Goal: Task Accomplishment & Management: Use online tool/utility

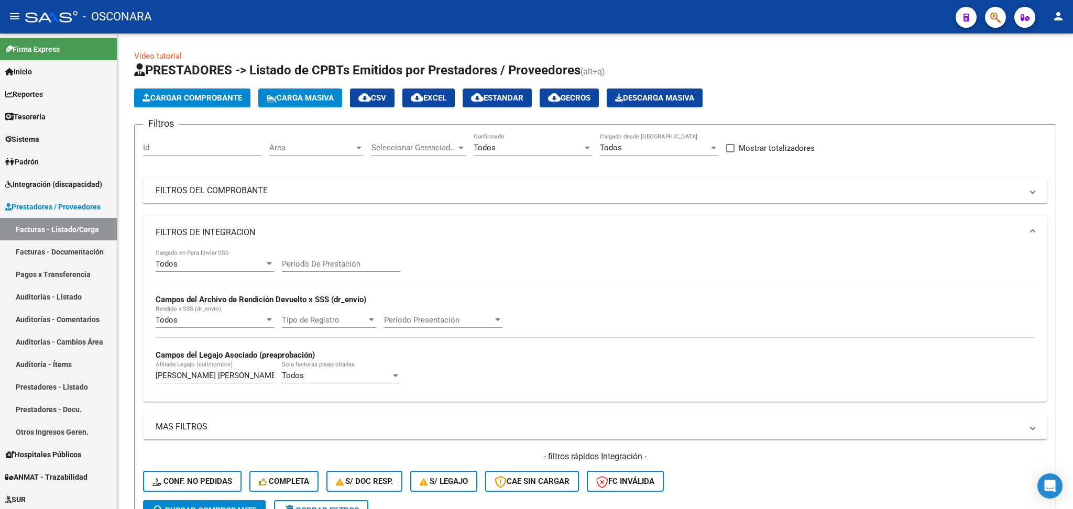
click at [751, 451] on div "- filtros rápidos Integración - Conf. no pedidas Completa S/ Doc Resp. S/ legaj…" at bounding box center [595, 475] width 904 height 49
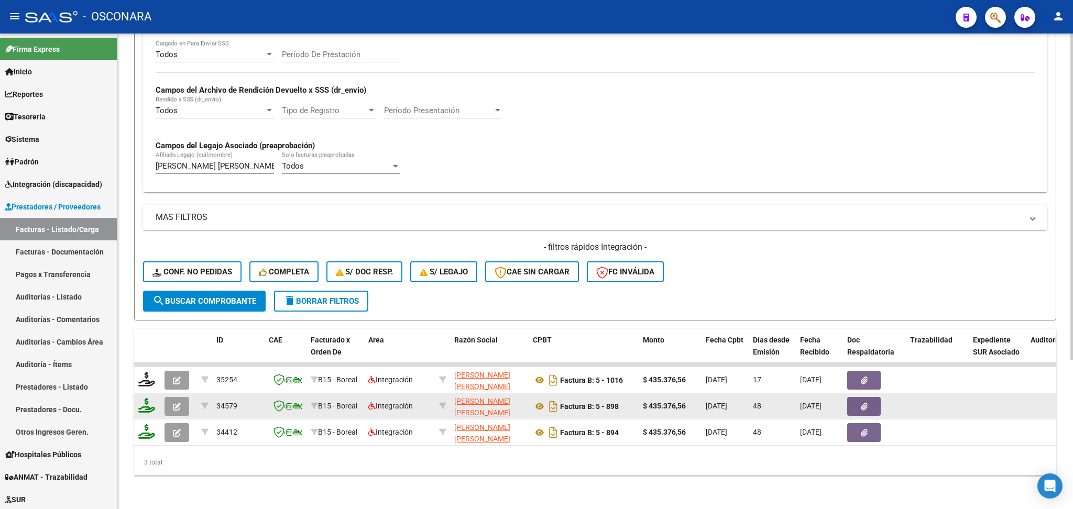
click at [182, 397] on button "button" at bounding box center [177, 406] width 25 height 19
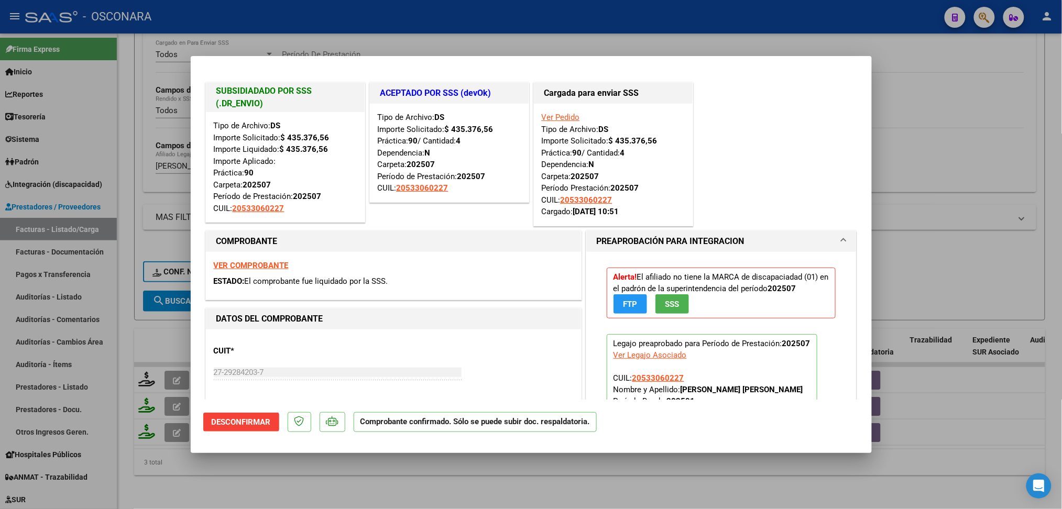
click at [239, 490] on div at bounding box center [531, 254] width 1062 height 509
type input "$ 0,00"
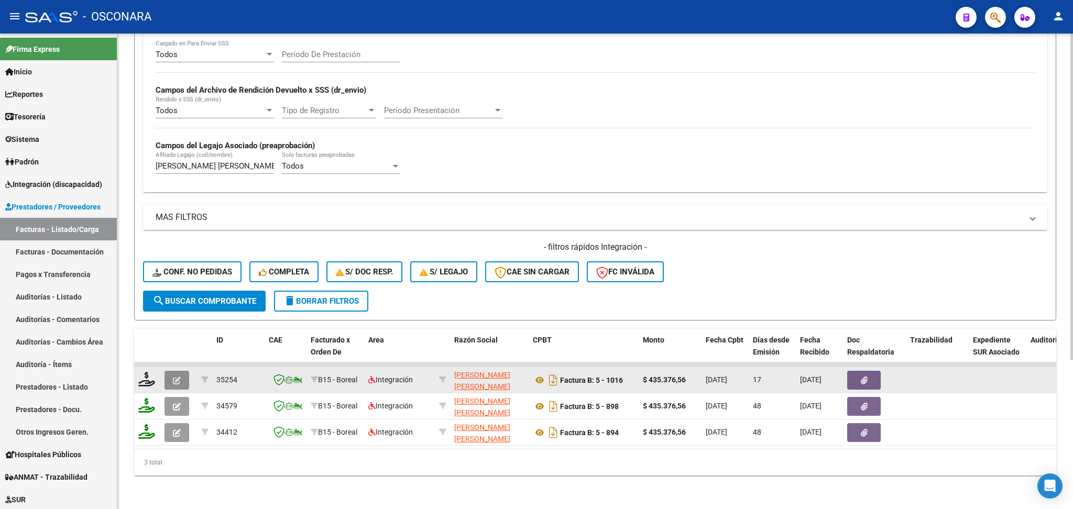
click at [173, 377] on icon "button" at bounding box center [177, 381] width 8 height 8
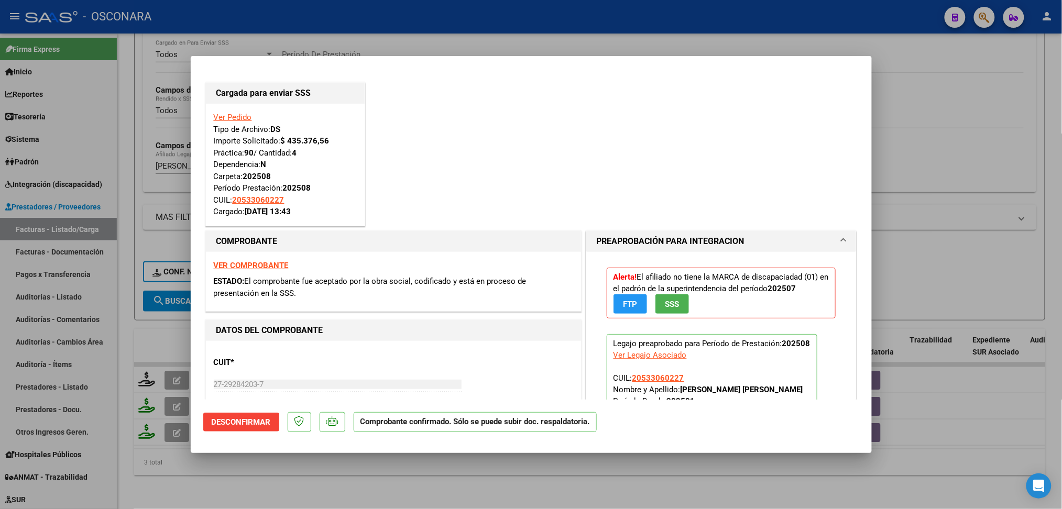
click at [314, 485] on div at bounding box center [531, 254] width 1062 height 509
type input "$ 0,00"
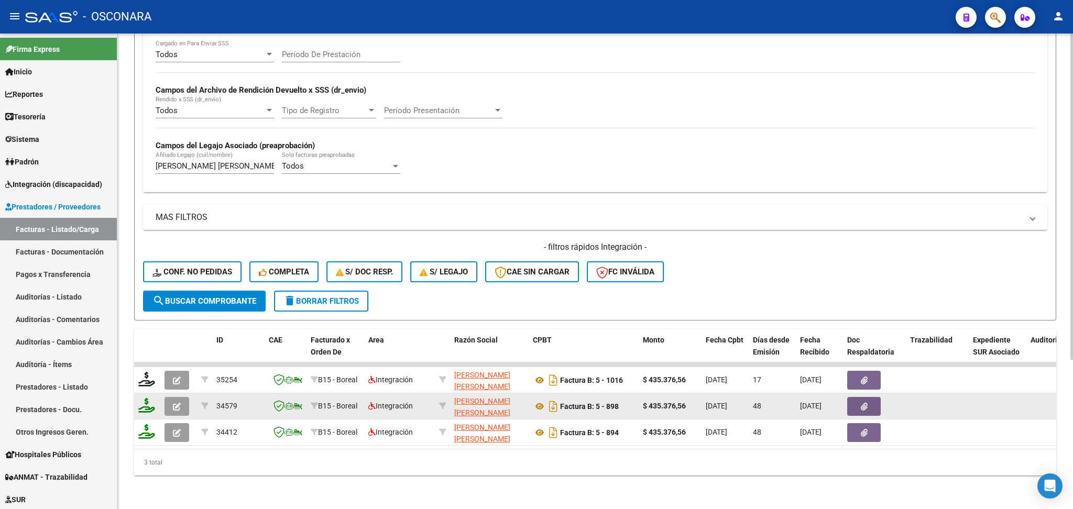
click at [177, 397] on button "button" at bounding box center [177, 406] width 25 height 19
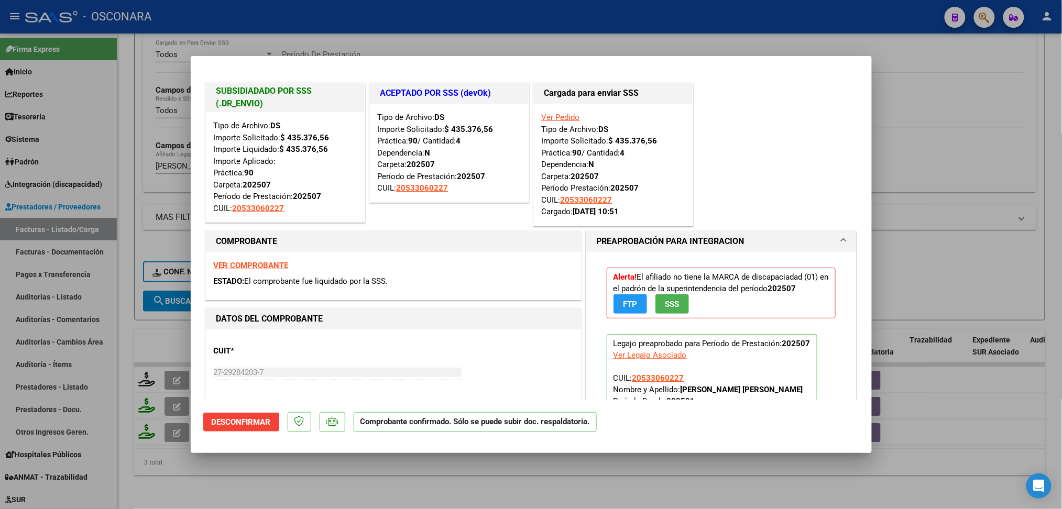
click at [278, 487] on div at bounding box center [531, 254] width 1062 height 509
type input "$ 0,00"
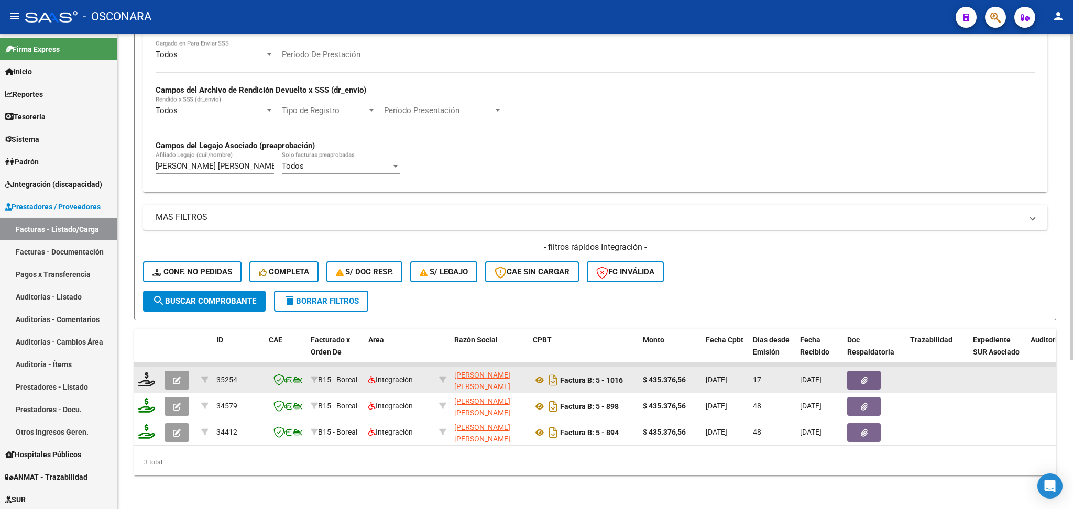
click at [177, 377] on icon "button" at bounding box center [177, 381] width 8 height 8
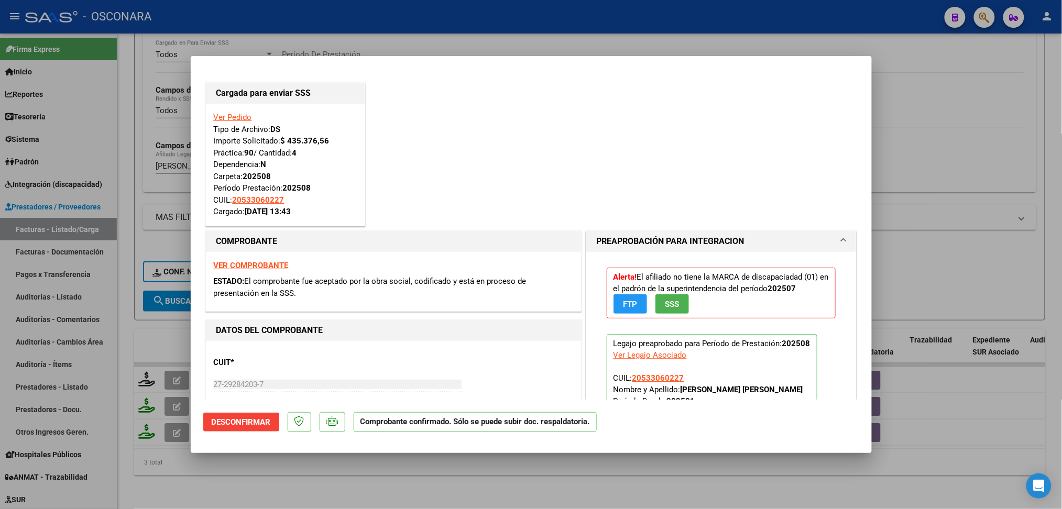
click at [300, 488] on div at bounding box center [531, 254] width 1062 height 509
type input "$ 0,00"
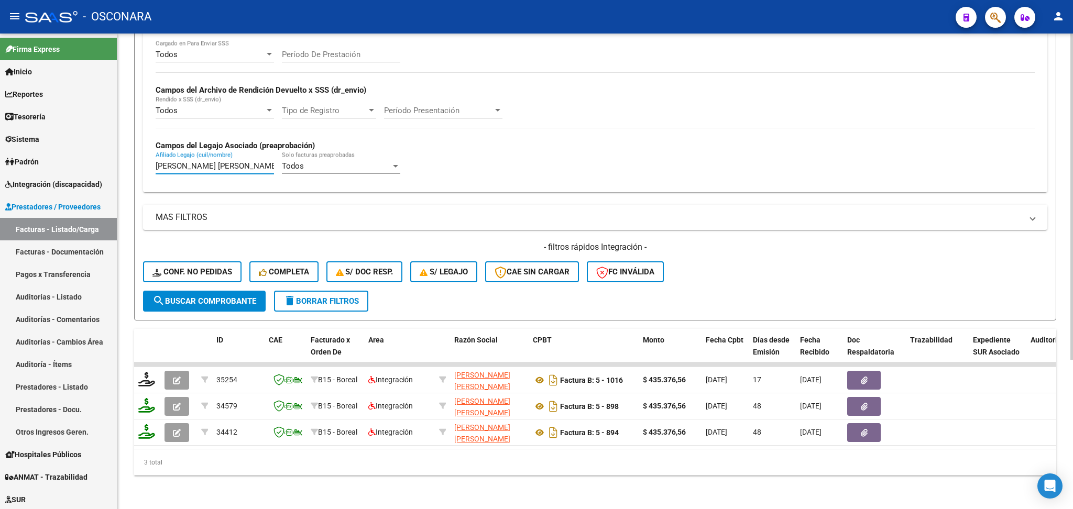
drag, startPoint x: 260, startPoint y: 155, endPoint x: 134, endPoint y: 158, distance: 126.3
click at [134, 158] on form "Filtros Id Area Area Seleccionar Gerenciador Seleccionar Gerenciador Todos Conf…" at bounding box center [595, 118] width 922 height 406
type input "D"
paste input "PEREYRA FRANCISCO MATEO"
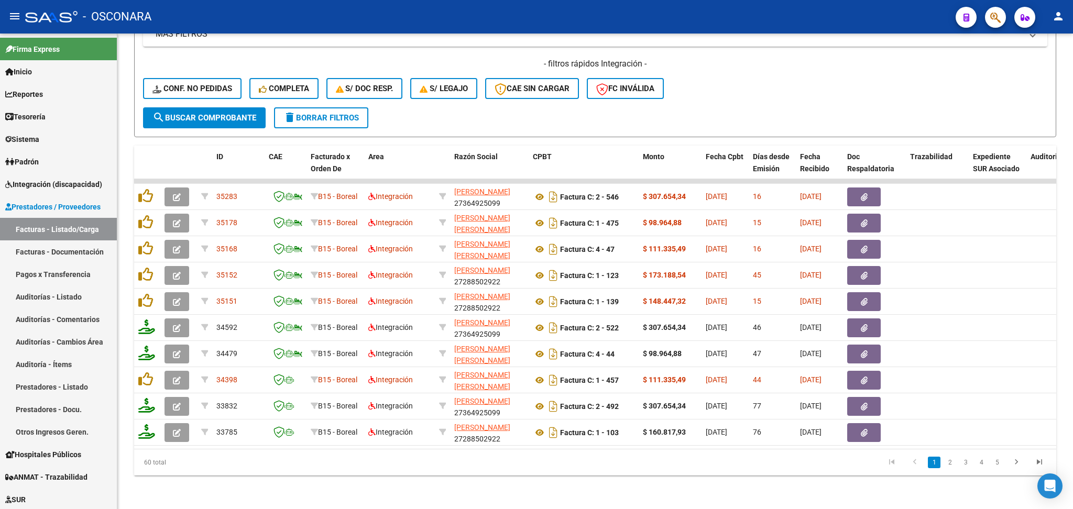
type input "PEREYRA FRANCISCO MATEO"
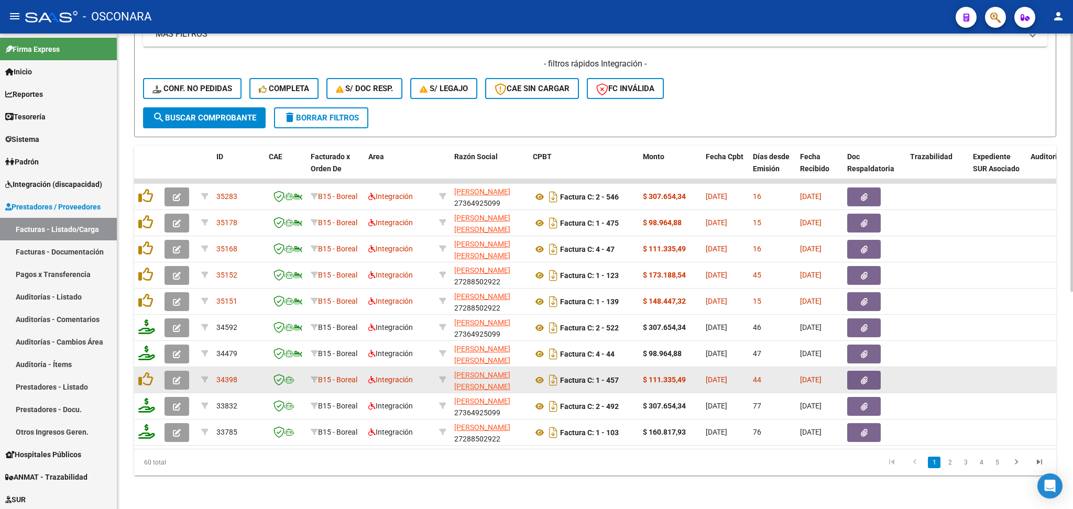
click at [861, 376] on span "button" at bounding box center [864, 380] width 7 height 9
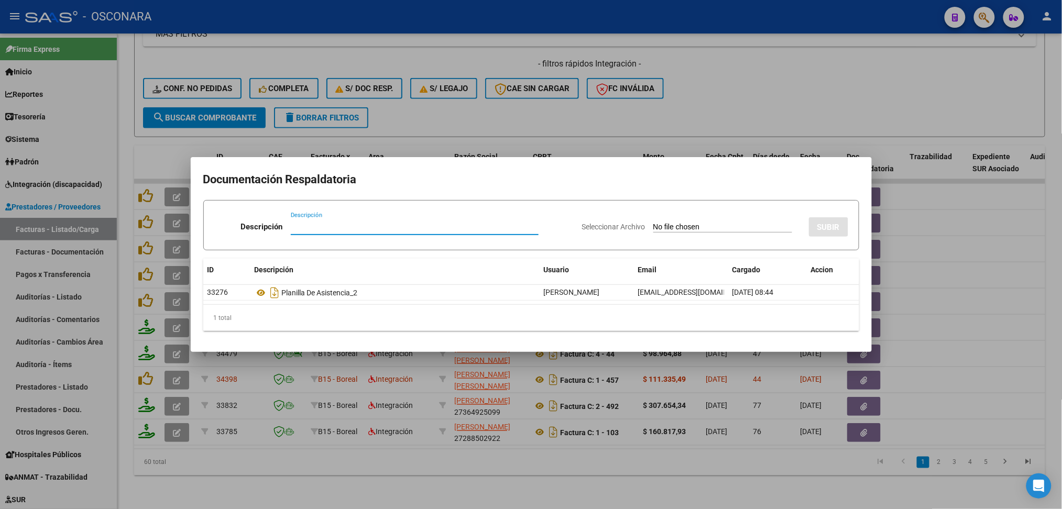
click at [445, 468] on div at bounding box center [531, 254] width 1062 height 509
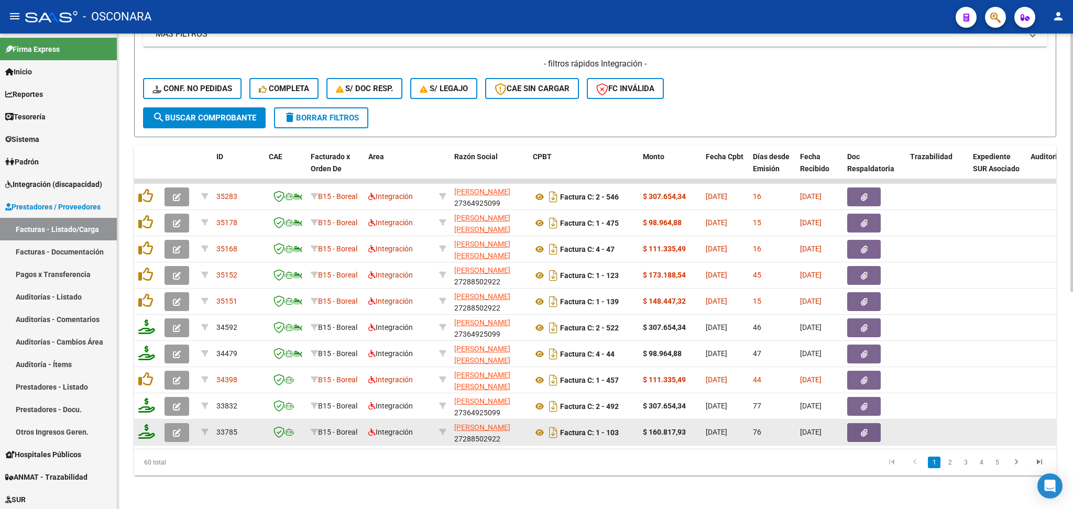
click at [181, 423] on button "button" at bounding box center [177, 432] width 25 height 19
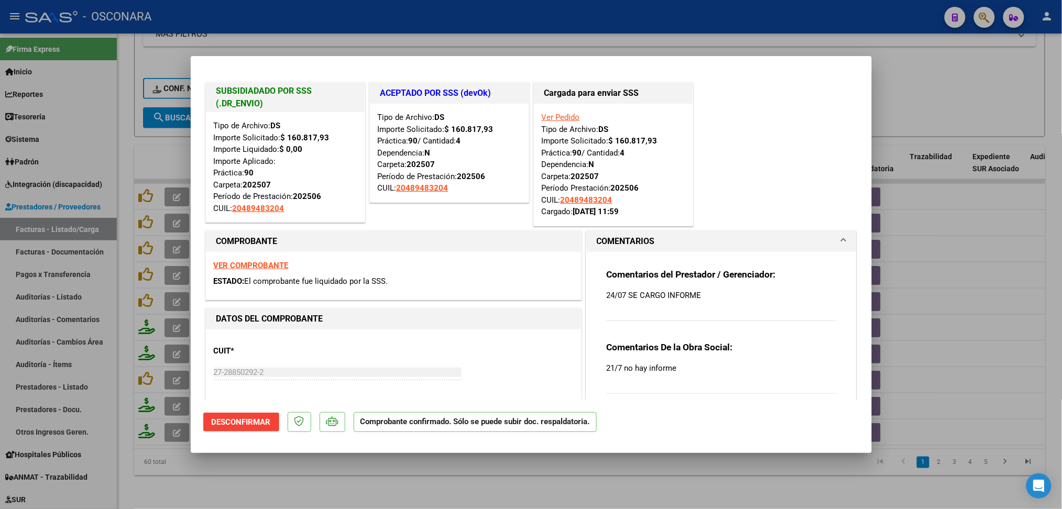
click at [451, 478] on div at bounding box center [531, 254] width 1062 height 509
type input "$ 0,00"
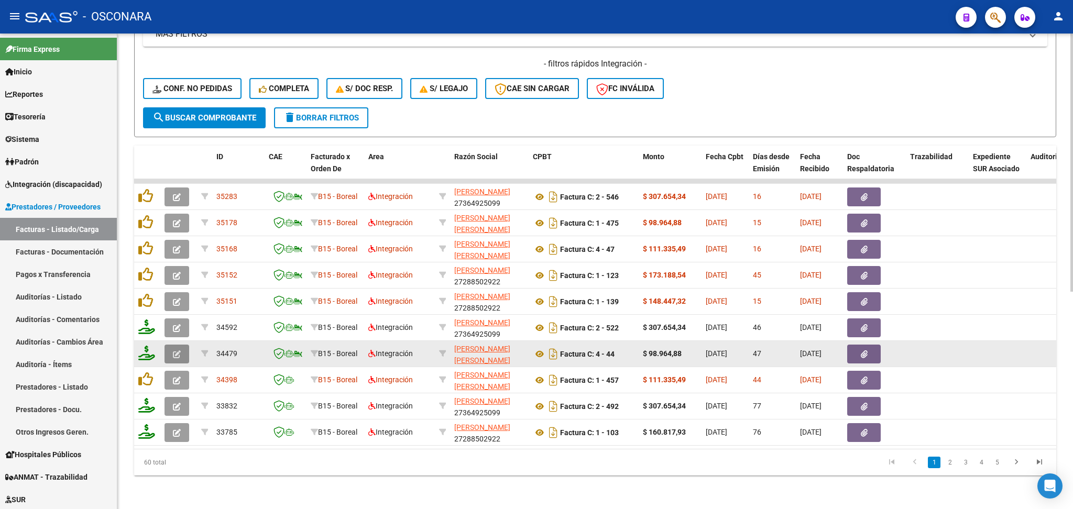
click at [174, 351] on icon "button" at bounding box center [177, 355] width 8 height 8
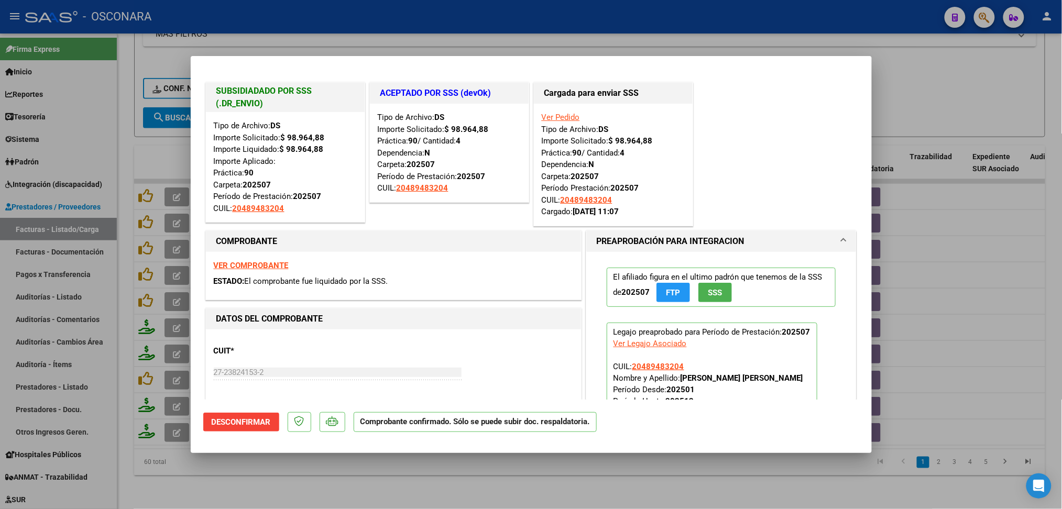
click at [331, 480] on div at bounding box center [531, 254] width 1062 height 509
type input "$ 0,00"
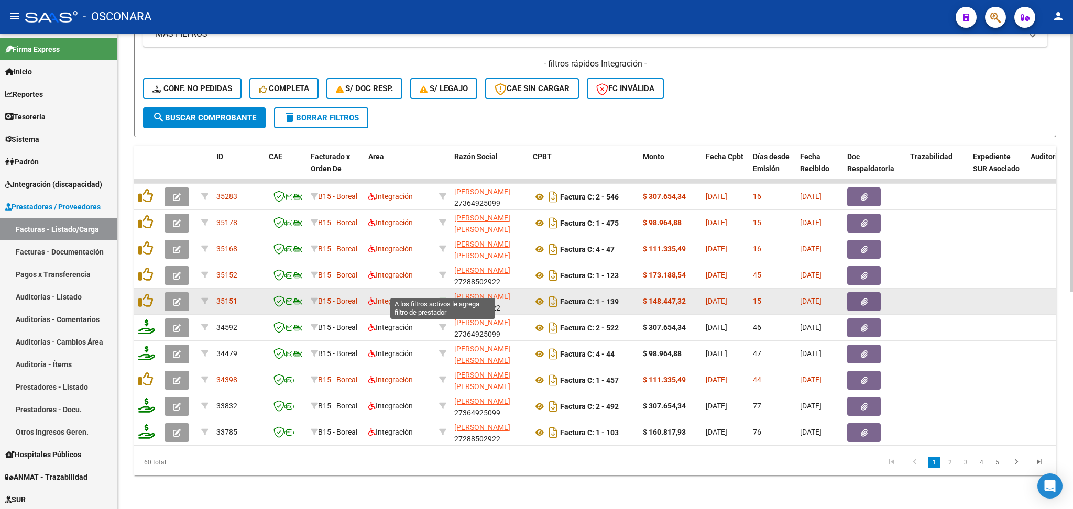
click at [442, 298] on icon at bounding box center [442, 301] width 7 height 7
type input "27288502922"
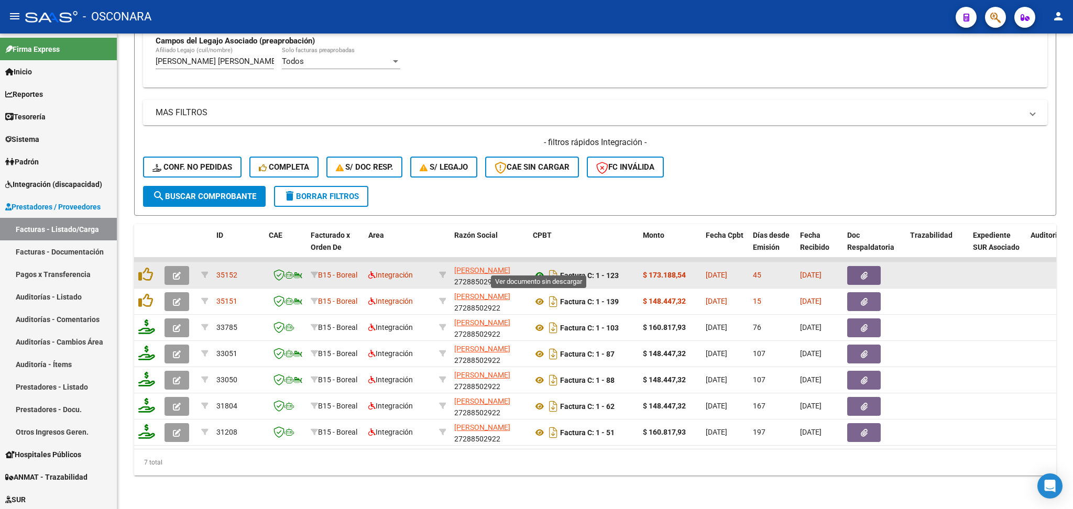
click at [538, 269] on icon at bounding box center [540, 275] width 14 height 13
click at [873, 266] on button "button" at bounding box center [864, 275] width 34 height 19
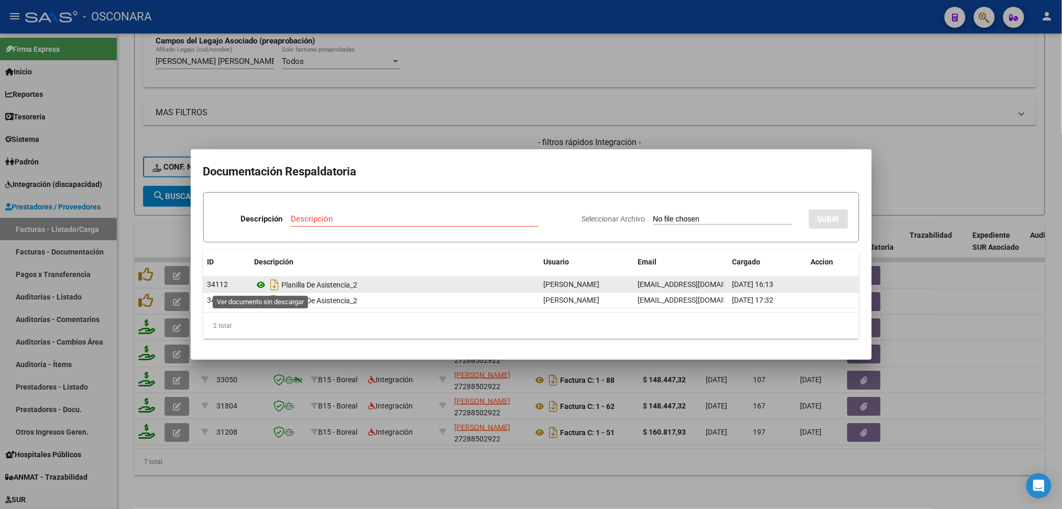
click at [260, 286] on icon at bounding box center [262, 285] width 14 height 13
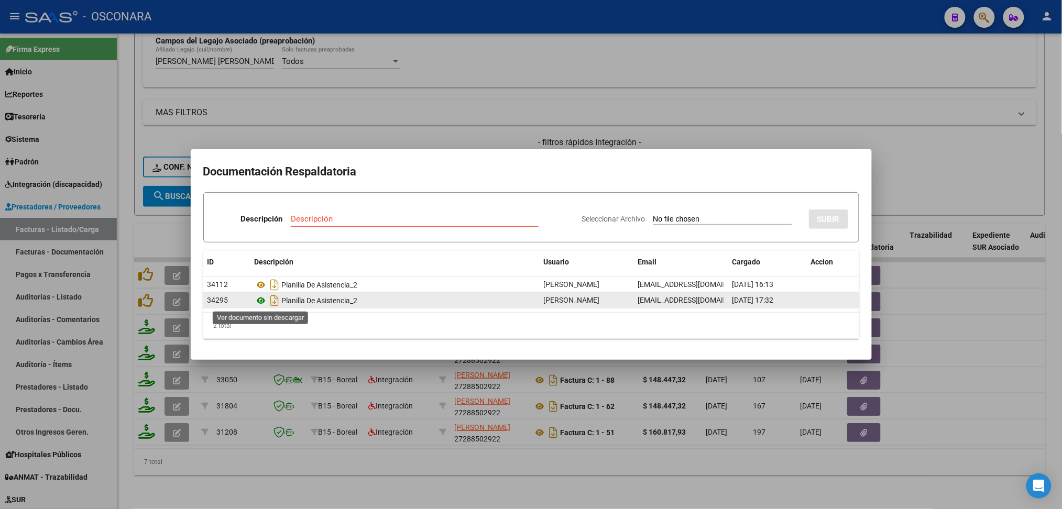
click at [265, 297] on icon at bounding box center [262, 300] width 14 height 13
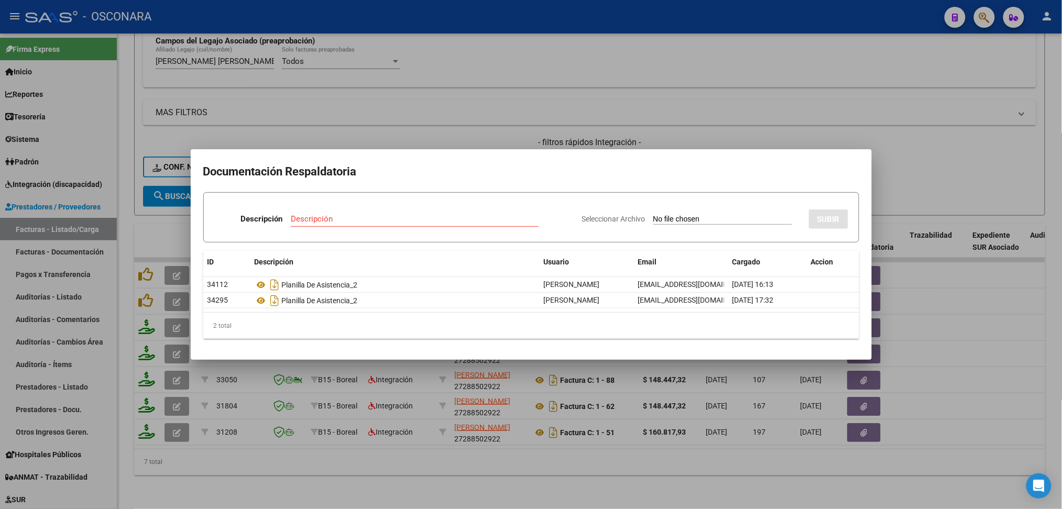
click at [562, 146] on div at bounding box center [531, 254] width 1062 height 509
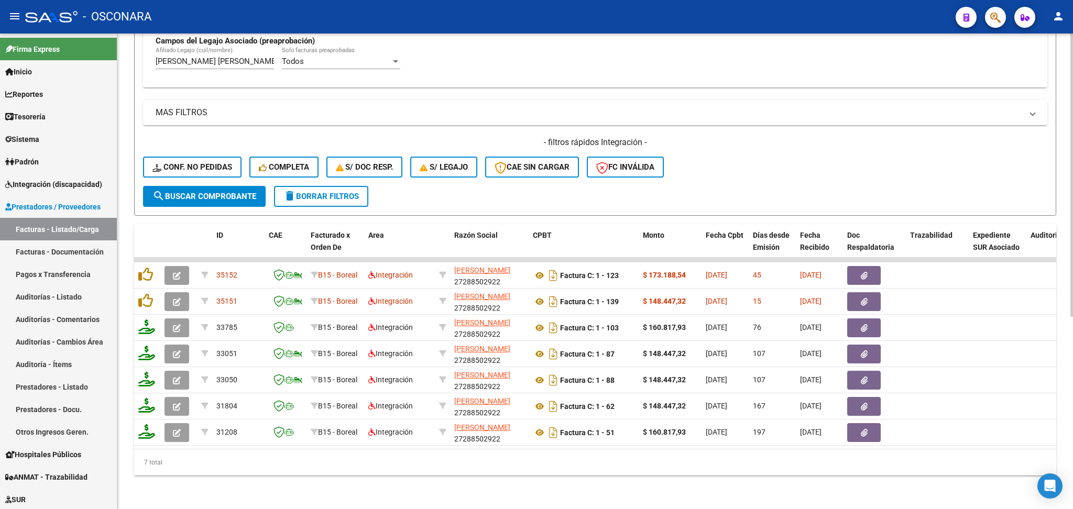
click at [128, 261] on div "Video tutorial PRESTADORES -> Listado de CPBTs Emitidos por Prestadores / Prove…" at bounding box center [595, 114] width 956 height 790
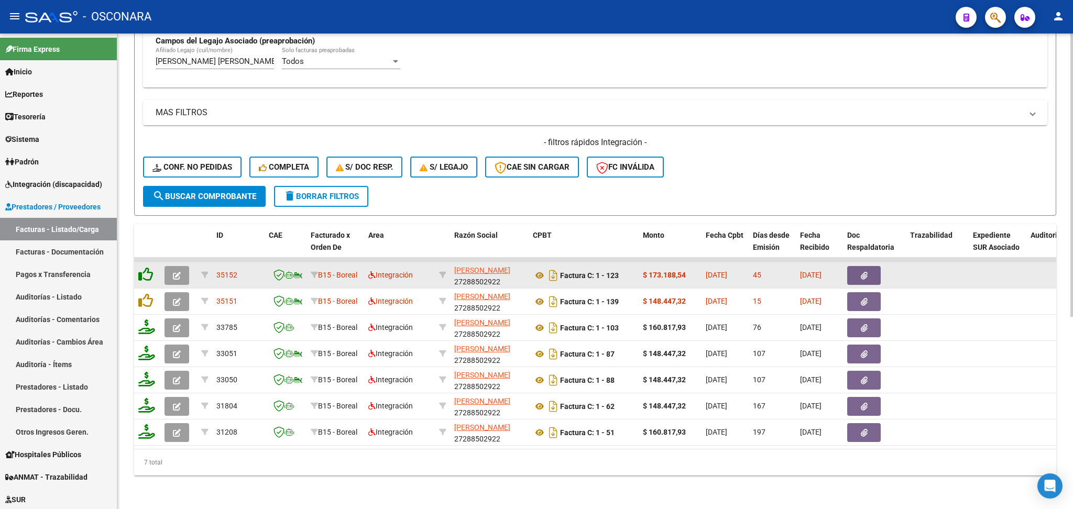
click at [146, 267] on icon at bounding box center [145, 274] width 15 height 15
click at [144, 267] on icon at bounding box center [146, 274] width 17 height 15
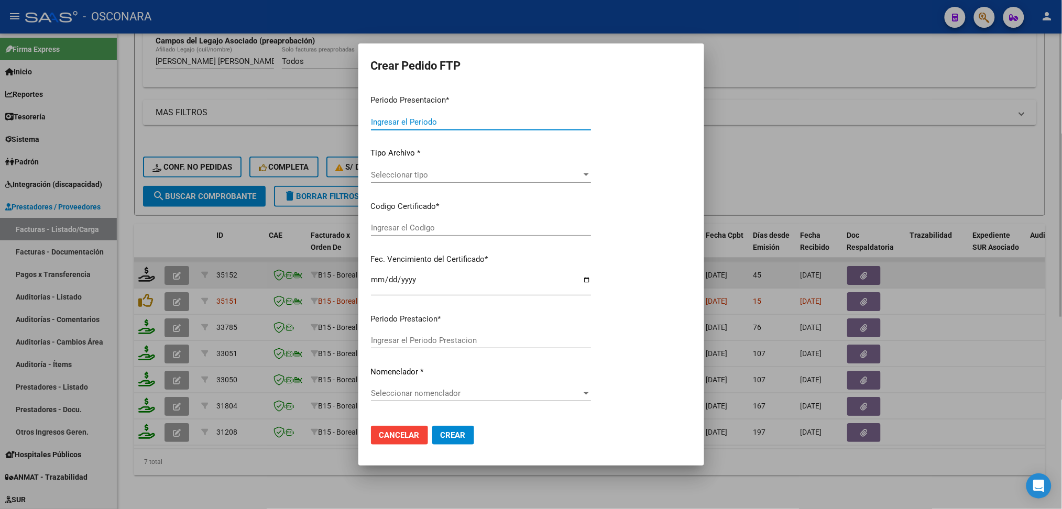
type input "202508"
type input "202507"
type input "$ 173.188,54"
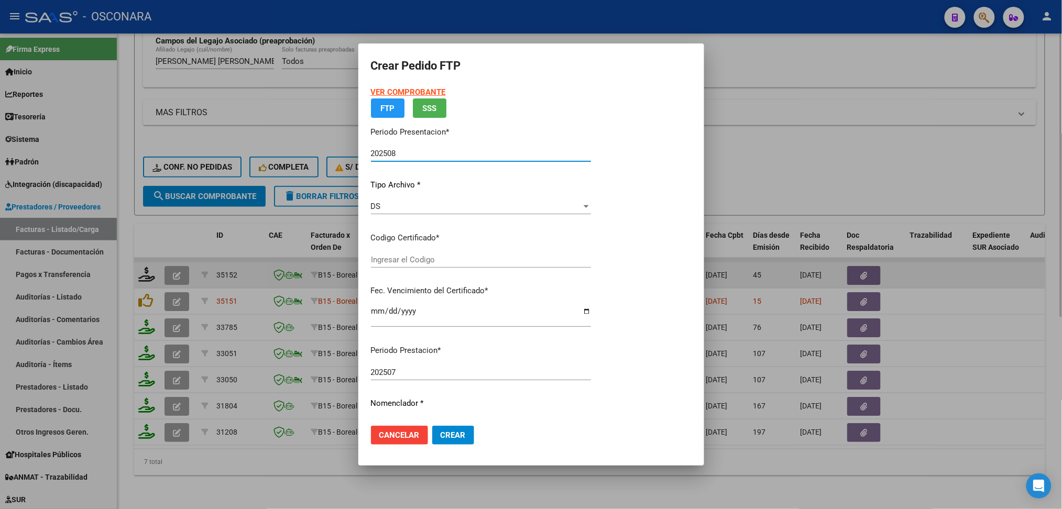
type input "ARG02000489483202023112720271127COR472"
type input "2027-11-27"
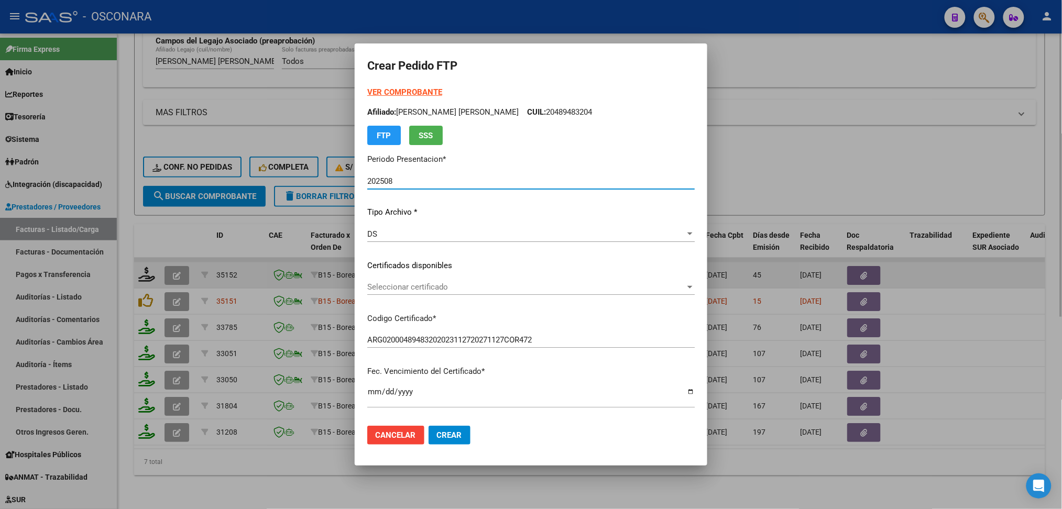
click at [418, 290] on span "Seleccionar certificado" at bounding box center [526, 286] width 318 height 9
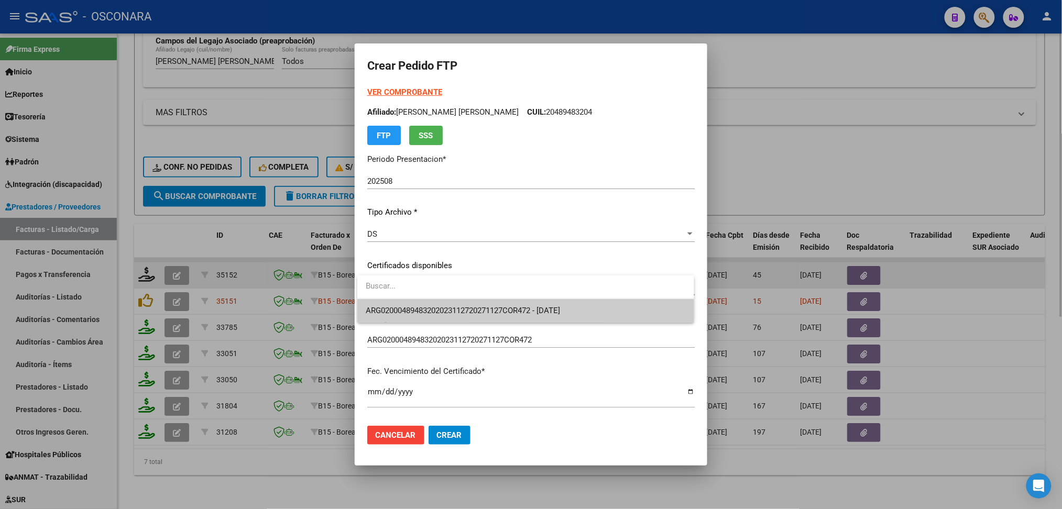
click at [417, 325] on div at bounding box center [531, 254] width 1062 height 509
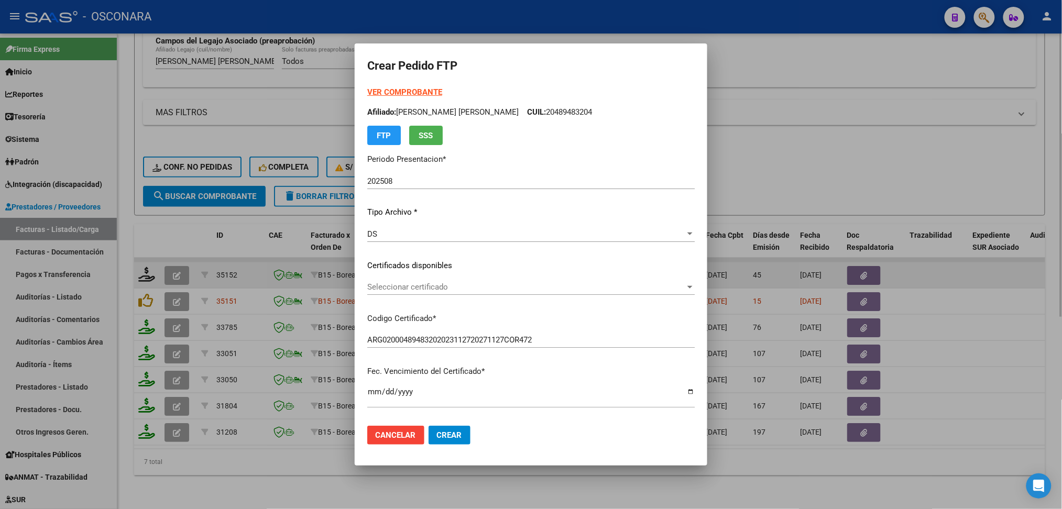
click at [418, 311] on div "VER COMPROBANTE ARCA Padrón Afiliado: PEREYRA FRANCISCO MATEO CUIL: 20489483204…" at bounding box center [531, 257] width 328 height 343
click at [416, 290] on span "Seleccionar certificado" at bounding box center [526, 286] width 318 height 9
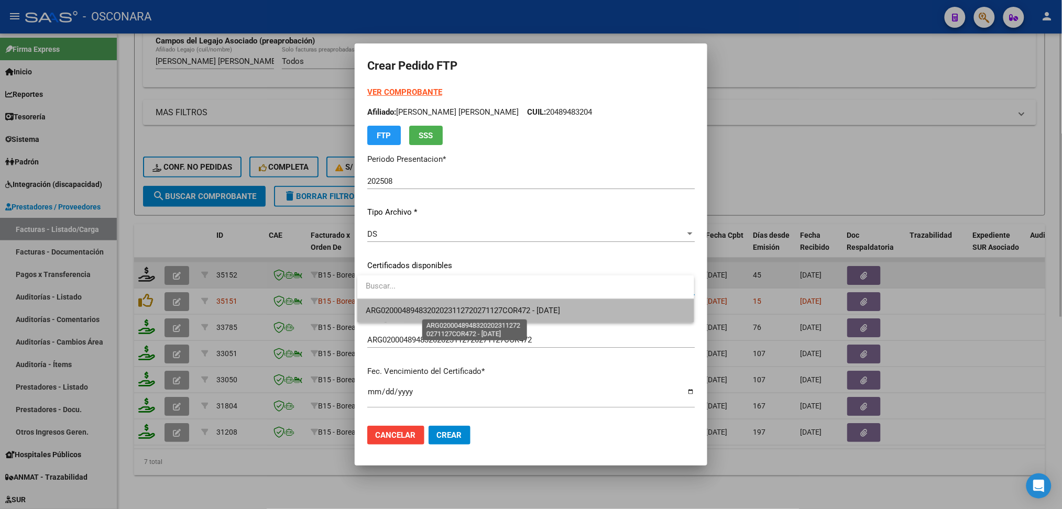
click at [416, 306] on span "ARG02000489483202023112720271127COR472 - 2027-11-27" at bounding box center [463, 310] width 194 height 9
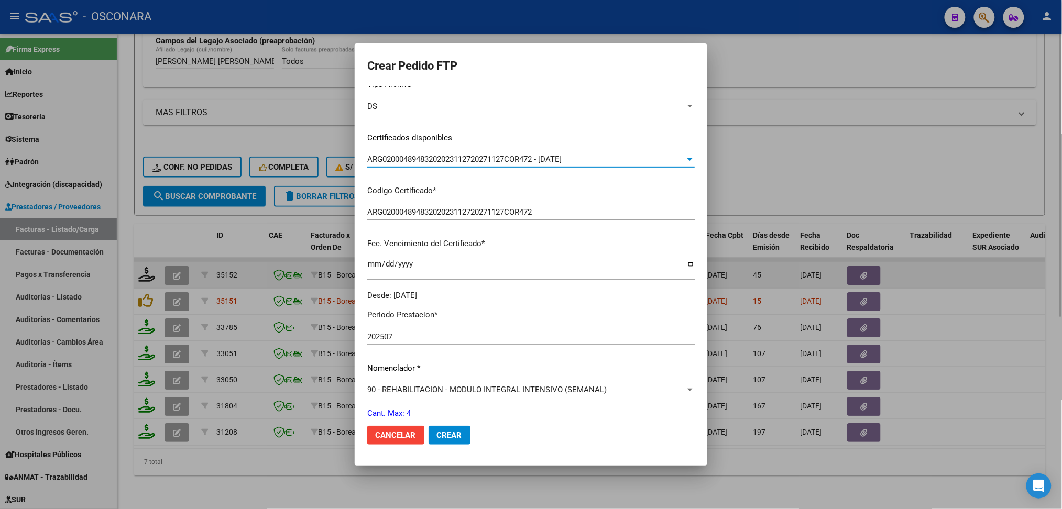
scroll to position [210, 0]
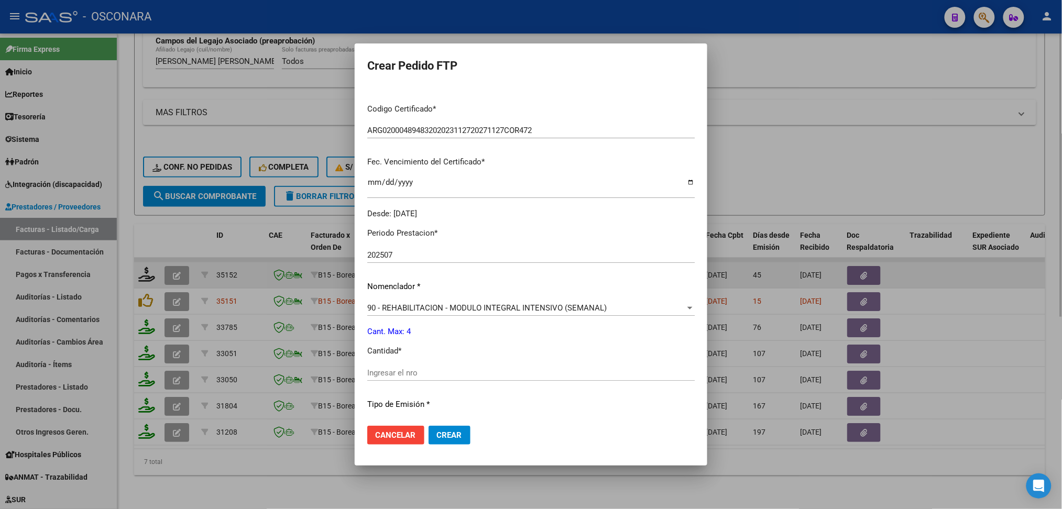
click at [411, 369] on input "Ingresar el nro" at bounding box center [531, 372] width 328 height 9
type input "4"
click at [429, 426] on button "Crear" at bounding box center [450, 435] width 42 height 19
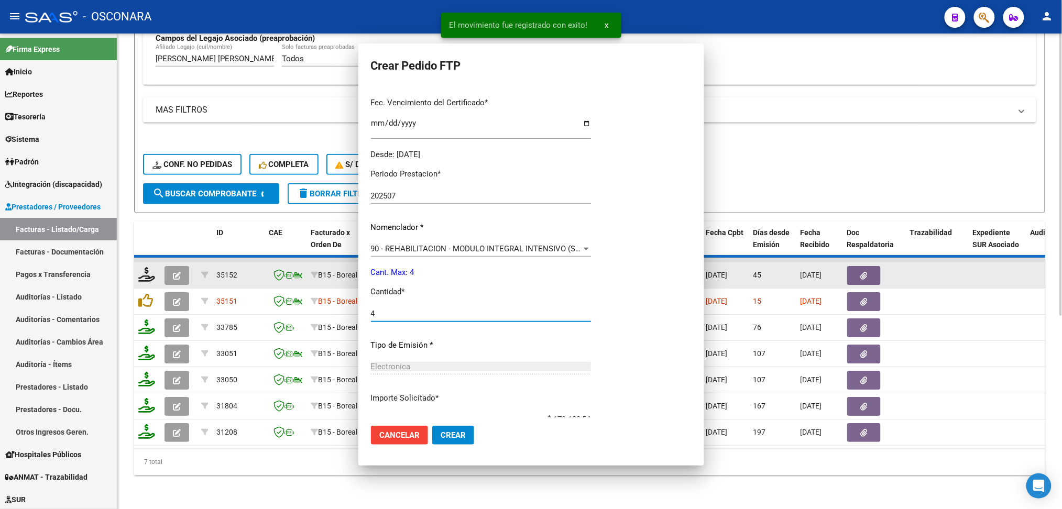
scroll to position [151, 0]
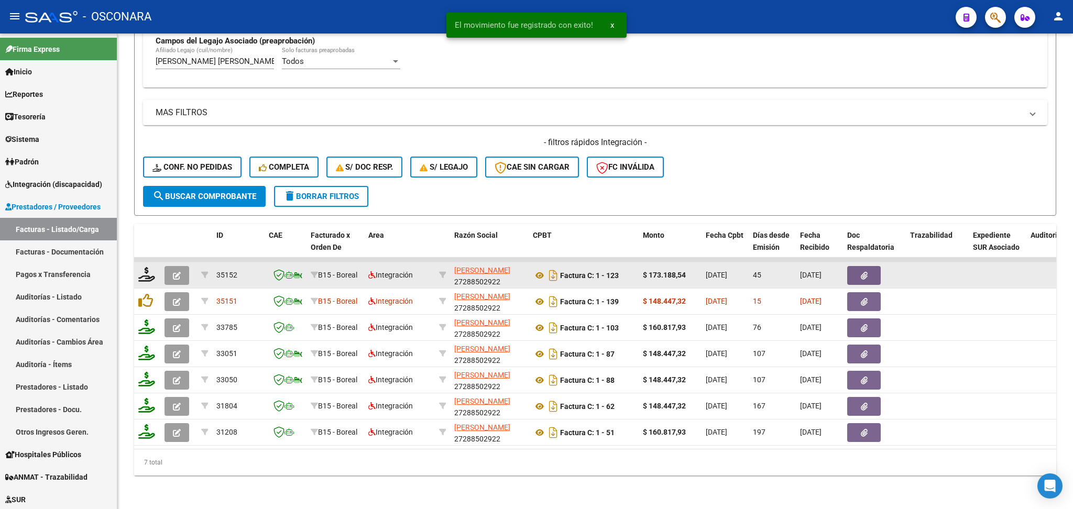
click at [182, 266] on button "button" at bounding box center [177, 275] width 25 height 19
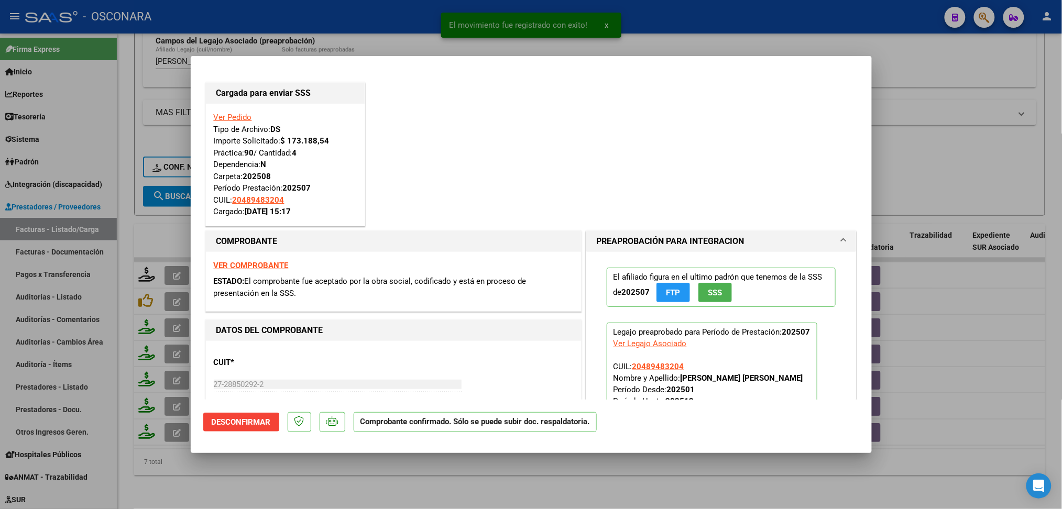
click at [355, 478] on div at bounding box center [531, 254] width 1062 height 509
type input "$ 0,00"
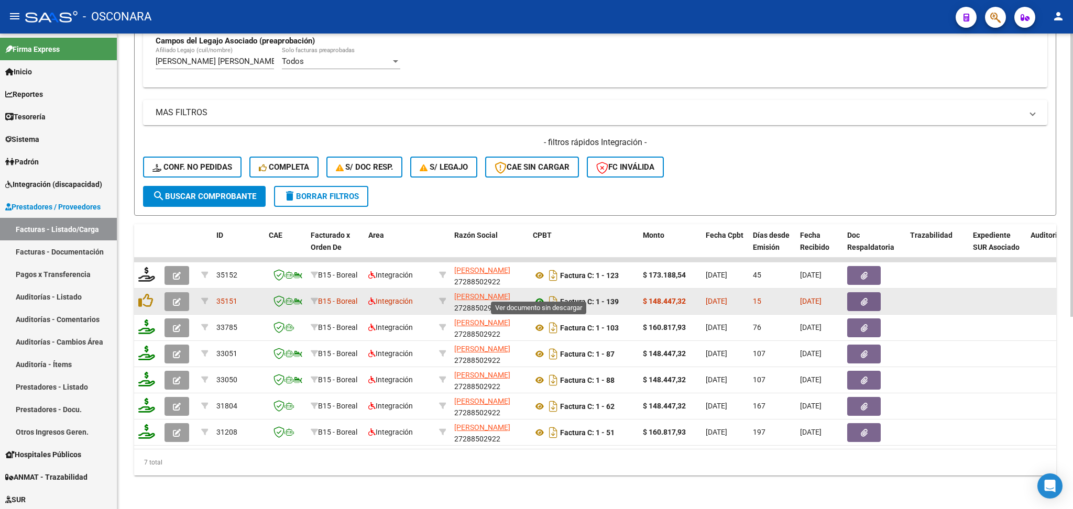
click at [538, 296] on icon at bounding box center [540, 302] width 14 height 13
click at [854, 292] on button "button" at bounding box center [864, 301] width 34 height 19
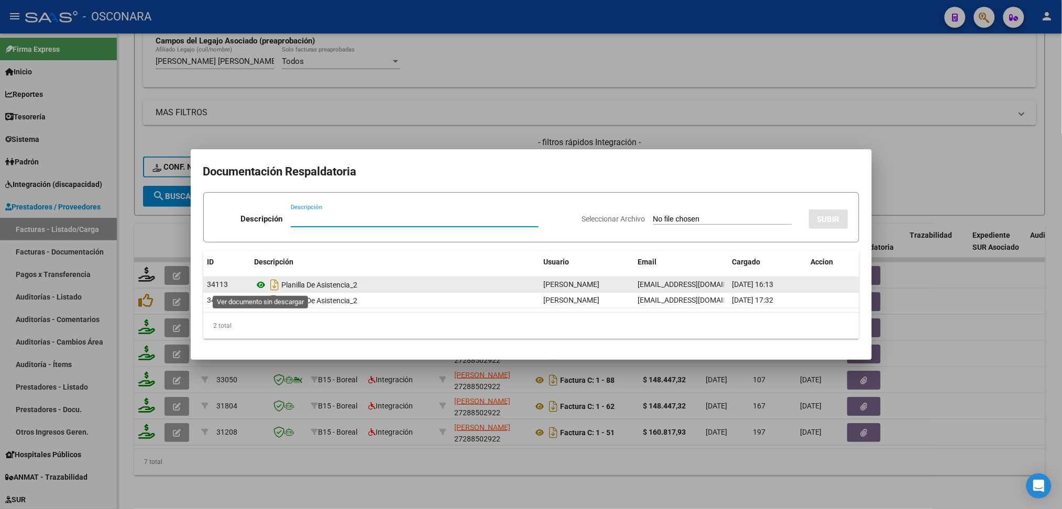
click at [261, 285] on icon at bounding box center [262, 285] width 14 height 13
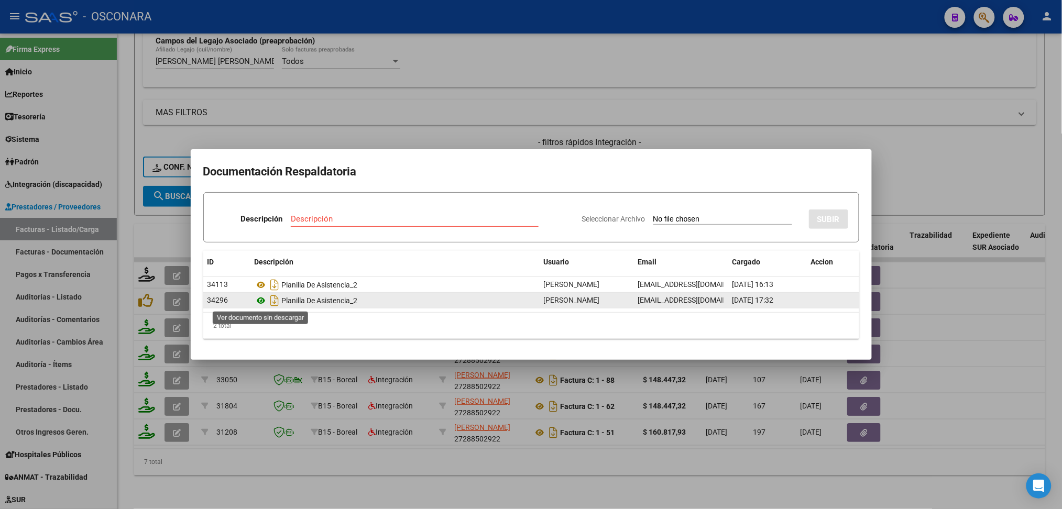
click at [260, 302] on icon at bounding box center [262, 300] width 14 height 13
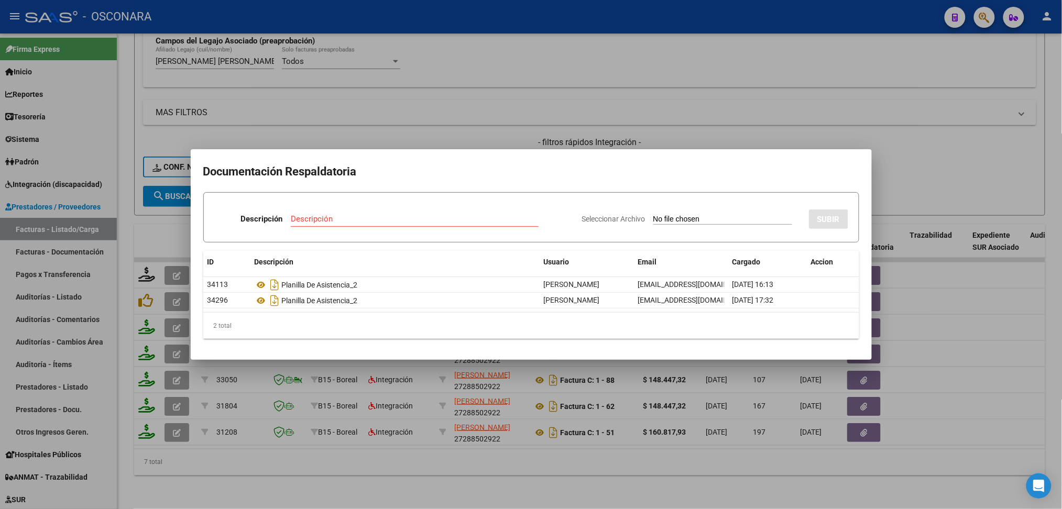
click at [457, 127] on div at bounding box center [531, 254] width 1062 height 509
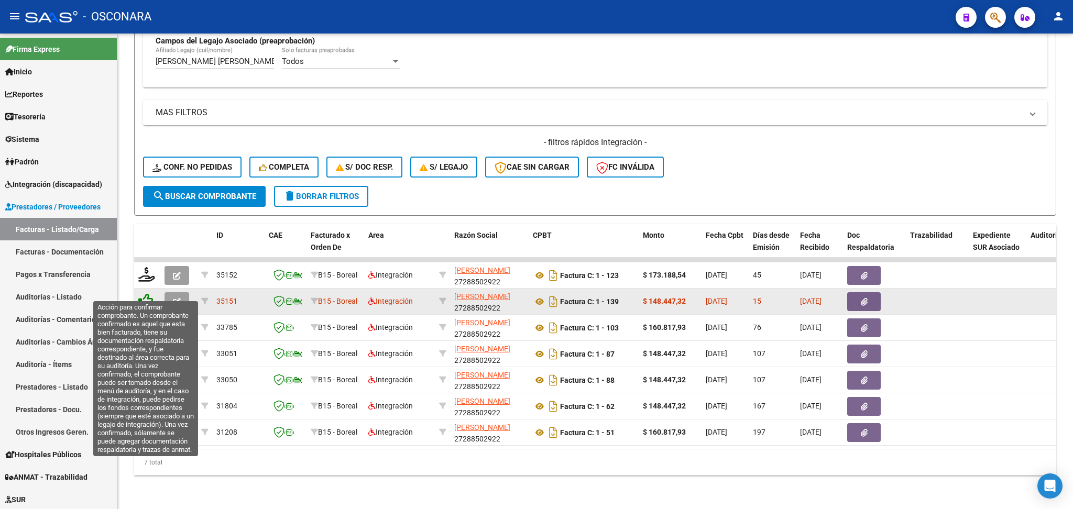
click at [146, 293] on icon at bounding box center [145, 300] width 15 height 15
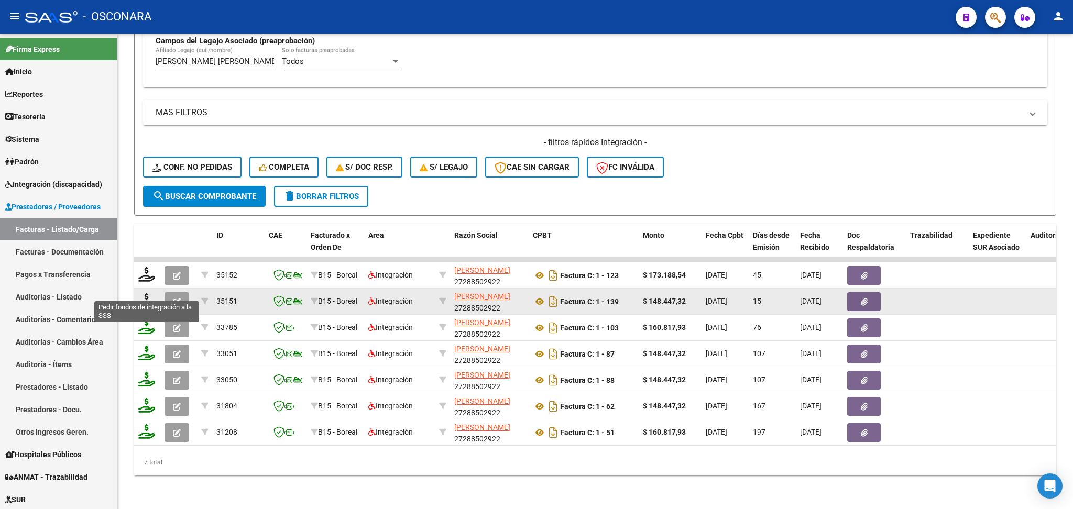
click at [145, 293] on icon at bounding box center [146, 300] width 17 height 15
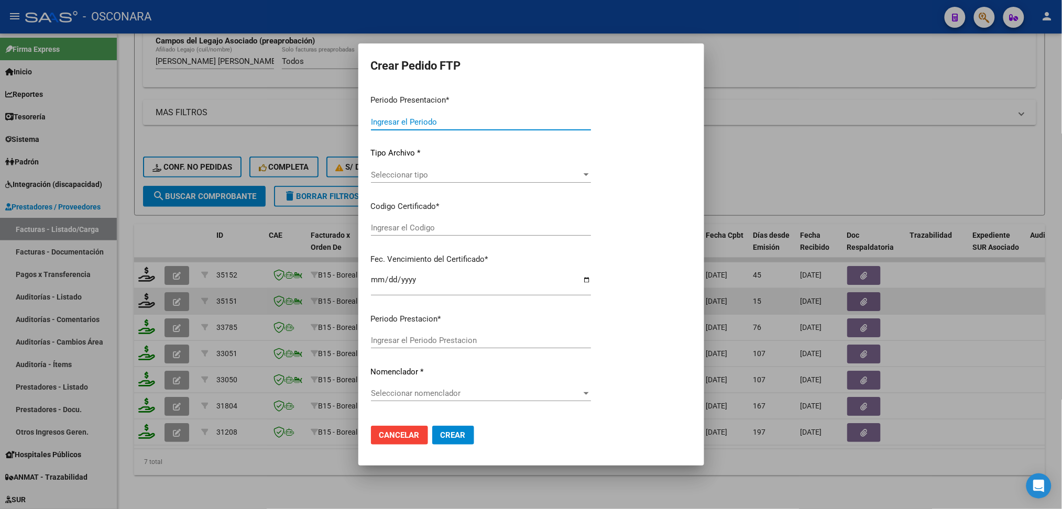
type input "202508"
type input "$ 148.447,32"
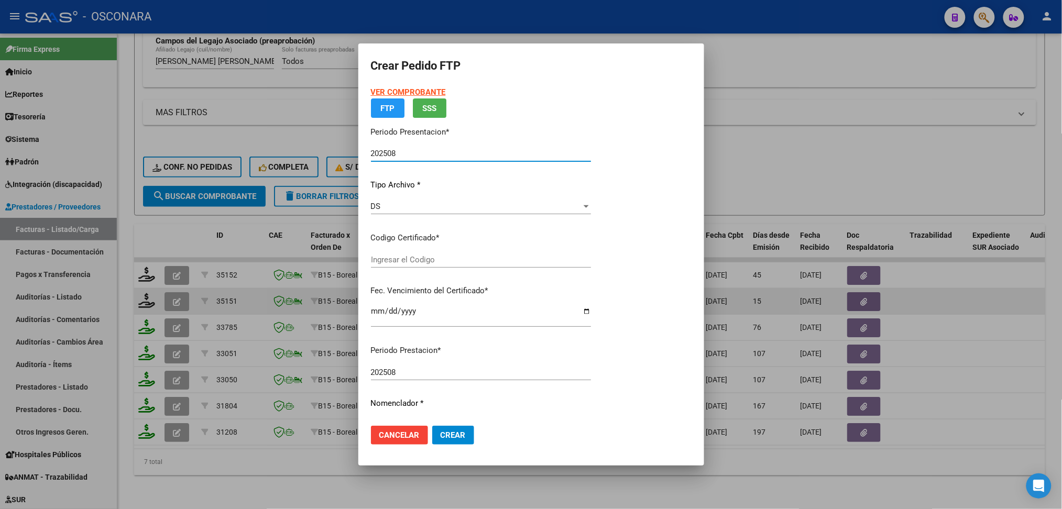
type input "ARG02000489483202023112720271127COR472"
type input "2027-11-27"
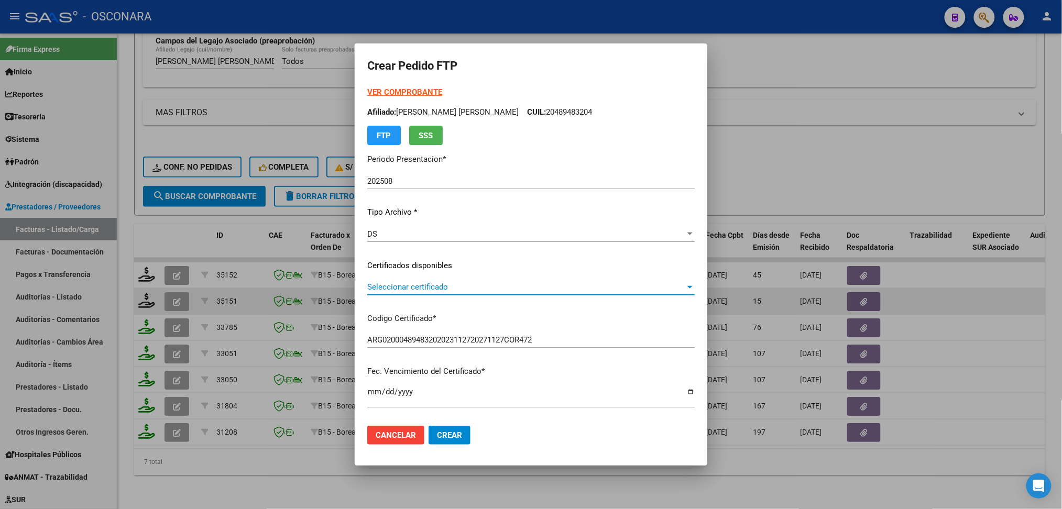
click at [418, 288] on span "Seleccionar certificado" at bounding box center [526, 286] width 318 height 9
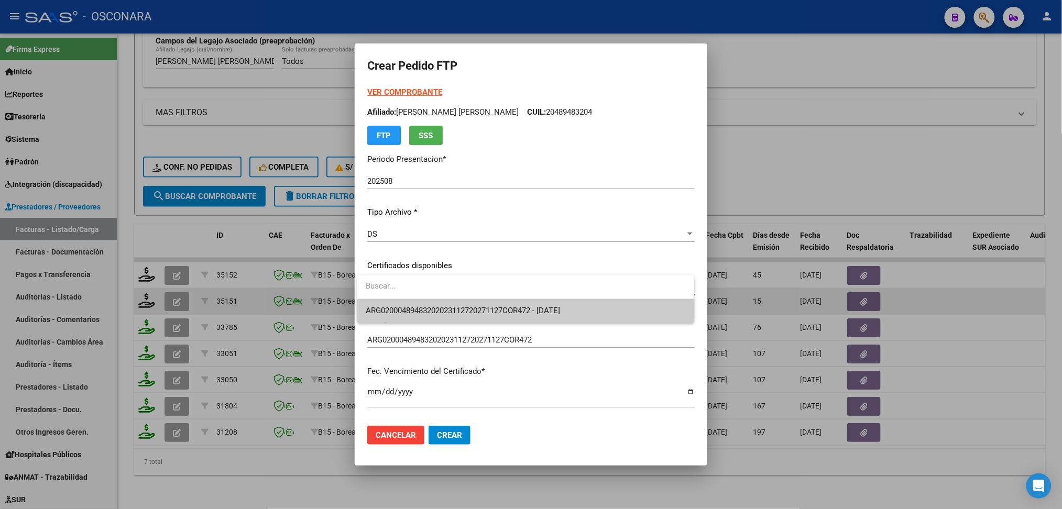
click at [418, 304] on span "ARG02000489483202023112720271127COR472 - 2027-11-27" at bounding box center [526, 311] width 320 height 24
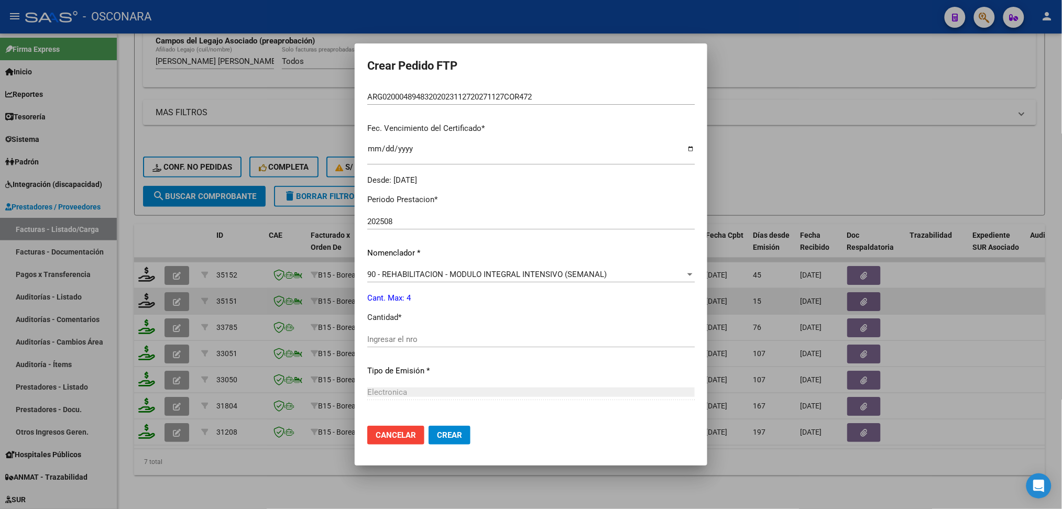
scroll to position [279, 0]
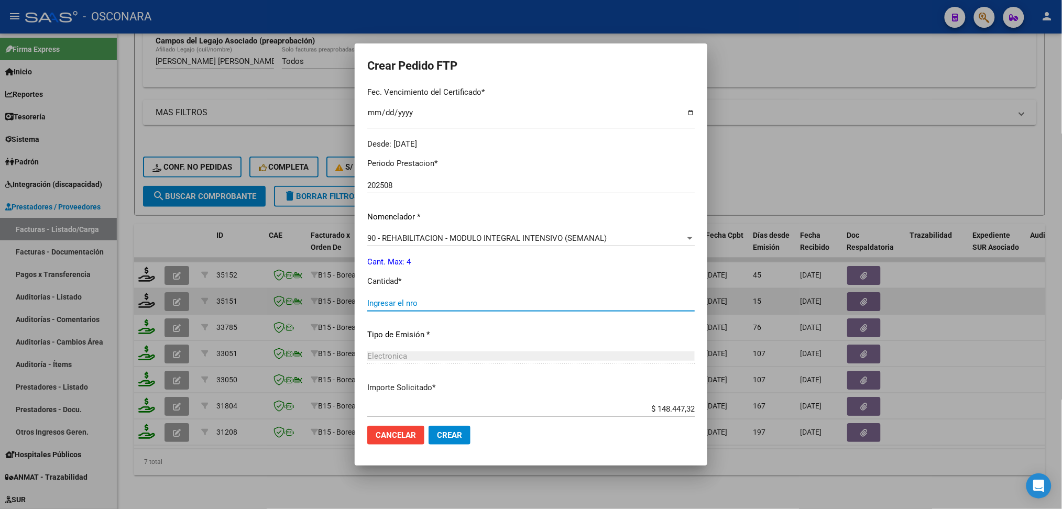
click at [409, 299] on input "Ingresar el nro" at bounding box center [531, 303] width 328 height 9
type input "4"
click at [429, 426] on button "Crear" at bounding box center [450, 435] width 42 height 19
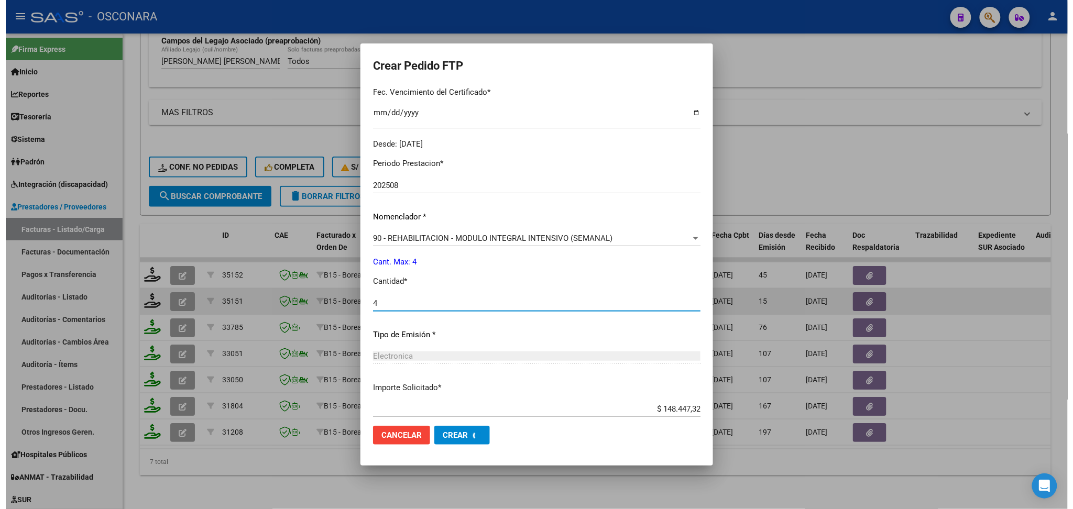
scroll to position [0, 0]
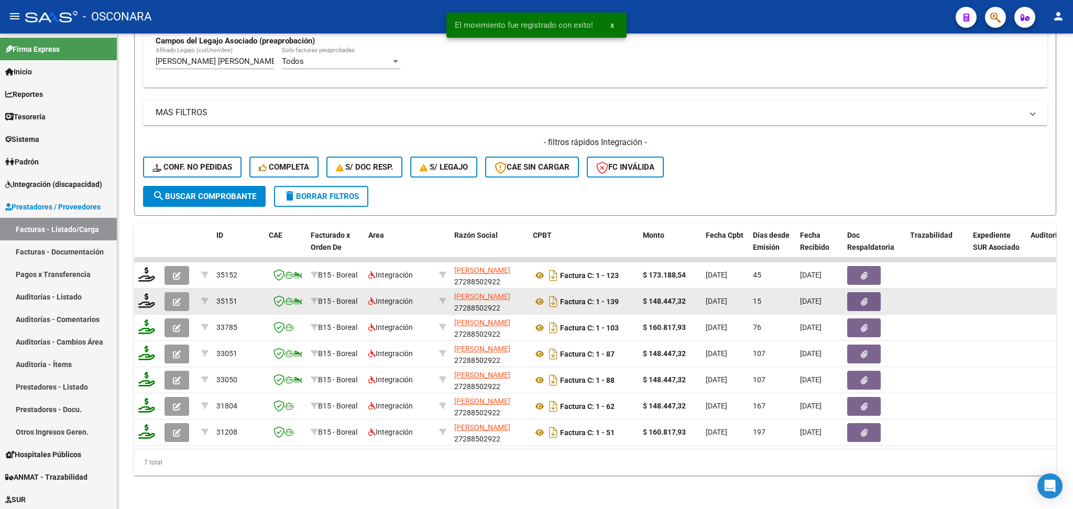
click at [178, 298] on icon "button" at bounding box center [177, 302] width 8 height 8
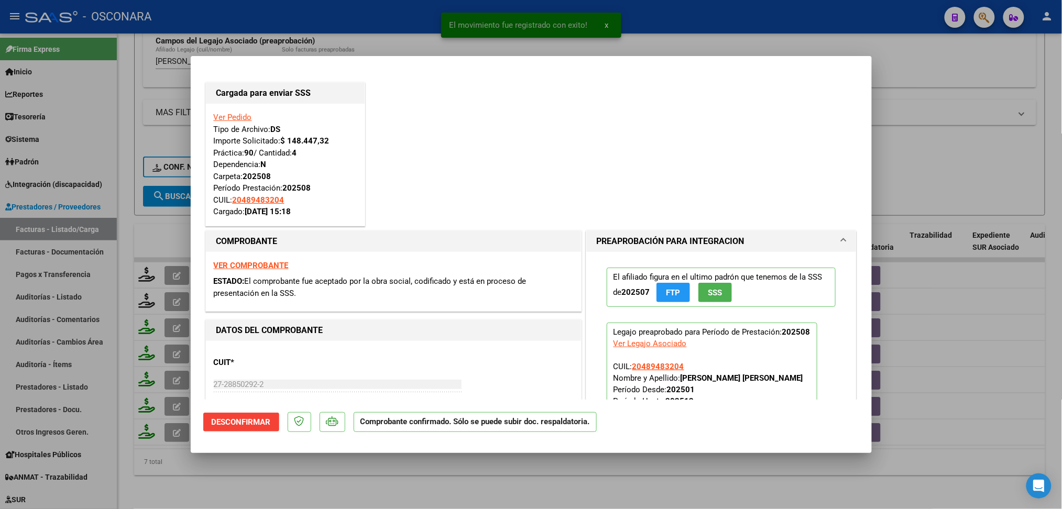
click at [258, 471] on div at bounding box center [531, 254] width 1062 height 509
type input "$ 0,00"
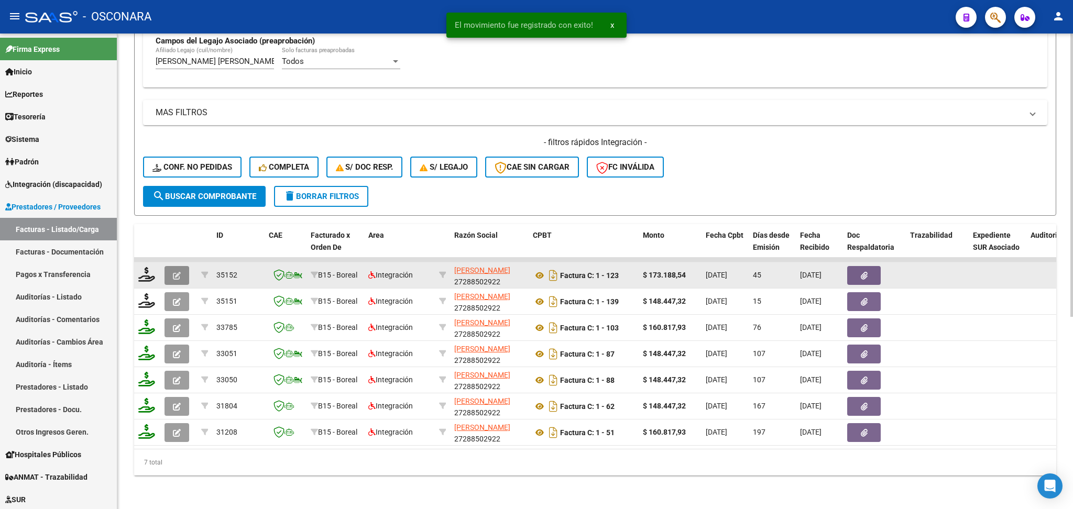
click at [173, 272] on icon "button" at bounding box center [177, 276] width 8 height 8
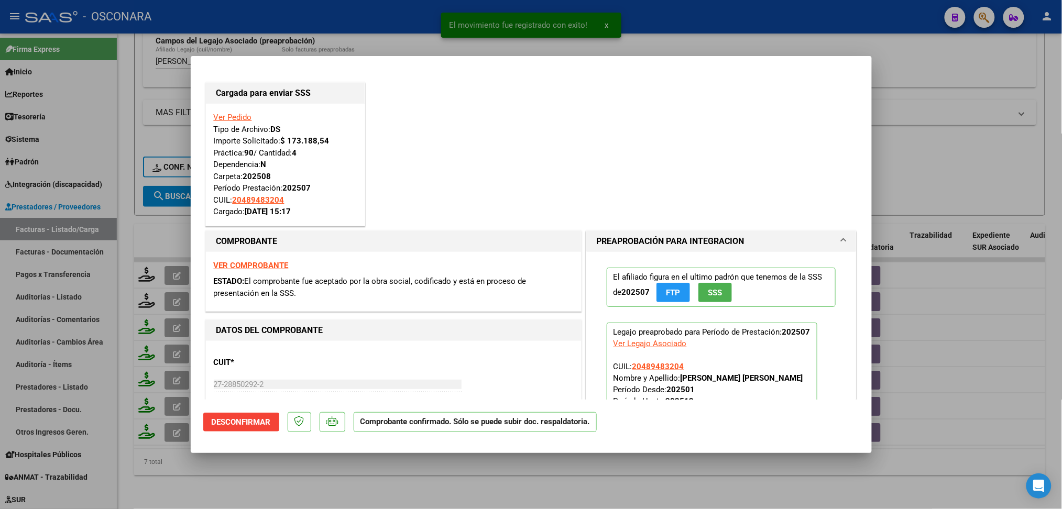
click at [307, 478] on div at bounding box center [531, 254] width 1062 height 509
type input "$ 0,00"
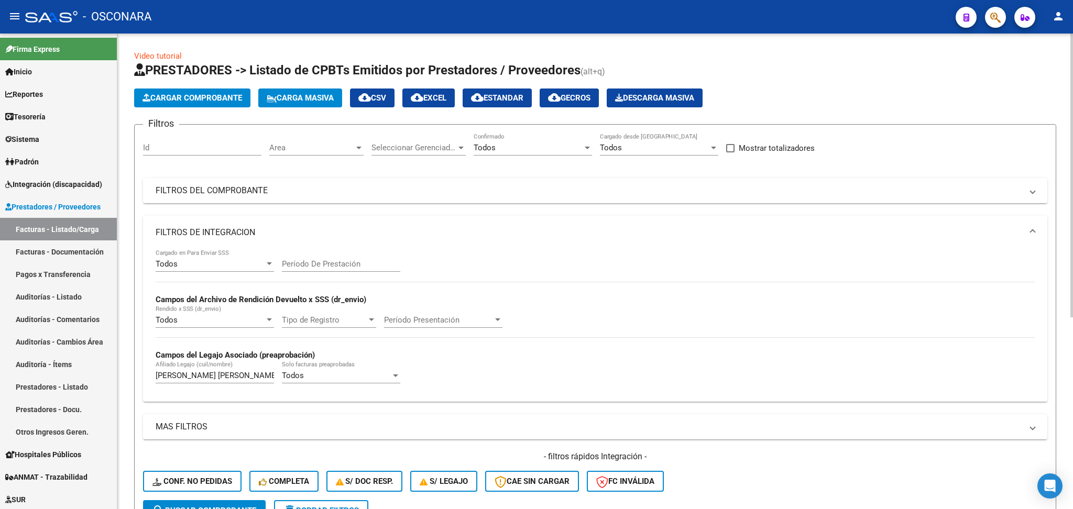
click at [551, 193] on mat-panel-title "FILTROS DEL COMPROBANTE" at bounding box center [589, 191] width 867 height 12
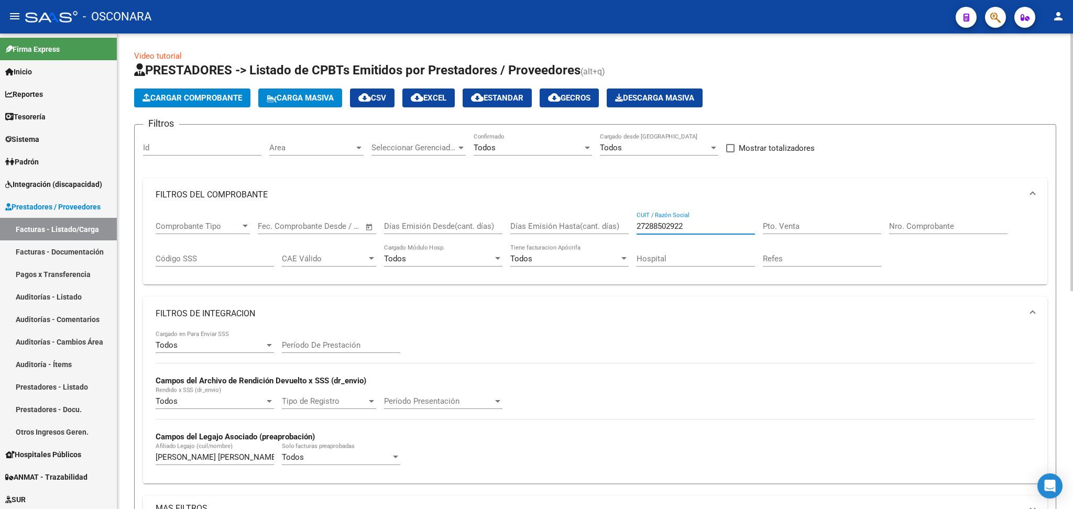
drag, startPoint x: 683, startPoint y: 225, endPoint x: 596, endPoint y: 214, distance: 88.2
click at [596, 214] on div "Comprobante Tipo Comprobante Tipo Fecha inicio – Fecha fin Fec. Comprobante Des…" at bounding box center [595, 244] width 879 height 65
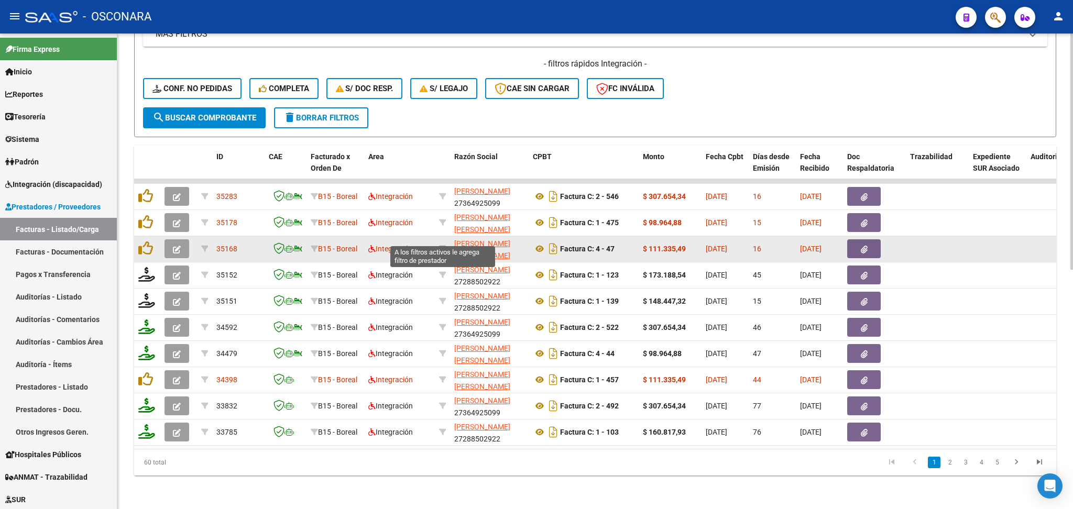
click at [442, 245] on icon at bounding box center [442, 248] width 7 height 7
type input "27238241532"
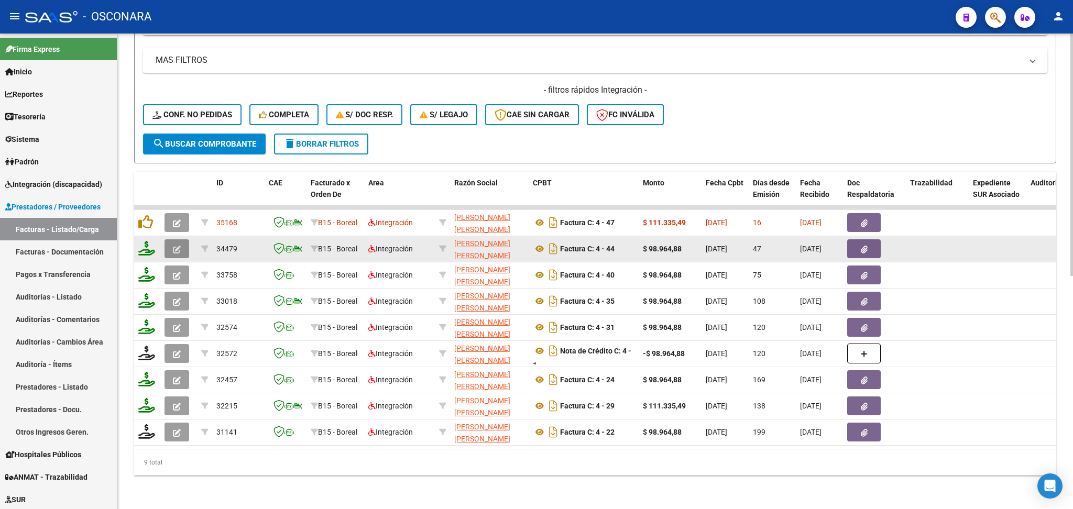
click at [176, 239] on button "button" at bounding box center [177, 248] width 25 height 19
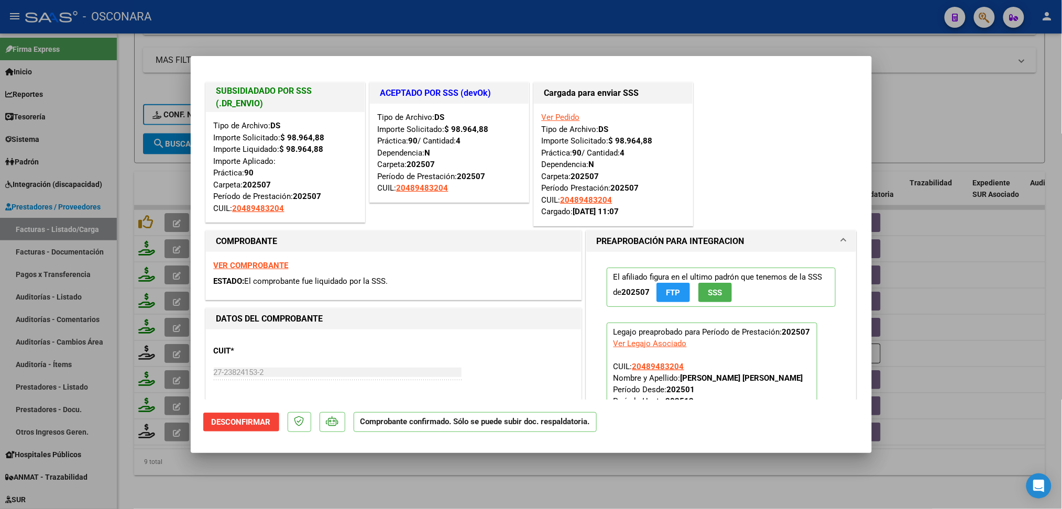
click at [493, 480] on div at bounding box center [531, 254] width 1062 height 509
type input "$ 0,00"
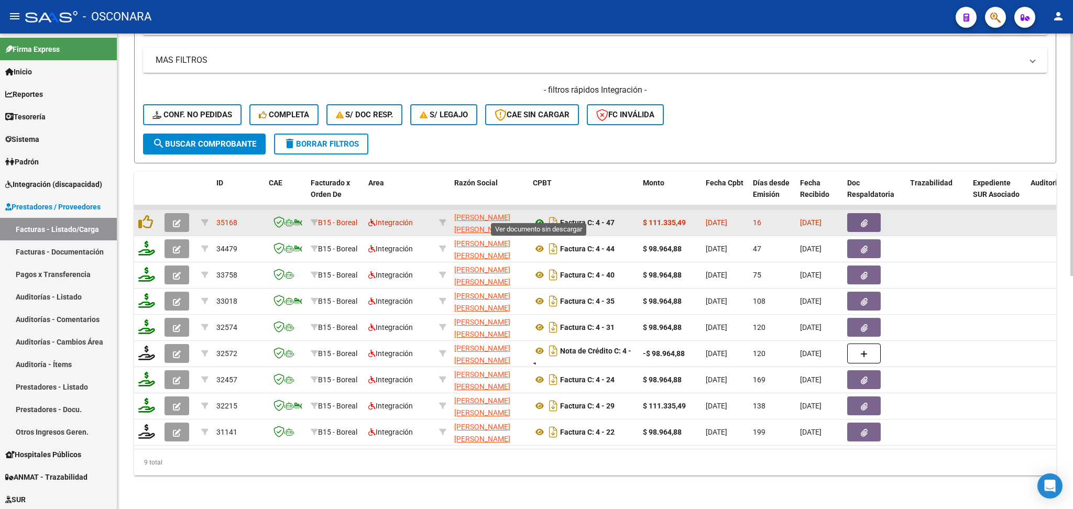
click at [535, 216] on icon at bounding box center [540, 222] width 14 height 13
click at [876, 213] on button "button" at bounding box center [864, 222] width 34 height 19
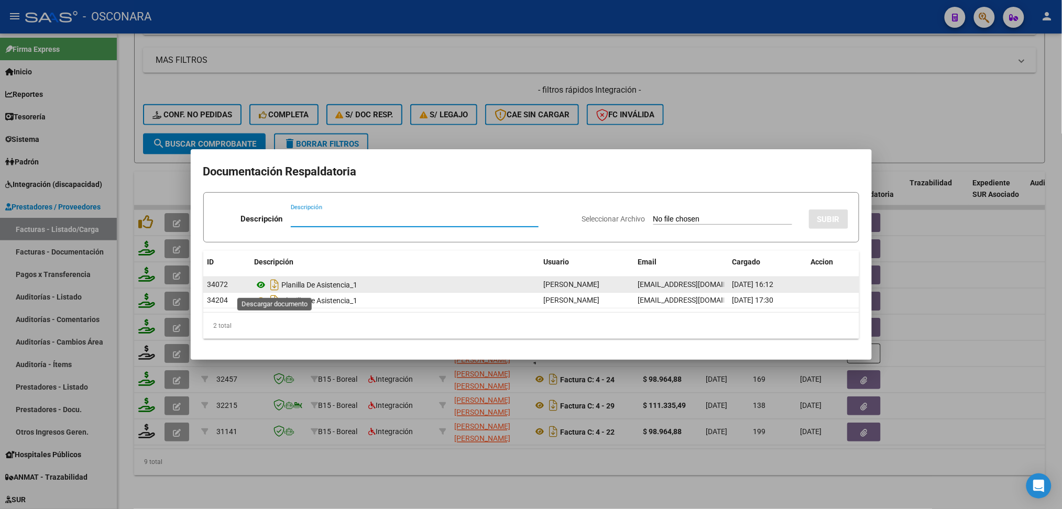
click at [267, 286] on icon at bounding box center [262, 285] width 14 height 13
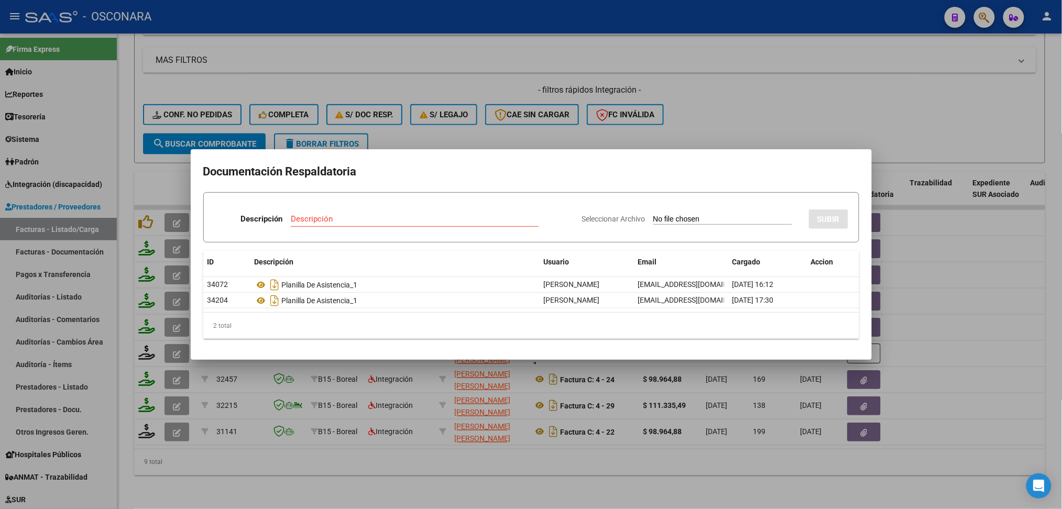
click at [477, 136] on div at bounding box center [531, 254] width 1062 height 509
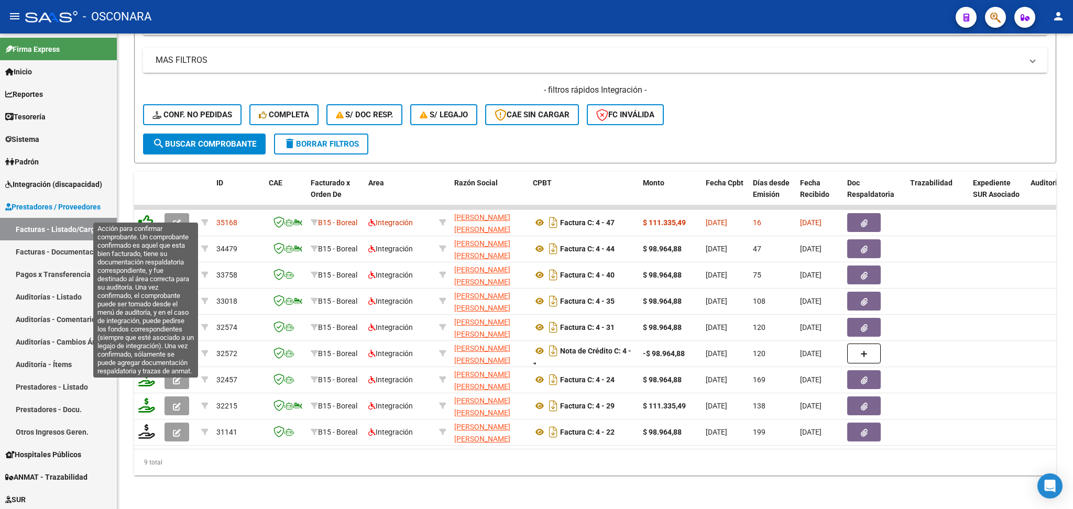
click at [143, 215] on icon at bounding box center [145, 222] width 15 height 15
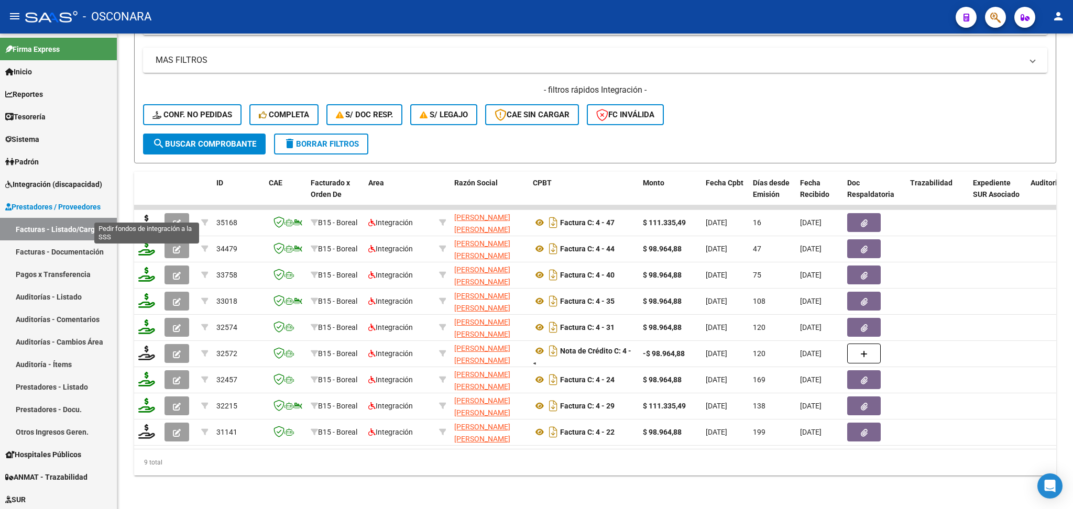
click at [147, 215] on icon at bounding box center [146, 222] width 17 height 15
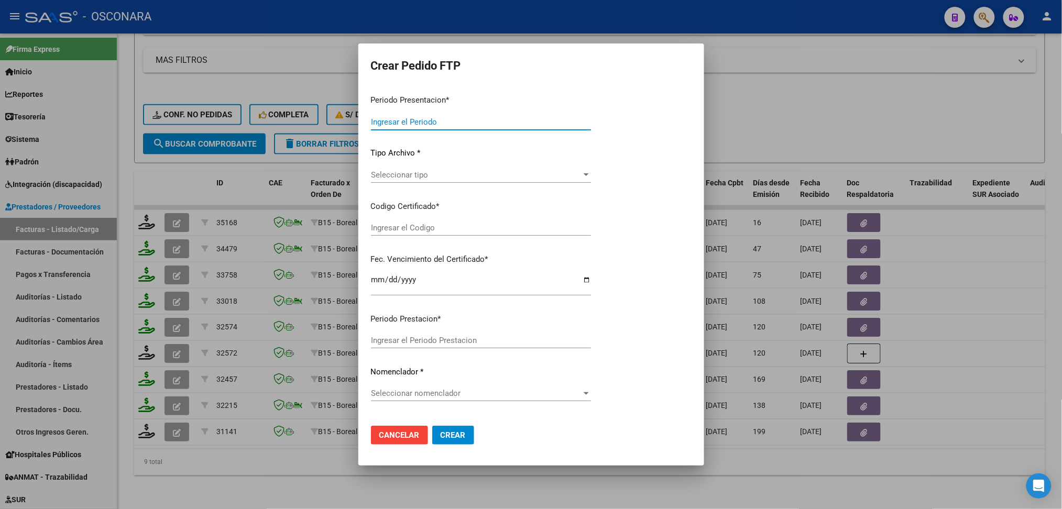
type input "202508"
type input "$ 111.335,49"
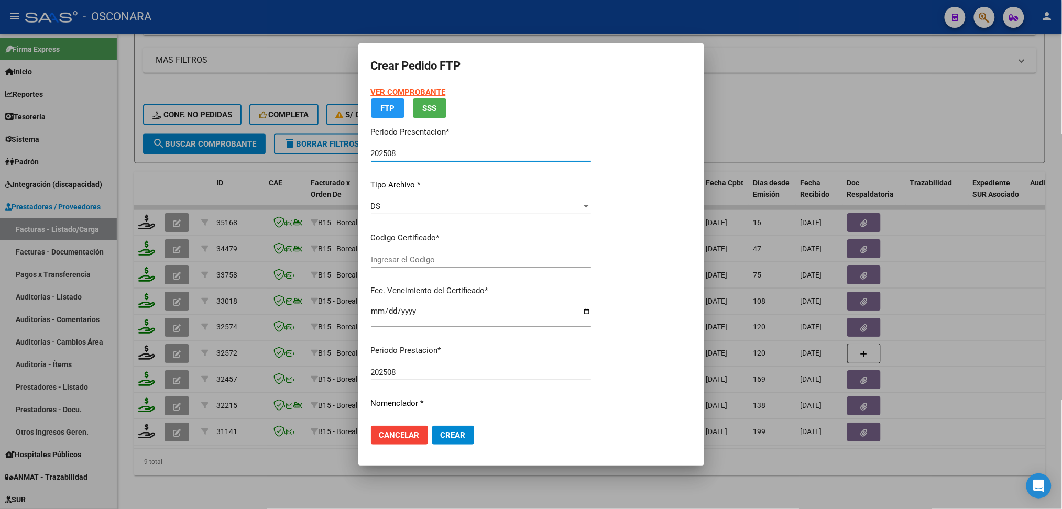
type input "ARG02000489483202023112720271127COR472"
type input "2027-11-27"
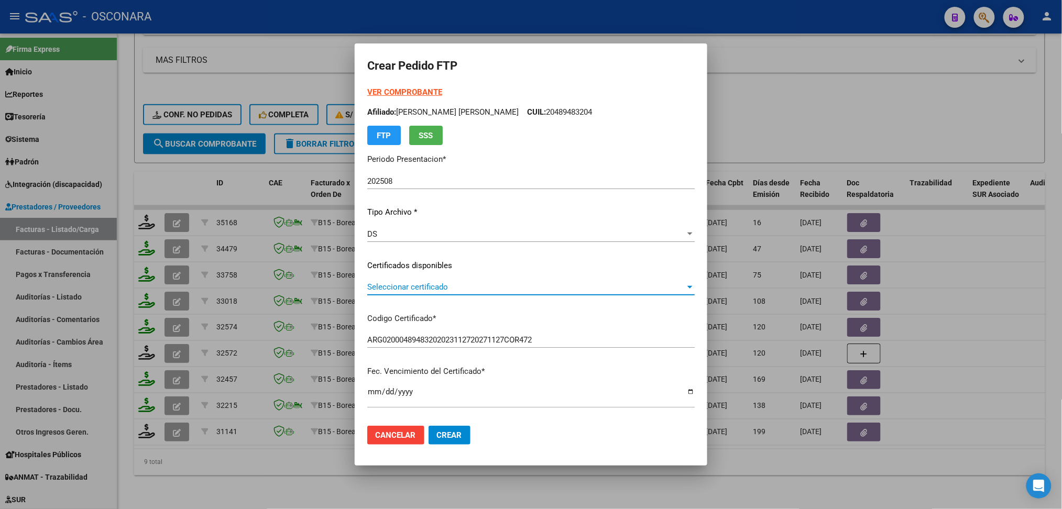
click at [417, 285] on span "Seleccionar certificado" at bounding box center [526, 286] width 318 height 9
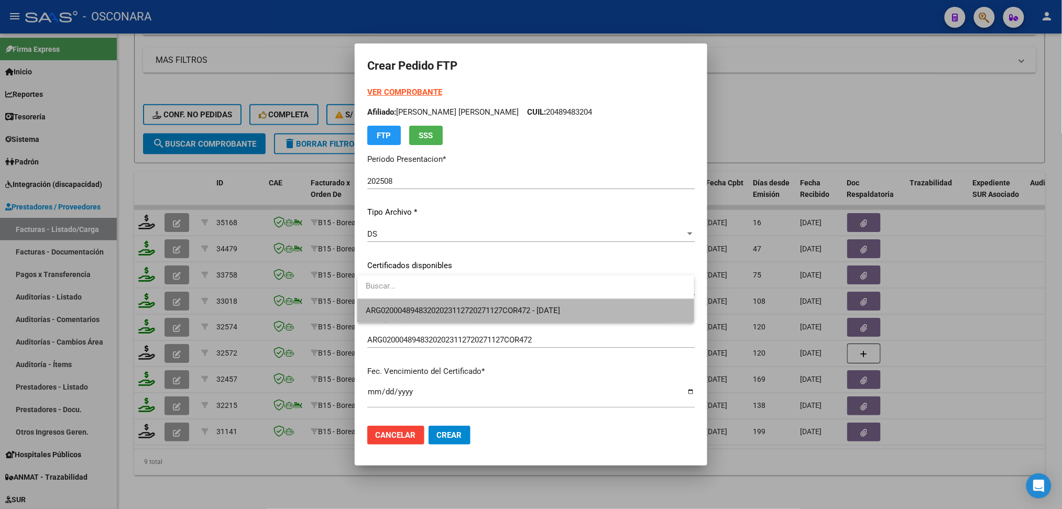
click at [416, 303] on span "ARG02000489483202023112720271127COR472 - 2027-11-27" at bounding box center [526, 311] width 320 height 24
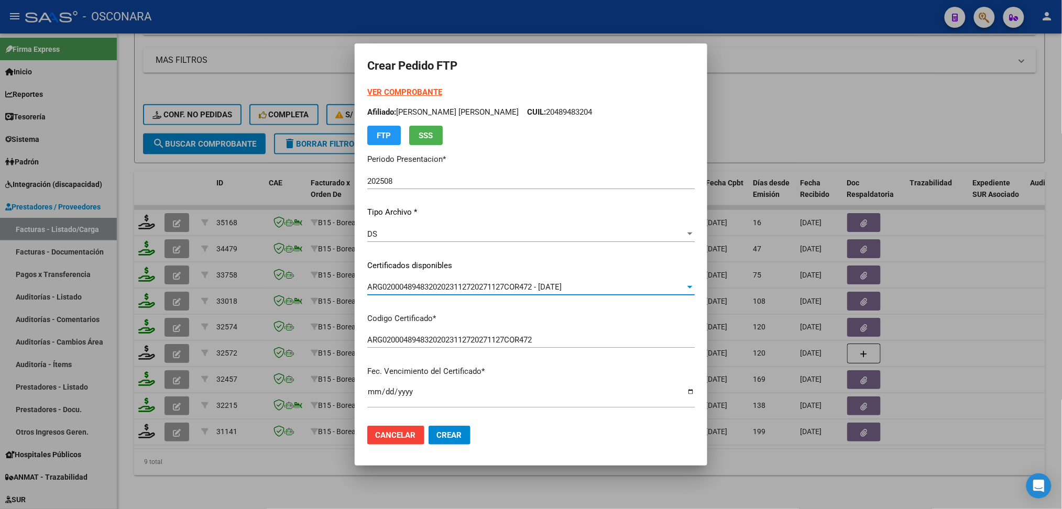
scroll to position [210, 0]
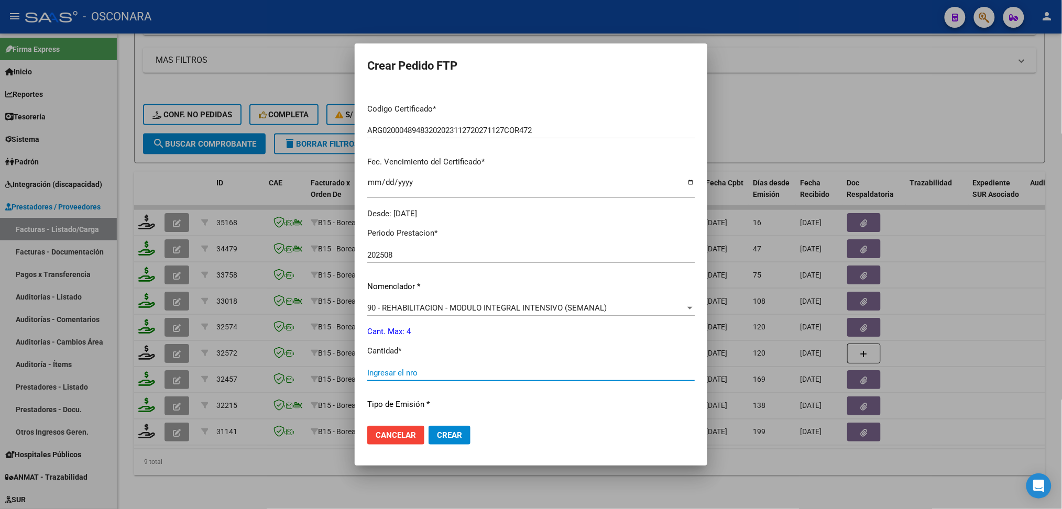
click at [411, 369] on input "Ingresar el nro" at bounding box center [531, 372] width 328 height 9
type input "4"
click at [429, 426] on button "Crear" at bounding box center [450, 435] width 42 height 19
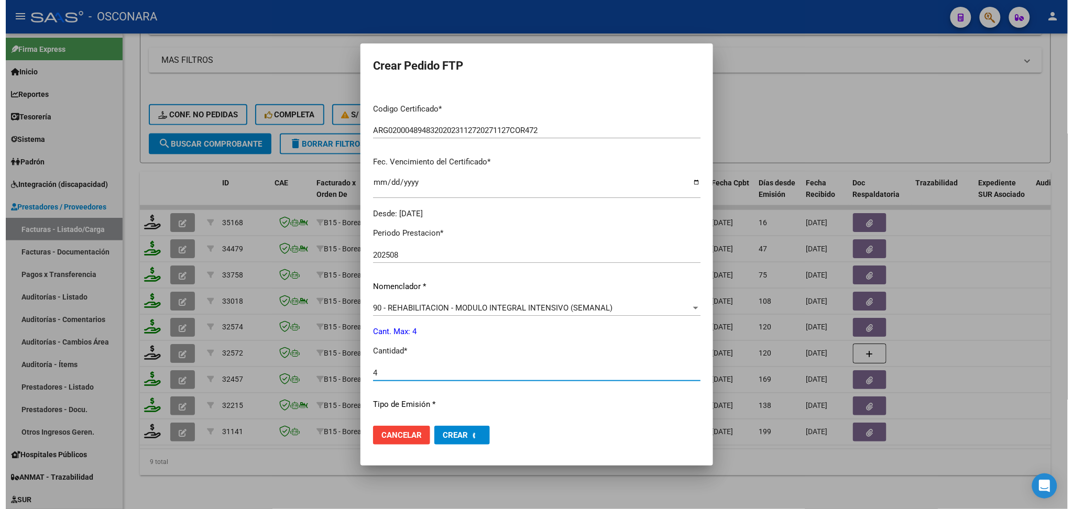
scroll to position [151, 0]
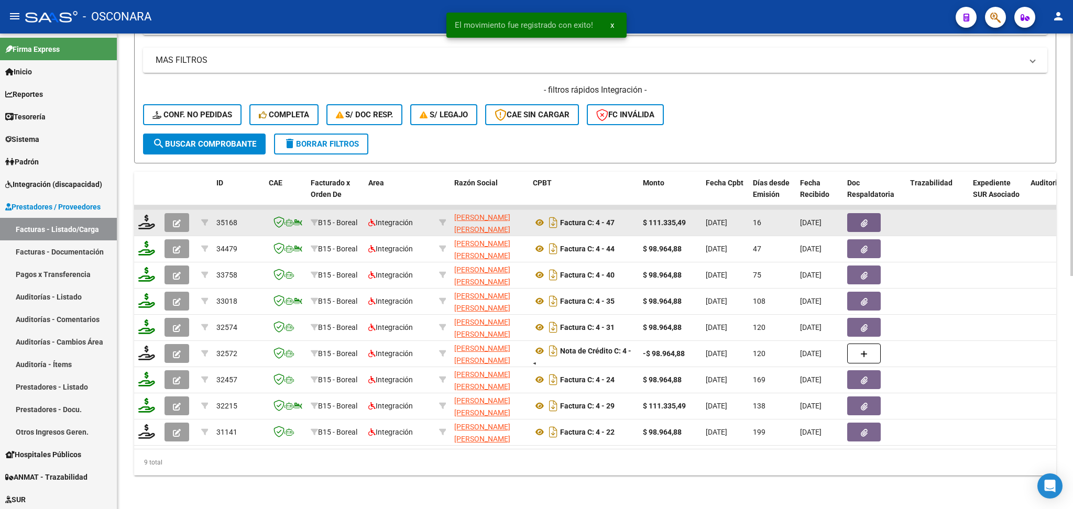
click at [183, 213] on button "button" at bounding box center [177, 222] width 25 height 19
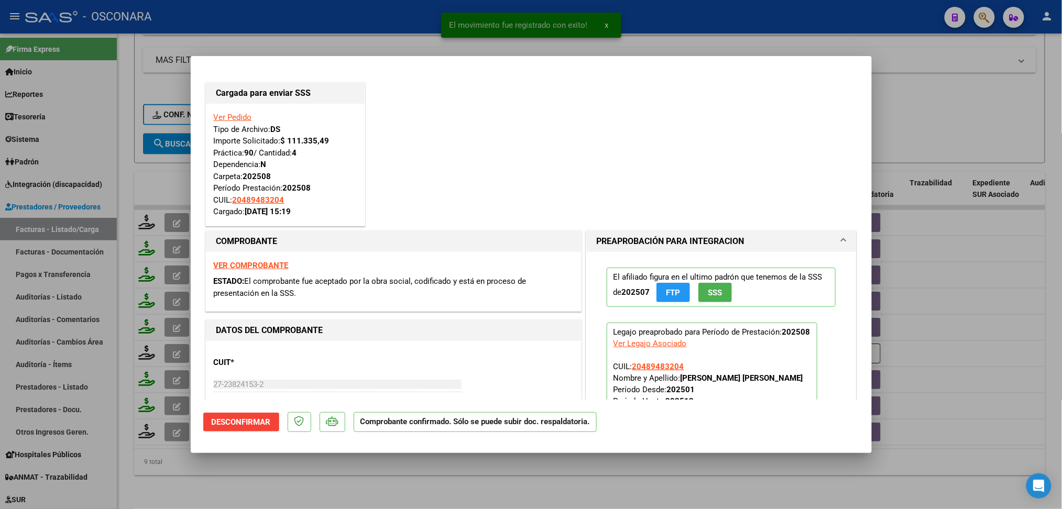
click at [441, 492] on div at bounding box center [531, 254] width 1062 height 509
type input "$ 0,00"
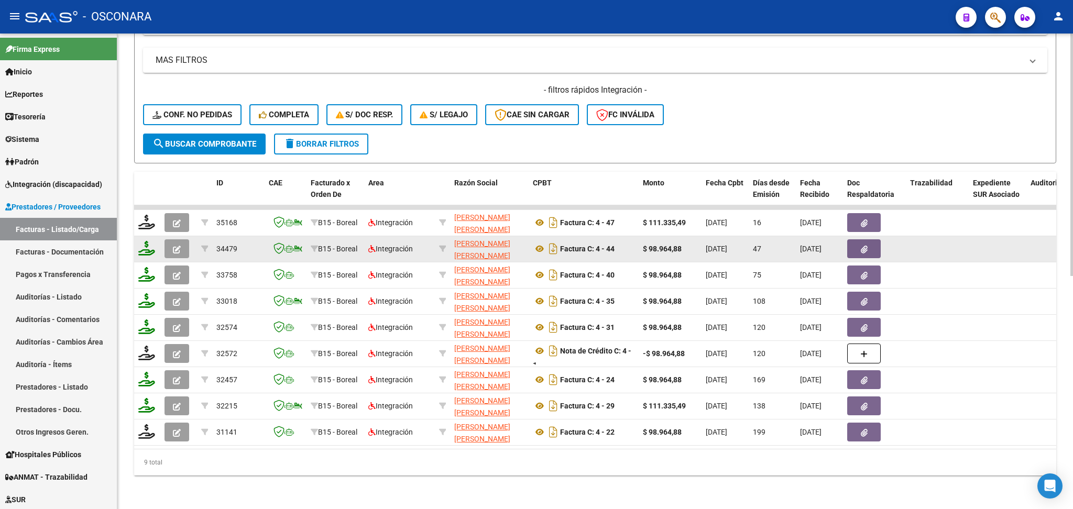
scroll to position [177, 0]
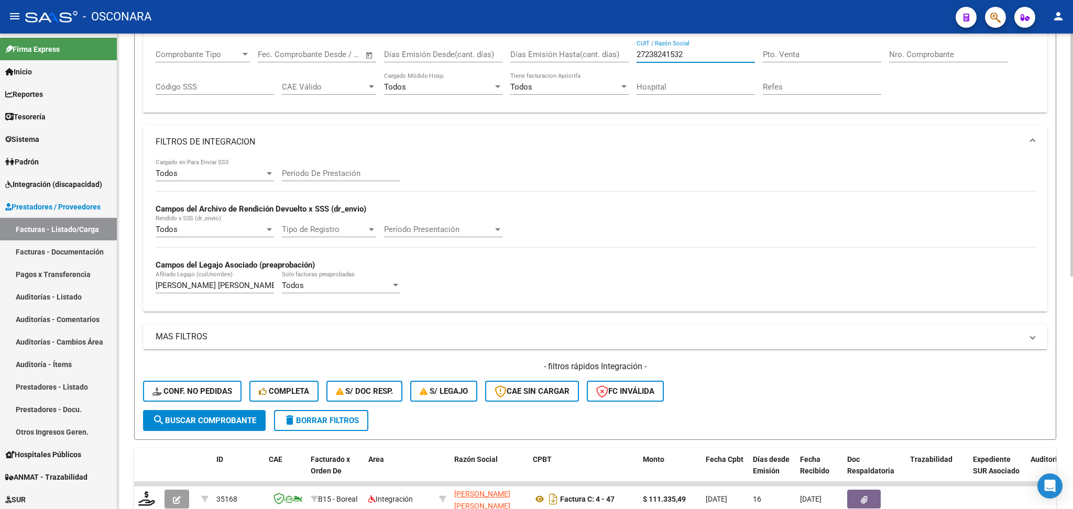
drag, startPoint x: 697, startPoint y: 49, endPoint x: 623, endPoint y: 43, distance: 74.1
click at [623, 43] on mat-expansion-panel "FILTROS DEL COMPROBANTE Comprobante Tipo Comprobante Tipo Fecha inicio – Fecha …" at bounding box center [595, 59] width 904 height 107
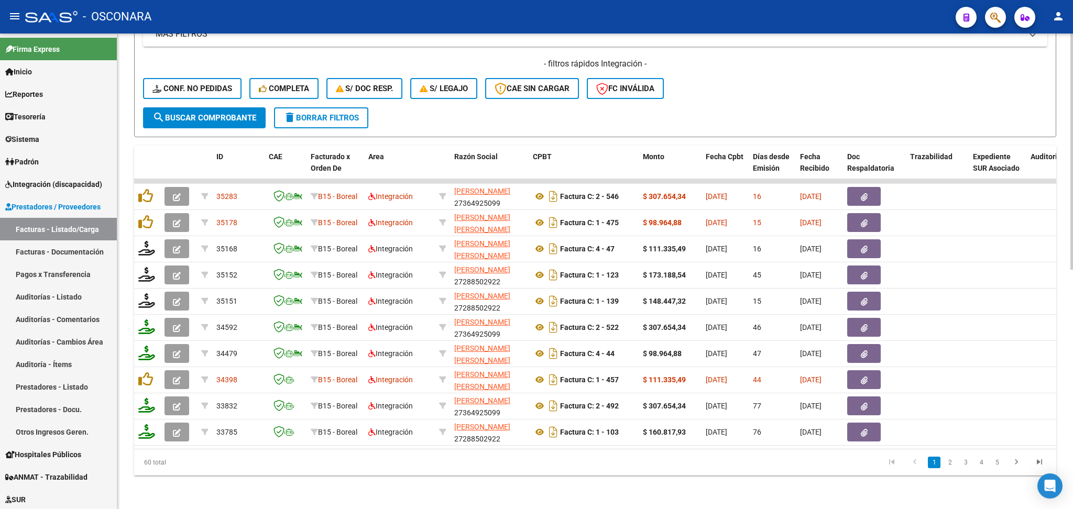
scroll to position [482, 0]
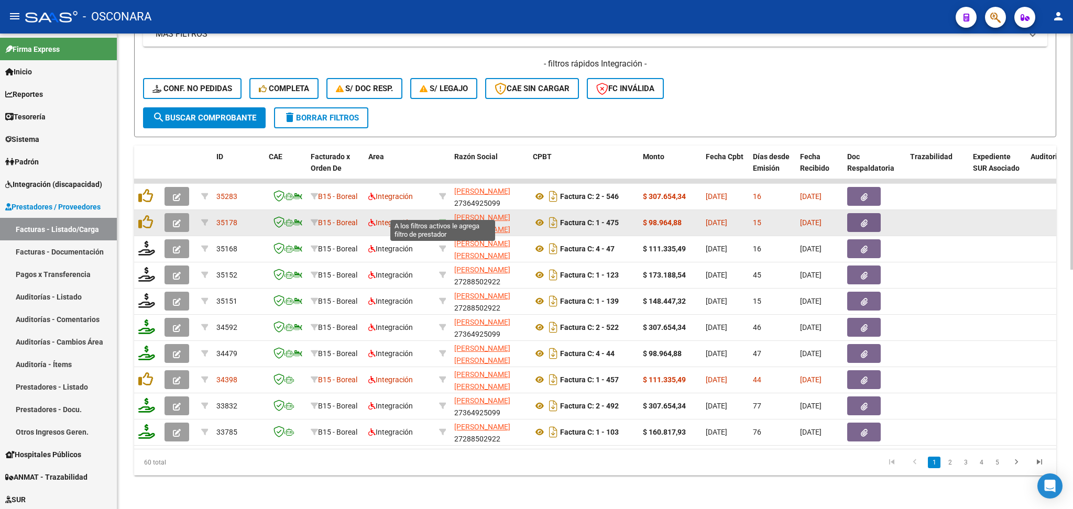
click at [442, 219] on icon at bounding box center [442, 222] width 7 height 7
type input "23399366194"
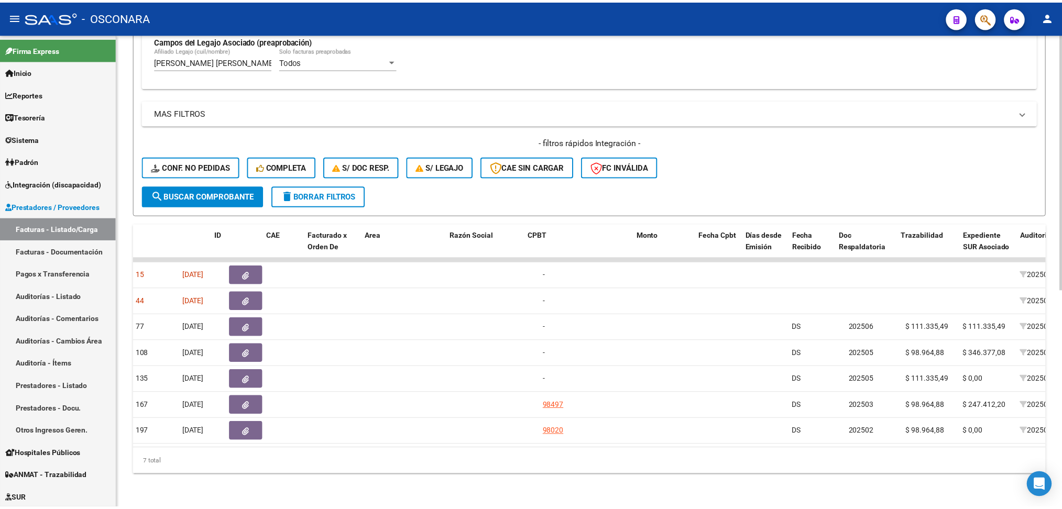
scroll to position [0, 0]
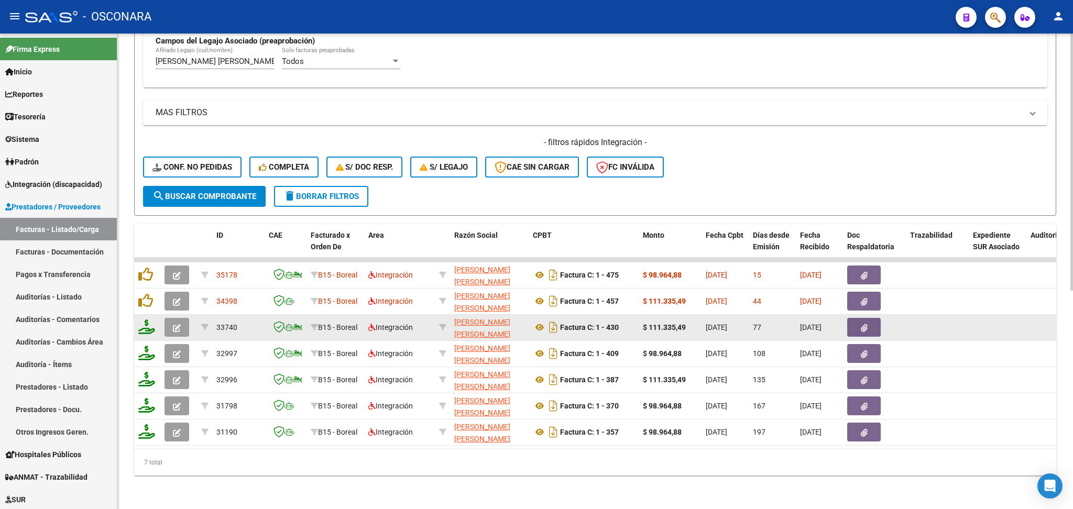
click at [173, 315] on datatable-body-cell at bounding box center [178, 328] width 37 height 26
click at [182, 319] on button "button" at bounding box center [177, 327] width 25 height 19
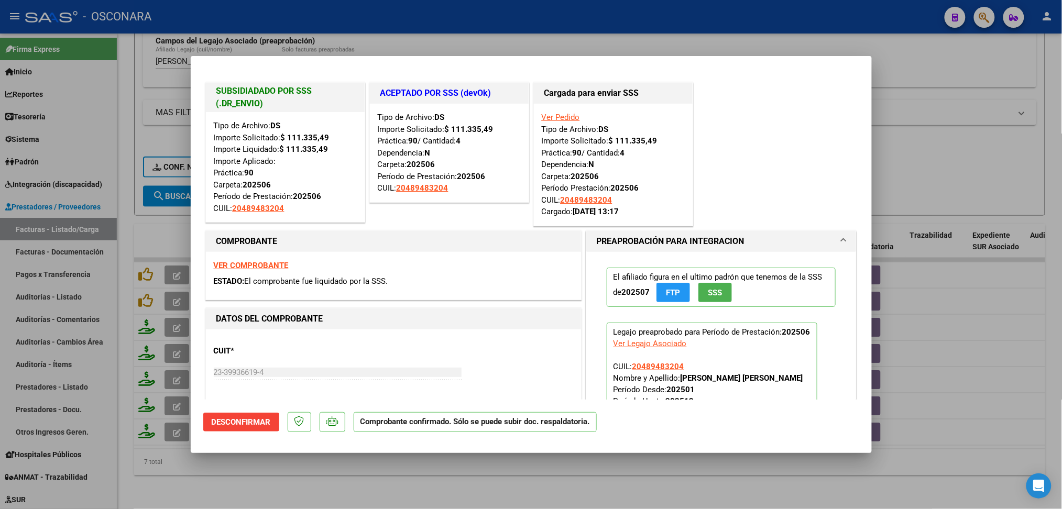
click at [364, 484] on div at bounding box center [531, 254] width 1062 height 509
type input "$ 0,00"
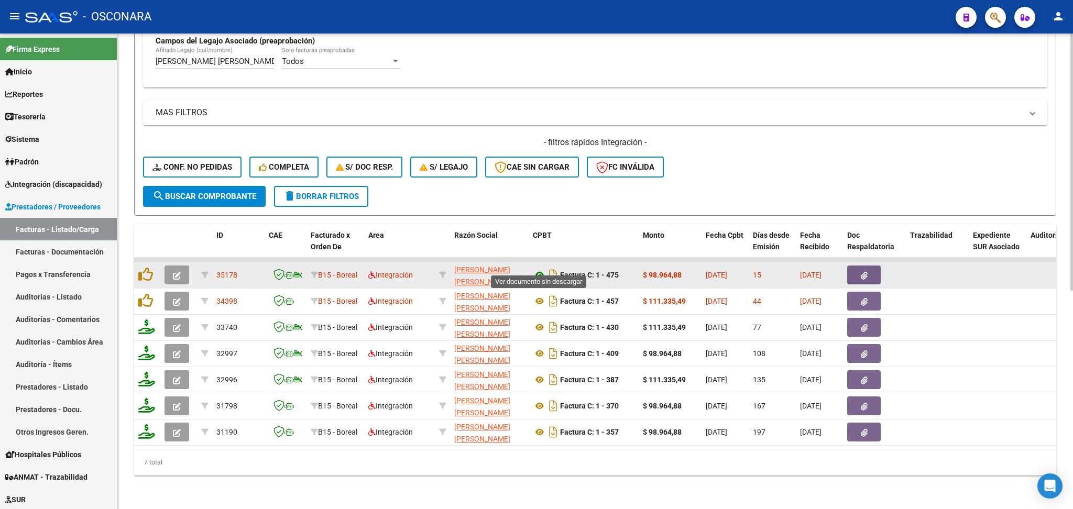
click at [539, 269] on icon at bounding box center [540, 275] width 14 height 13
click at [864, 270] on span "button" at bounding box center [864, 274] width 7 height 9
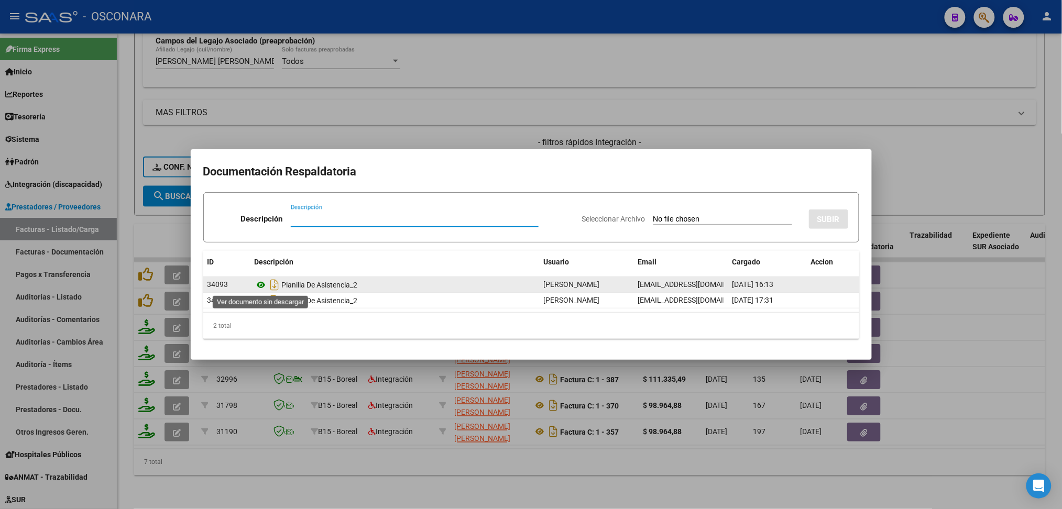
click at [261, 285] on icon at bounding box center [262, 285] width 14 height 13
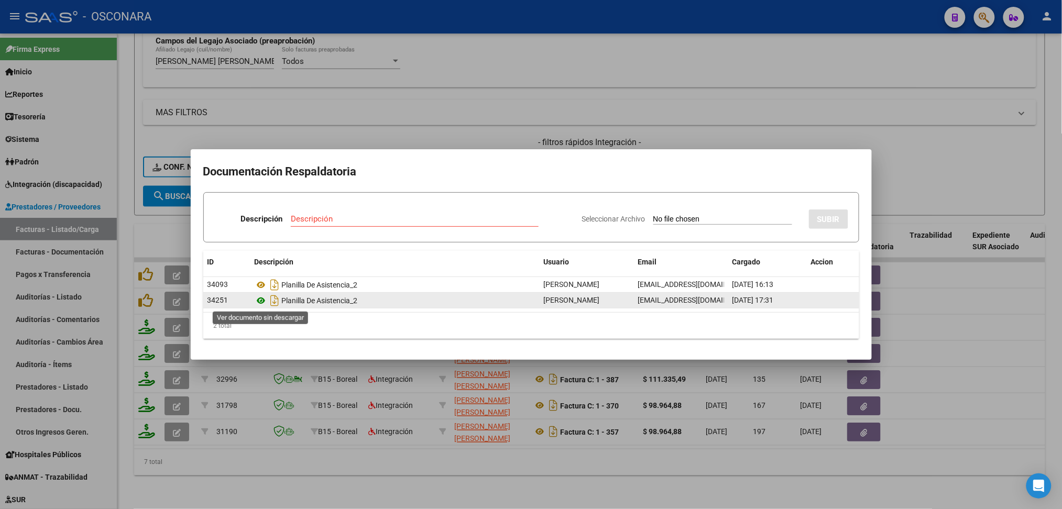
click at [261, 299] on icon at bounding box center [262, 300] width 14 height 13
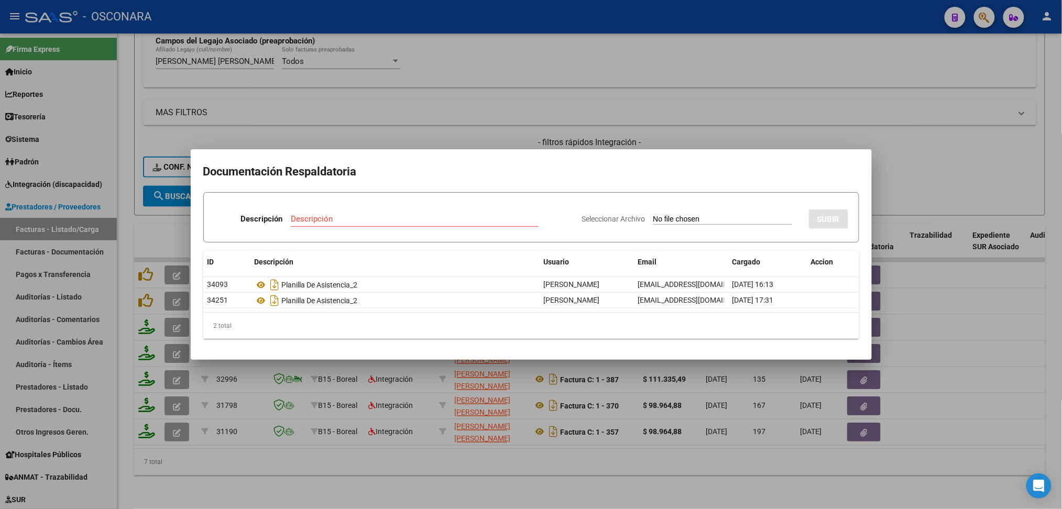
click at [672, 133] on div at bounding box center [531, 254] width 1062 height 509
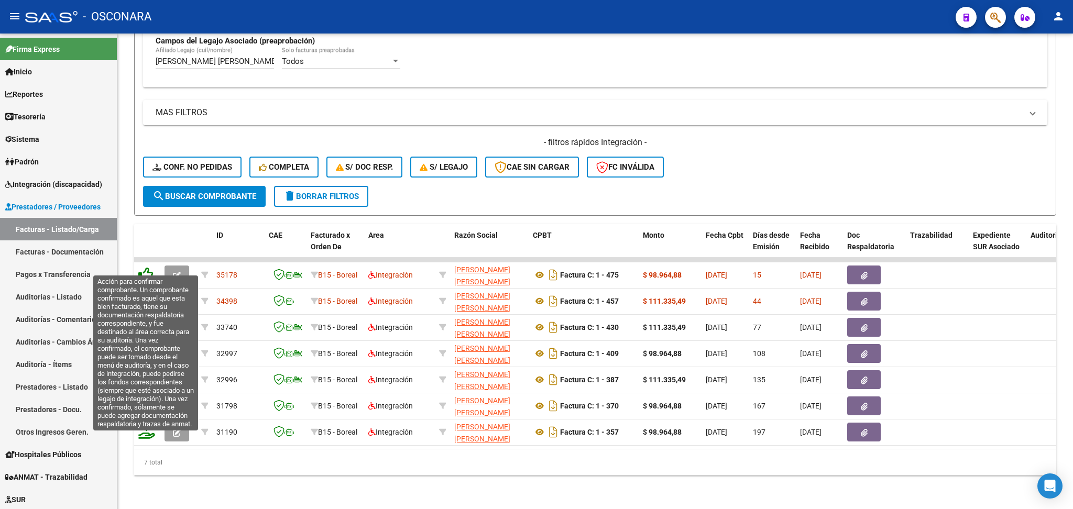
click at [149, 267] on icon at bounding box center [145, 274] width 15 height 15
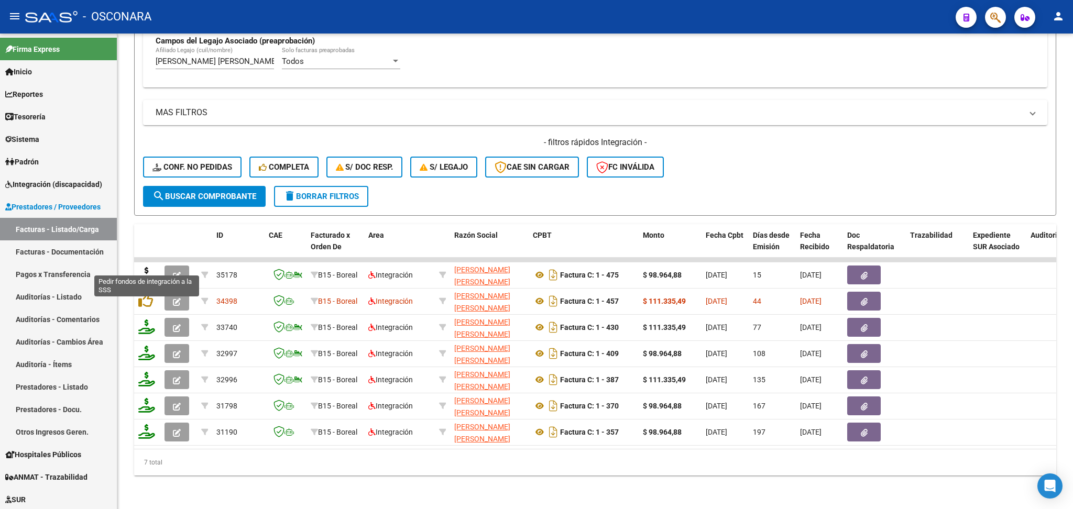
click at [146, 267] on icon at bounding box center [146, 274] width 17 height 15
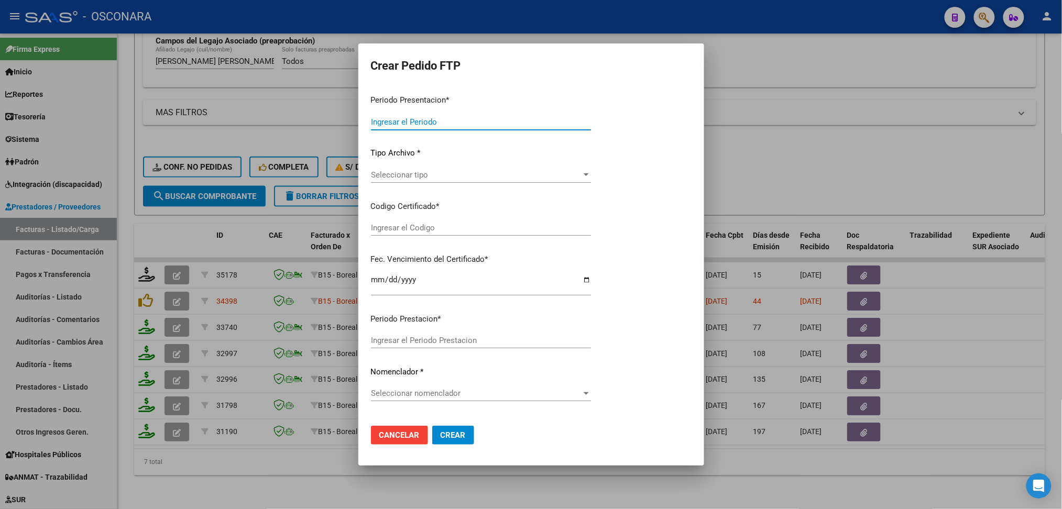
type input "202508"
type input "$ 98.964,88"
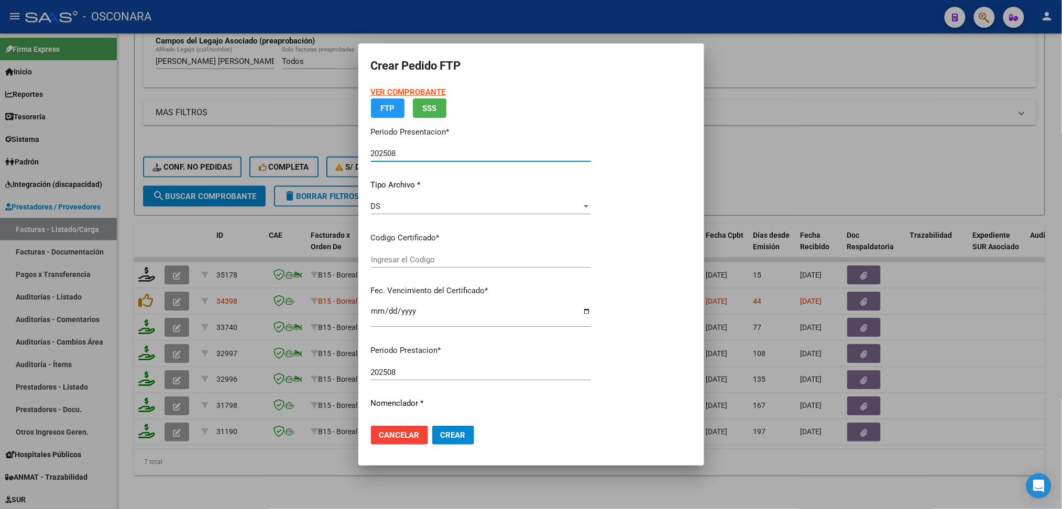
type input "ARG02000489483202023112720271127COR472"
type input "2027-11-27"
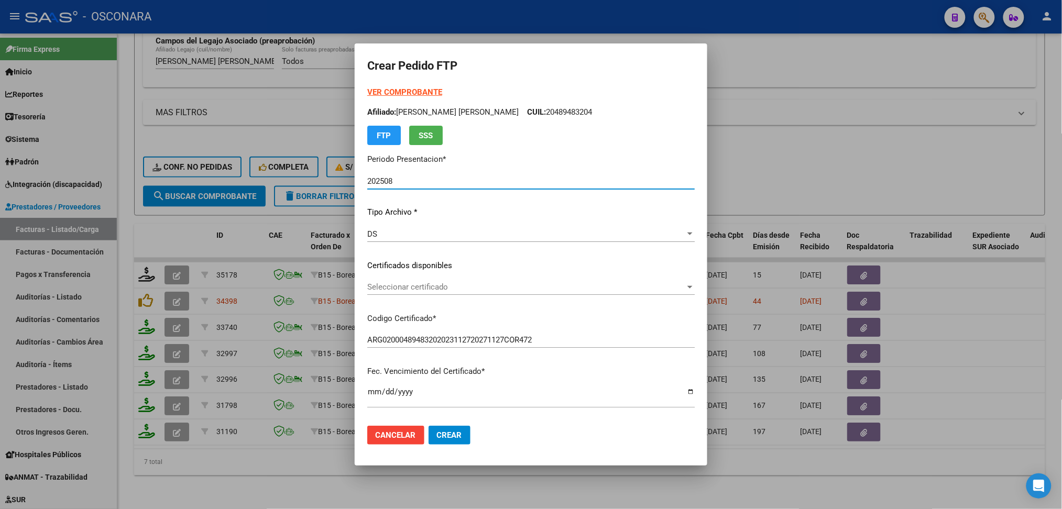
click at [403, 286] on span "Seleccionar certificado" at bounding box center [526, 286] width 318 height 9
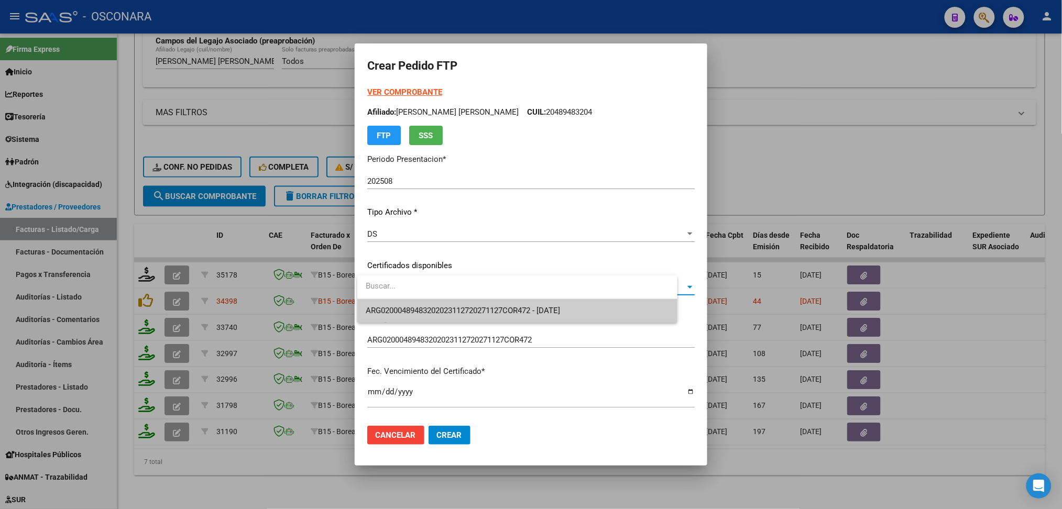
click at [403, 304] on span "ARG02000489483202023112720271127COR472 - 2027-11-27" at bounding box center [517, 311] width 303 height 24
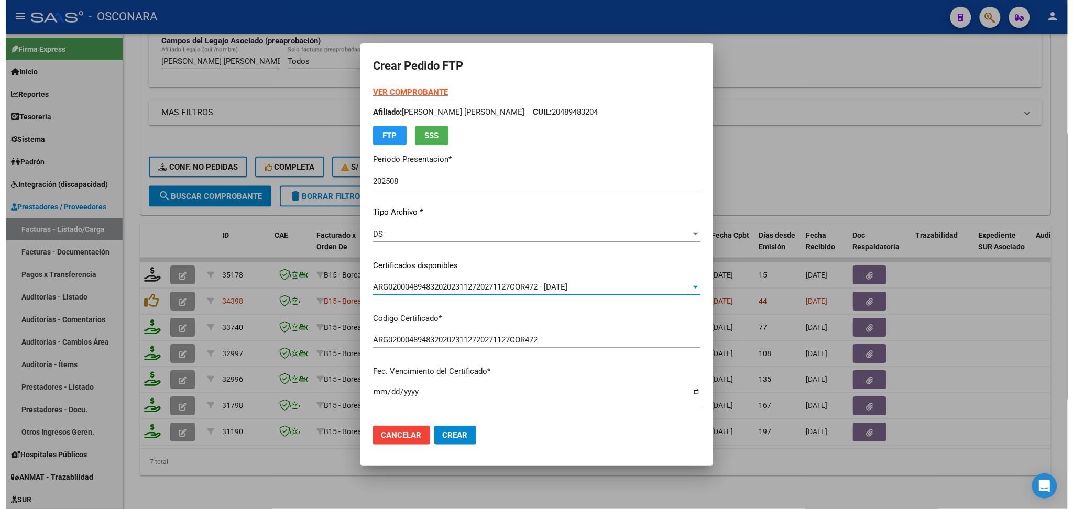
scroll to position [279, 0]
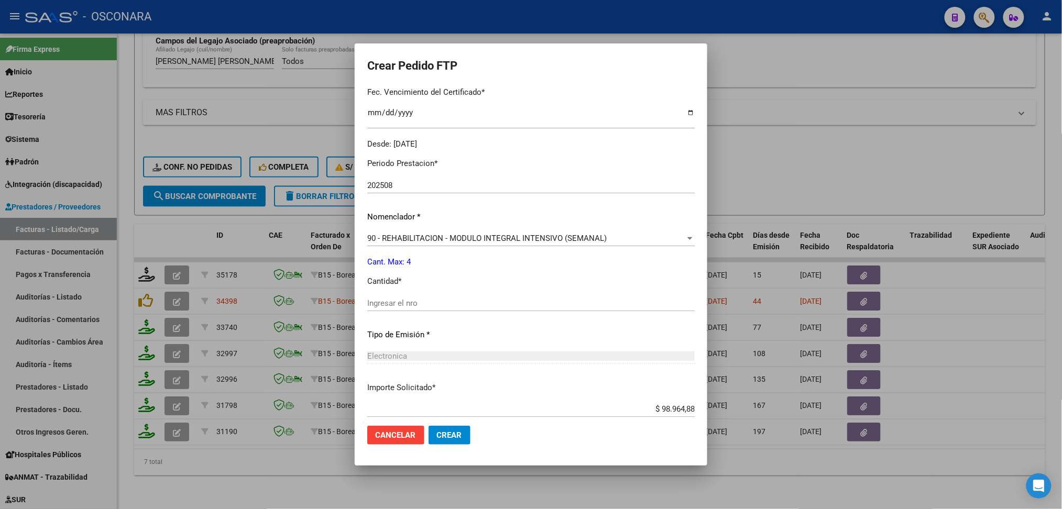
click at [403, 297] on div "Ingresar el nro" at bounding box center [531, 304] width 328 height 16
type input "4"
click at [429, 426] on button "Crear" at bounding box center [450, 435] width 42 height 19
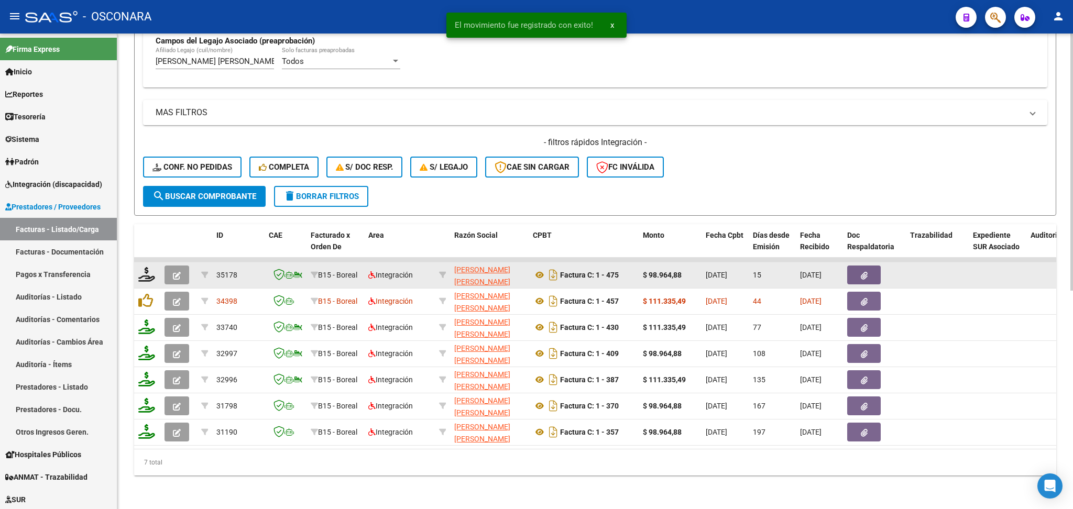
click at [179, 272] on icon "button" at bounding box center [177, 276] width 8 height 8
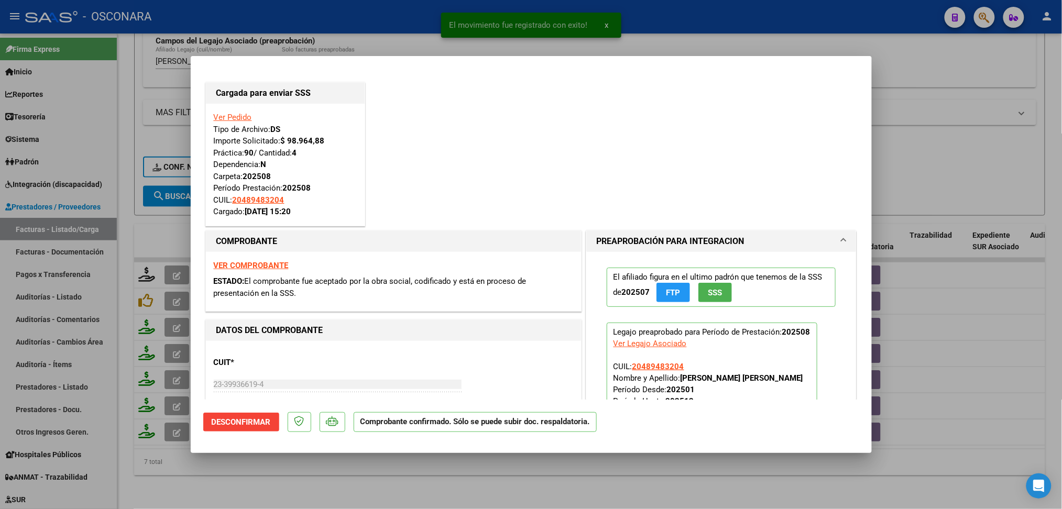
click at [342, 468] on div at bounding box center [531, 254] width 1062 height 509
type input "$ 0,00"
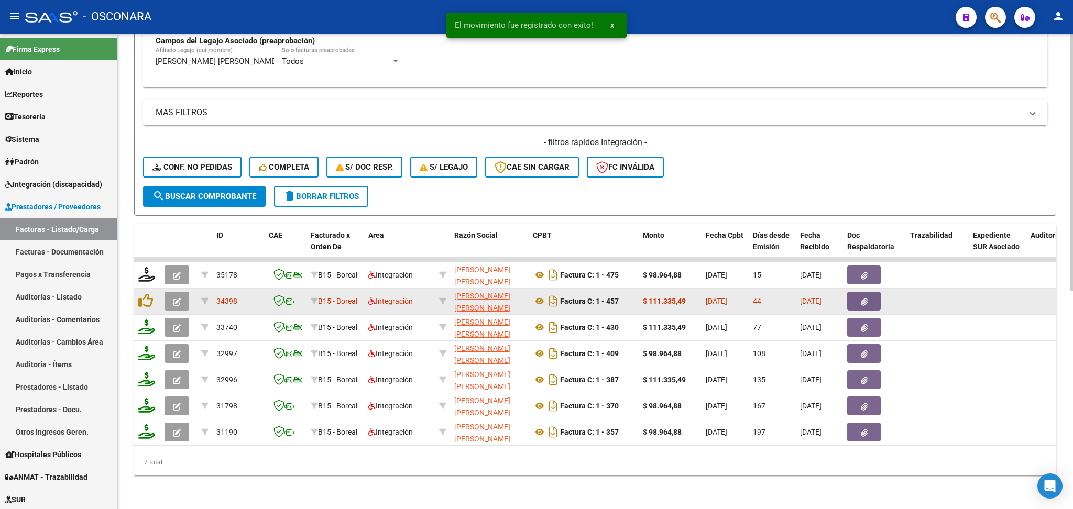
click at [845, 289] on datatable-body-cell at bounding box center [874, 302] width 63 height 26
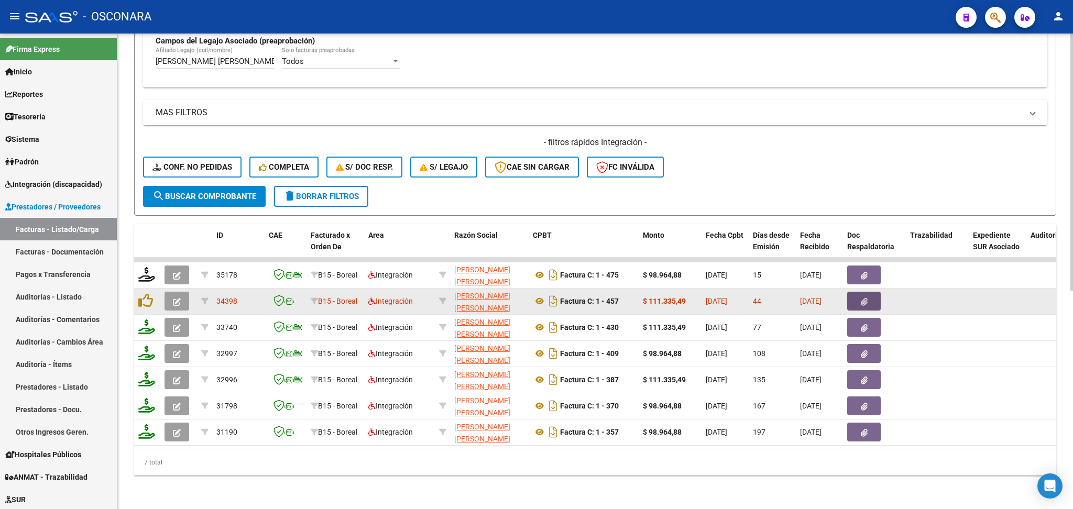
click at [848, 292] on button "button" at bounding box center [864, 301] width 34 height 19
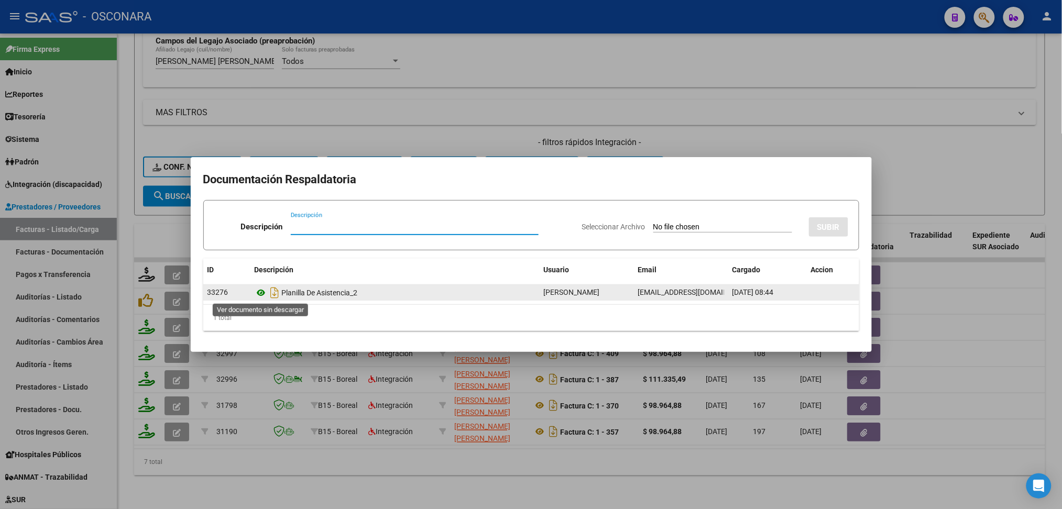
click at [263, 294] on icon at bounding box center [262, 293] width 14 height 13
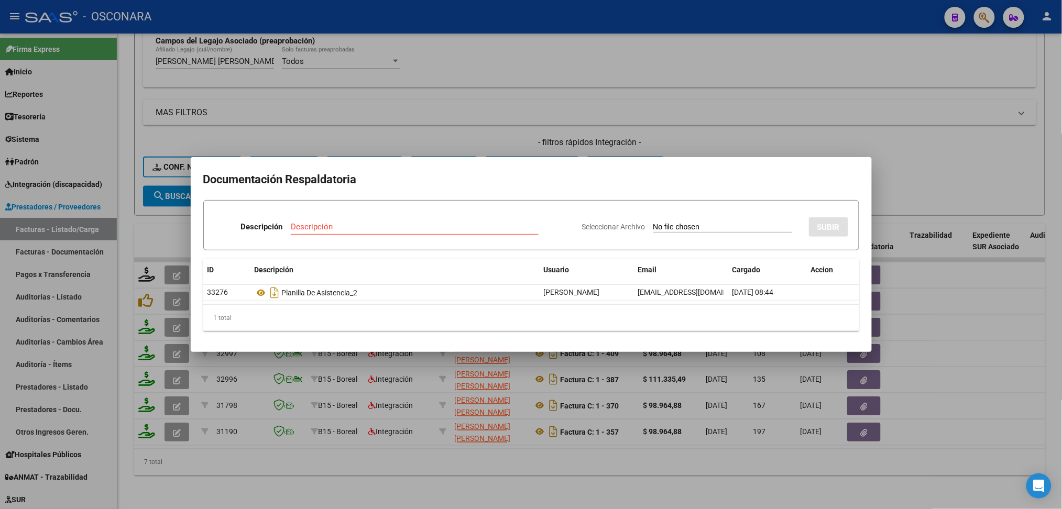
click at [686, 130] on div at bounding box center [531, 254] width 1062 height 509
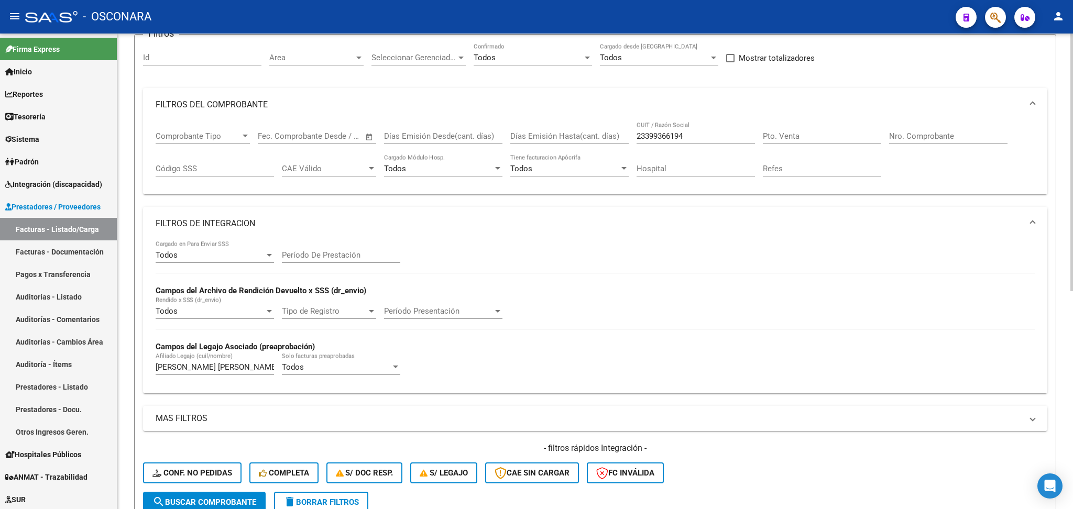
scroll to position [54, 0]
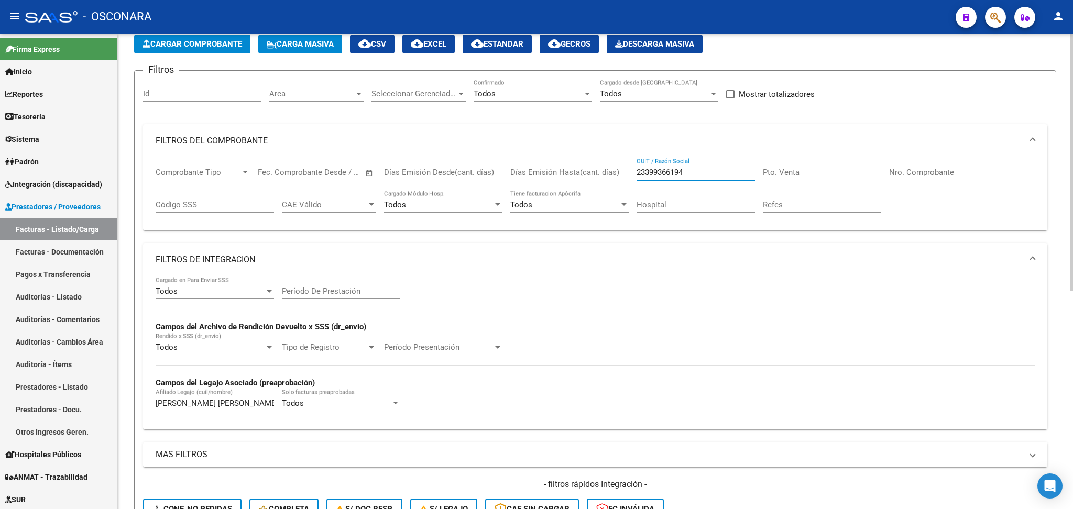
drag, startPoint x: 689, startPoint y: 167, endPoint x: 617, endPoint y: 166, distance: 71.3
click at [617, 166] on div "Comprobante Tipo Comprobante Tipo Fecha inicio – Fecha fin Fec. Comprobante Des…" at bounding box center [595, 190] width 879 height 65
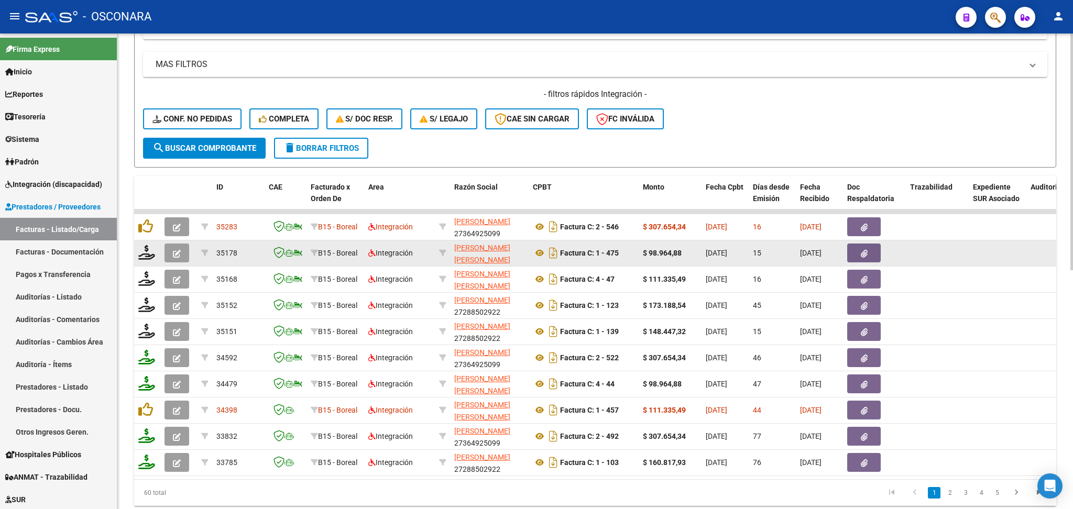
scroll to position [482, 0]
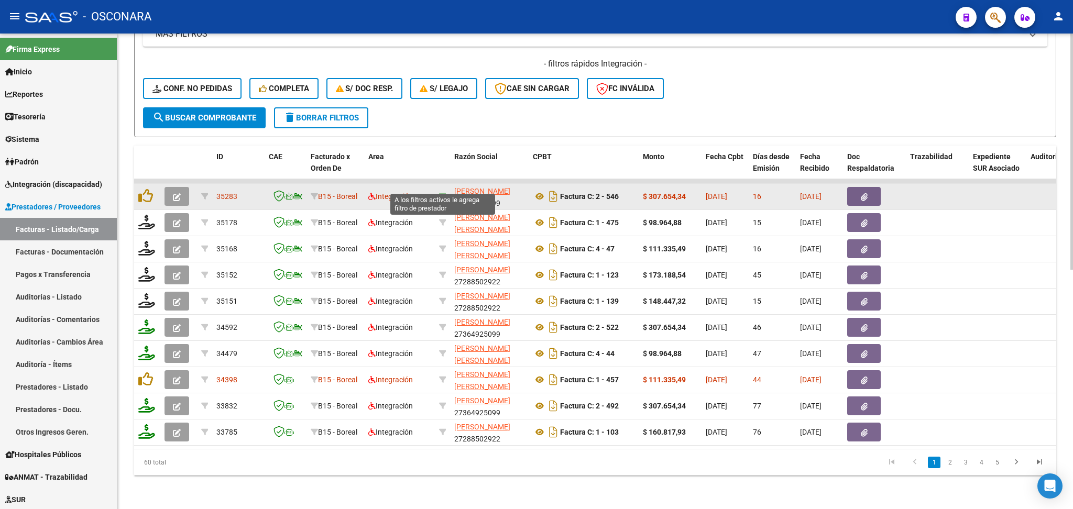
click at [442, 193] on icon at bounding box center [442, 196] width 7 height 7
type input "27364925099"
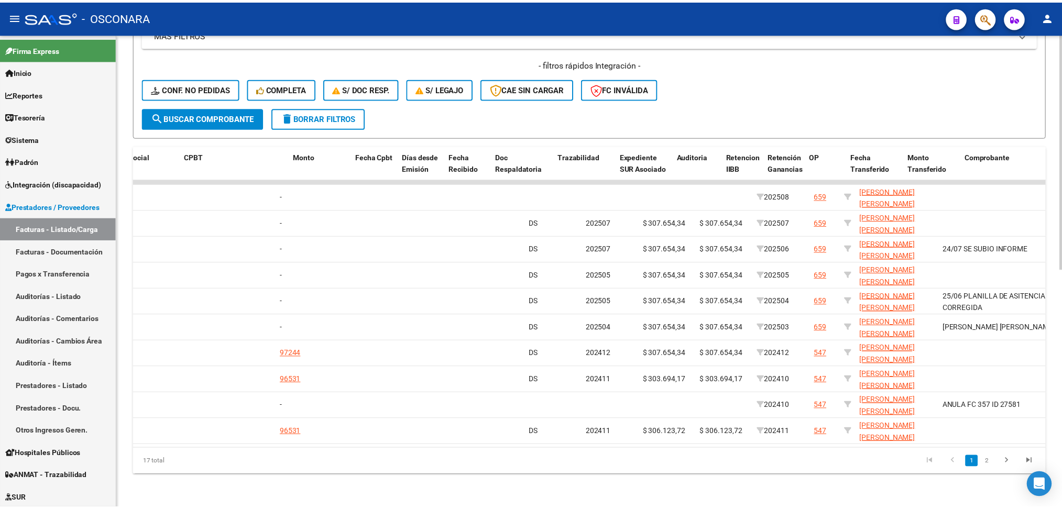
scroll to position [0, 0]
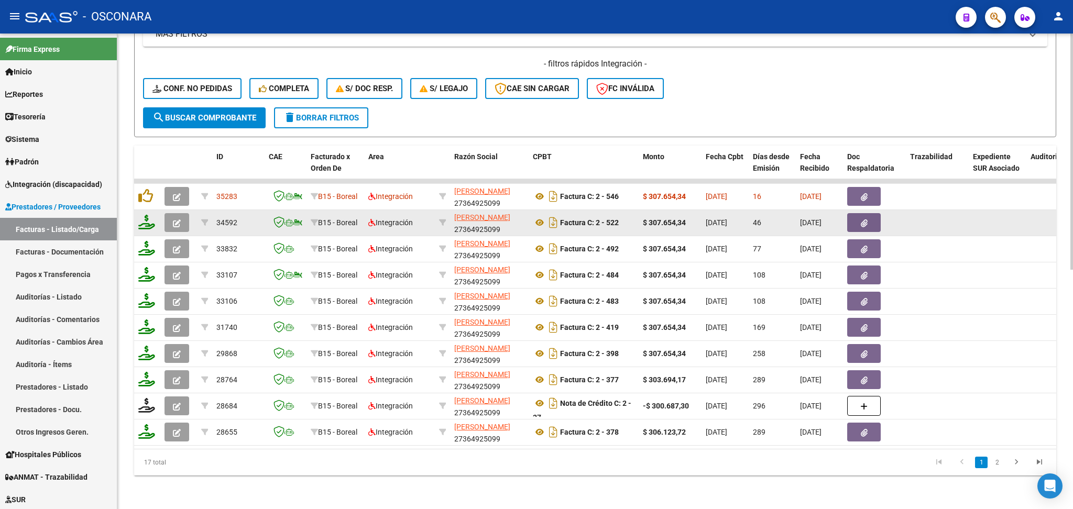
click at [171, 213] on button "button" at bounding box center [177, 222] width 25 height 19
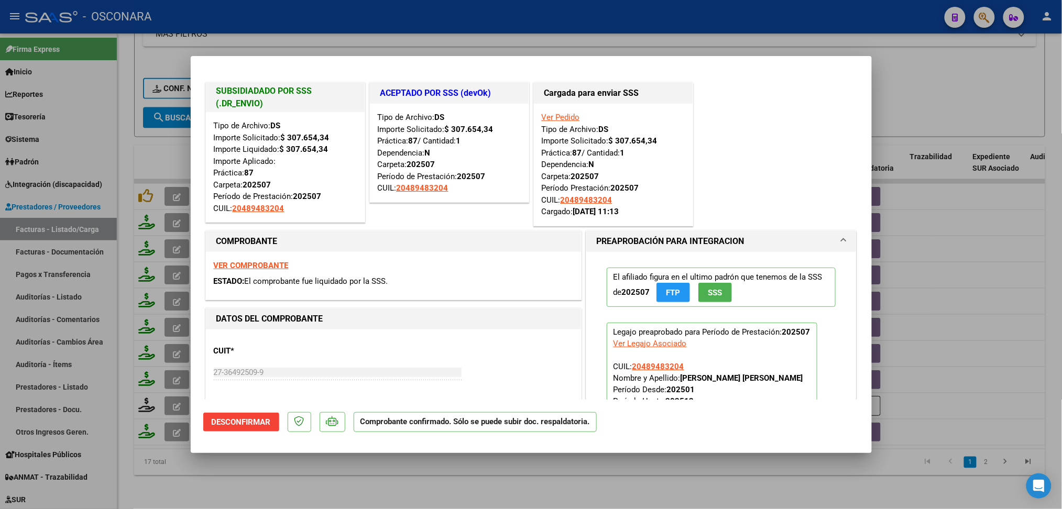
click at [517, 476] on div at bounding box center [531, 254] width 1062 height 509
type input "$ 0,00"
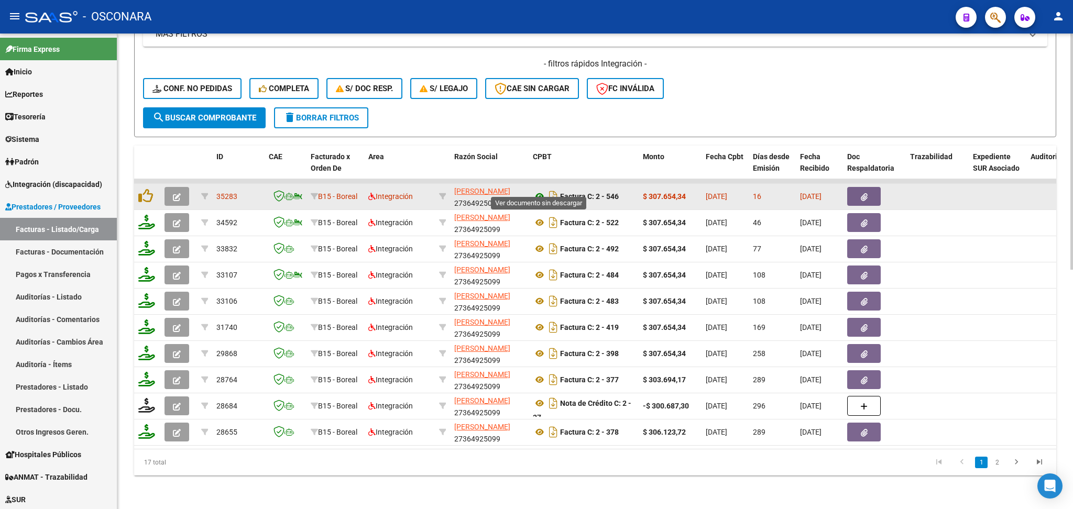
click at [539, 190] on icon at bounding box center [540, 196] width 14 height 13
click at [867, 193] on icon "button" at bounding box center [864, 197] width 7 height 8
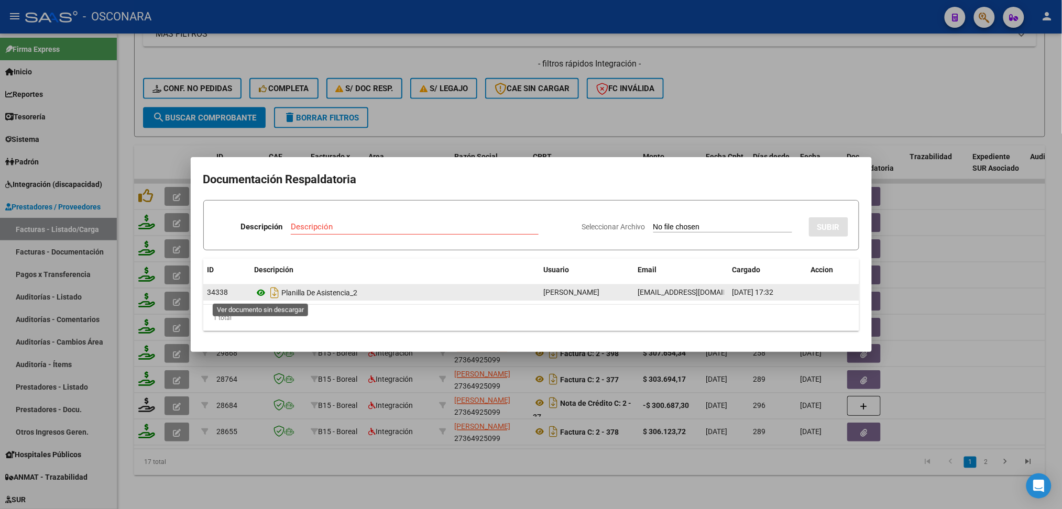
click at [263, 293] on icon at bounding box center [262, 293] width 14 height 13
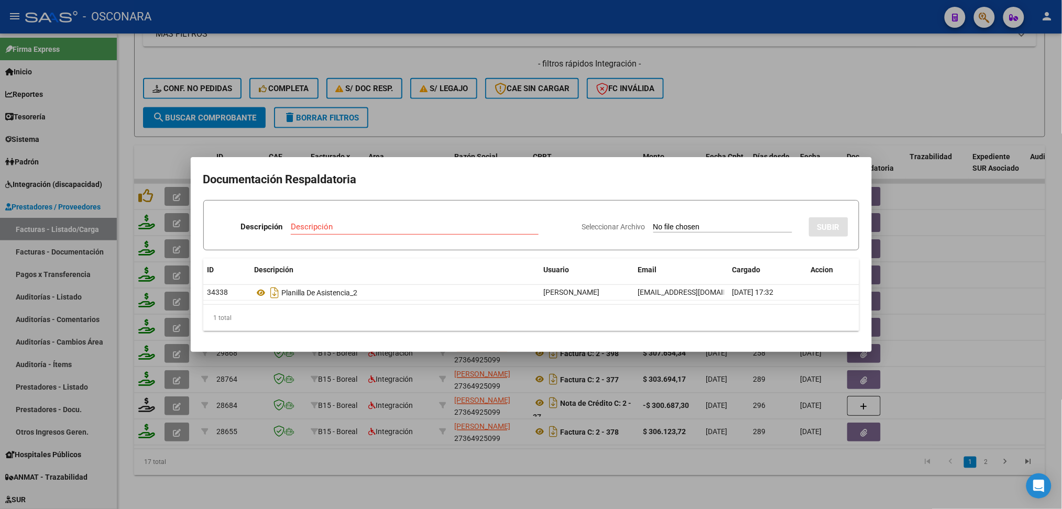
click at [523, 108] on div at bounding box center [531, 254] width 1062 height 509
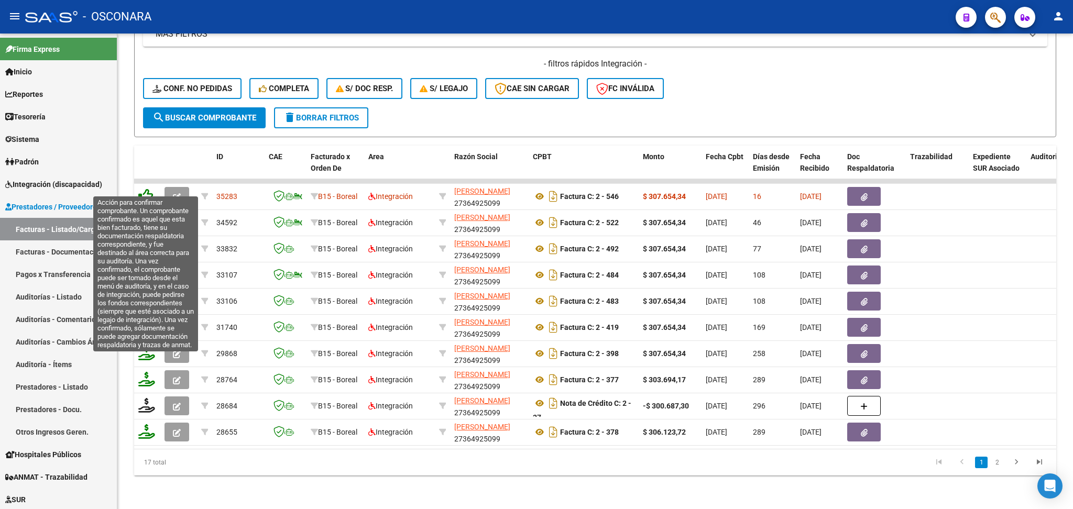
click at [146, 189] on icon at bounding box center [145, 196] width 15 height 15
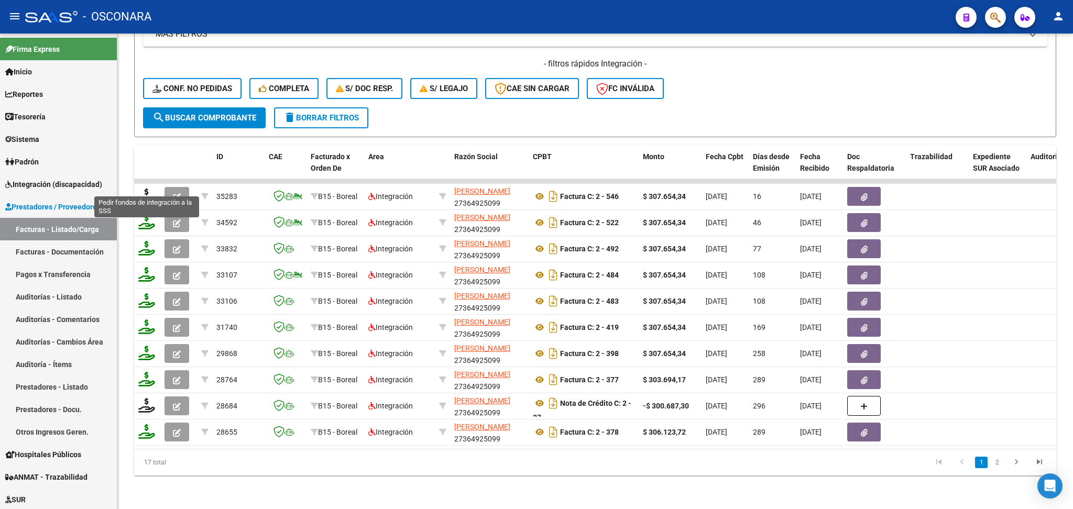
click at [145, 189] on icon at bounding box center [146, 196] width 17 height 15
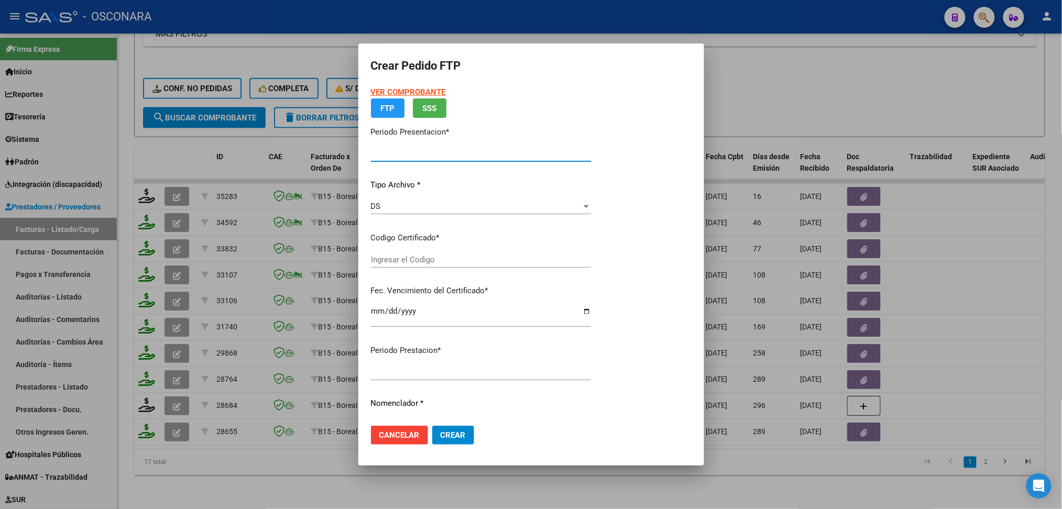
type input "202508"
type input "$ 307.654,34"
type input "ARG02000489483202023112720271127COR472"
type input "2027-11-27"
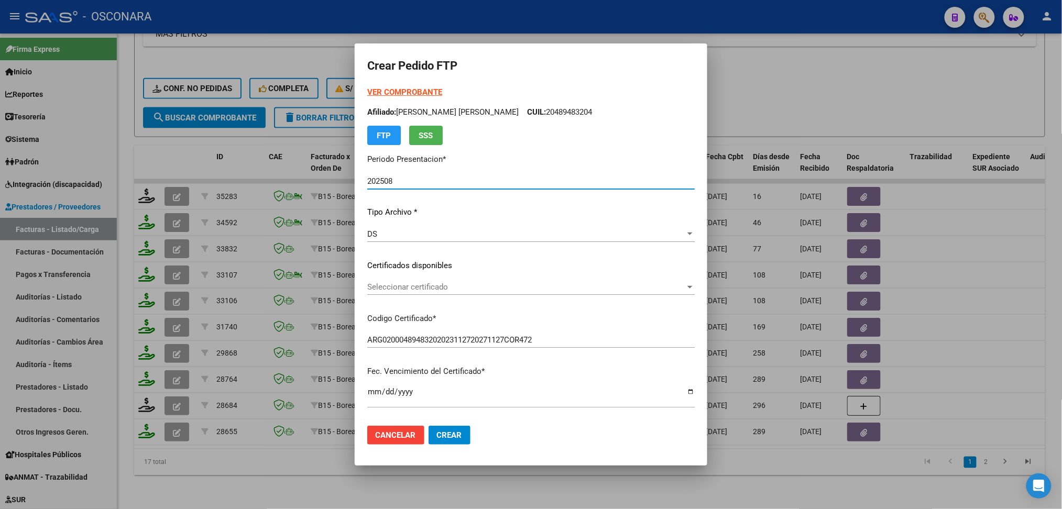
click at [432, 281] on div "Seleccionar certificado Seleccionar certificado" at bounding box center [531, 287] width 328 height 16
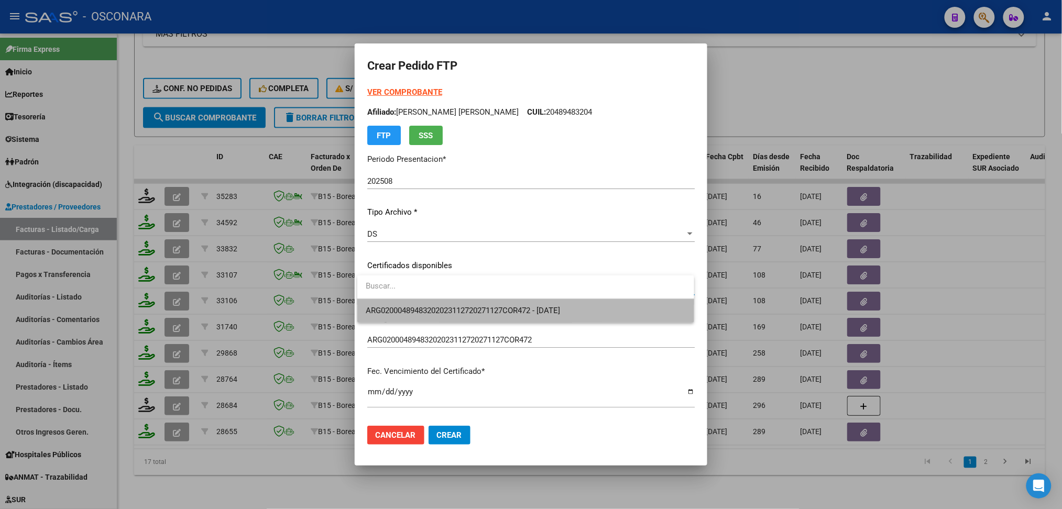
click at [434, 300] on span "ARG02000489483202023112720271127COR472 - 2027-11-27" at bounding box center [526, 311] width 320 height 24
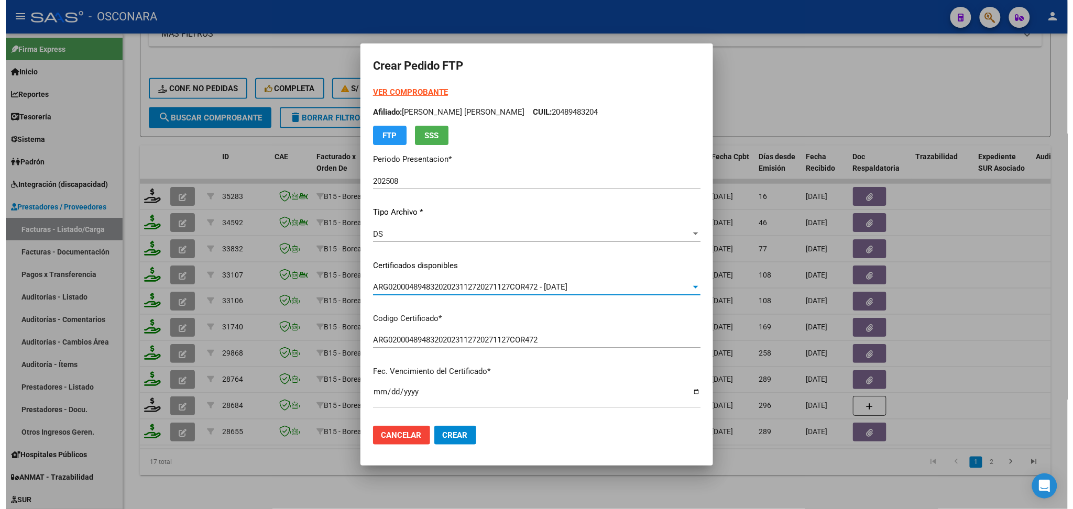
scroll to position [279, 0]
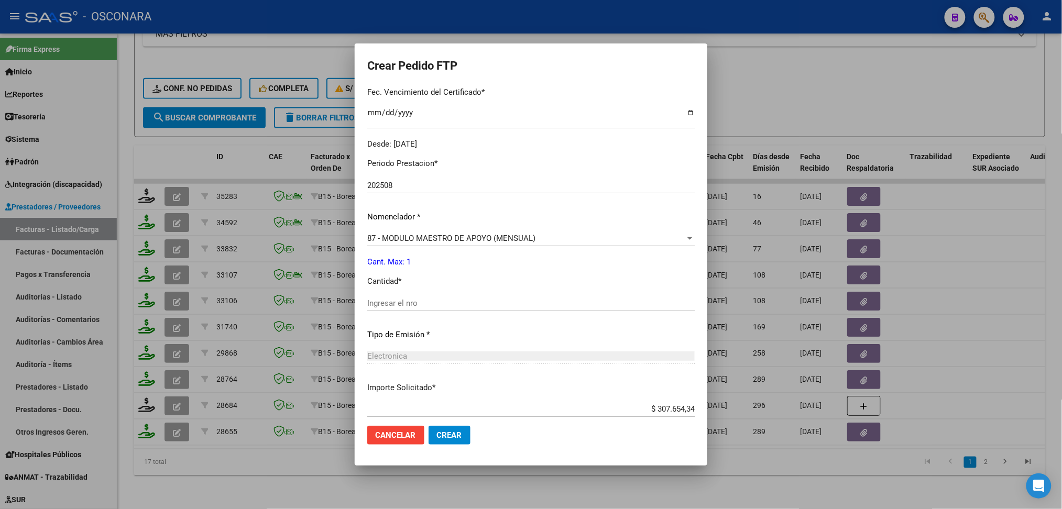
click at [411, 296] on div "Ingresar el nro" at bounding box center [531, 304] width 328 height 16
type input "1"
click at [429, 426] on button "Crear" at bounding box center [450, 435] width 42 height 19
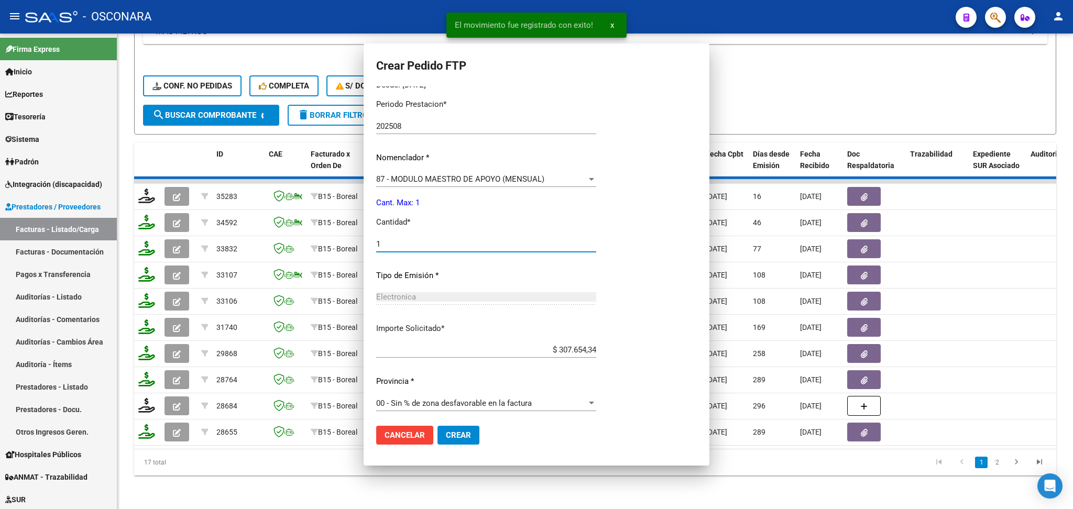
scroll to position [0, 0]
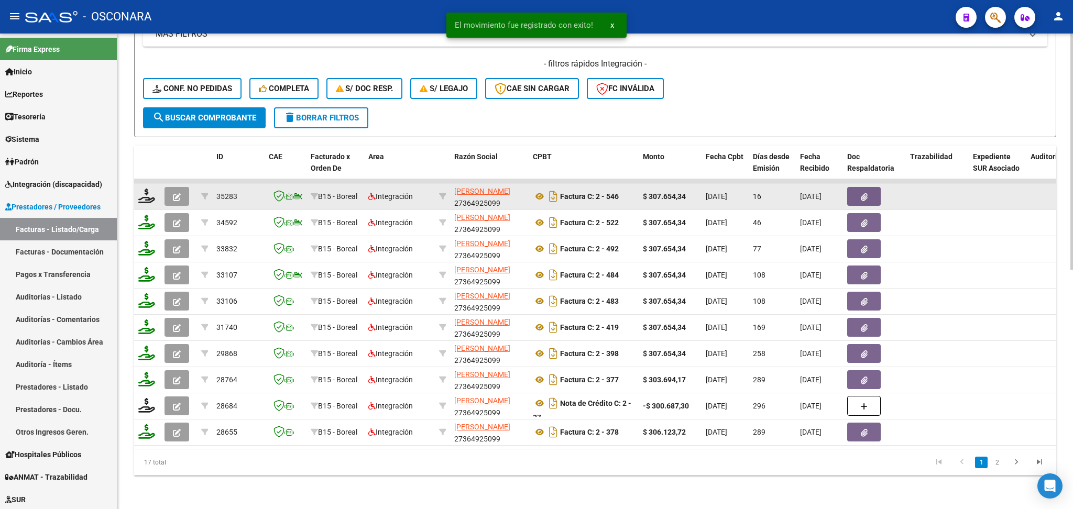
click at [173, 193] on icon "button" at bounding box center [177, 197] width 8 height 8
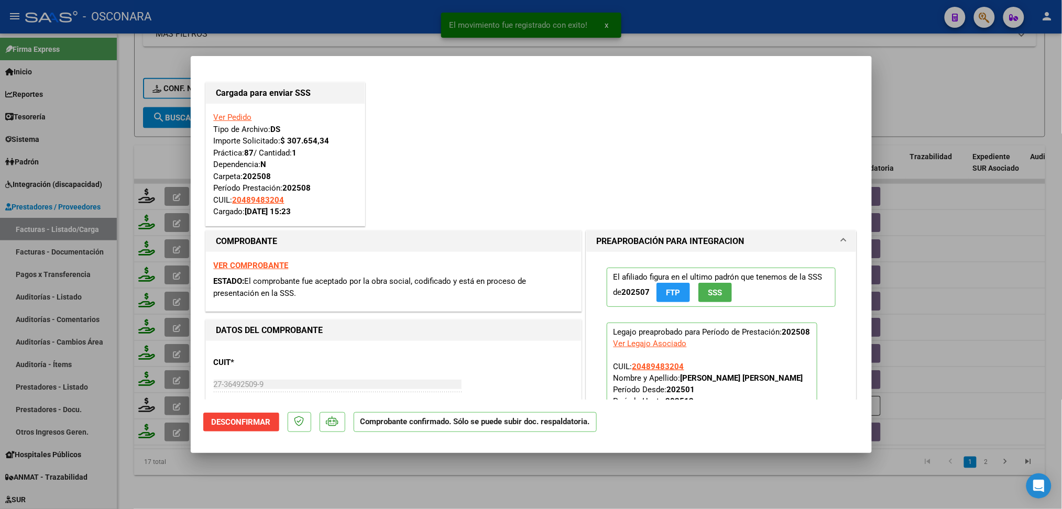
click at [356, 480] on div at bounding box center [531, 254] width 1062 height 509
type input "$ 0,00"
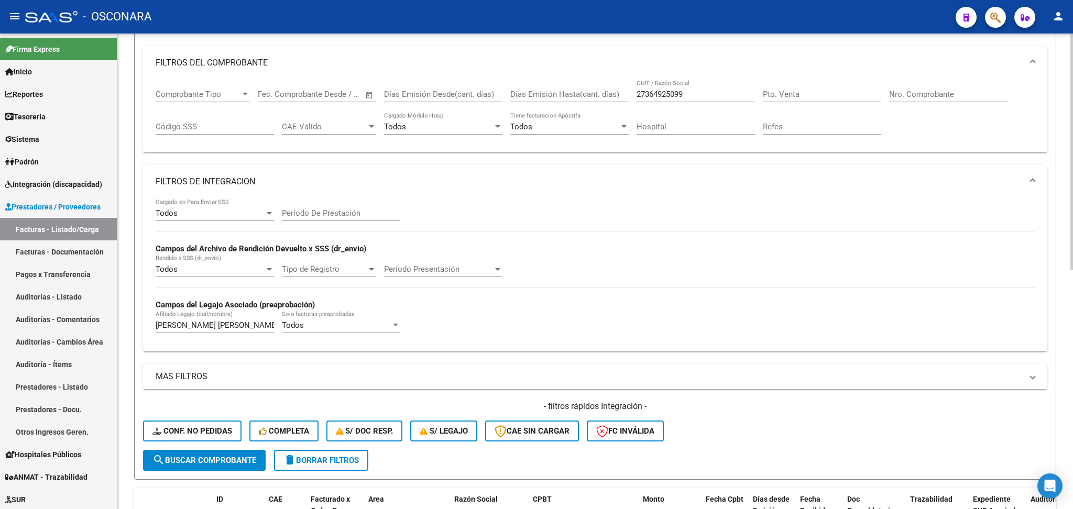
scroll to position [63, 0]
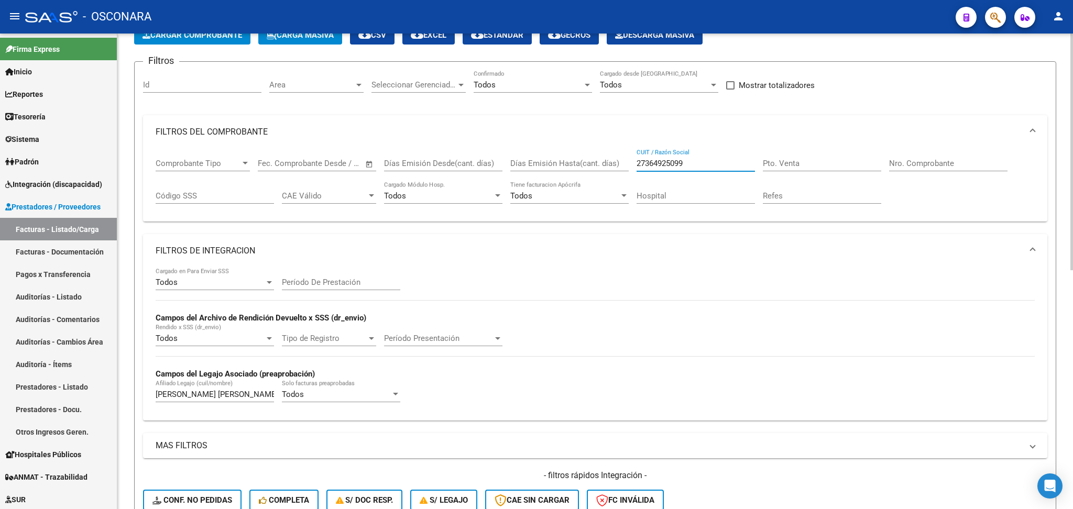
drag, startPoint x: 692, startPoint y: 161, endPoint x: 602, endPoint y: 161, distance: 90.1
click at [602, 161] on div "Comprobante Tipo Comprobante Tipo Fecha inicio – Fecha fin Fec. Comprobante Des…" at bounding box center [595, 181] width 879 height 65
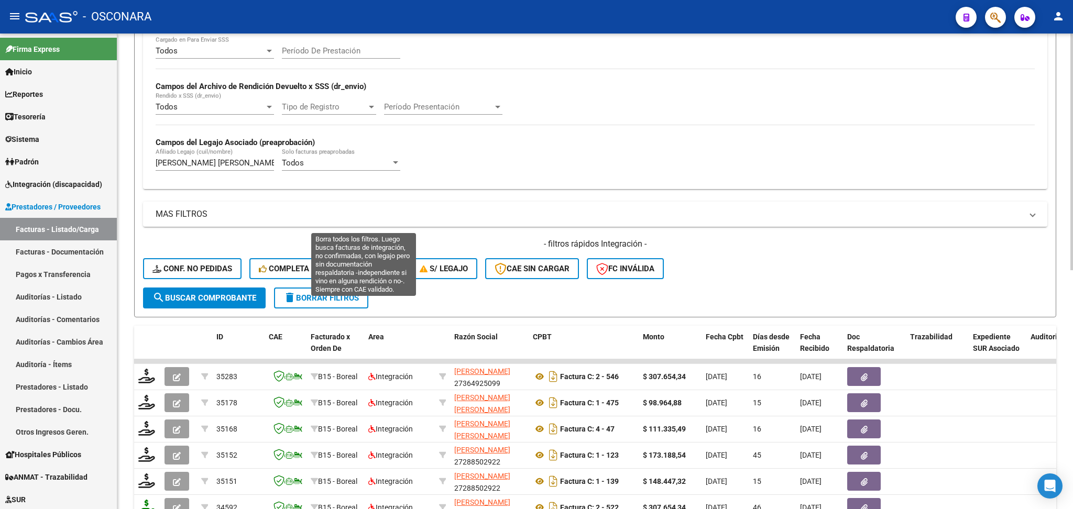
scroll to position [203, 0]
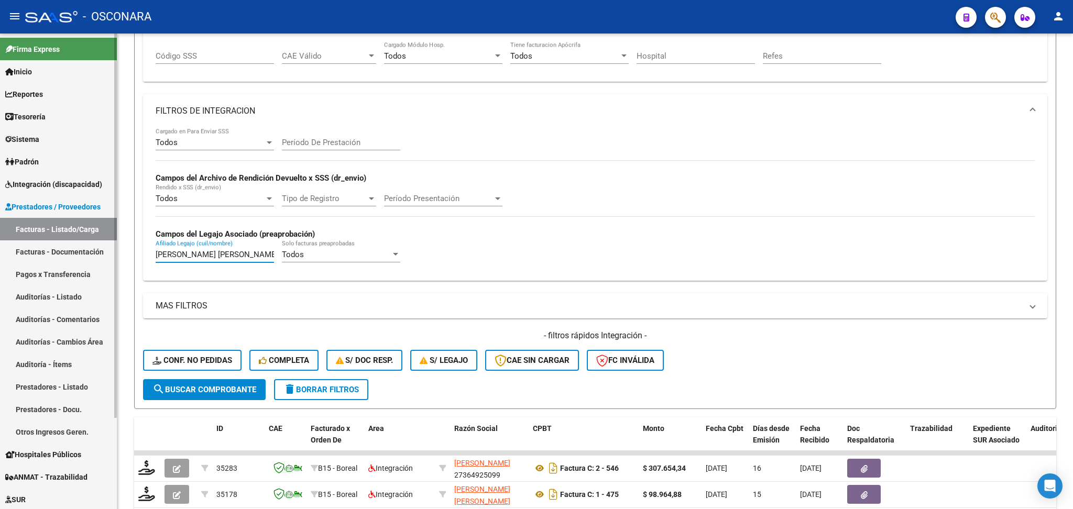
drag, startPoint x: 269, startPoint y: 250, endPoint x: 111, endPoint y: 248, distance: 158.3
click at [111, 248] on mat-sidenav-container "Firma Express Inicio Calendario SSS Instructivos Contacto OS Reportes Ingresos …" at bounding box center [536, 272] width 1073 height 476
paste input "TTI CRISTIAN GONZAL"
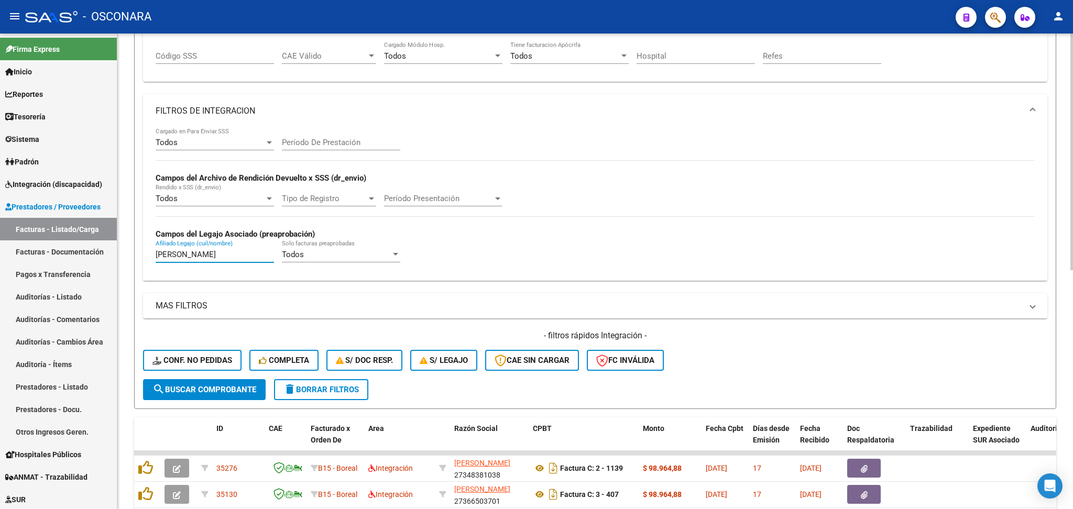
scroll to position [482, 0]
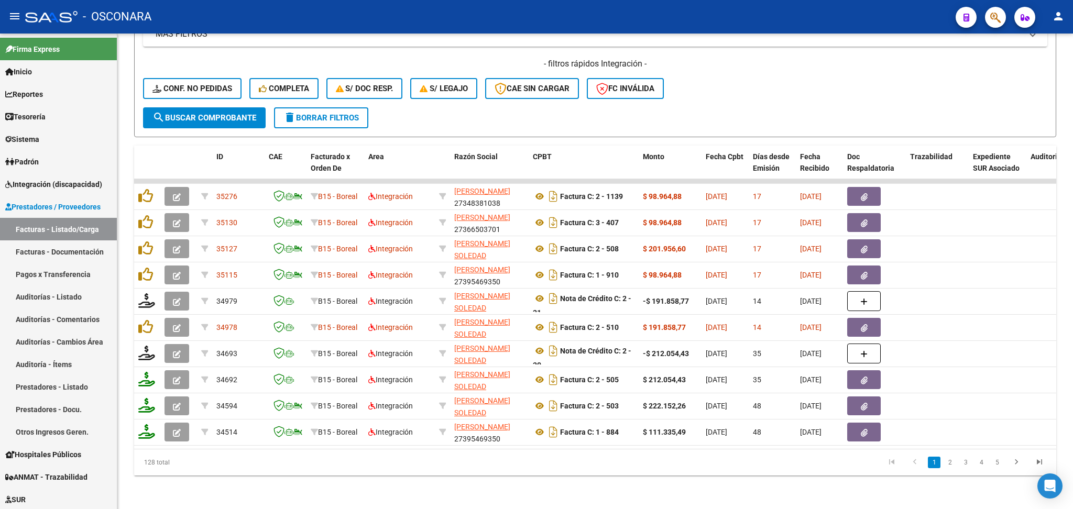
type input "PERETTI CRISTIAN GONZALO"
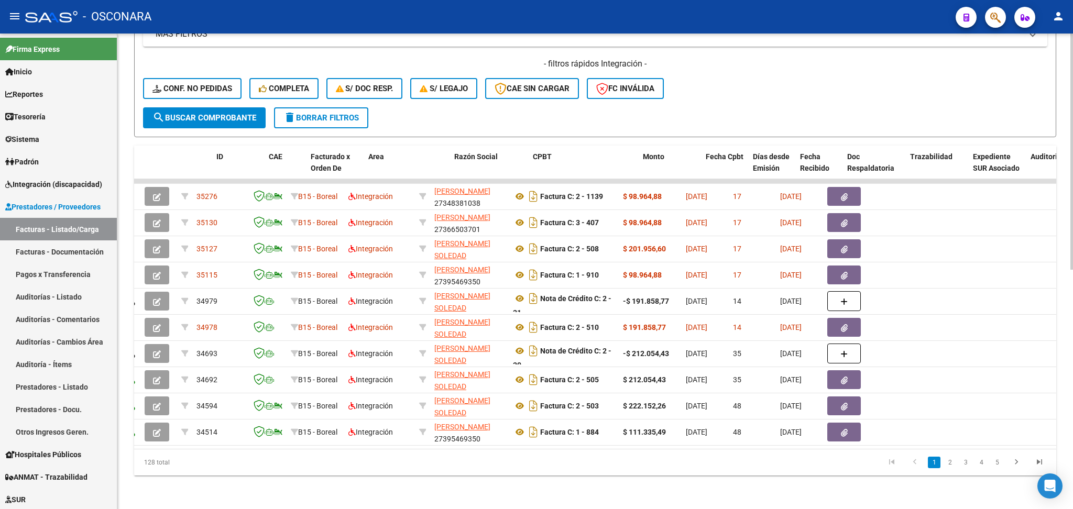
scroll to position [0, 0]
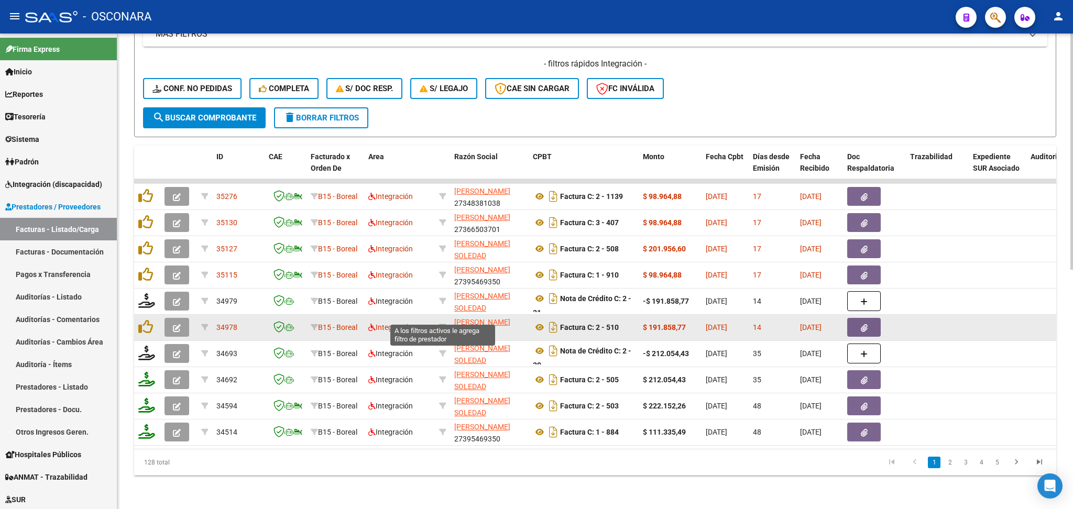
click at [443, 324] on icon at bounding box center [442, 327] width 7 height 7
type input "27371272947"
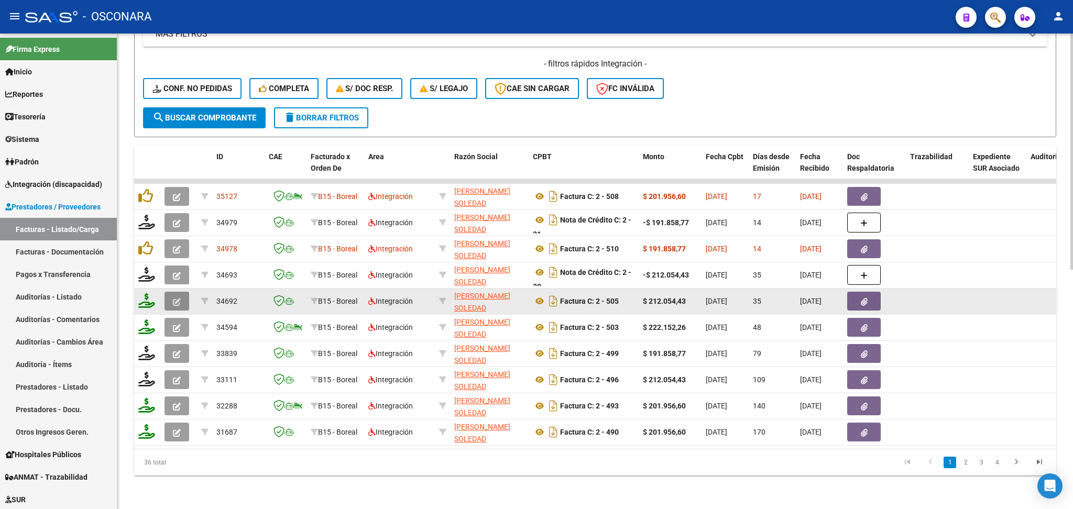
click at [180, 298] on icon "button" at bounding box center [177, 302] width 8 height 8
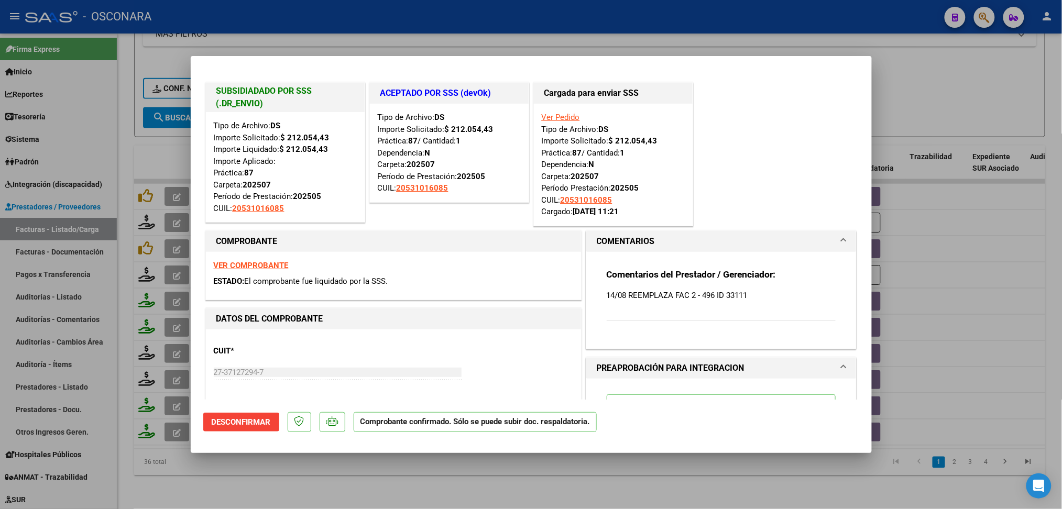
click at [364, 479] on div at bounding box center [531, 254] width 1062 height 509
type input "$ 0,00"
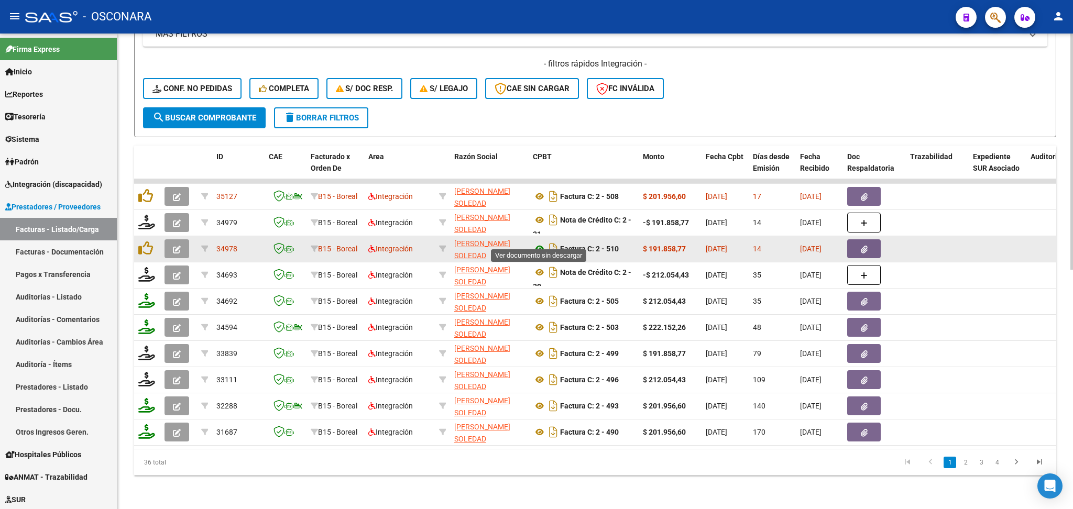
click at [538, 243] on icon at bounding box center [540, 249] width 14 height 13
click at [861, 246] on icon "button" at bounding box center [864, 250] width 7 height 8
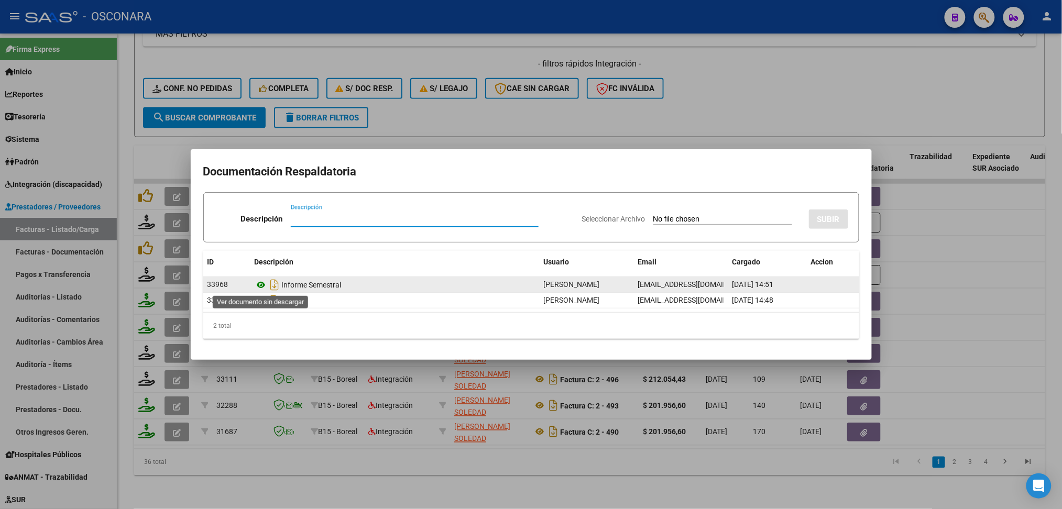
click at [261, 282] on icon at bounding box center [262, 285] width 14 height 13
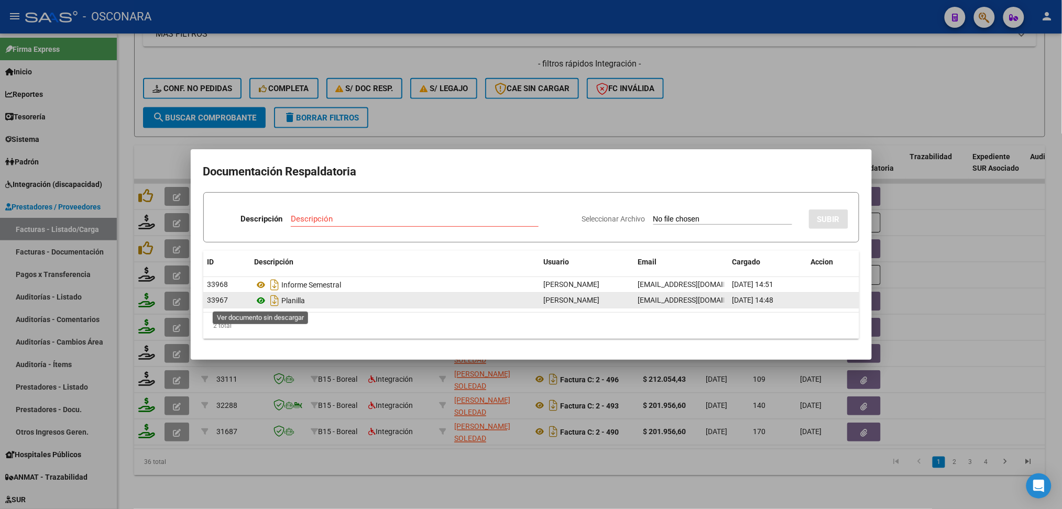
click at [262, 301] on icon at bounding box center [262, 300] width 14 height 13
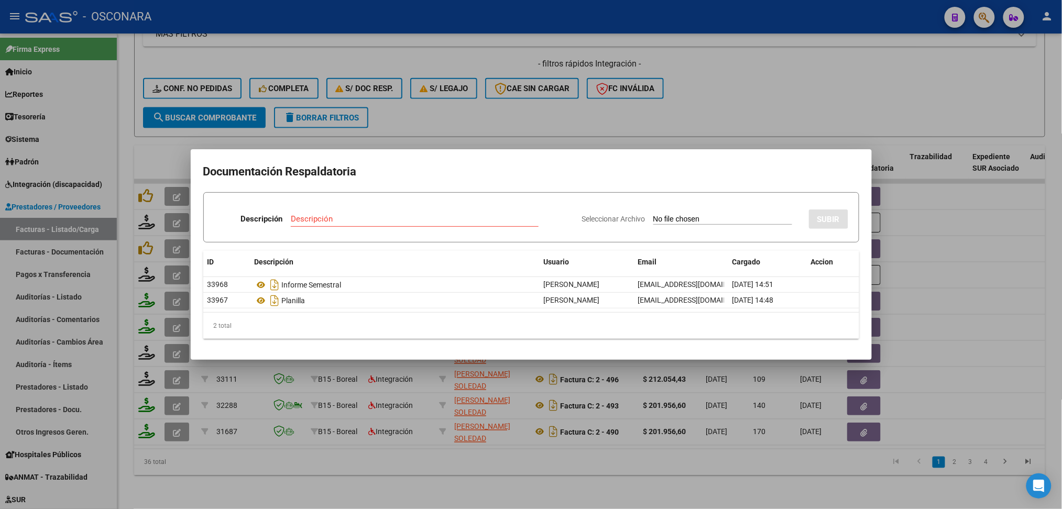
click at [491, 111] on div at bounding box center [531, 254] width 1062 height 509
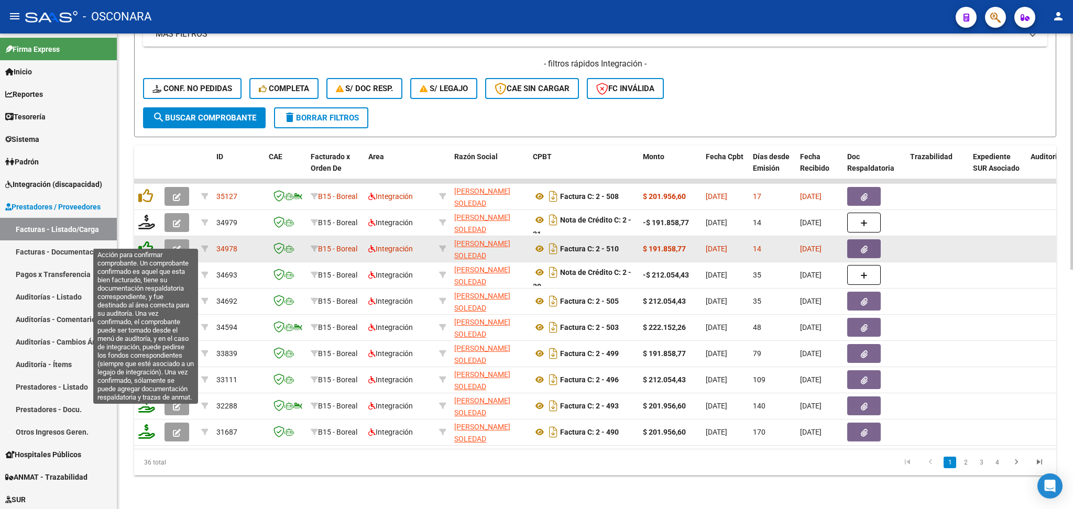
click at [140, 241] on icon at bounding box center [145, 248] width 15 height 15
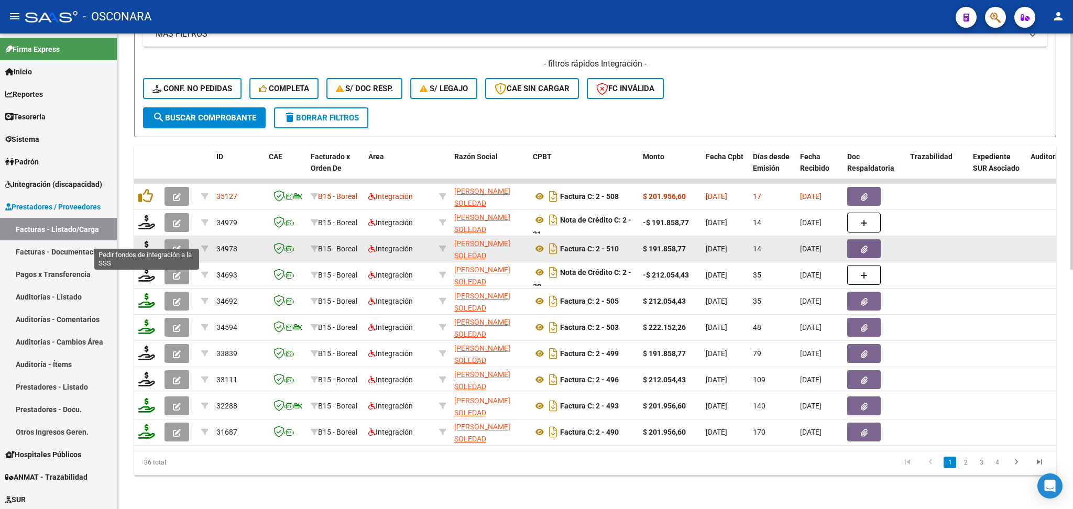
click at [145, 242] on icon at bounding box center [146, 248] width 17 height 15
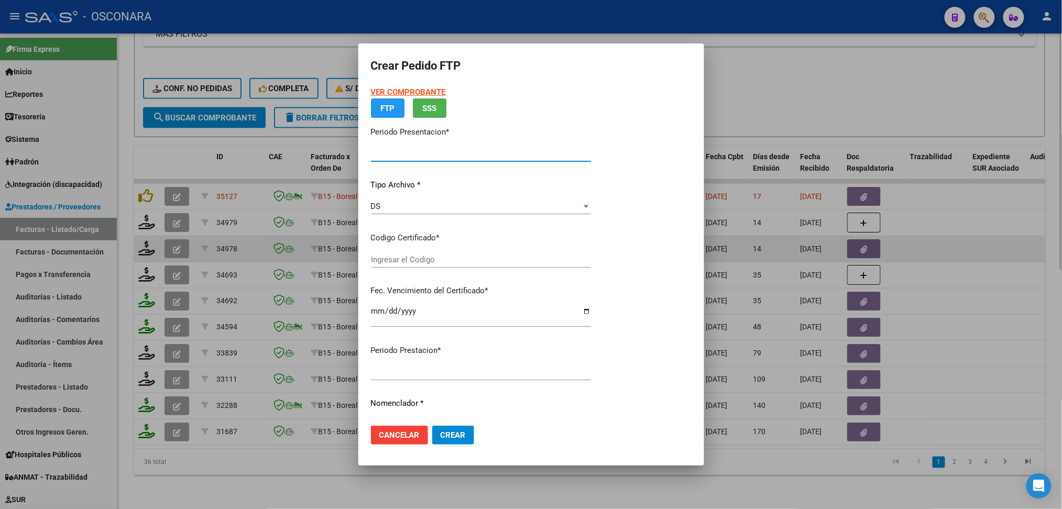
type input "202508"
type input "202506"
type input "$ 191.858,77"
type input "ARG02000531016082021081920260819COR256"
type input "2026-08-19"
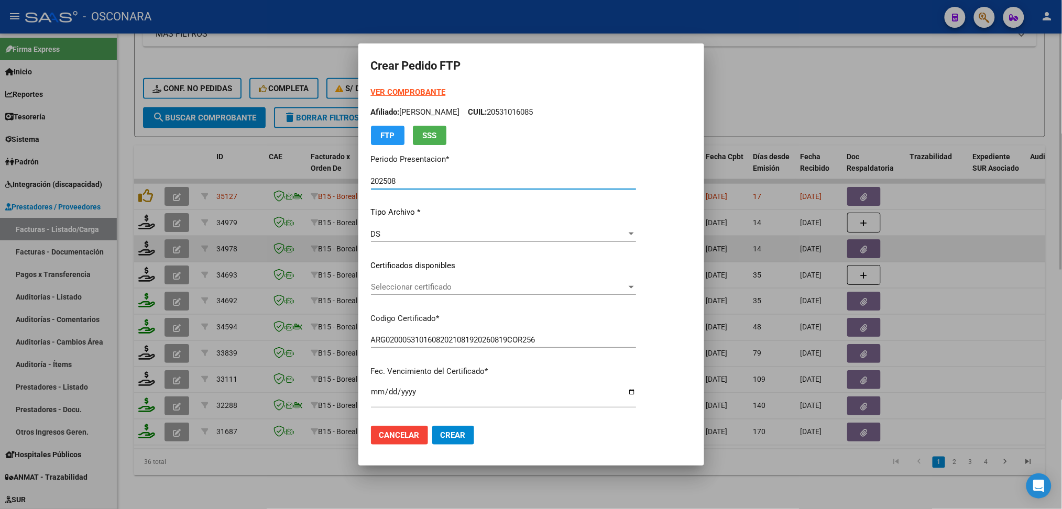
click at [416, 287] on span "Seleccionar certificado" at bounding box center [499, 286] width 256 height 9
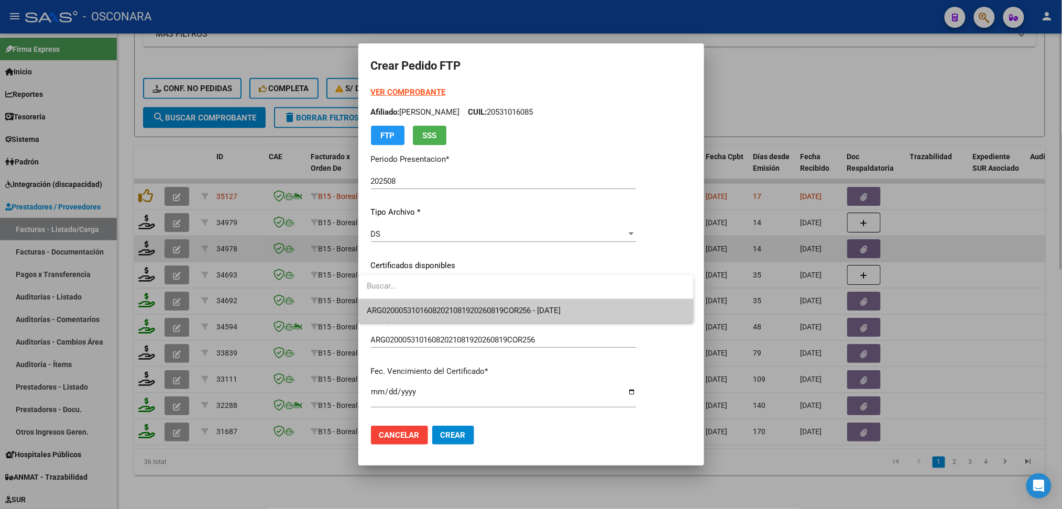
click at [416, 304] on span "ARG02000531016082021081920260819COR256 - 2026-08-19" at bounding box center [526, 311] width 319 height 24
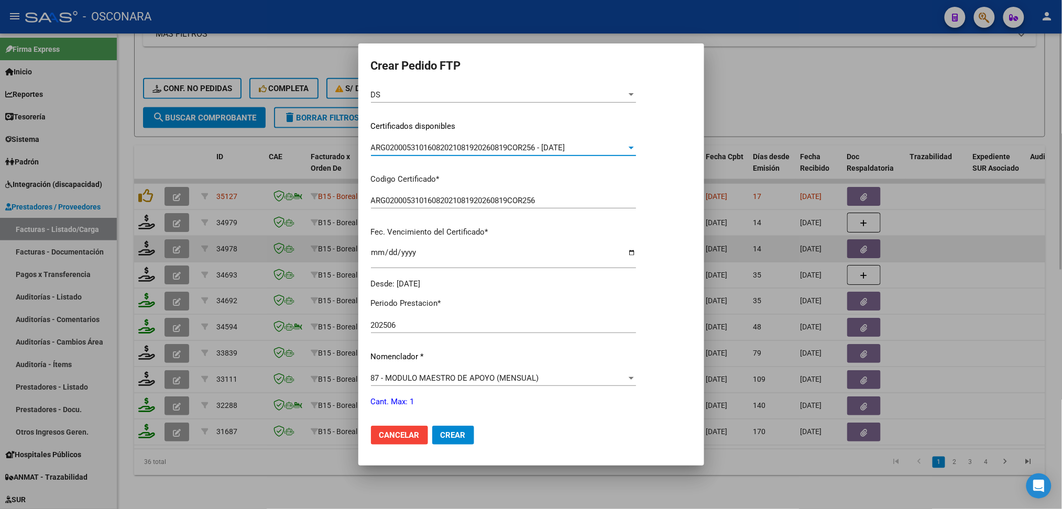
scroll to position [279, 0]
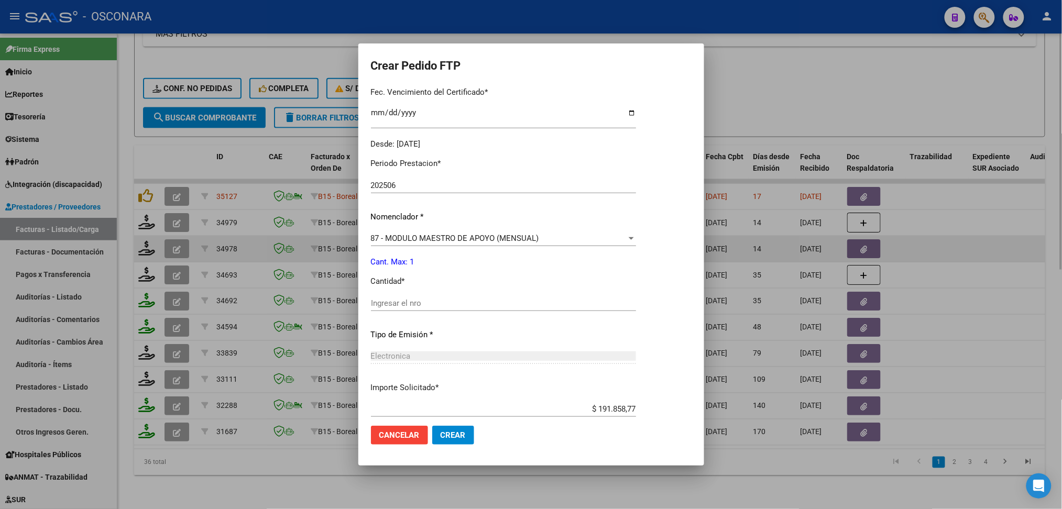
click at [400, 301] on input "Ingresar el nro" at bounding box center [503, 303] width 265 height 9
type input "1"
click at [432, 426] on button "Crear" at bounding box center [453, 435] width 42 height 19
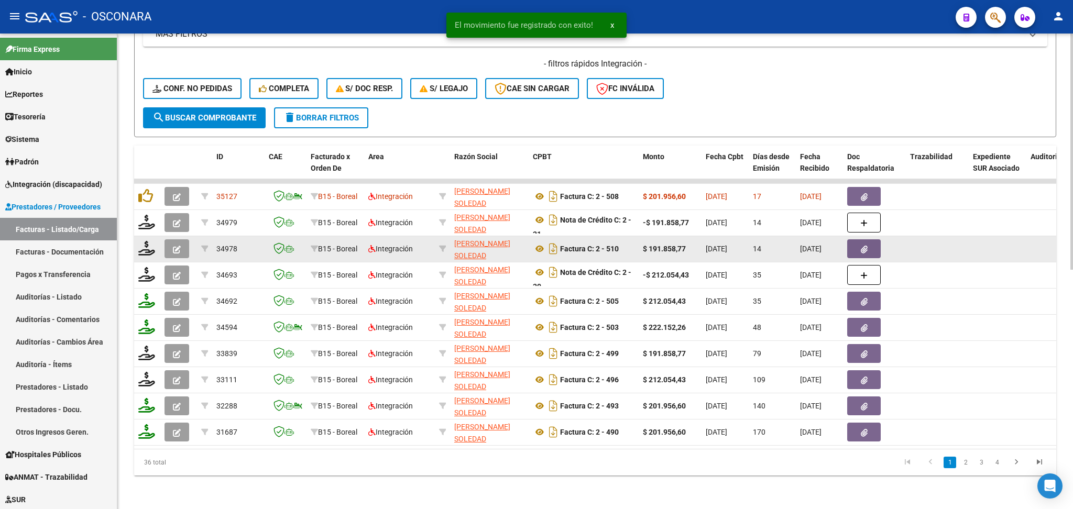
click at [166, 239] on button "button" at bounding box center [177, 248] width 25 height 19
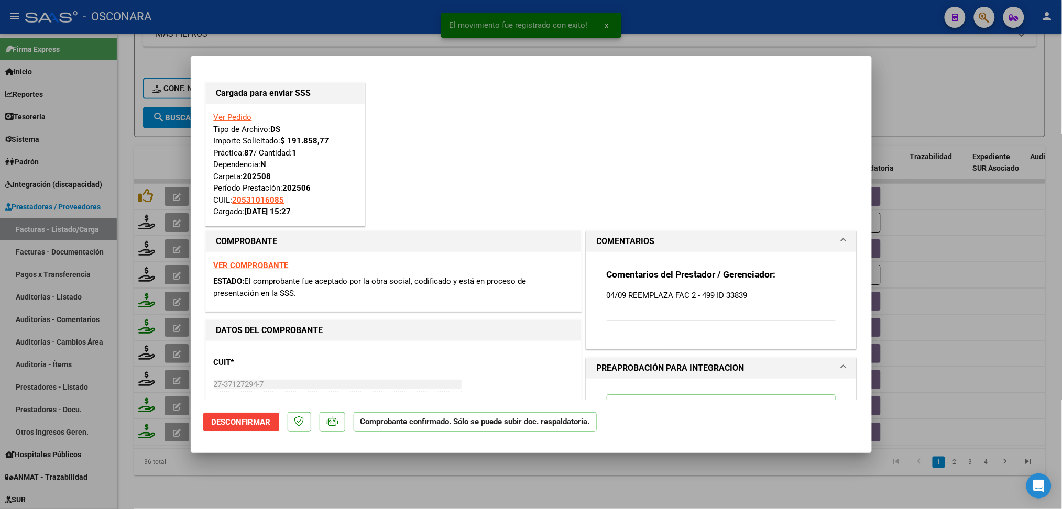
click at [324, 482] on div at bounding box center [531, 254] width 1062 height 509
type input "$ 0,00"
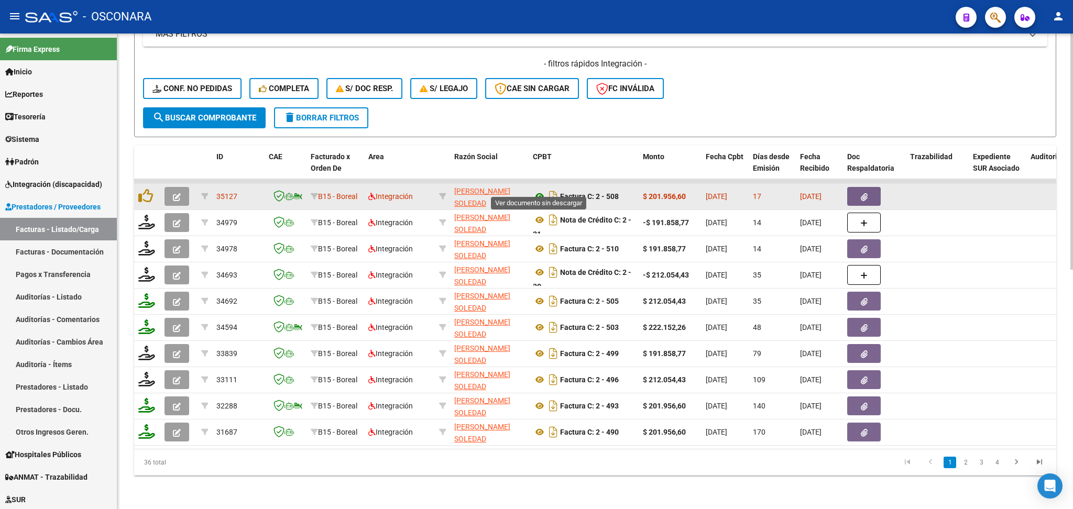
click at [540, 190] on icon at bounding box center [540, 196] width 14 height 13
click at [861, 193] on icon "button" at bounding box center [864, 197] width 7 height 8
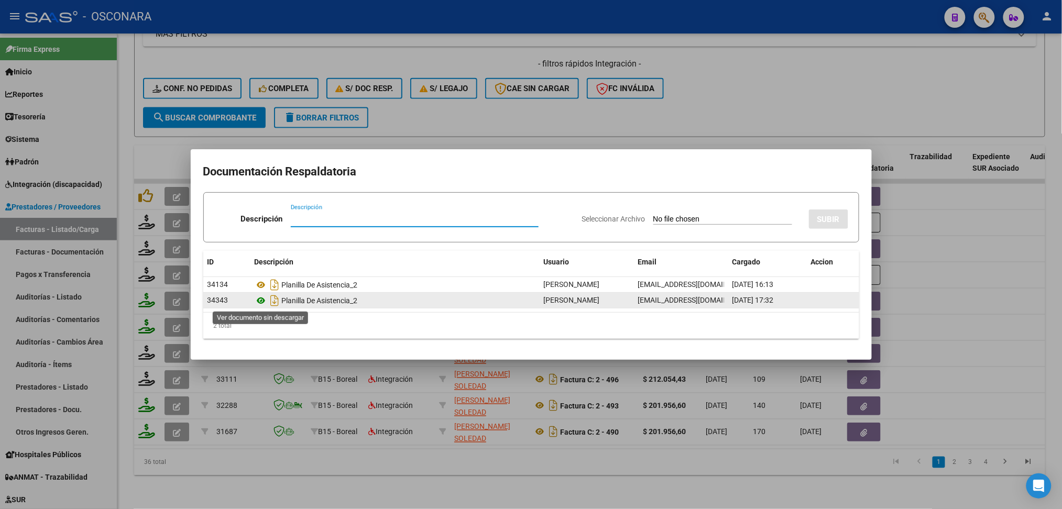
click at [260, 302] on icon at bounding box center [262, 300] width 14 height 13
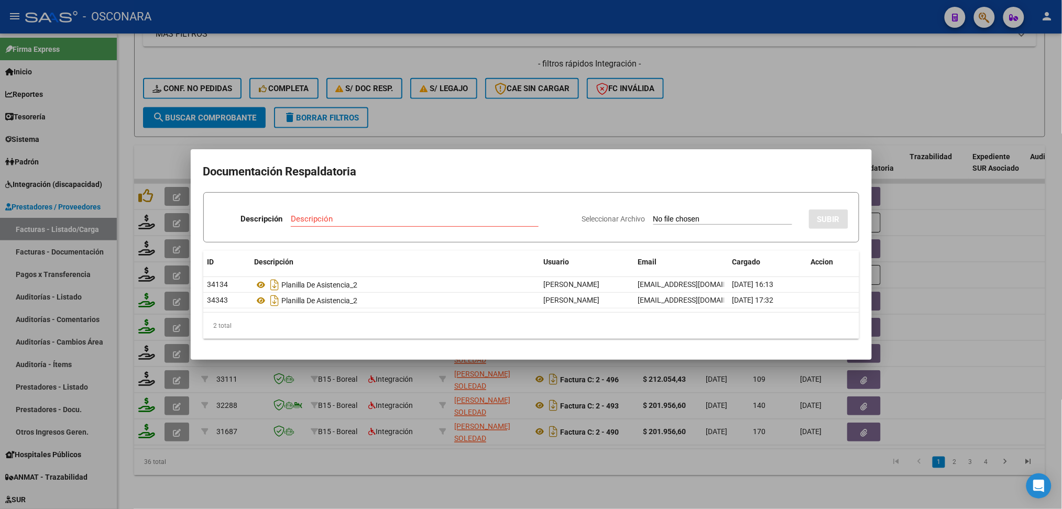
click at [565, 105] on div at bounding box center [531, 254] width 1062 height 509
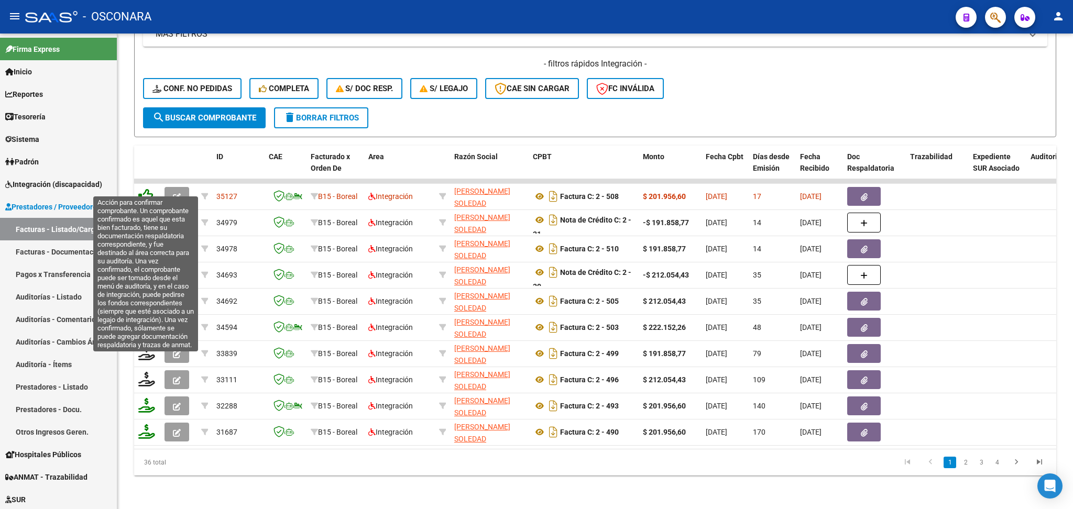
click at [149, 189] on icon at bounding box center [145, 196] width 15 height 15
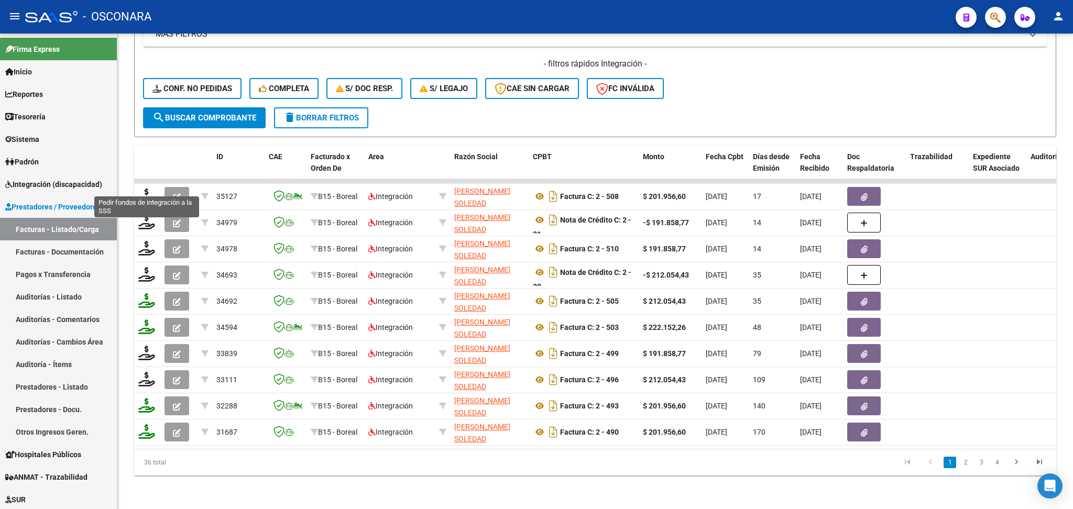
click at [148, 189] on icon at bounding box center [146, 196] width 17 height 15
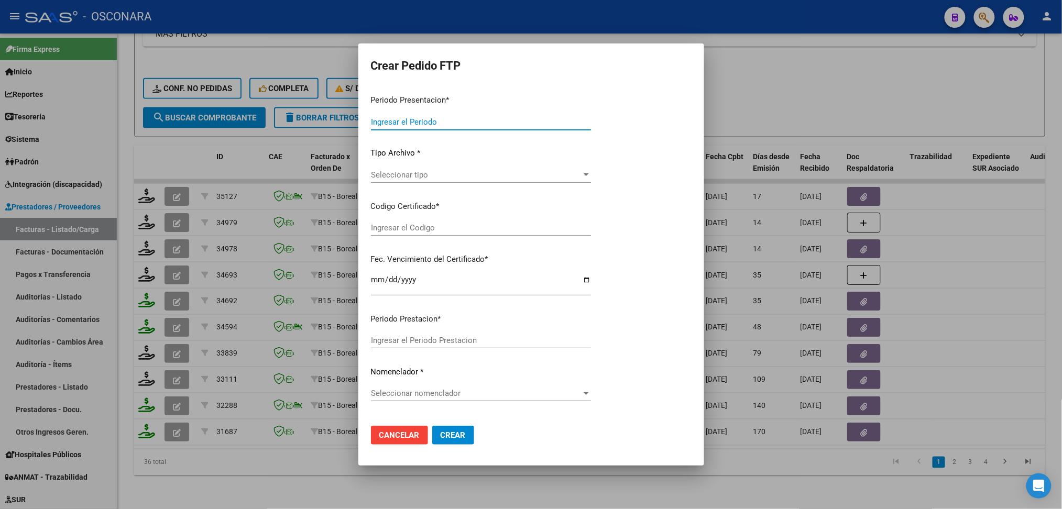
type input "202508"
type input "$ 201.956,60"
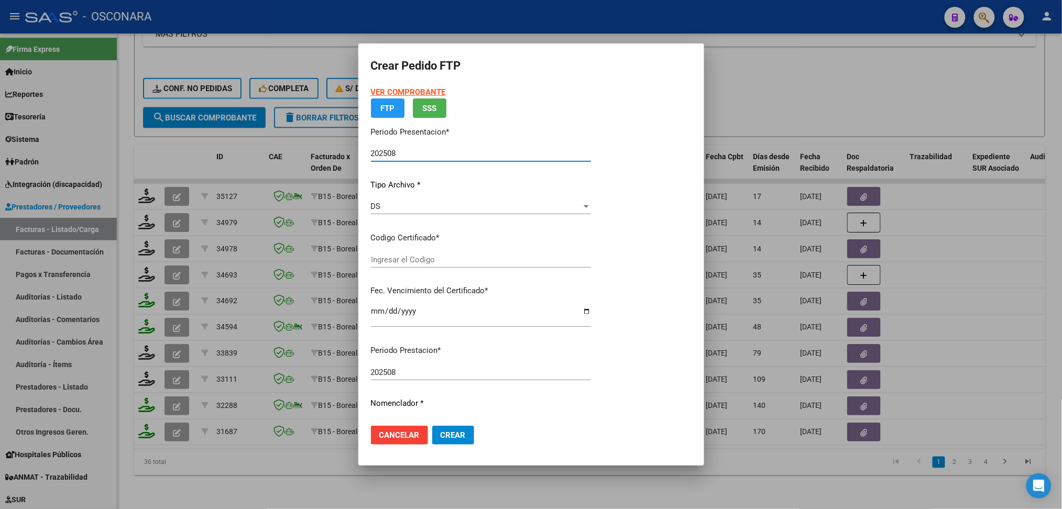
type input "ARG02000531016082021081920260819COR256"
type input "2026-08-19"
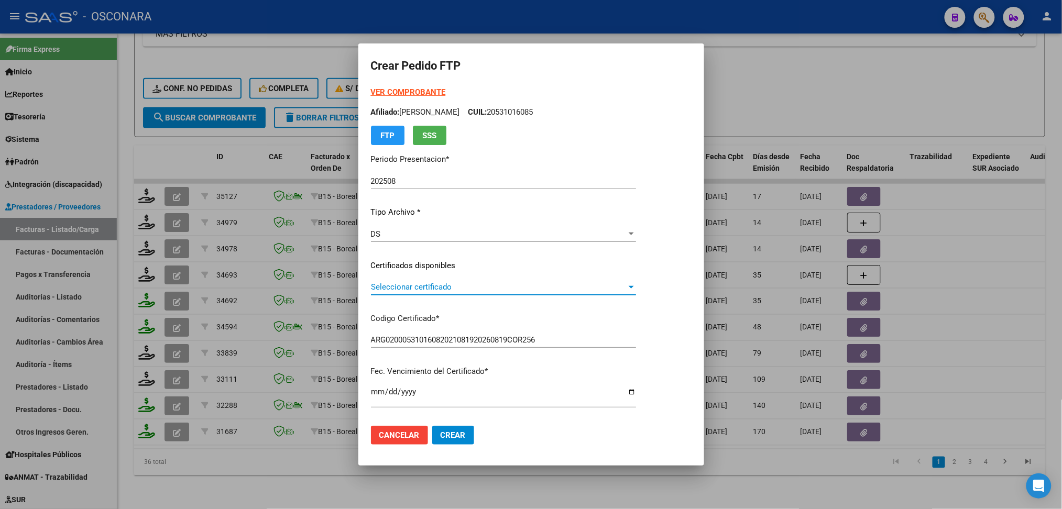
click at [428, 285] on span "Seleccionar certificado" at bounding box center [499, 286] width 256 height 9
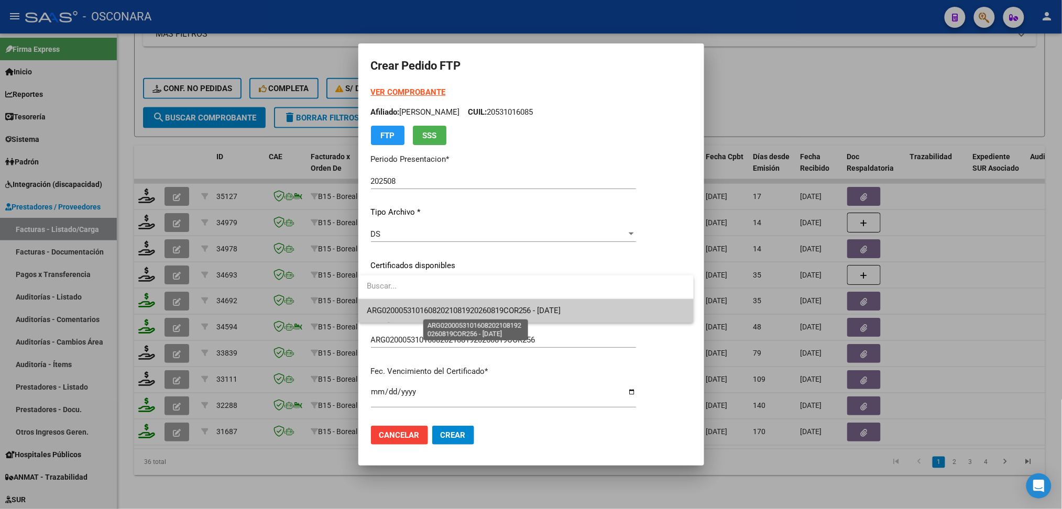
click at [433, 307] on span "ARG02000531016082021081920260819COR256 - 2026-08-19" at bounding box center [464, 310] width 194 height 9
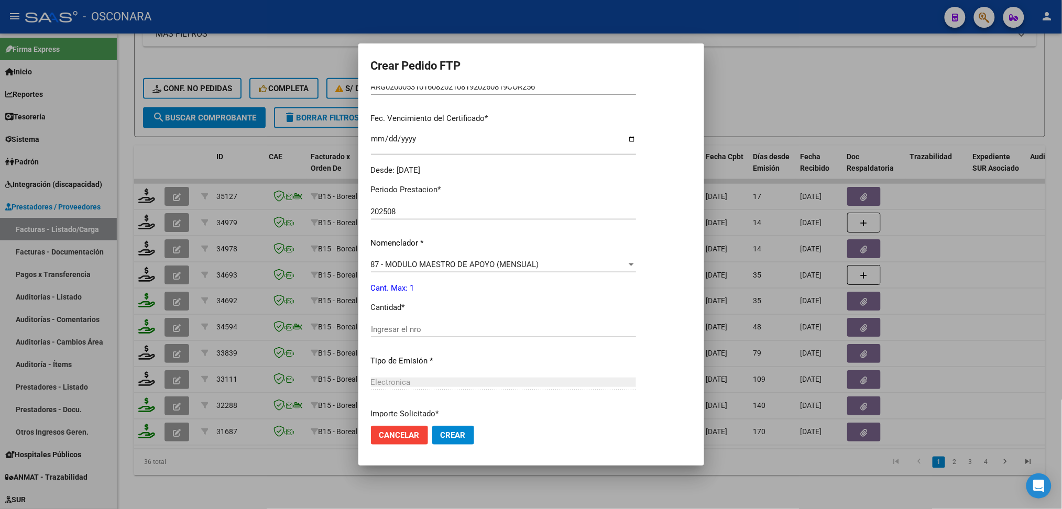
scroll to position [279, 0]
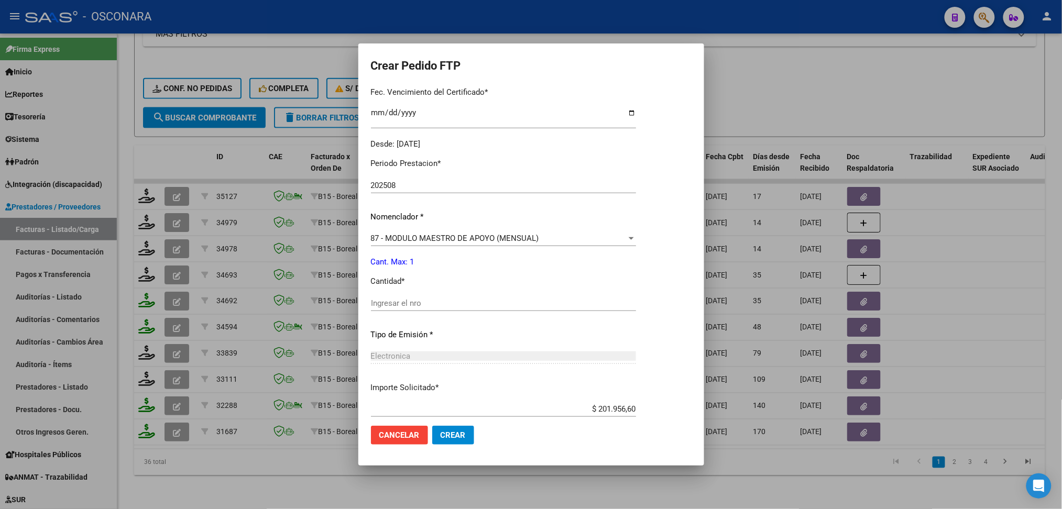
click at [422, 297] on div "Ingresar el nro" at bounding box center [503, 304] width 265 height 16
type input "1"
click at [432, 426] on button "Crear" at bounding box center [453, 435] width 42 height 19
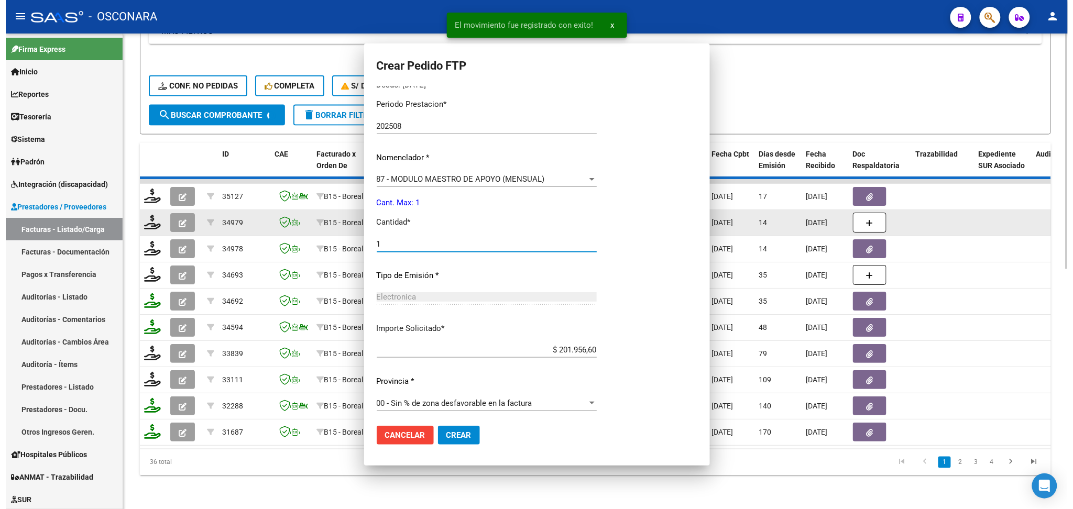
scroll to position [0, 0]
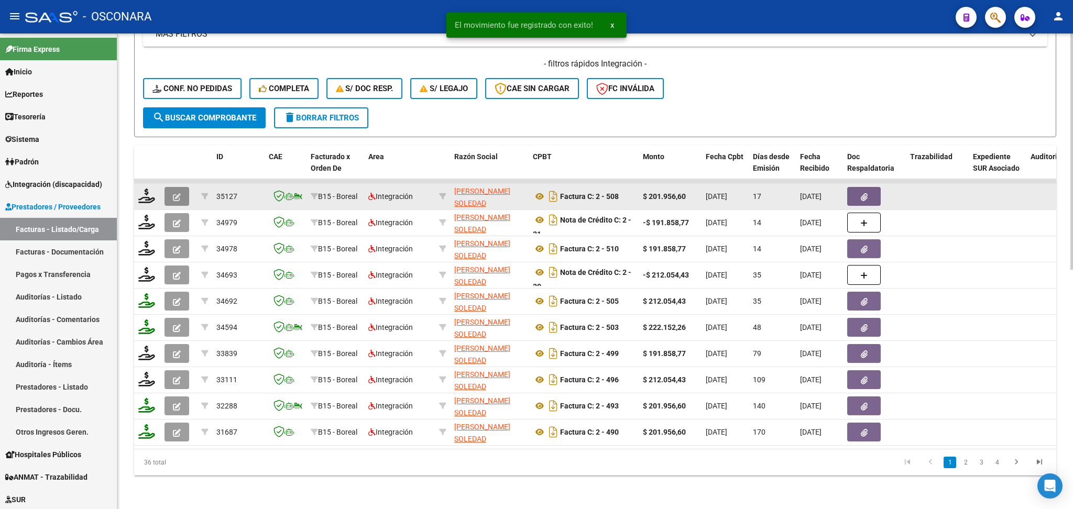
click at [173, 193] on icon "button" at bounding box center [177, 197] width 8 height 8
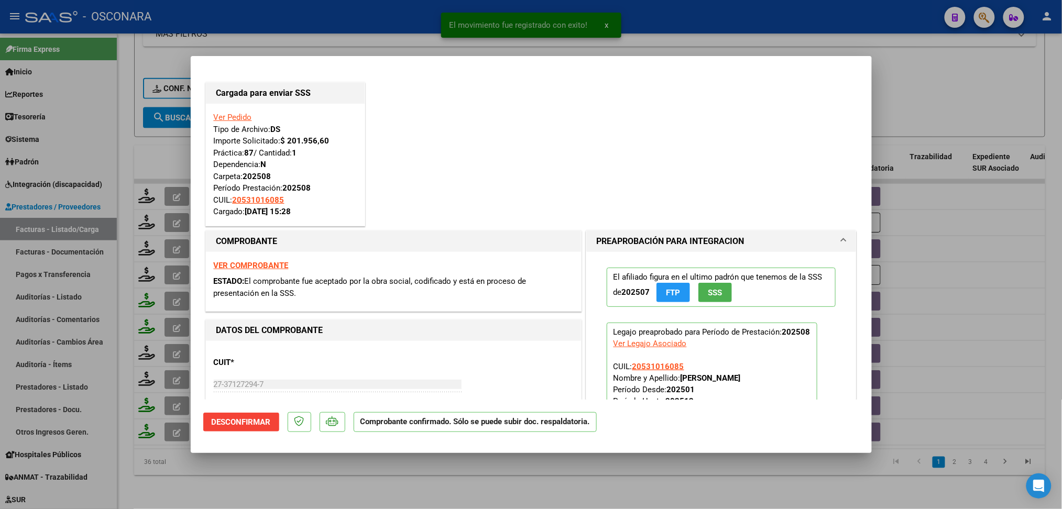
click at [405, 487] on div at bounding box center [531, 254] width 1062 height 509
type input "$ 0,00"
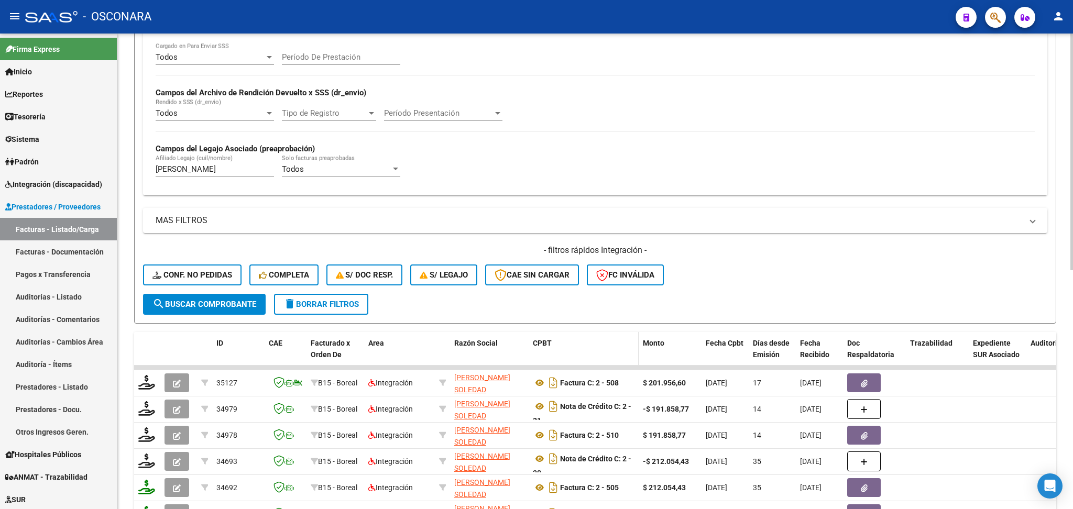
scroll to position [133, 0]
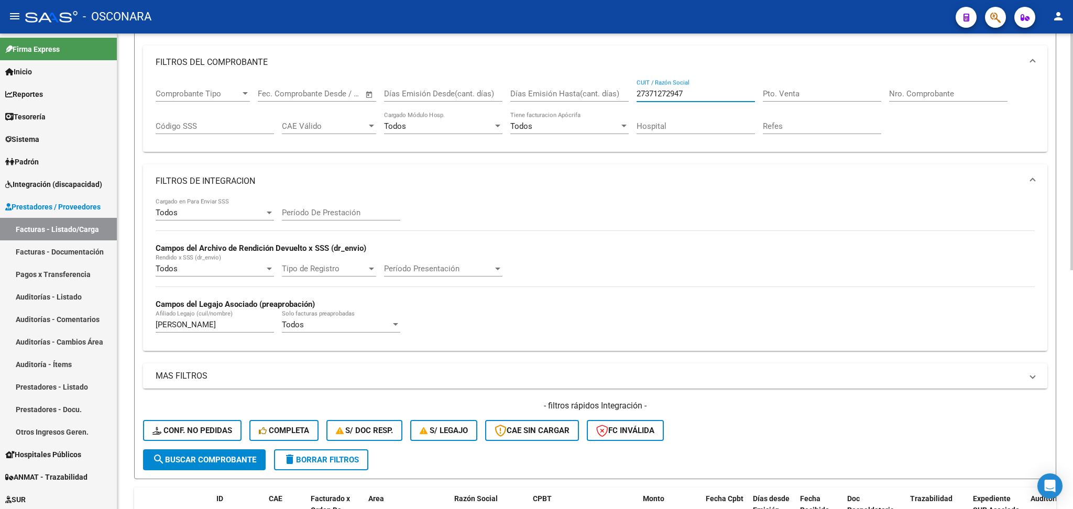
drag, startPoint x: 701, startPoint y: 92, endPoint x: 604, endPoint y: 88, distance: 97.0
click at [604, 88] on div "Comprobante Tipo Comprobante Tipo Fecha inicio – Fecha fin Fec. Comprobante Des…" at bounding box center [595, 111] width 879 height 65
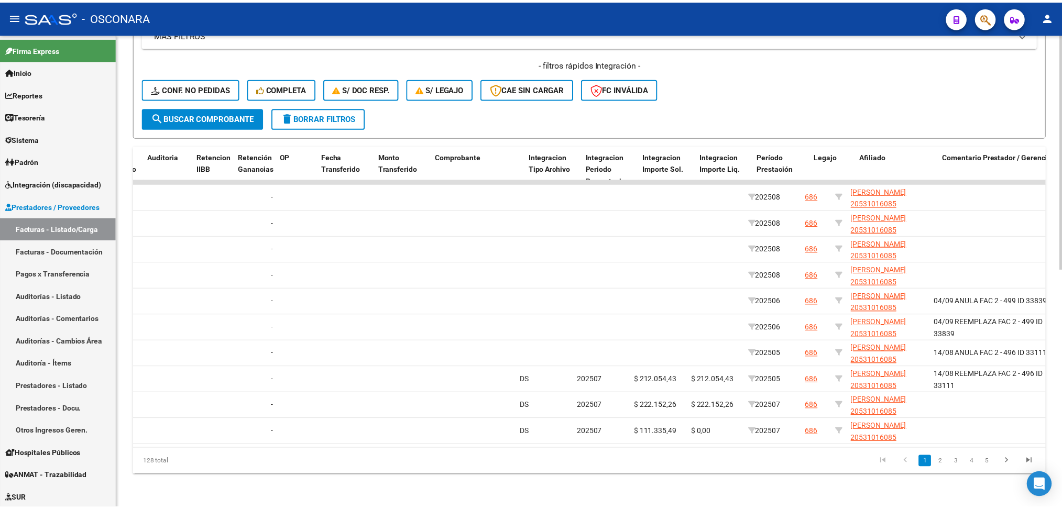
scroll to position [0, 0]
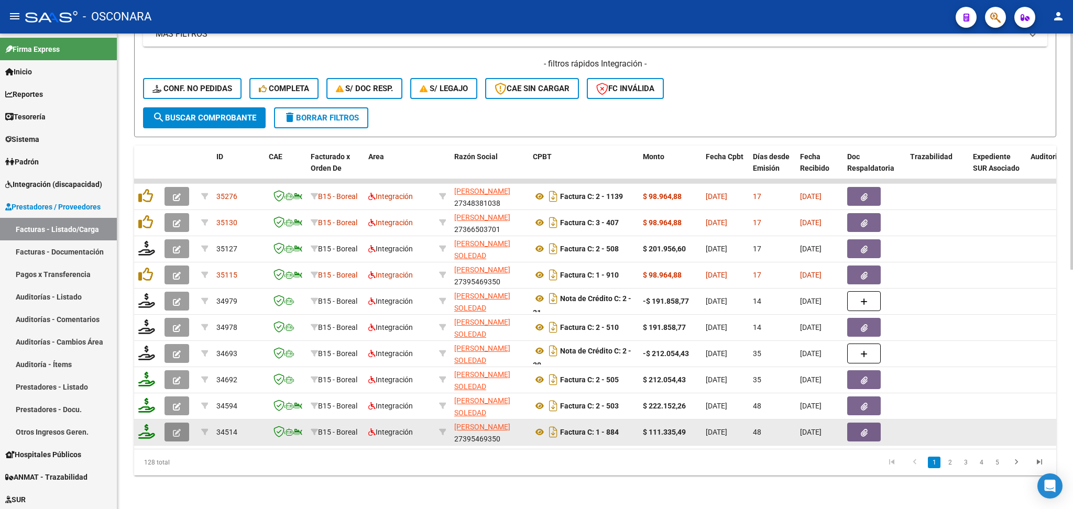
click at [181, 426] on button "button" at bounding box center [177, 432] width 25 height 19
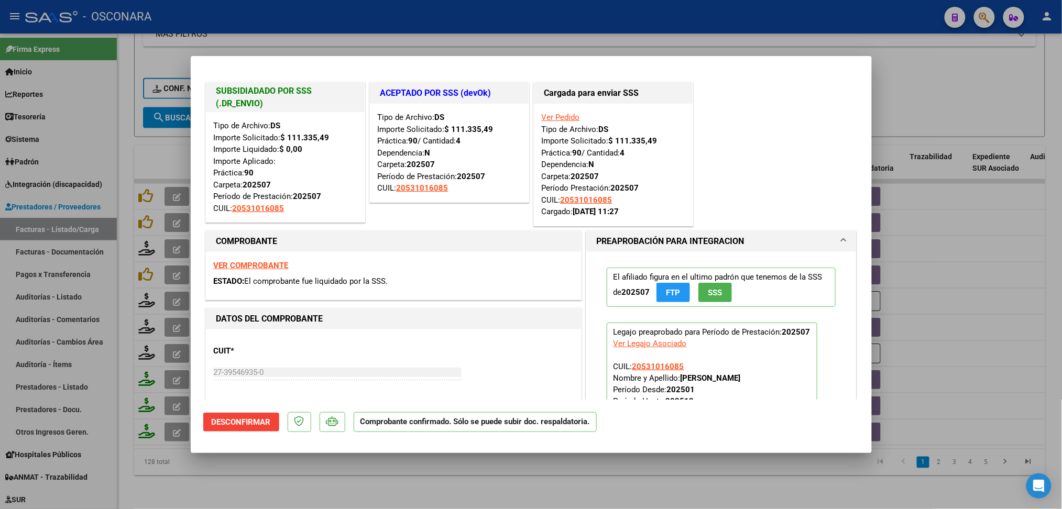
click at [418, 495] on div at bounding box center [531, 254] width 1062 height 509
type input "$ 0,00"
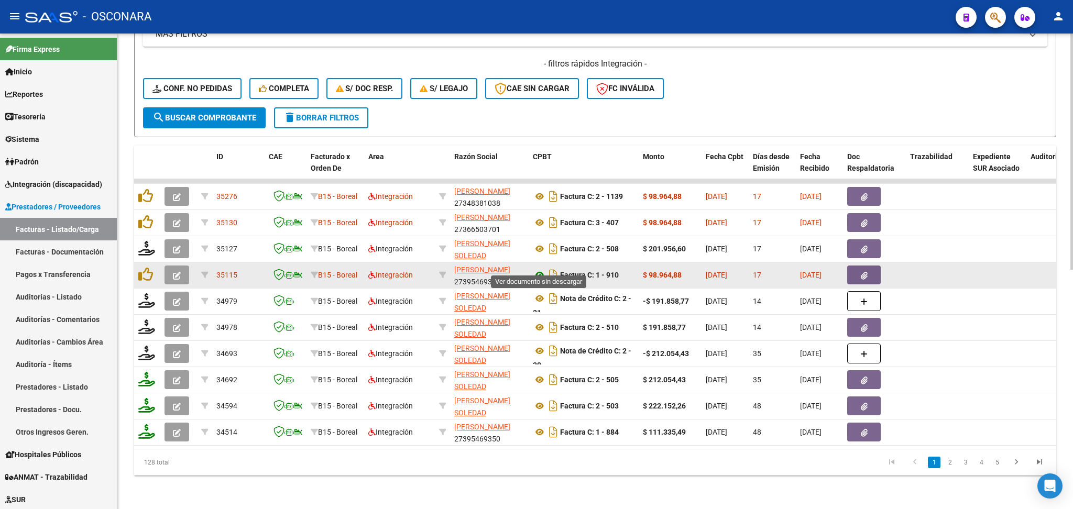
click at [541, 269] on icon at bounding box center [540, 275] width 14 height 13
click at [852, 266] on button "button" at bounding box center [864, 275] width 34 height 19
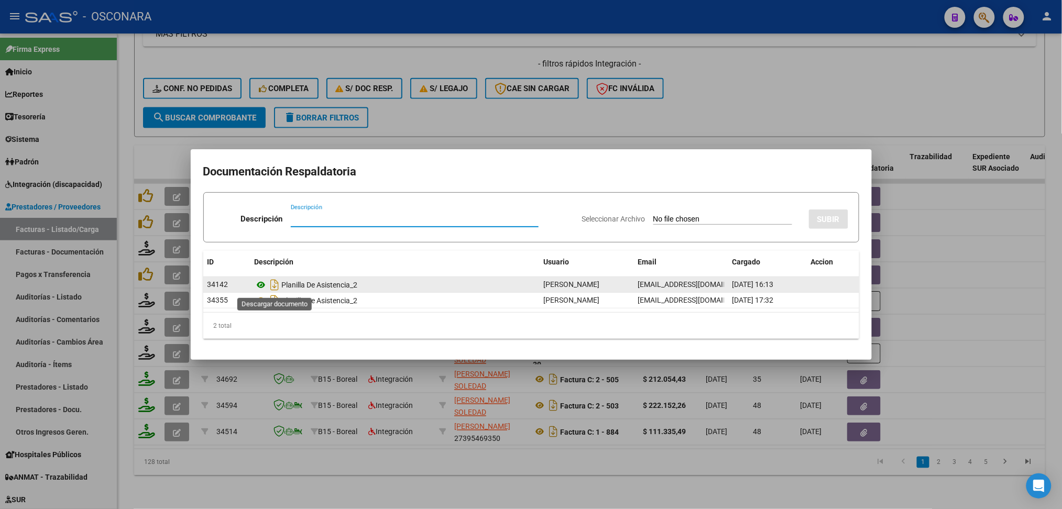
click at [263, 285] on icon at bounding box center [262, 285] width 14 height 13
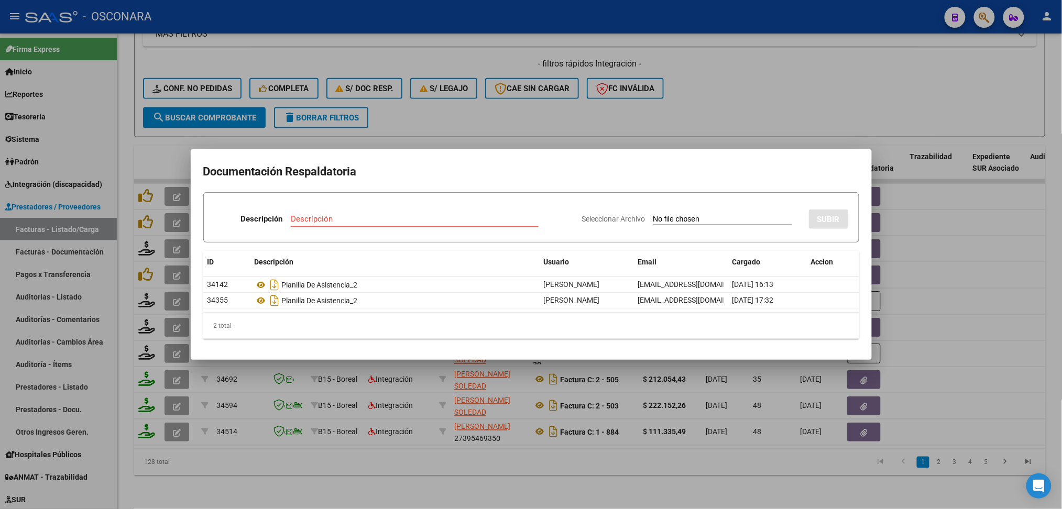
click at [514, 128] on div at bounding box center [531, 254] width 1062 height 509
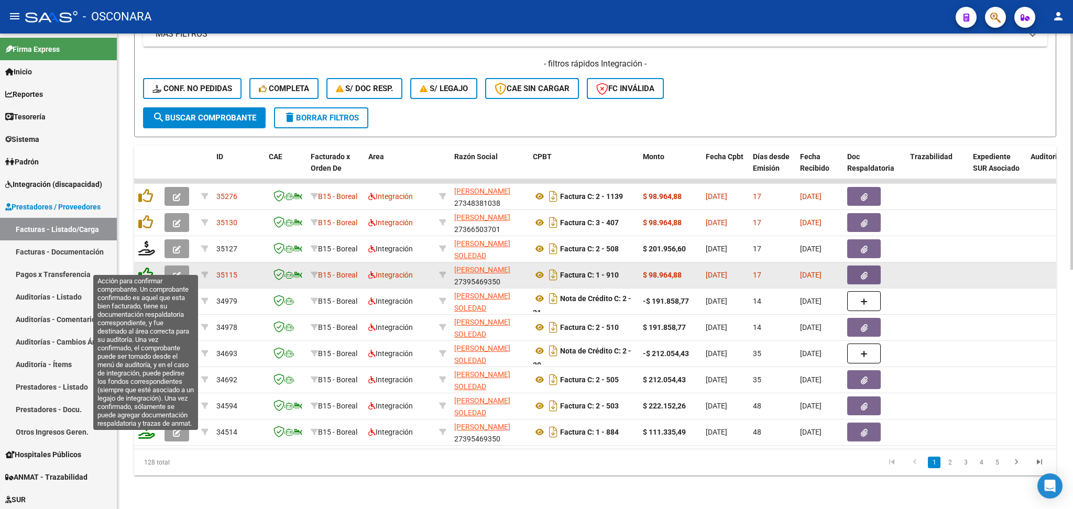
click at [147, 270] on icon at bounding box center [145, 274] width 15 height 15
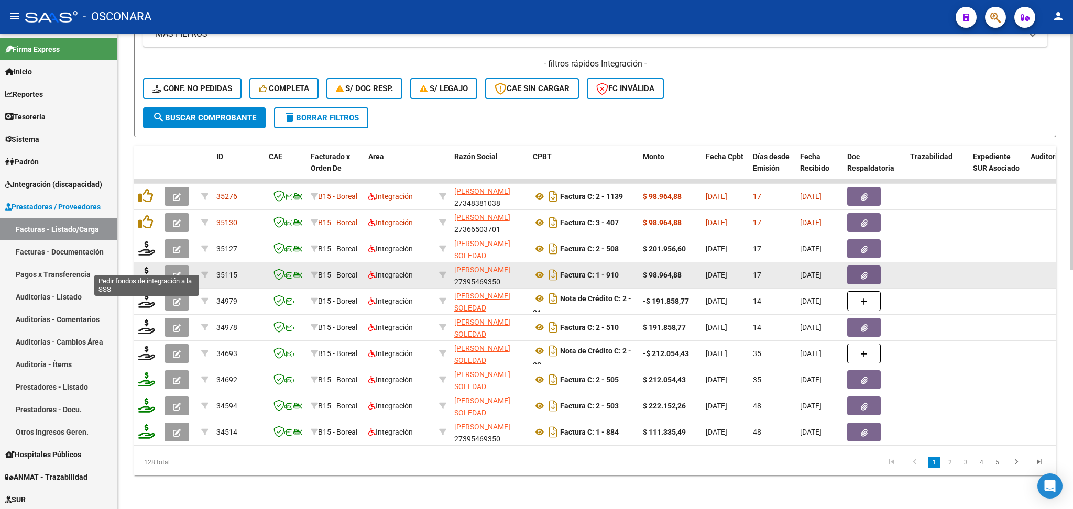
click at [144, 267] on icon at bounding box center [146, 274] width 17 height 15
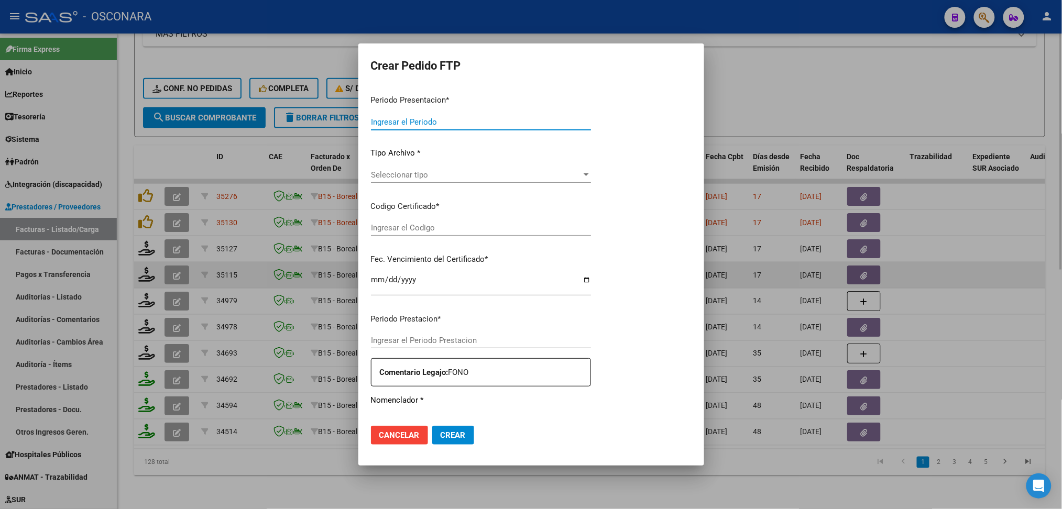
type input "202508"
type input "$ 98.964,88"
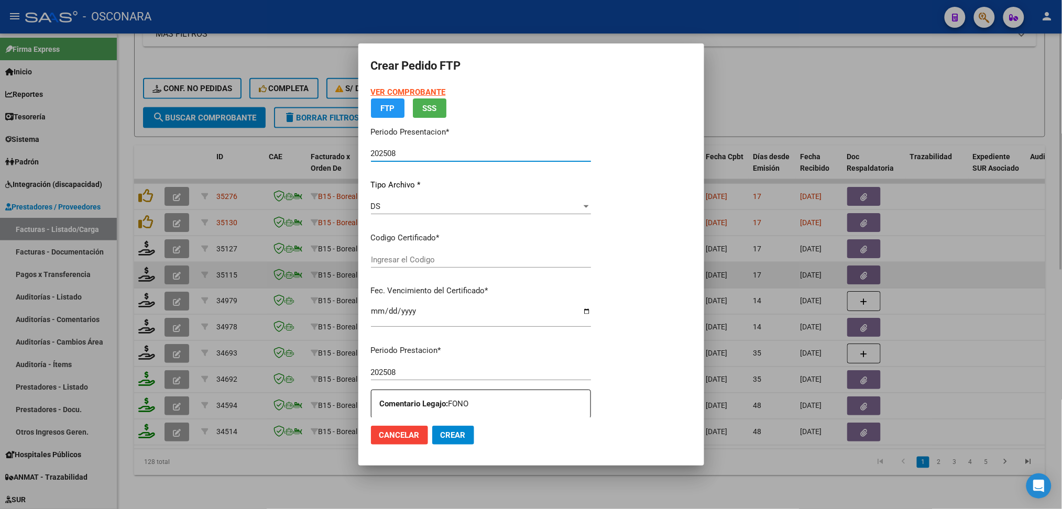
type input "ARG02000531016082021081920260819COR256"
type input "2026-08-19"
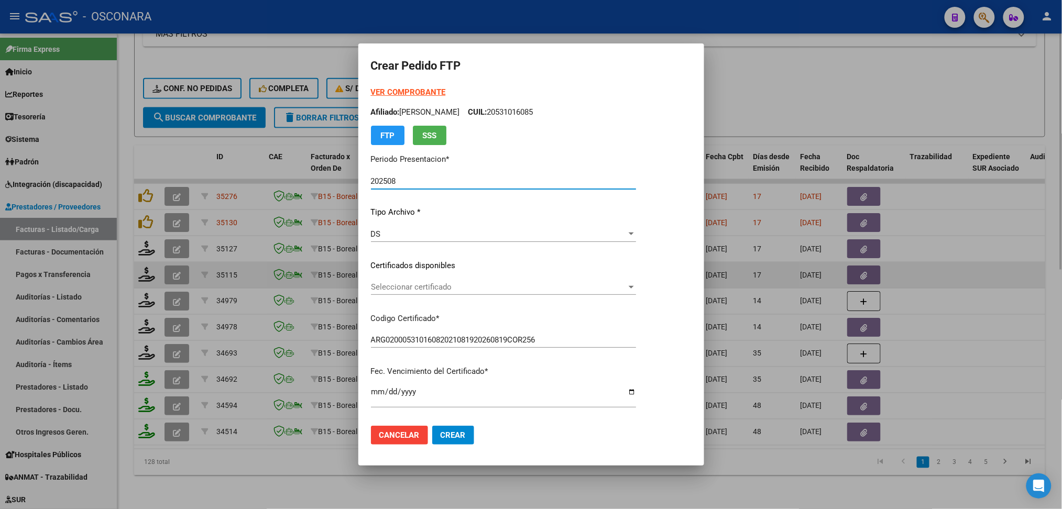
click at [420, 286] on span "Seleccionar certificado" at bounding box center [499, 286] width 256 height 9
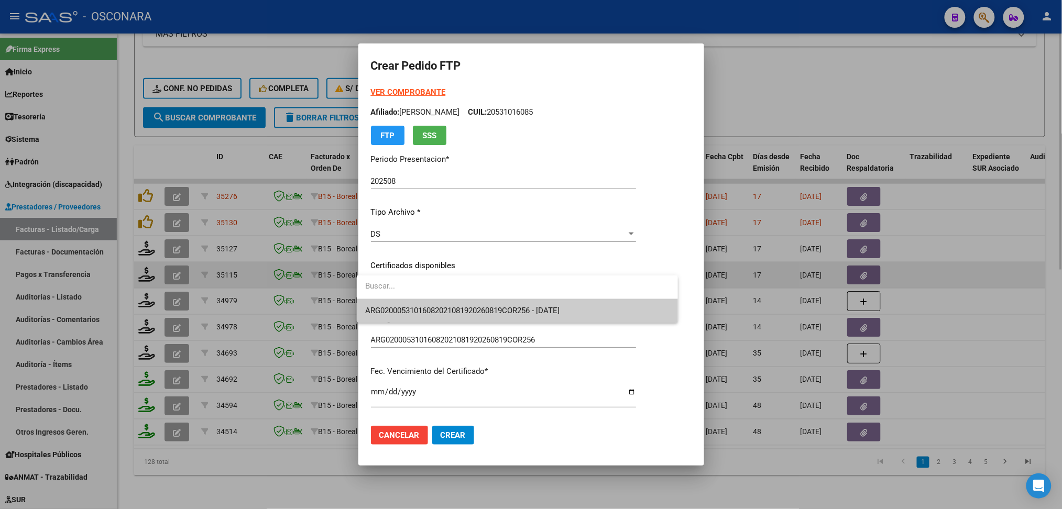
click at [422, 312] on span "ARG02000531016082021081920260819COR256 - 2026-08-19" at bounding box center [462, 310] width 194 height 9
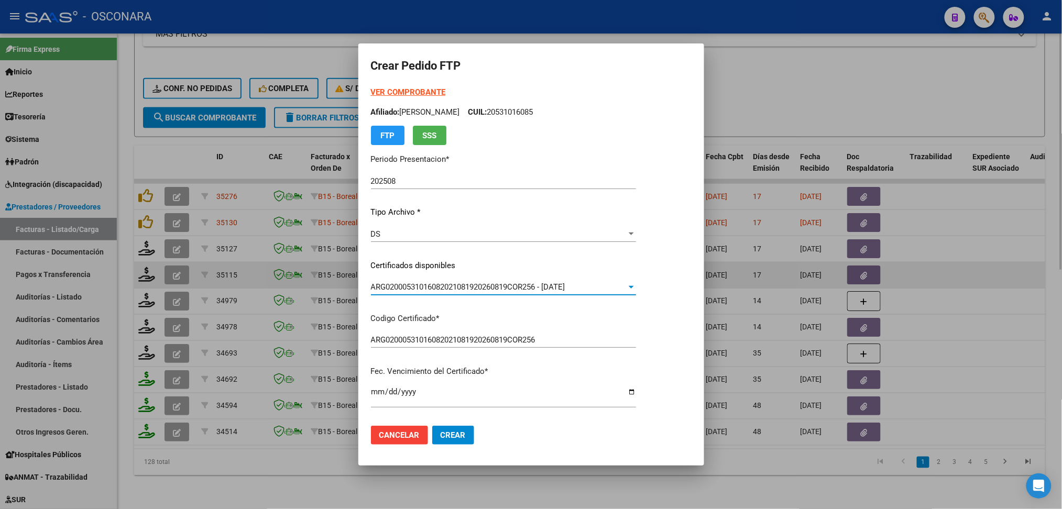
scroll to position [279, 0]
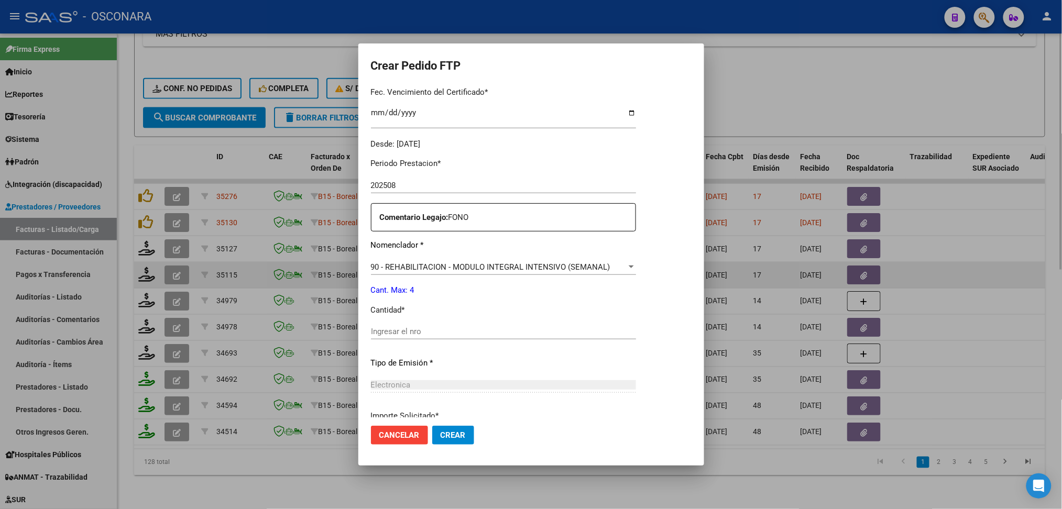
click at [412, 331] on input "Ingresar el nro" at bounding box center [503, 331] width 265 height 9
type input "4"
click at [432, 426] on button "Crear" at bounding box center [453, 435] width 42 height 19
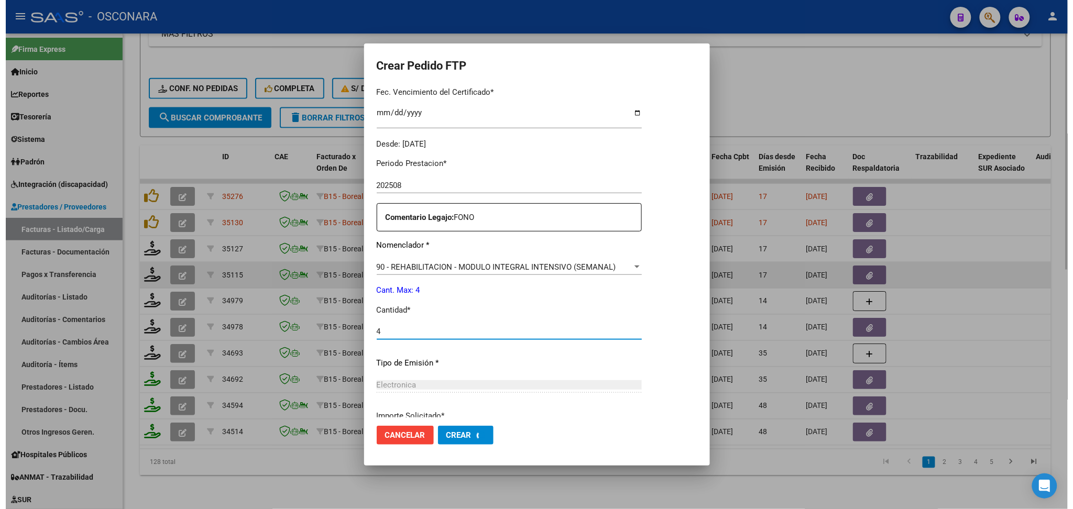
scroll to position [221, 0]
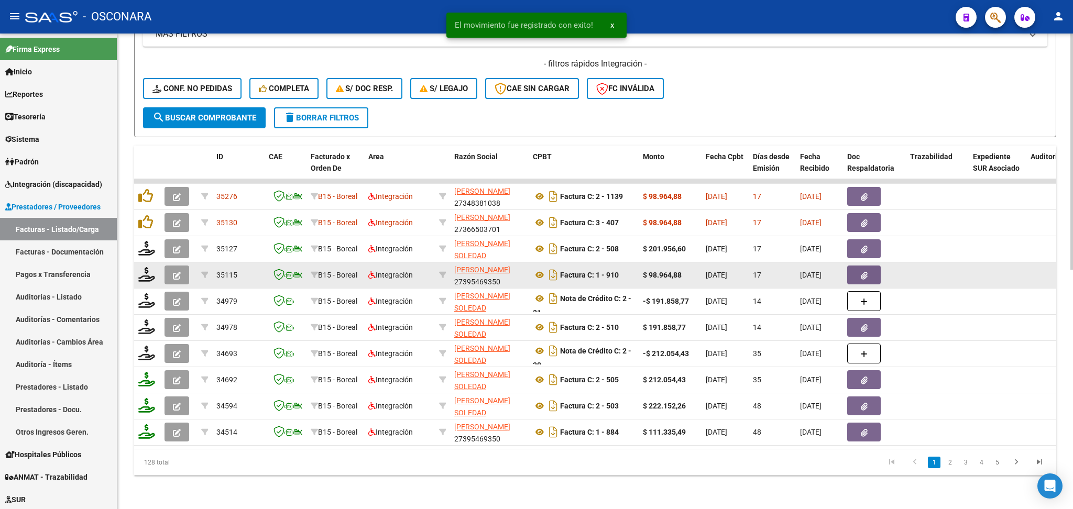
click at [172, 266] on button "button" at bounding box center [177, 275] width 25 height 19
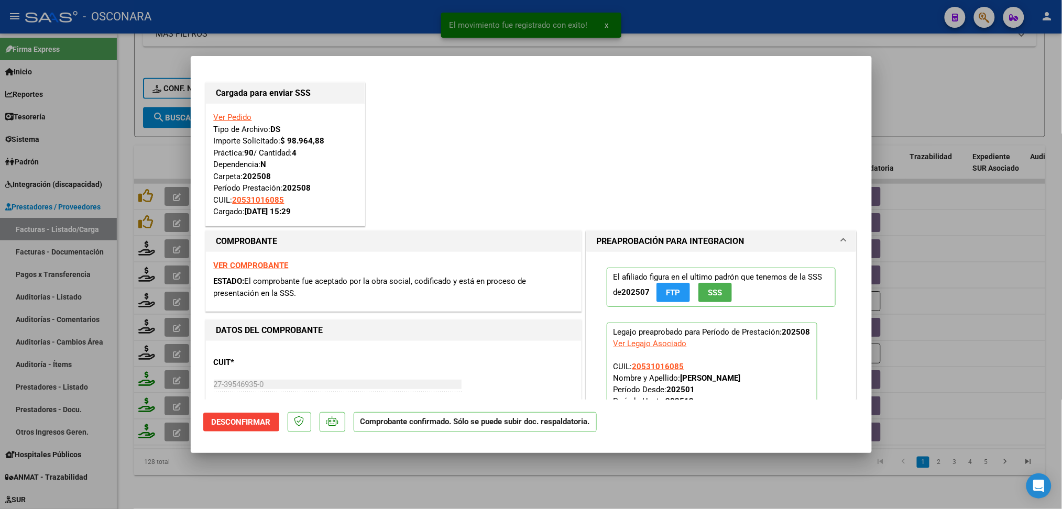
click at [443, 477] on div at bounding box center [531, 254] width 1062 height 509
type input "$ 0,00"
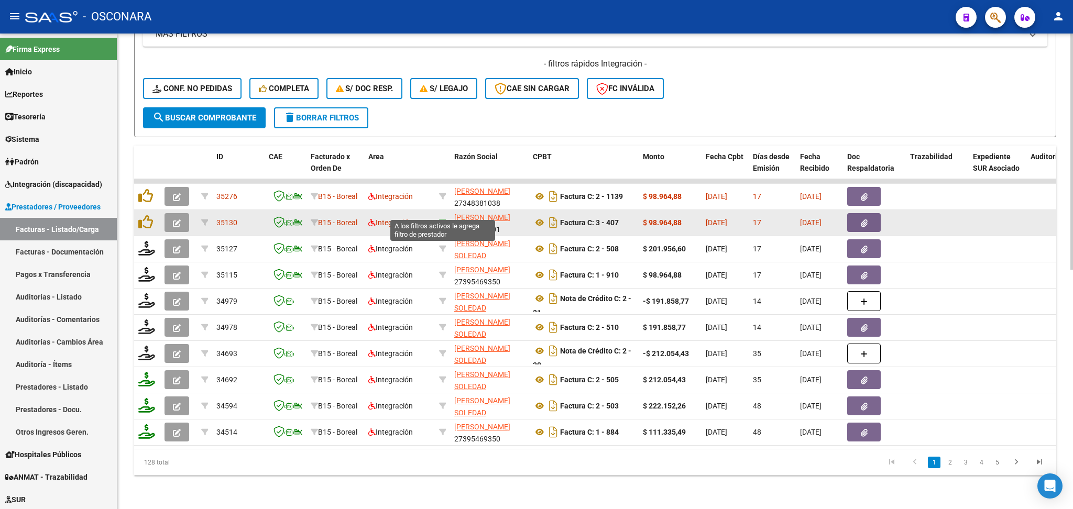
click at [443, 219] on icon at bounding box center [442, 222] width 7 height 7
type input "27366503701"
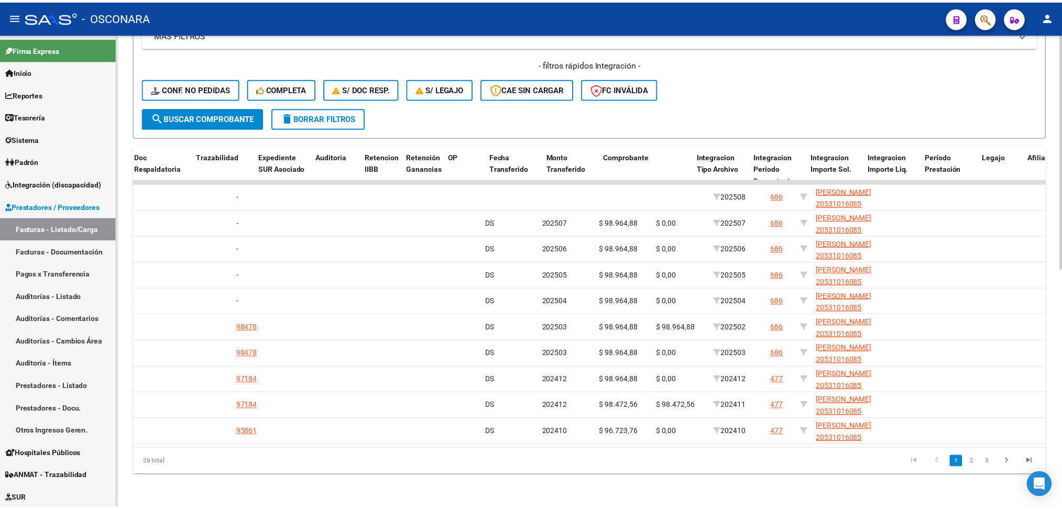
scroll to position [0, 0]
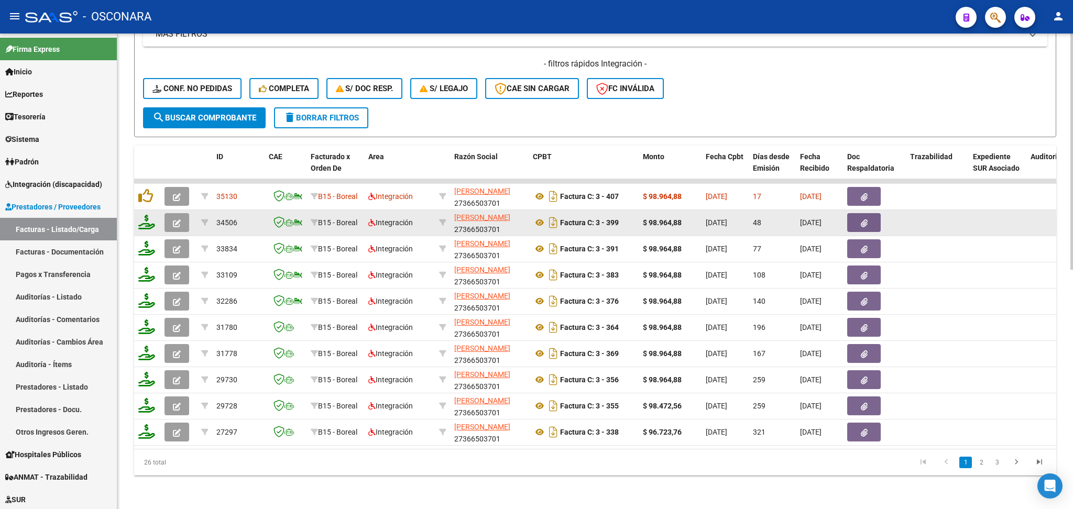
click at [180, 220] on icon "button" at bounding box center [177, 224] width 8 height 8
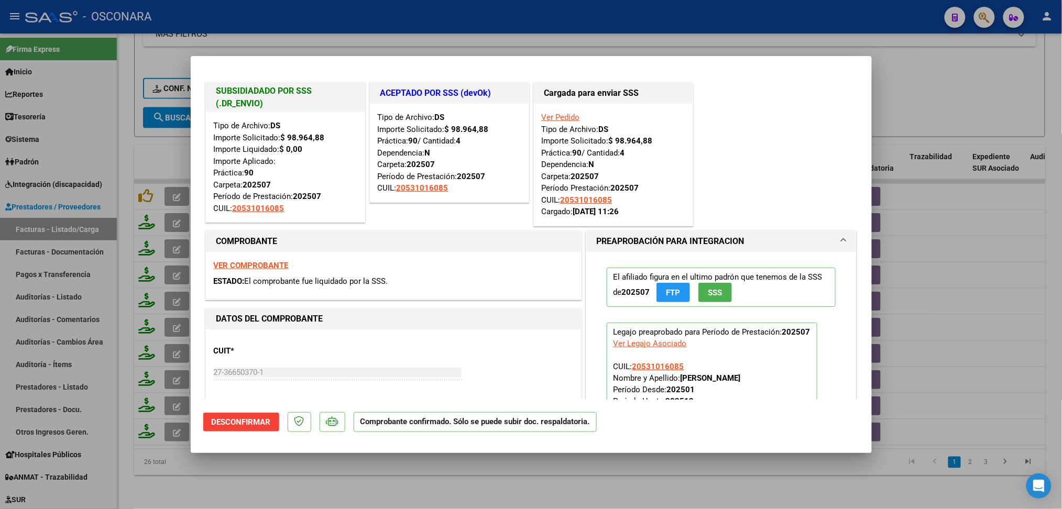
click at [601, 468] on div at bounding box center [531, 254] width 1062 height 509
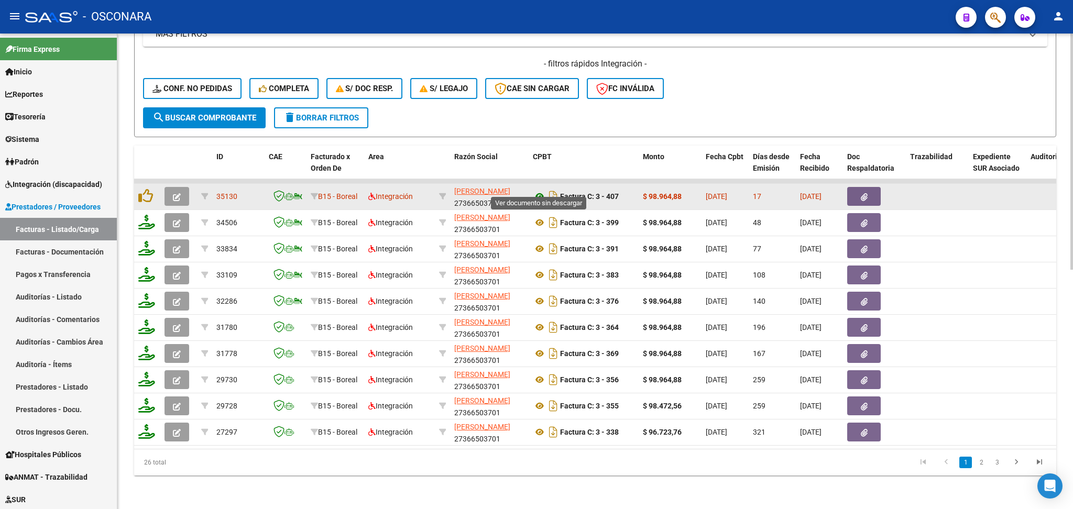
click at [536, 190] on icon at bounding box center [540, 196] width 14 height 13
click at [861, 193] on icon "button" at bounding box center [864, 197] width 7 height 8
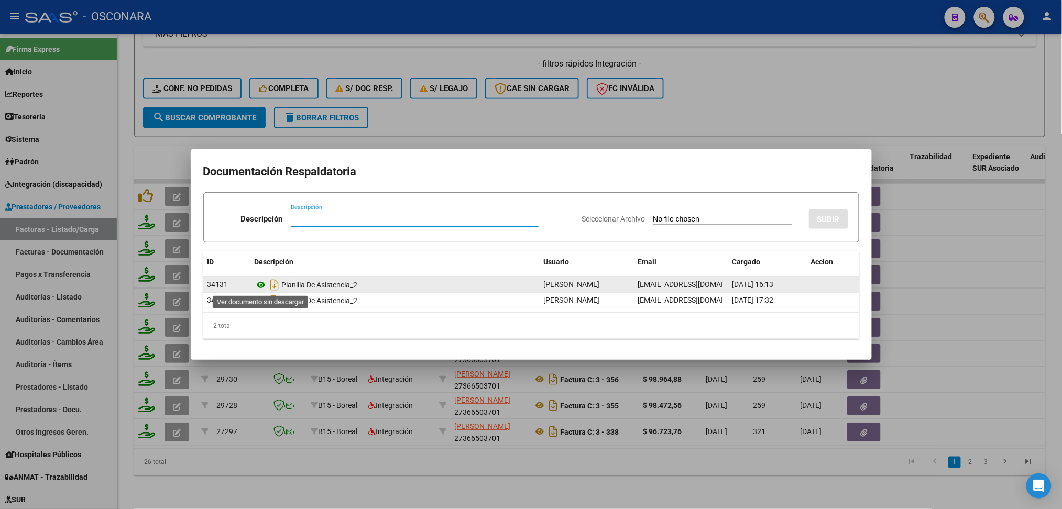
click at [258, 287] on icon at bounding box center [262, 285] width 14 height 13
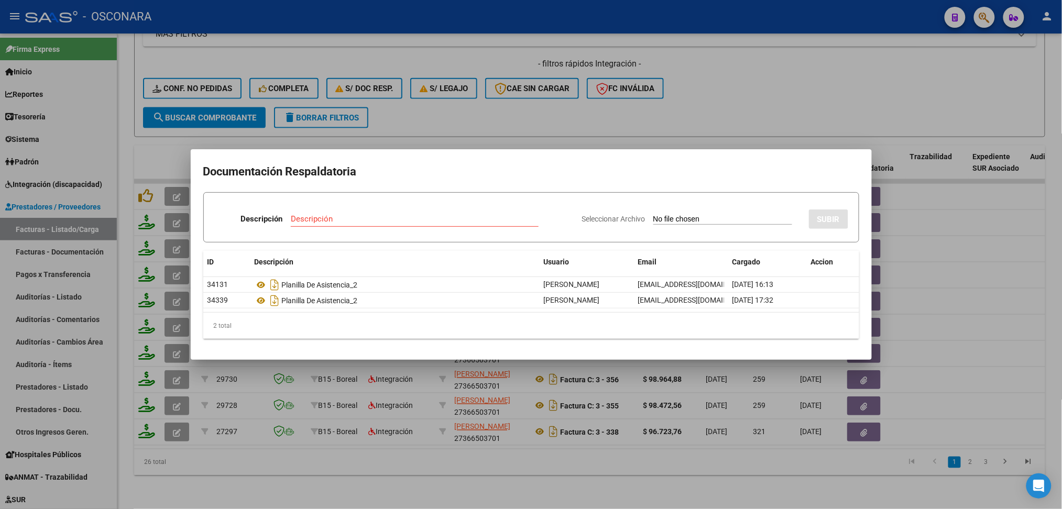
click at [495, 105] on div at bounding box center [531, 254] width 1062 height 509
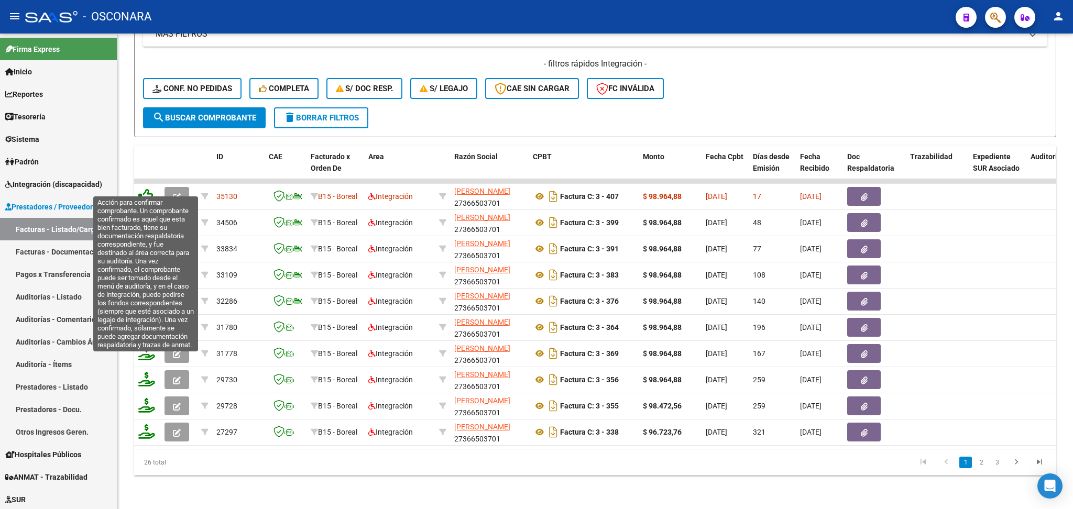
click at [144, 189] on icon at bounding box center [145, 196] width 15 height 15
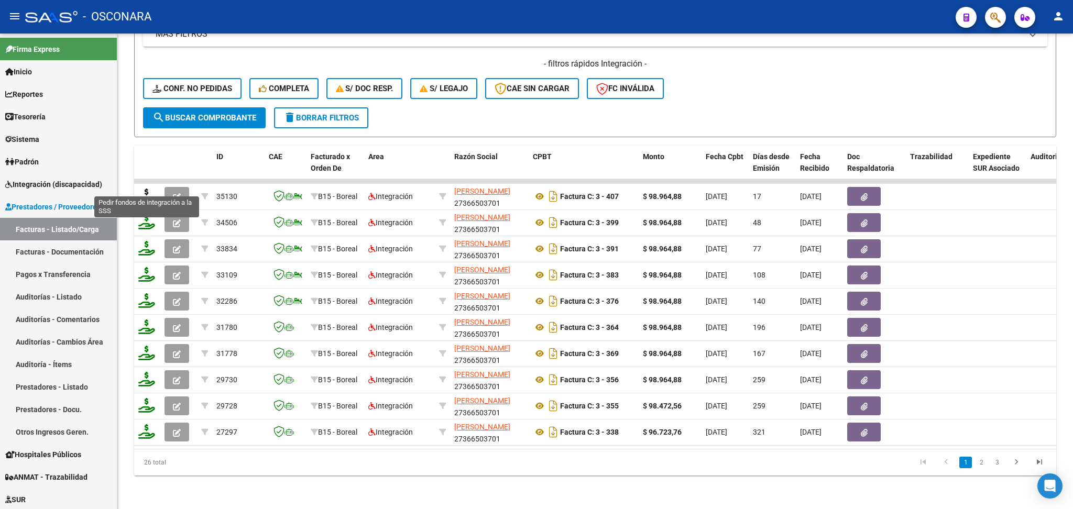
click at [147, 189] on icon at bounding box center [146, 196] width 17 height 15
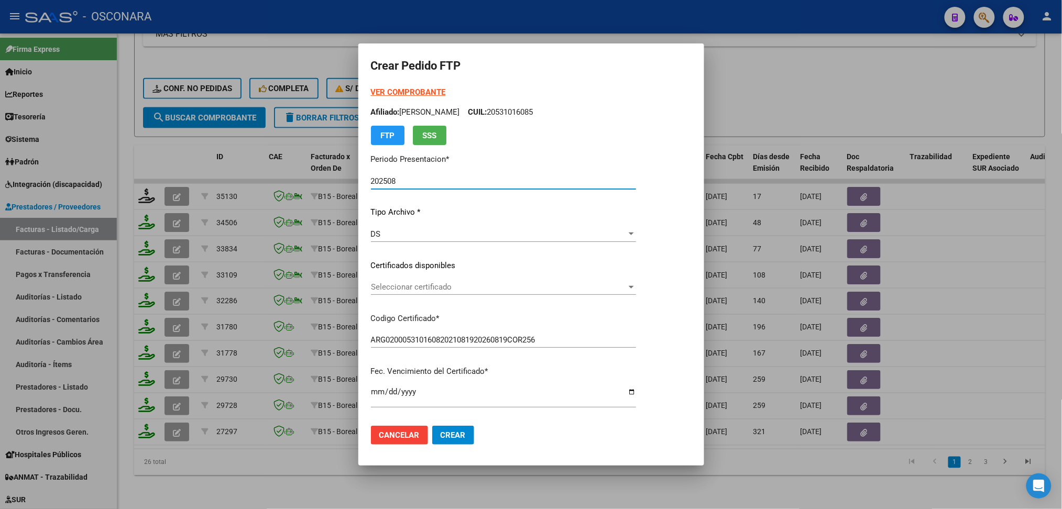
click at [431, 286] on span "Seleccionar certificado" at bounding box center [499, 286] width 256 height 9
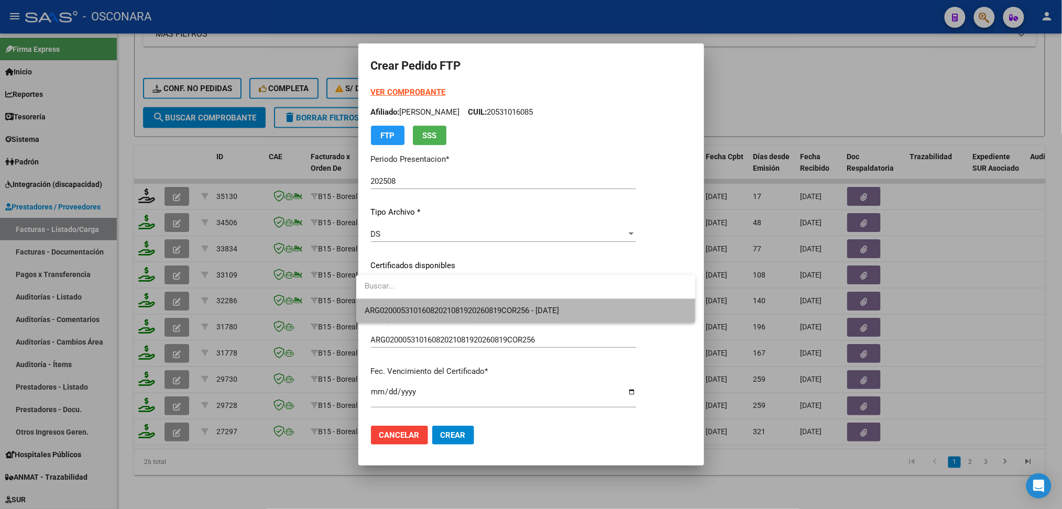
click at [430, 304] on span "ARG02000531016082021081920260819COR256 - 2026-08-19" at bounding box center [526, 311] width 323 height 24
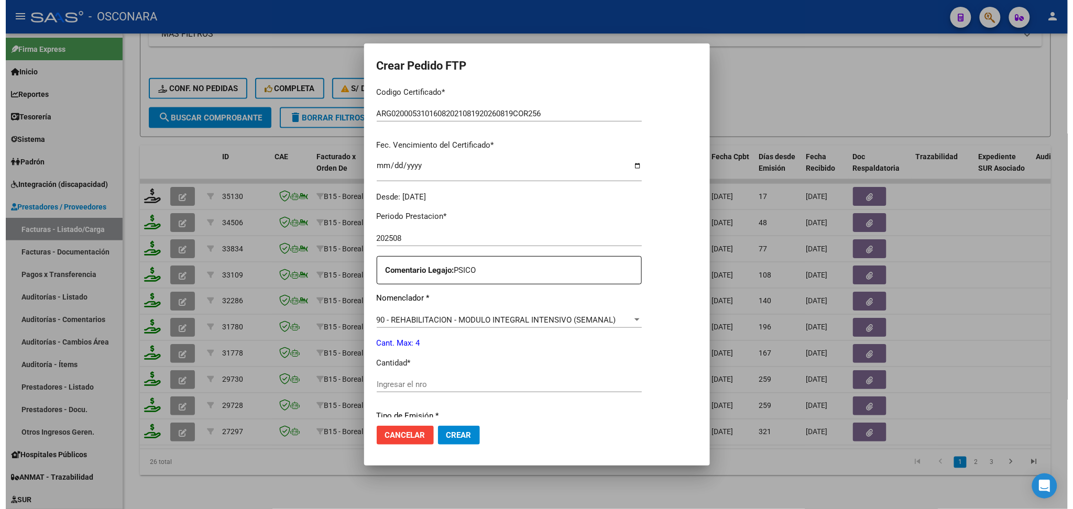
scroll to position [279, 0]
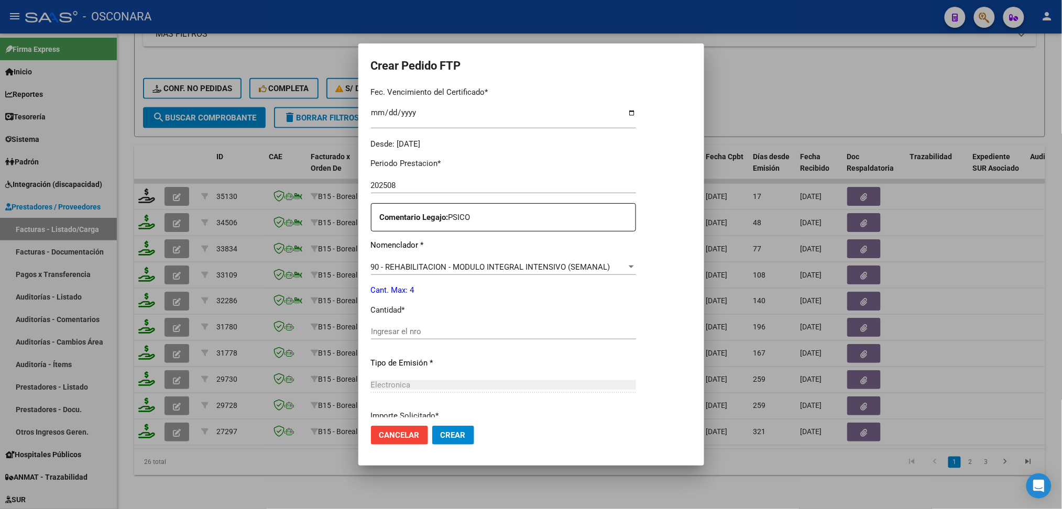
click at [424, 325] on div "Periodo Prestacion * 202508 Ingresar el Periodo Prestacion Comentario Legajo: P…" at bounding box center [503, 329] width 265 height 359
click at [423, 327] on input "Ingresar el nro" at bounding box center [503, 331] width 265 height 9
click at [432, 426] on button "Crear" at bounding box center [453, 435] width 42 height 19
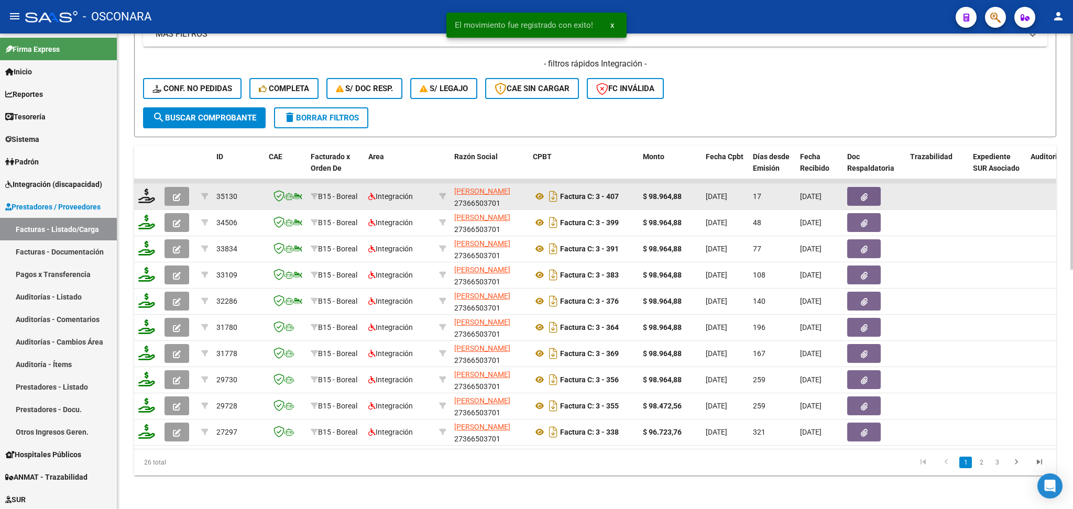
click at [170, 187] on button "button" at bounding box center [177, 196] width 25 height 19
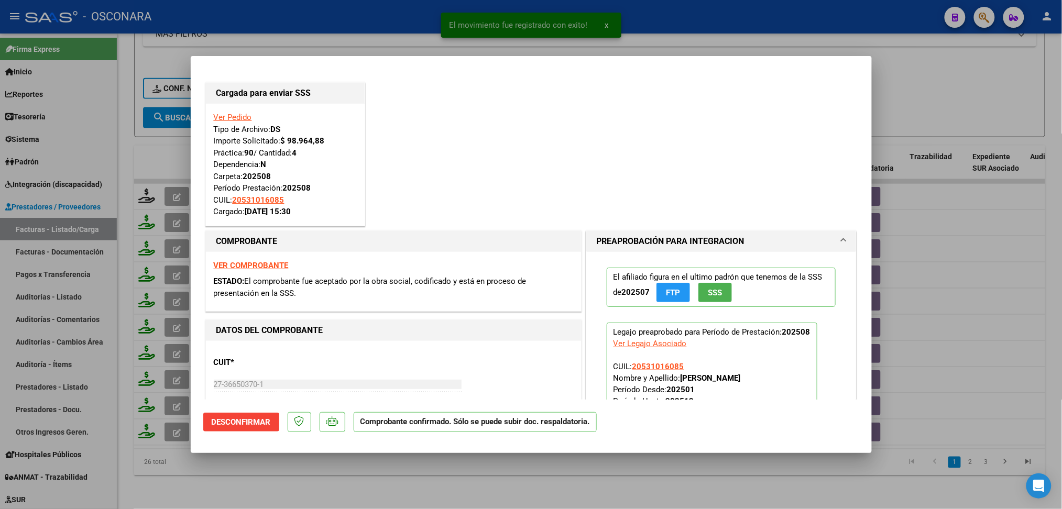
click at [409, 479] on div at bounding box center [531, 254] width 1062 height 509
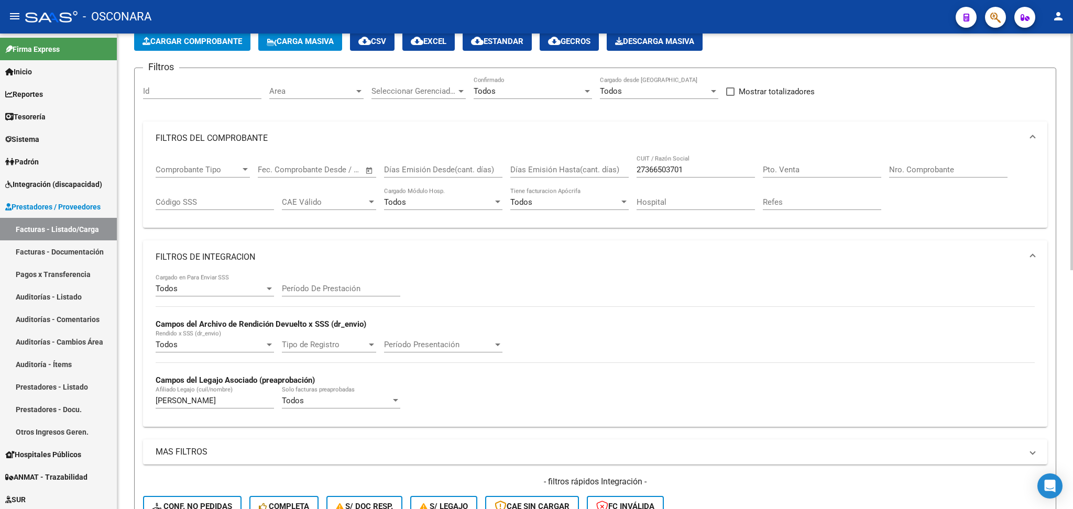
scroll to position [0, 0]
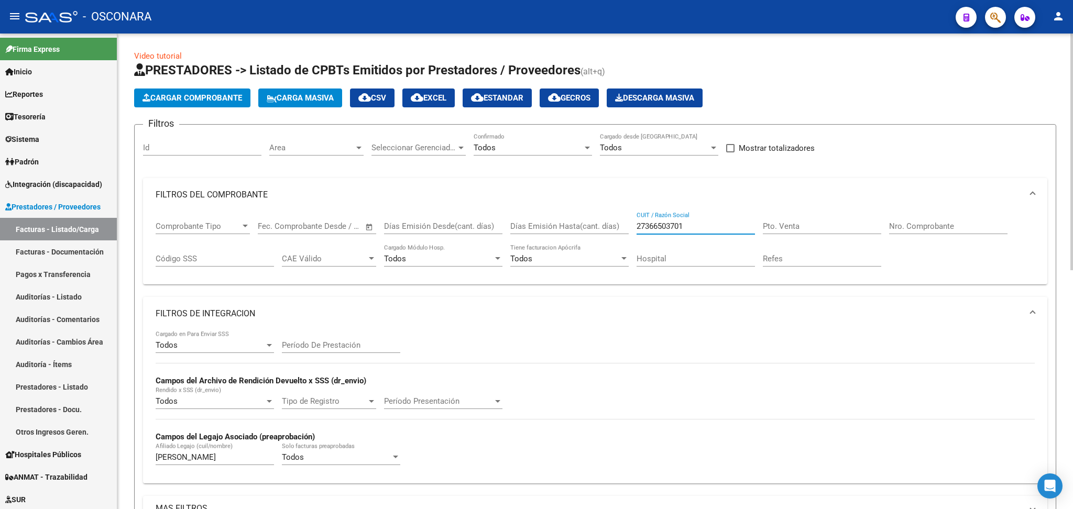
drag, startPoint x: 694, startPoint y: 226, endPoint x: 583, endPoint y: 226, distance: 110.6
click at [583, 226] on div "Comprobante Tipo Comprobante Tipo Fecha inicio – Fecha fin Fec. Comprobante Des…" at bounding box center [595, 244] width 879 height 65
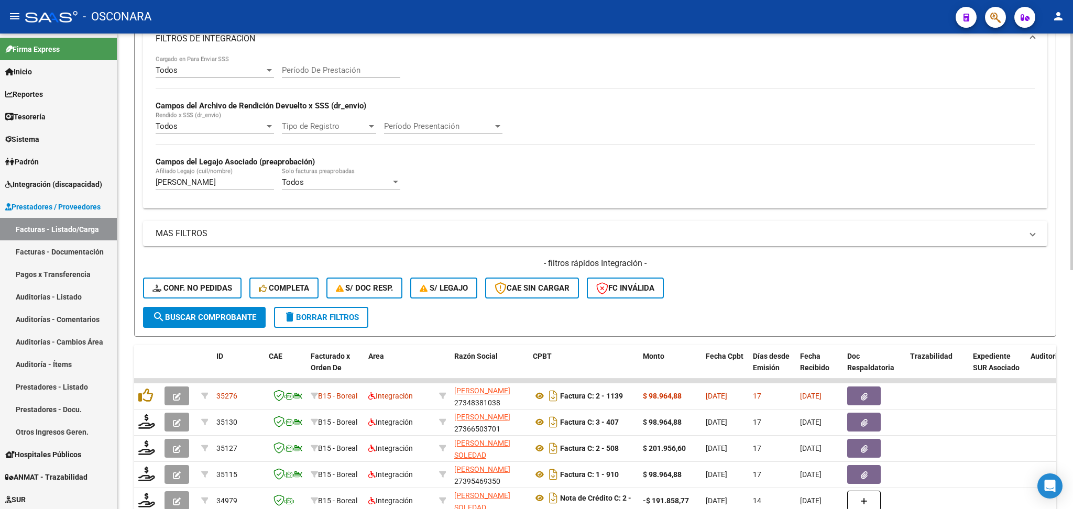
scroll to position [482, 0]
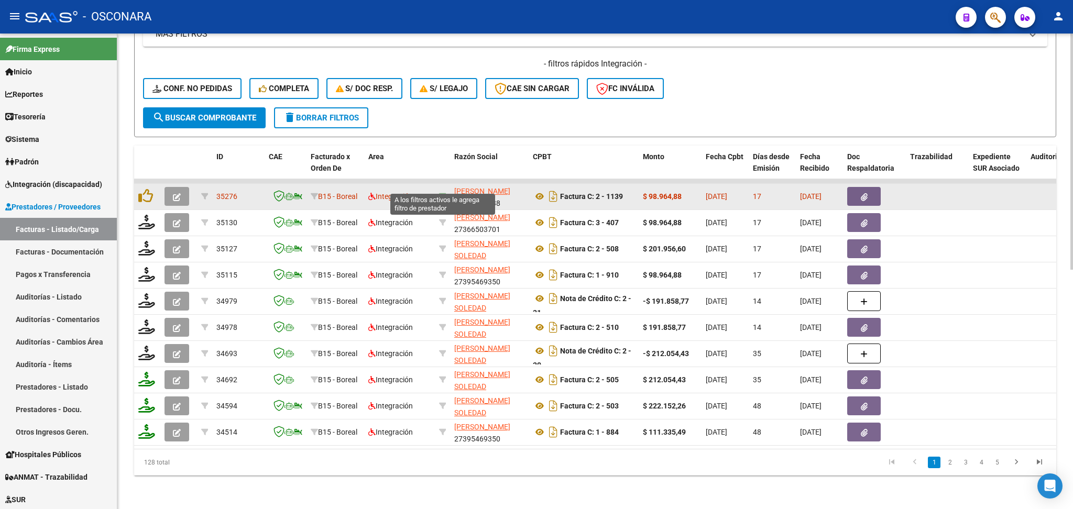
click at [442, 193] on icon at bounding box center [442, 196] width 7 height 7
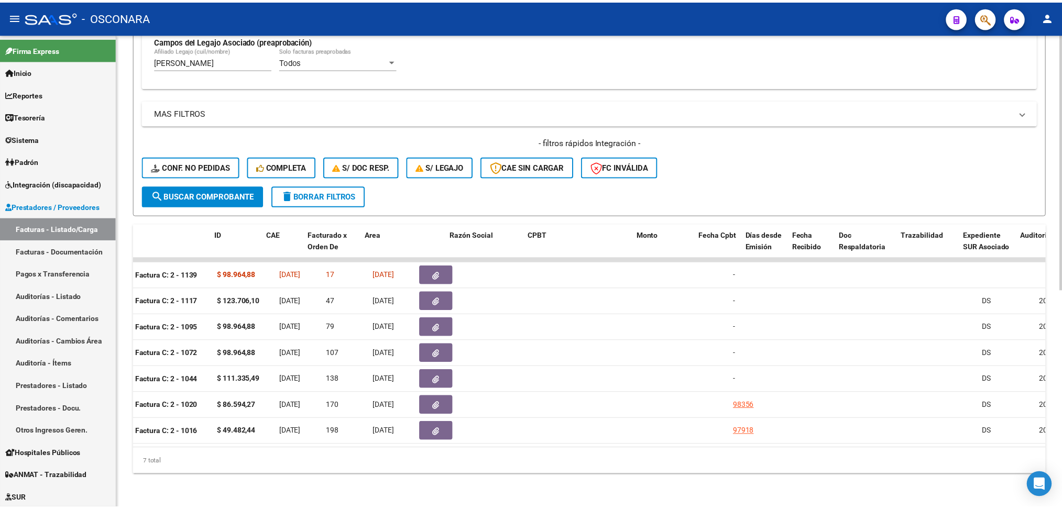
scroll to position [0, 0]
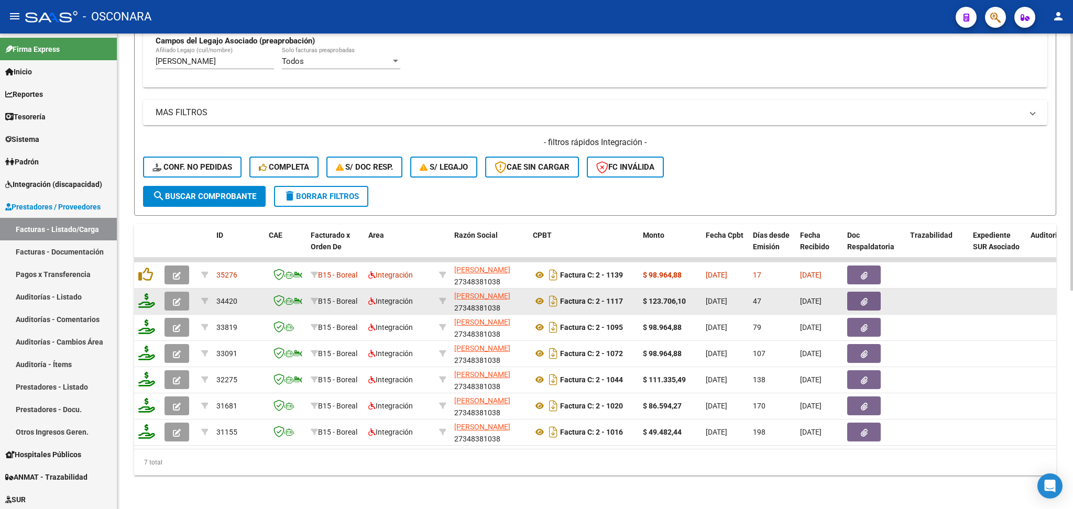
click at [174, 298] on icon "button" at bounding box center [177, 302] width 8 height 8
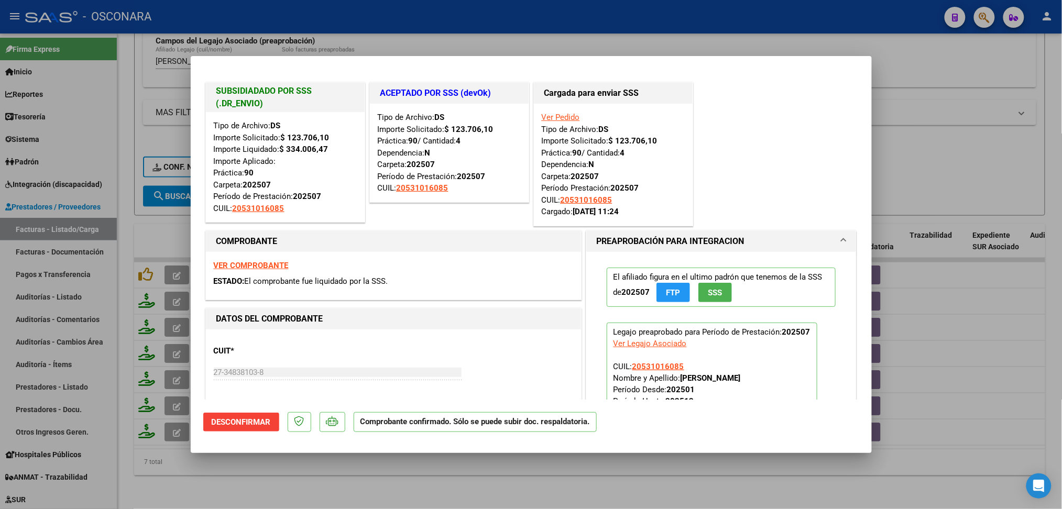
click at [379, 479] on div at bounding box center [531, 254] width 1062 height 509
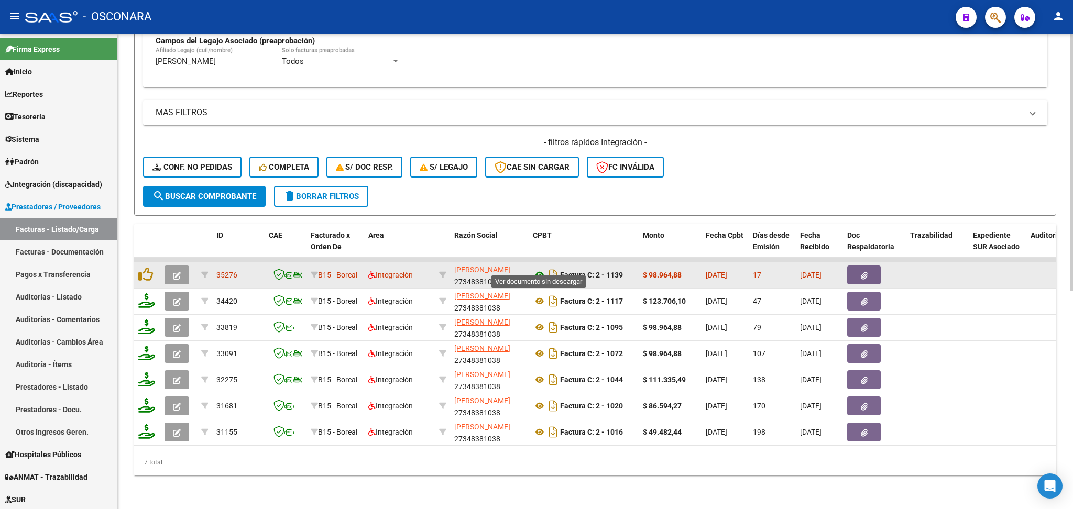
click at [541, 269] on icon at bounding box center [540, 275] width 14 height 13
click at [870, 266] on button "button" at bounding box center [864, 275] width 34 height 19
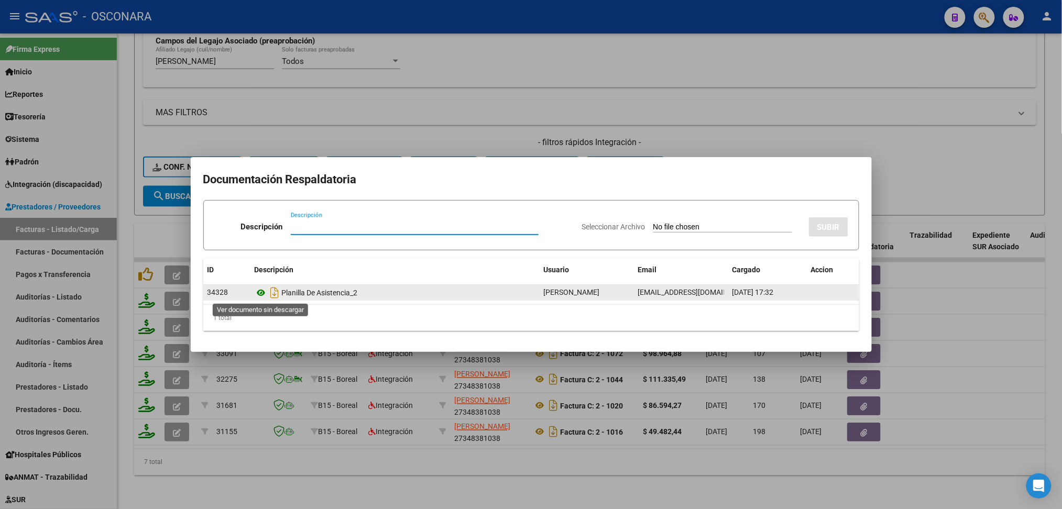
click at [257, 291] on icon at bounding box center [262, 293] width 14 height 13
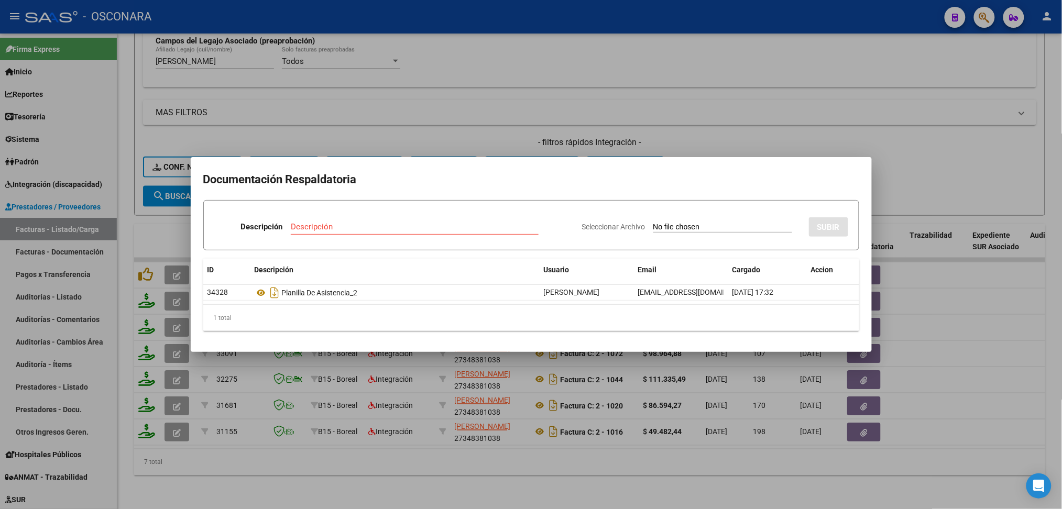
click at [725, 147] on div at bounding box center [531, 254] width 1062 height 509
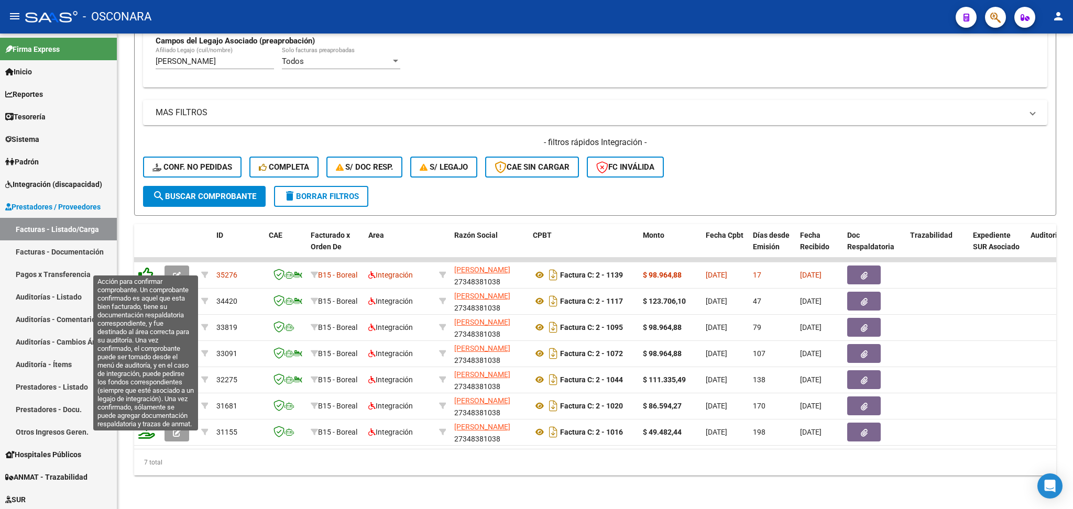
click at [140, 267] on icon at bounding box center [145, 274] width 15 height 15
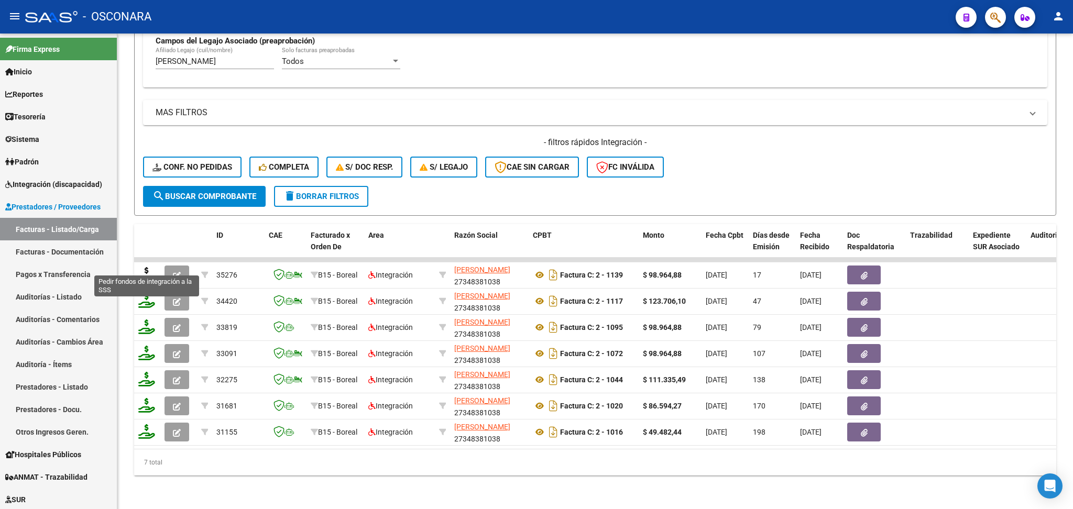
click at [146, 267] on icon at bounding box center [146, 274] width 17 height 15
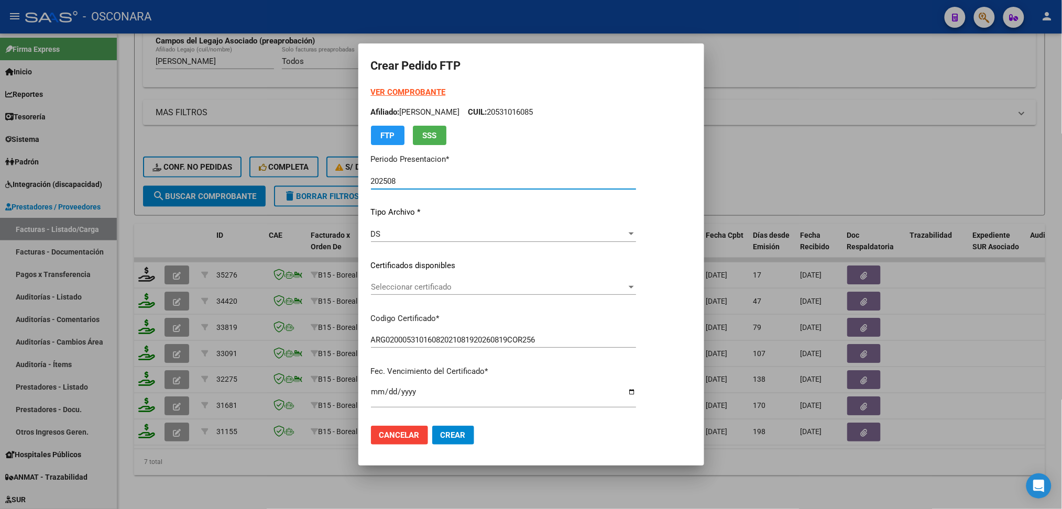
click at [418, 285] on span "Seleccionar certificado" at bounding box center [499, 286] width 256 height 9
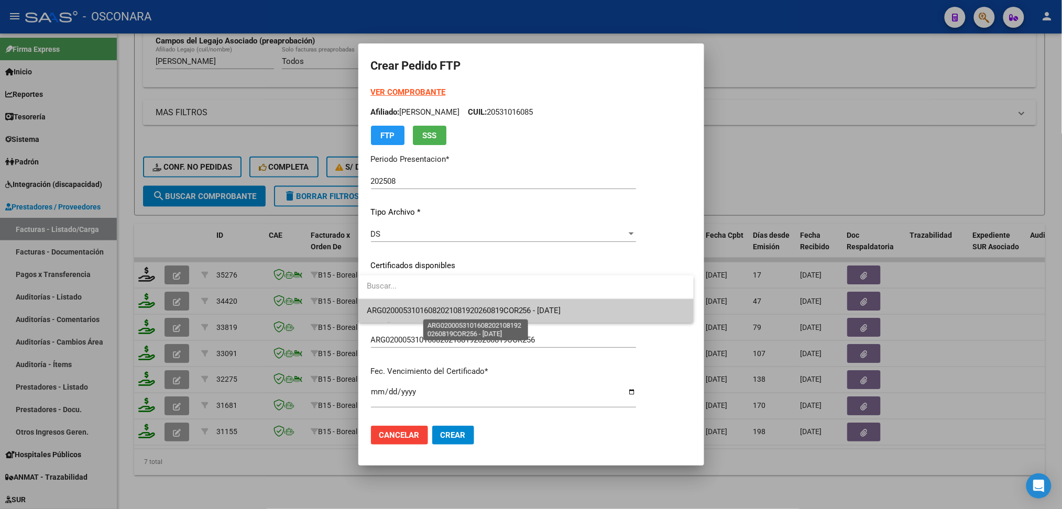
click at [422, 312] on span "ARG02000531016082021081920260819COR256 - 2026-08-19" at bounding box center [464, 310] width 194 height 9
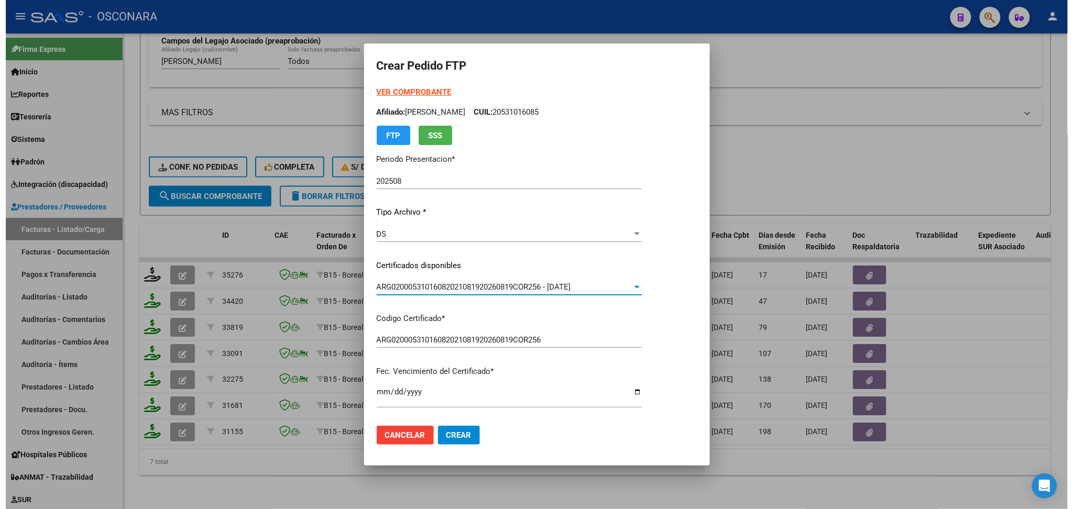
scroll to position [279, 0]
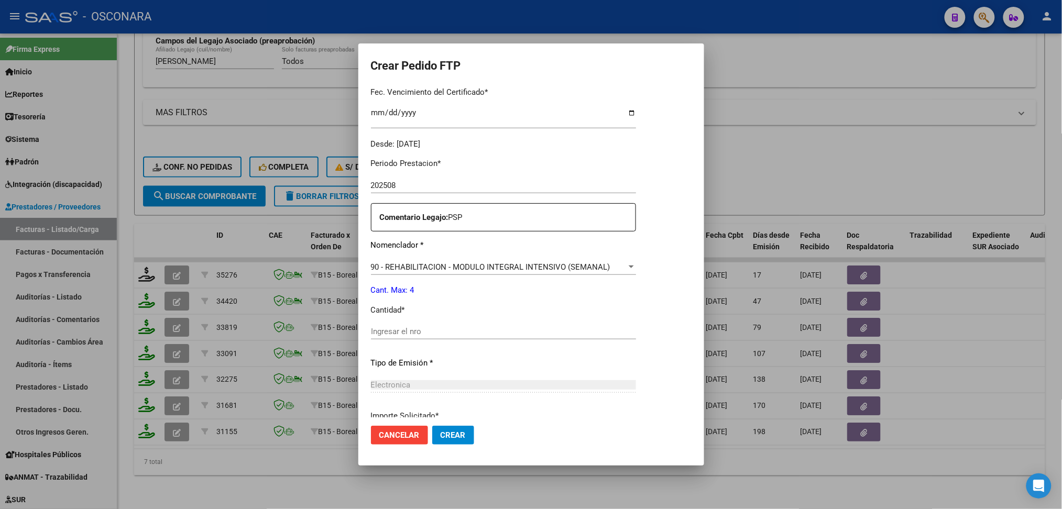
click at [412, 329] on input "Ingresar el nro" at bounding box center [503, 331] width 265 height 9
click at [432, 426] on button "Crear" at bounding box center [453, 435] width 42 height 19
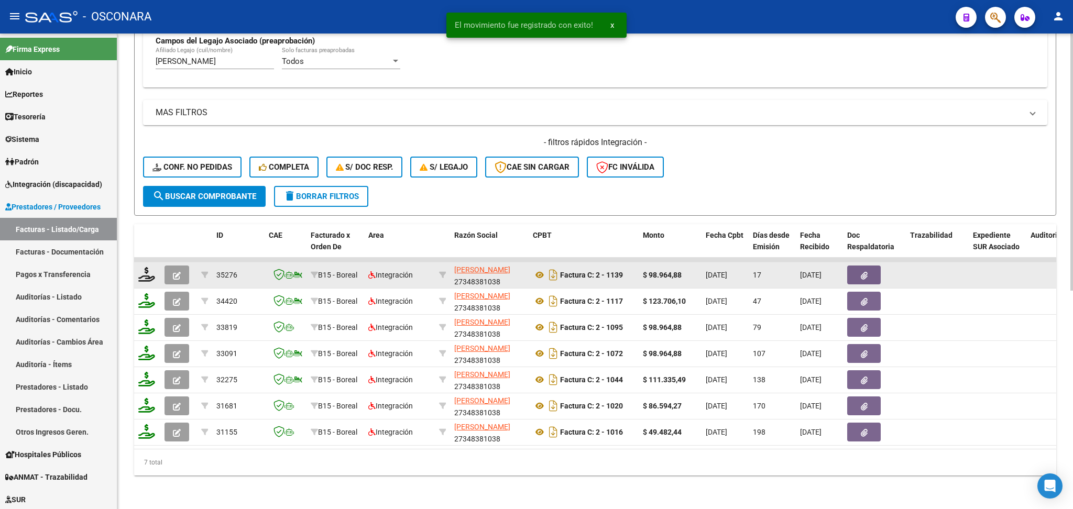
click at [181, 266] on button "button" at bounding box center [177, 275] width 25 height 19
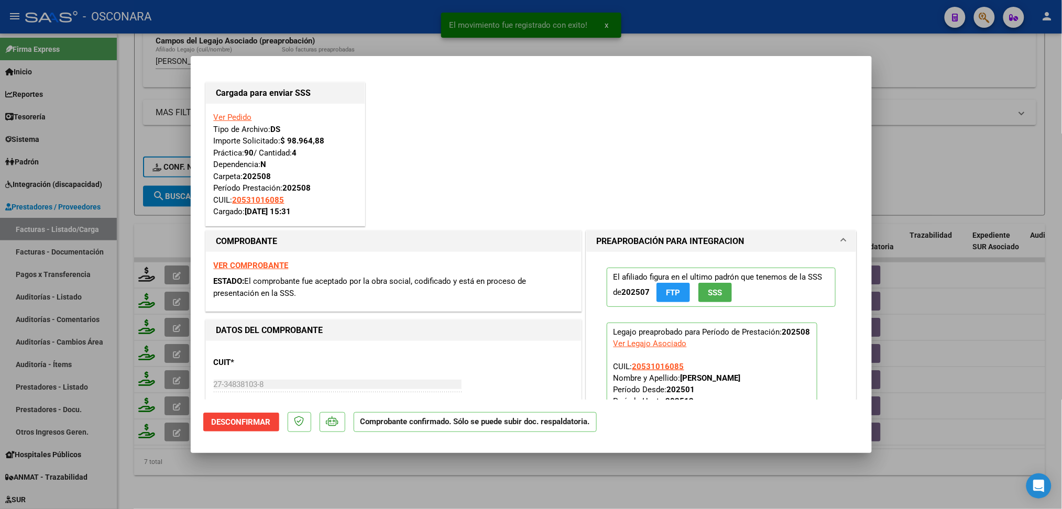
click at [392, 463] on div at bounding box center [531, 254] width 1062 height 509
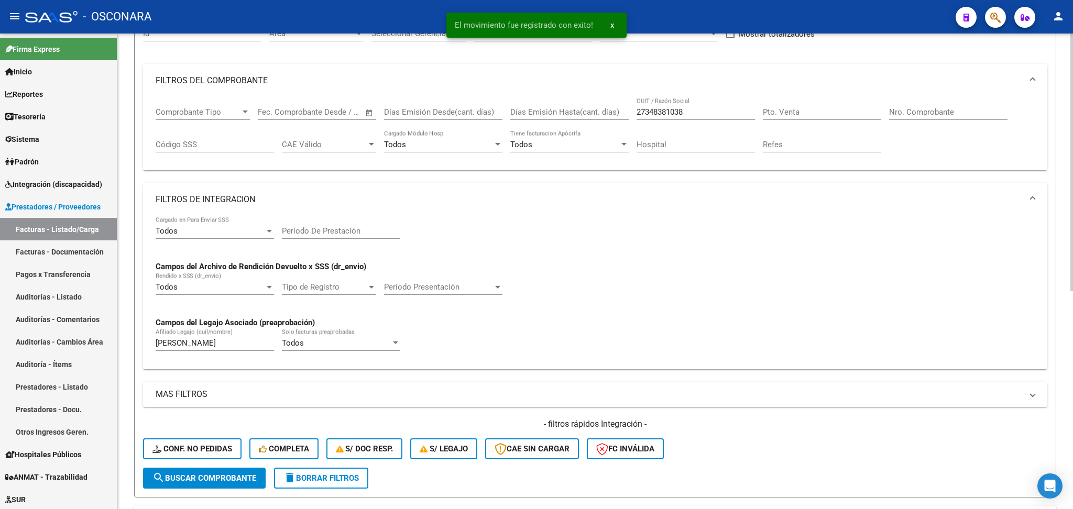
scroll to position [54, 0]
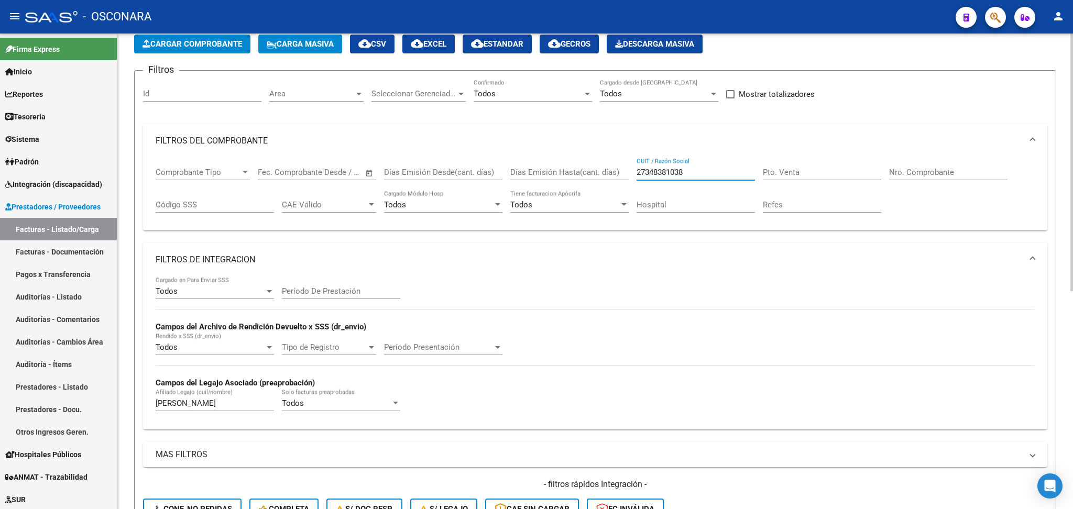
drag, startPoint x: 696, startPoint y: 170, endPoint x: 599, endPoint y: 173, distance: 96.5
click at [599, 173] on div "Comprobante Tipo Comprobante Tipo Fecha inicio – Fecha fin Fec. Comprobante Des…" at bounding box center [595, 190] width 879 height 65
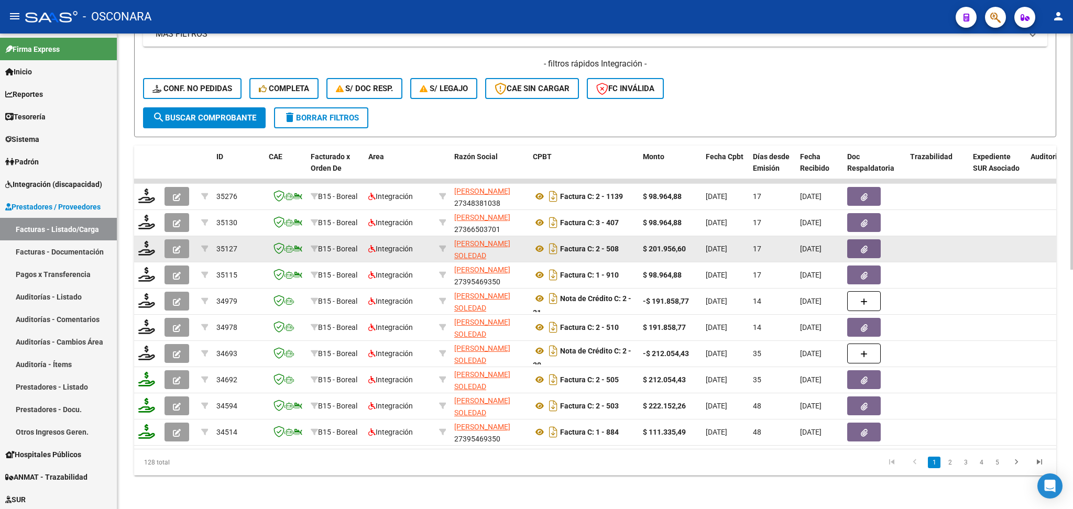
scroll to position [14, 0]
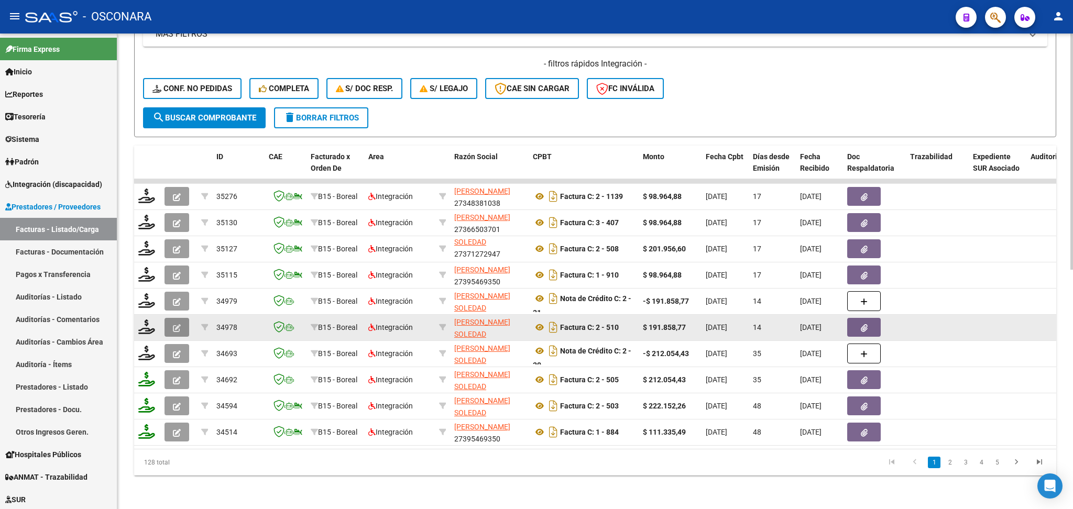
click at [174, 324] on icon "button" at bounding box center [177, 328] width 8 height 8
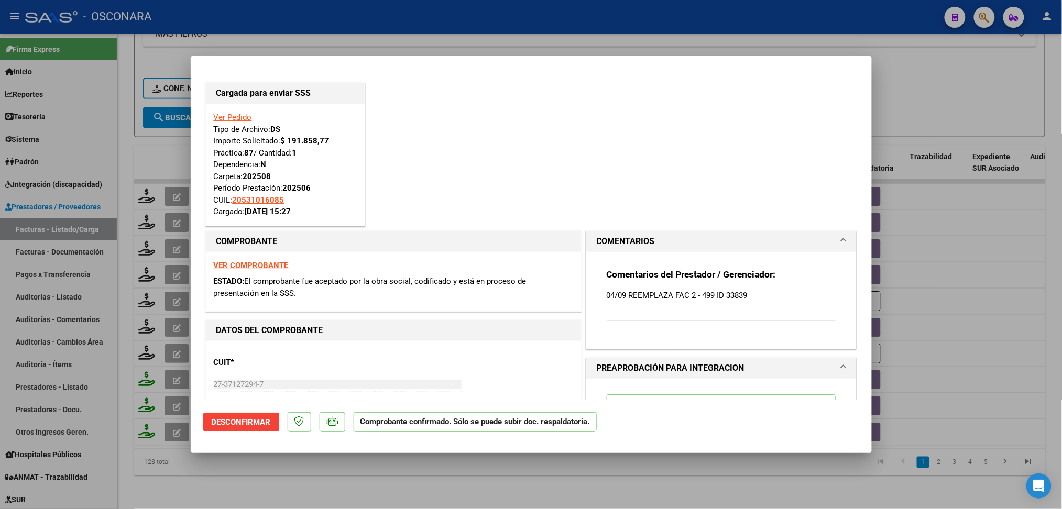
click at [174, 265] on div at bounding box center [531, 254] width 1062 height 509
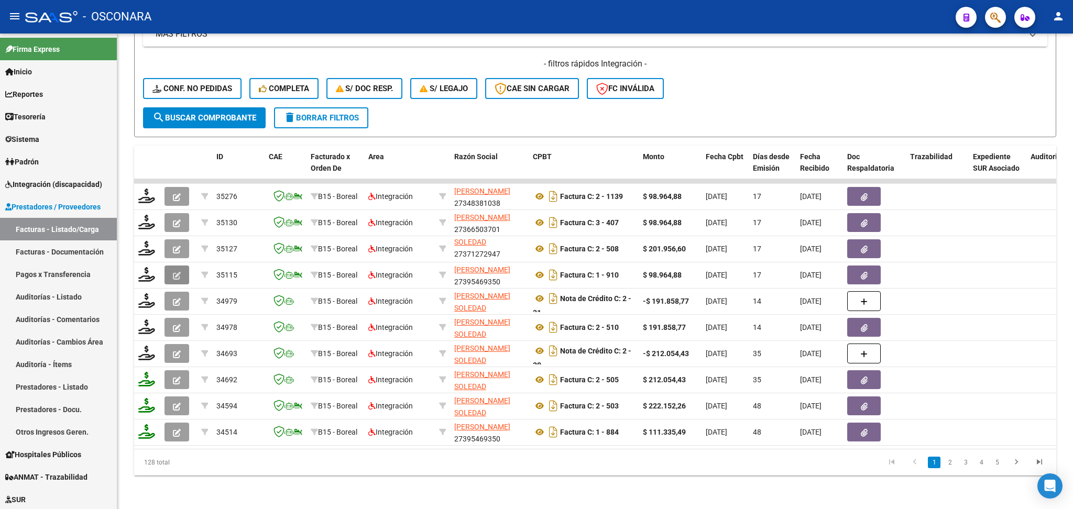
click at [174, 272] on icon "button" at bounding box center [177, 276] width 8 height 8
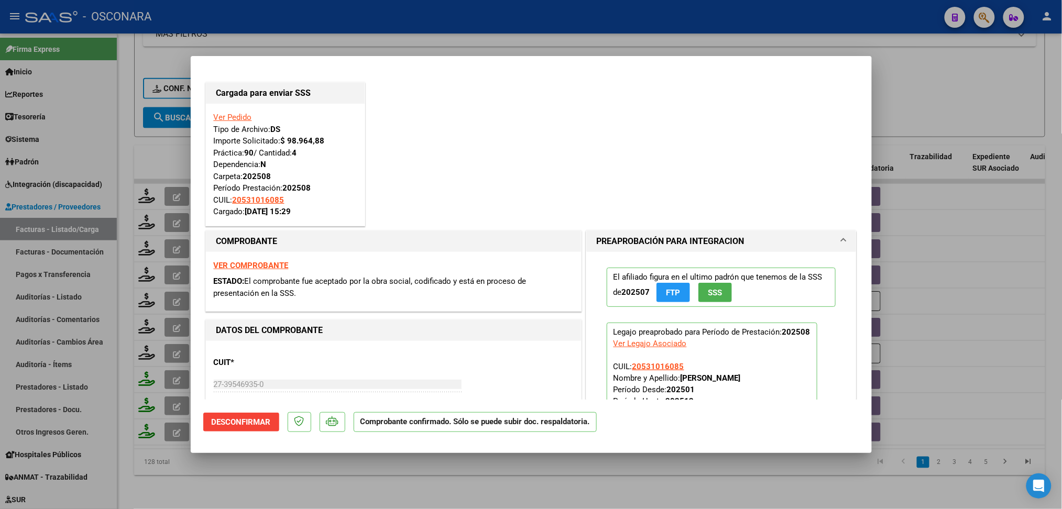
click at [177, 237] on div at bounding box center [531, 254] width 1062 height 509
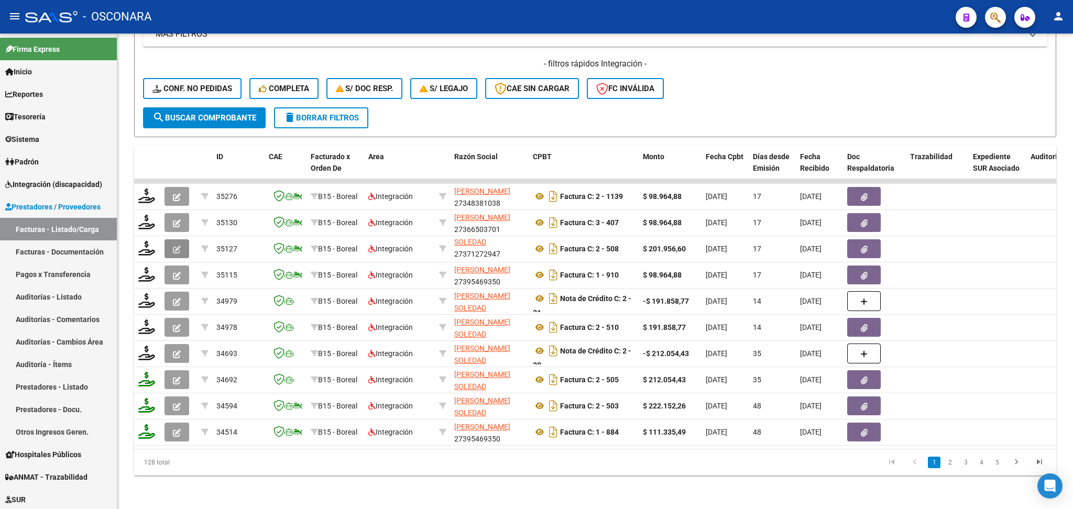
click at [177, 246] on icon "button" at bounding box center [177, 250] width 8 height 8
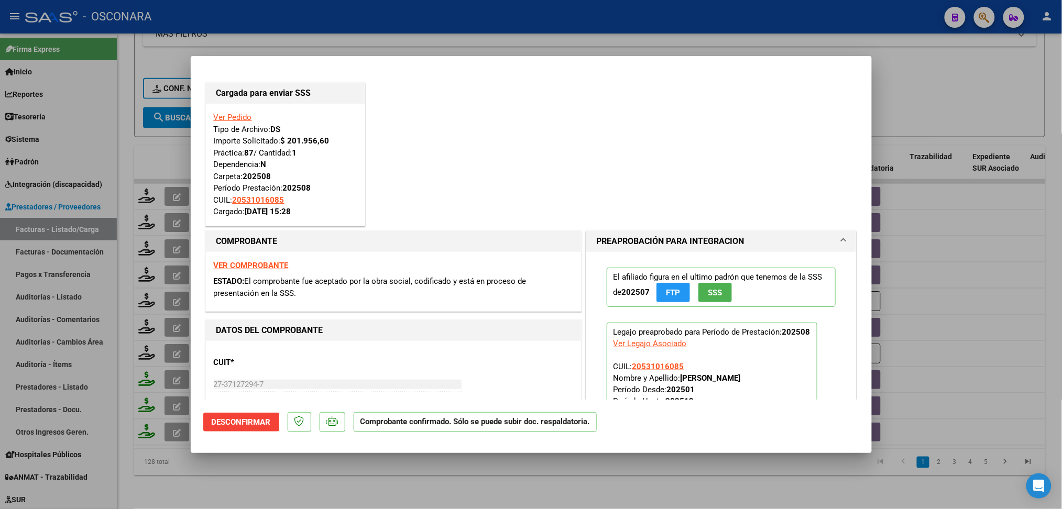
click at [175, 211] on div at bounding box center [531, 254] width 1062 height 509
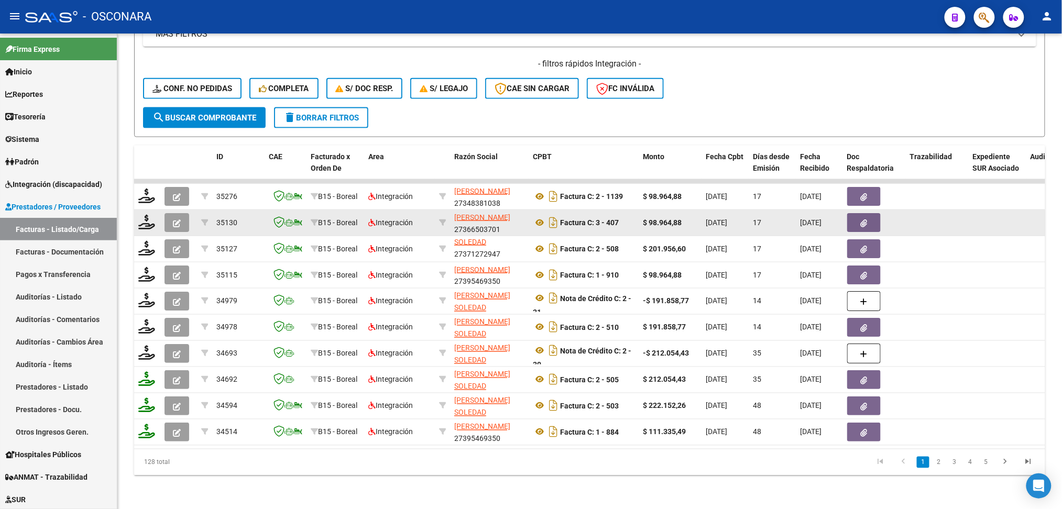
click at [173, 220] on icon "button" at bounding box center [177, 224] width 8 height 8
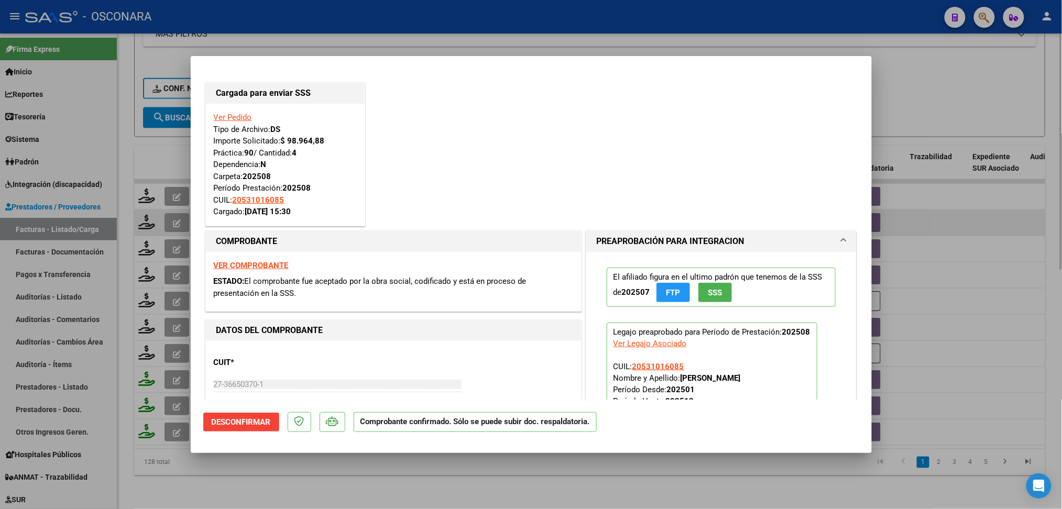
click at [175, 188] on div at bounding box center [531, 254] width 1062 height 509
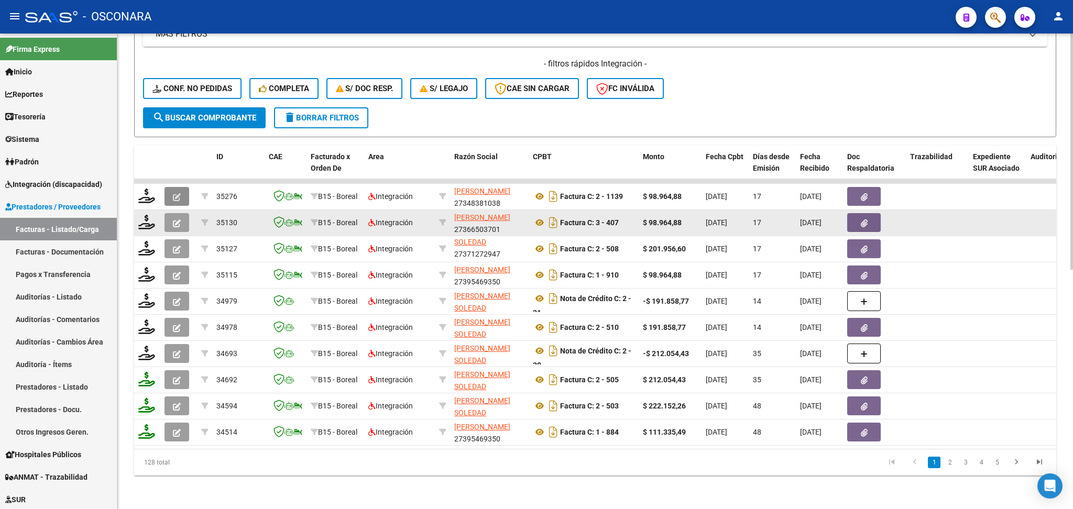
click at [175, 193] on icon "button" at bounding box center [177, 197] width 8 height 8
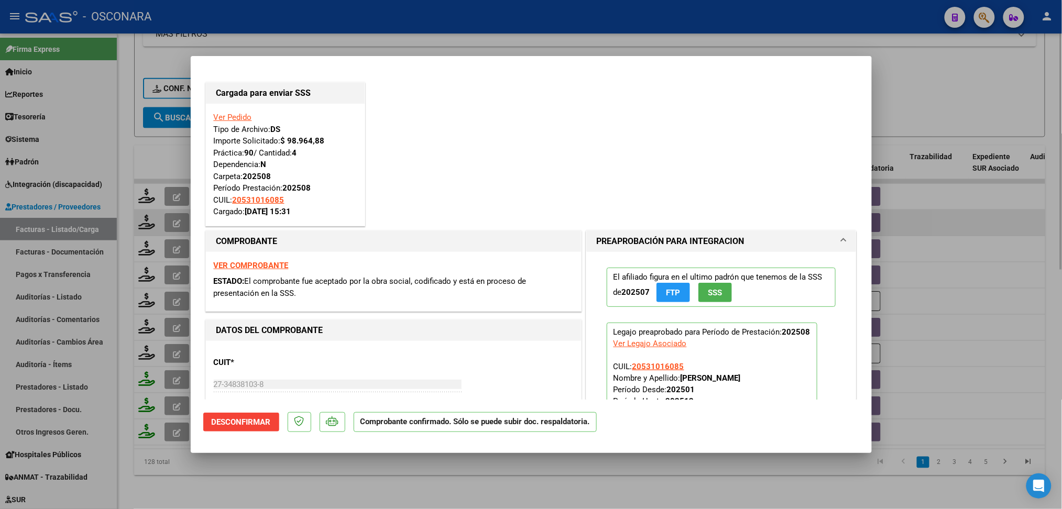
click at [170, 141] on div at bounding box center [531, 254] width 1062 height 509
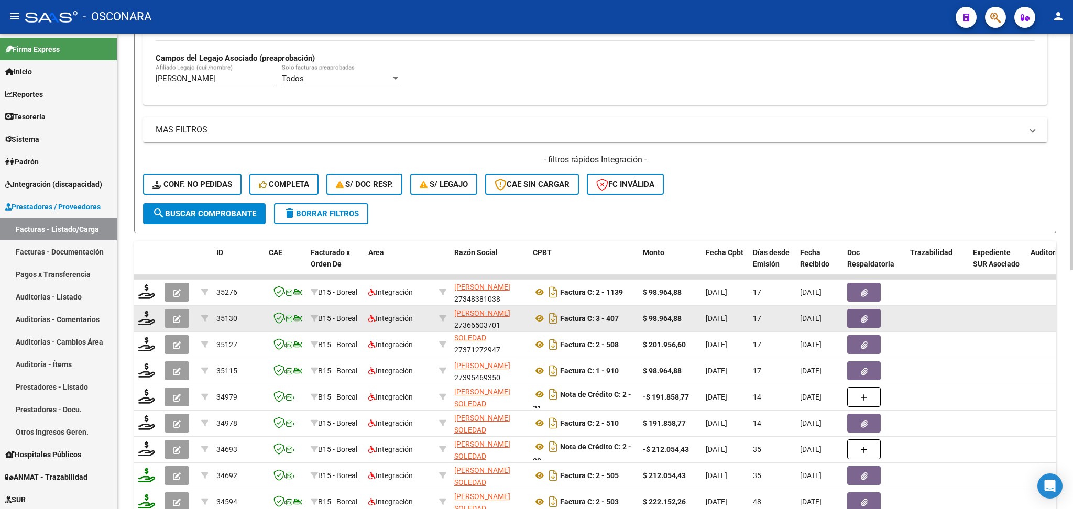
scroll to position [272, 0]
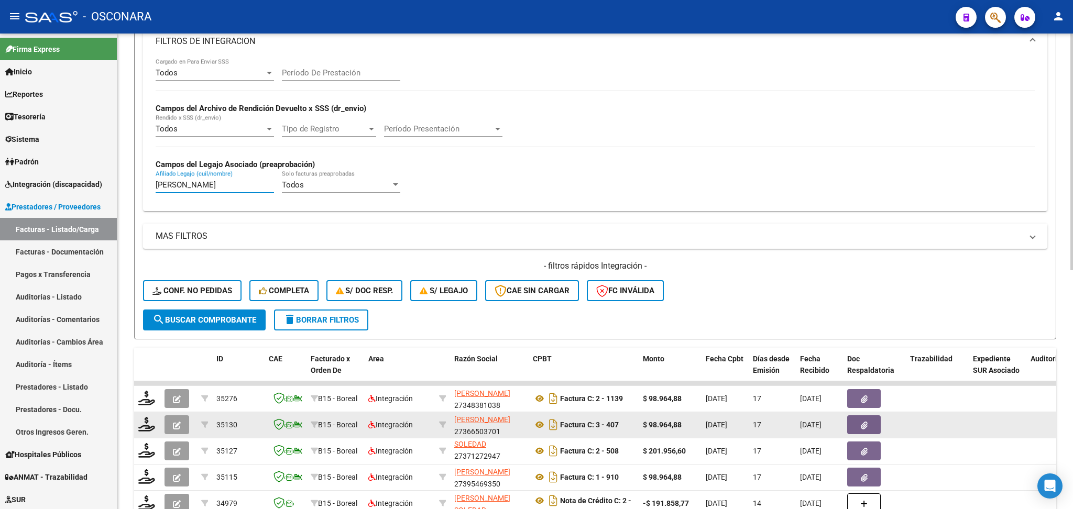
drag, startPoint x: 264, startPoint y: 183, endPoint x: 146, endPoint y: 187, distance: 117.4
click at [146, 187] on div "Todos Cargado en Para Enviar SSS Período De Prestación Campos del Archivo de Re…" at bounding box center [595, 134] width 904 height 152
paste input "ALTA DELFINA"
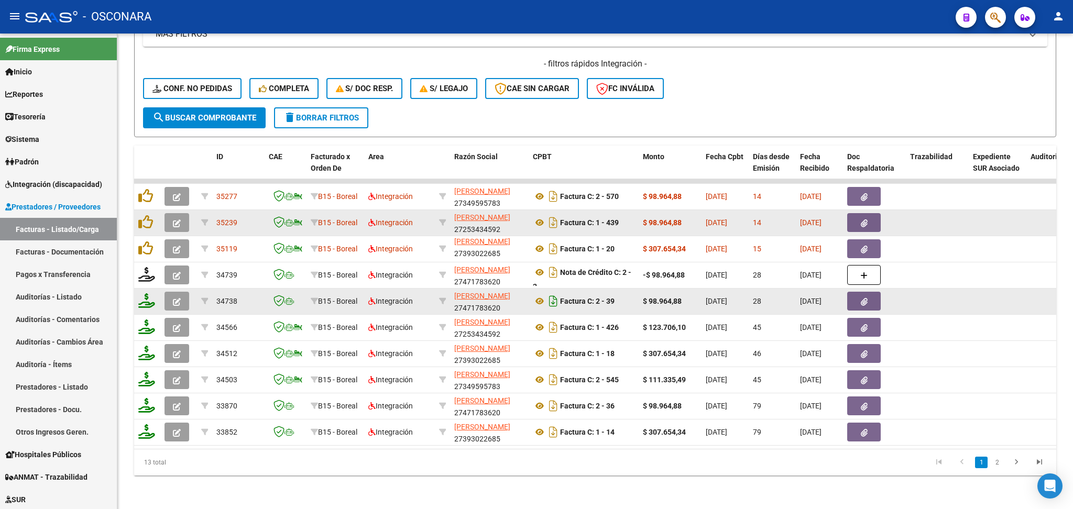
scroll to position [6, 0]
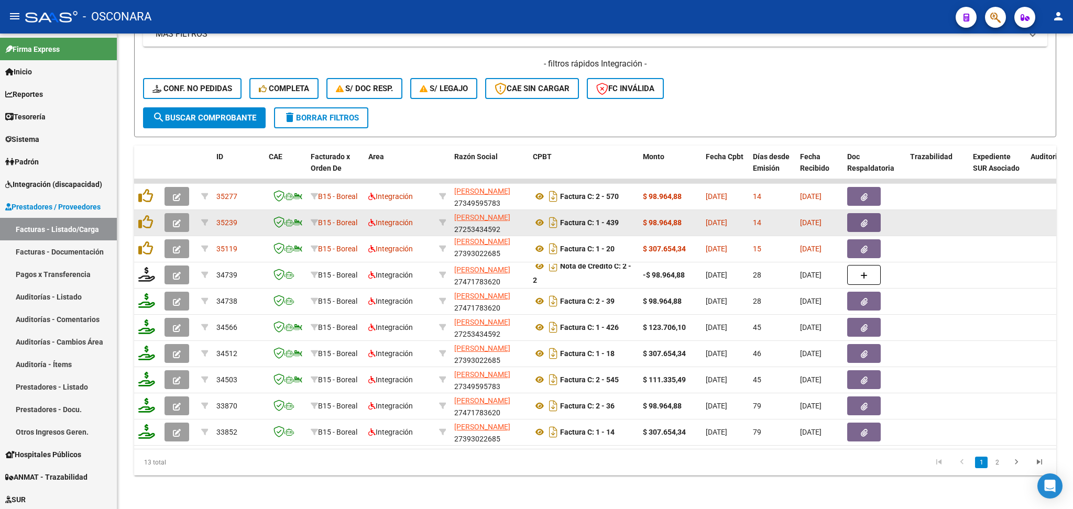
drag, startPoint x: 401, startPoint y: 438, endPoint x: 654, endPoint y: 445, distance: 253.7
click at [654, 445] on datatable-body "35277 B15 - Boreal Integración JURI MARIA CECILIA 27349595783 Factura C: 2 - 57…" at bounding box center [595, 314] width 922 height 270
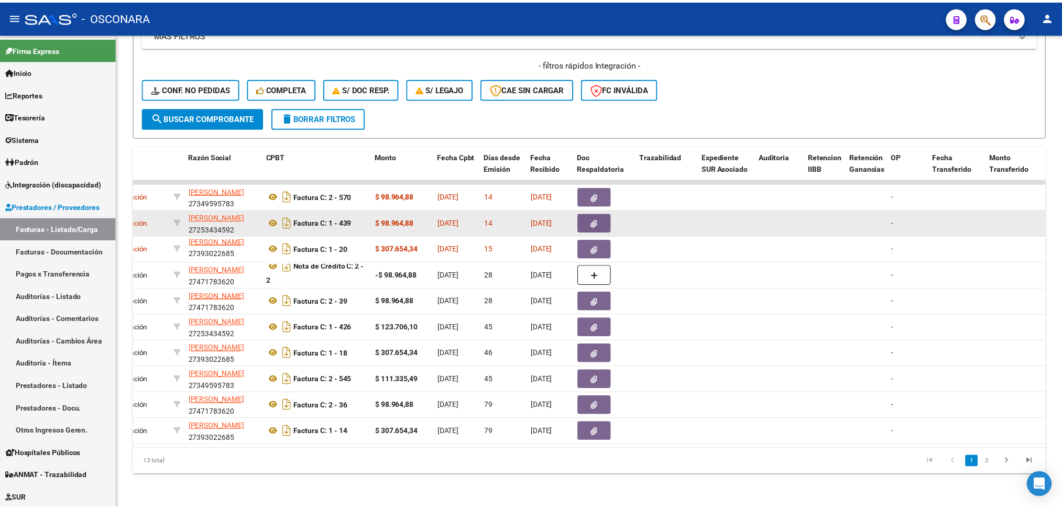
scroll to position [0, 0]
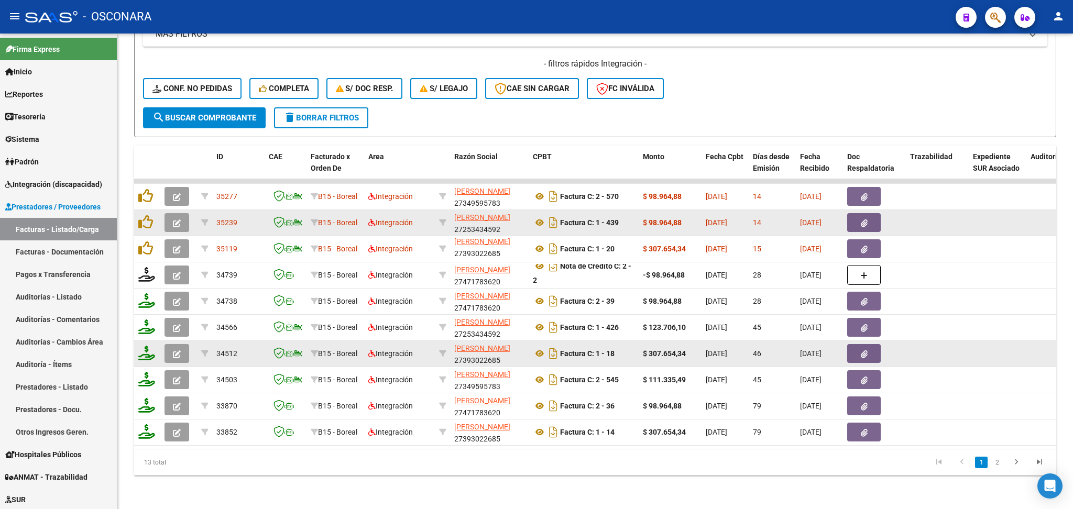
click at [176, 351] on icon "button" at bounding box center [177, 355] width 8 height 8
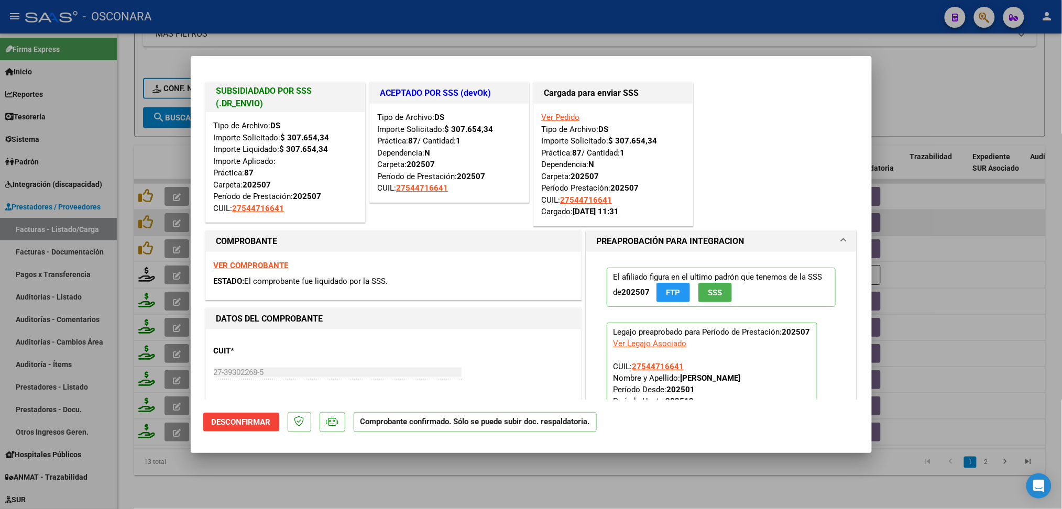
click at [456, 478] on div at bounding box center [531, 254] width 1062 height 509
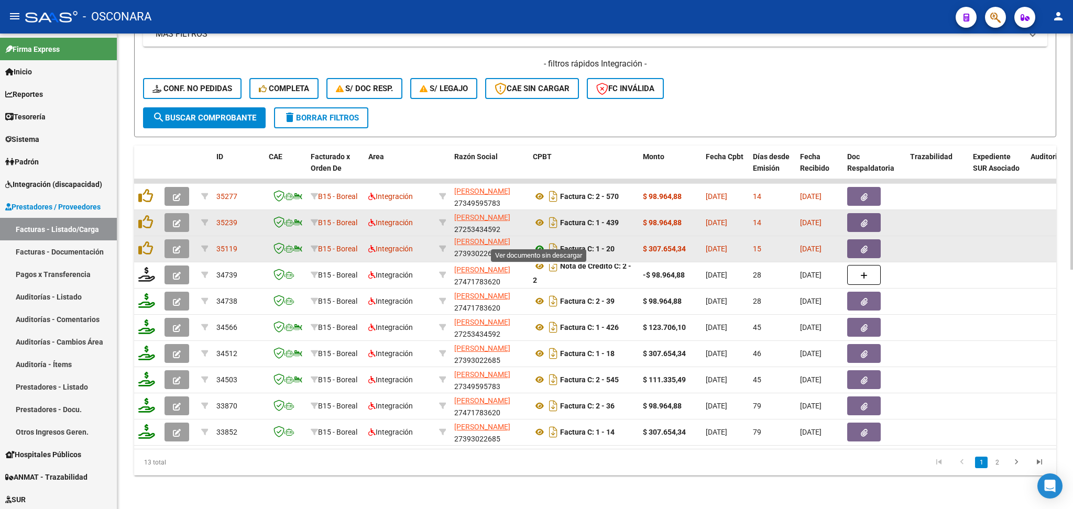
click at [542, 243] on icon at bounding box center [540, 249] width 14 height 13
click at [872, 239] on button "button" at bounding box center [864, 248] width 34 height 19
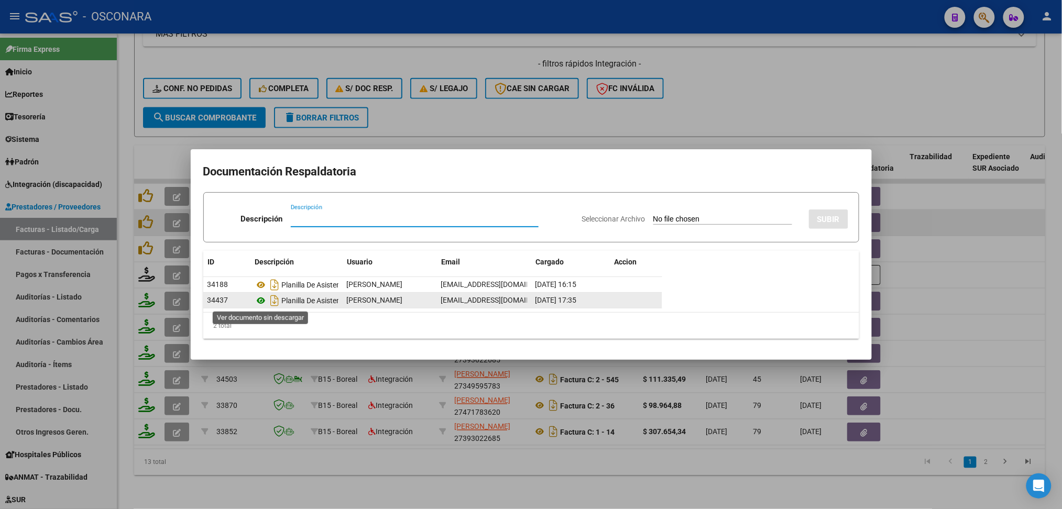
click at [256, 303] on icon at bounding box center [262, 300] width 14 height 13
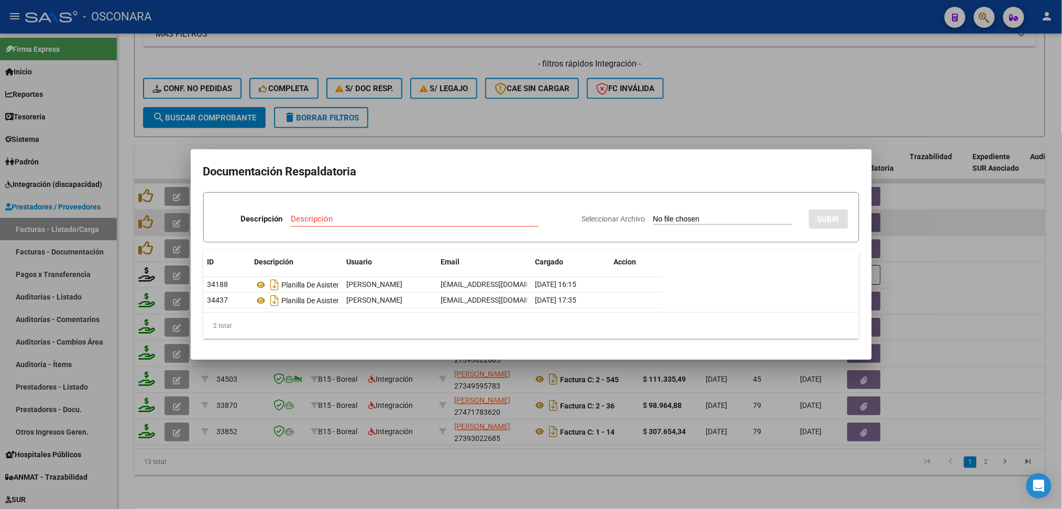
click at [616, 102] on div at bounding box center [531, 254] width 1062 height 509
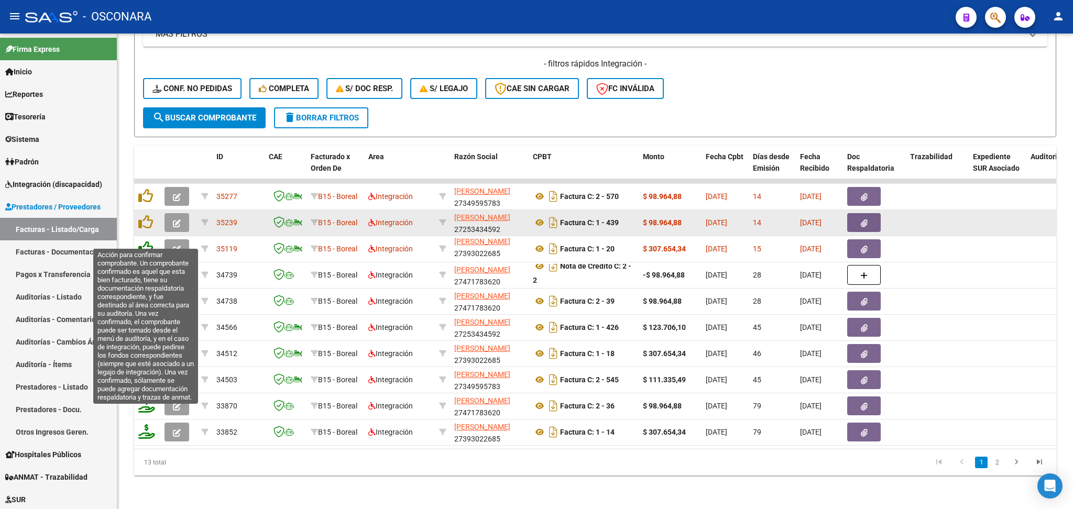
click at [147, 241] on icon at bounding box center [145, 248] width 15 height 15
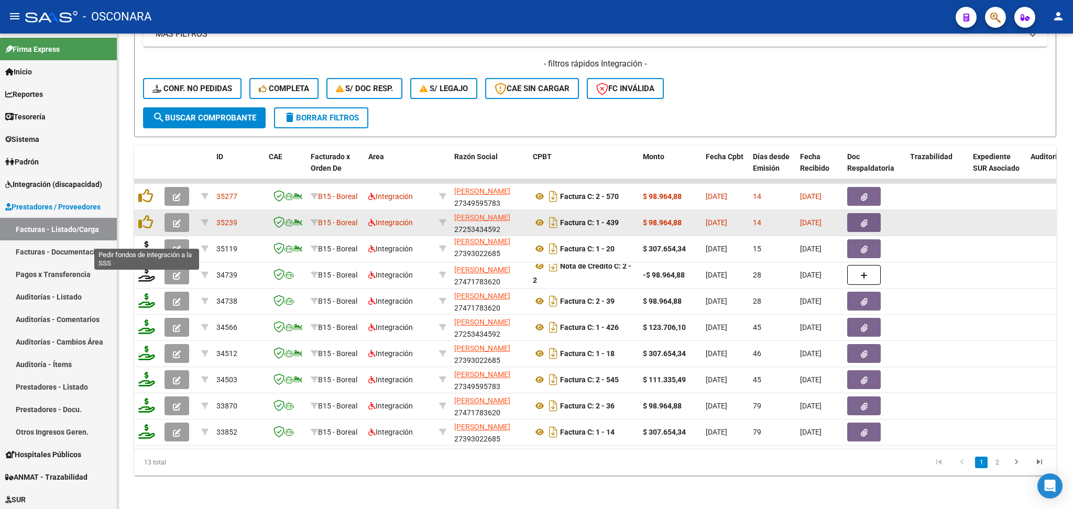
click at [145, 242] on icon at bounding box center [146, 248] width 17 height 15
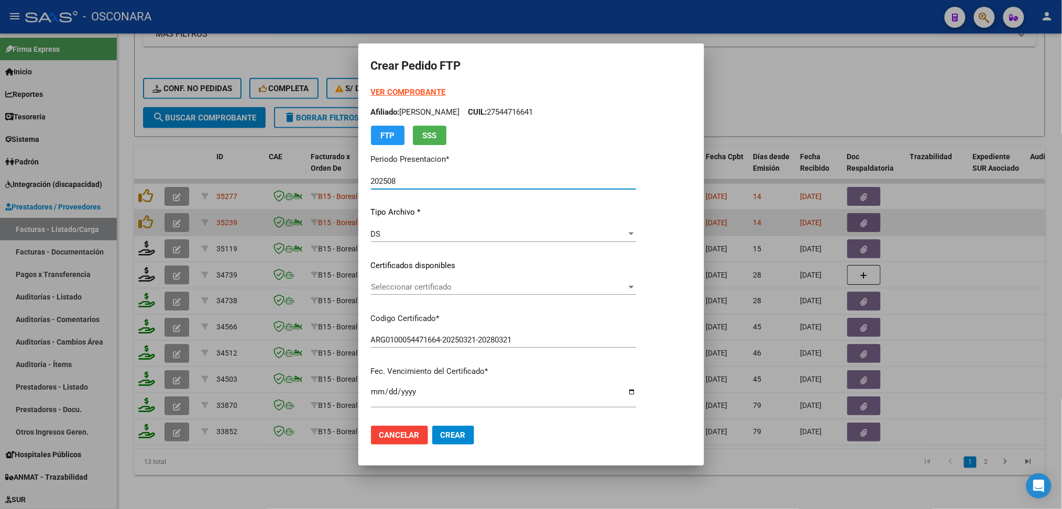
click at [432, 294] on div "Seleccionar certificado Seleccionar certificado" at bounding box center [503, 287] width 265 height 16
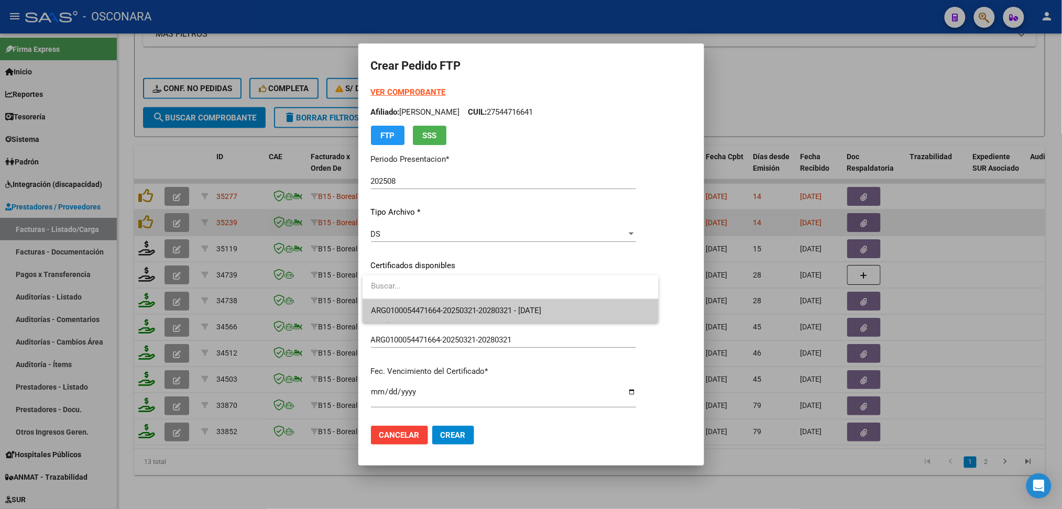
click at [433, 319] on span "ARG0100054471664-20250321-20280321 - 2028-03-21" at bounding box center [510, 311] width 279 height 24
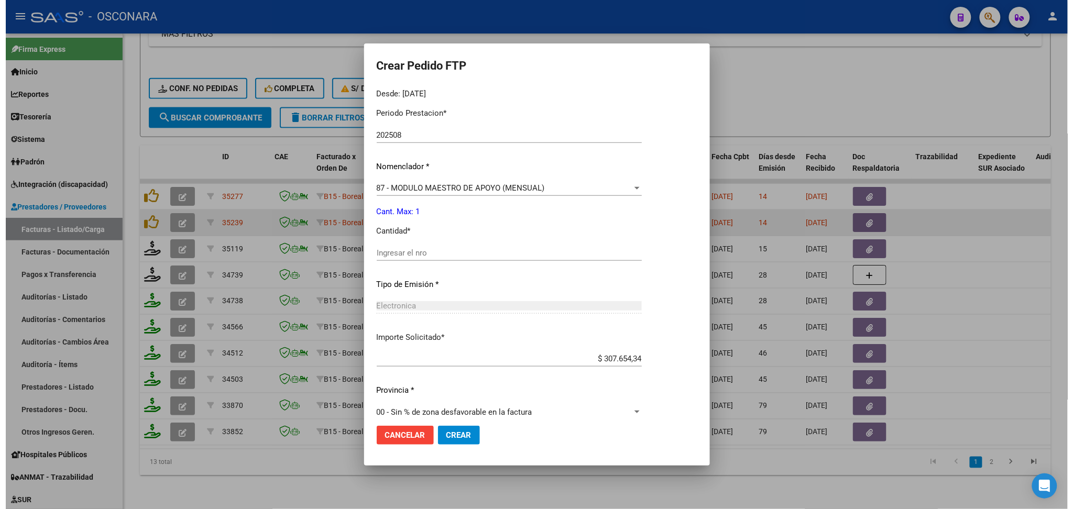
scroll to position [341, 0]
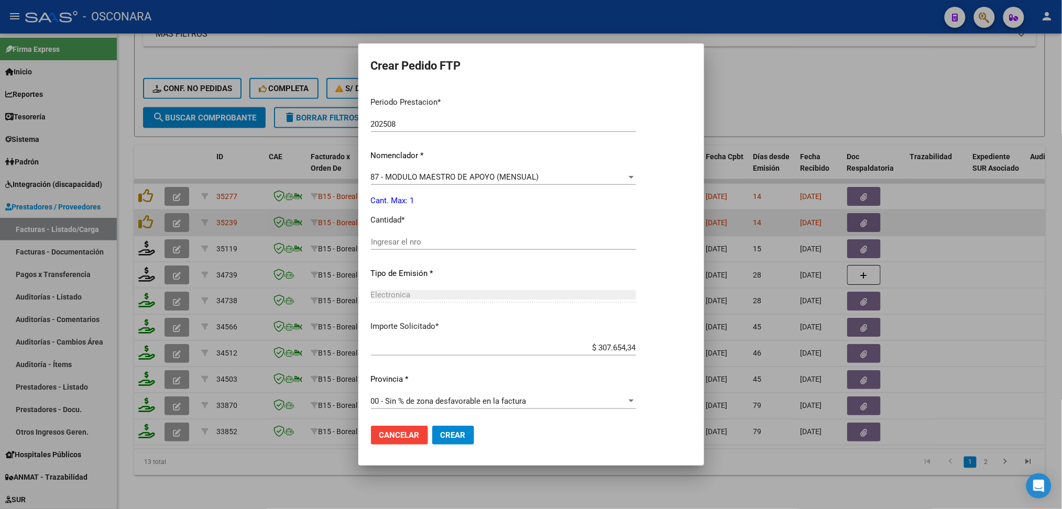
click at [402, 240] on input "Ingresar el nro" at bounding box center [503, 241] width 265 height 9
click at [432, 426] on button "Crear" at bounding box center [453, 435] width 42 height 19
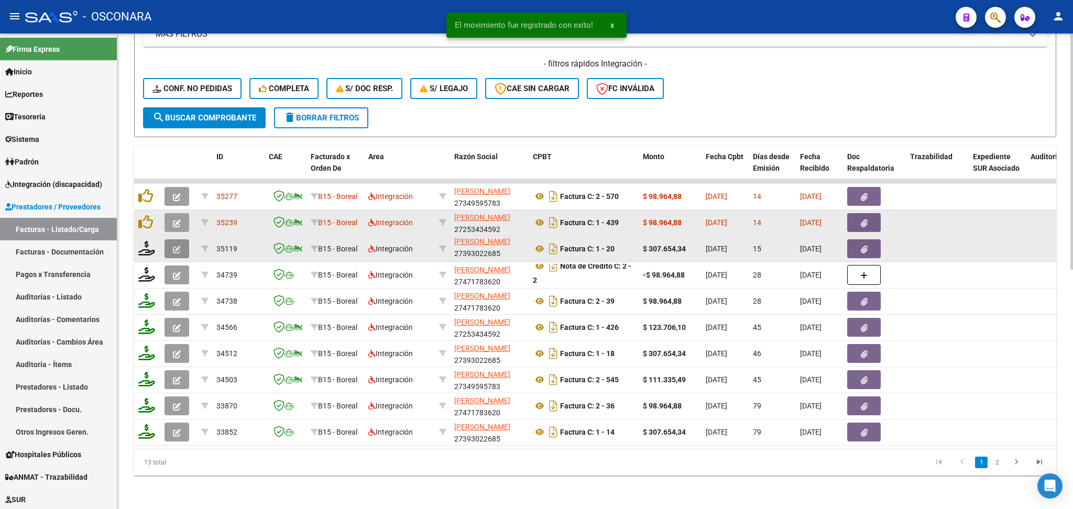
click at [176, 246] on icon "button" at bounding box center [177, 250] width 8 height 8
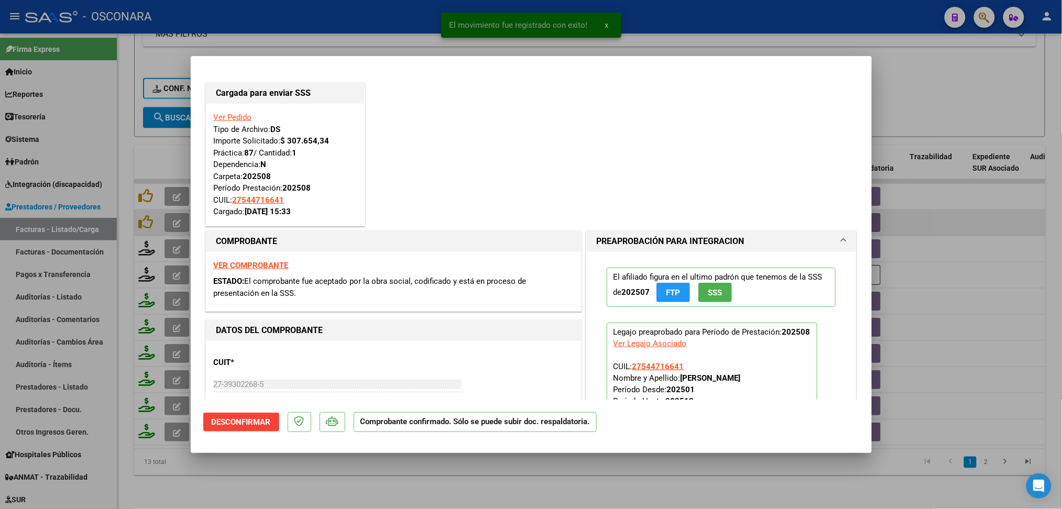
click at [405, 485] on div at bounding box center [531, 254] width 1062 height 509
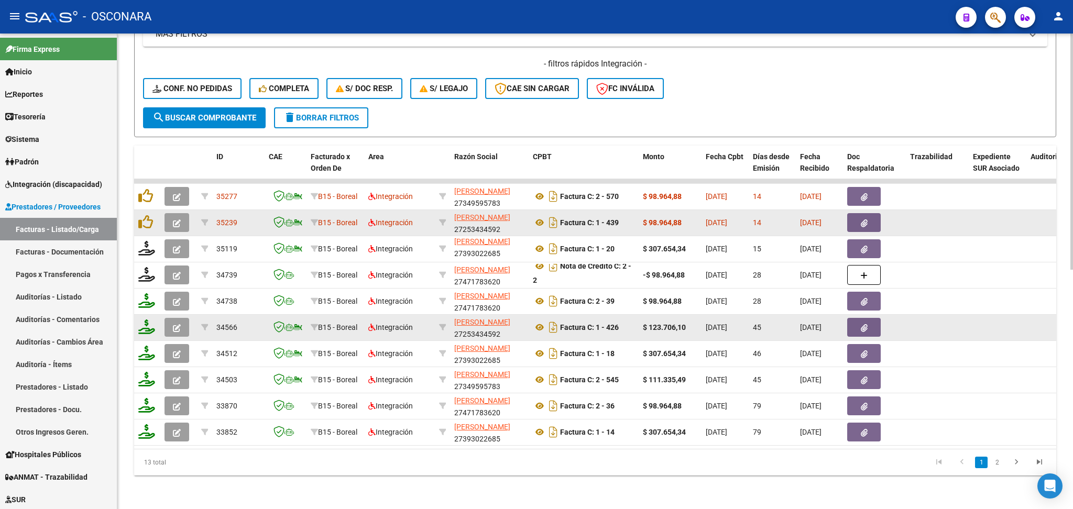
click at [176, 324] on icon "button" at bounding box center [177, 328] width 8 height 8
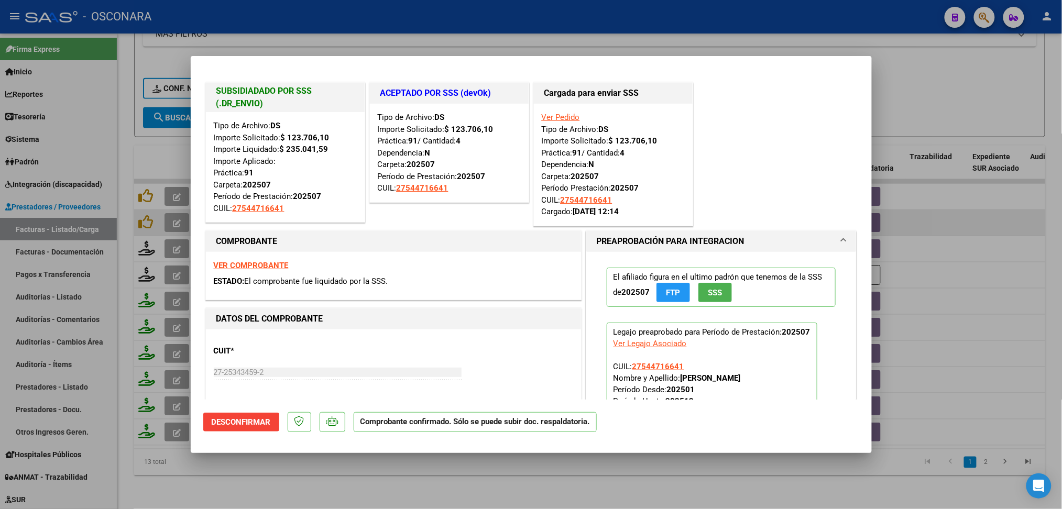
click at [341, 467] on div at bounding box center [531, 254] width 1062 height 509
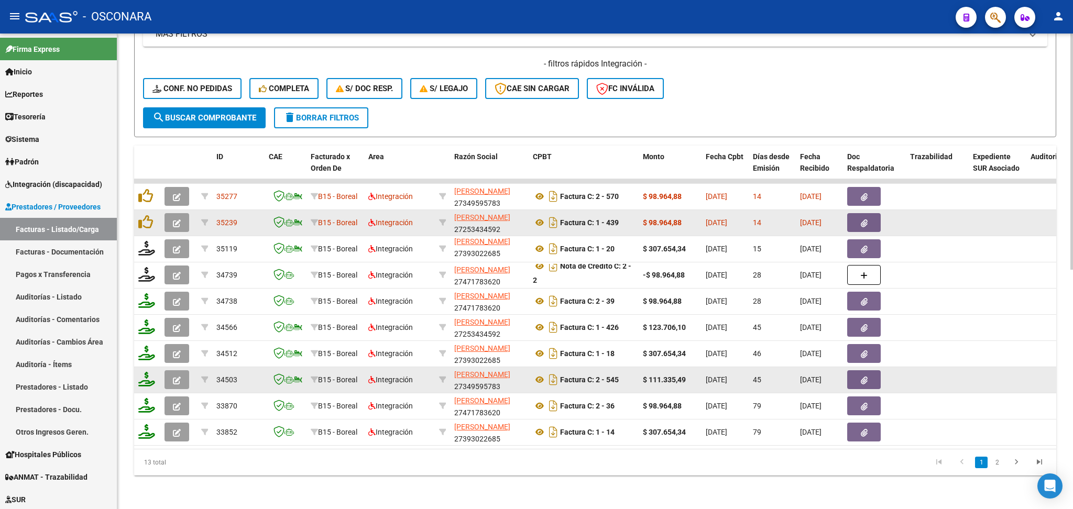
click at [177, 377] on icon "button" at bounding box center [177, 381] width 8 height 8
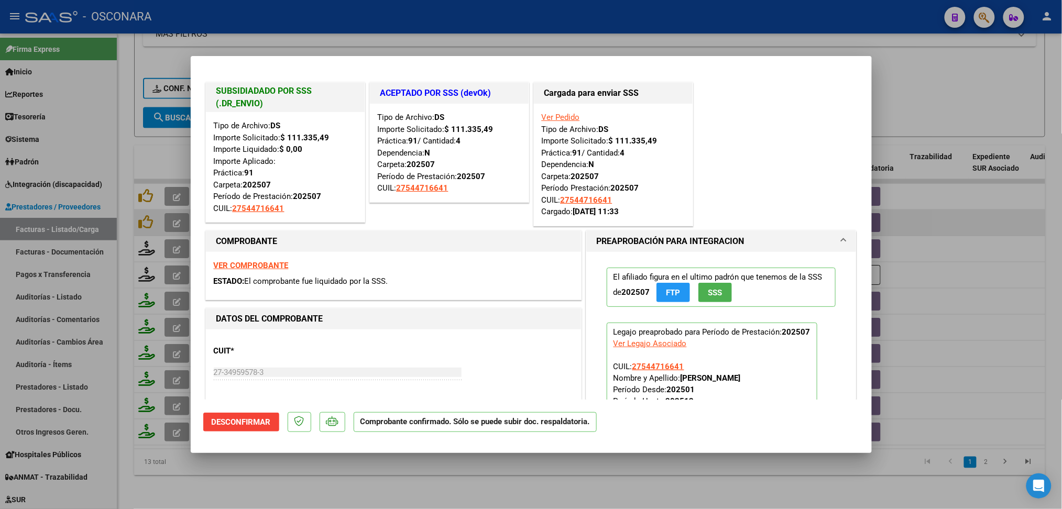
click at [342, 490] on div at bounding box center [531, 254] width 1062 height 509
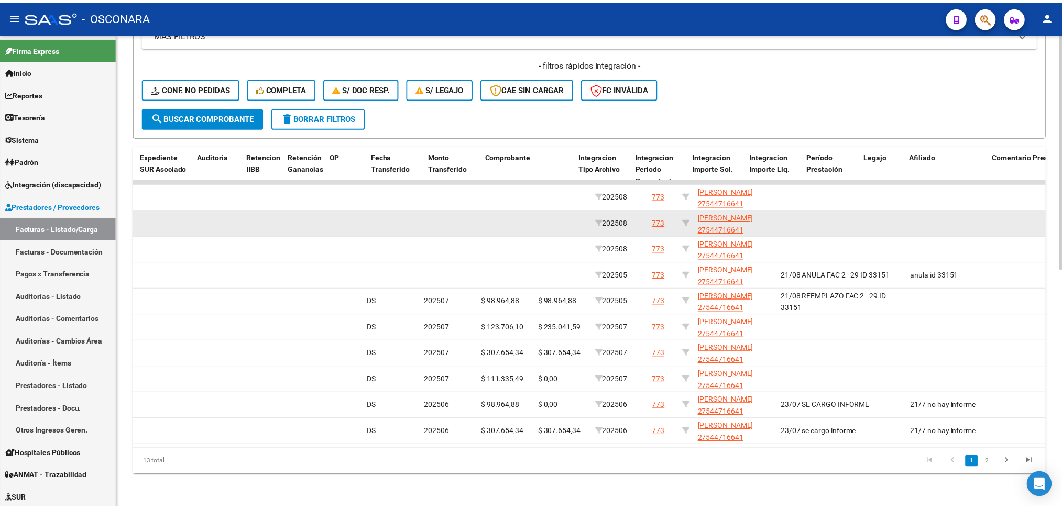
scroll to position [0, 0]
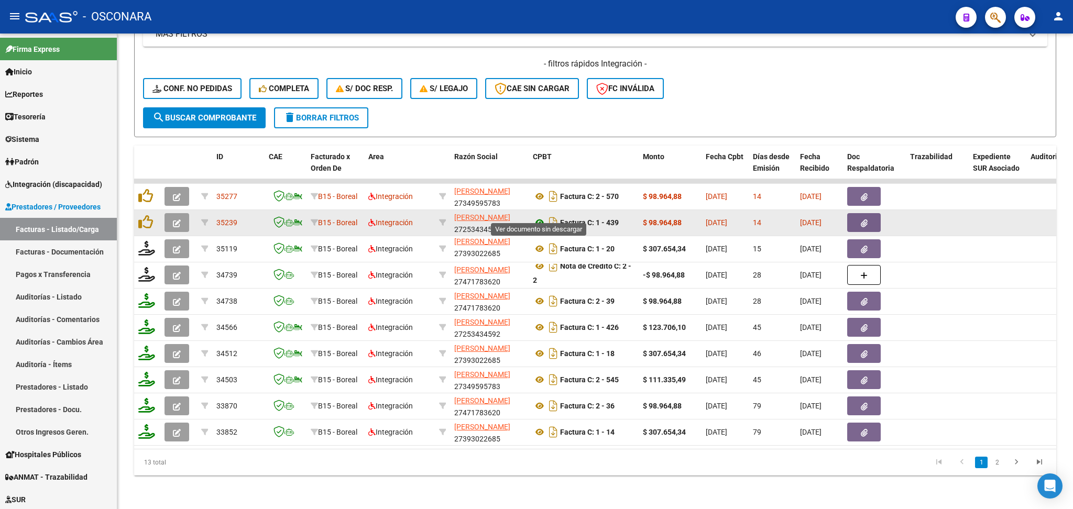
click at [539, 216] on icon at bounding box center [540, 222] width 14 height 13
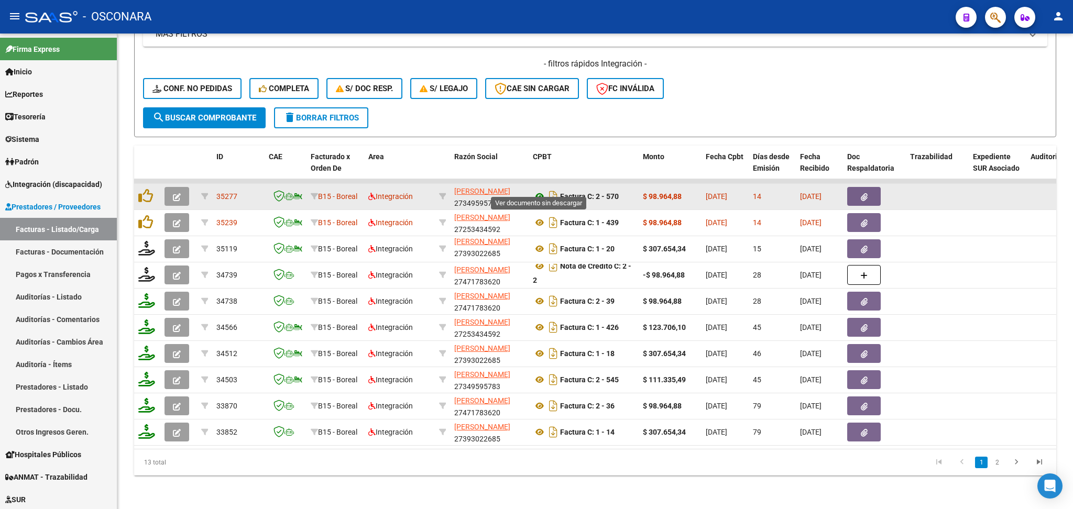
click at [540, 190] on icon at bounding box center [540, 196] width 14 height 13
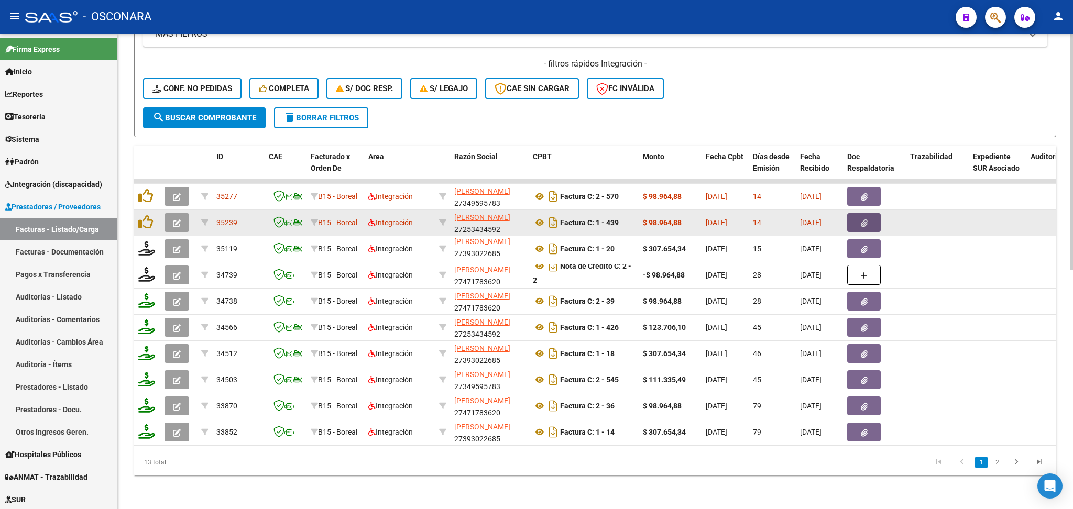
click at [859, 213] on button "button" at bounding box center [864, 222] width 34 height 19
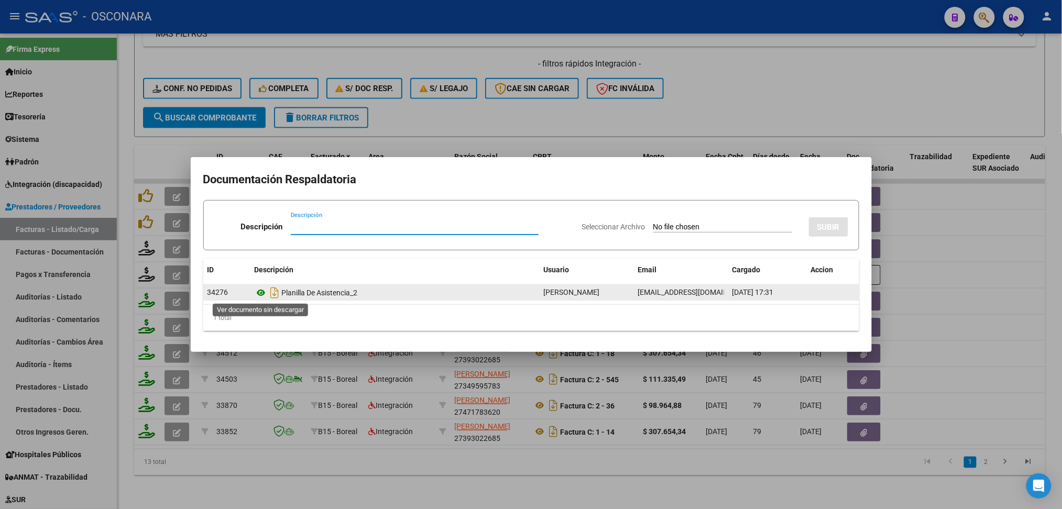
click at [263, 292] on icon at bounding box center [262, 293] width 14 height 13
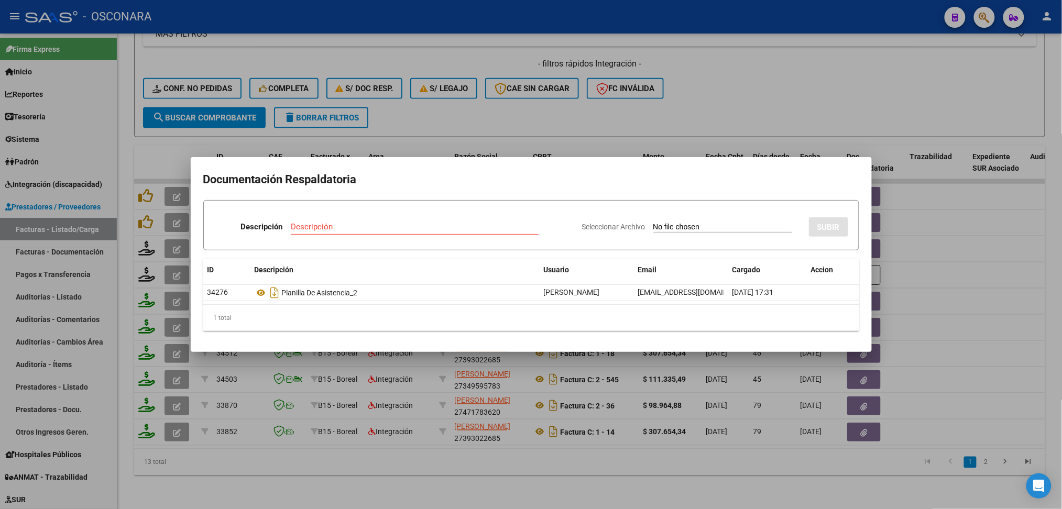
click at [915, 146] on div at bounding box center [531, 254] width 1062 height 509
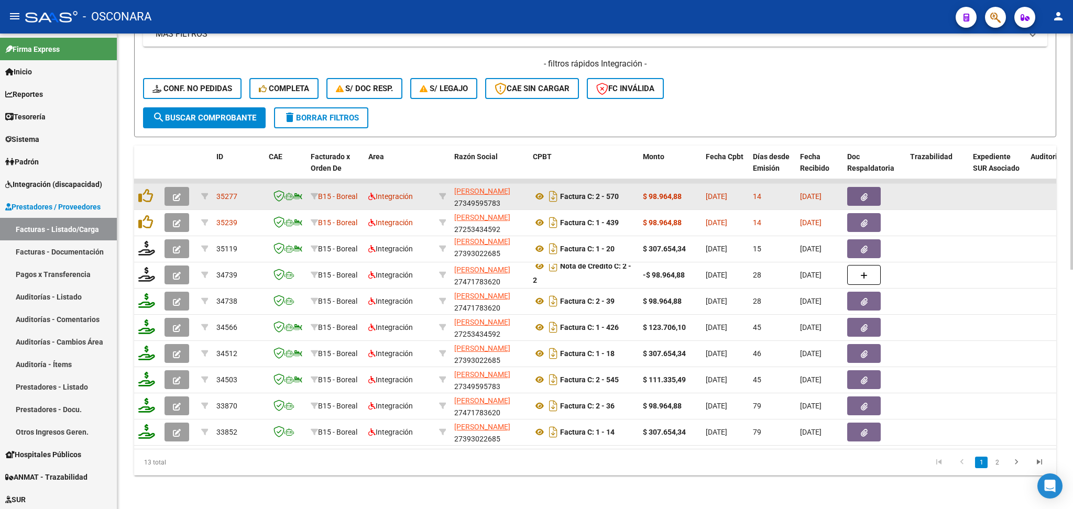
click at [873, 189] on button "button" at bounding box center [864, 196] width 34 height 19
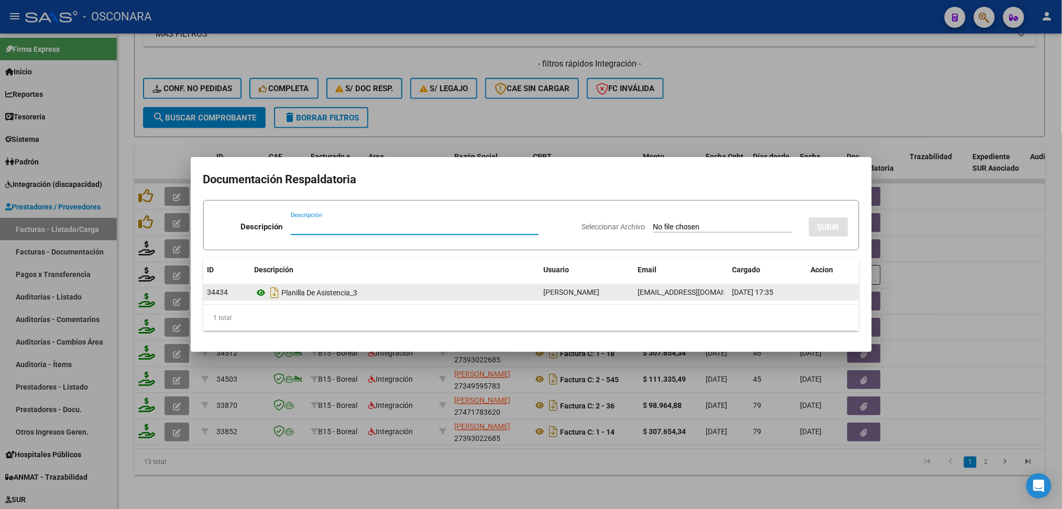
click at [258, 289] on icon at bounding box center [262, 293] width 14 height 13
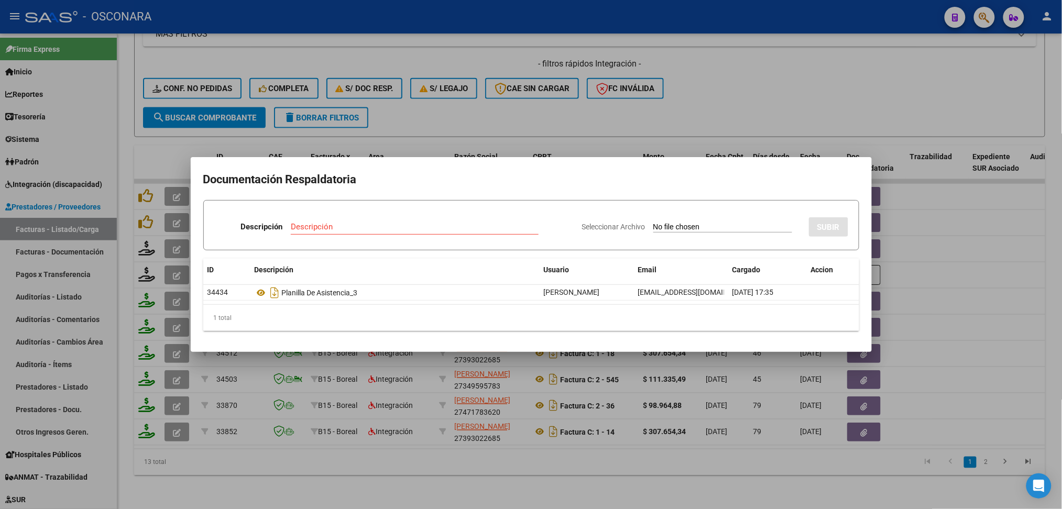
click at [741, 111] on div at bounding box center [531, 254] width 1062 height 509
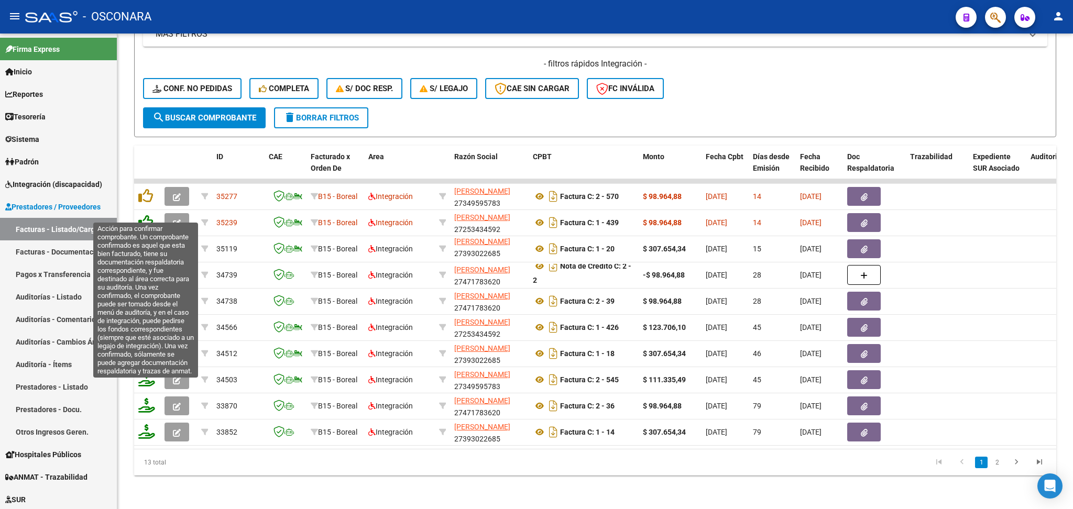
click at [149, 215] on icon at bounding box center [145, 222] width 15 height 15
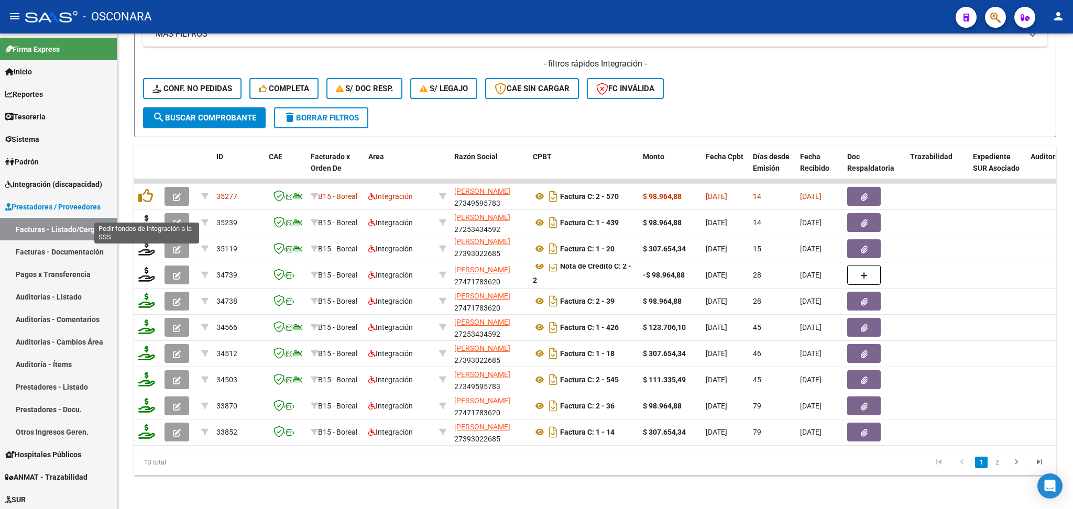
click at [144, 215] on icon at bounding box center [146, 222] width 17 height 15
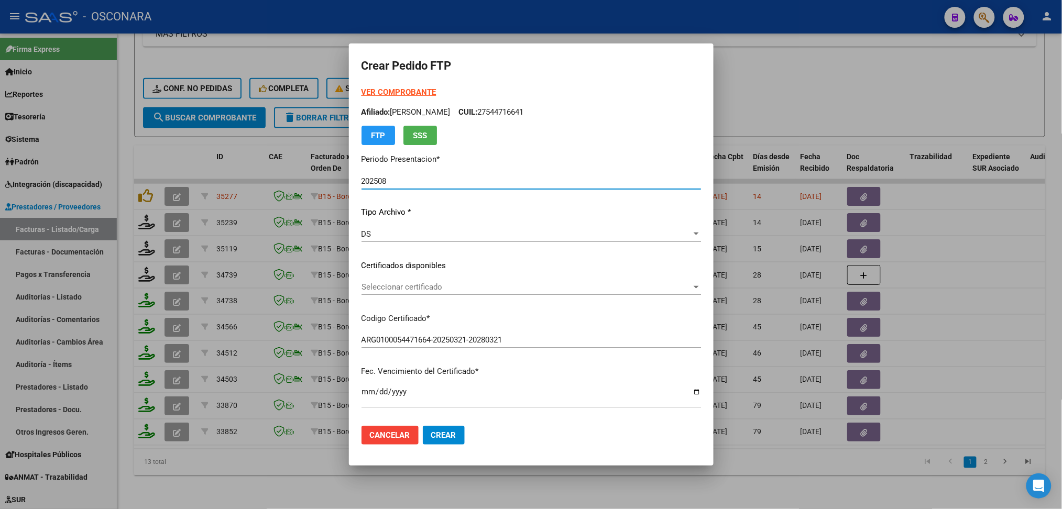
click at [415, 285] on span "Seleccionar certificado" at bounding box center [527, 286] width 330 height 9
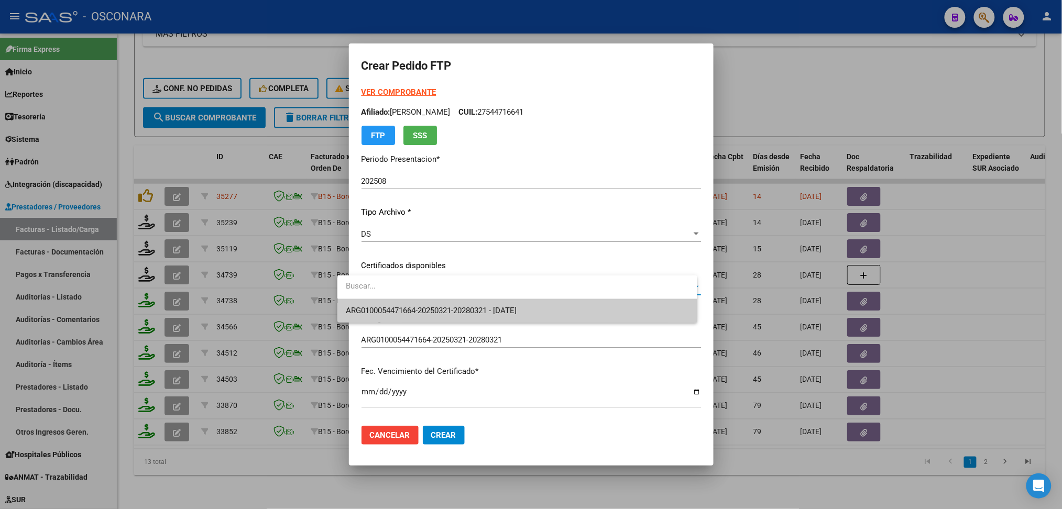
click at [416, 298] on div at bounding box center [517, 288] width 360 height 24
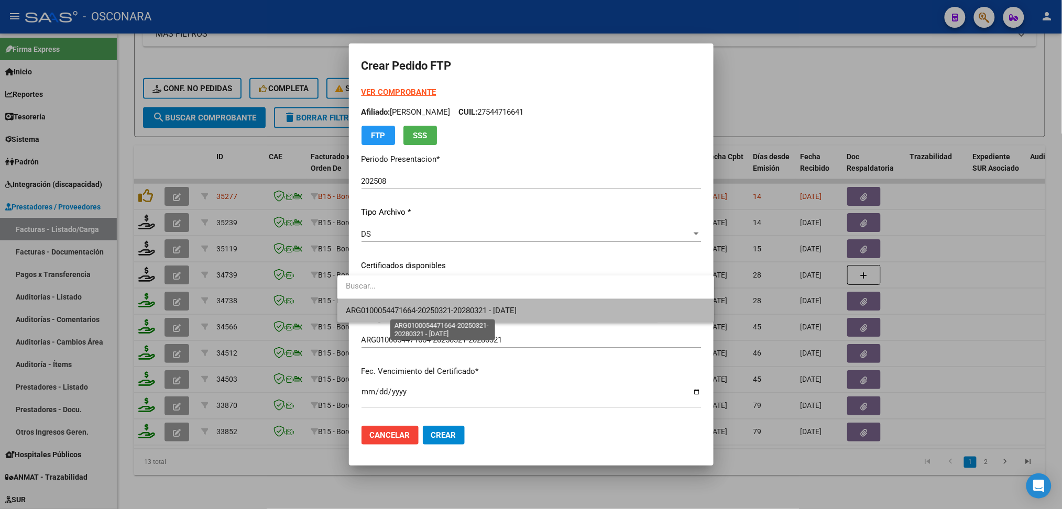
click at [420, 311] on span "ARG0100054471664-20250321-20280321 - 2028-03-21" at bounding box center [431, 310] width 171 height 9
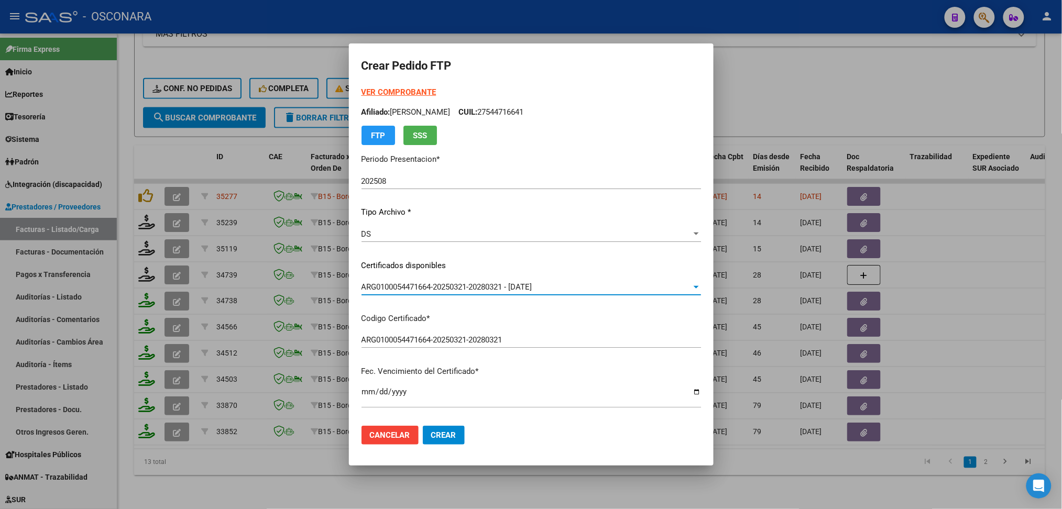
scroll to position [349, 0]
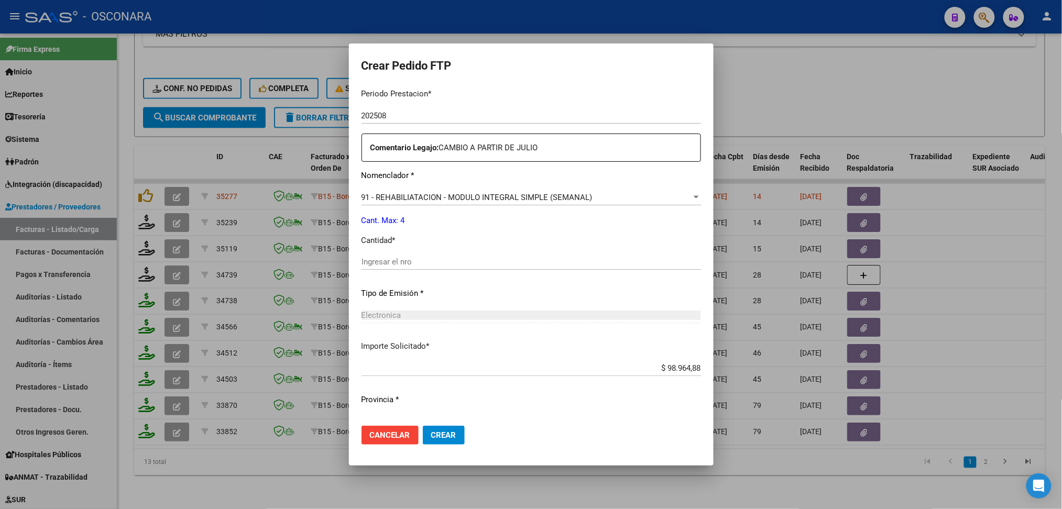
click at [391, 262] on input "Ingresar el nro" at bounding box center [532, 261] width 340 height 9
click at [423, 426] on button "Crear" at bounding box center [444, 435] width 42 height 19
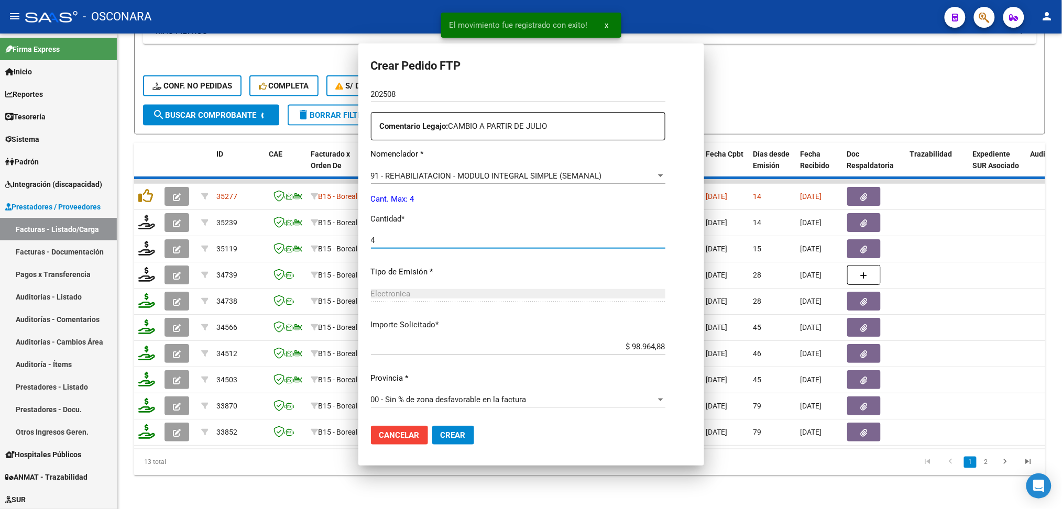
scroll to position [290, 0]
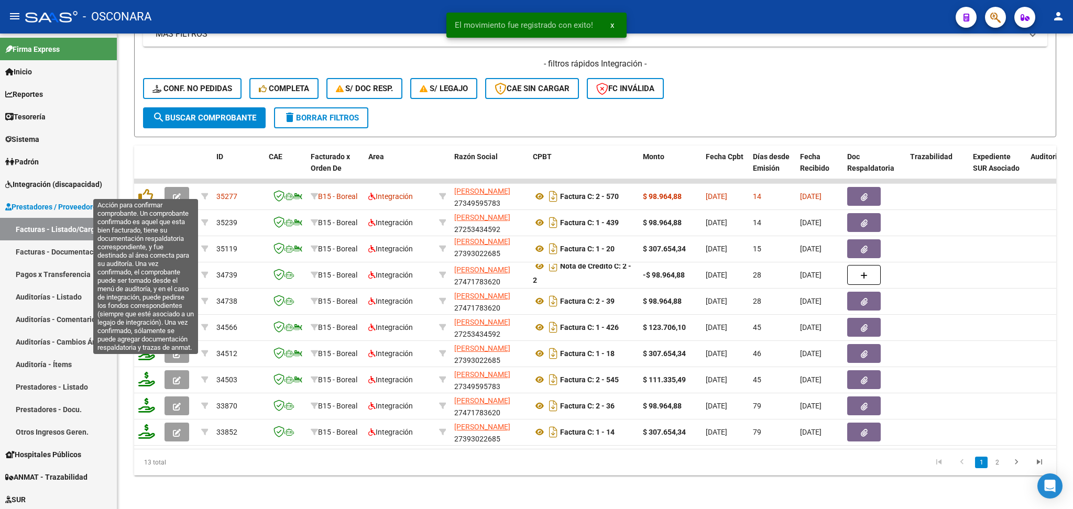
click at [148, 189] on icon at bounding box center [145, 196] width 15 height 15
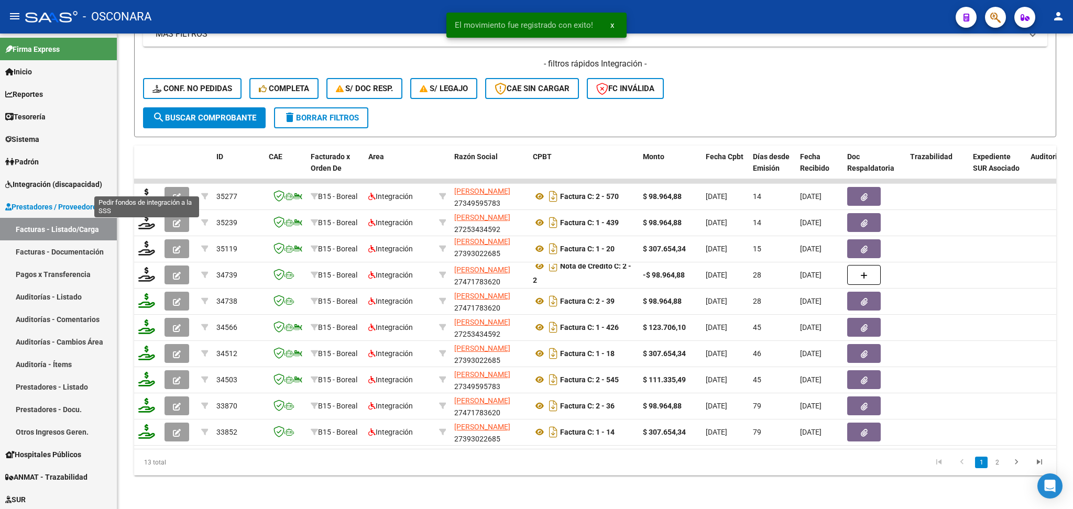
click at [146, 189] on icon at bounding box center [146, 196] width 17 height 15
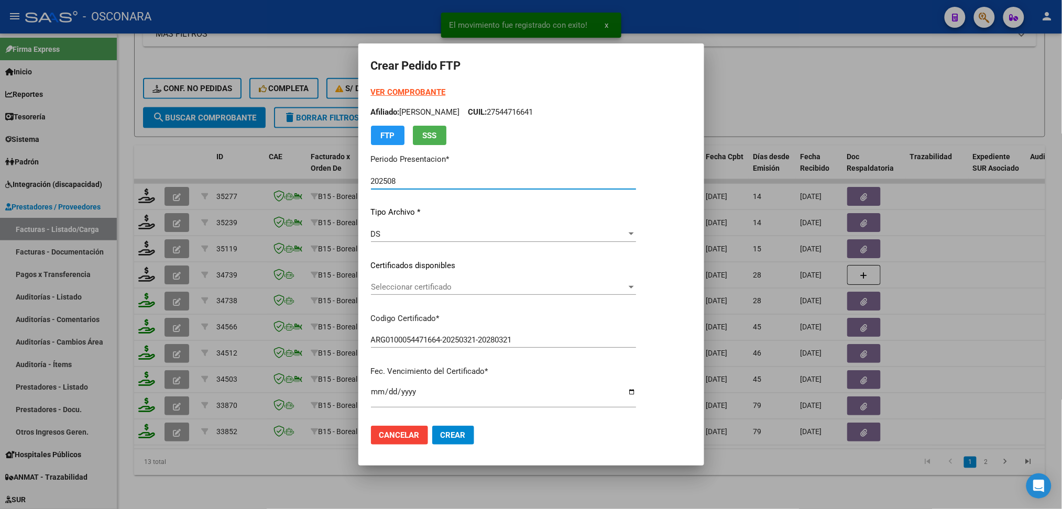
click at [434, 285] on span "Seleccionar certificado" at bounding box center [499, 286] width 256 height 9
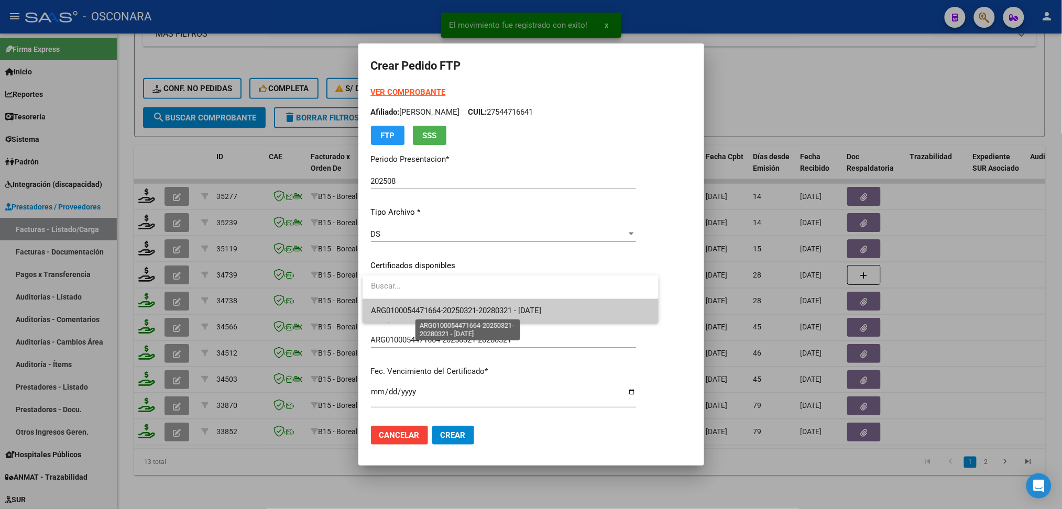
click at [435, 308] on span "ARG0100054471664-20250321-20280321 - 2028-03-21" at bounding box center [456, 310] width 171 height 9
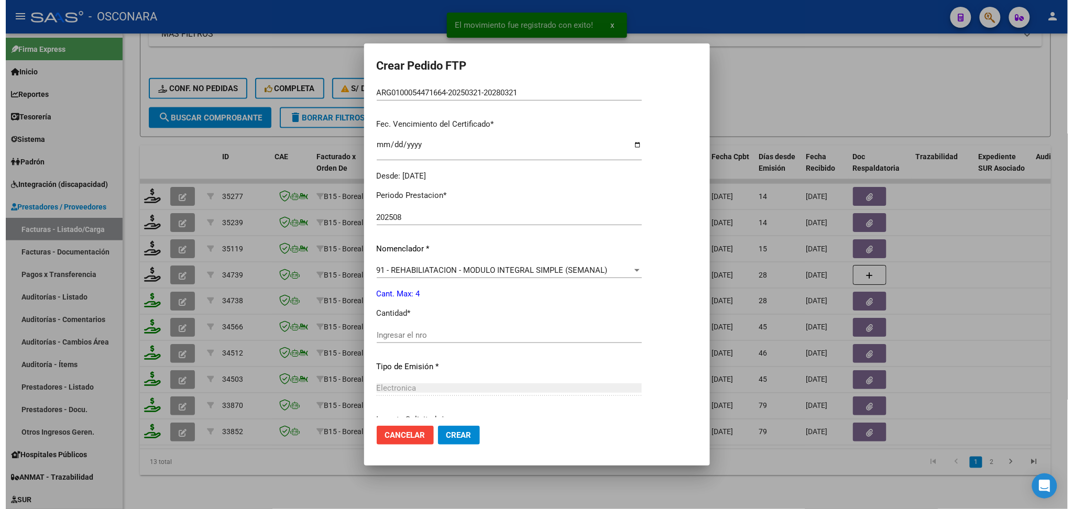
scroll to position [279, 0]
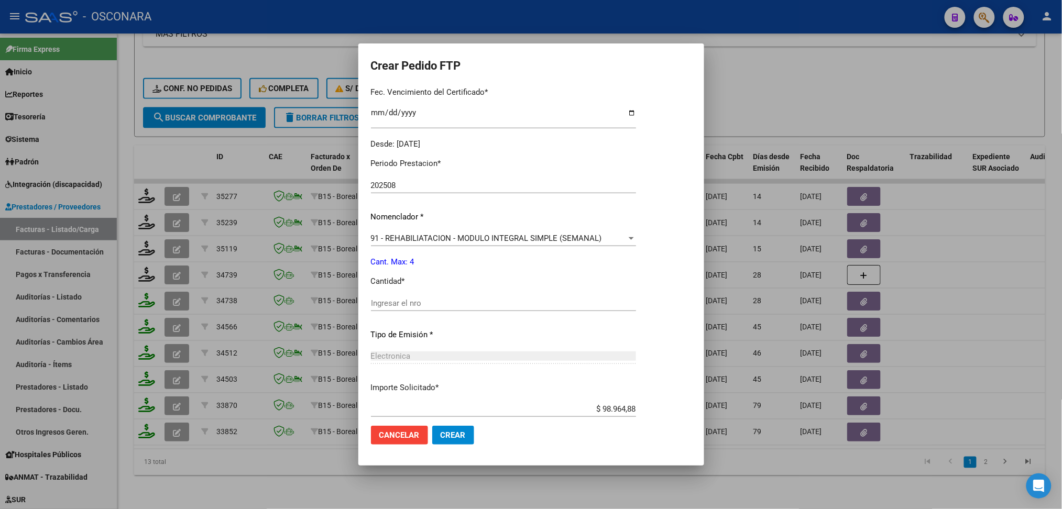
click at [420, 299] on input "Ingresar el nro" at bounding box center [503, 303] width 265 height 9
click at [432, 426] on button "Crear" at bounding box center [453, 435] width 42 height 19
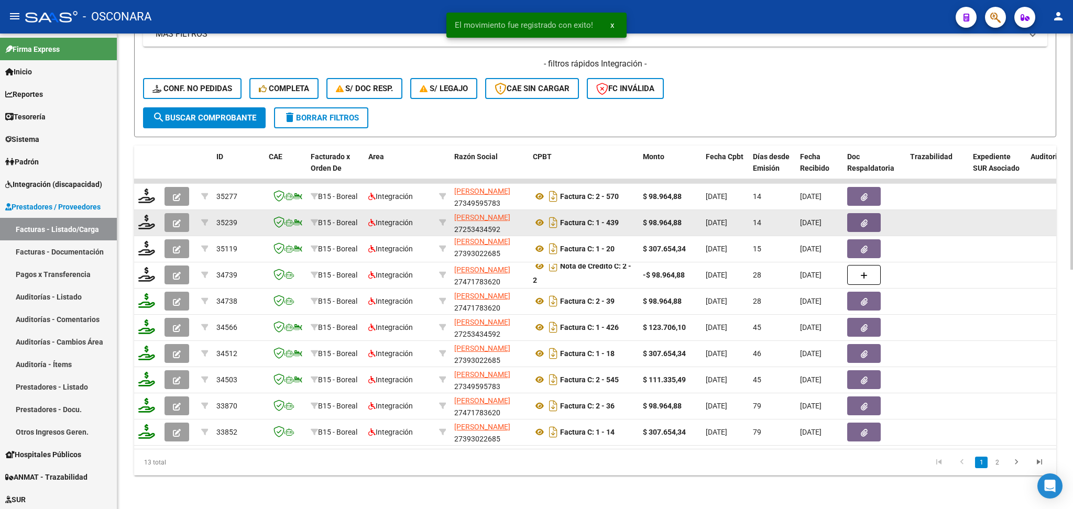
click at [179, 213] on button "button" at bounding box center [177, 222] width 25 height 19
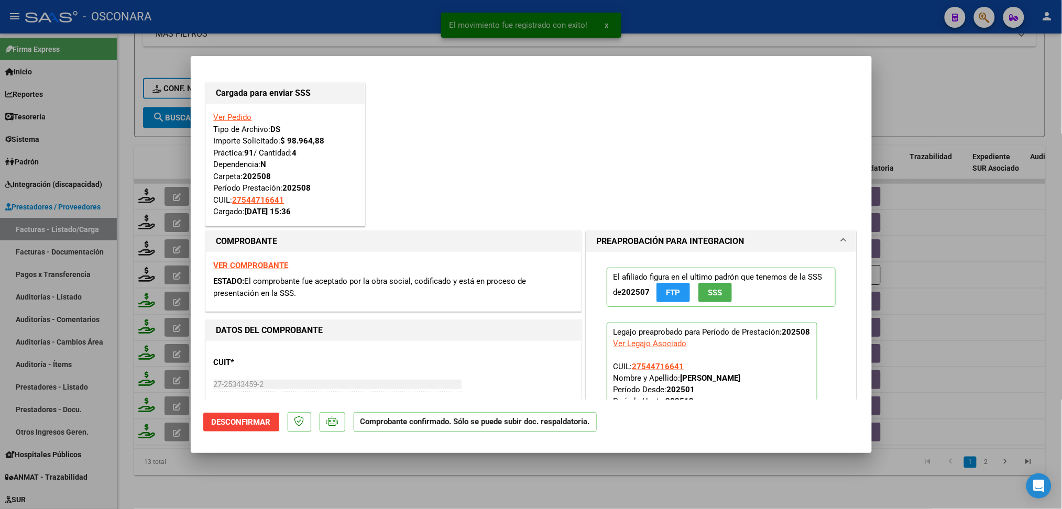
click at [298, 479] on div at bounding box center [531, 254] width 1062 height 509
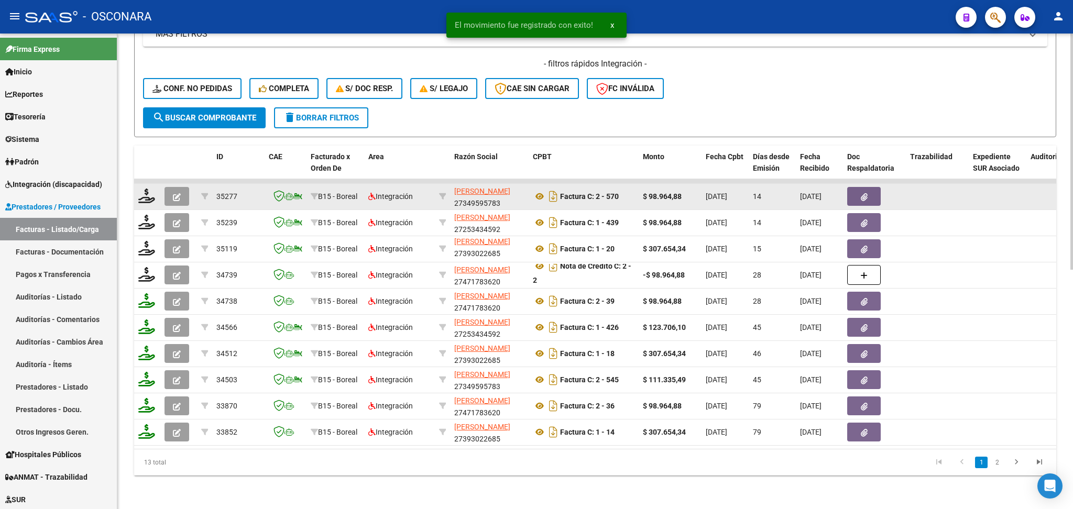
click at [178, 193] on icon "button" at bounding box center [177, 197] width 8 height 8
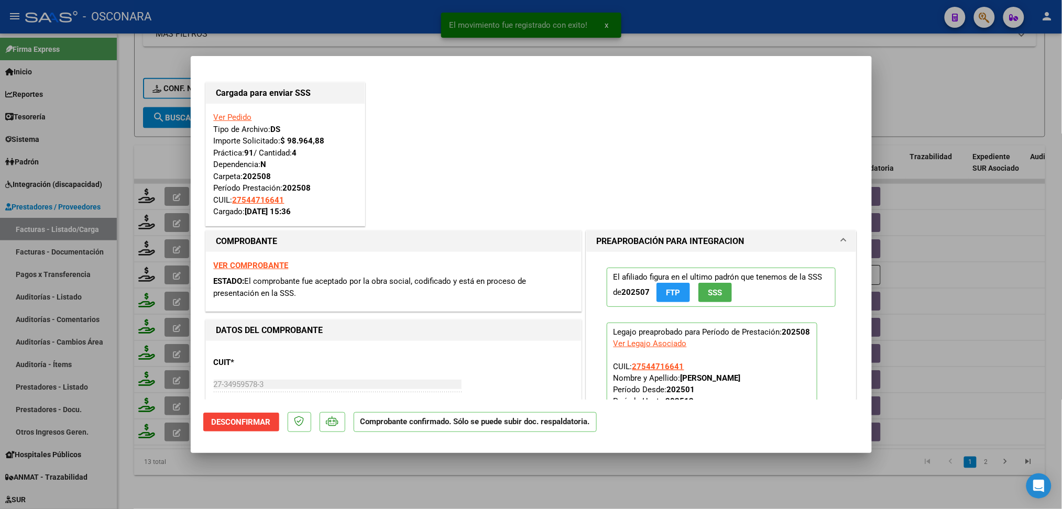
click at [338, 479] on div at bounding box center [531, 254] width 1062 height 509
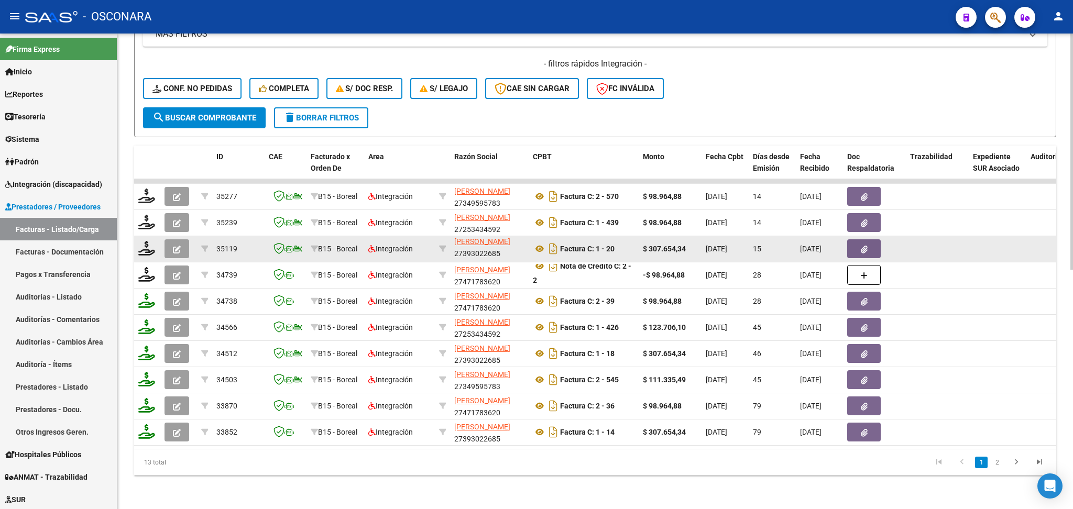
click at [172, 242] on button "button" at bounding box center [177, 248] width 25 height 19
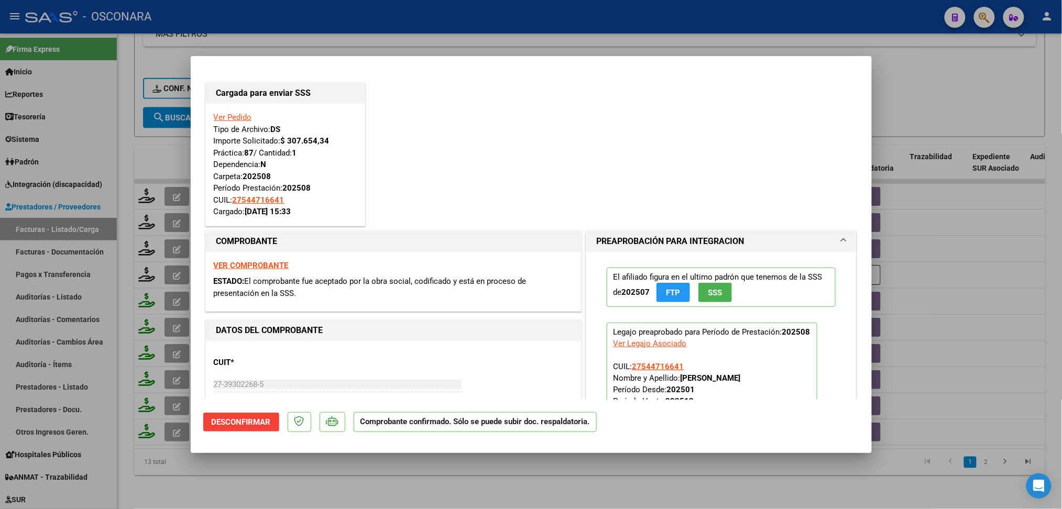
click at [430, 489] on div at bounding box center [531, 254] width 1062 height 509
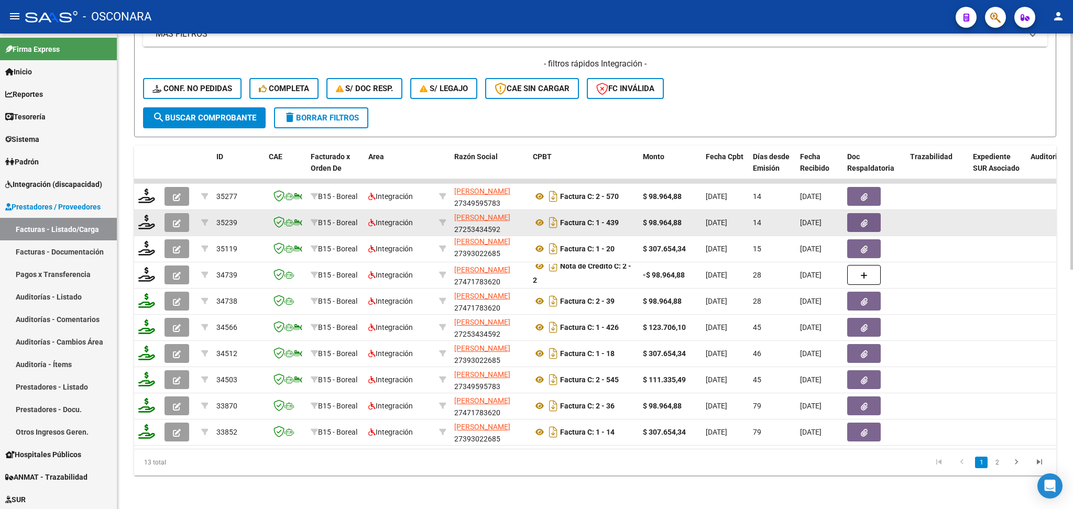
scroll to position [203, 0]
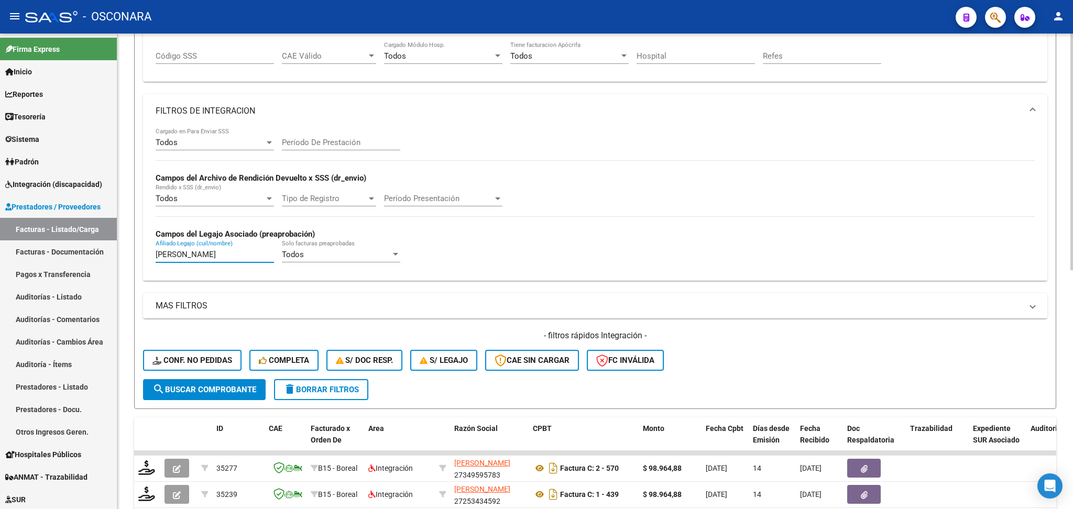
drag, startPoint x: 253, startPoint y: 254, endPoint x: 132, endPoint y: 258, distance: 121.6
click at [132, 258] on div "Video tutorial PRESTADORES -> Listado de CPBTs Emitidos por Prestadores / Prove…" at bounding box center [595, 306] width 956 height 951
paste input "ALACIO MINES DALMIRO"
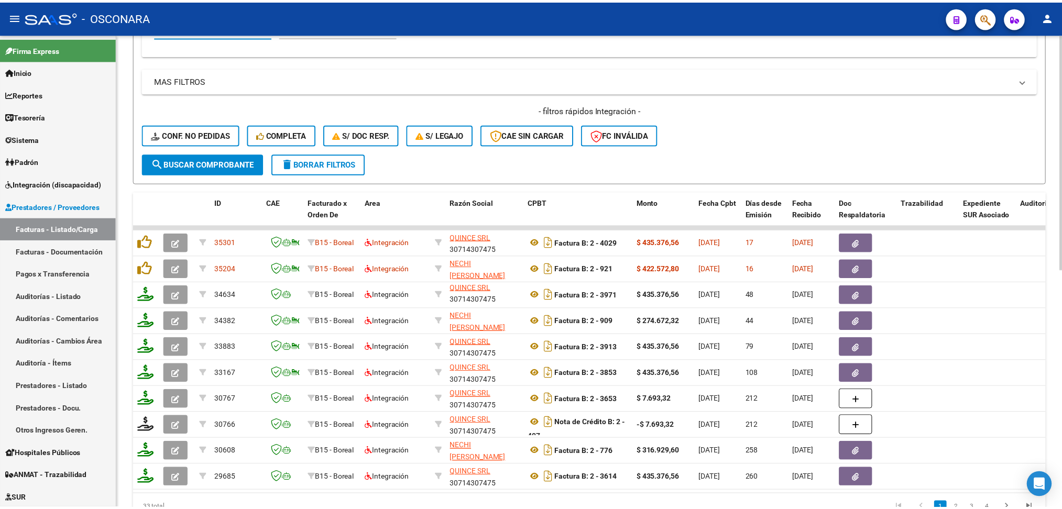
scroll to position [482, 0]
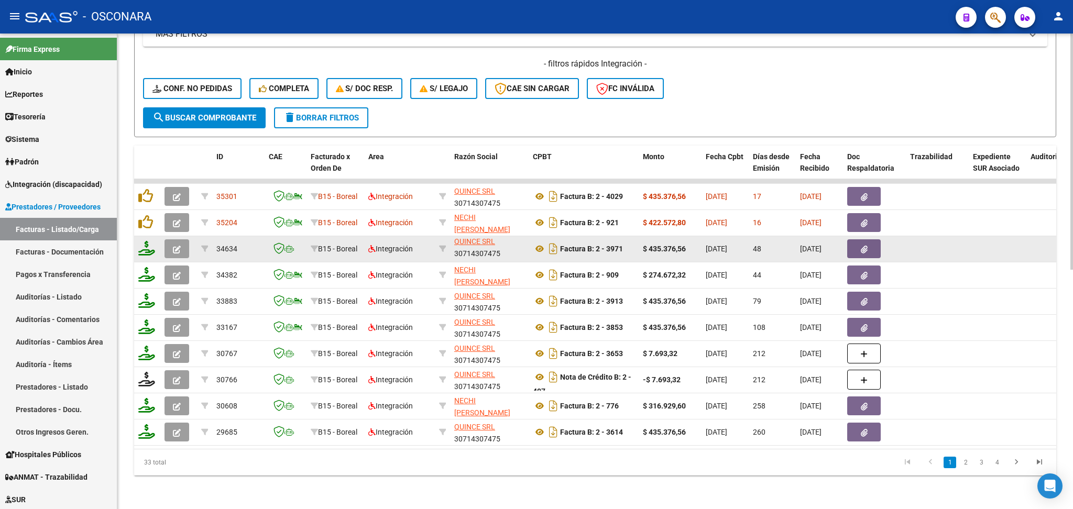
click at [180, 246] on icon "button" at bounding box center [177, 250] width 8 height 8
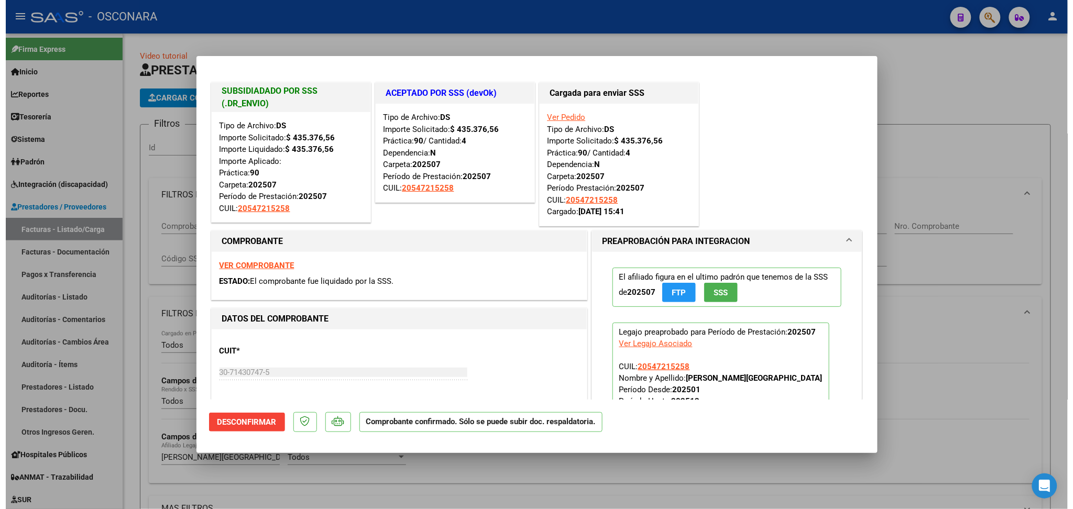
scroll to position [2, 0]
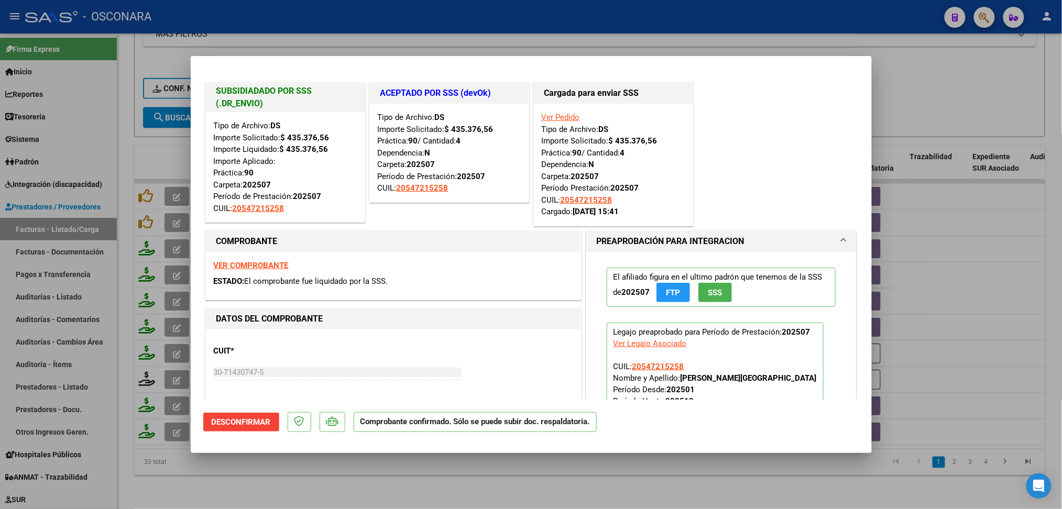
click at [391, 470] on div at bounding box center [531, 254] width 1062 height 509
type input "$ 0,00"
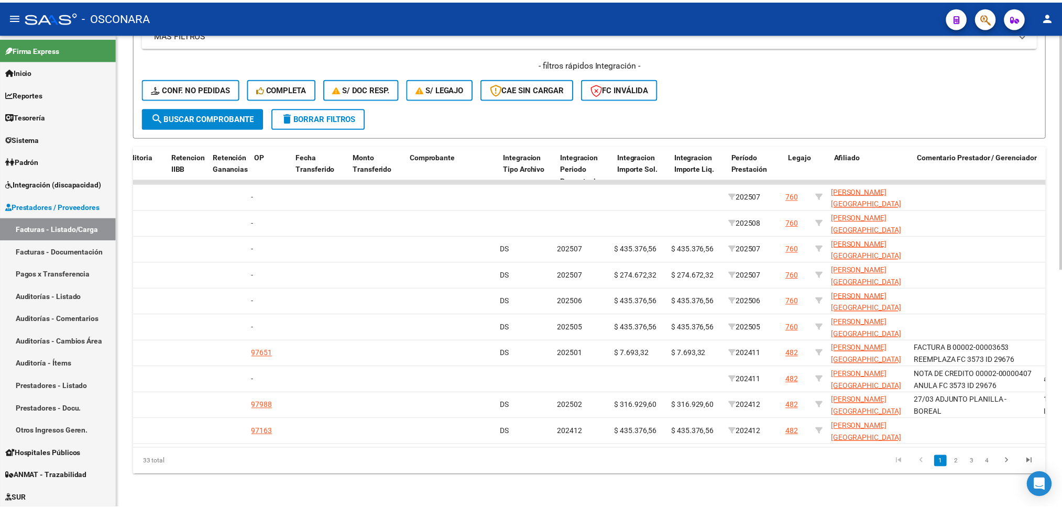
scroll to position [0, 0]
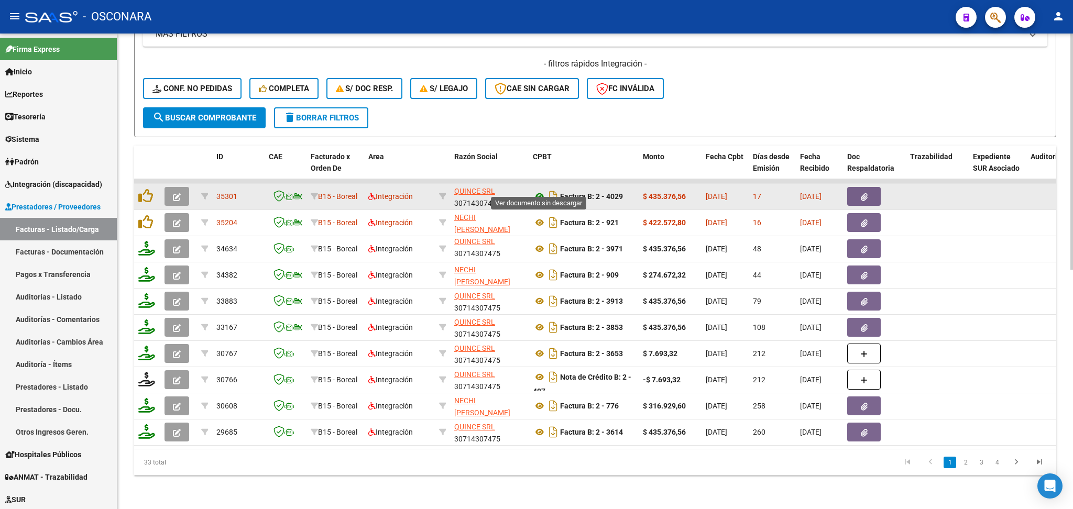
click at [540, 190] on icon at bounding box center [540, 196] width 14 height 13
click at [179, 191] on button "button" at bounding box center [177, 196] width 25 height 19
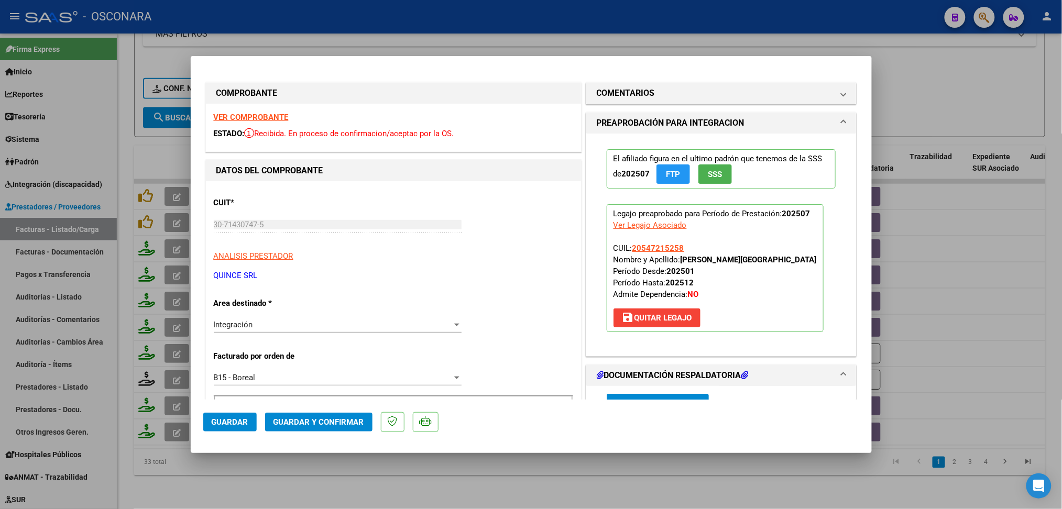
click at [682, 313] on span "save [PERSON_NAME]" at bounding box center [657, 317] width 70 height 9
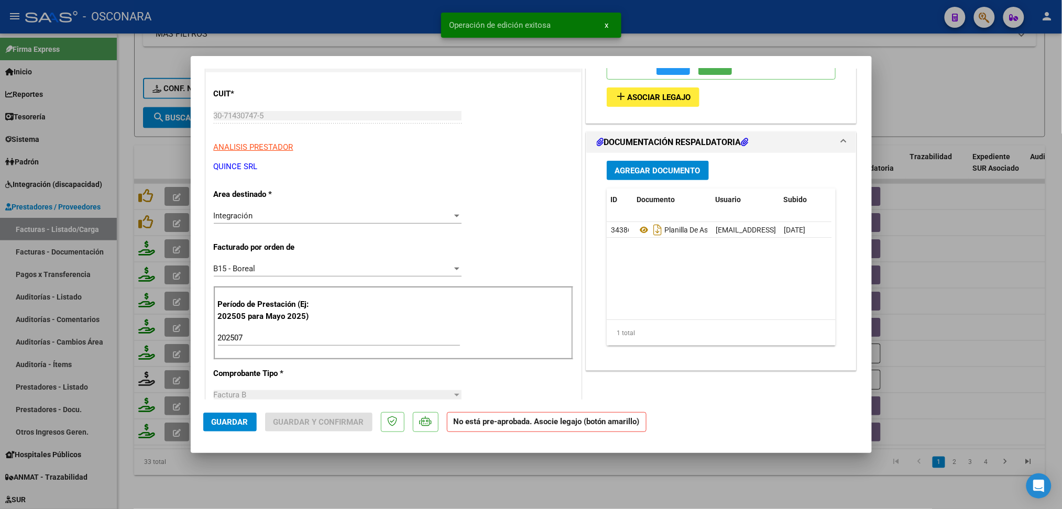
scroll to position [139, 0]
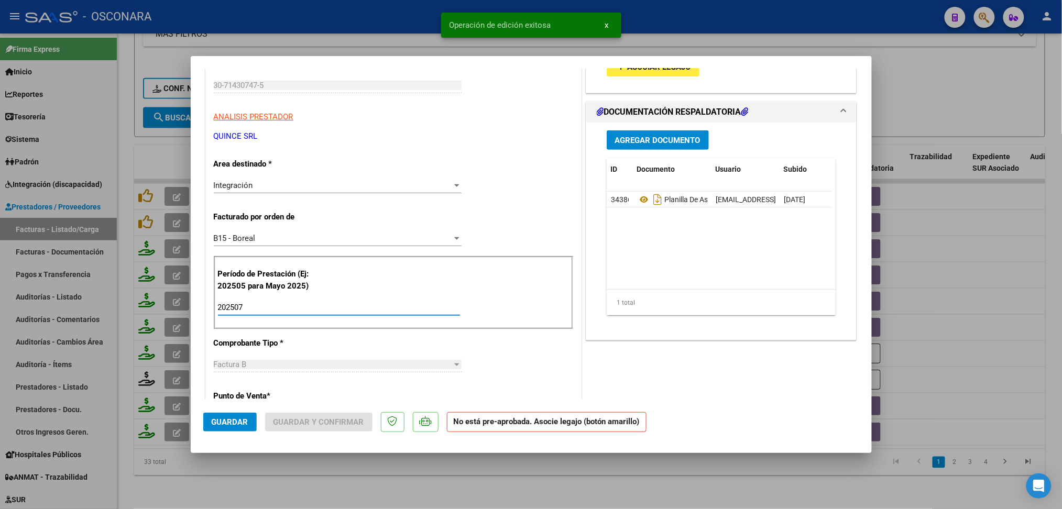
click at [254, 312] on input "202507" at bounding box center [339, 307] width 242 height 9
type input "202508"
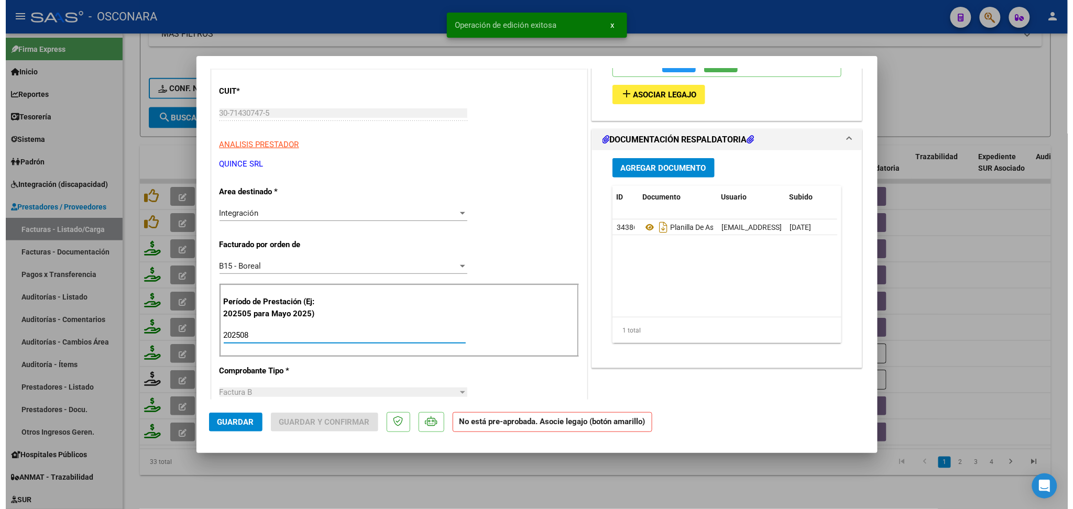
scroll to position [0, 0]
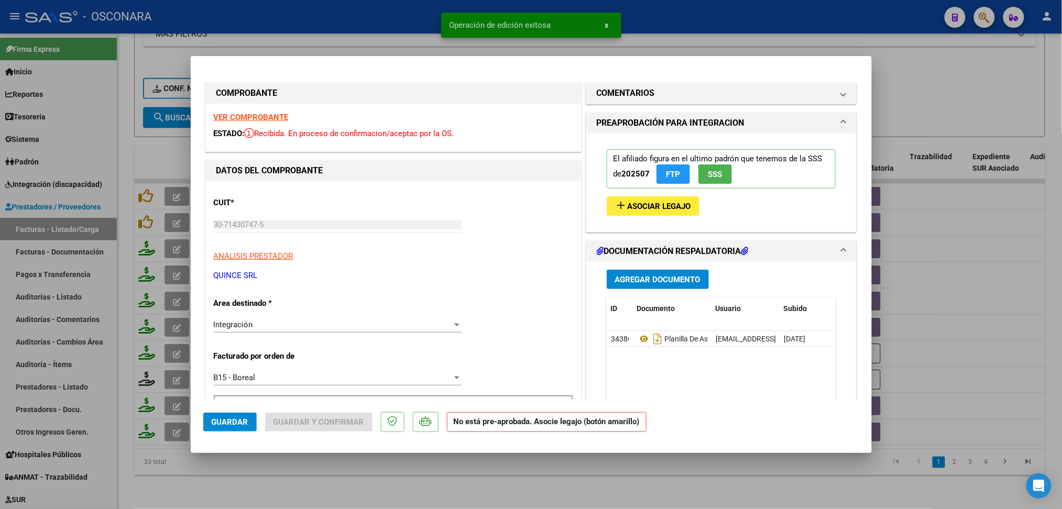
click at [663, 199] on button "add Asociar Legajo" at bounding box center [653, 206] width 93 height 19
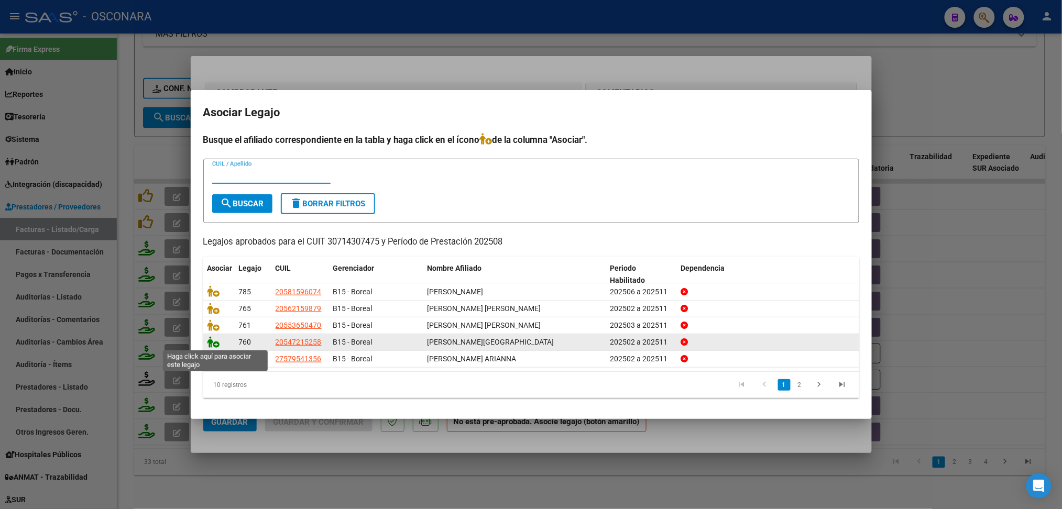
click at [213, 341] on icon at bounding box center [214, 342] width 13 height 12
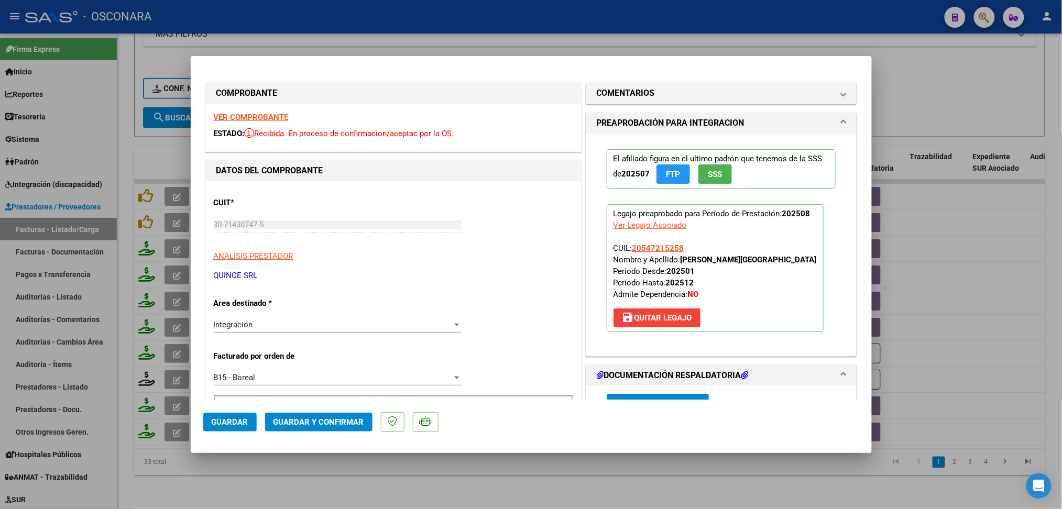
click at [245, 420] on span "Guardar" at bounding box center [230, 422] width 37 height 9
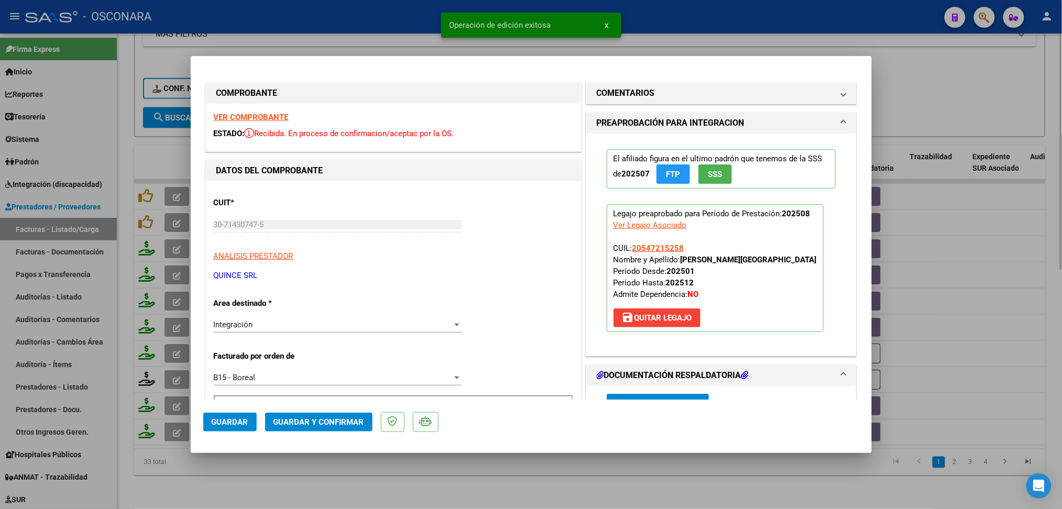
click at [339, 487] on div at bounding box center [531, 254] width 1062 height 509
type input "$ 0,00"
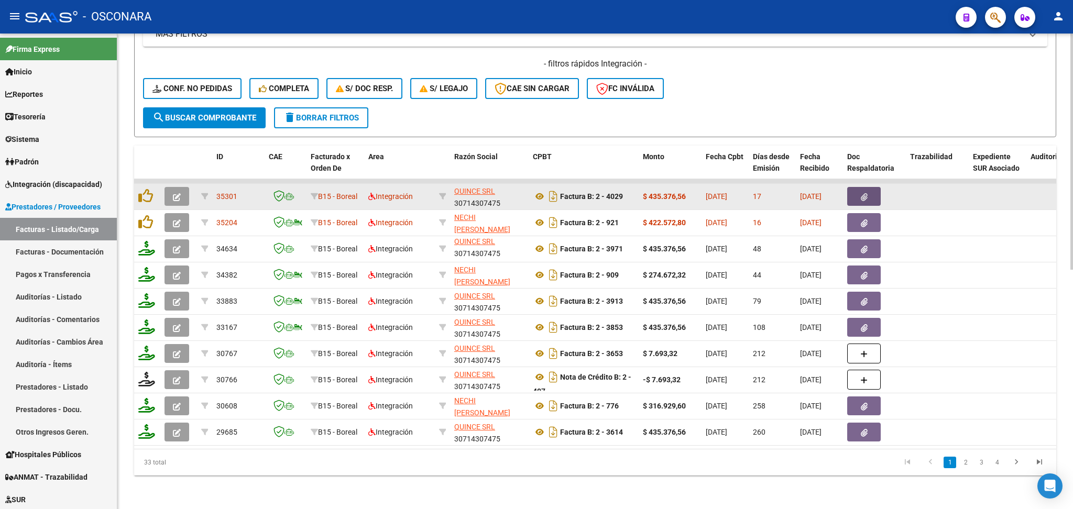
click at [878, 191] on button "button" at bounding box center [864, 196] width 34 height 19
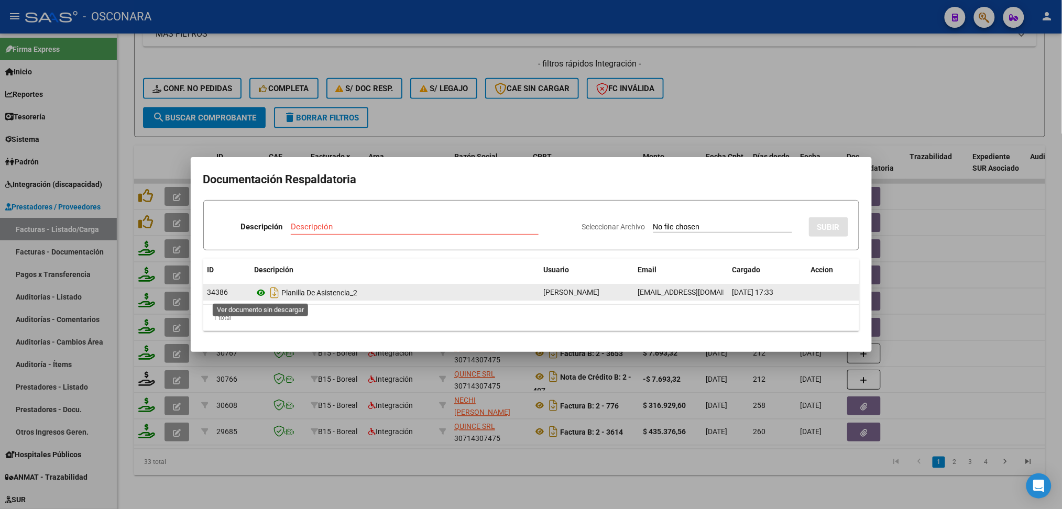
click at [261, 293] on icon at bounding box center [262, 293] width 14 height 13
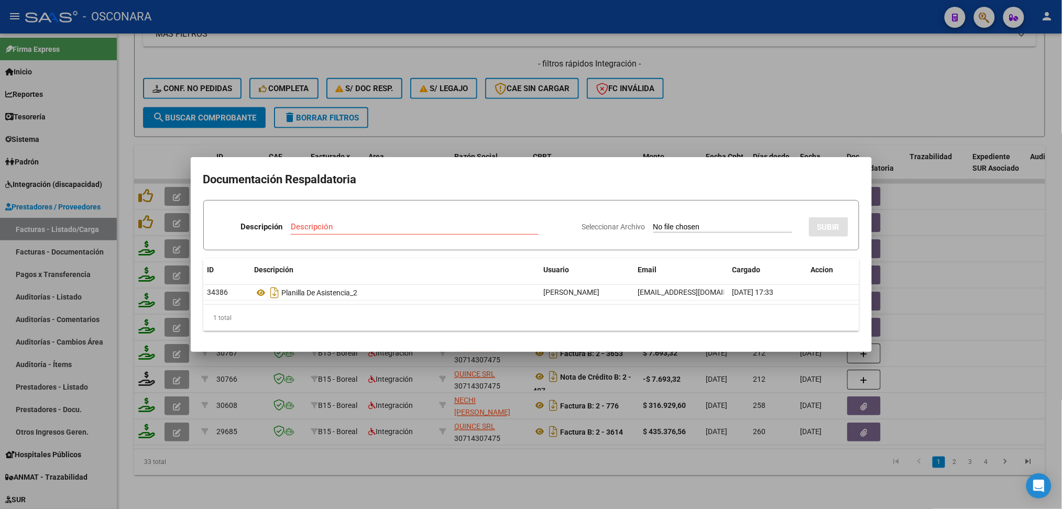
click at [449, 111] on div at bounding box center [531, 254] width 1062 height 509
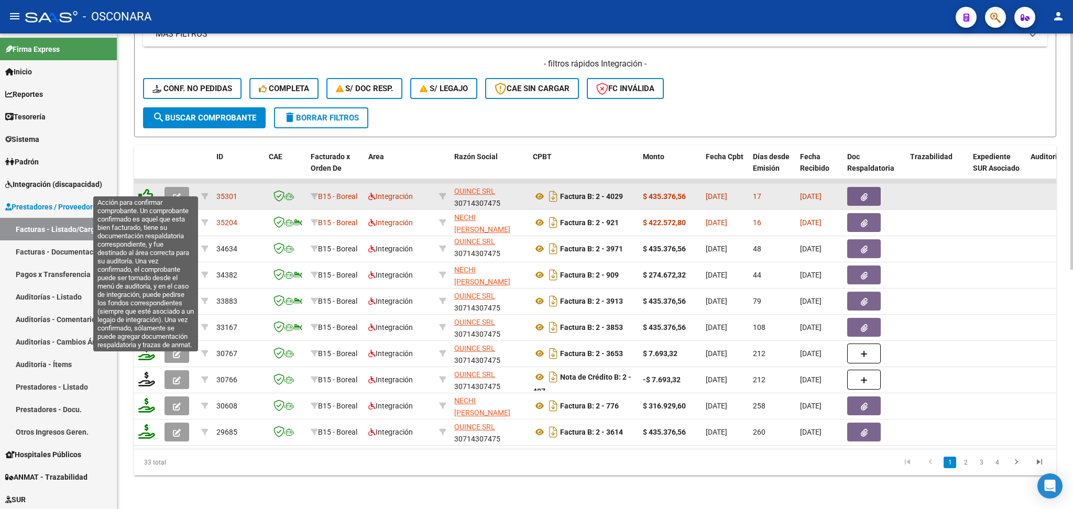
click at [145, 189] on icon at bounding box center [145, 196] width 15 height 15
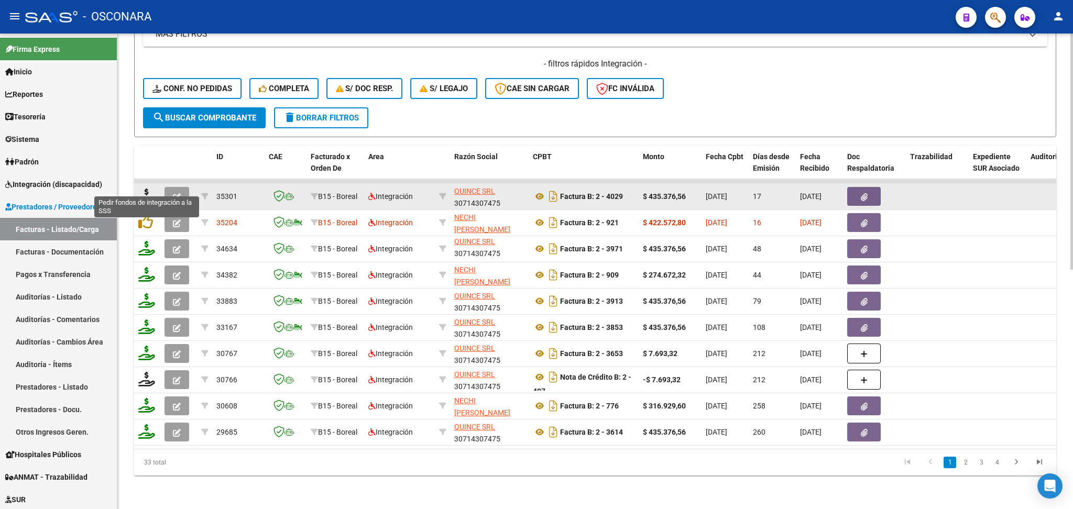
click at [143, 189] on icon at bounding box center [146, 196] width 17 height 15
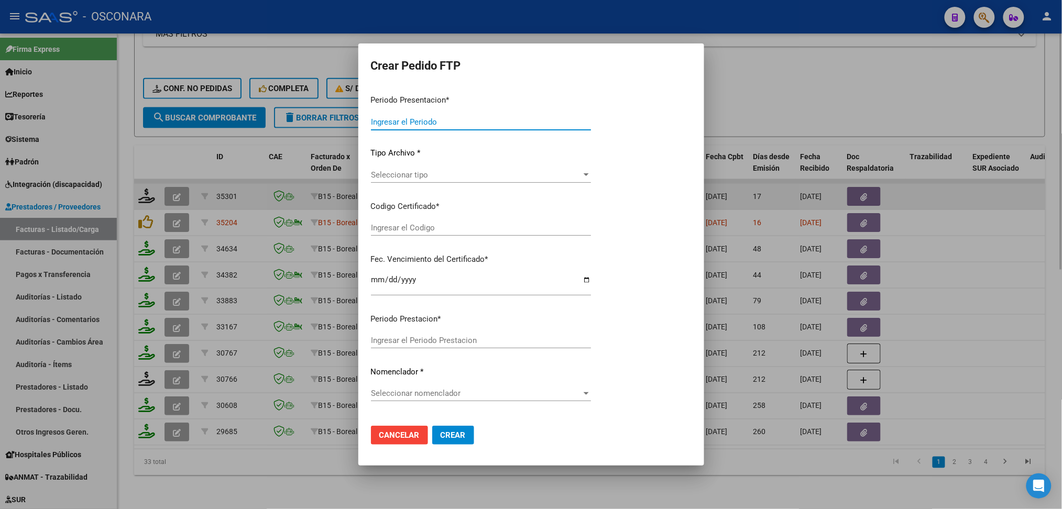
type input "202508"
type input "$ 435.376,56"
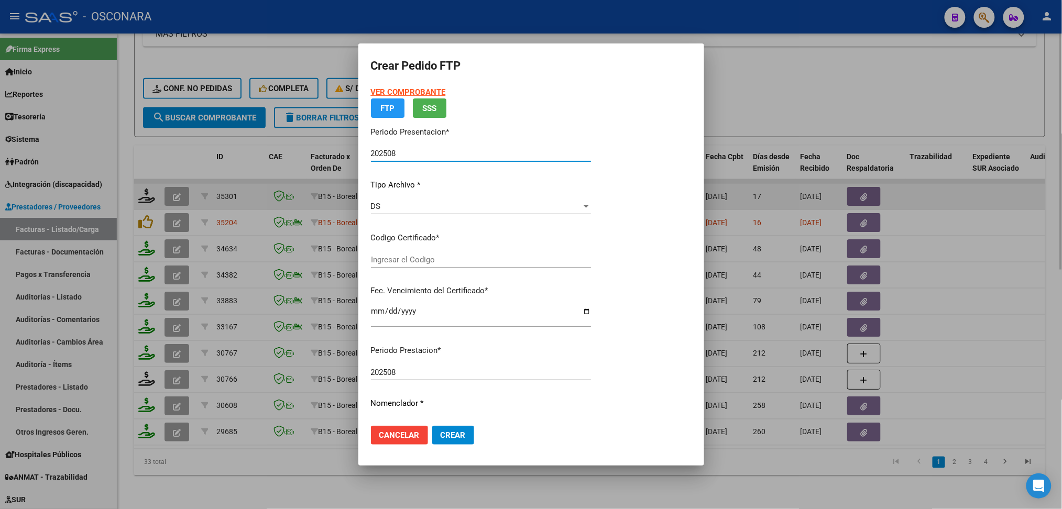
type input "ARG02000547215252024020220290202SJN9543"
type input "[DATE]"
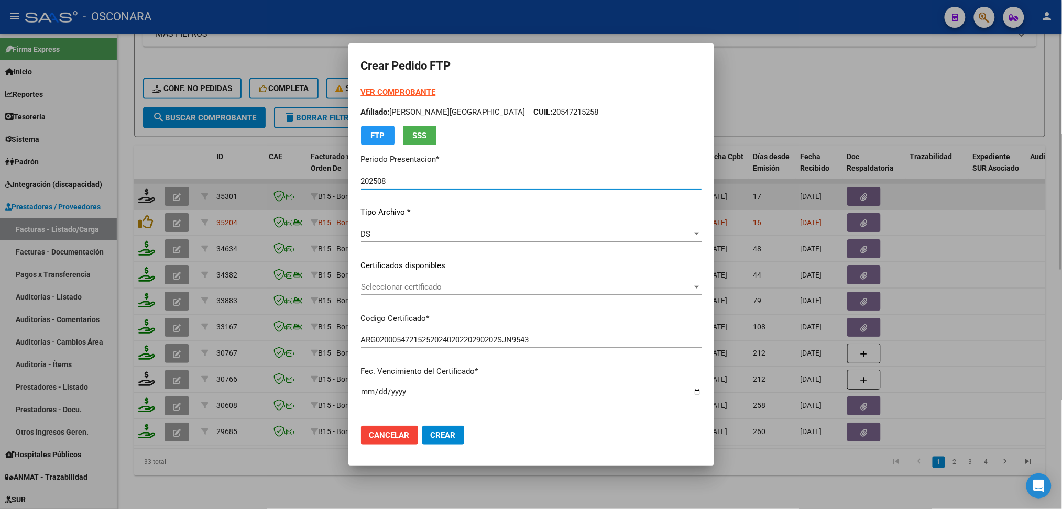
click at [409, 286] on span "Seleccionar certificado" at bounding box center [526, 286] width 331 height 9
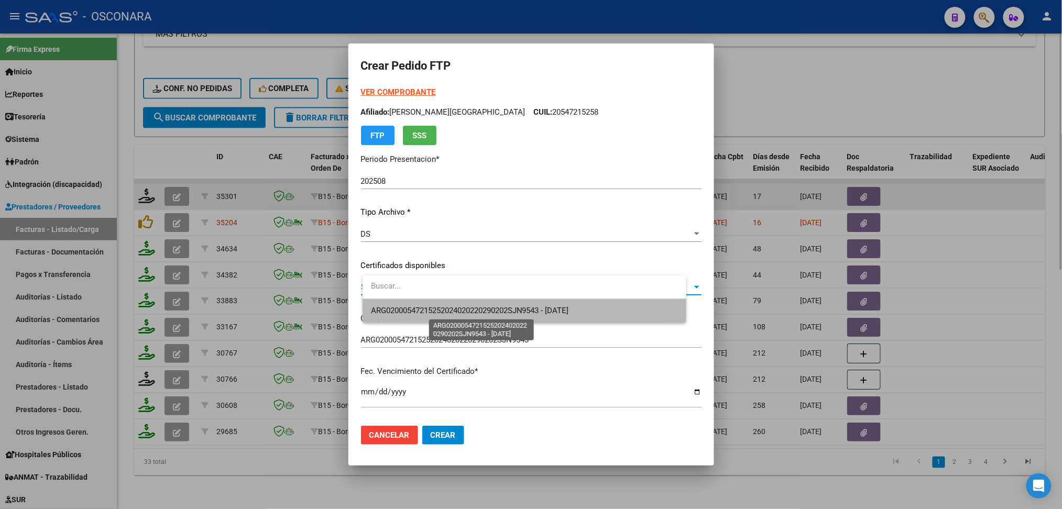
click at [412, 306] on span "ARG02000547215252024020220290202SJN9543 - [DATE]" at bounding box center [470, 310] width 198 height 9
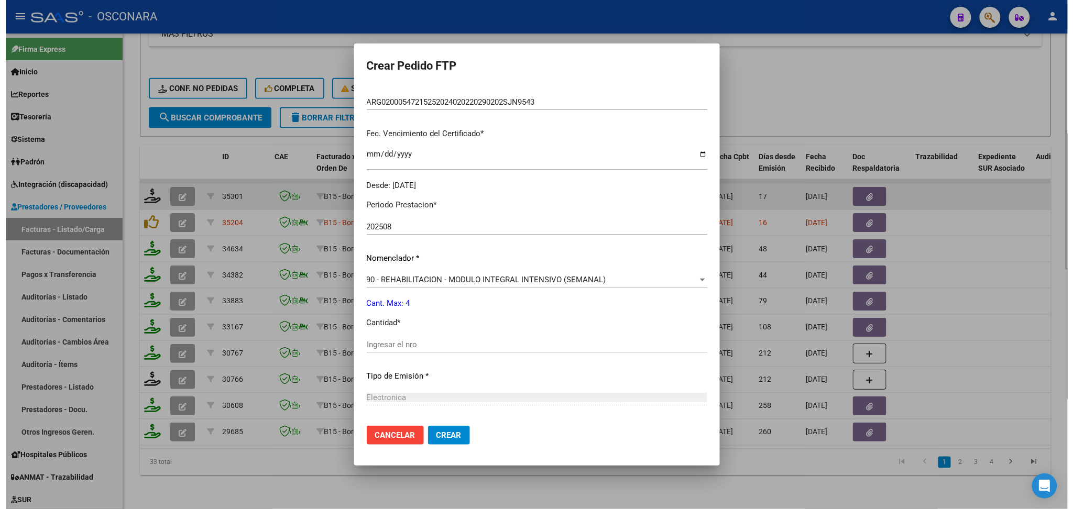
scroll to position [279, 0]
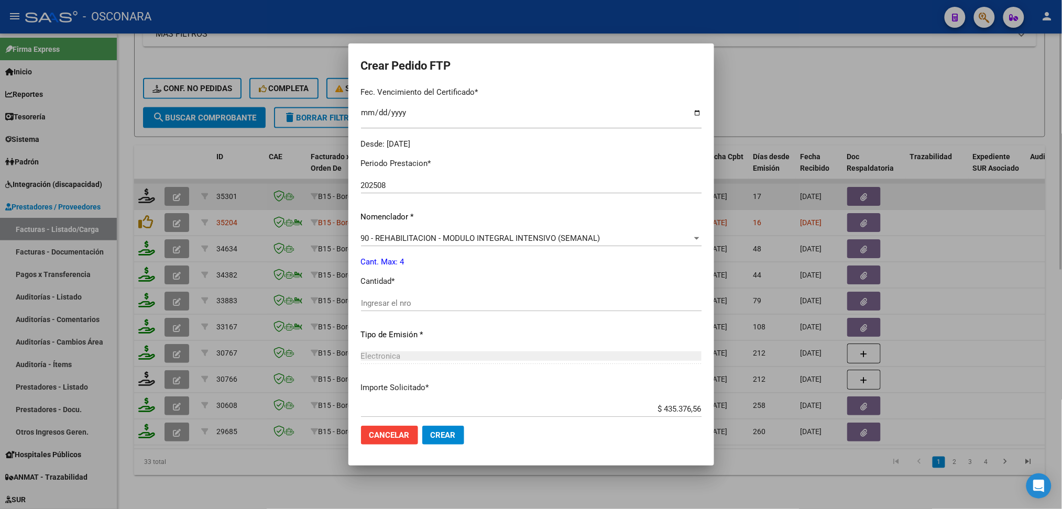
click at [403, 304] on input "Ingresar el nro" at bounding box center [531, 303] width 341 height 9
type input "4"
click at [422, 426] on button "Crear" at bounding box center [443, 435] width 42 height 19
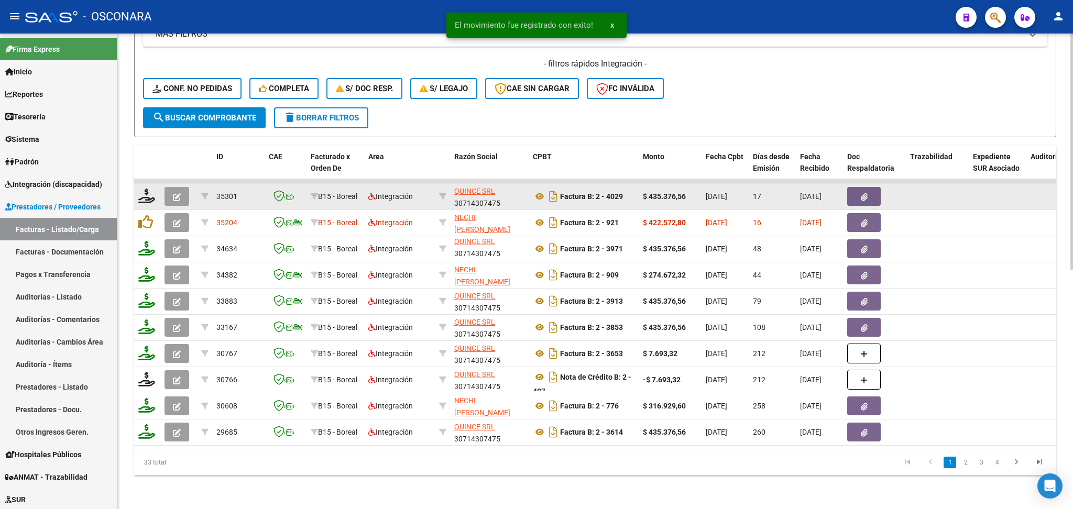
click at [177, 193] on icon "button" at bounding box center [177, 197] width 8 height 8
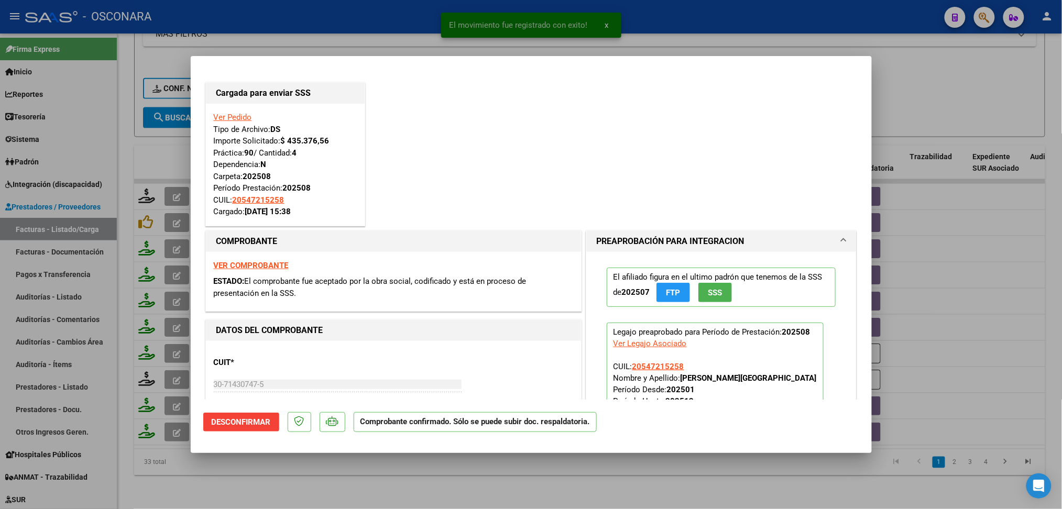
click at [372, 472] on div at bounding box center [531, 254] width 1062 height 509
type input "$ 0,00"
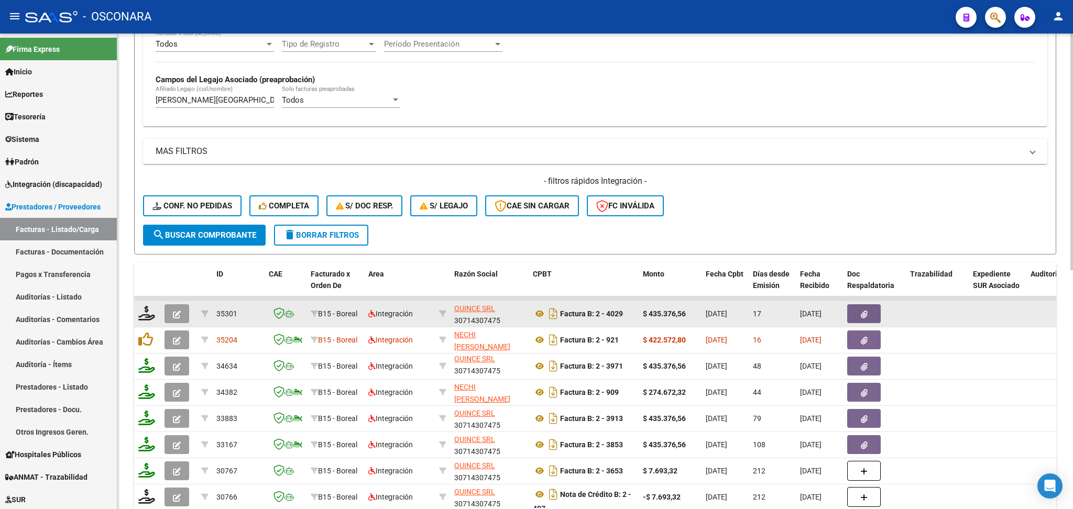
scroll to position [272, 0]
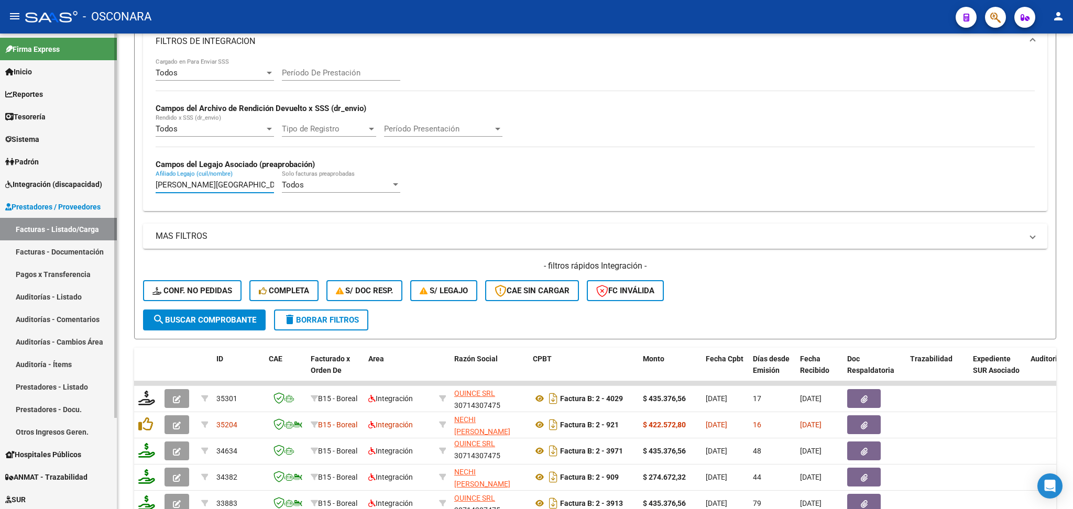
drag, startPoint x: 260, startPoint y: 187, endPoint x: 99, endPoint y: 177, distance: 161.7
click at [99, 177] on mat-sidenav-container "Firma Express Inicio Calendario SSS Instructivos Contacto OS Reportes Ingresos …" at bounding box center [536, 272] width 1073 height 476
paste input "[PERSON_NAME] [PERSON_NAME]"
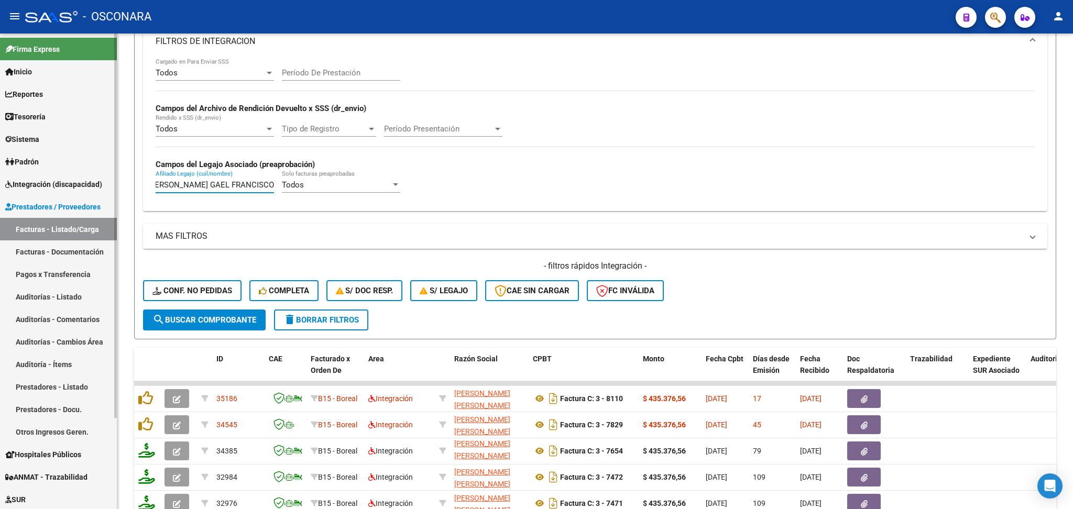
scroll to position [14, 0]
type input "[PERSON_NAME] GAEL FRANCISCO"
click at [618, 266] on h4 "- filtros rápidos Integración -" at bounding box center [595, 266] width 904 height 12
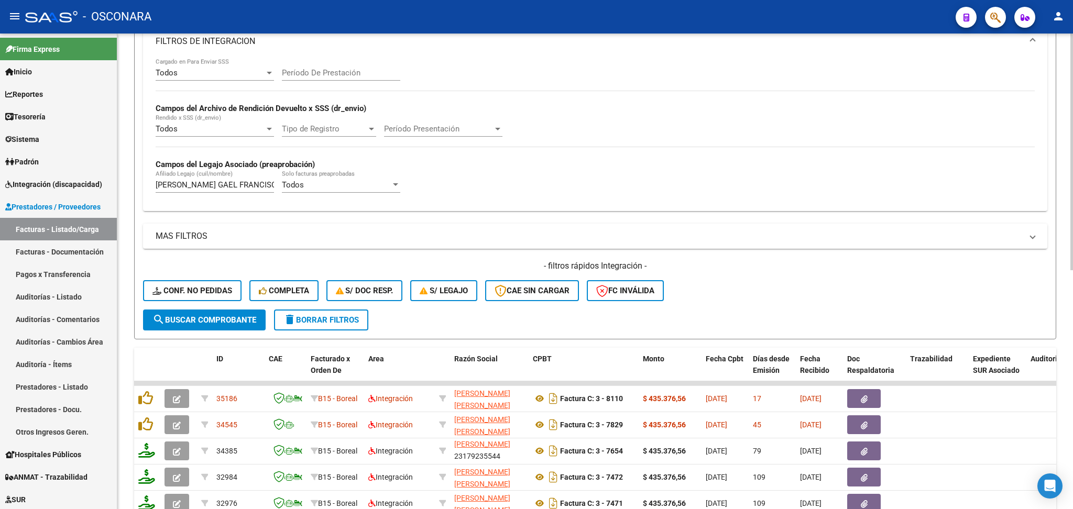
drag, startPoint x: 652, startPoint y: 264, endPoint x: 537, endPoint y: 266, distance: 114.8
click at [537, 266] on h4 "- filtros rápidos Integración -" at bounding box center [595, 266] width 904 height 12
click at [733, 286] on div "- filtros rápidos Integración - Conf. no pedidas Completa S/ Doc Resp. S/ legaj…" at bounding box center [595, 284] width 904 height 49
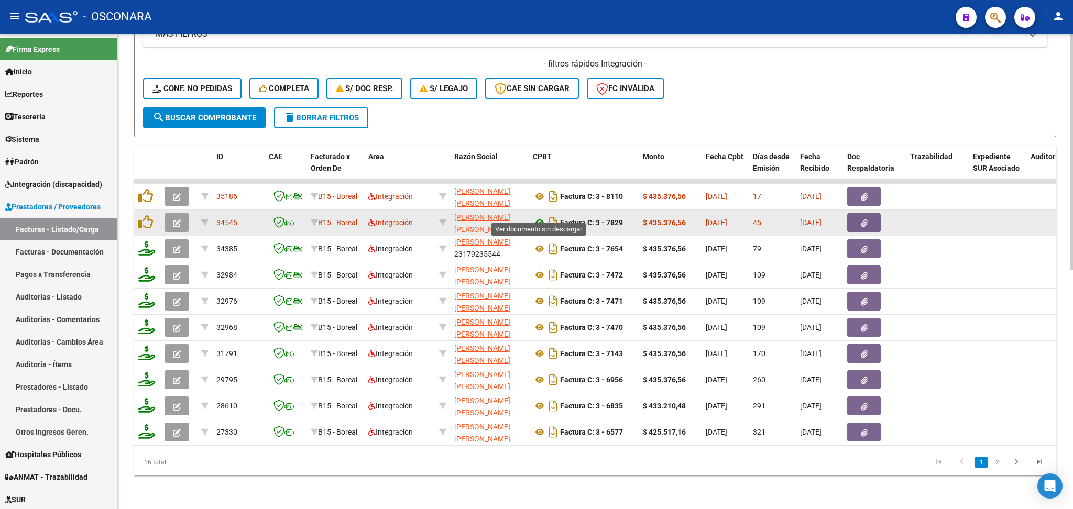
click at [541, 216] on icon at bounding box center [540, 222] width 14 height 13
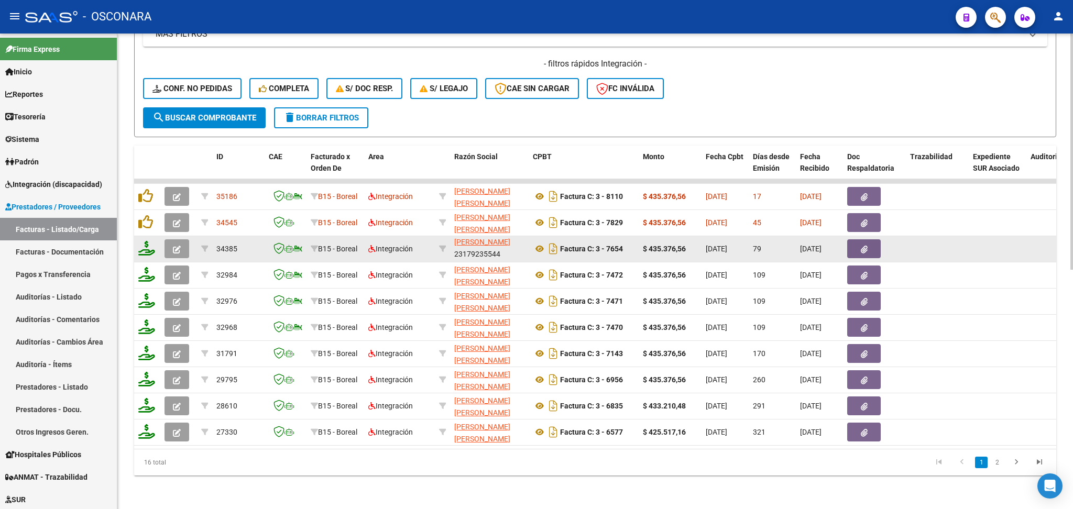
click at [183, 239] on button "button" at bounding box center [177, 248] width 25 height 19
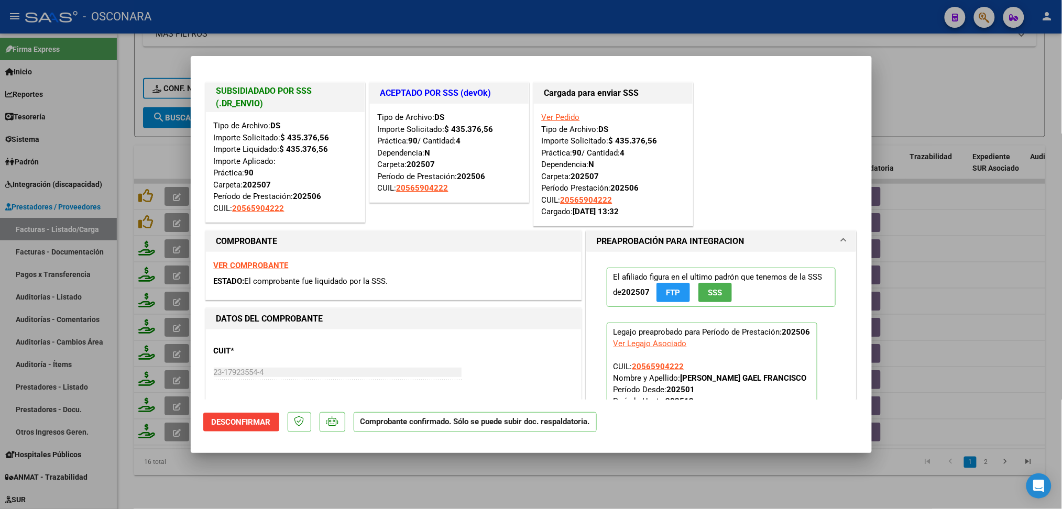
click at [447, 483] on div at bounding box center [531, 254] width 1062 height 509
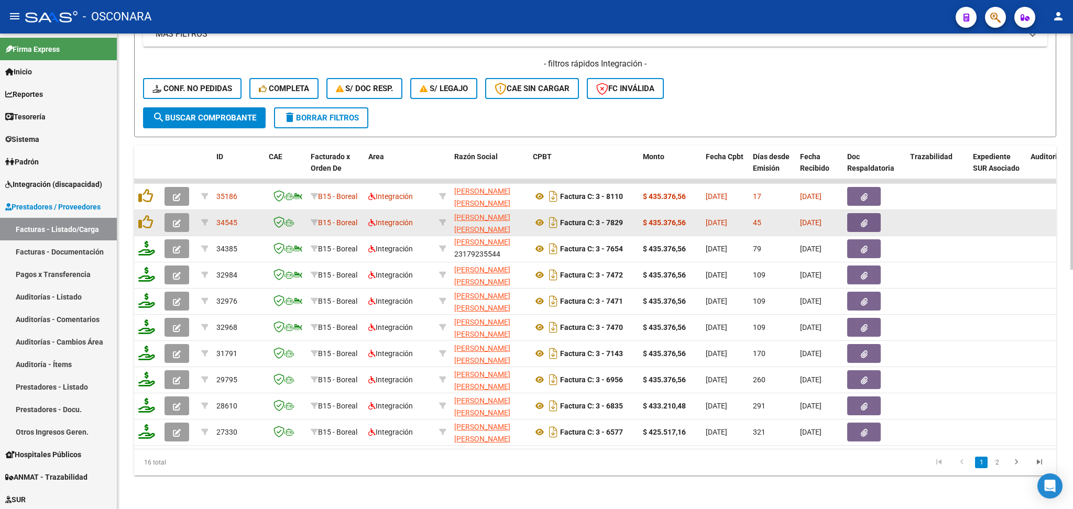
click at [862, 219] on button "button" at bounding box center [864, 222] width 34 height 19
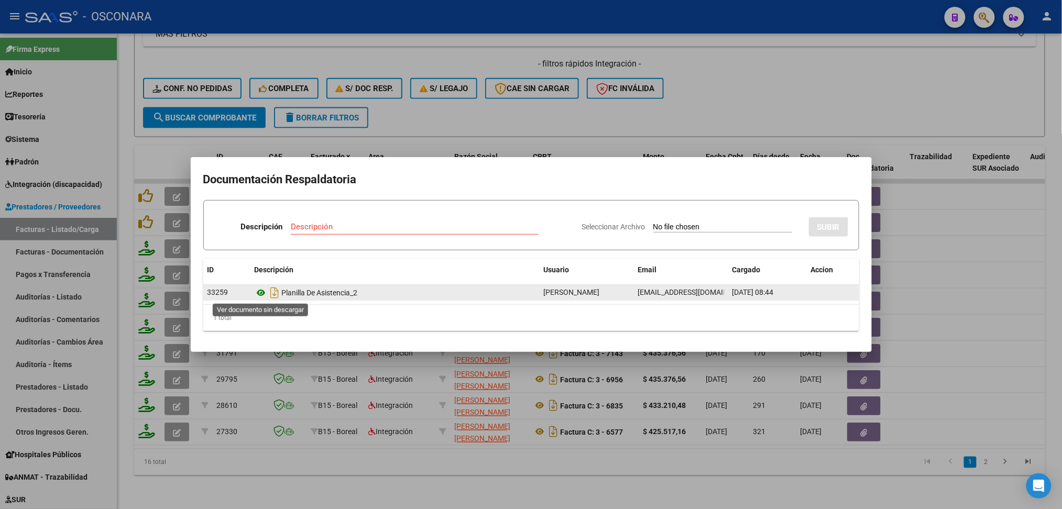
click at [261, 292] on icon at bounding box center [262, 293] width 14 height 13
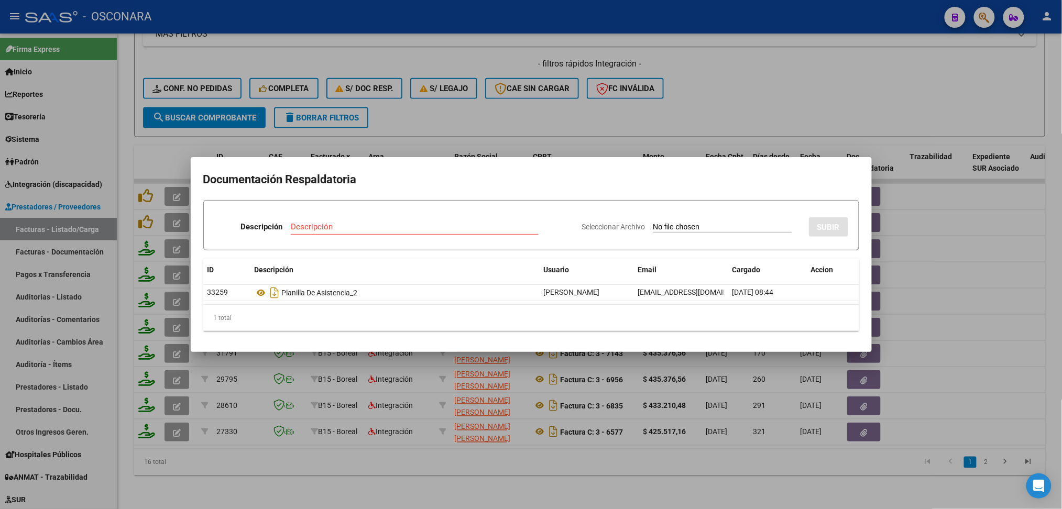
click at [483, 112] on div at bounding box center [531, 254] width 1062 height 509
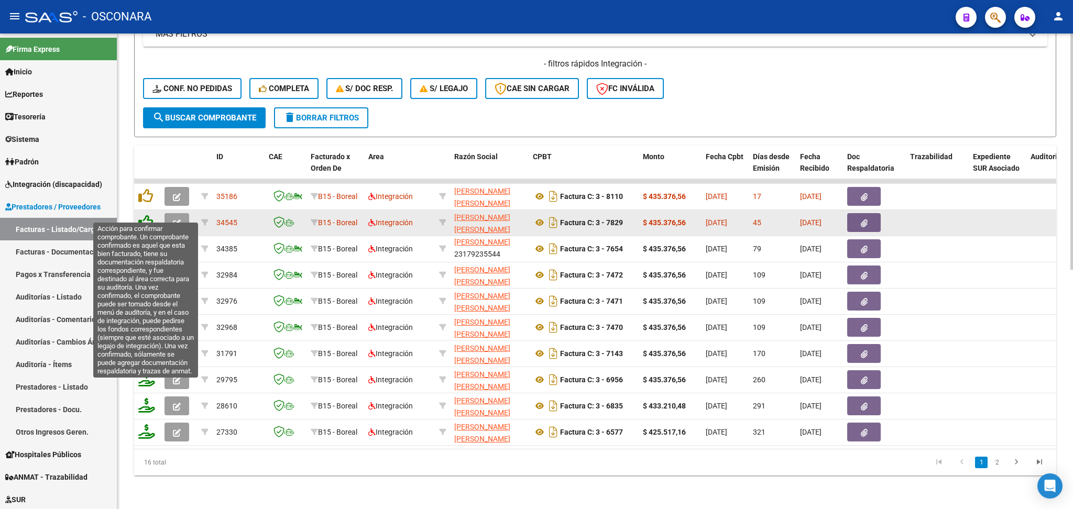
click at [145, 215] on icon at bounding box center [145, 222] width 15 height 15
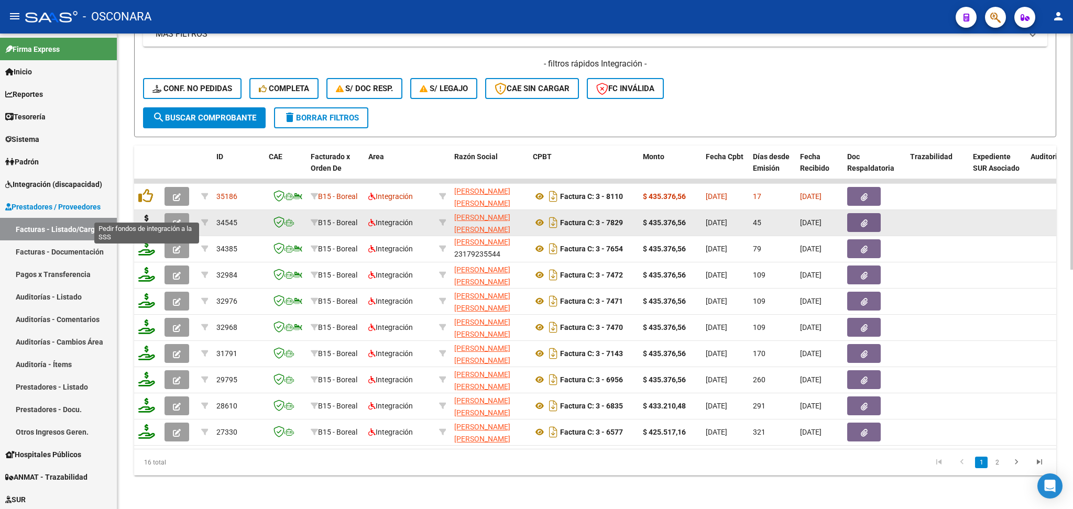
click at [145, 215] on icon at bounding box center [146, 222] width 17 height 15
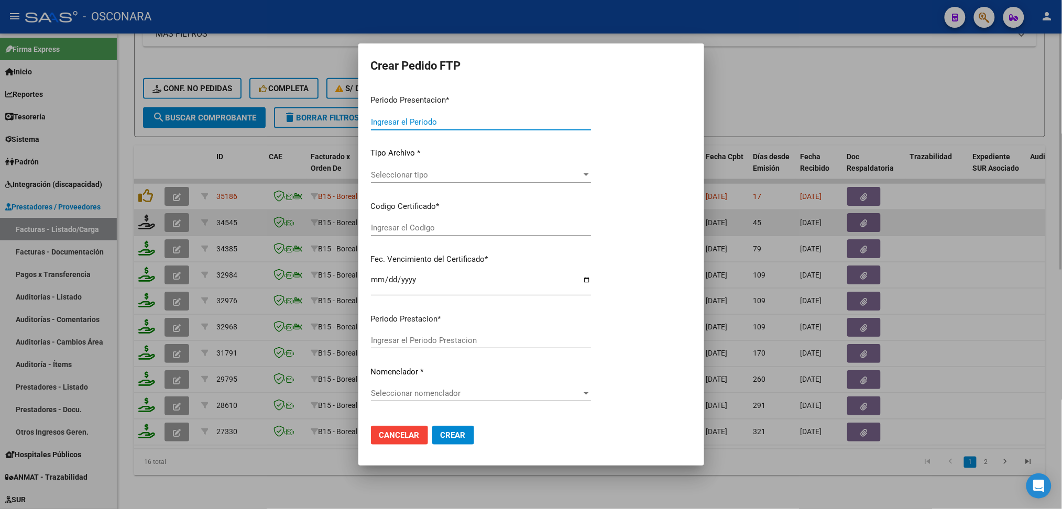
type input "202508"
type input "202507"
type input "$ 435.376,56"
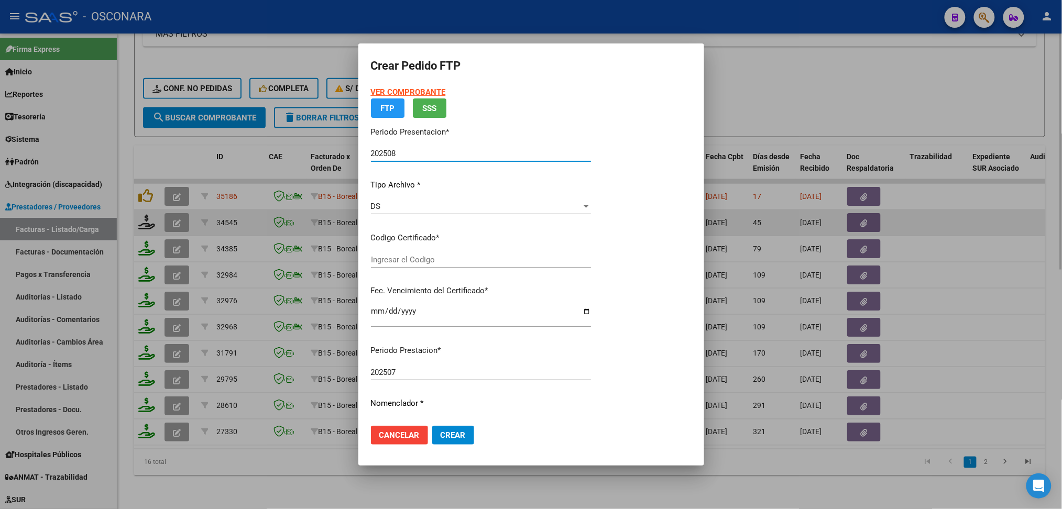
type input "0200056590422232023112120271121SJN261"
type input "[DATE]"
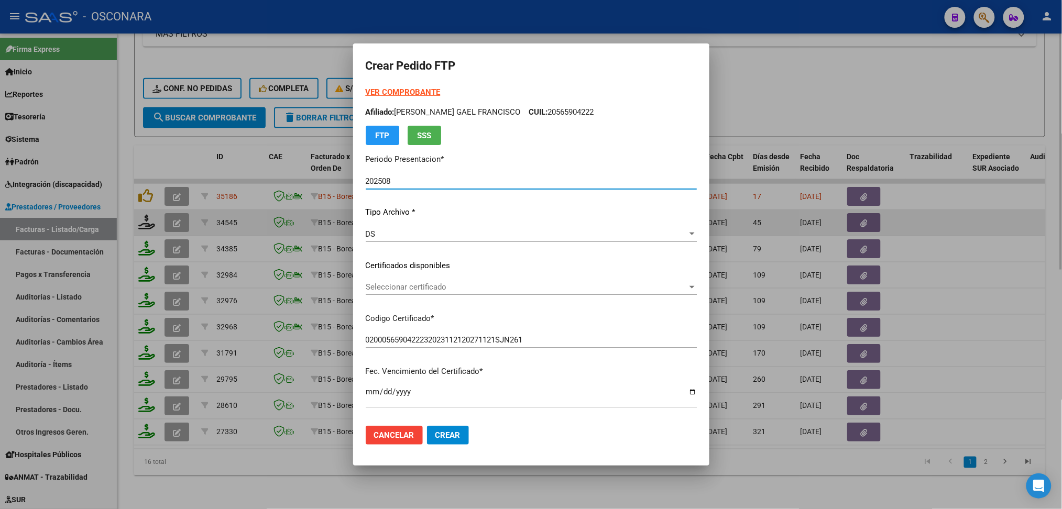
click at [427, 288] on span "Seleccionar certificado" at bounding box center [527, 286] width 322 height 9
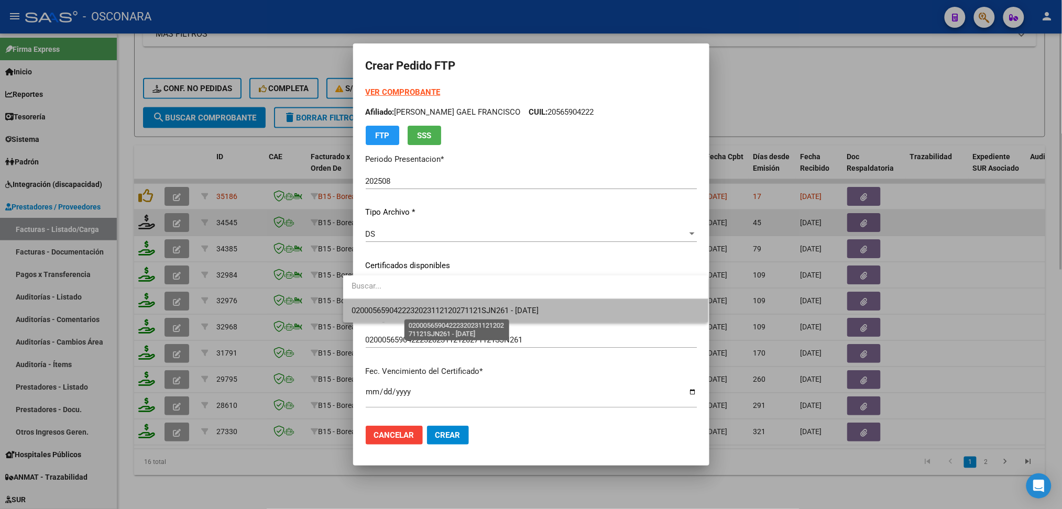
click at [428, 307] on span "0200056590422232023112120271121SJN261 - [DATE]" at bounding box center [445, 310] width 187 height 9
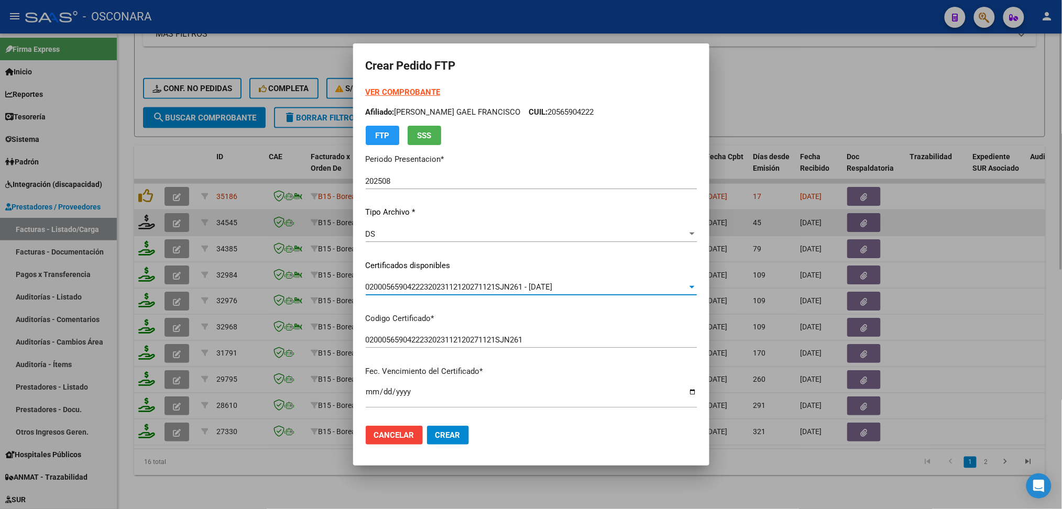
scroll to position [279, 0]
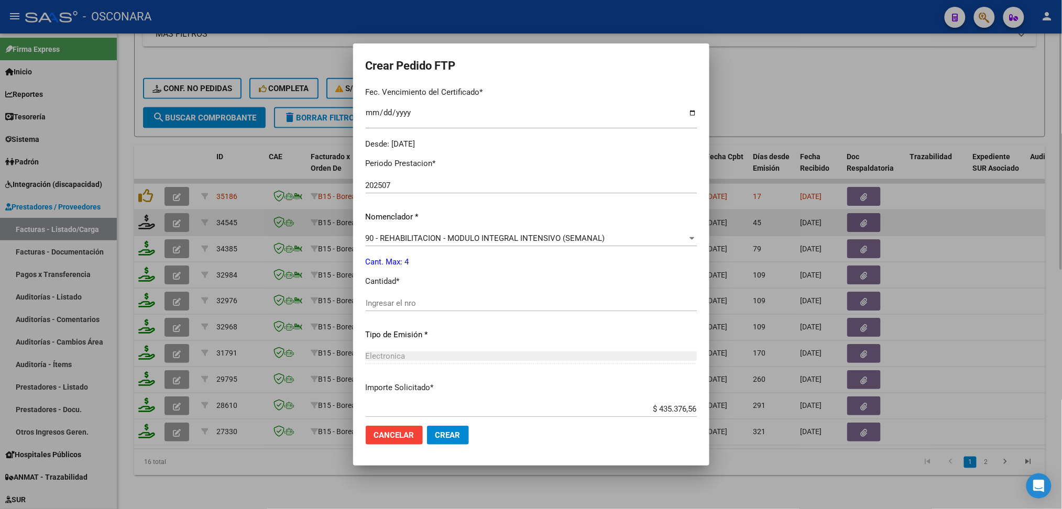
click at [419, 307] on input "Ingresar el nro" at bounding box center [531, 303] width 331 height 9
type input "4"
click at [427, 426] on button "Crear" at bounding box center [448, 435] width 42 height 19
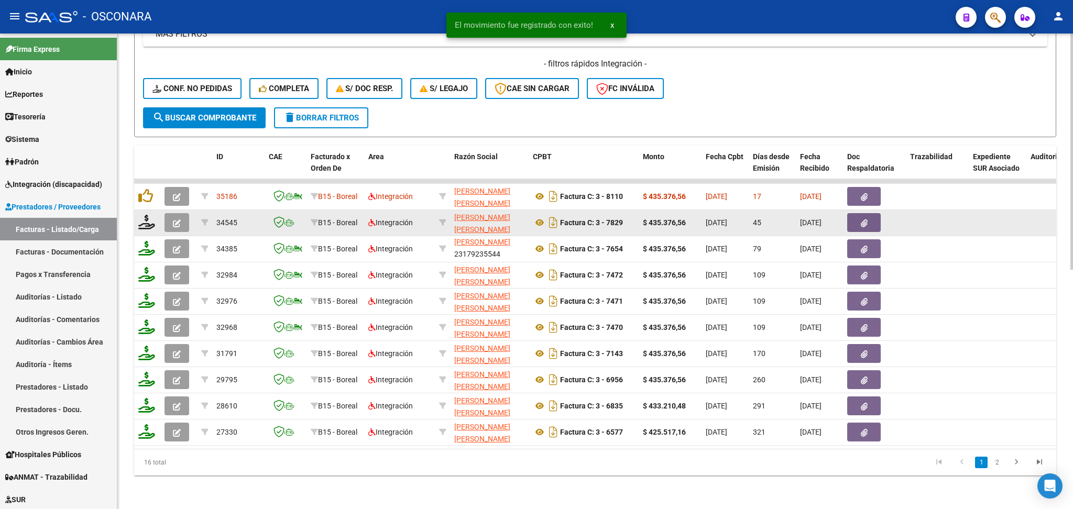
click at [172, 213] on button "button" at bounding box center [177, 222] width 25 height 19
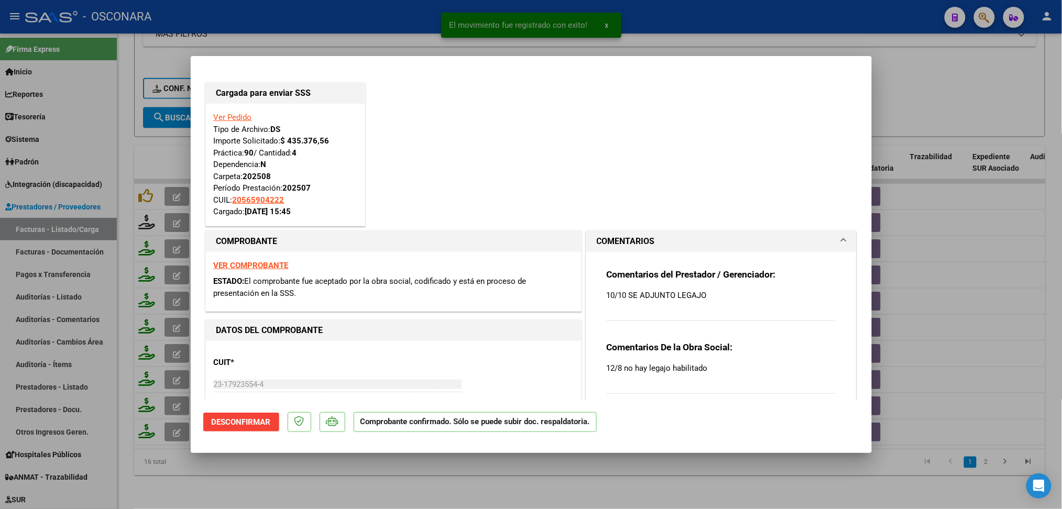
click at [330, 472] on div at bounding box center [531, 254] width 1062 height 509
type input "$ 0,00"
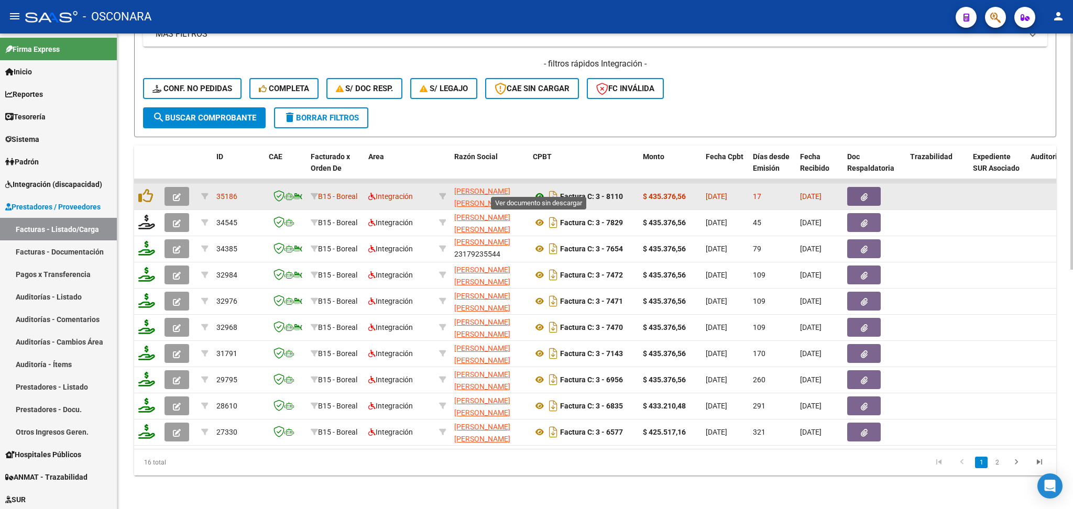
click at [537, 190] on icon at bounding box center [540, 196] width 14 height 13
click at [863, 193] on icon "button" at bounding box center [864, 197] width 7 height 8
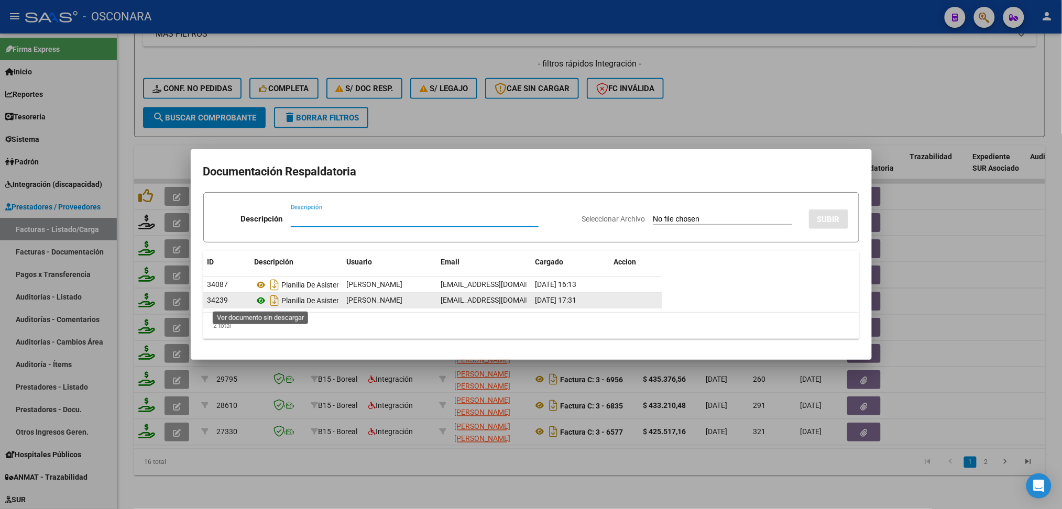
click at [261, 301] on icon at bounding box center [262, 300] width 14 height 13
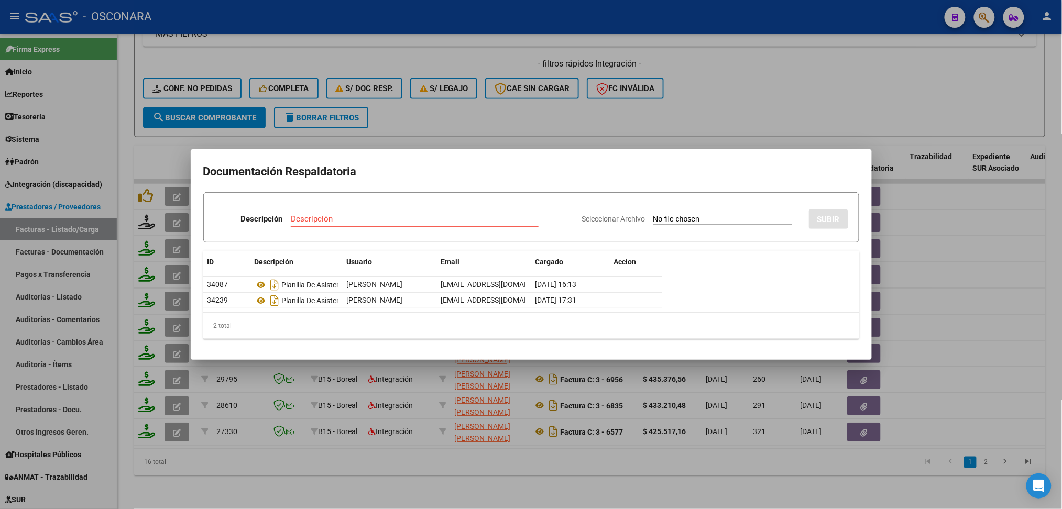
click at [508, 100] on div at bounding box center [531, 254] width 1062 height 509
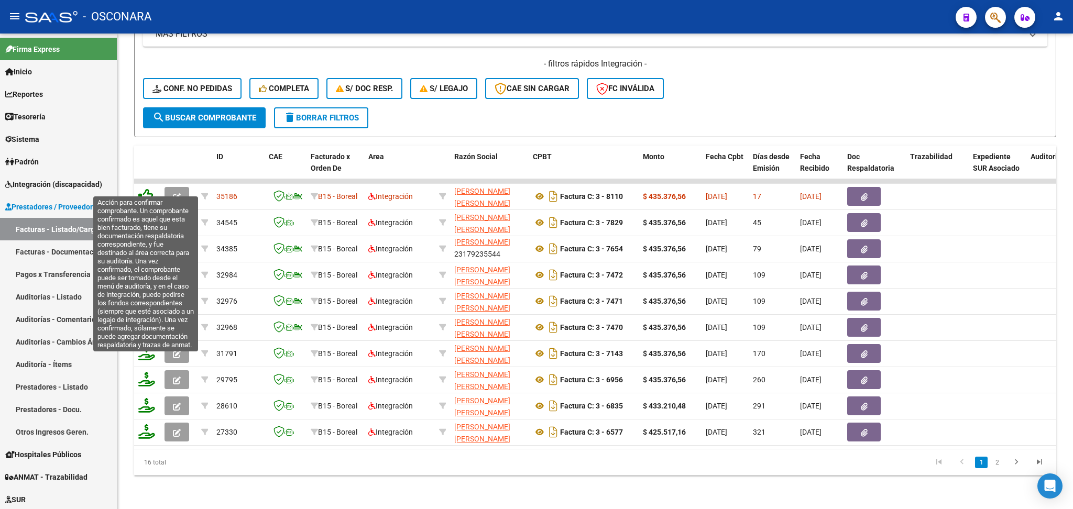
click at [151, 189] on icon at bounding box center [145, 196] width 15 height 15
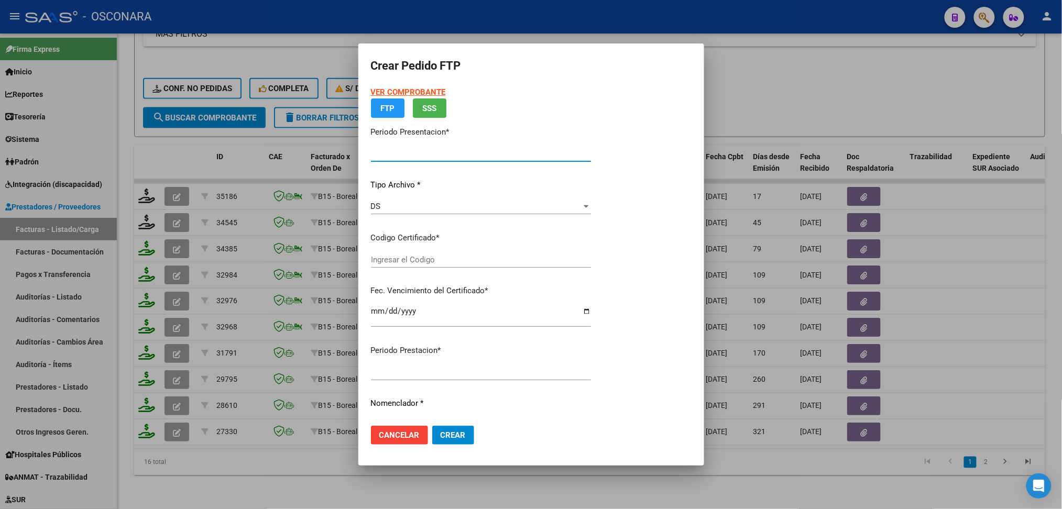
type input "202508"
type input "$ 435.376,56"
type input "0200056590422232023112120271121SJN261"
type input "[DATE]"
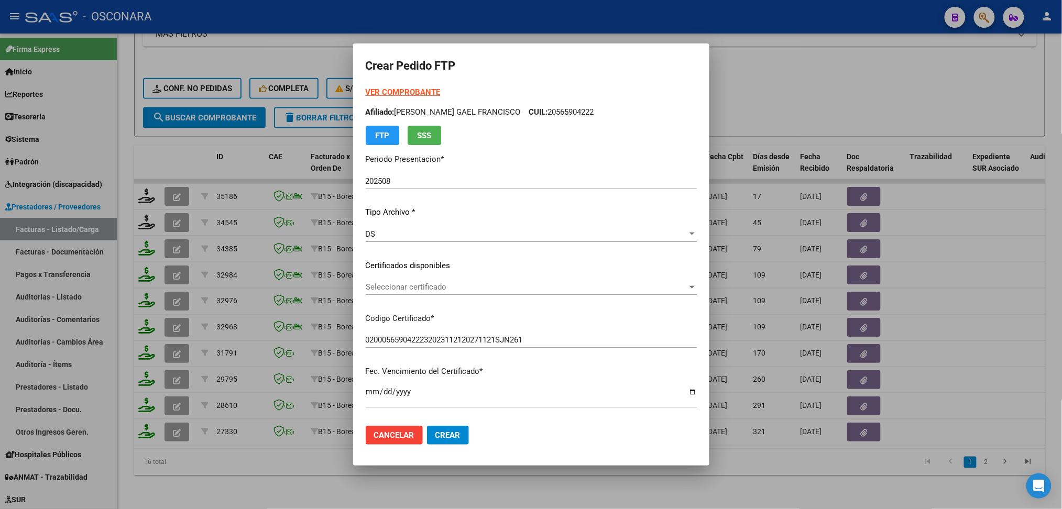
click at [440, 292] on div "Seleccionar certificado Seleccionar certificado" at bounding box center [531, 287] width 331 height 16
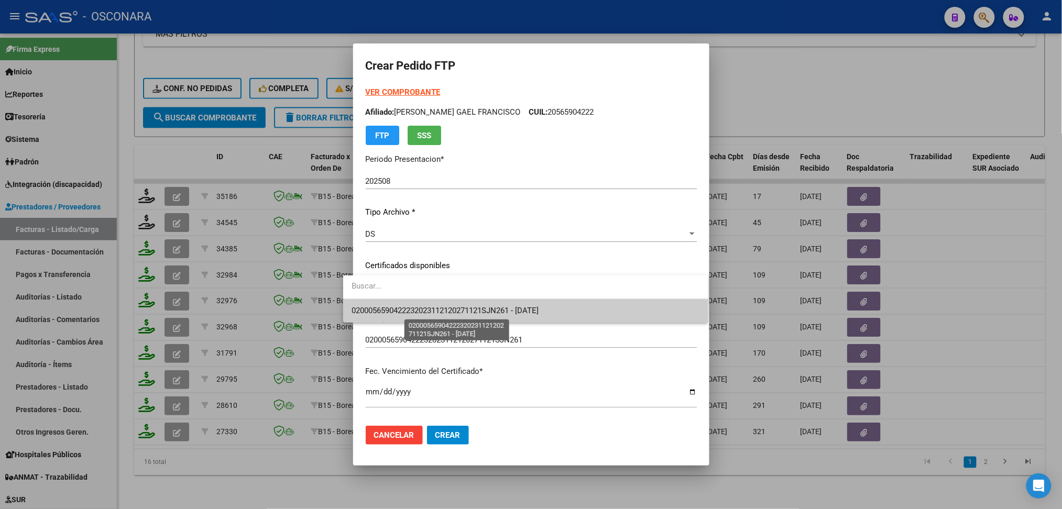
click at [440, 306] on span "0200056590422232023112120271121SJN261 - [DATE]" at bounding box center [445, 310] width 187 height 9
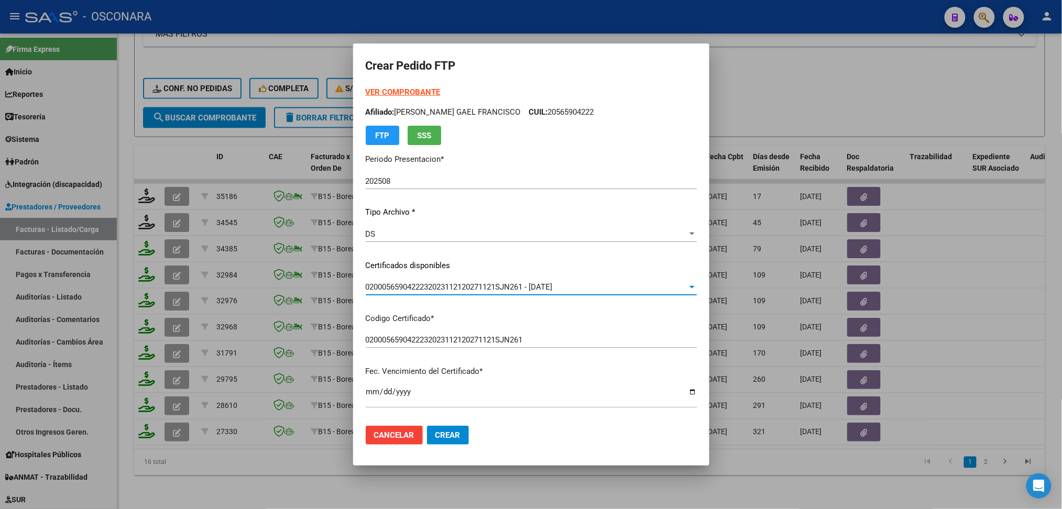
scroll to position [279, 0]
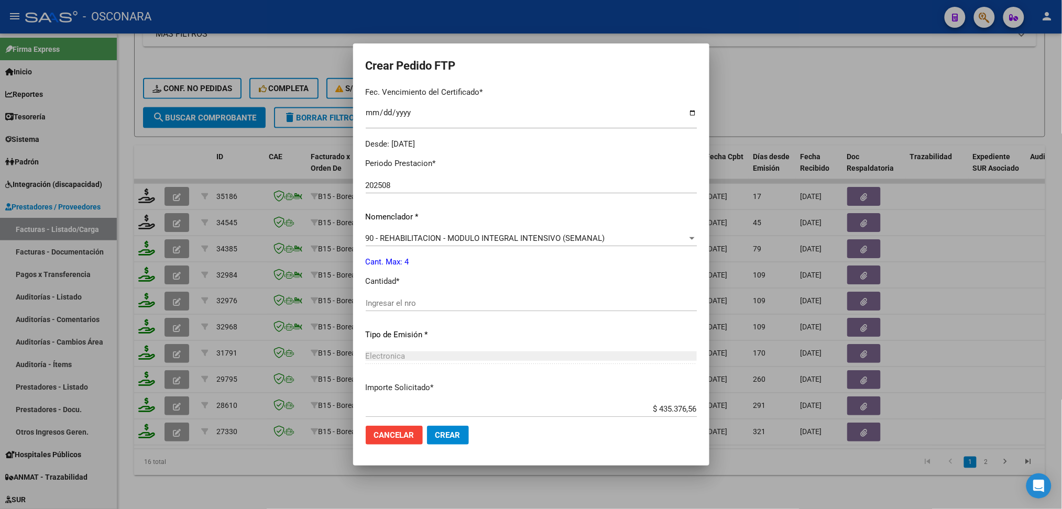
click at [436, 303] on input "Ingresar el nro" at bounding box center [531, 303] width 331 height 9
type input "4"
click at [427, 426] on button "Crear" at bounding box center [448, 435] width 42 height 19
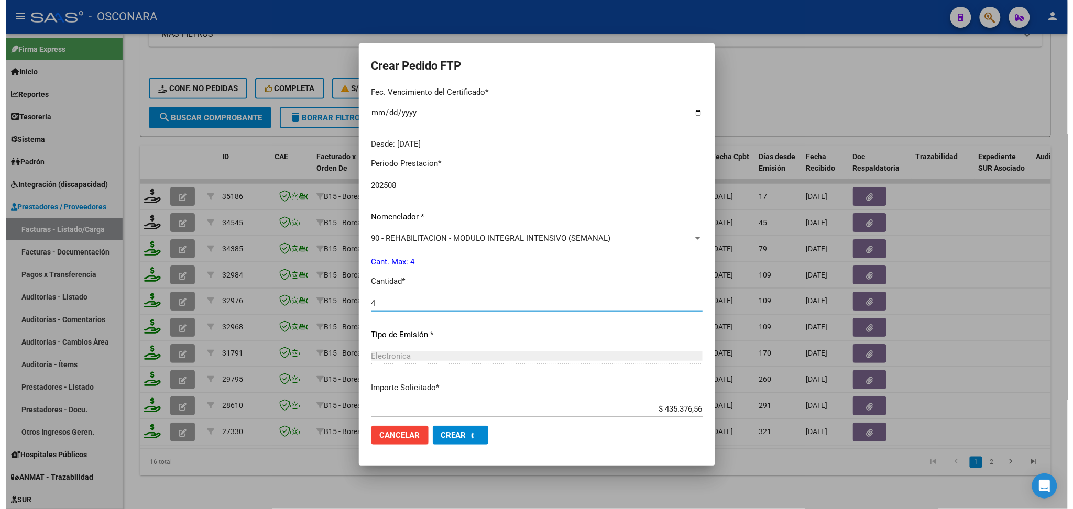
scroll to position [221, 0]
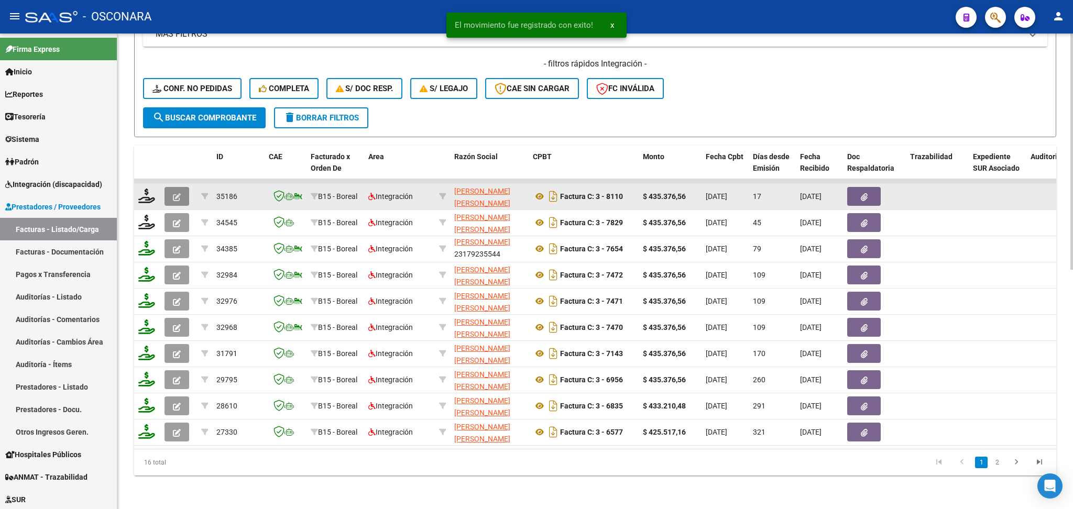
click at [173, 187] on button "button" at bounding box center [177, 196] width 25 height 19
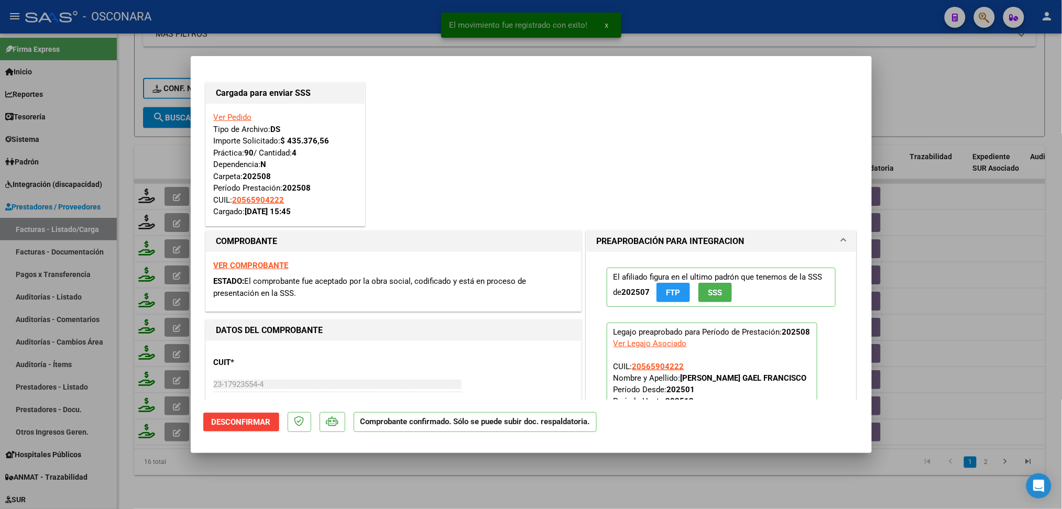
click at [369, 479] on div at bounding box center [531, 254] width 1062 height 509
type input "$ 0,00"
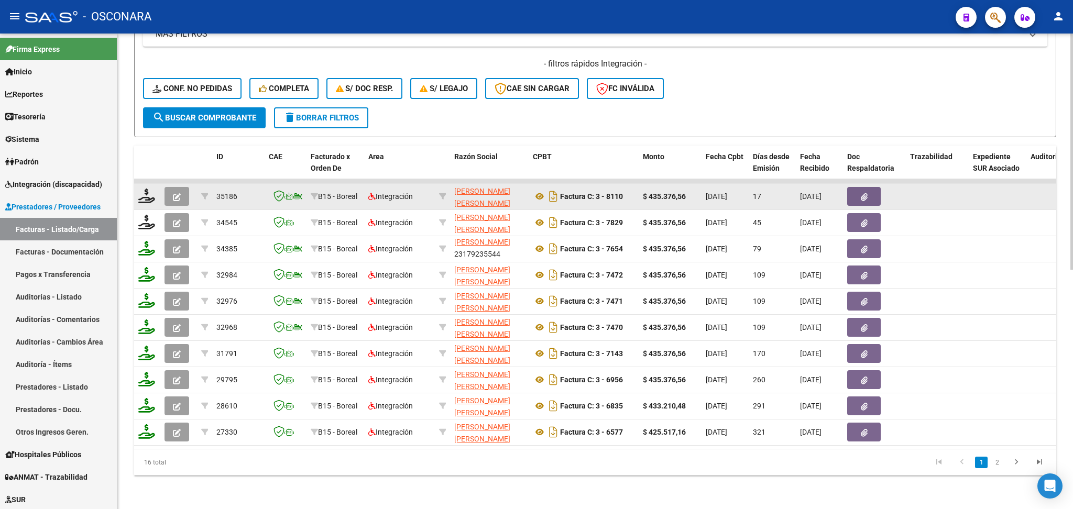
scroll to position [272, 0]
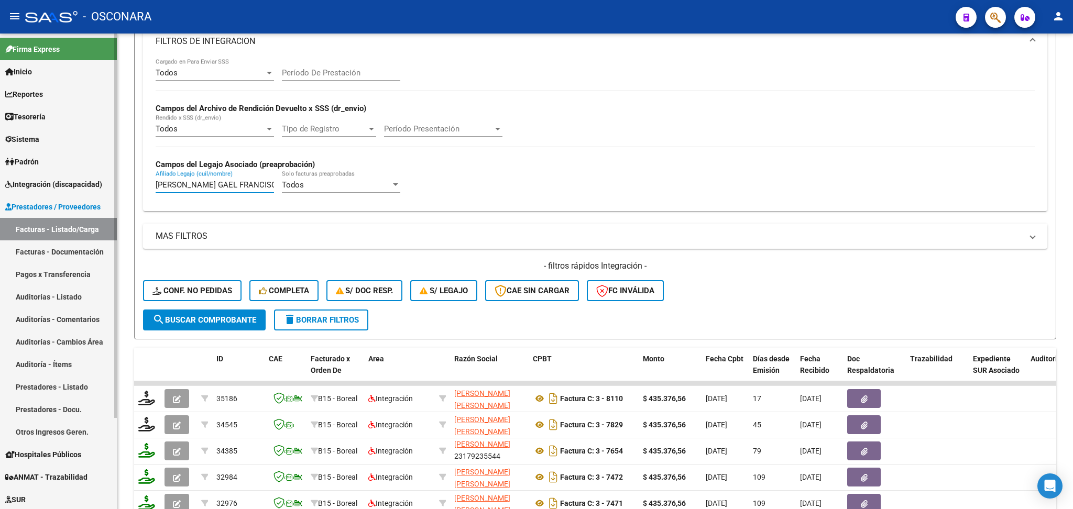
drag, startPoint x: 269, startPoint y: 178, endPoint x: 97, endPoint y: 183, distance: 172.5
click at [97, 183] on mat-sidenav-container "Firma Express Inicio Calendario SSS Instructivos Contacto OS Reportes Ingresos …" at bounding box center [536, 272] width 1073 height 476
type input "O"
paste input "[PERSON_NAME]"
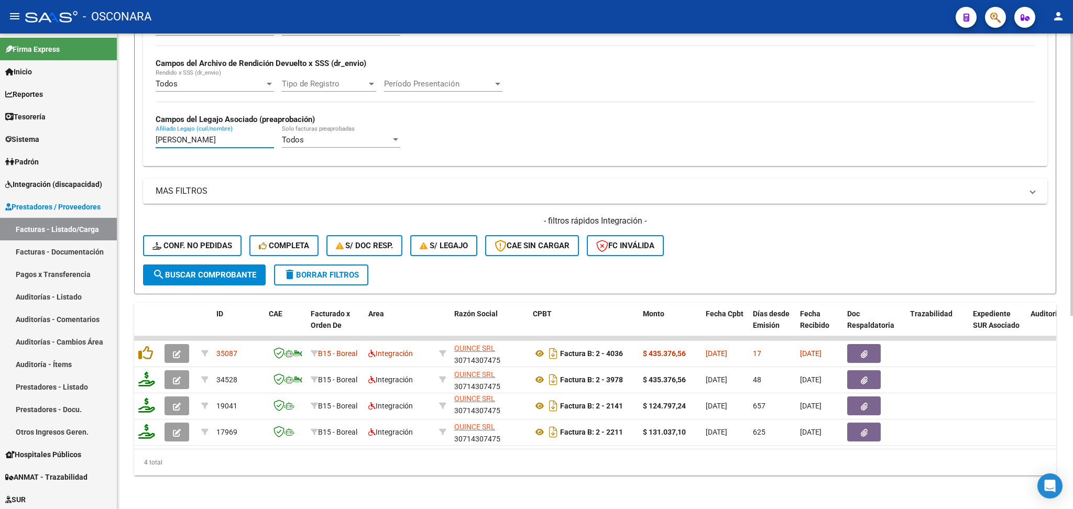
scroll to position [325, 0]
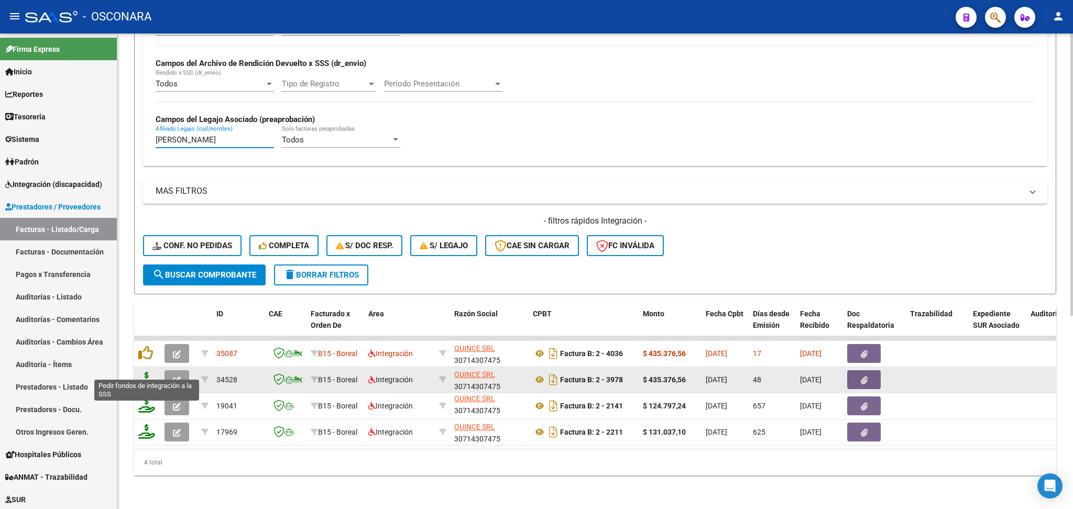
type input "[PERSON_NAME]"
click at [179, 377] on icon "button" at bounding box center [177, 381] width 8 height 8
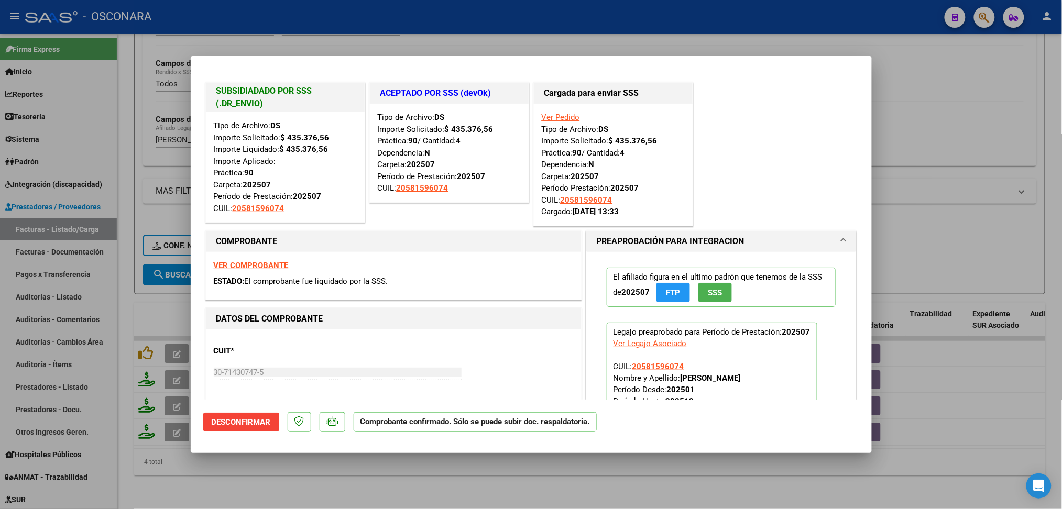
click at [288, 476] on div at bounding box center [531, 254] width 1062 height 509
type input "$ 0,00"
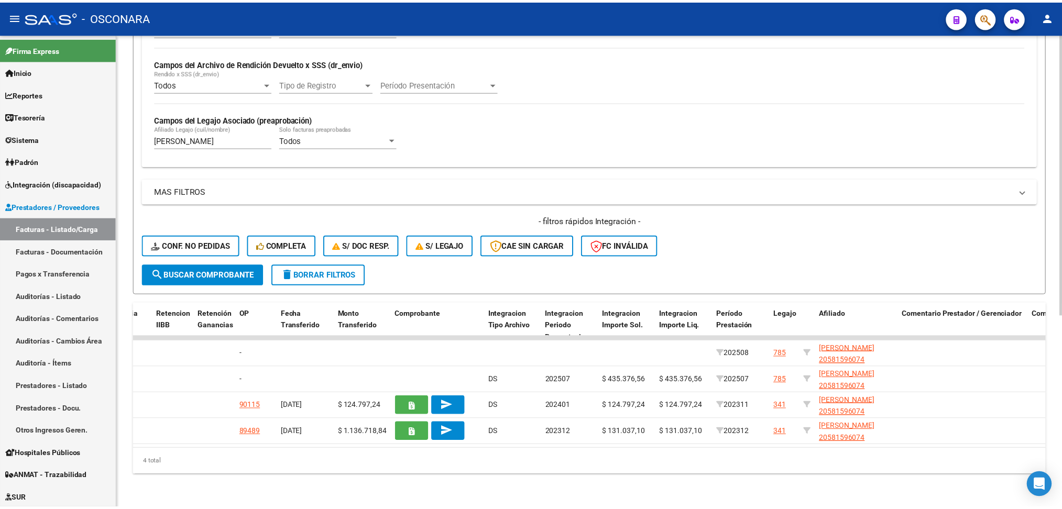
scroll to position [0, 0]
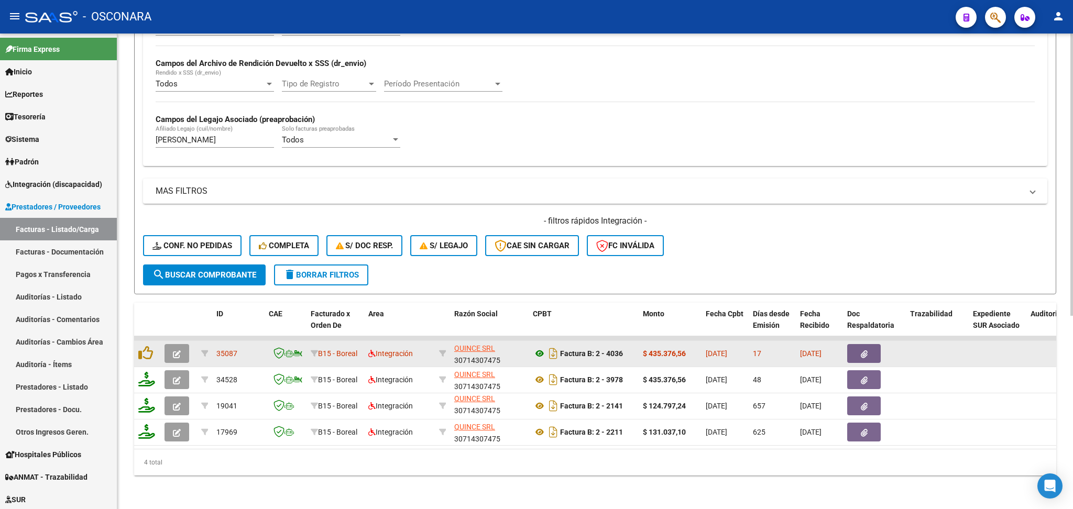
click at [533, 347] on icon at bounding box center [540, 353] width 14 height 13
click at [865, 351] on icon "button" at bounding box center [864, 355] width 7 height 8
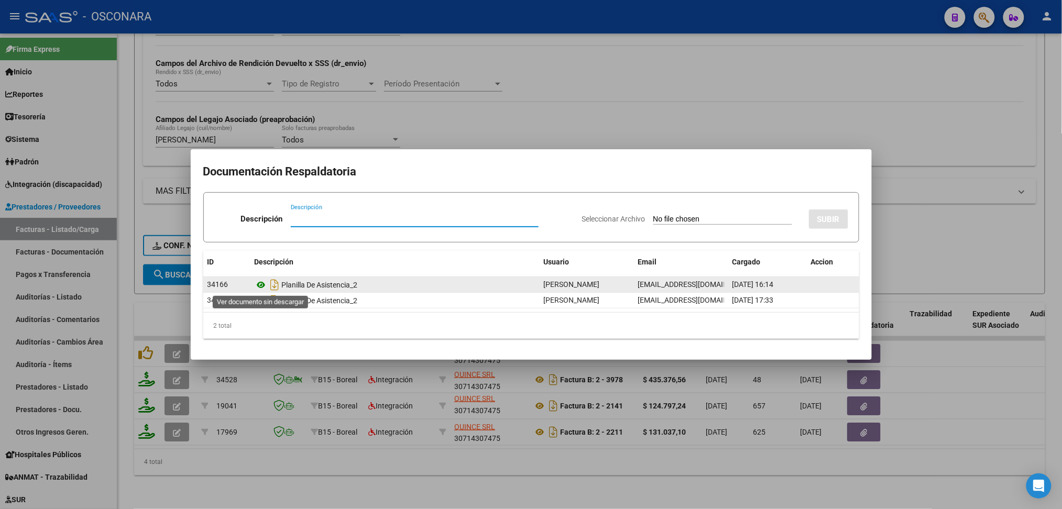
click at [262, 281] on icon at bounding box center [262, 285] width 14 height 13
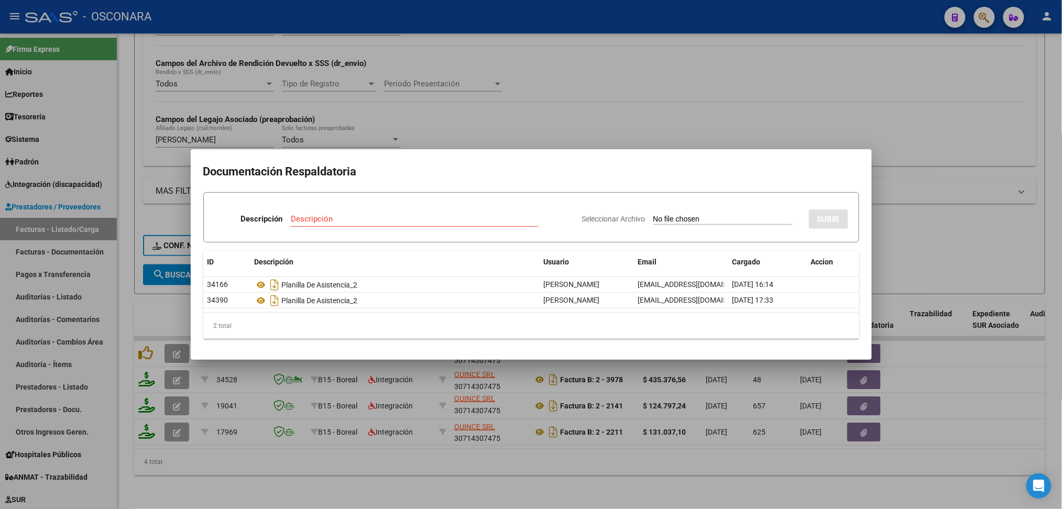
click at [538, 134] on div at bounding box center [531, 254] width 1062 height 509
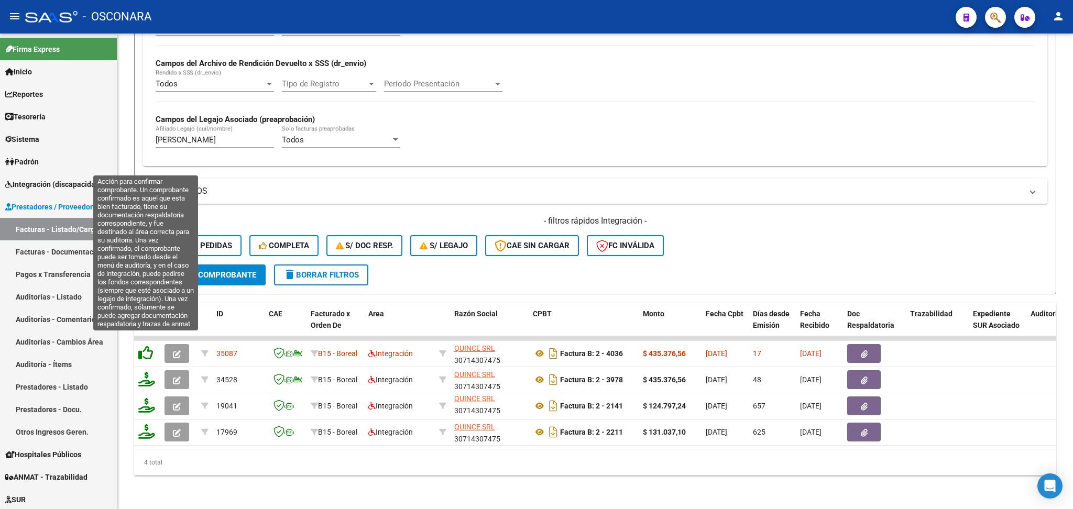
click at [148, 346] on icon at bounding box center [145, 353] width 15 height 15
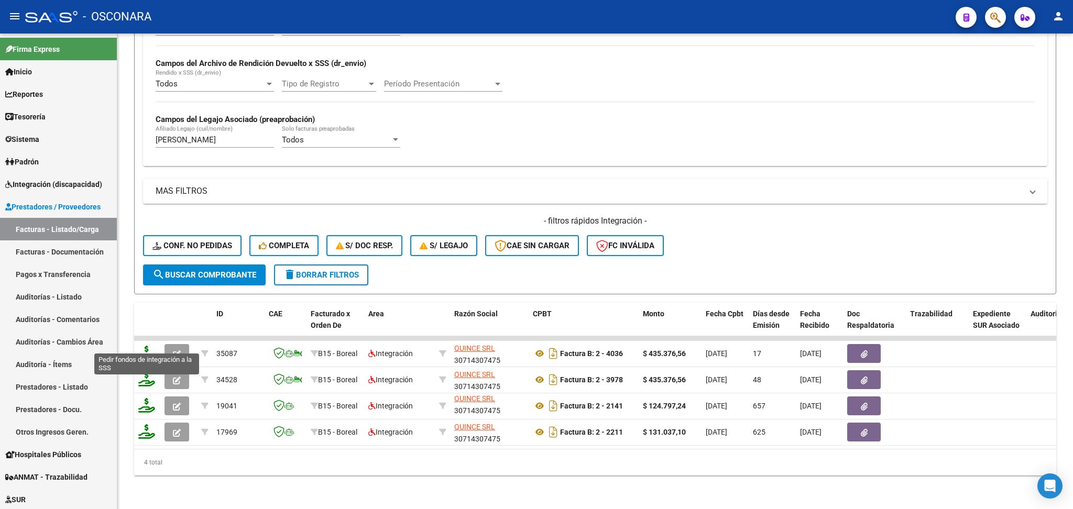
click at [147, 346] on icon at bounding box center [146, 353] width 17 height 15
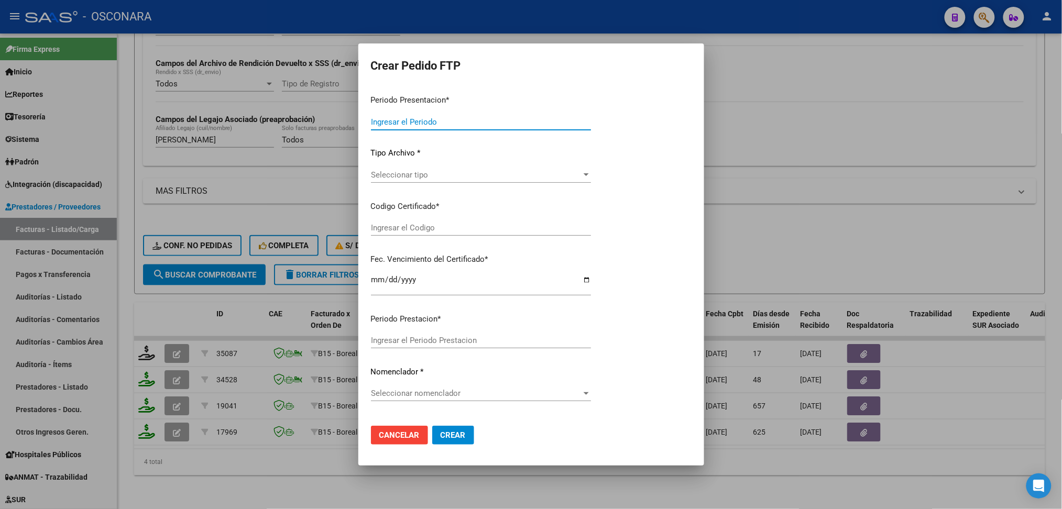
type input "202508"
type input "$ 435.376,56"
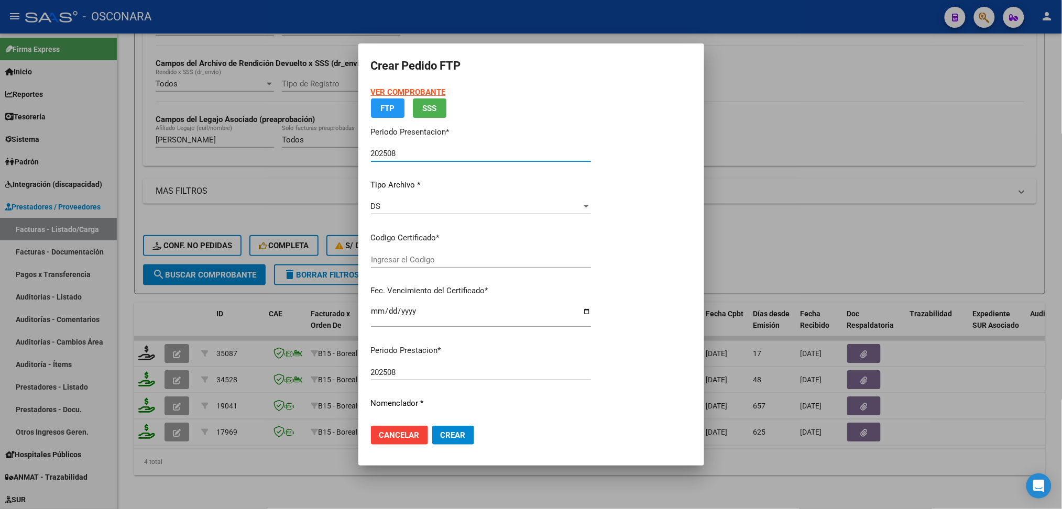
type input "arg02000581596072022120120261201sjn261"
type input "[DATE]"
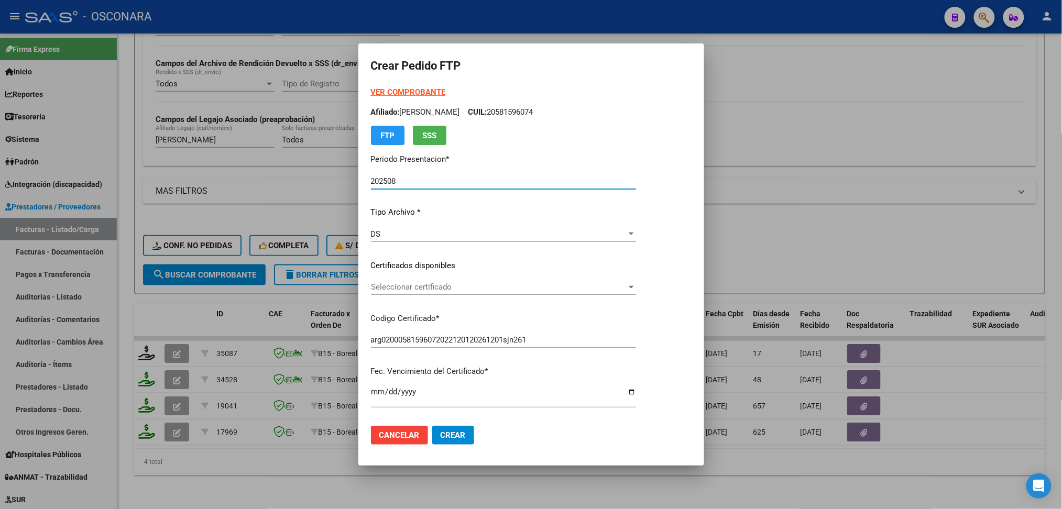
click at [428, 289] on span "Seleccionar certificado" at bounding box center [499, 286] width 256 height 9
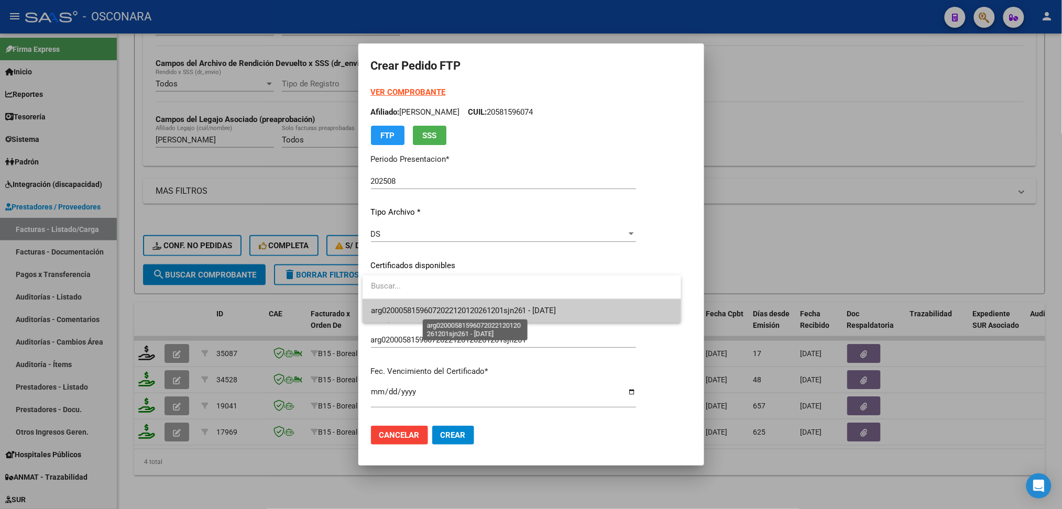
click at [431, 314] on span "arg02000581596072022120120261201sjn261 - [DATE]" at bounding box center [463, 310] width 185 height 9
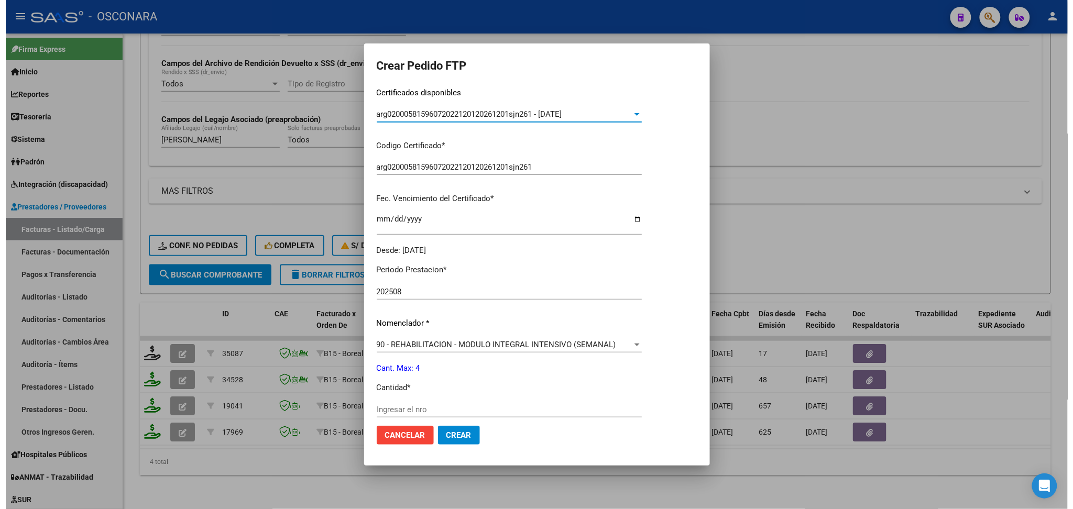
scroll to position [341, 0]
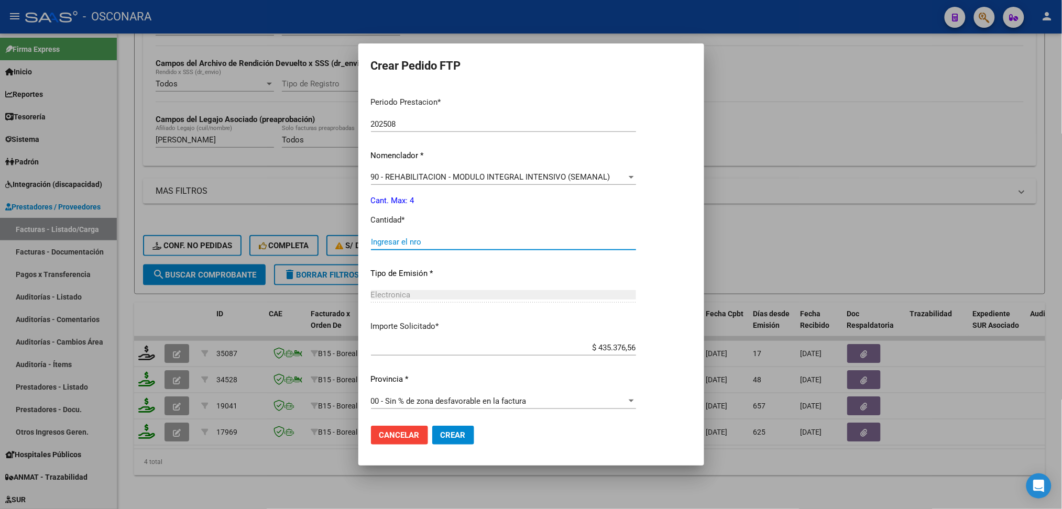
click at [420, 241] on input "Ingresar el nro" at bounding box center [503, 241] width 265 height 9
type input "4"
click at [432, 426] on button "Crear" at bounding box center [453, 435] width 42 height 19
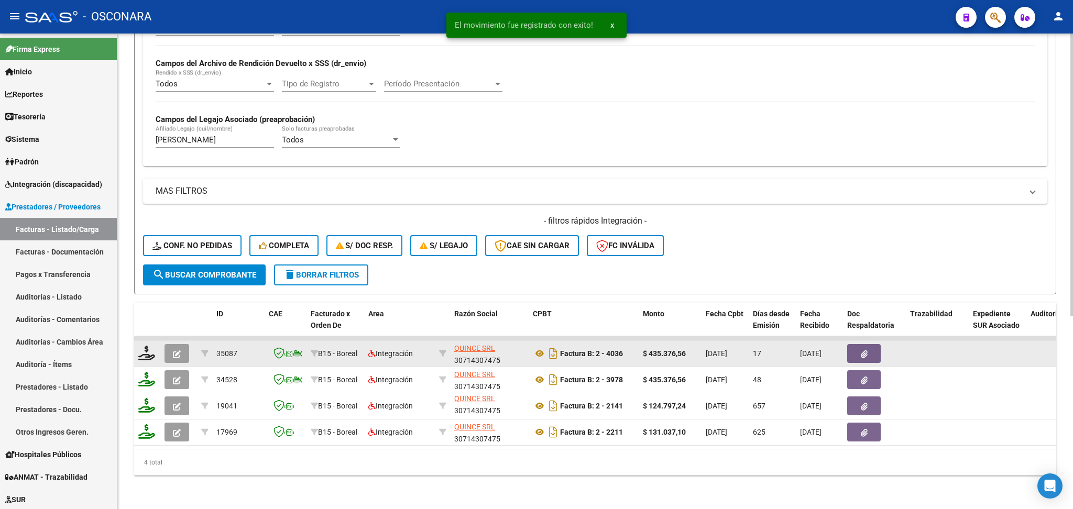
click at [169, 344] on button "button" at bounding box center [177, 353] width 25 height 19
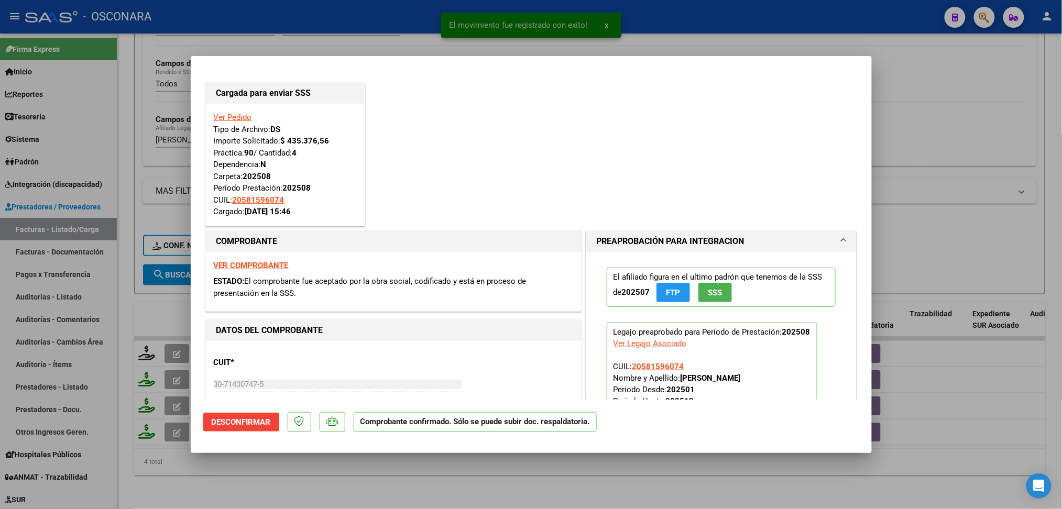
click at [364, 484] on div at bounding box center [531, 254] width 1062 height 509
type input "$ 0,00"
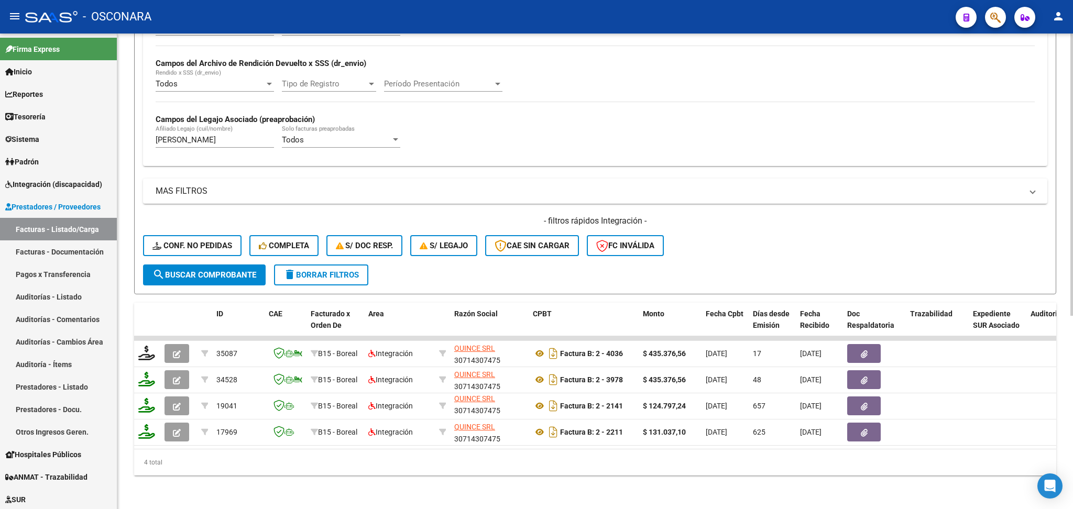
click at [717, 248] on div "- filtros rápidos Integración - Conf. no pedidas Completa S/ Doc Resp. S/ legaj…" at bounding box center [595, 239] width 904 height 49
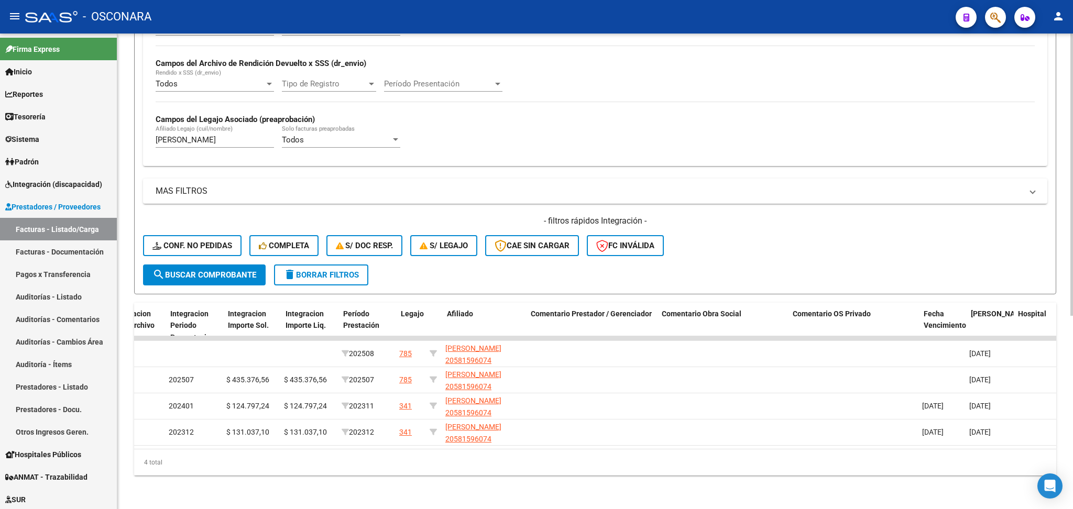
scroll to position [0, 0]
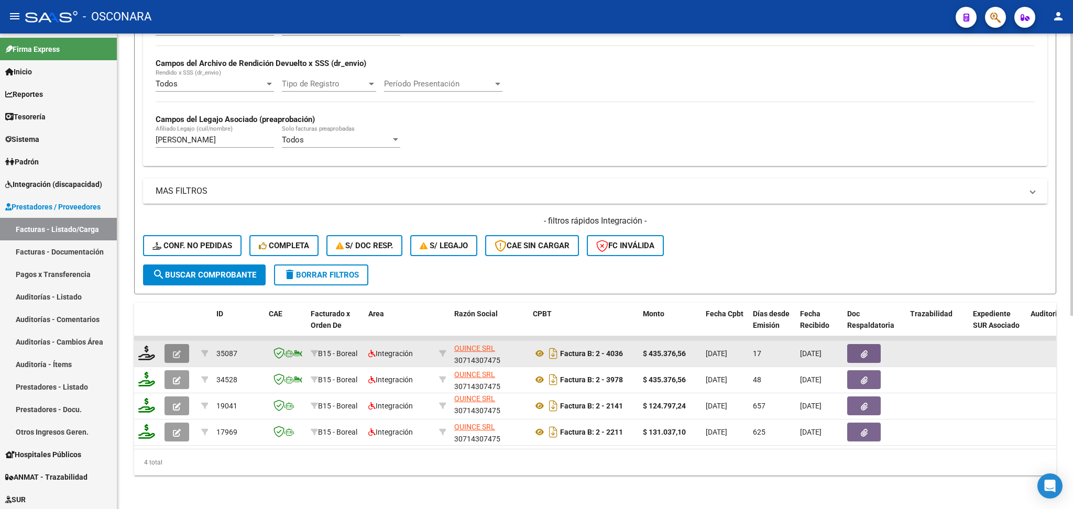
click at [174, 344] on button "button" at bounding box center [177, 353] width 25 height 19
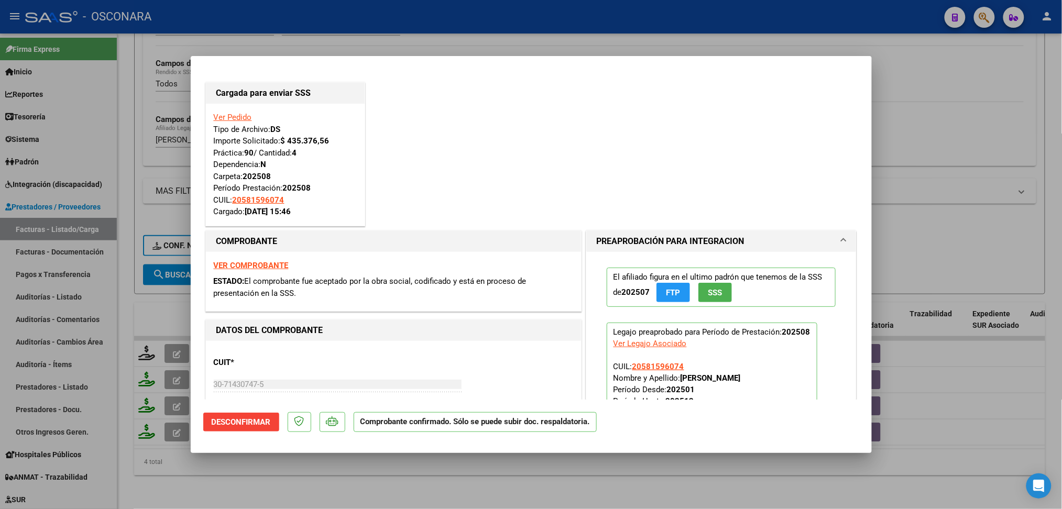
click at [277, 472] on div at bounding box center [531, 254] width 1062 height 509
type input "$ 0,00"
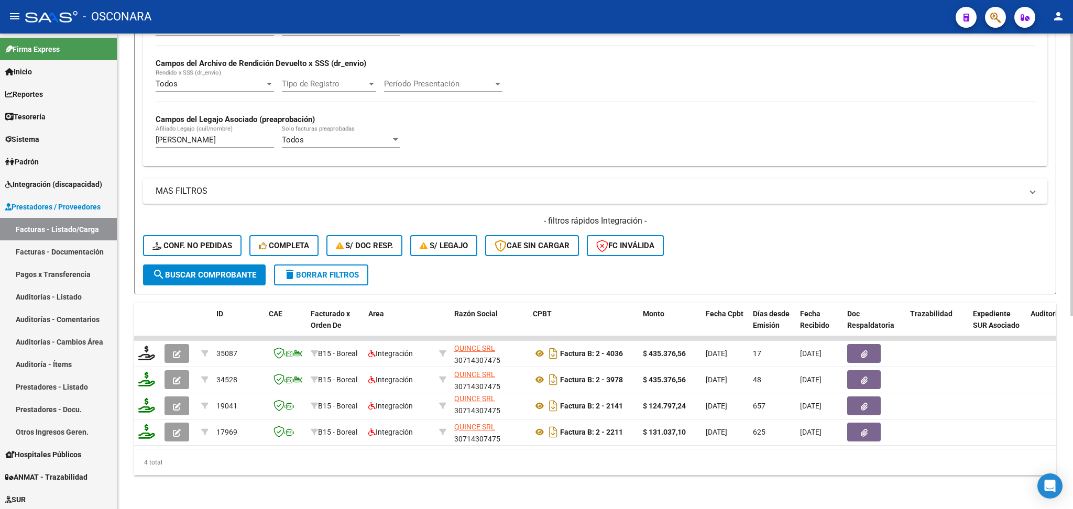
click at [699, 222] on div "- filtros rápidos Integración - Conf. no pedidas Completa S/ Doc Resp. S/ legaj…" at bounding box center [595, 239] width 904 height 49
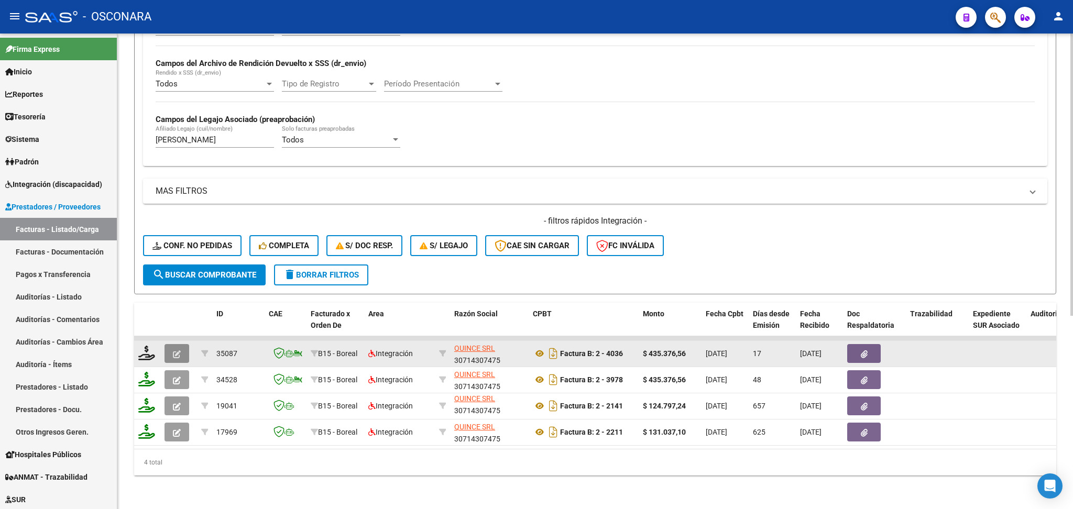
click at [178, 351] on icon "button" at bounding box center [177, 355] width 8 height 8
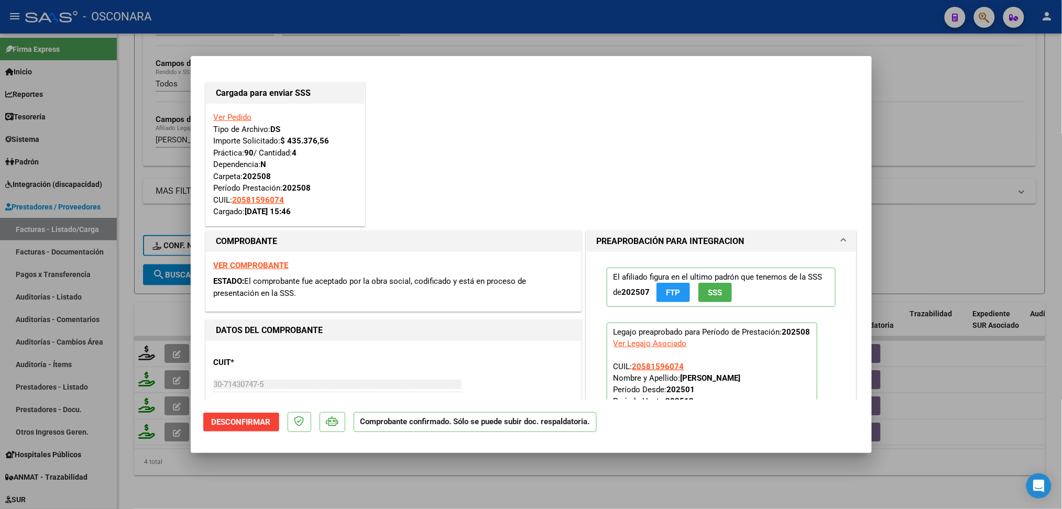
click at [293, 474] on div at bounding box center [531, 254] width 1062 height 509
type input "$ 0,00"
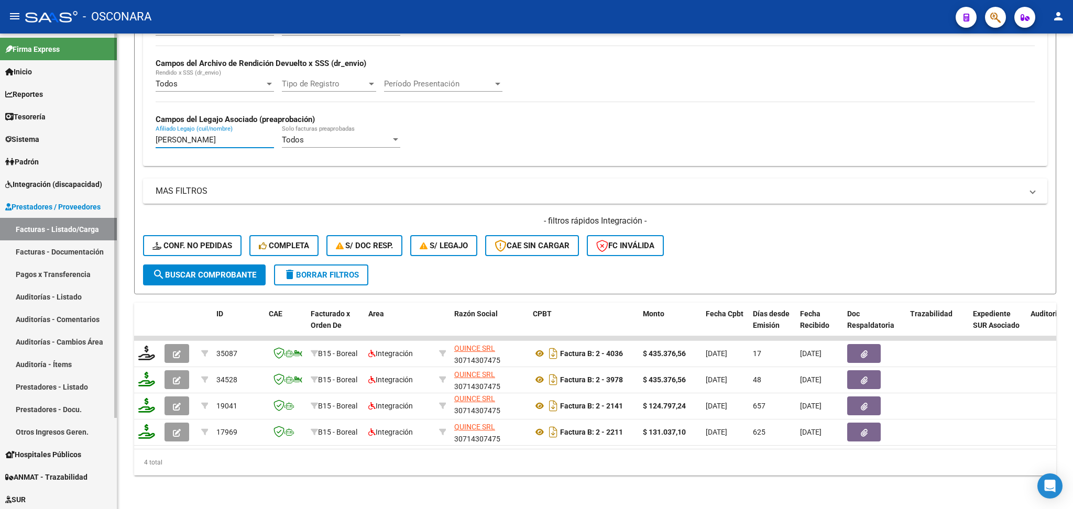
drag, startPoint x: 253, startPoint y: 129, endPoint x: 113, endPoint y: 134, distance: 140.0
click at [113, 134] on mat-sidenav-container "Firma Express Inicio Calendario SSS Instructivos Contacto OS Reportes Ingresos …" at bounding box center [536, 272] width 1073 height 476
paste input "LIVERA [PERSON_NAME]"
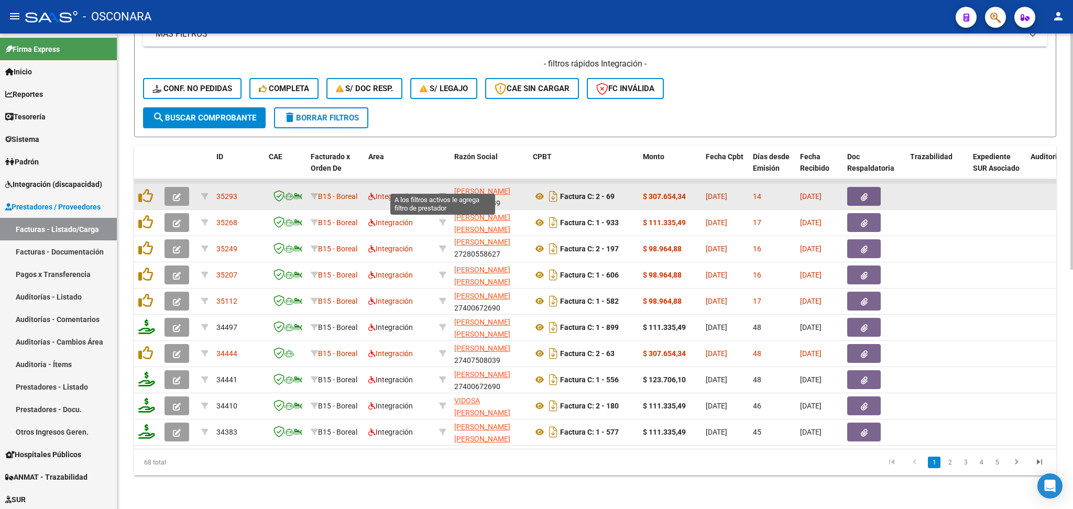
type input "[PERSON_NAME]"
click at [442, 193] on icon at bounding box center [442, 196] width 7 height 7
type input "27407508039"
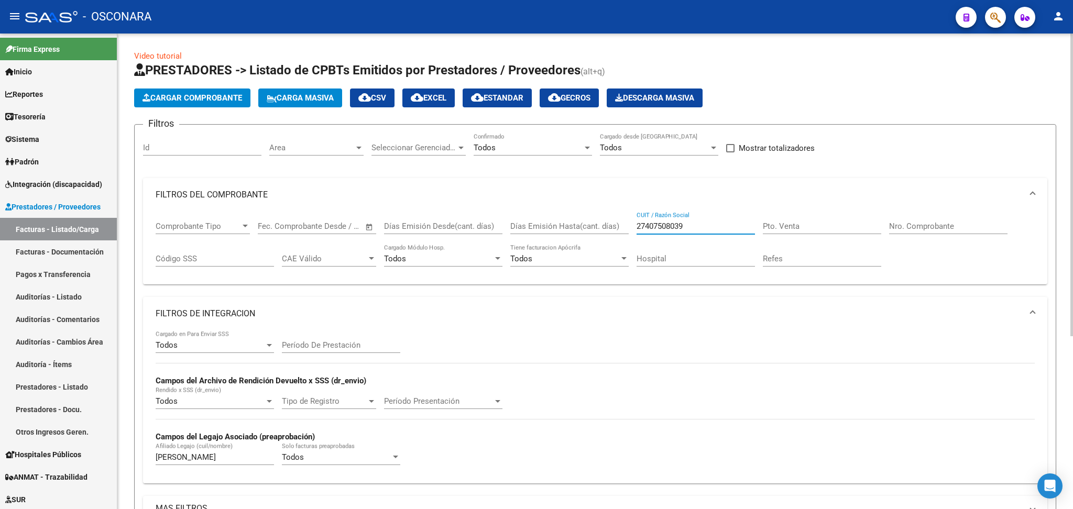
drag, startPoint x: 687, startPoint y: 227, endPoint x: 614, endPoint y: 228, distance: 73.4
click at [614, 228] on div "Comprobante Tipo Comprobante Tipo Fecha inicio – Fecha fin Fec. Comprobante Des…" at bounding box center [595, 244] width 879 height 65
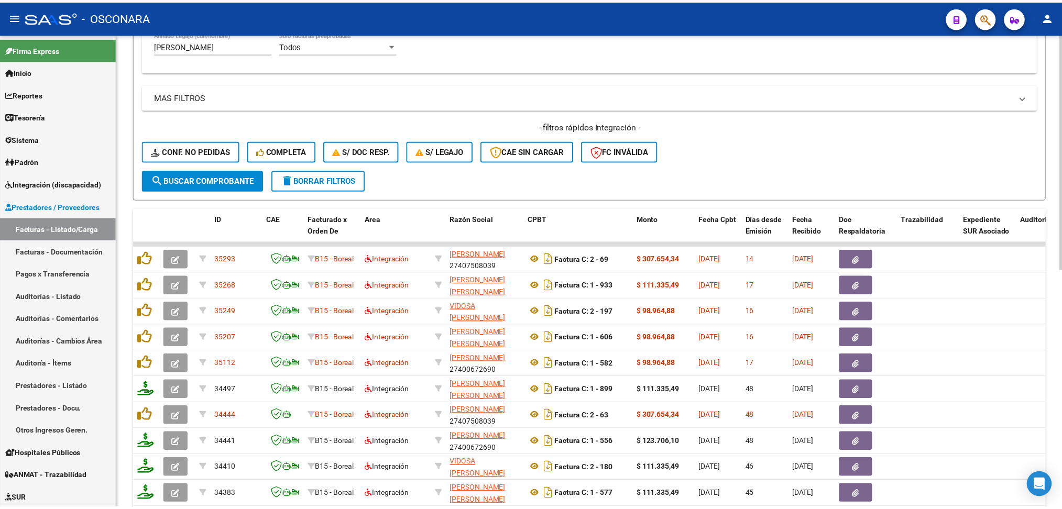
scroll to position [482, 0]
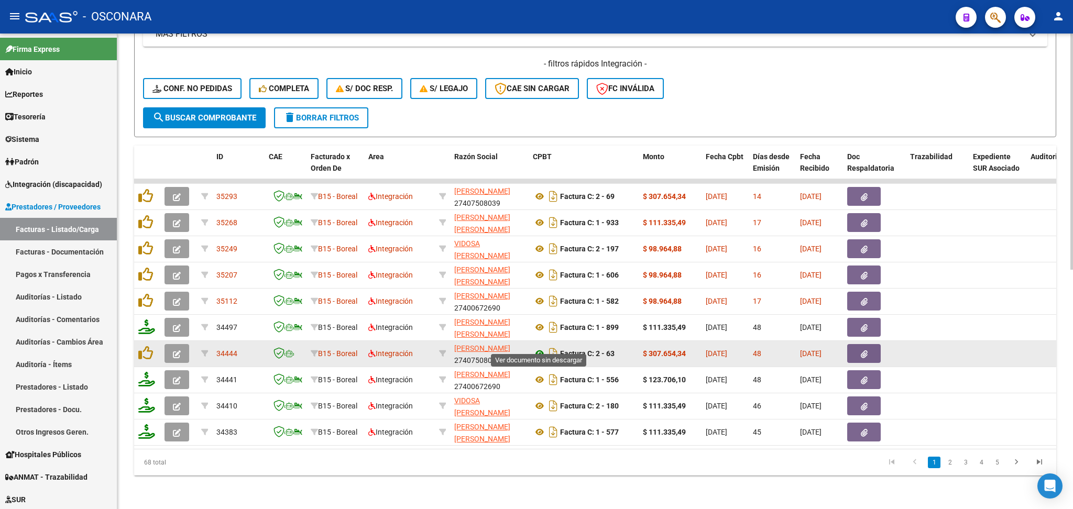
click at [538, 347] on icon at bounding box center [540, 353] width 14 height 13
click at [856, 344] on button "button" at bounding box center [864, 353] width 34 height 19
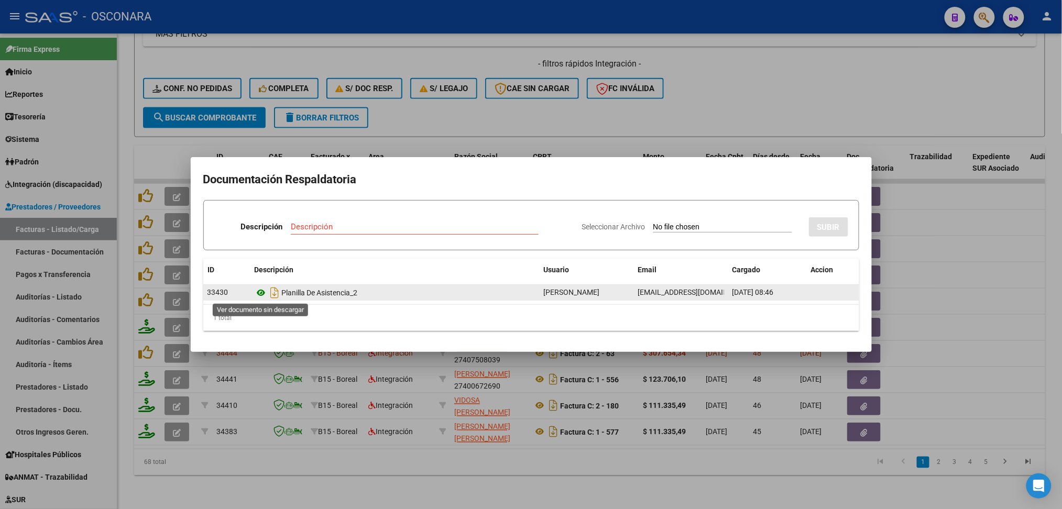
click at [266, 294] on icon at bounding box center [262, 293] width 14 height 13
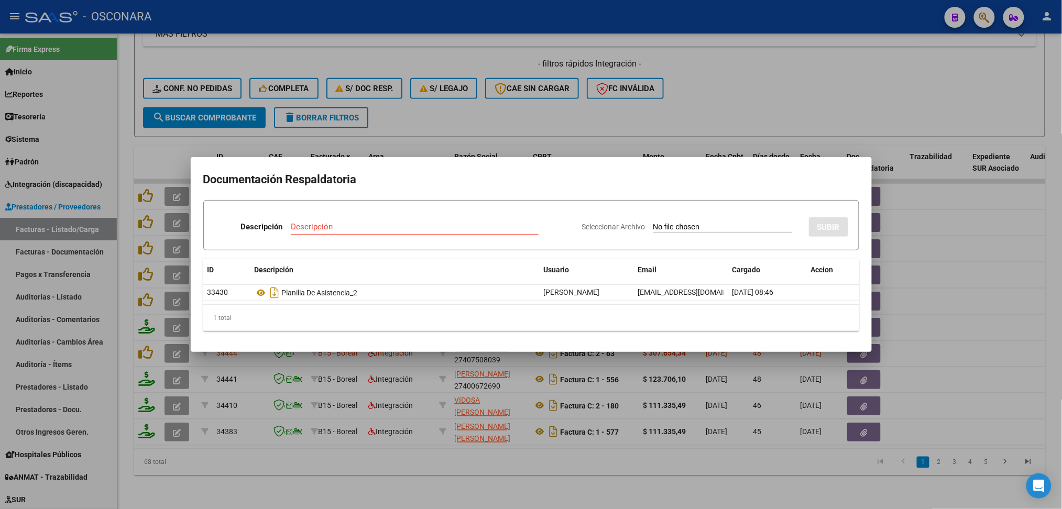
click at [470, 107] on div at bounding box center [531, 254] width 1062 height 509
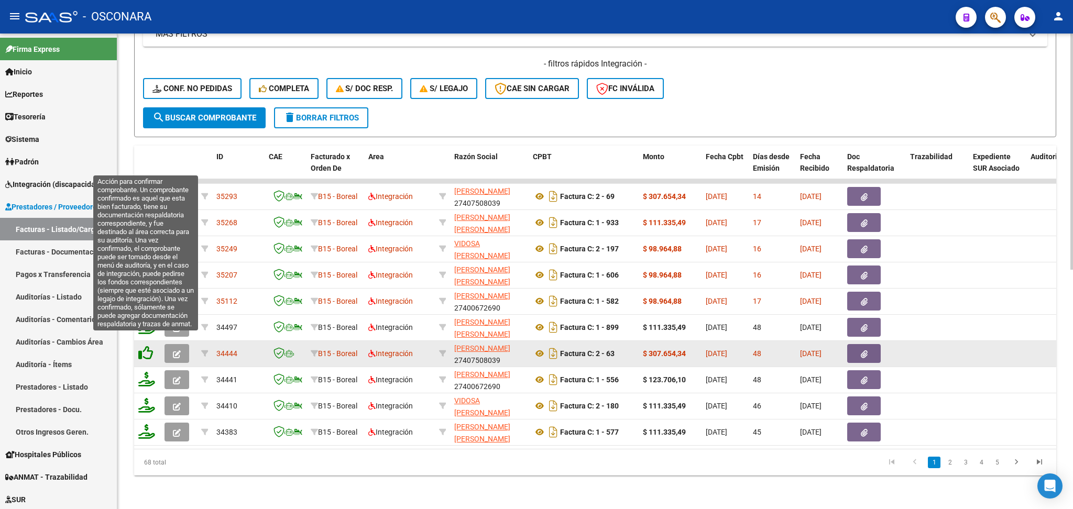
click at [148, 347] on icon at bounding box center [145, 353] width 15 height 15
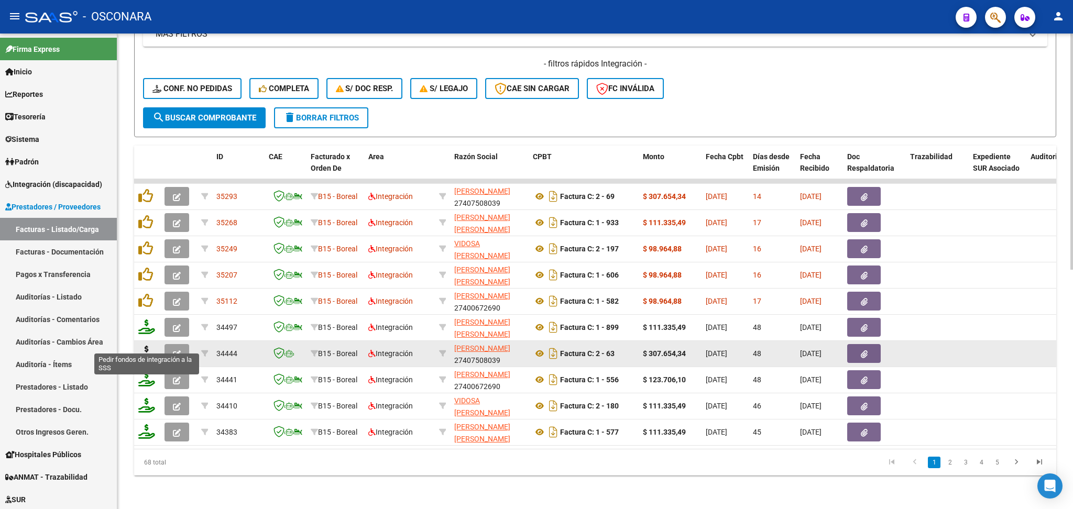
click at [146, 347] on icon at bounding box center [146, 353] width 17 height 15
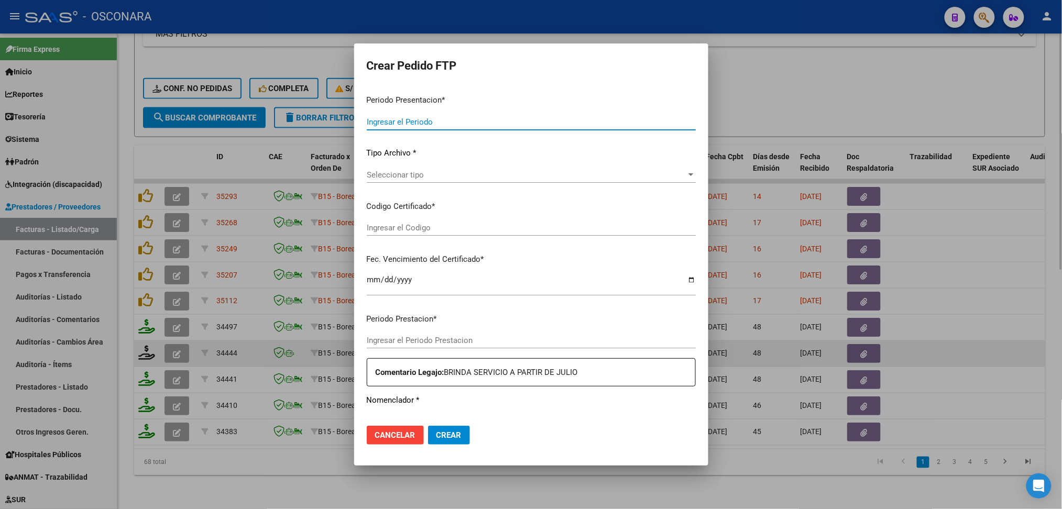
type input "202508"
type input "202507"
type input "$ 307.654,34"
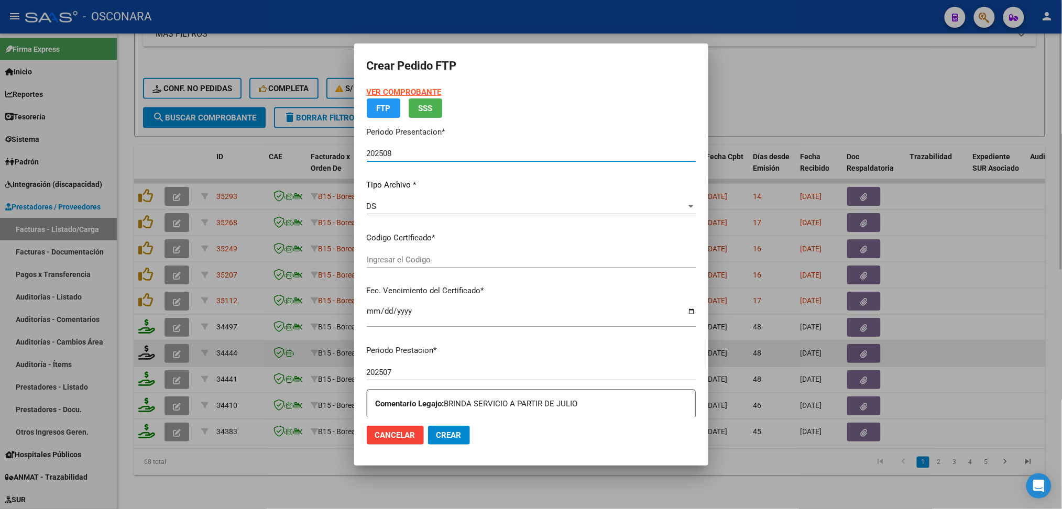
type input "arg02000581611602023081620280816cor234"
type input "[DATE]"
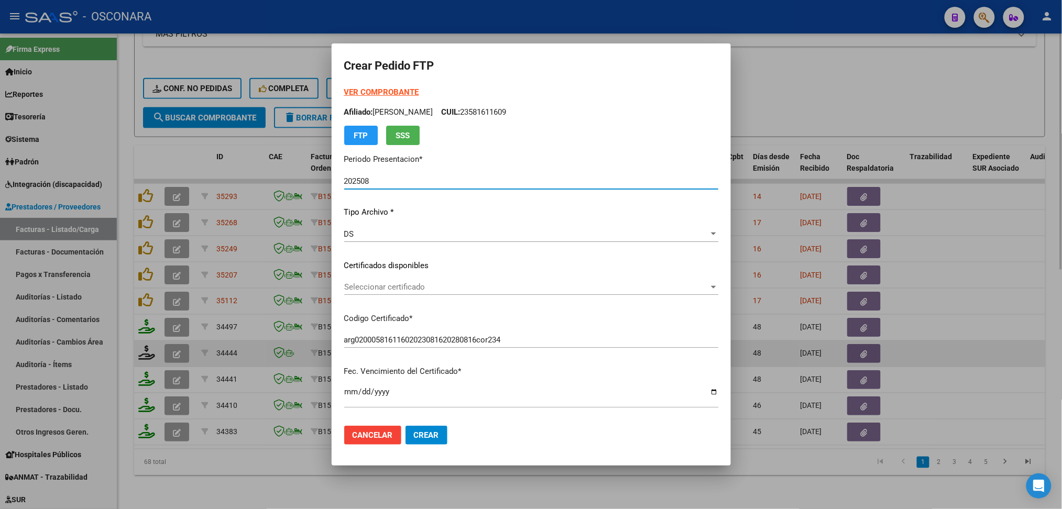
click at [400, 287] on span "Seleccionar certificado" at bounding box center [526, 286] width 365 height 9
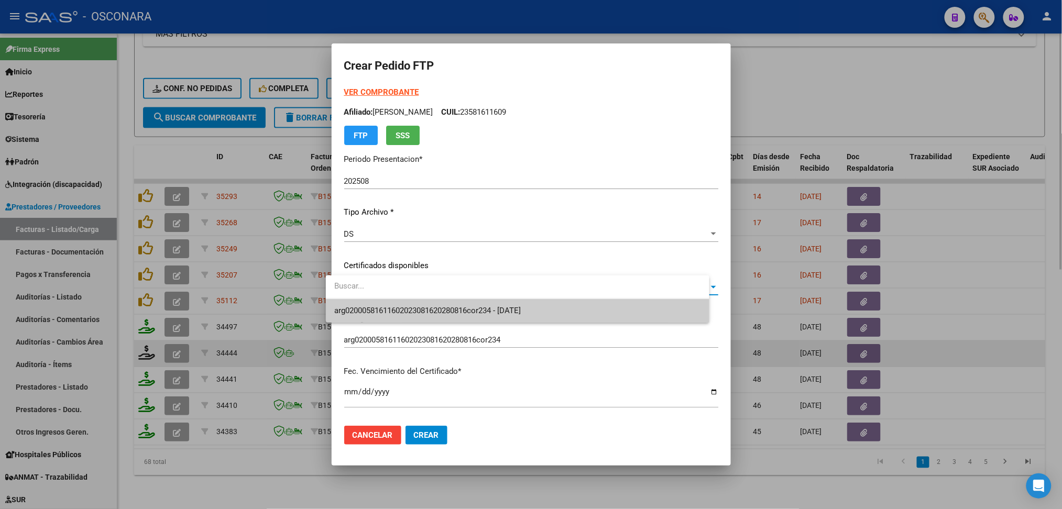
drag, startPoint x: 400, startPoint y: 287, endPoint x: 394, endPoint y: 304, distance: 18.2
click at [394, 304] on span "arg02000581611602023081620280816cor234 - [DATE]" at bounding box center [517, 311] width 367 height 24
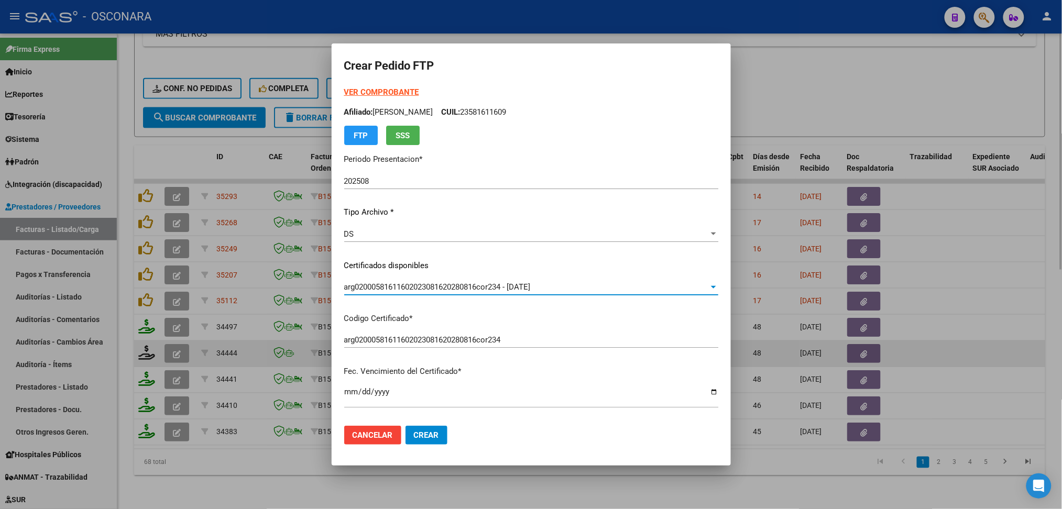
scroll to position [279, 0]
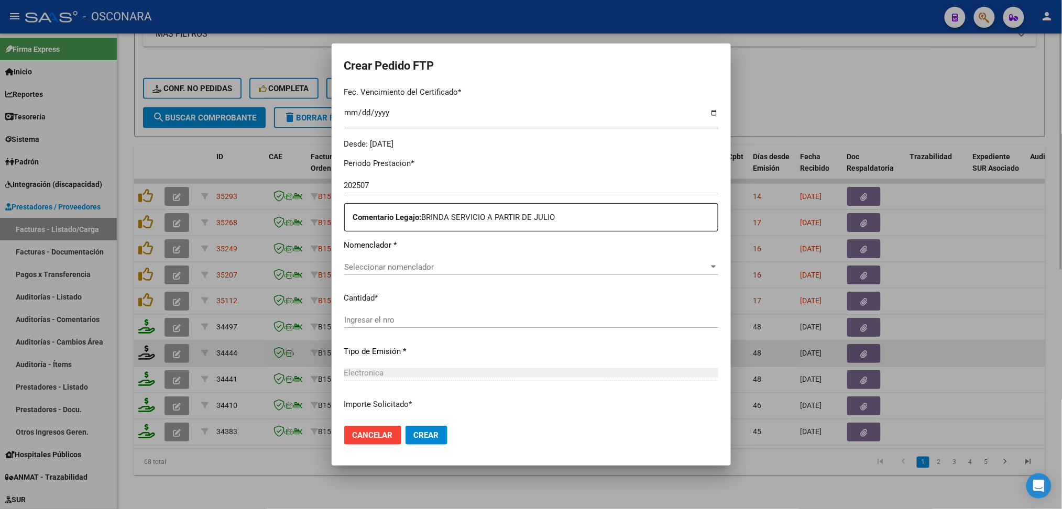
click at [381, 266] on span "Seleccionar nomenclador" at bounding box center [526, 267] width 365 height 9
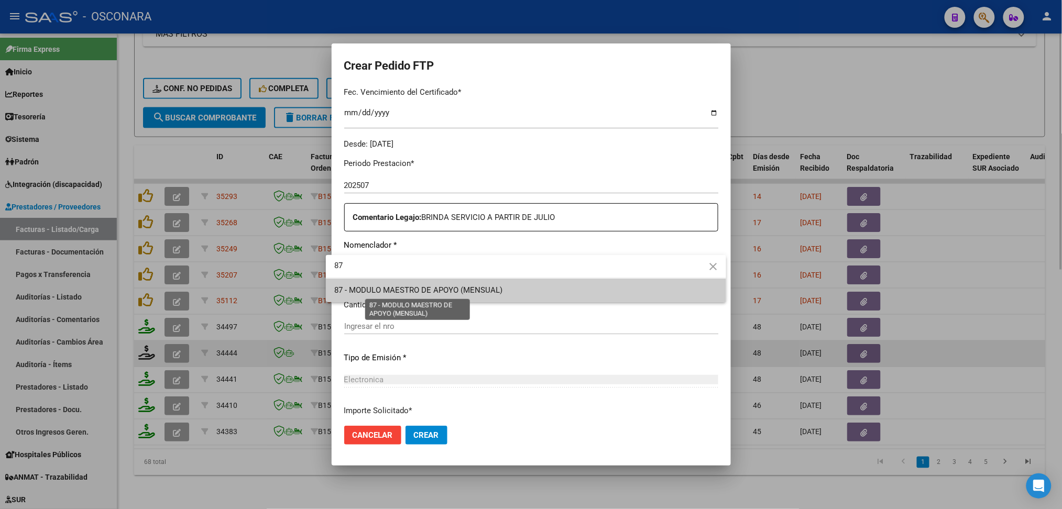
type input "87"
click at [388, 296] on span "87 - MODULO MAESTRO DE APOYO (MENSUAL)" at bounding box center [526, 291] width 384 height 24
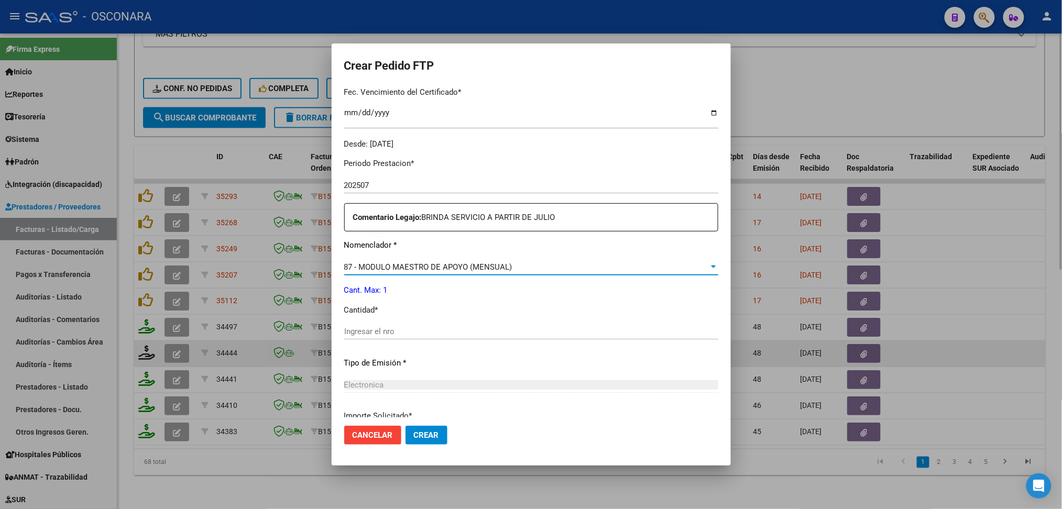
click at [375, 335] on input "Ingresar el nro" at bounding box center [531, 331] width 374 height 9
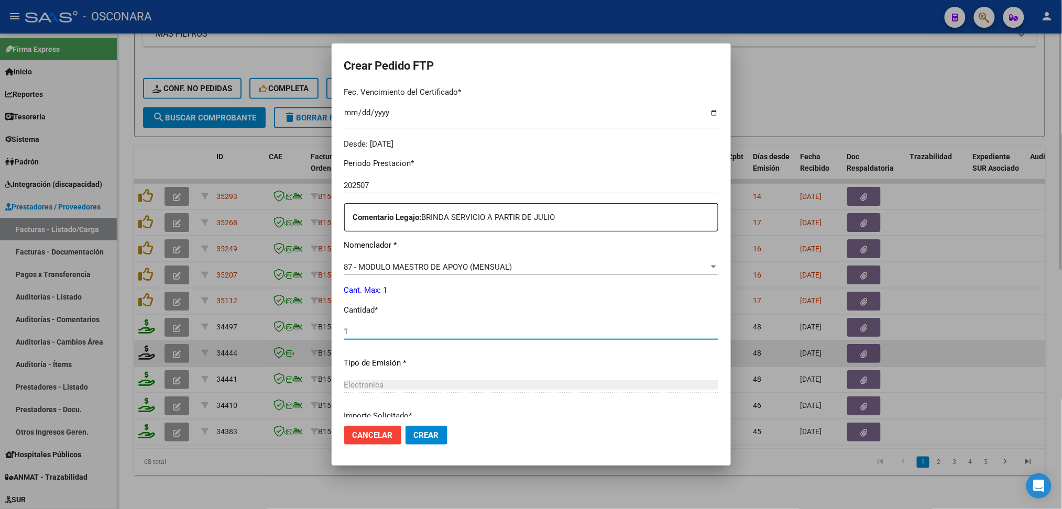
type input "1"
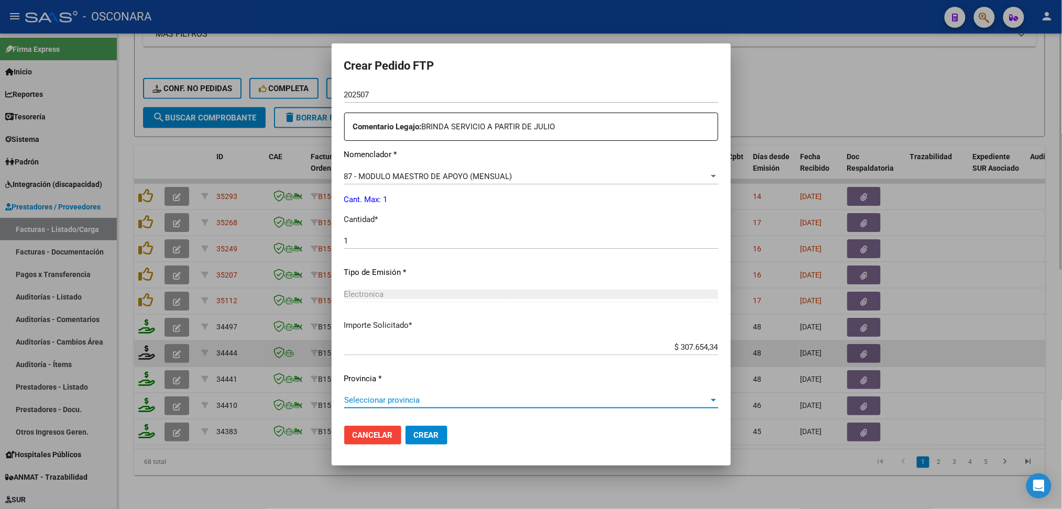
click at [381, 399] on span "Seleccionar provincia" at bounding box center [526, 400] width 365 height 9
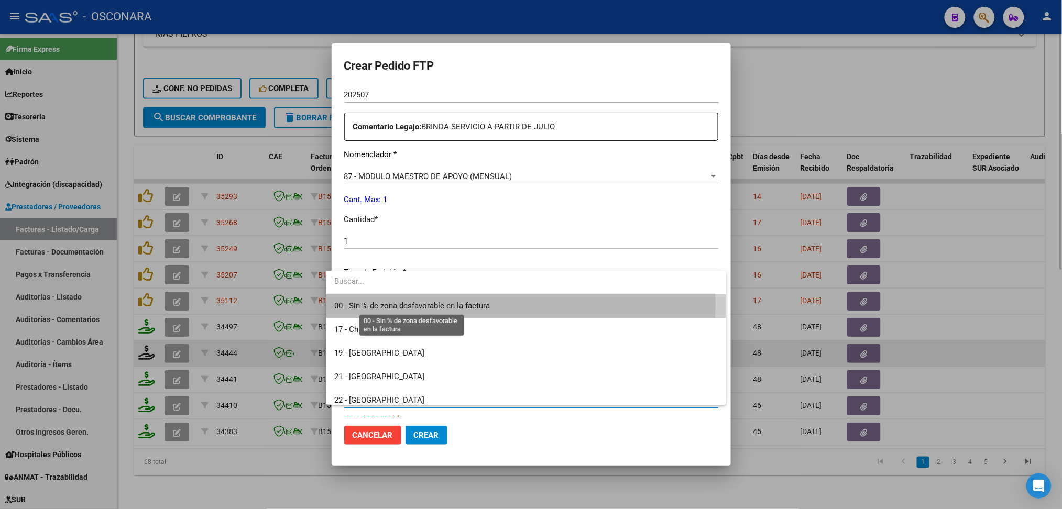
click at [426, 304] on span "00 - Sin % de zona desfavorable en la factura" at bounding box center [412, 305] width 156 height 9
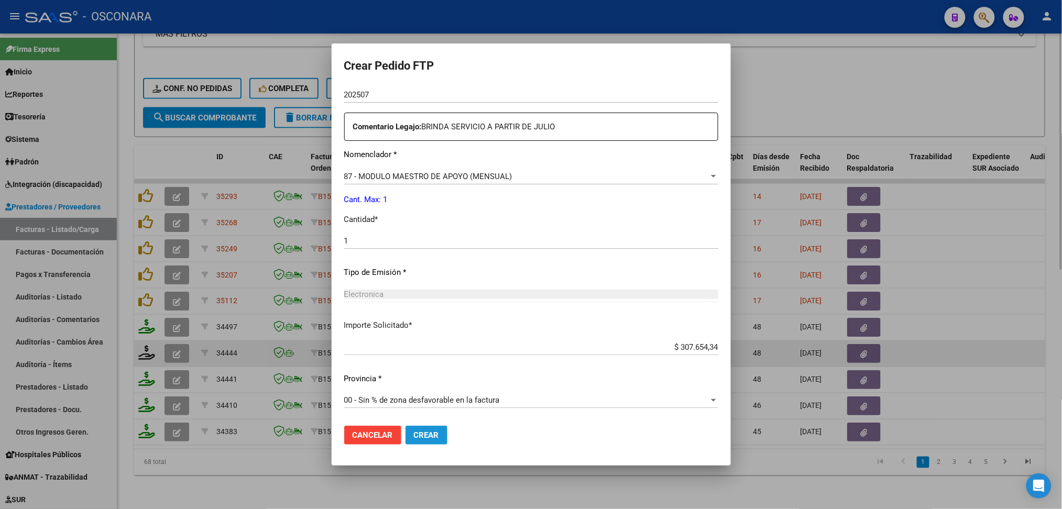
click at [417, 431] on span "Crear" at bounding box center [426, 435] width 25 height 9
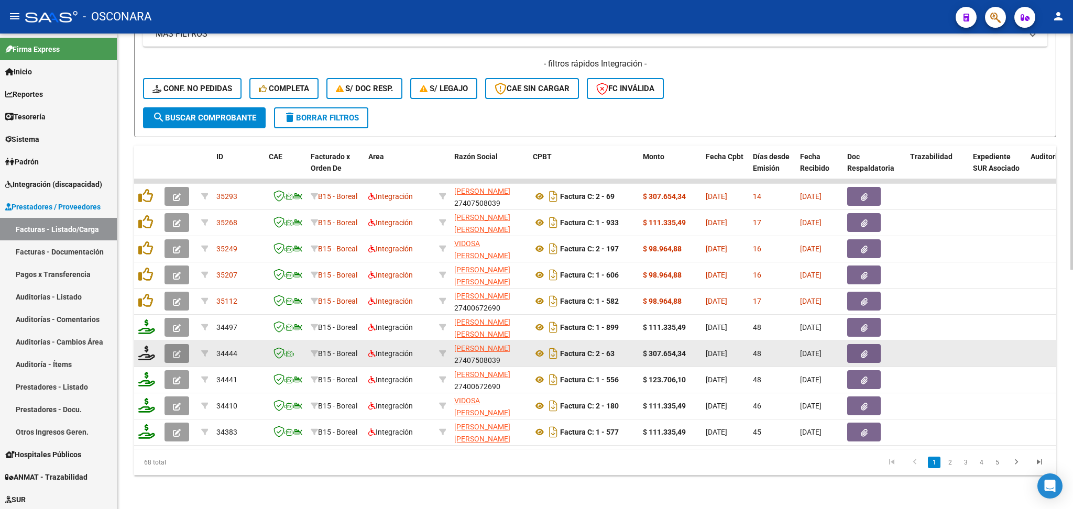
click at [179, 351] on icon "button" at bounding box center [177, 355] width 8 height 8
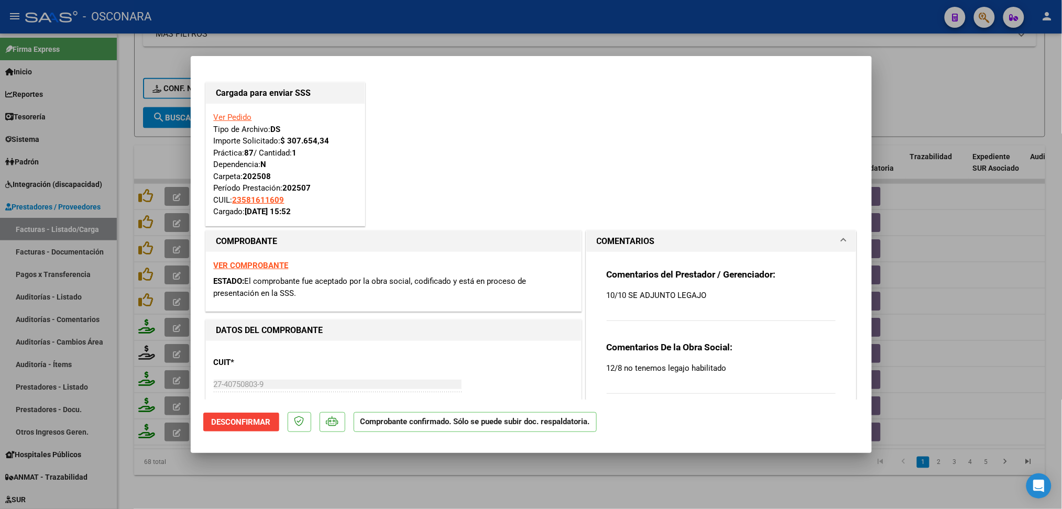
click at [451, 487] on div at bounding box center [531, 254] width 1062 height 509
type input "$ 0,00"
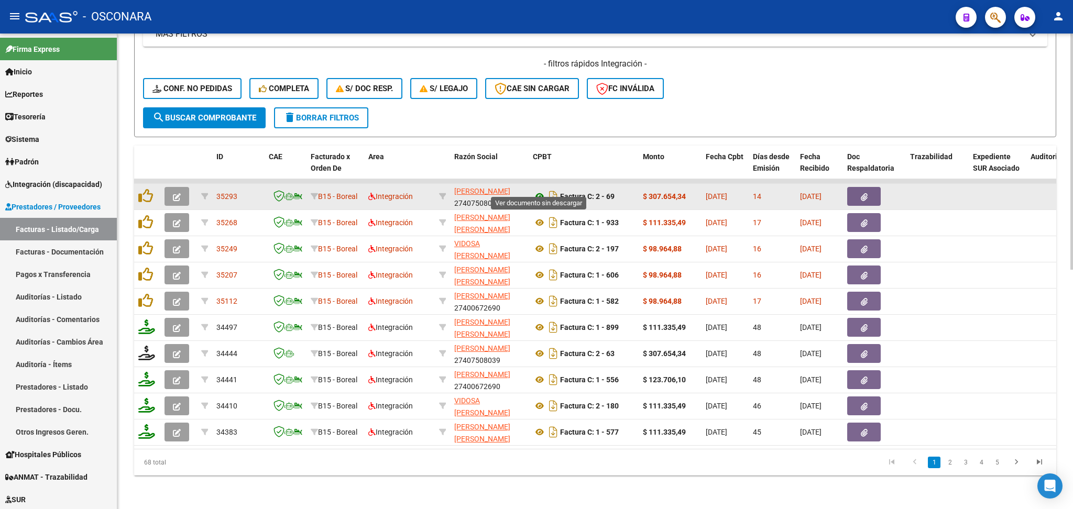
click at [539, 190] on icon at bounding box center [540, 196] width 14 height 13
click at [861, 193] on icon "button" at bounding box center [864, 197] width 7 height 8
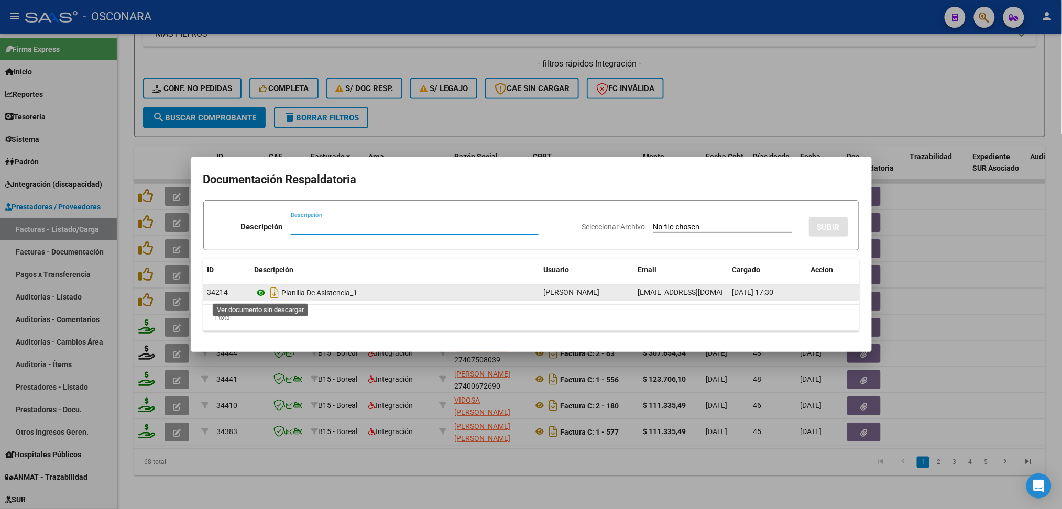
click at [262, 292] on icon at bounding box center [262, 293] width 14 height 13
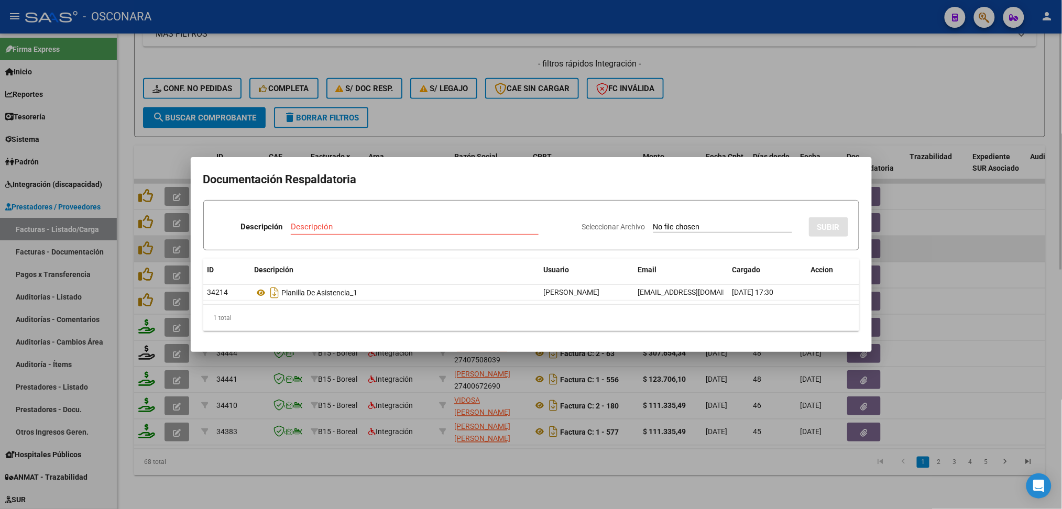
drag, startPoint x: 522, startPoint y: 121, endPoint x: 339, endPoint y: 236, distance: 216.6
click at [523, 121] on div at bounding box center [531, 254] width 1062 height 509
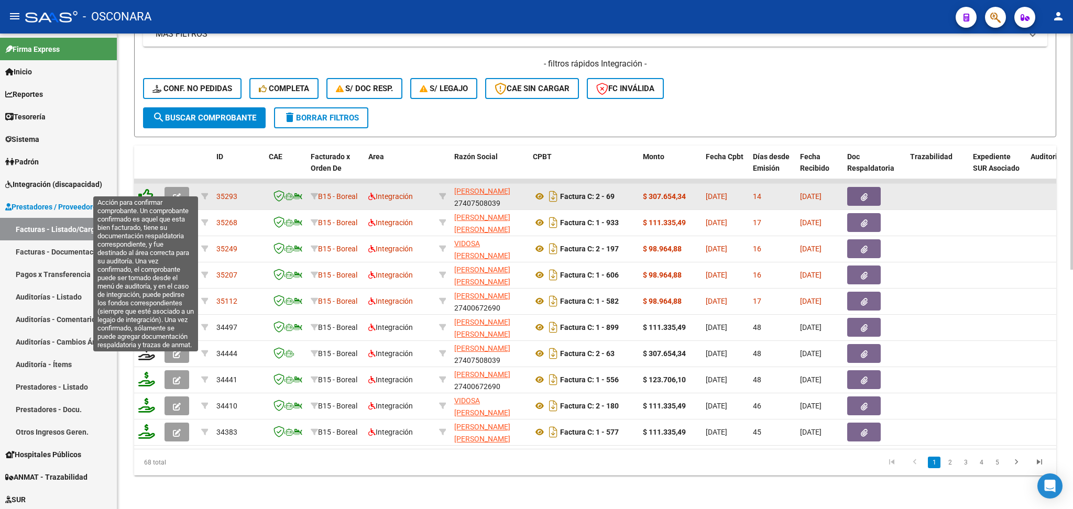
click at [150, 189] on icon at bounding box center [145, 196] width 15 height 15
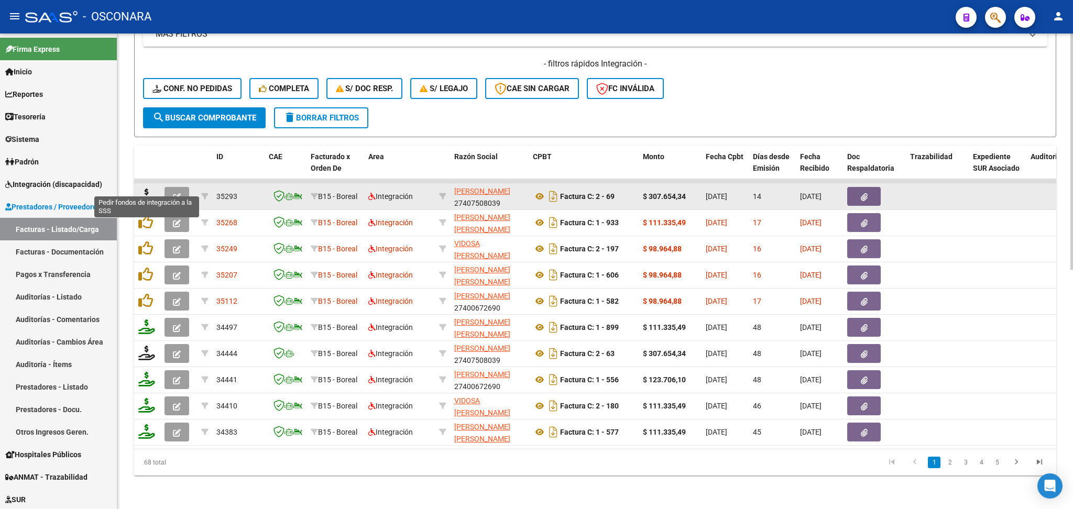
click at [146, 189] on icon at bounding box center [146, 196] width 17 height 15
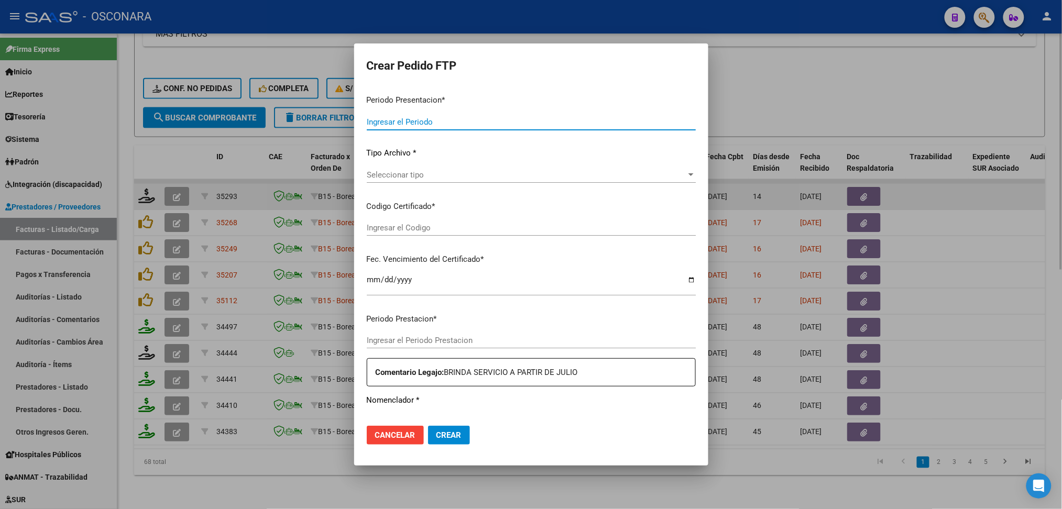
type input "202508"
type input "$ 307.654,34"
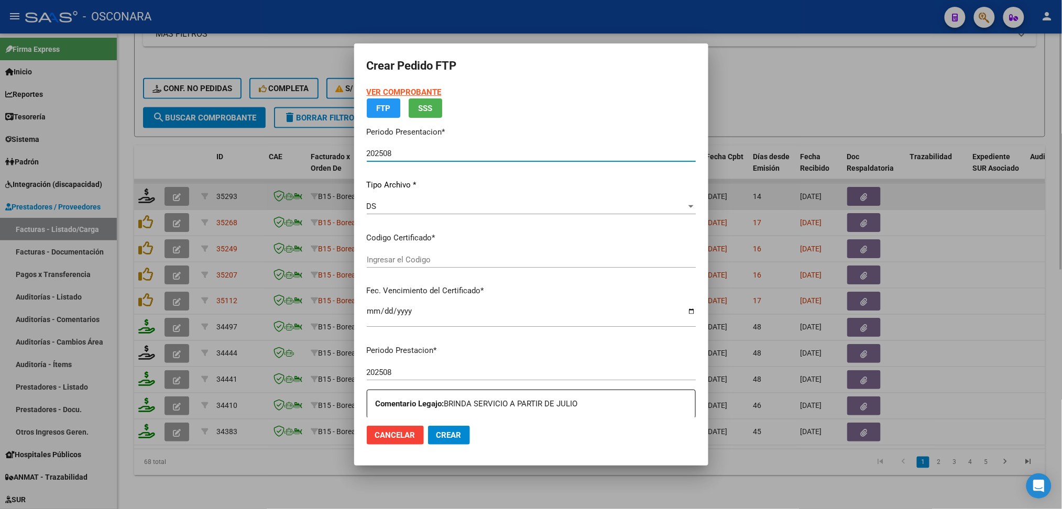
type input "arg02000581611602023081620280816cor234"
type input "[DATE]"
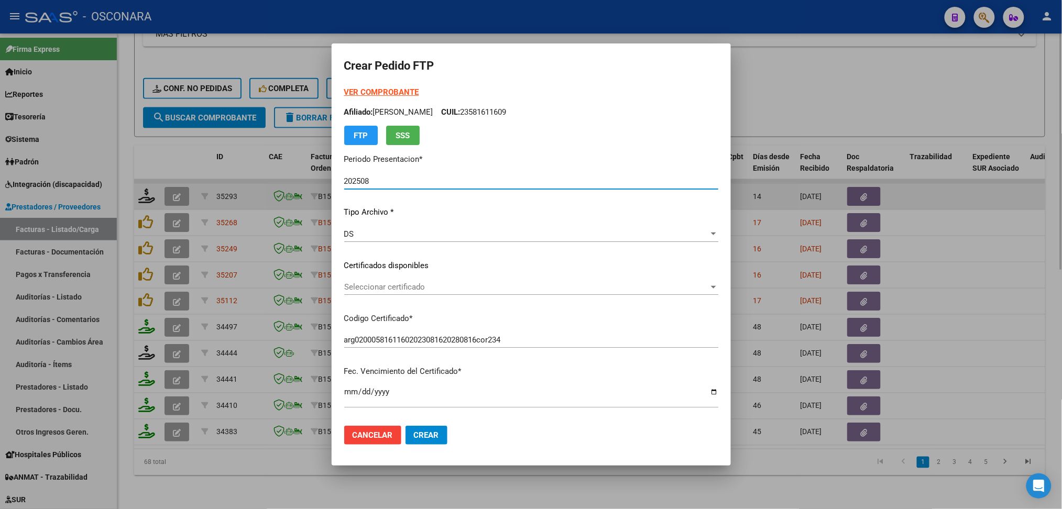
click at [399, 288] on span "Seleccionar certificado" at bounding box center [526, 286] width 365 height 9
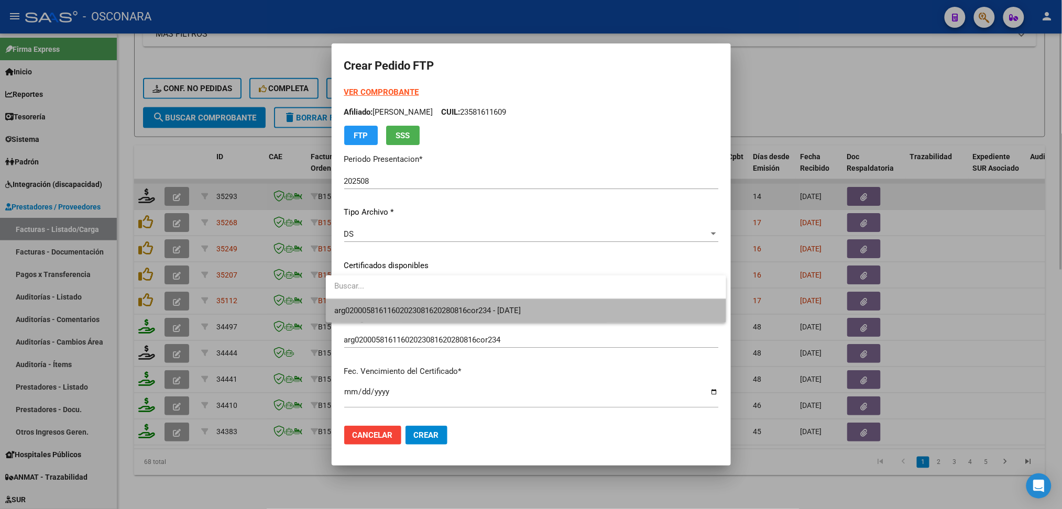
click at [400, 303] on span "arg02000581611602023081620280816cor234 - [DATE]" at bounding box center [526, 311] width 384 height 24
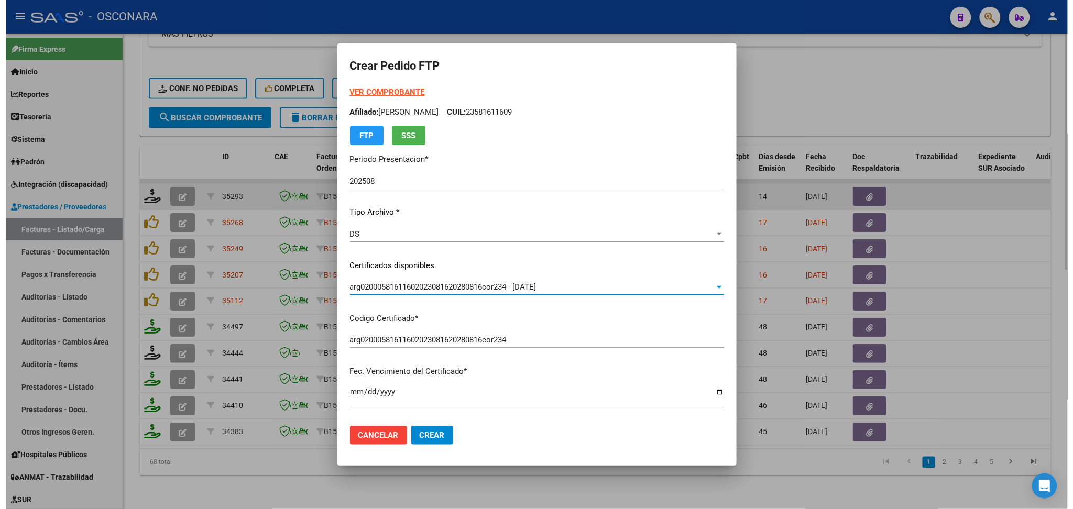
scroll to position [349, 0]
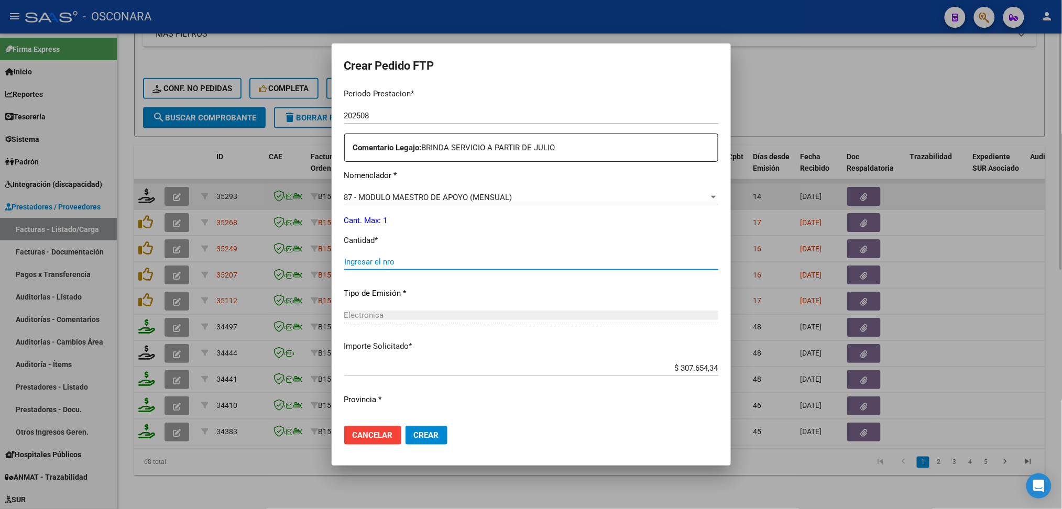
click at [380, 263] on input "Ingresar el nro" at bounding box center [531, 261] width 374 height 9
type input "1"
click at [406, 426] on button "Crear" at bounding box center [427, 435] width 42 height 19
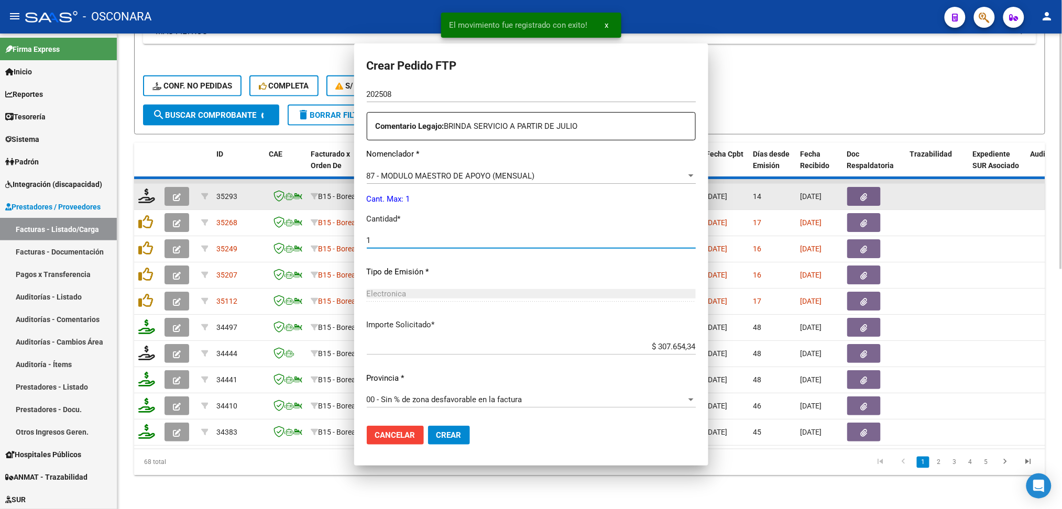
scroll to position [0, 0]
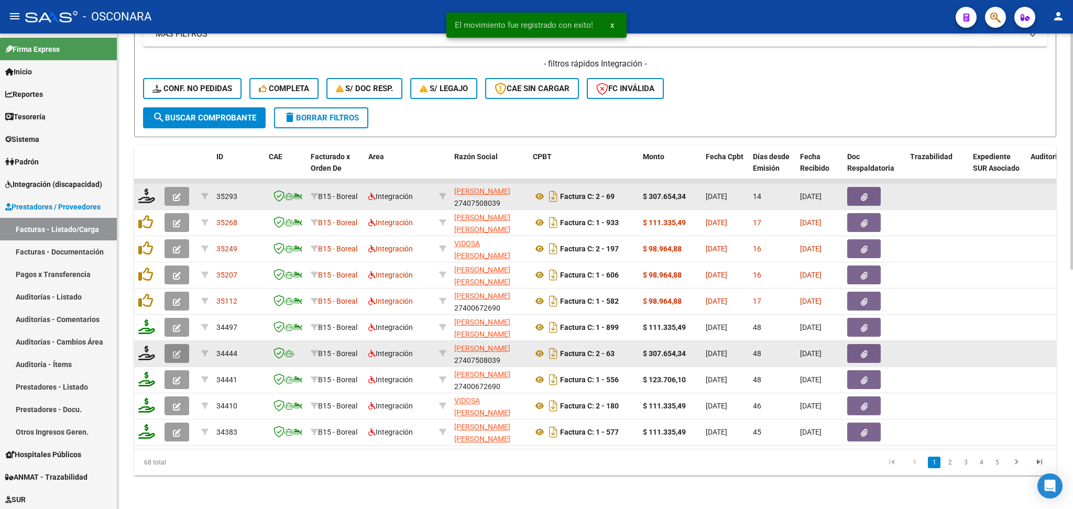
click at [177, 351] on icon "button" at bounding box center [177, 355] width 8 height 8
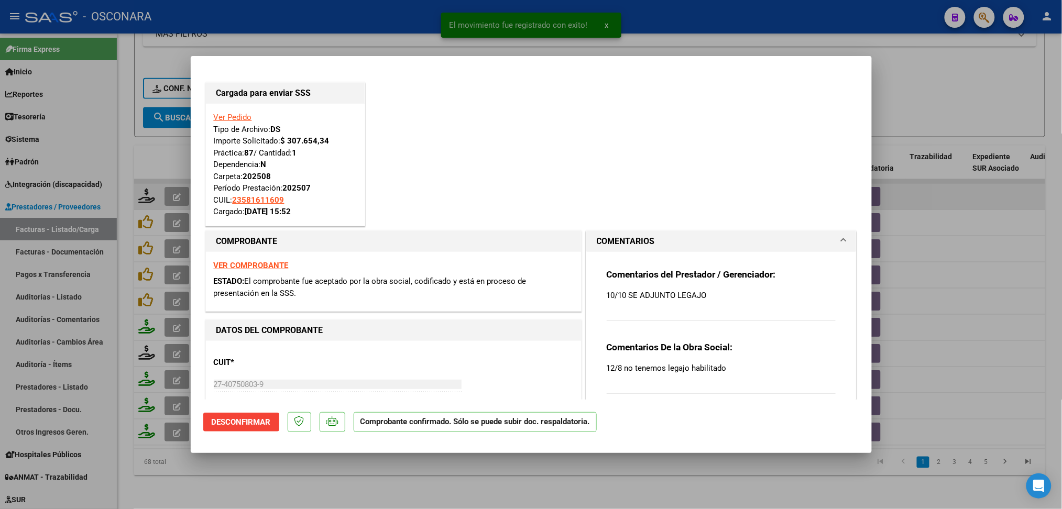
click at [313, 487] on div at bounding box center [531, 254] width 1062 height 509
type input "$ 0,00"
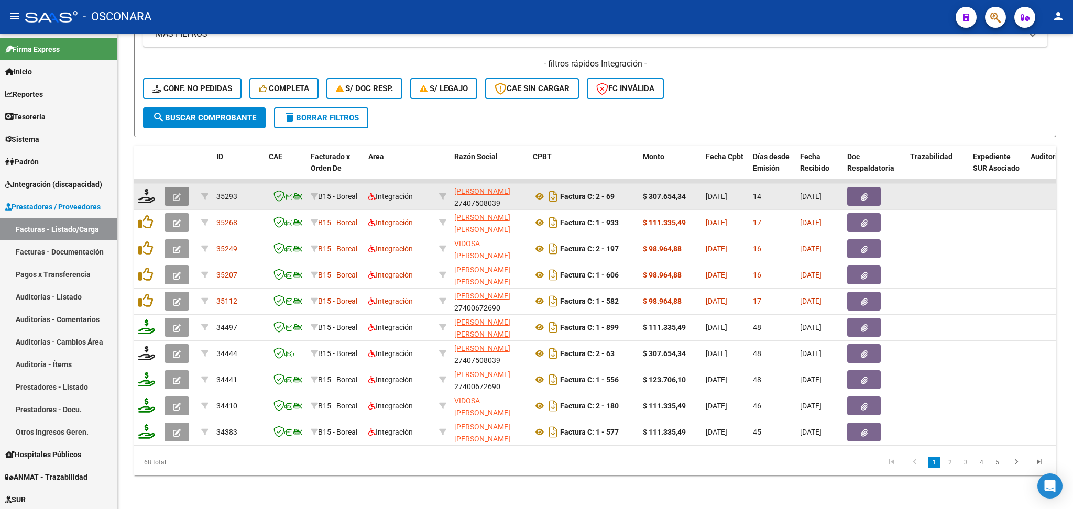
click at [173, 193] on icon "button" at bounding box center [177, 197] width 8 height 8
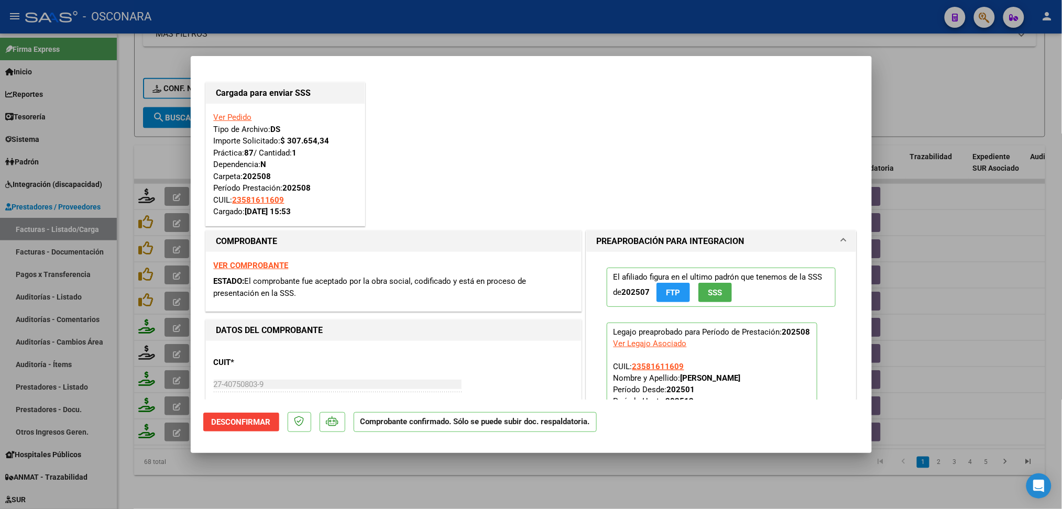
click at [403, 480] on div at bounding box center [531, 254] width 1062 height 509
type input "$ 0,00"
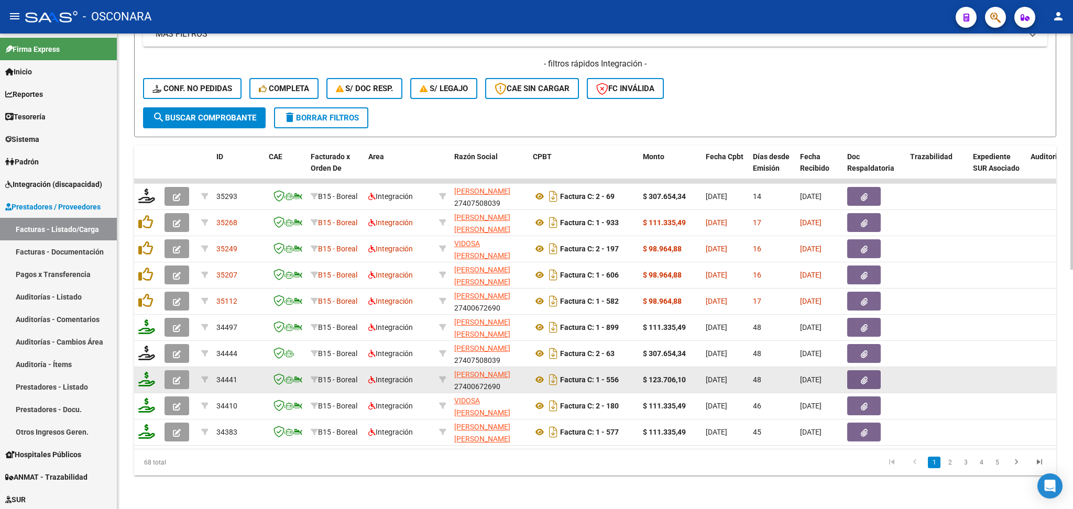
click at [172, 370] on button "button" at bounding box center [177, 379] width 25 height 19
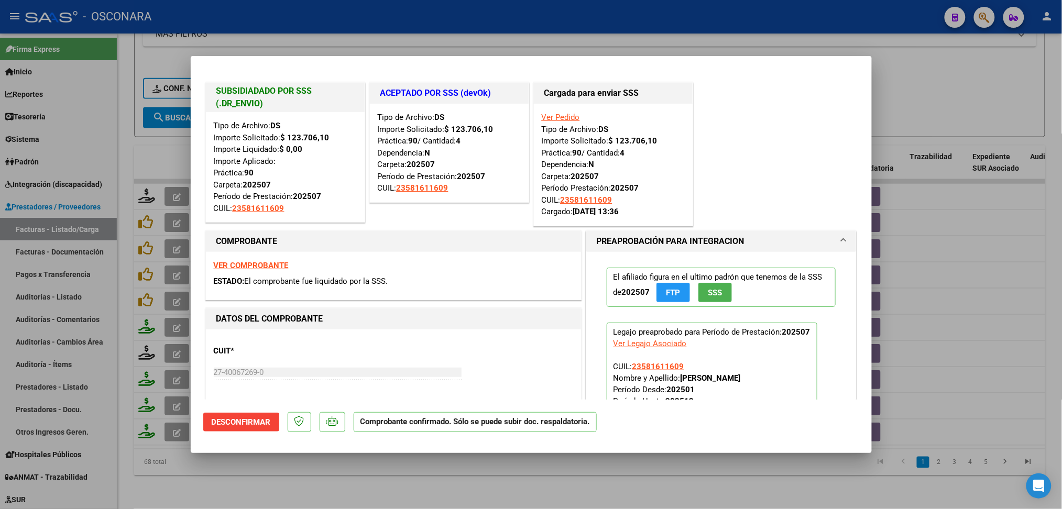
click at [411, 489] on div at bounding box center [531, 254] width 1062 height 509
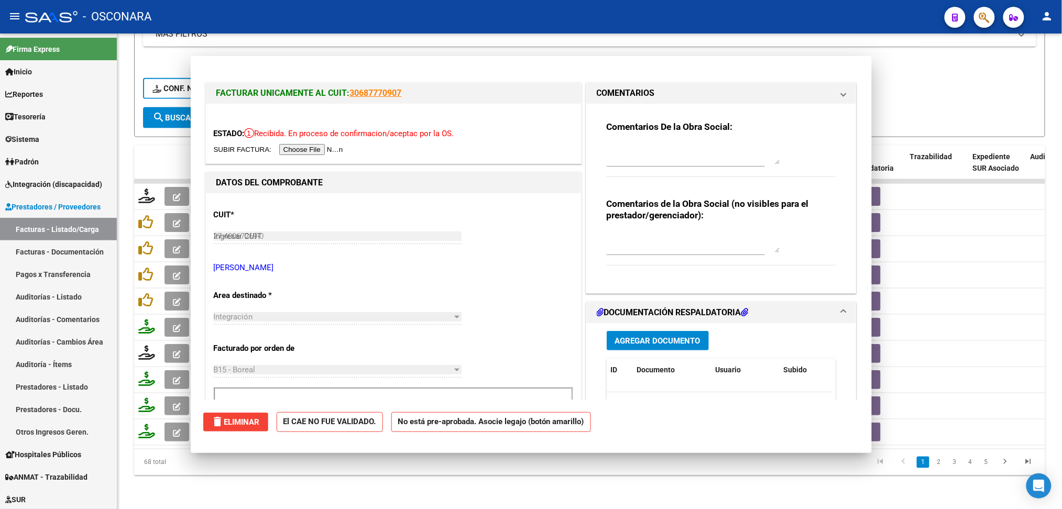
type input "$ 0,00"
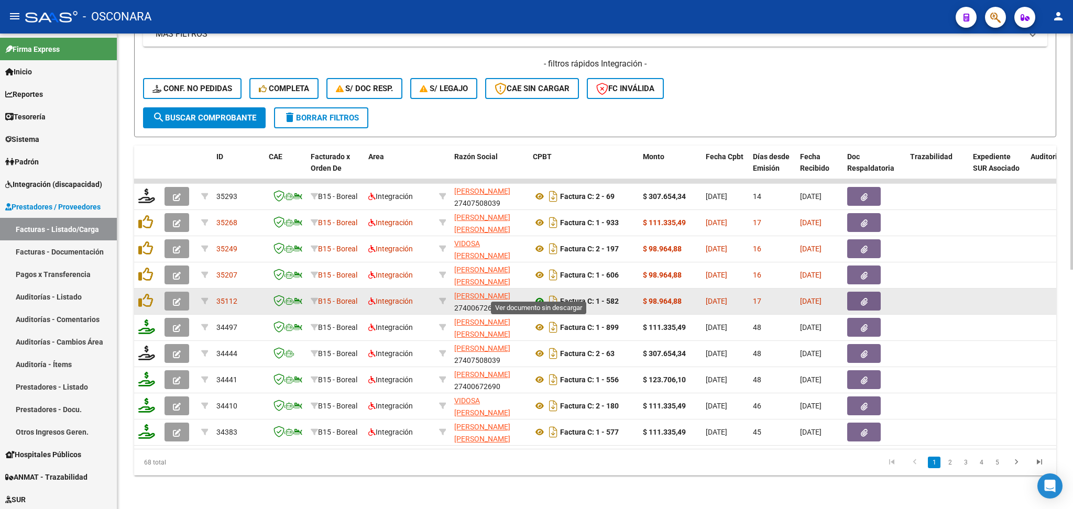
click at [538, 295] on icon at bounding box center [540, 301] width 14 height 13
click at [852, 292] on button "button" at bounding box center [864, 301] width 34 height 19
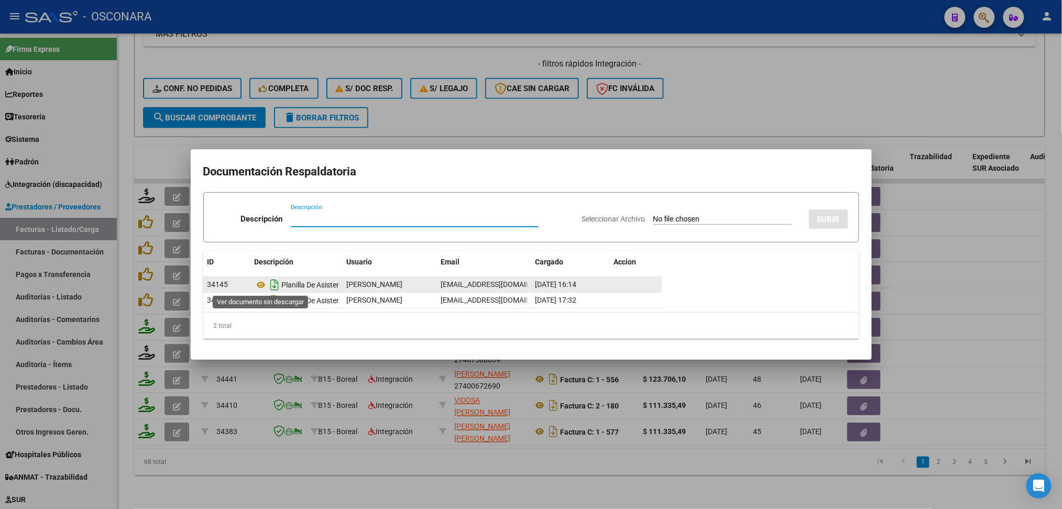
click at [265, 287] on icon at bounding box center [262, 285] width 14 height 13
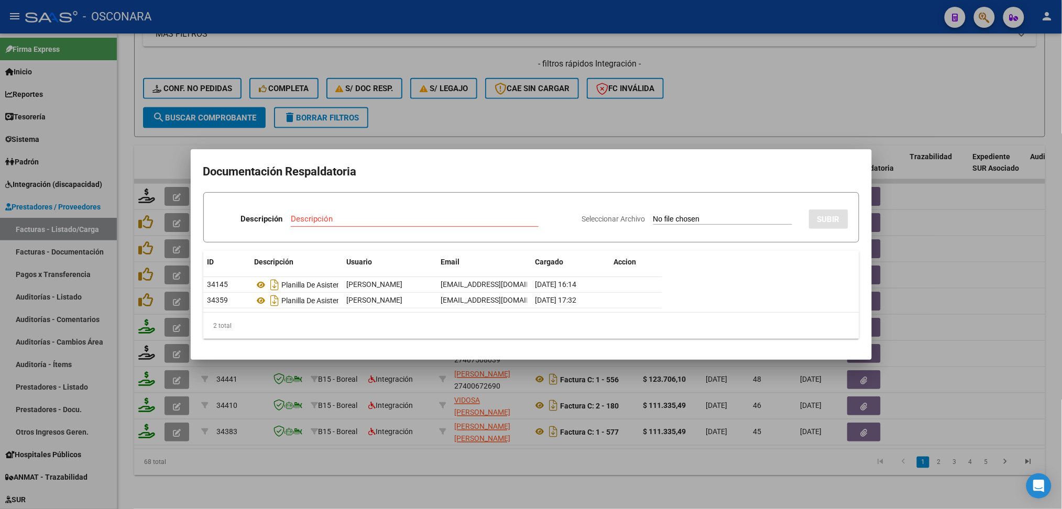
click at [517, 107] on div at bounding box center [531, 254] width 1062 height 509
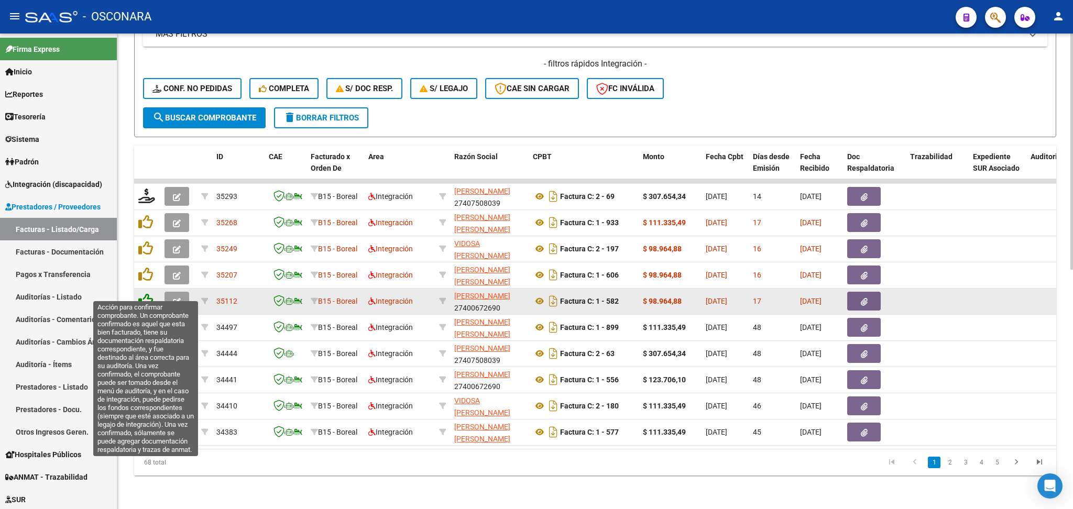
click at [144, 293] on icon at bounding box center [145, 300] width 15 height 15
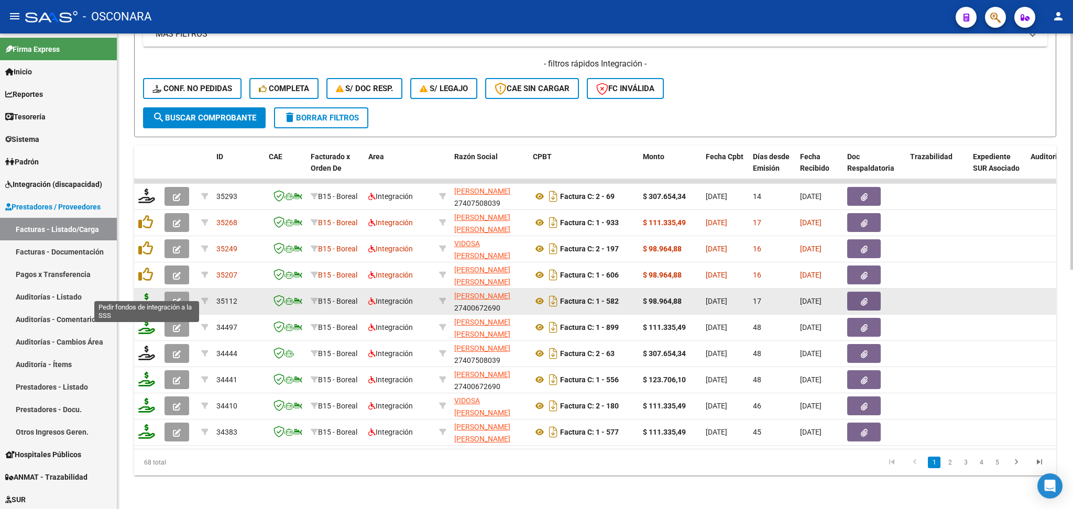
click at [145, 293] on icon at bounding box center [146, 300] width 17 height 15
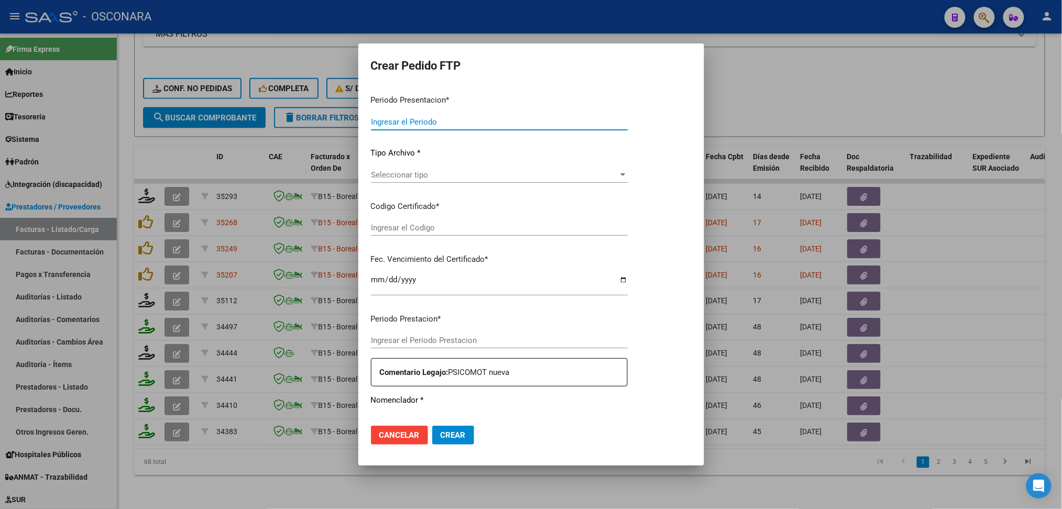
type input "202508"
type input "$ 98.964,88"
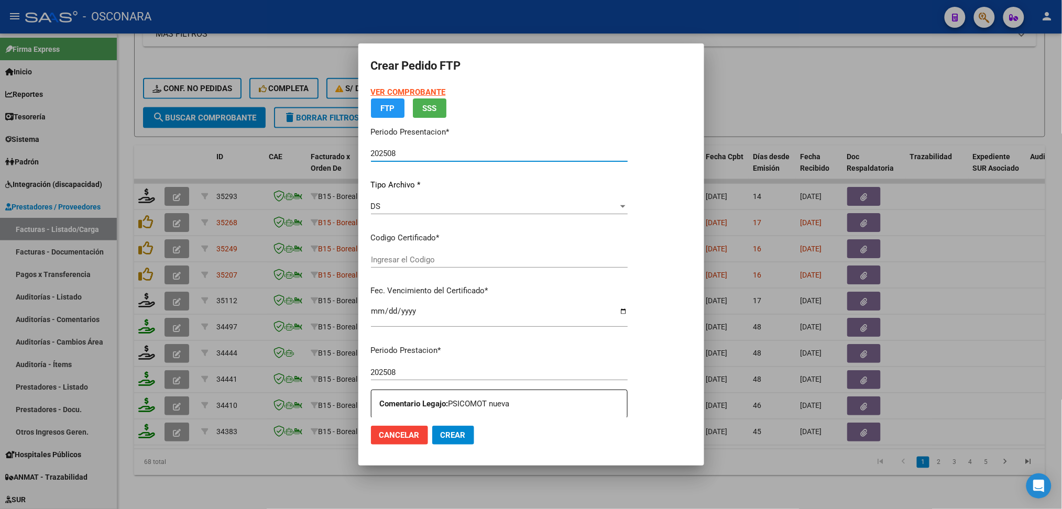
type input "arg02000581611602023081620280816cor234"
type input "[DATE]"
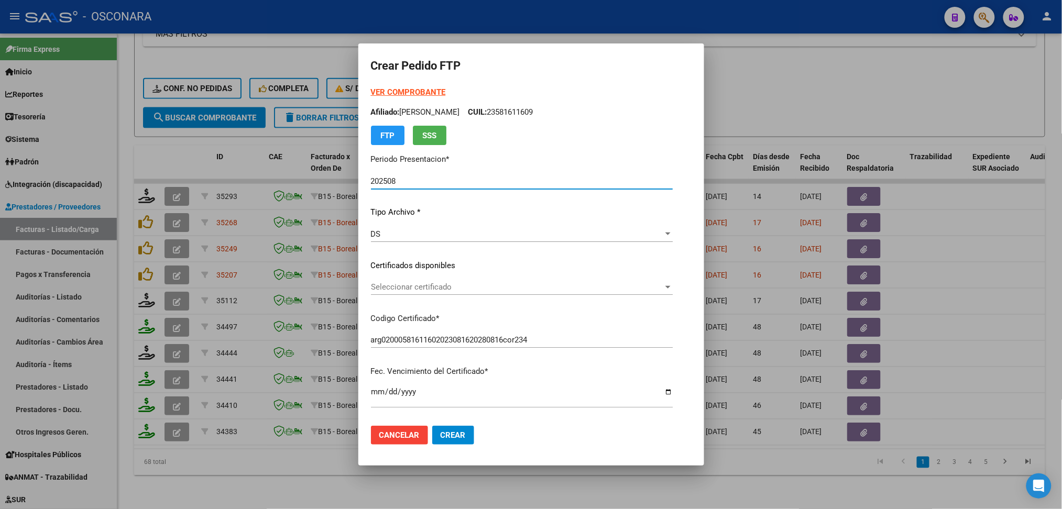
click at [408, 282] on span "Seleccionar certificado" at bounding box center [517, 286] width 292 height 9
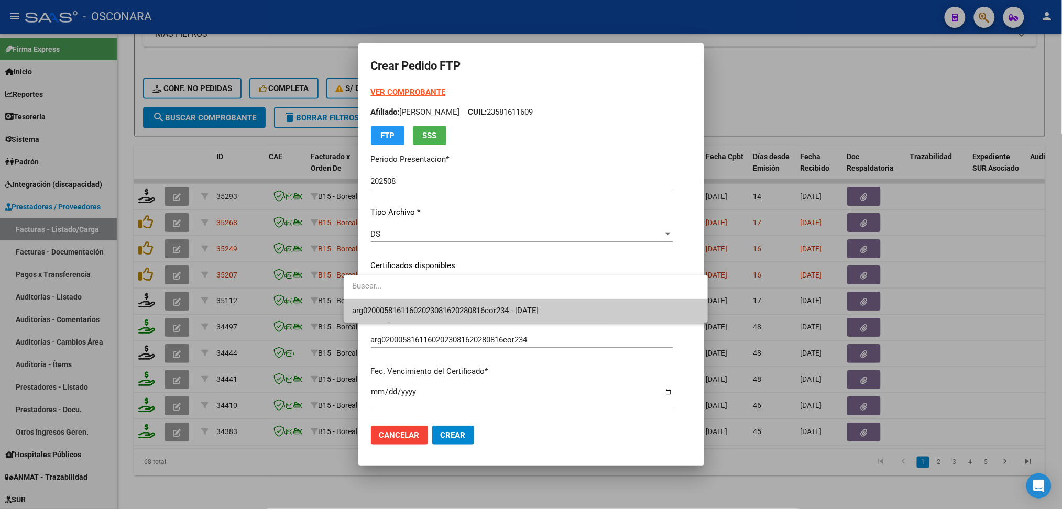
click at [408, 302] on span "arg02000581611602023081620280816cor234 - [DATE]" at bounding box center [525, 311] width 347 height 24
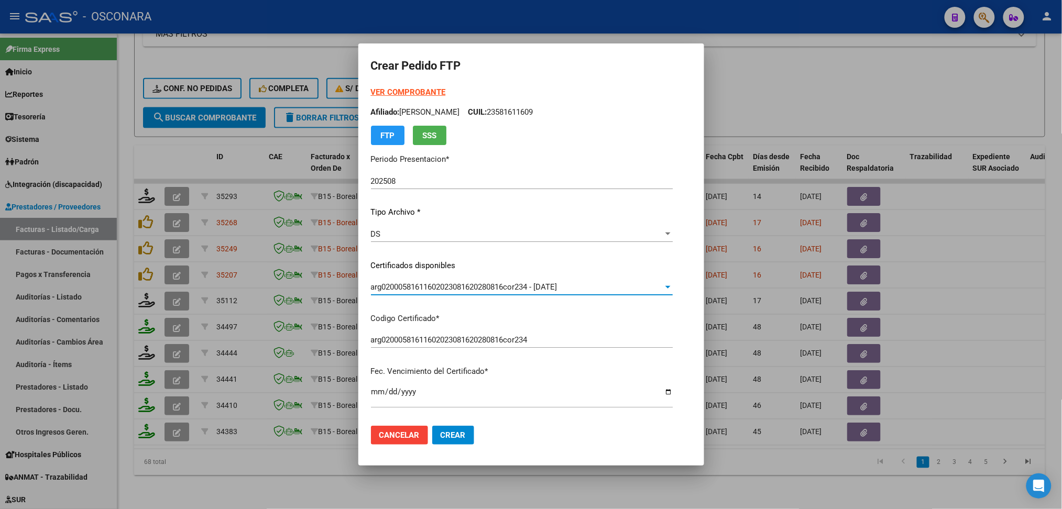
scroll to position [279, 0]
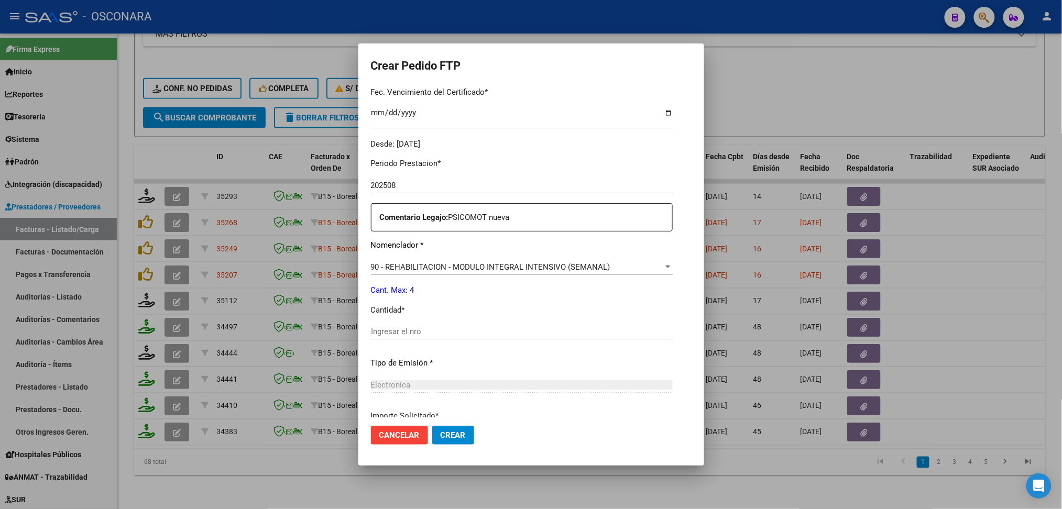
click at [405, 330] on input "Ingresar el nro" at bounding box center [522, 331] width 302 height 9
type input "4"
click at [432, 426] on button "Crear" at bounding box center [453, 435] width 42 height 19
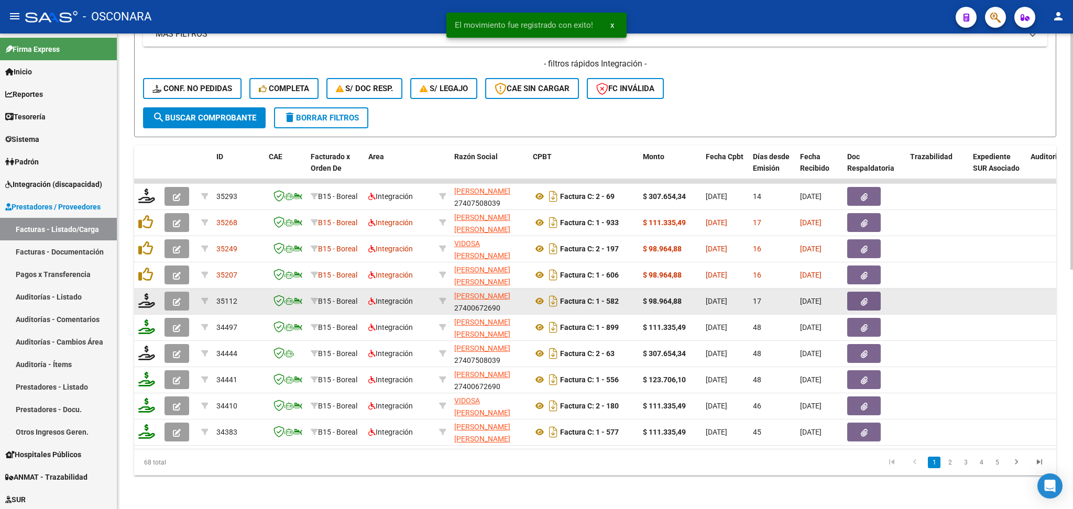
click at [178, 298] on icon "button" at bounding box center [177, 302] width 8 height 8
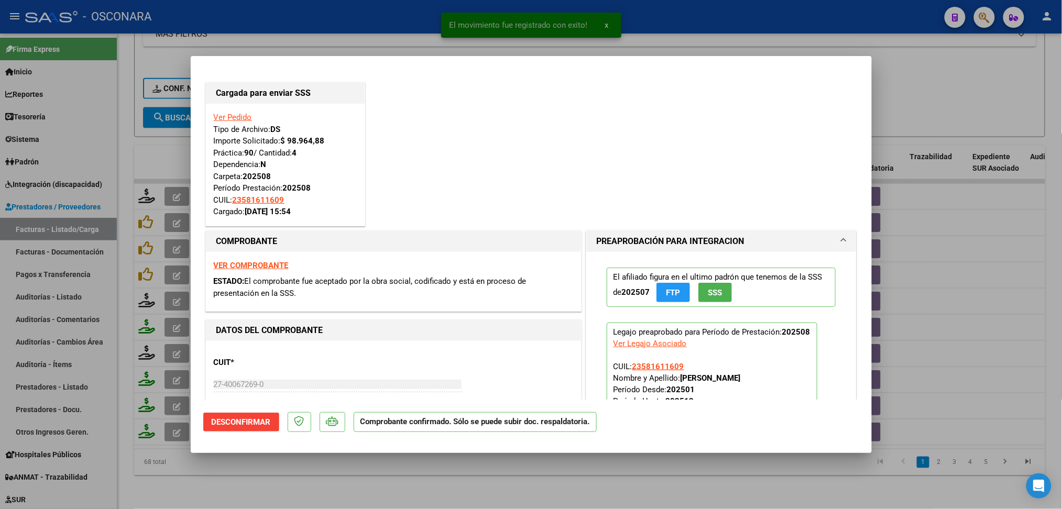
click at [470, 476] on div at bounding box center [531, 254] width 1062 height 509
type input "$ 0,00"
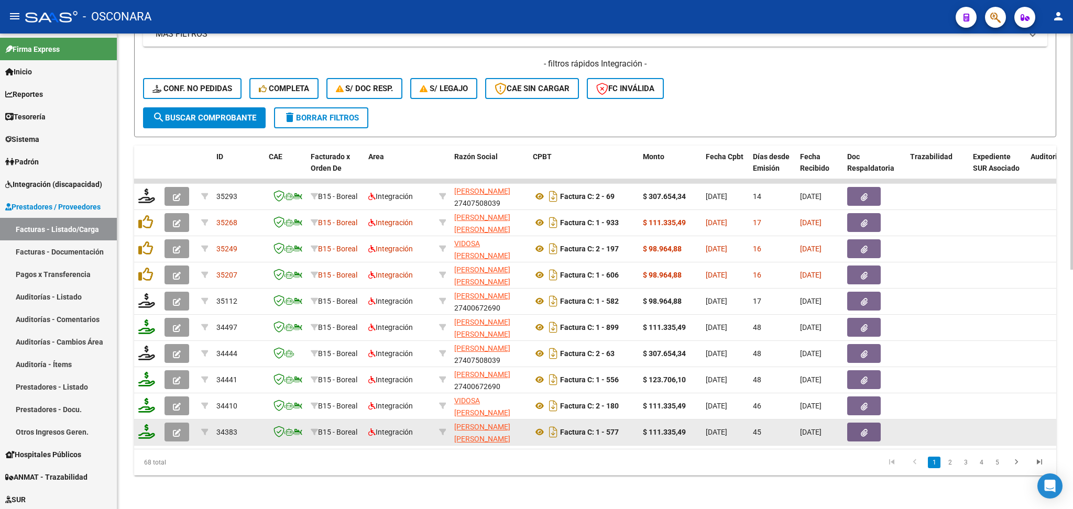
click at [174, 429] on icon "button" at bounding box center [177, 433] width 8 height 8
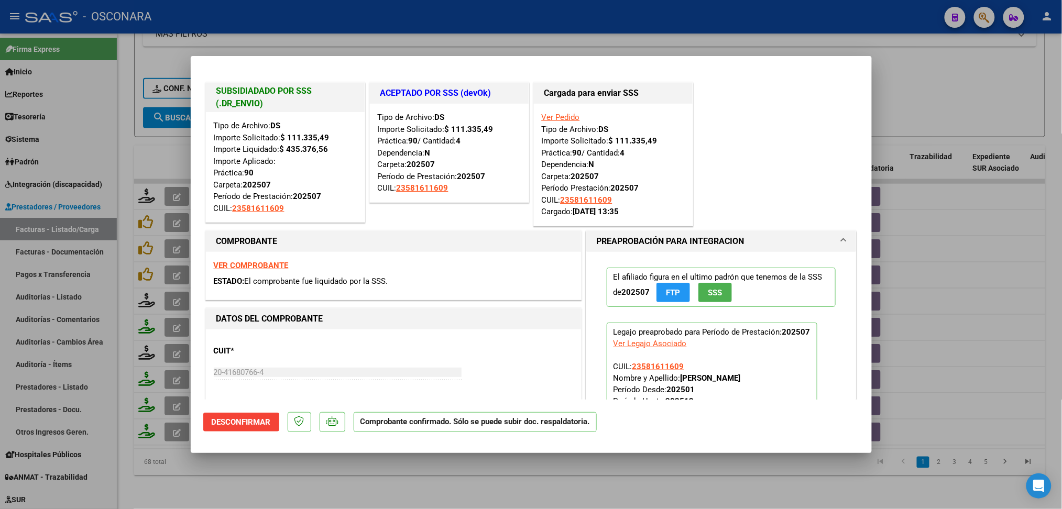
click at [521, 491] on div at bounding box center [531, 254] width 1062 height 509
type input "$ 0,00"
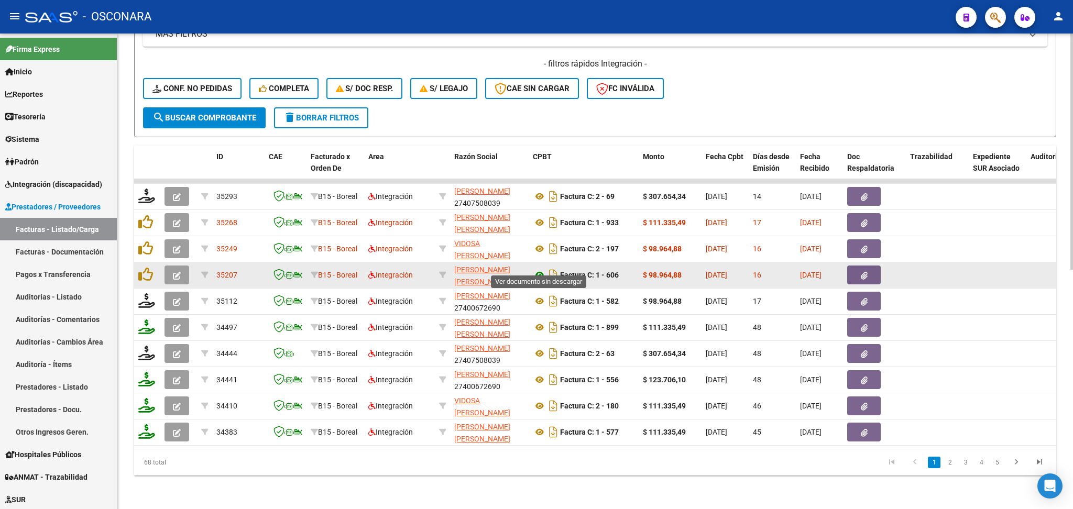
click at [541, 269] on icon at bounding box center [540, 275] width 14 height 13
click at [856, 266] on button "button" at bounding box center [864, 275] width 34 height 19
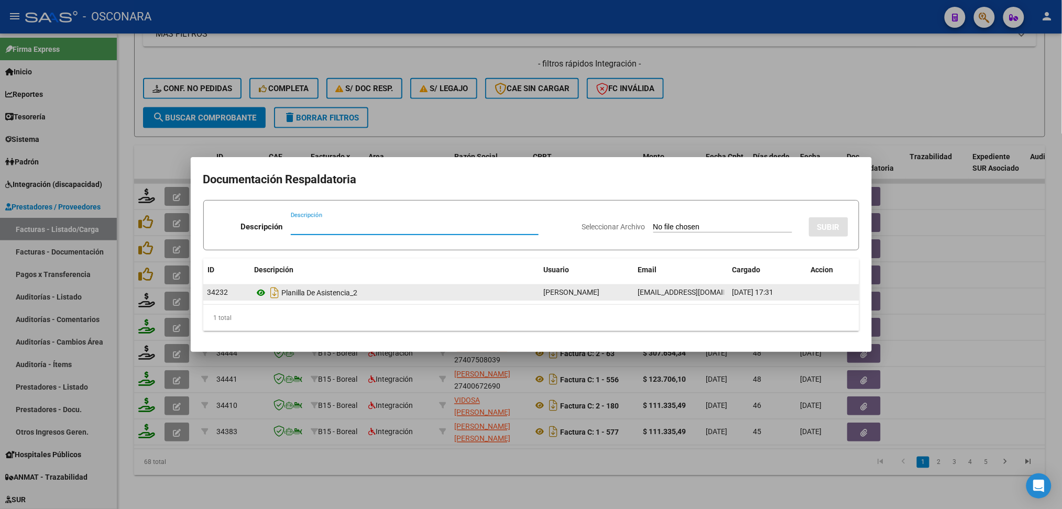
click at [264, 292] on icon at bounding box center [262, 293] width 14 height 13
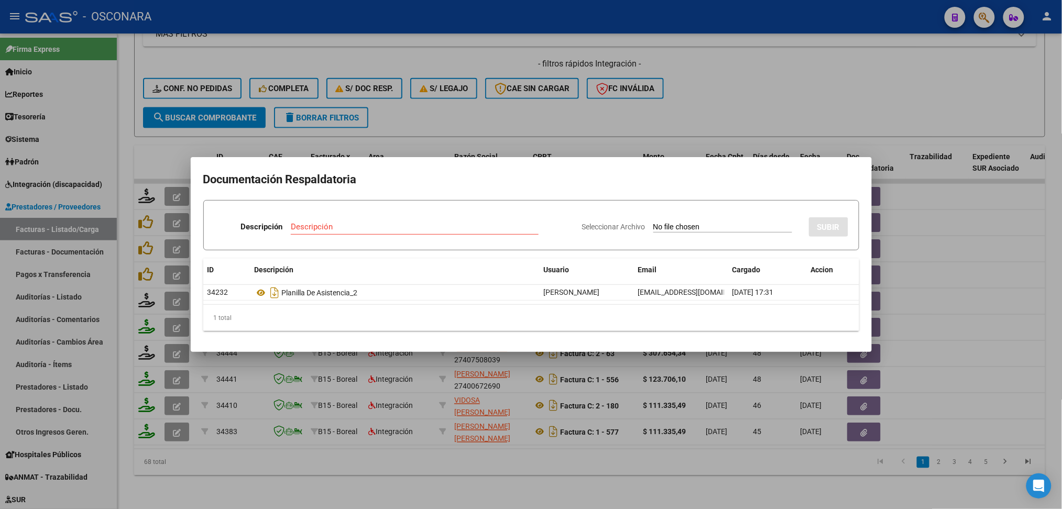
click at [442, 107] on div at bounding box center [531, 254] width 1062 height 509
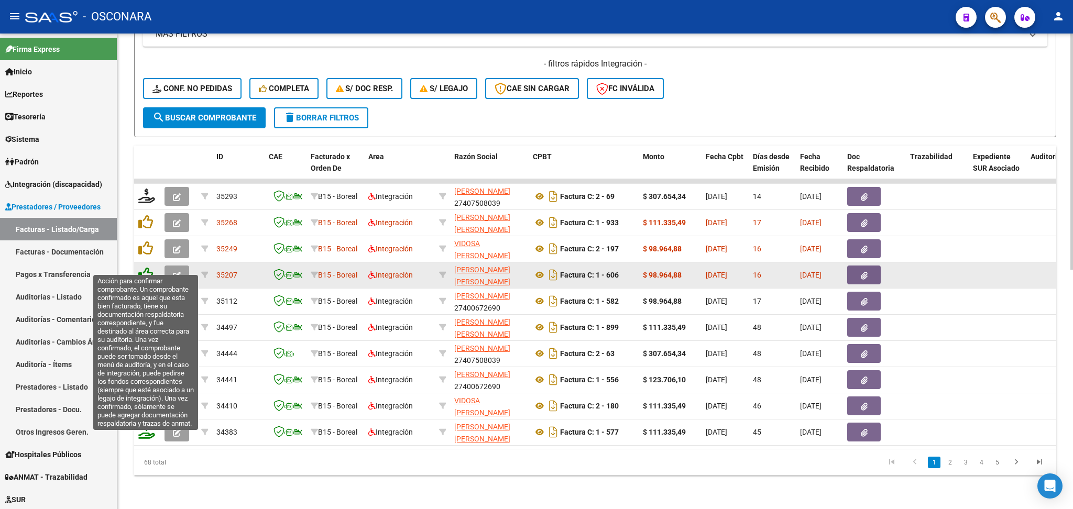
click at [144, 267] on icon at bounding box center [145, 274] width 15 height 15
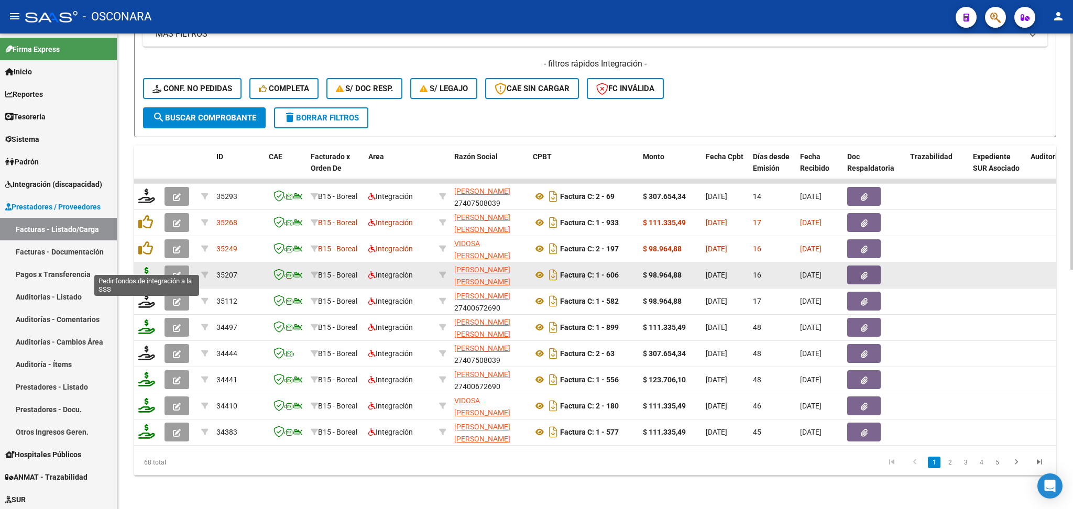
click at [145, 267] on icon at bounding box center [146, 274] width 17 height 15
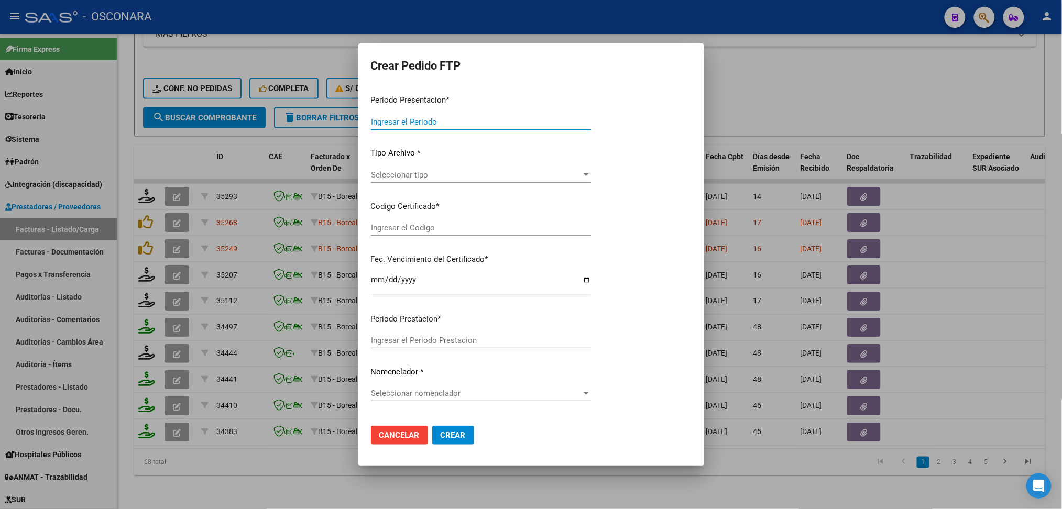
type input "202508"
type input "$ 98.964,88"
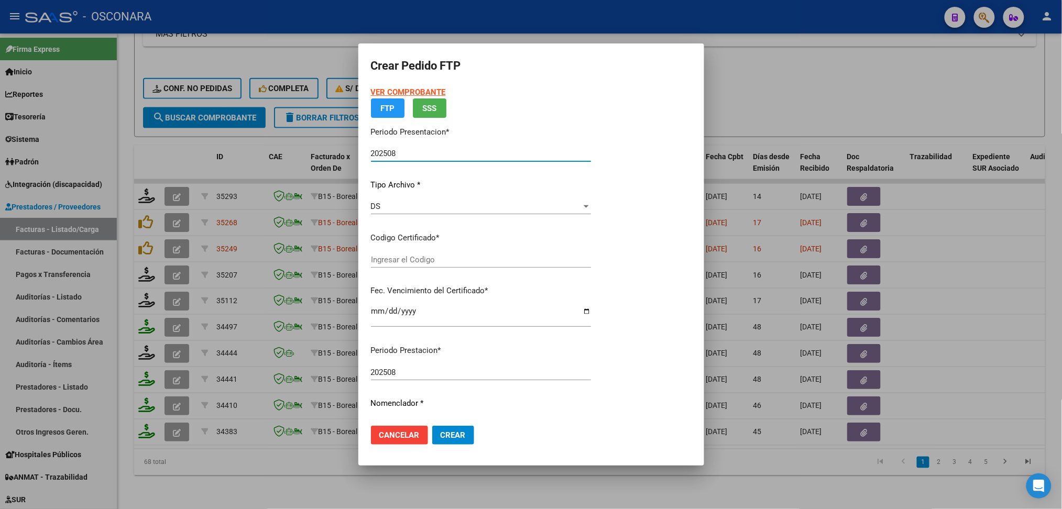
type input "arg02000581611602023081620280816cor234"
type input "[DATE]"
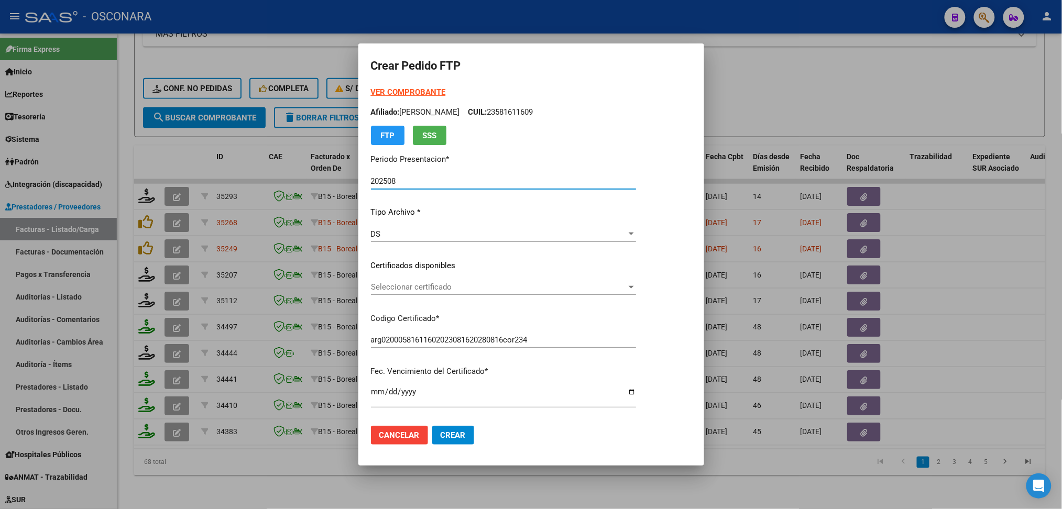
click at [406, 287] on span "Seleccionar certificado" at bounding box center [499, 286] width 256 height 9
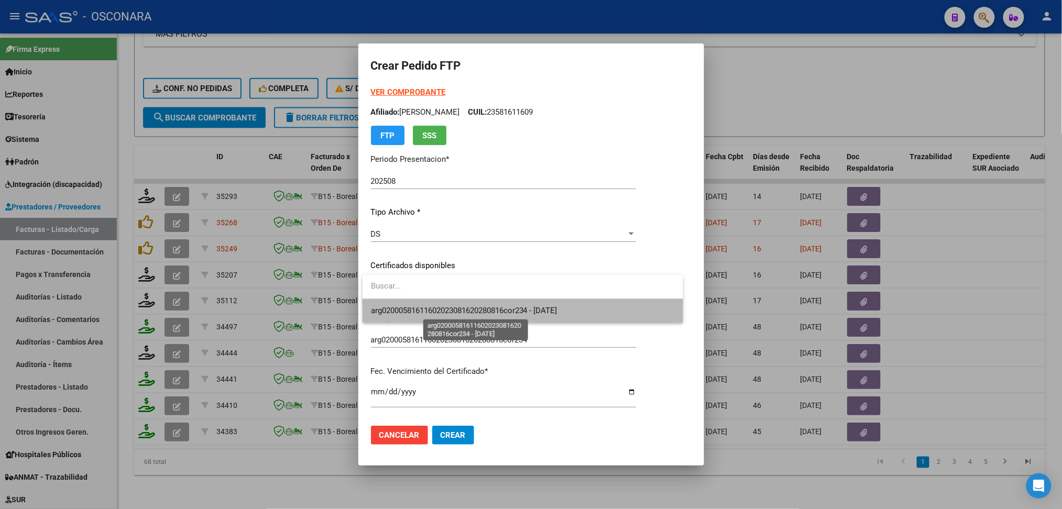
click at [411, 310] on span "arg02000581611602023081620280816cor234 - [DATE]" at bounding box center [464, 310] width 187 height 9
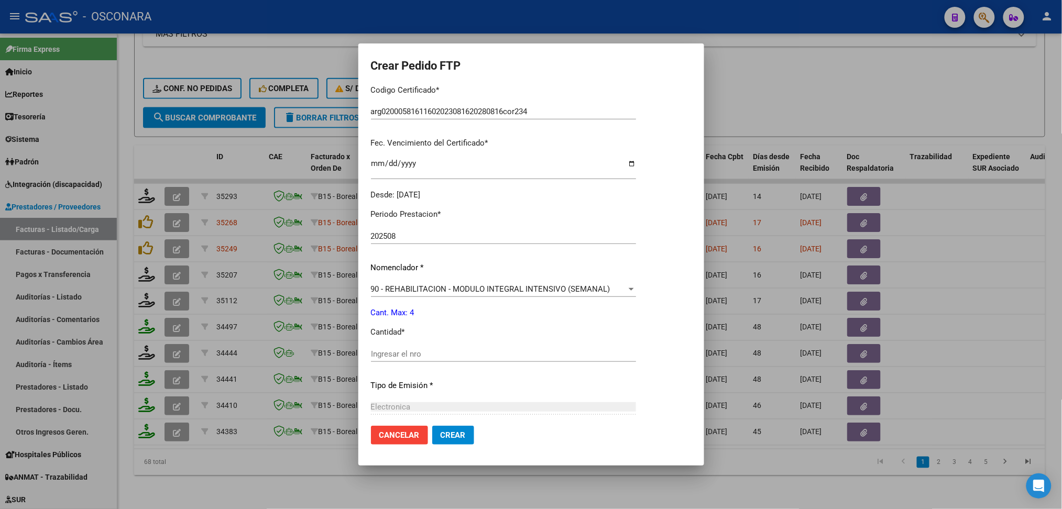
scroll to position [279, 0]
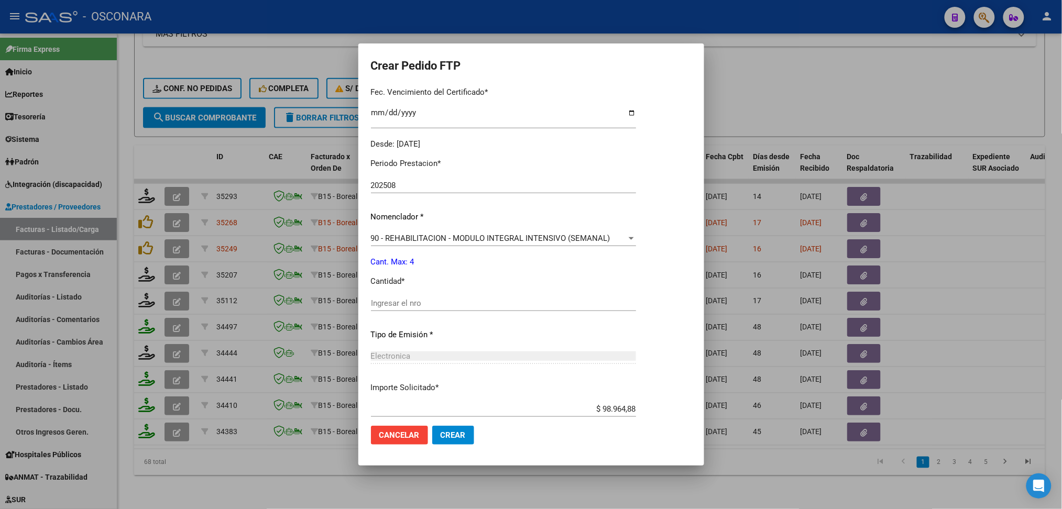
click at [406, 301] on input "Ingresar el nro" at bounding box center [503, 303] width 265 height 9
type input "4"
click at [432, 426] on button "Crear" at bounding box center [453, 435] width 42 height 19
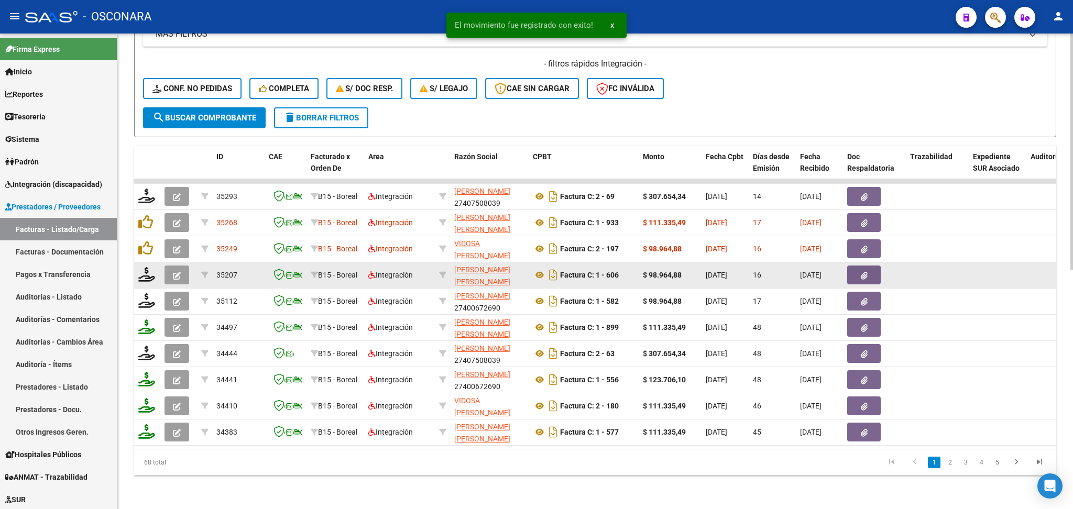
click at [180, 272] on icon "button" at bounding box center [177, 276] width 8 height 8
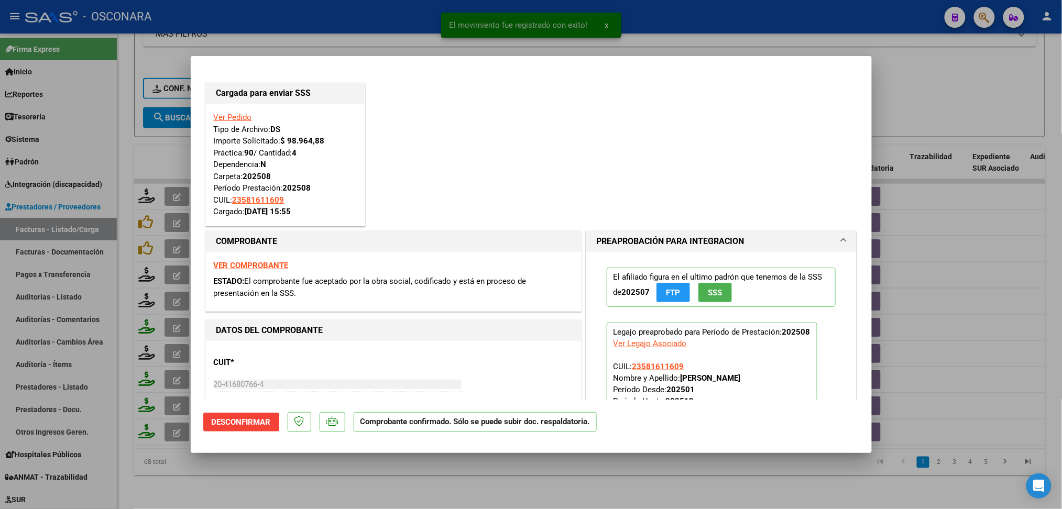
click at [464, 494] on div at bounding box center [531, 254] width 1062 height 509
type input "$ 0,00"
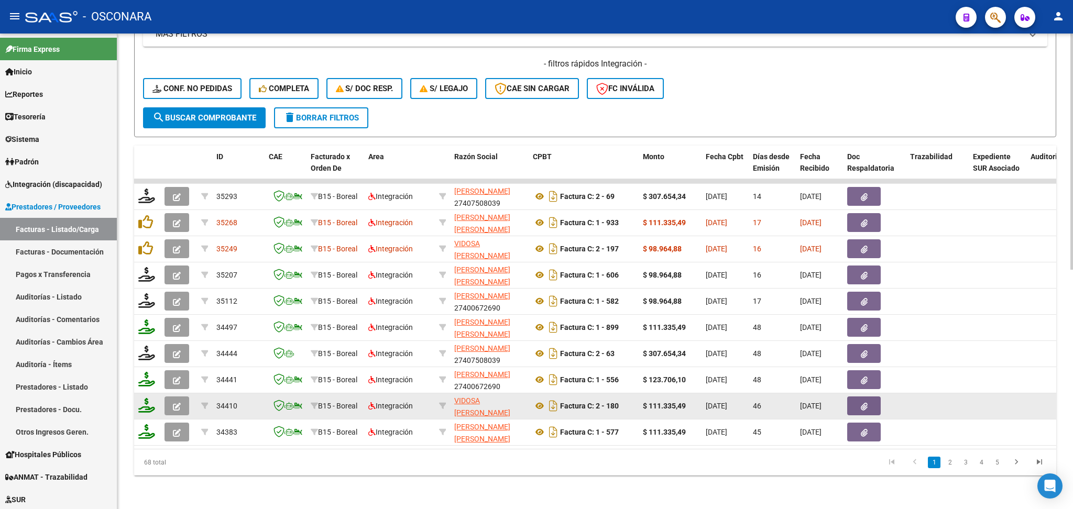
click at [179, 403] on icon "button" at bounding box center [177, 407] width 8 height 8
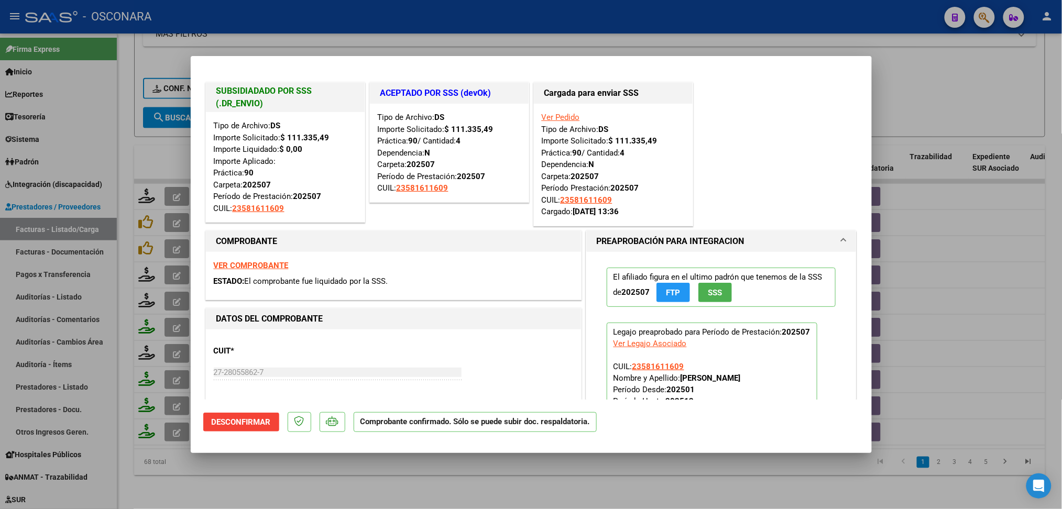
click at [418, 478] on div at bounding box center [531, 254] width 1062 height 509
type input "$ 0,00"
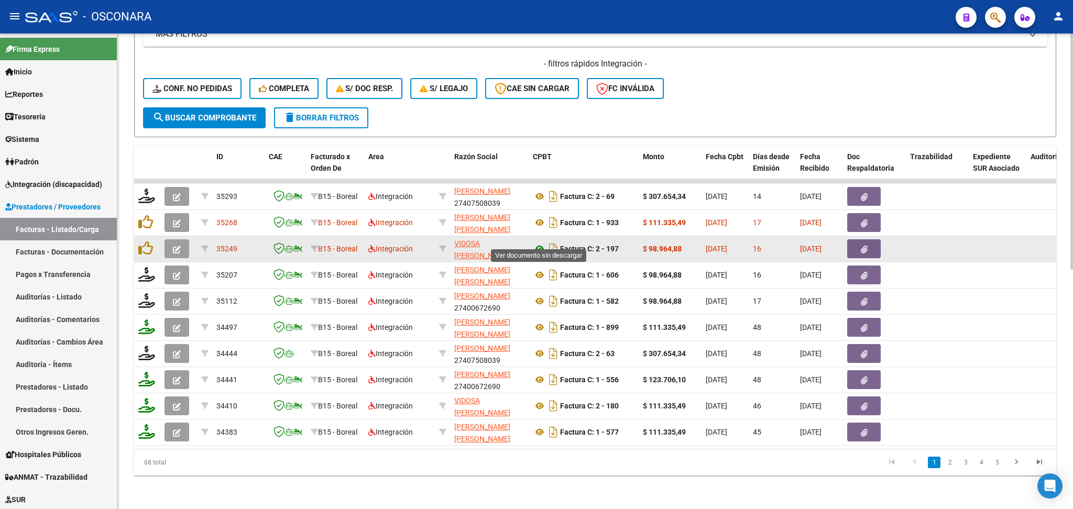
click at [539, 243] on icon at bounding box center [540, 249] width 14 height 13
click at [861, 246] on icon "button" at bounding box center [864, 250] width 7 height 8
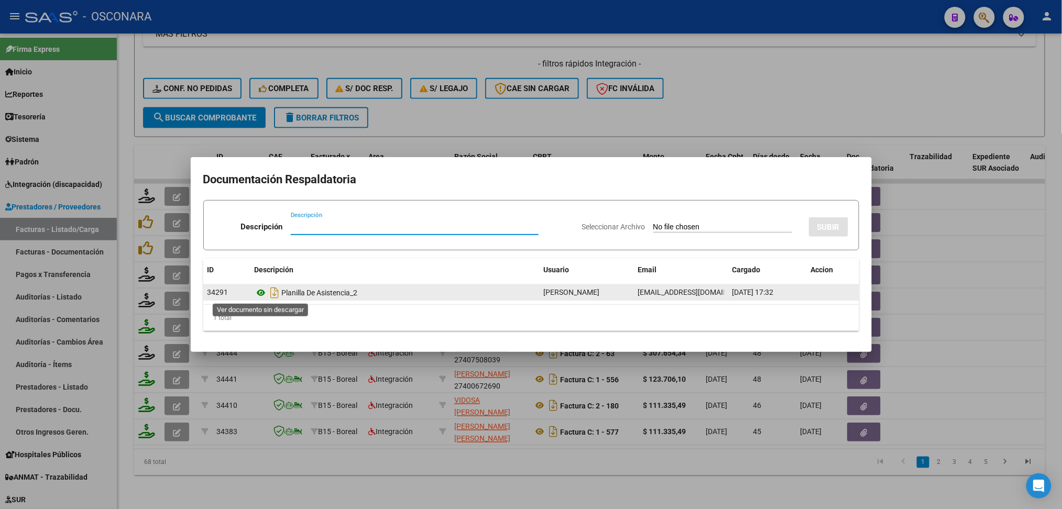
click at [264, 294] on icon at bounding box center [262, 293] width 14 height 13
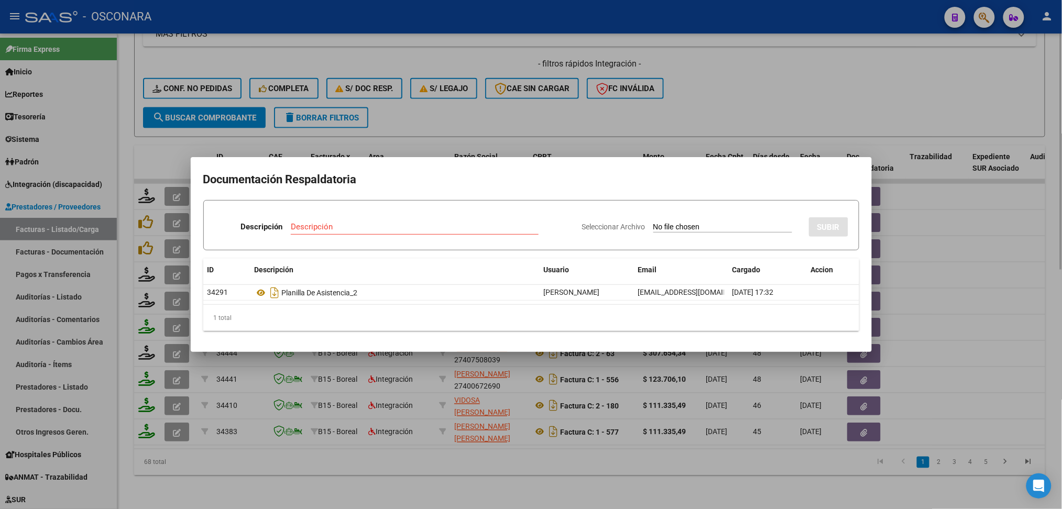
click at [460, 103] on div at bounding box center [531, 254] width 1062 height 509
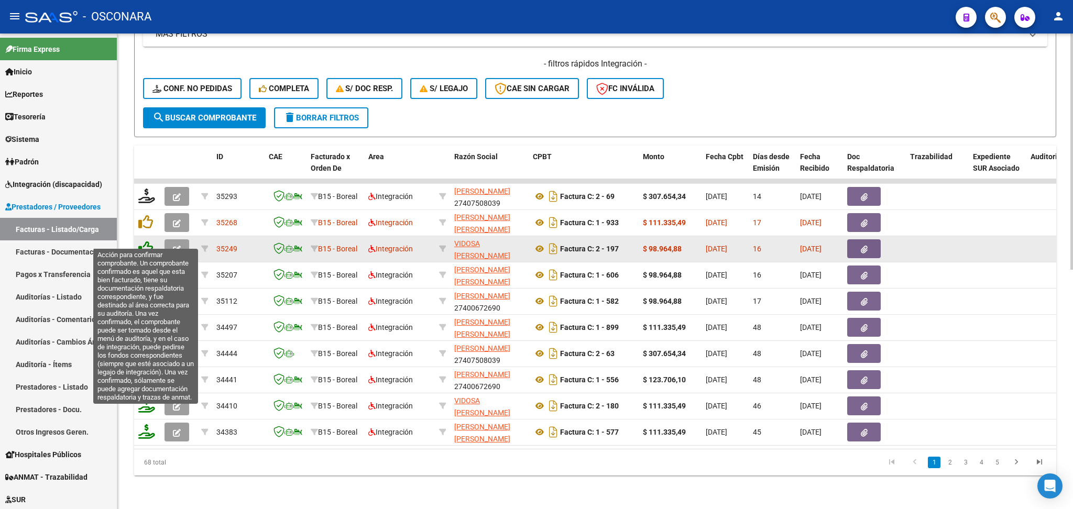
click at [143, 241] on icon at bounding box center [145, 248] width 15 height 15
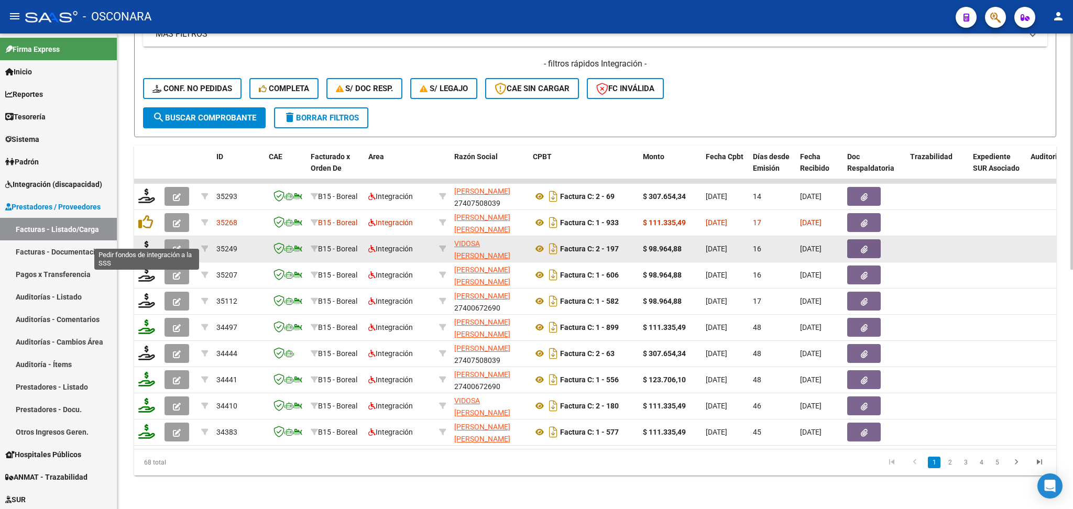
click at [147, 241] on icon at bounding box center [146, 248] width 17 height 15
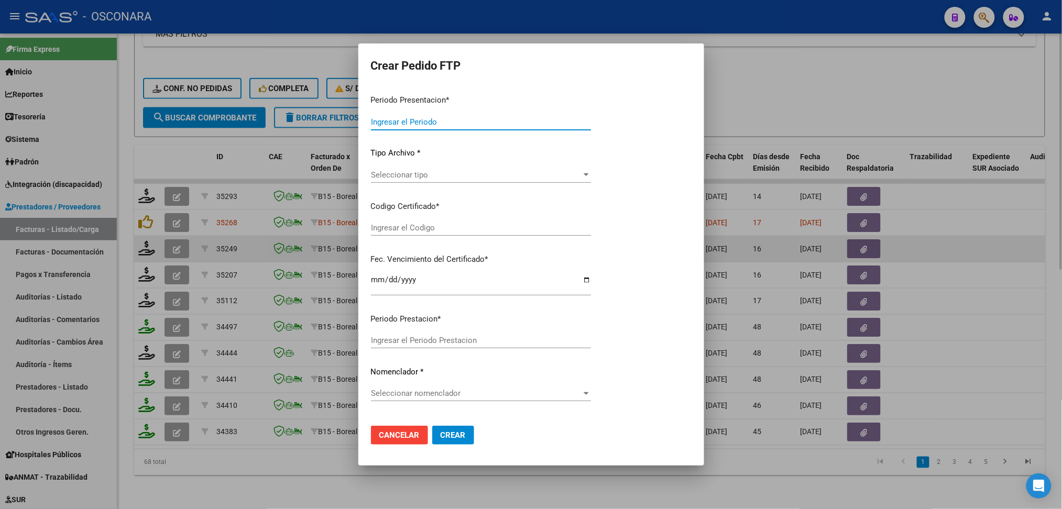
type input "202508"
type input "$ 98.964,88"
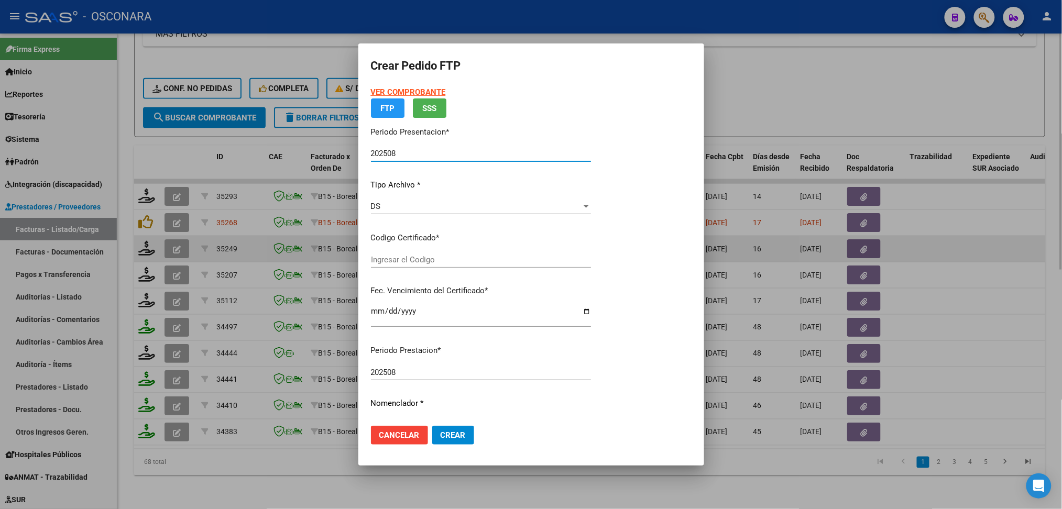
type input "arg02000581611602023081620280816cor234"
type input "[DATE]"
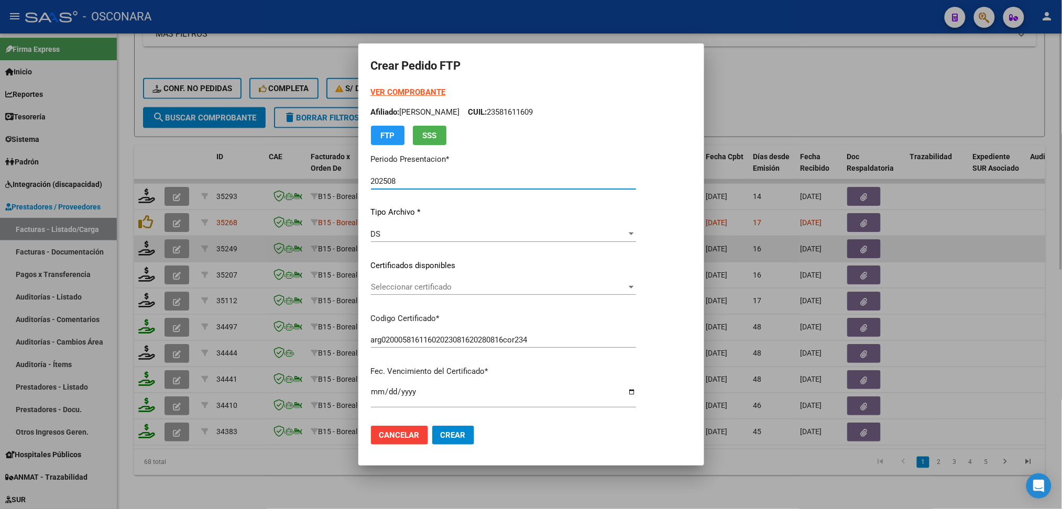
click at [422, 288] on span "Seleccionar certificado" at bounding box center [499, 286] width 256 height 9
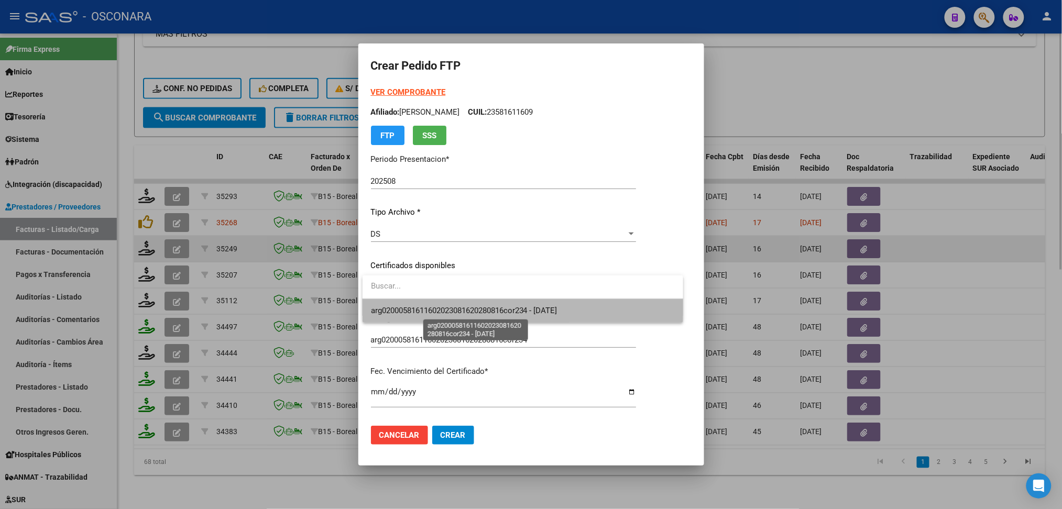
click at [428, 307] on span "arg02000581611602023081620280816cor234 - [DATE]" at bounding box center [464, 310] width 187 height 9
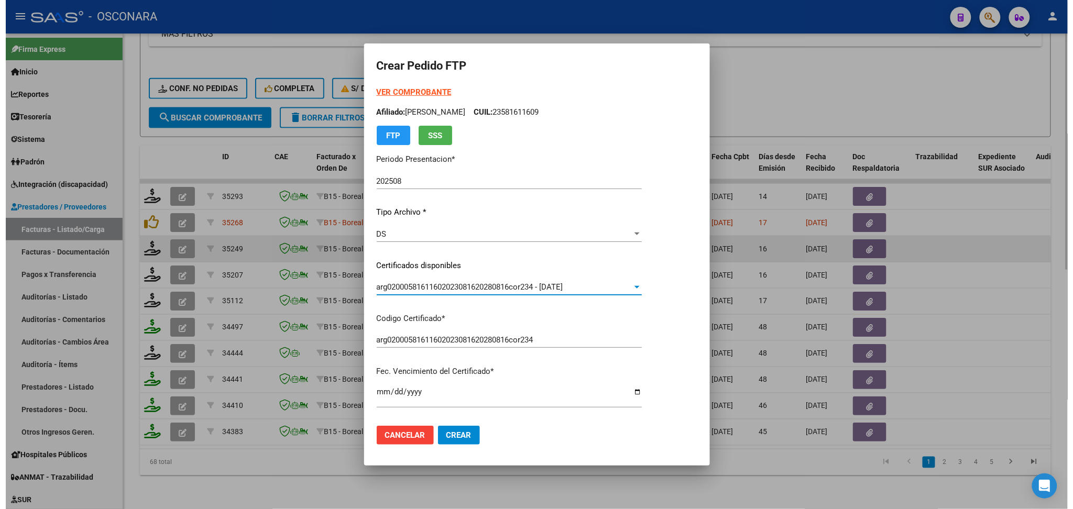
scroll to position [279, 0]
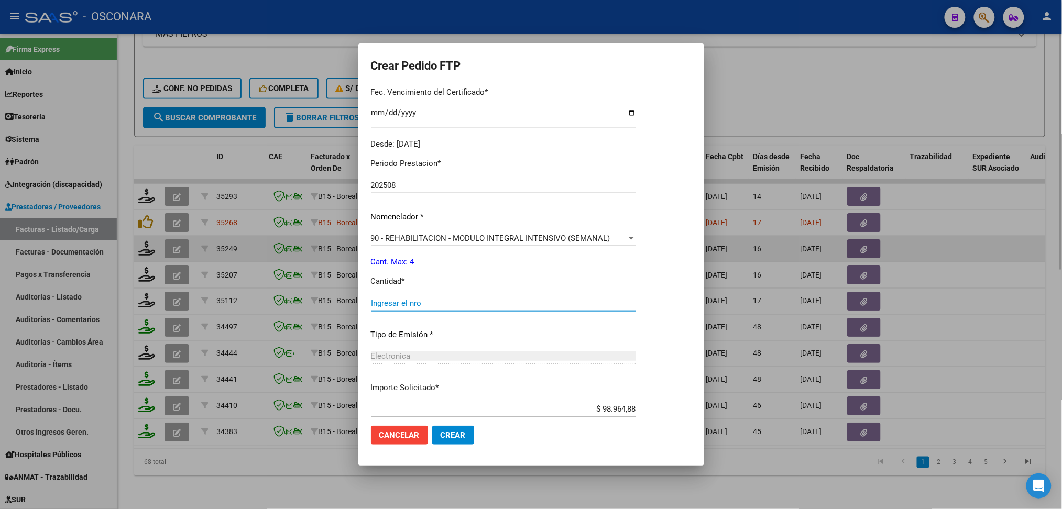
click at [428, 305] on input "Ingresar el nro" at bounding box center [503, 303] width 265 height 9
type input "4"
click at [432, 426] on button "Crear" at bounding box center [453, 435] width 42 height 19
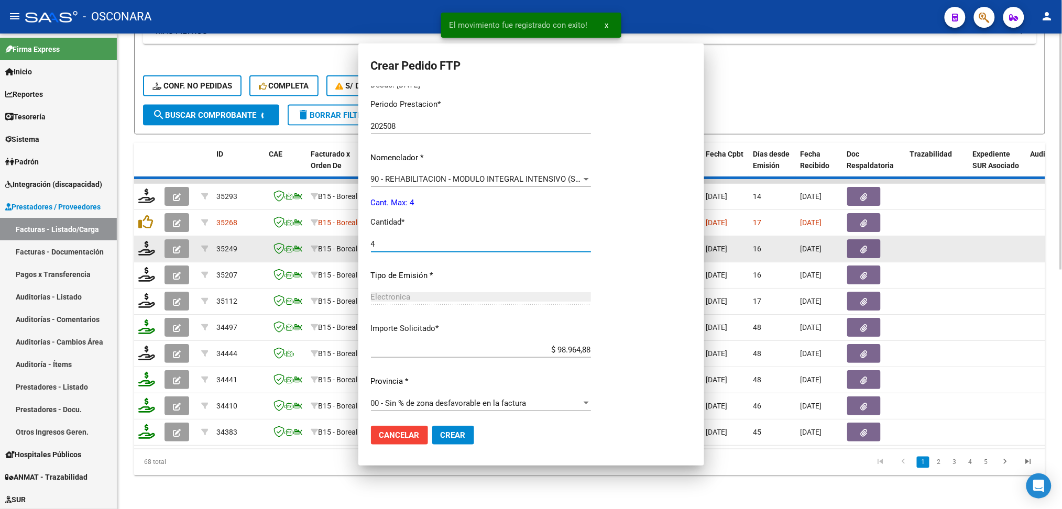
scroll to position [0, 0]
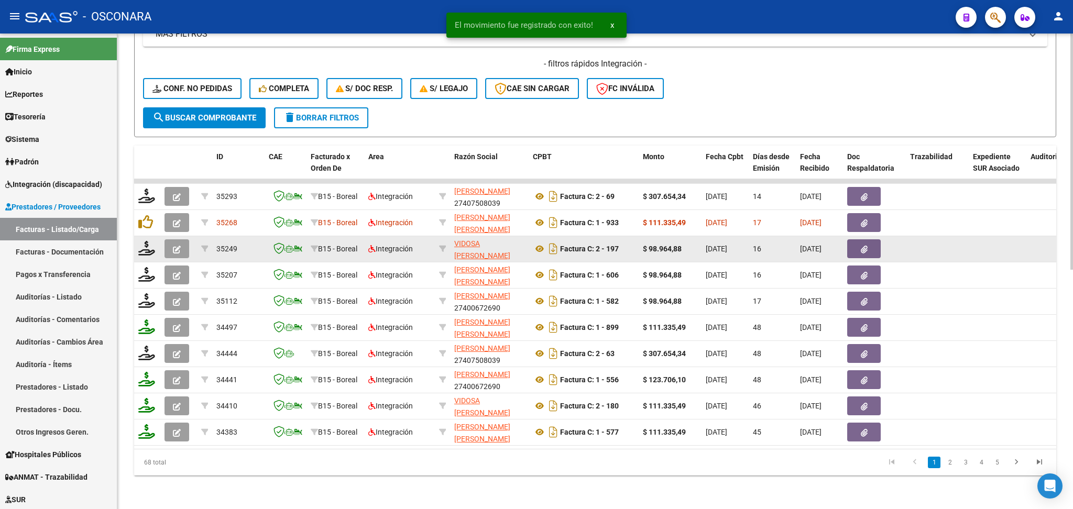
click at [174, 246] on icon "button" at bounding box center [177, 250] width 8 height 8
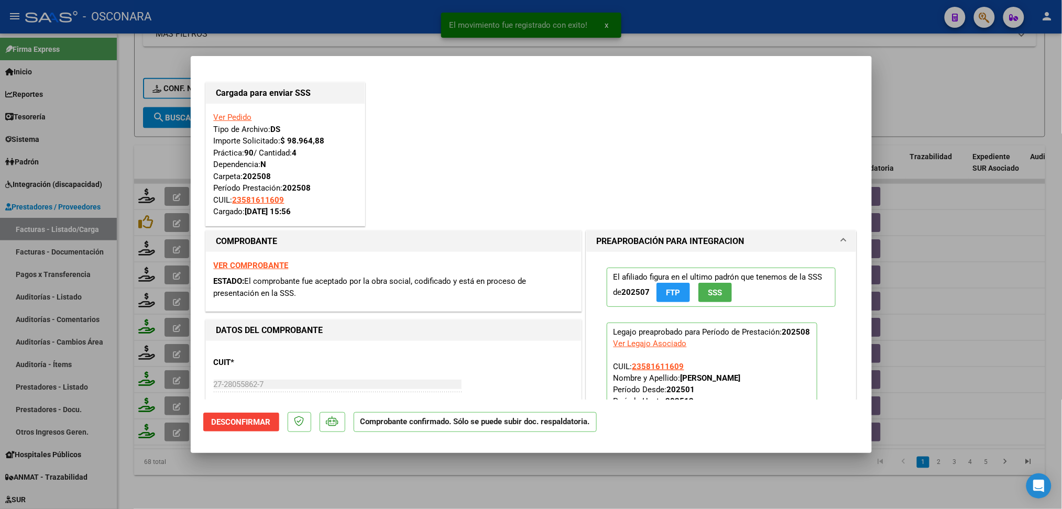
click at [308, 476] on div at bounding box center [531, 254] width 1062 height 509
type input "$ 0,00"
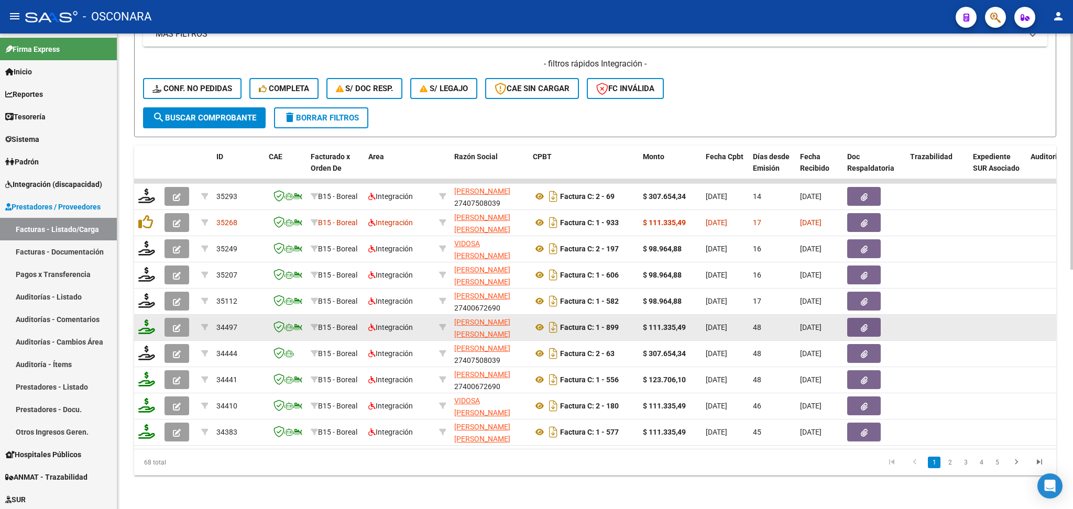
click at [180, 324] on icon "button" at bounding box center [177, 328] width 8 height 8
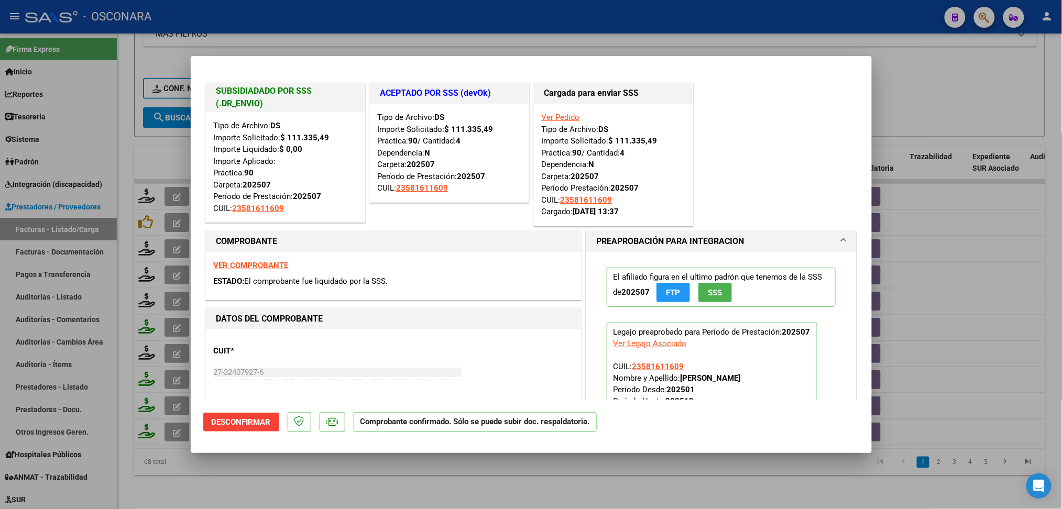
click at [447, 483] on div at bounding box center [531, 254] width 1062 height 509
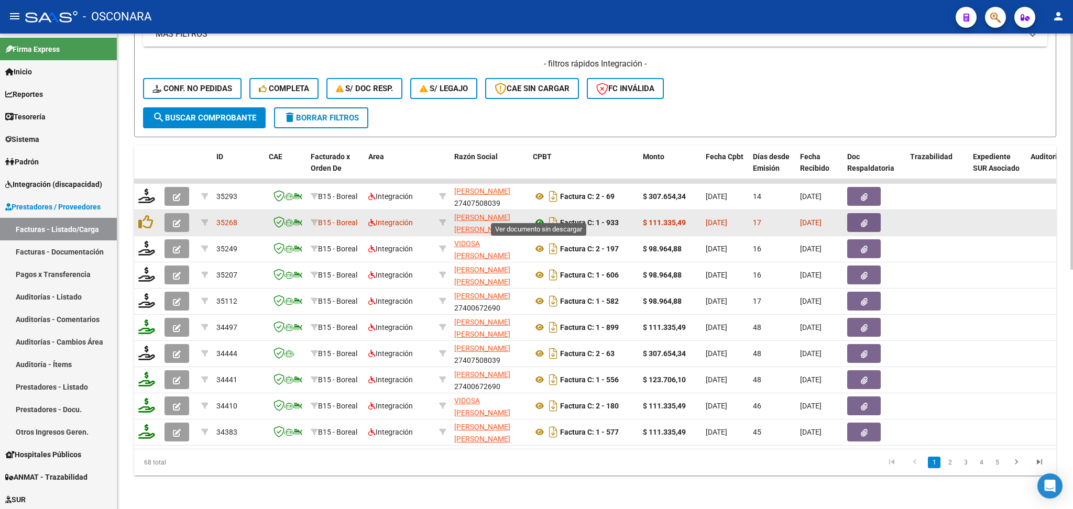
click at [537, 216] on icon at bounding box center [540, 222] width 14 height 13
click at [858, 216] on button "button" at bounding box center [864, 222] width 34 height 19
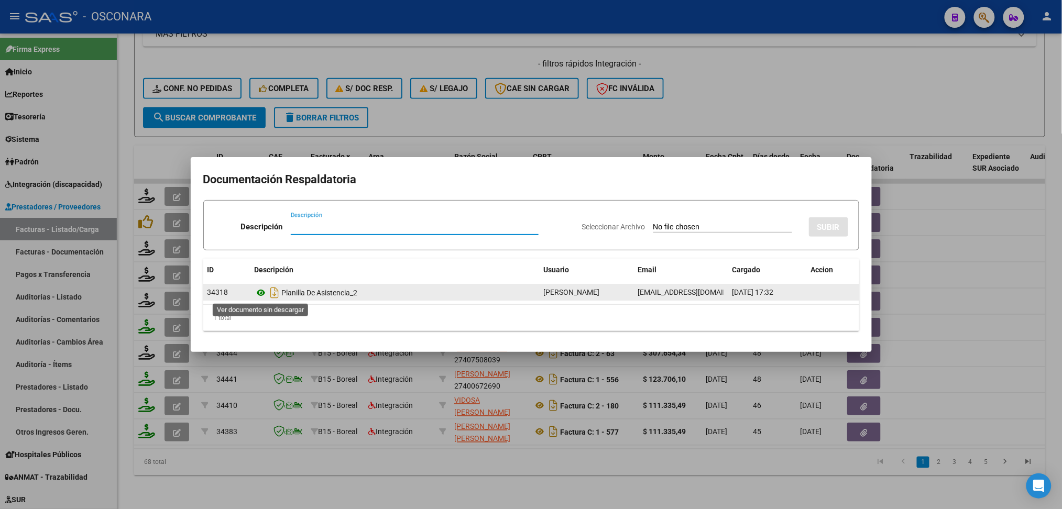
click at [261, 293] on icon at bounding box center [262, 293] width 14 height 13
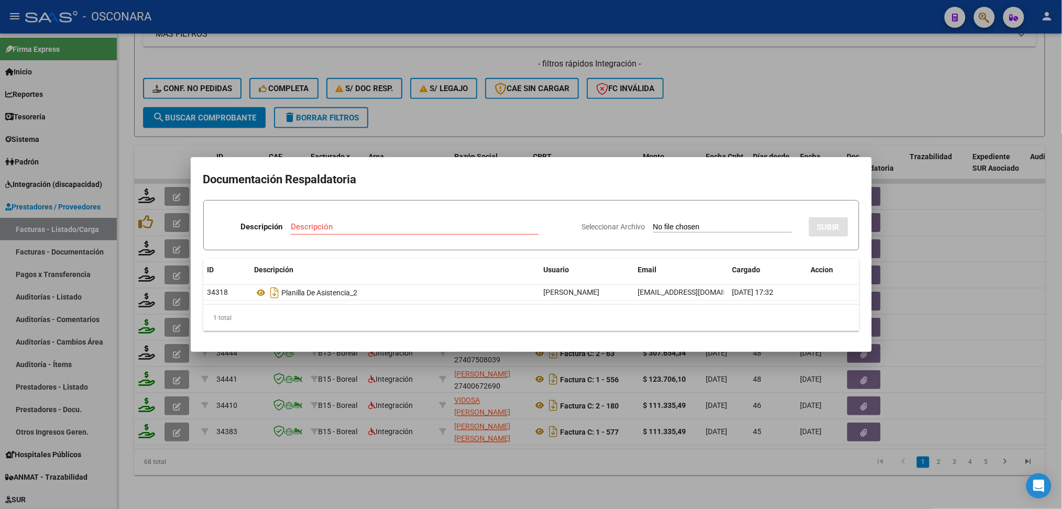
click at [434, 106] on div at bounding box center [531, 254] width 1062 height 509
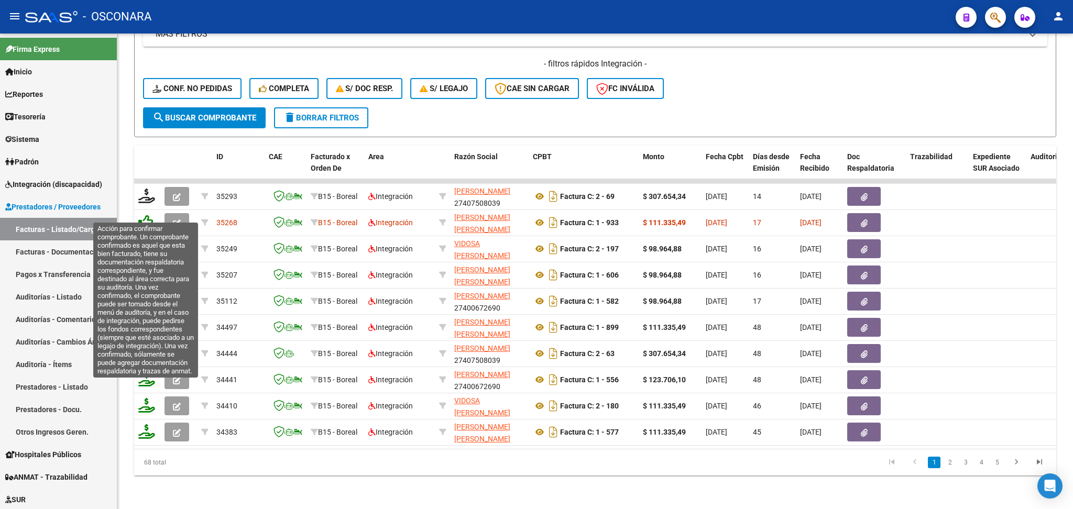
click at [144, 215] on icon at bounding box center [145, 222] width 15 height 15
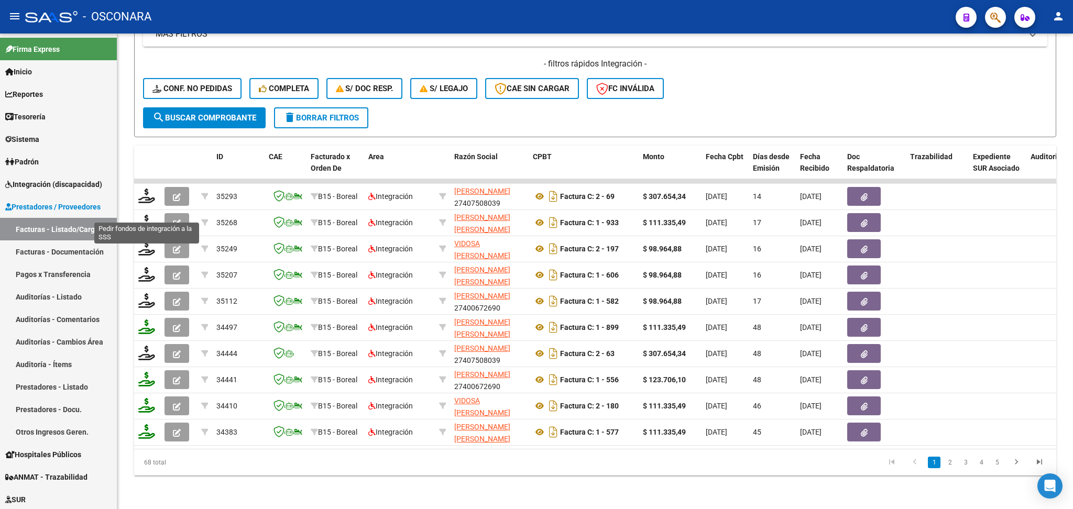
click at [144, 215] on icon at bounding box center [146, 222] width 17 height 15
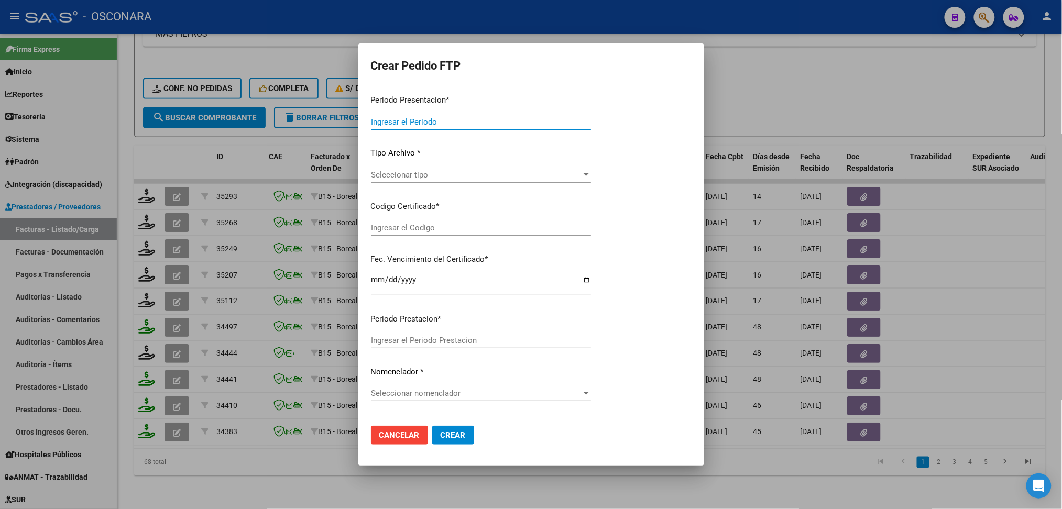
type input "202508"
type input "$ 111.335,49"
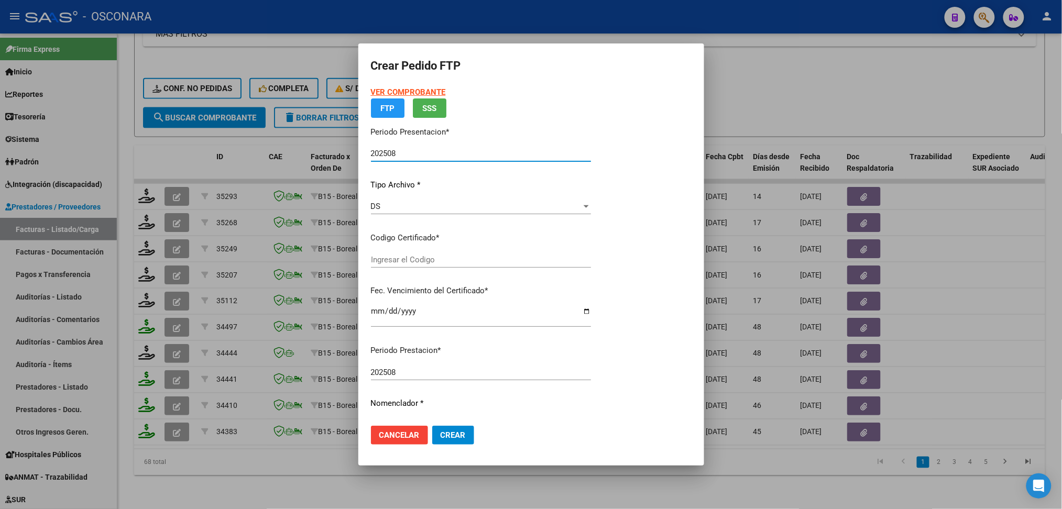
type input "arg02000581611602023081620280816cor234"
type input "[DATE]"
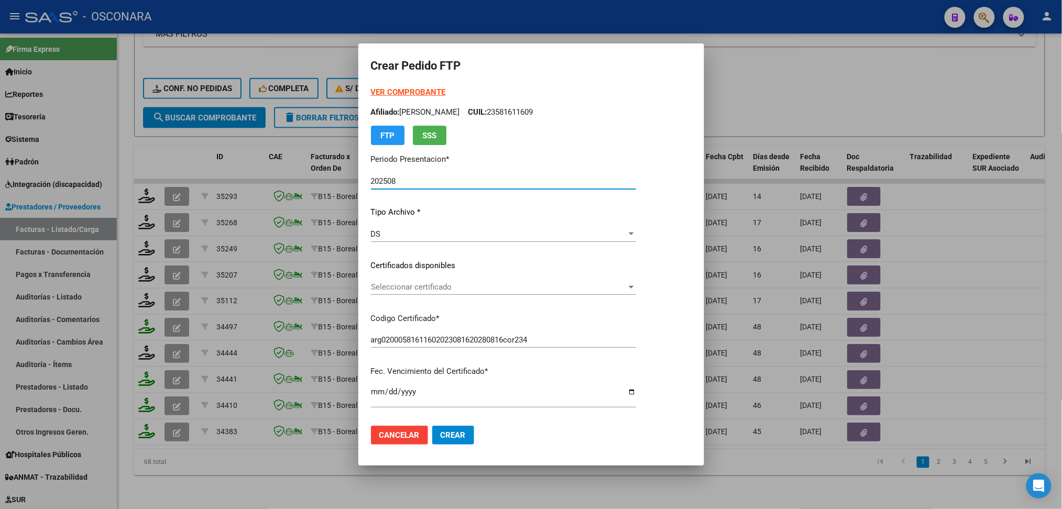
click at [413, 290] on span "Seleccionar certificado" at bounding box center [499, 286] width 256 height 9
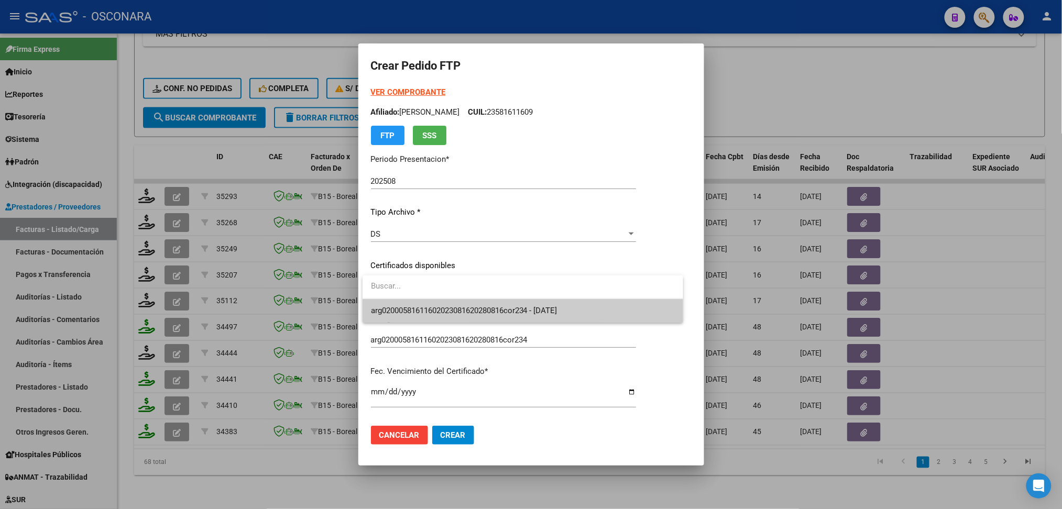
click at [418, 302] on span "arg02000581611602023081620280816cor234 - [DATE]" at bounding box center [523, 311] width 304 height 24
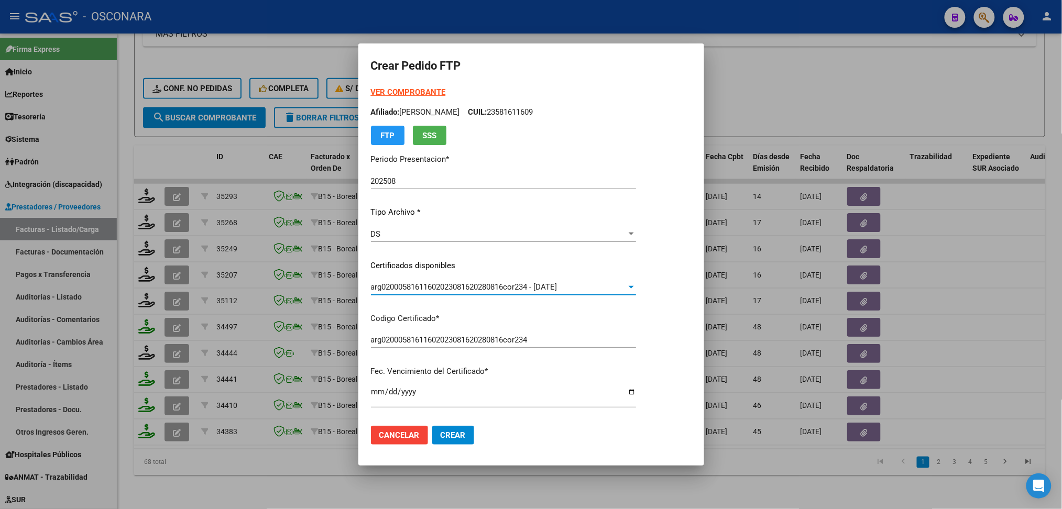
scroll to position [279, 0]
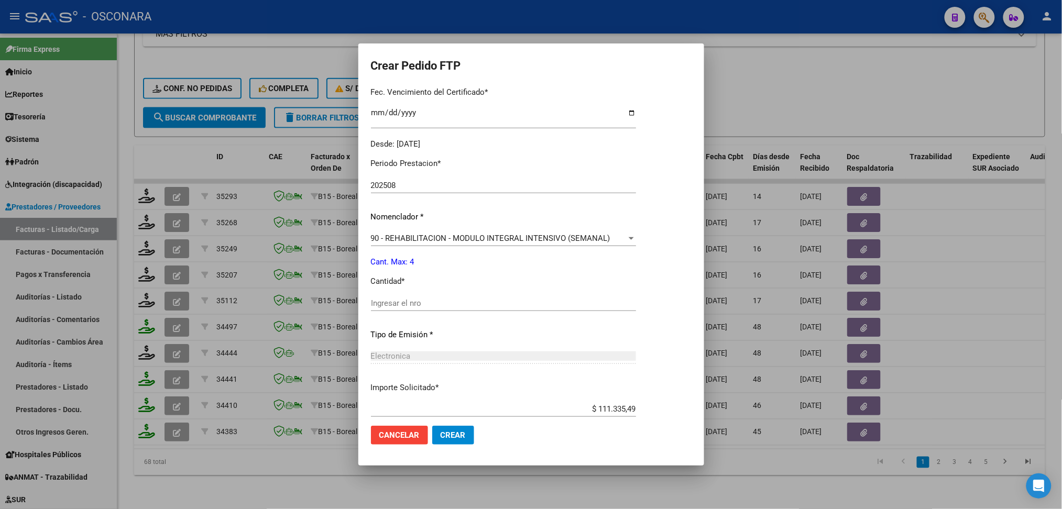
click at [417, 302] on input "Ingresar el nro" at bounding box center [503, 303] width 265 height 9
type input "4"
click at [432, 426] on button "Crear" at bounding box center [453, 435] width 42 height 19
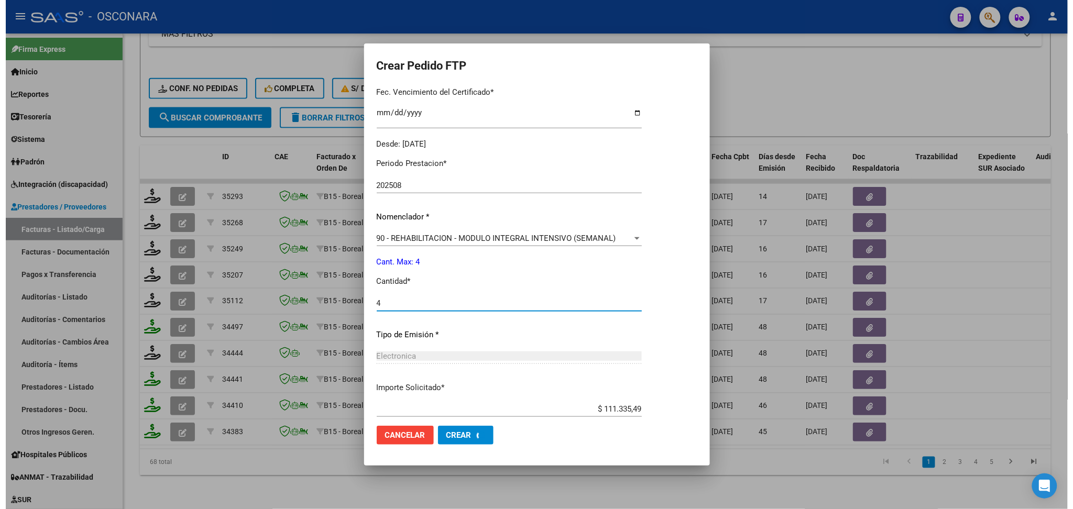
scroll to position [0, 0]
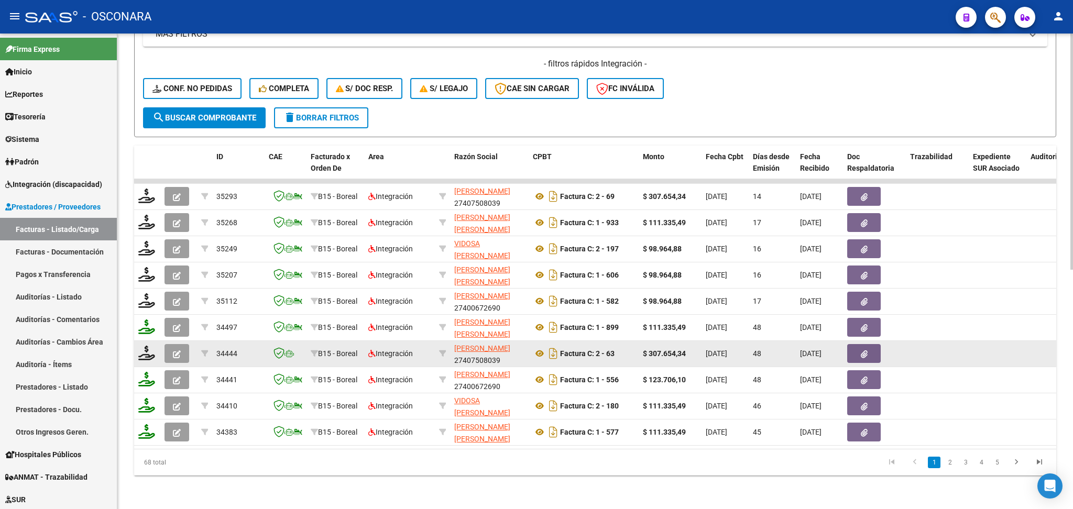
click at [175, 351] on icon "button" at bounding box center [177, 355] width 8 height 8
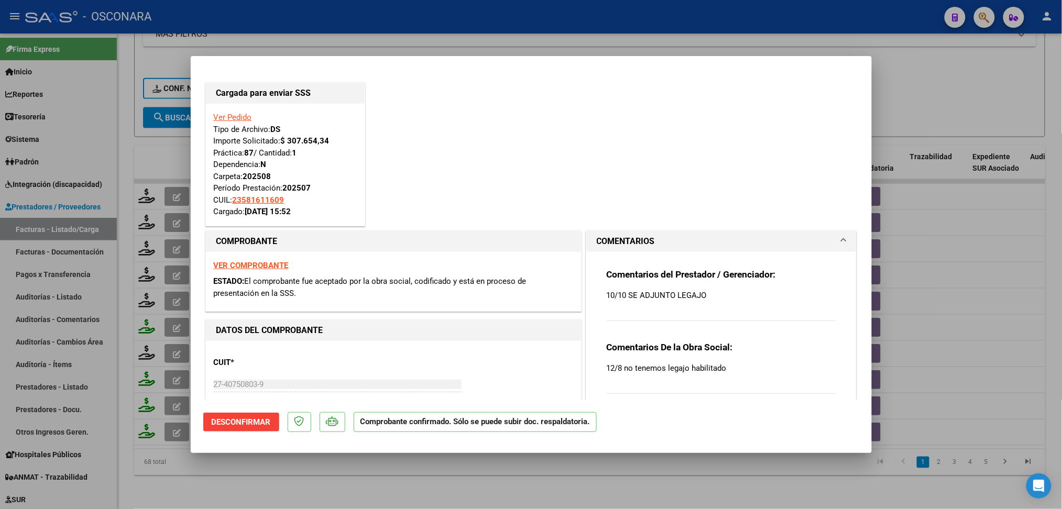
click at [283, 473] on div at bounding box center [531, 254] width 1062 height 509
type input "$ 0,00"
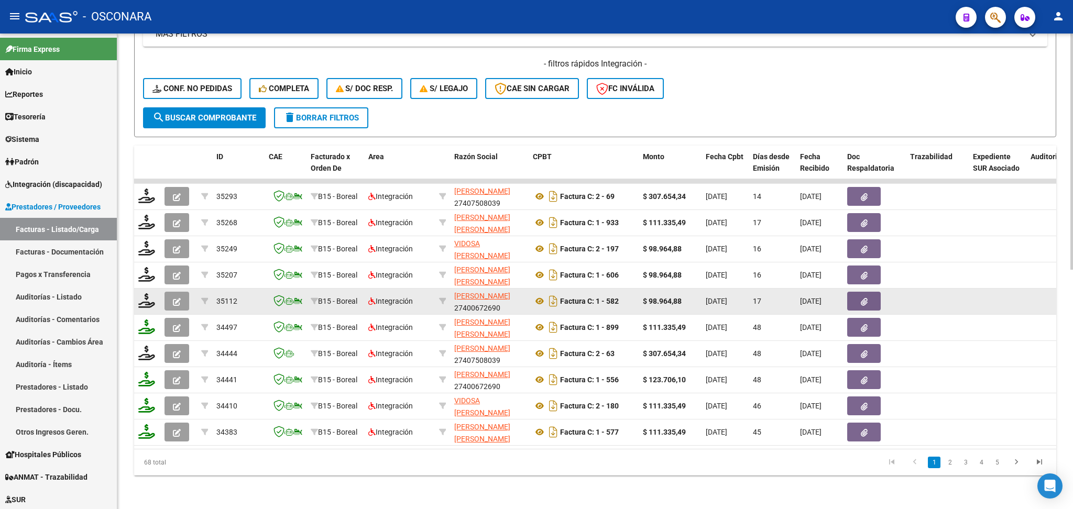
click at [172, 292] on button "button" at bounding box center [177, 301] width 25 height 19
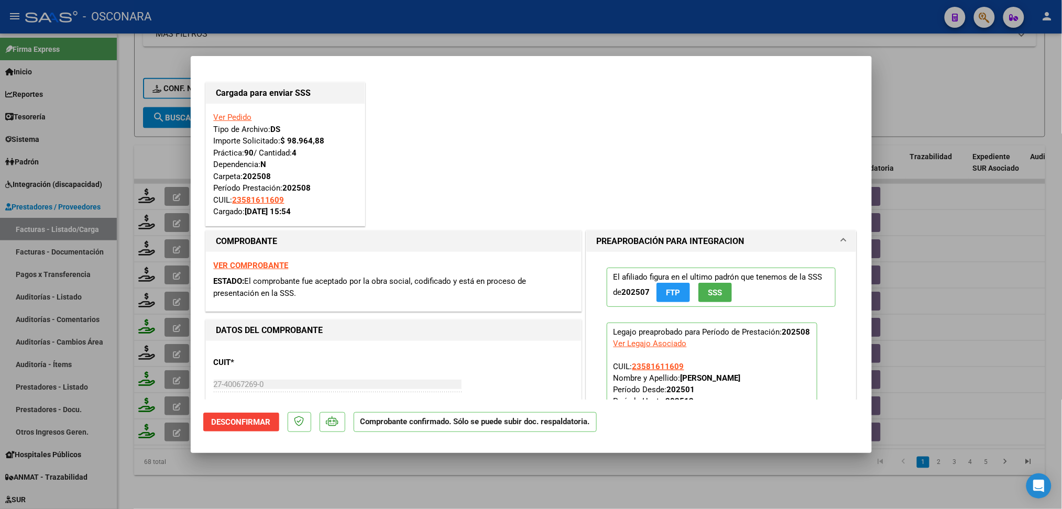
click at [277, 477] on div at bounding box center [531, 254] width 1062 height 509
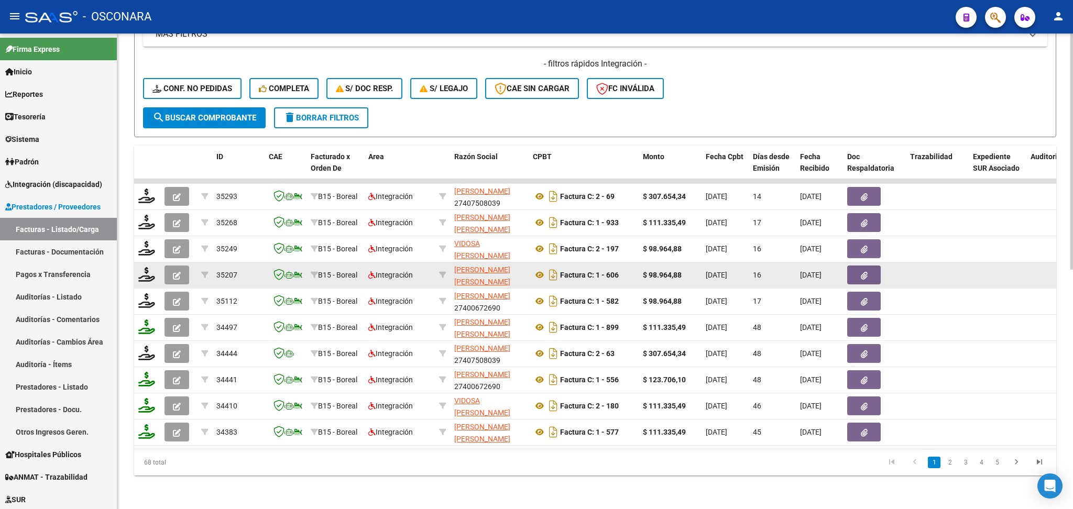
click at [177, 266] on button "button" at bounding box center [177, 275] width 25 height 19
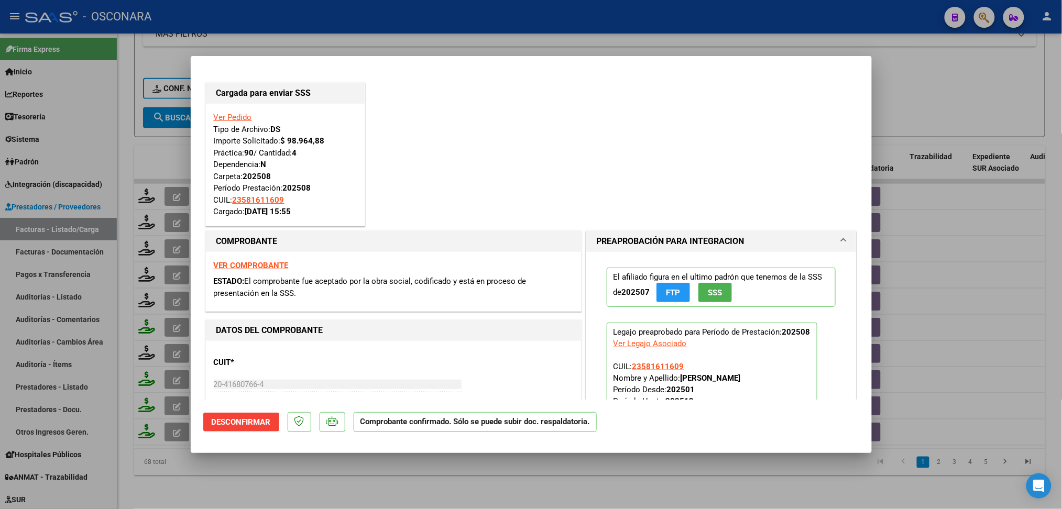
click at [279, 481] on div at bounding box center [531, 254] width 1062 height 509
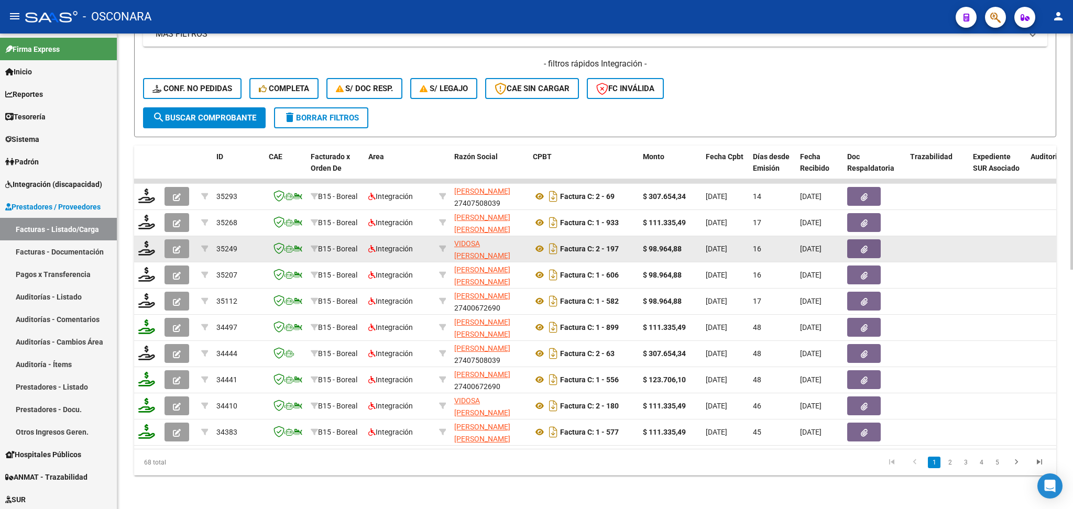
click at [178, 246] on icon "button" at bounding box center [177, 250] width 8 height 8
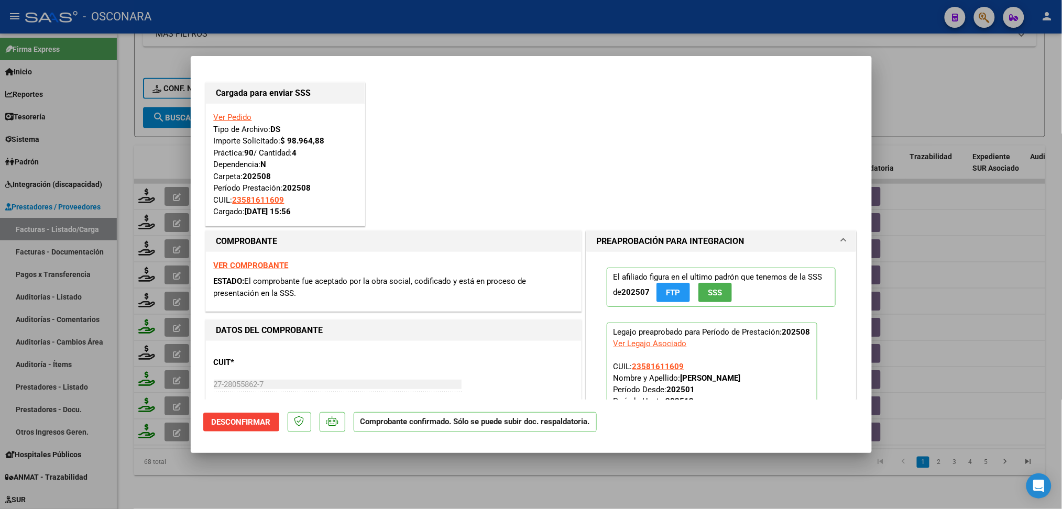
click at [307, 486] on div at bounding box center [531, 254] width 1062 height 509
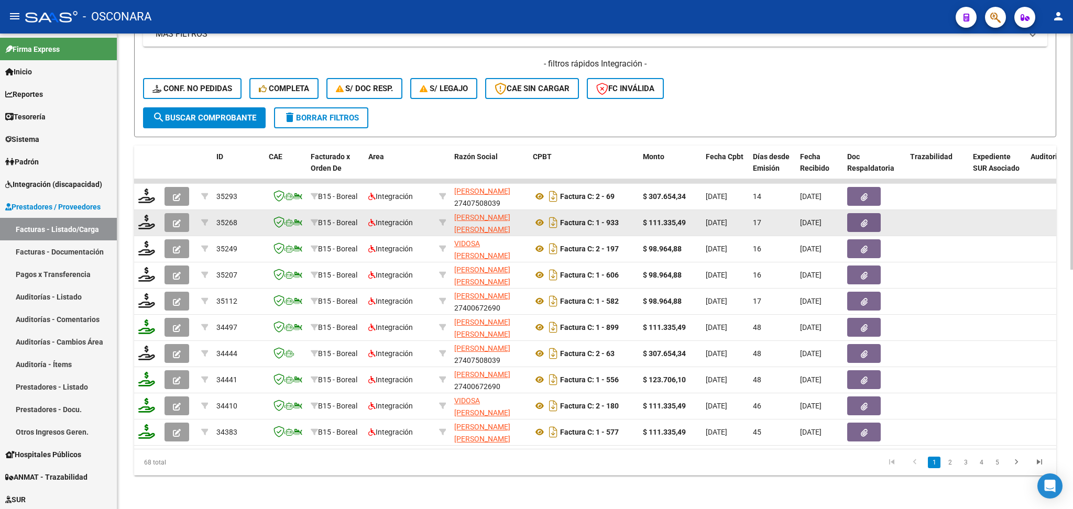
click at [171, 213] on button "button" at bounding box center [177, 222] width 25 height 19
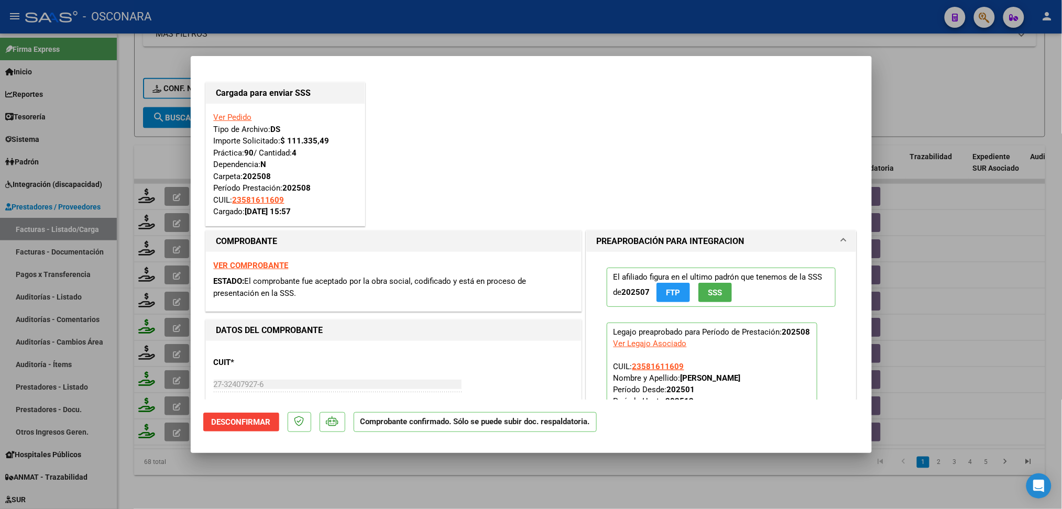
click at [296, 478] on div at bounding box center [531, 254] width 1062 height 509
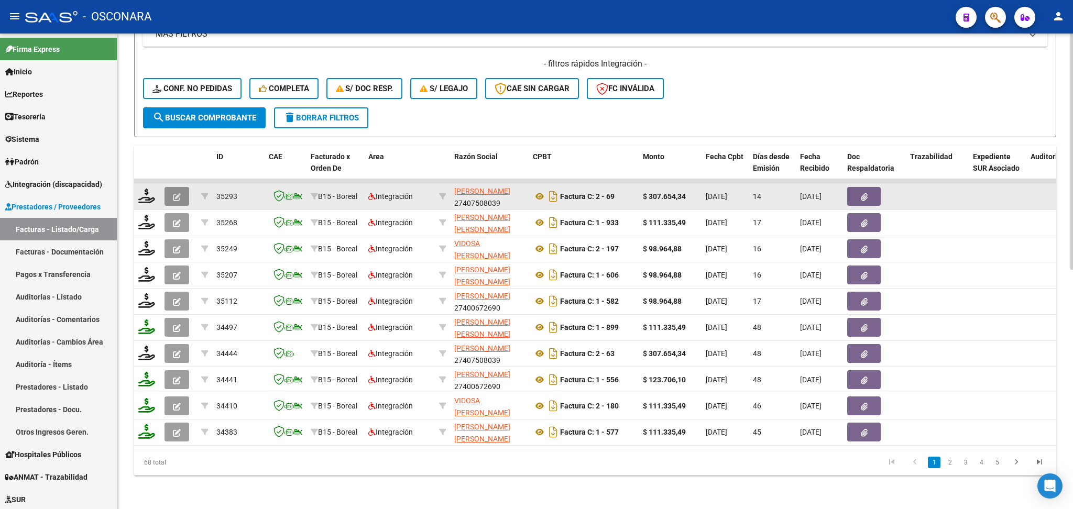
click at [179, 187] on button "button" at bounding box center [177, 196] width 25 height 19
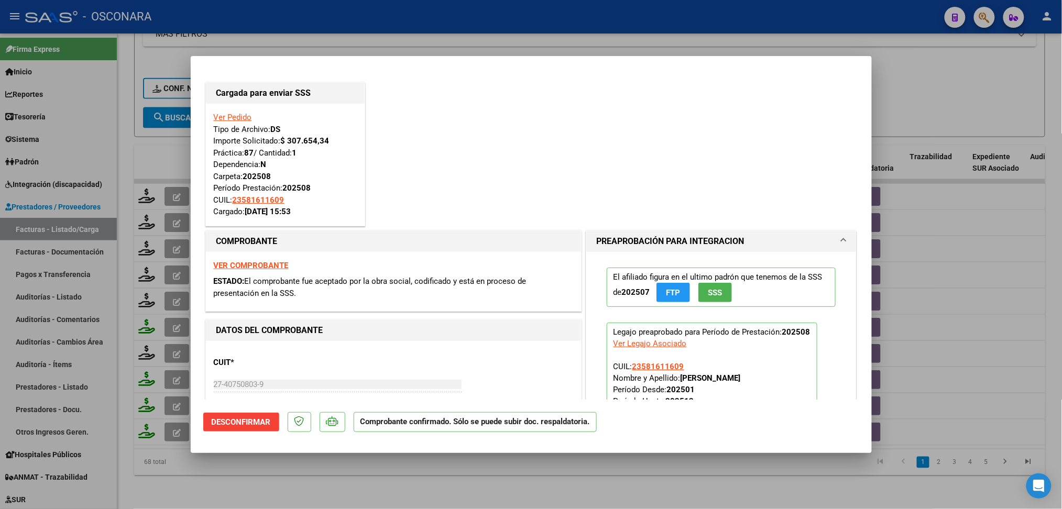
click at [327, 465] on div at bounding box center [531, 254] width 1062 height 509
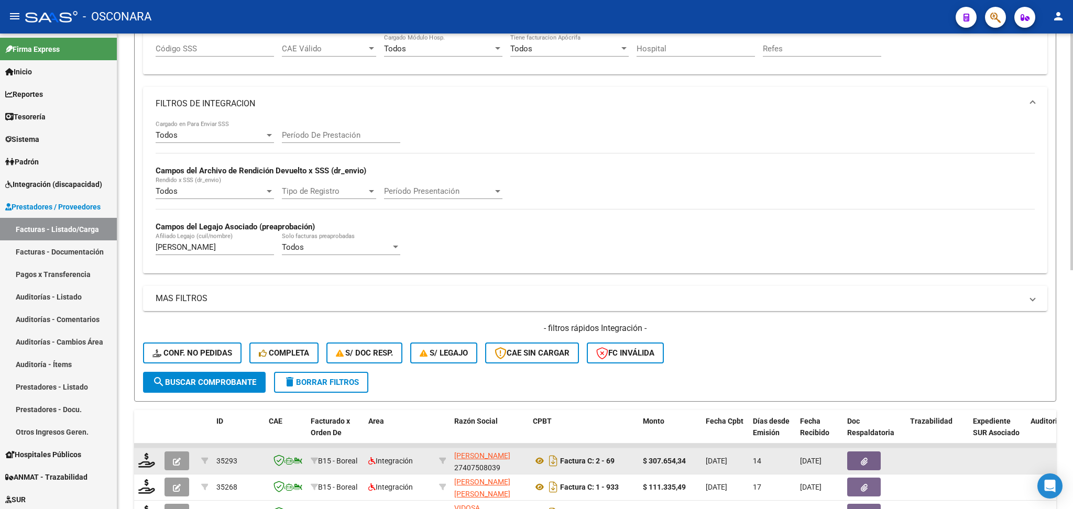
scroll to position [63, 0]
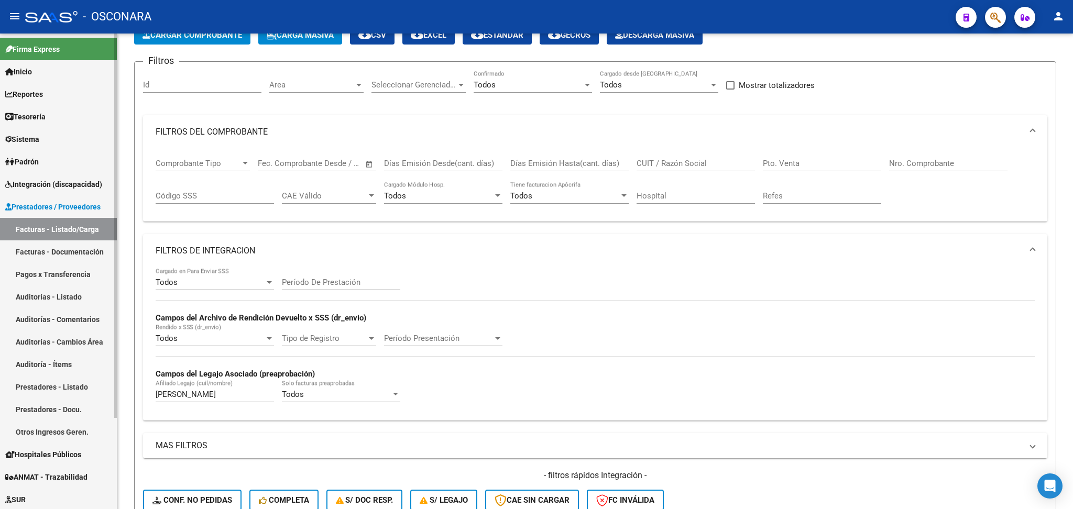
drag, startPoint x: 82, startPoint y: 188, endPoint x: 80, endPoint y: 216, distance: 27.8
click at [82, 188] on span "Integración (discapacidad)" at bounding box center [53, 185] width 97 height 12
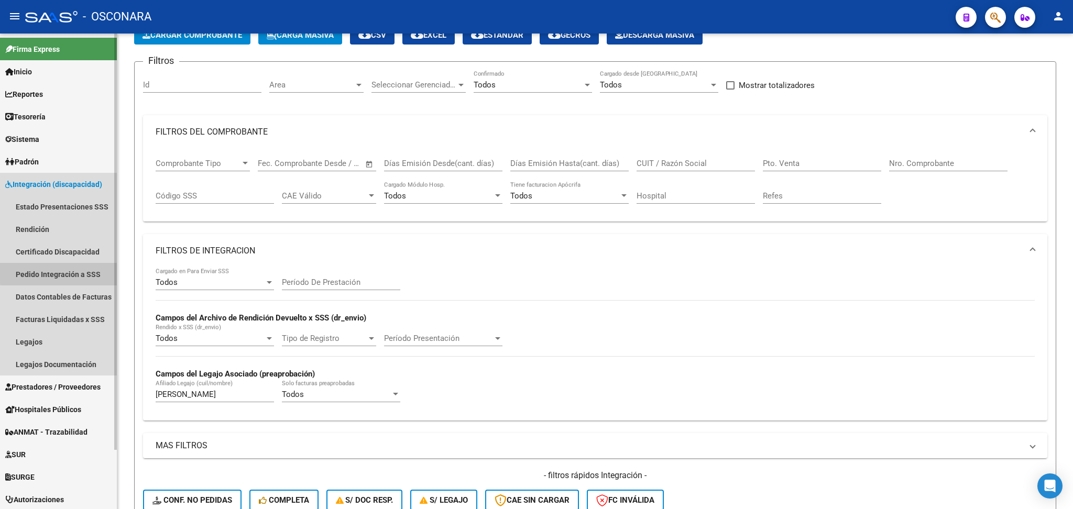
click at [85, 264] on link "Pedido Integración a SSS" at bounding box center [58, 274] width 117 height 23
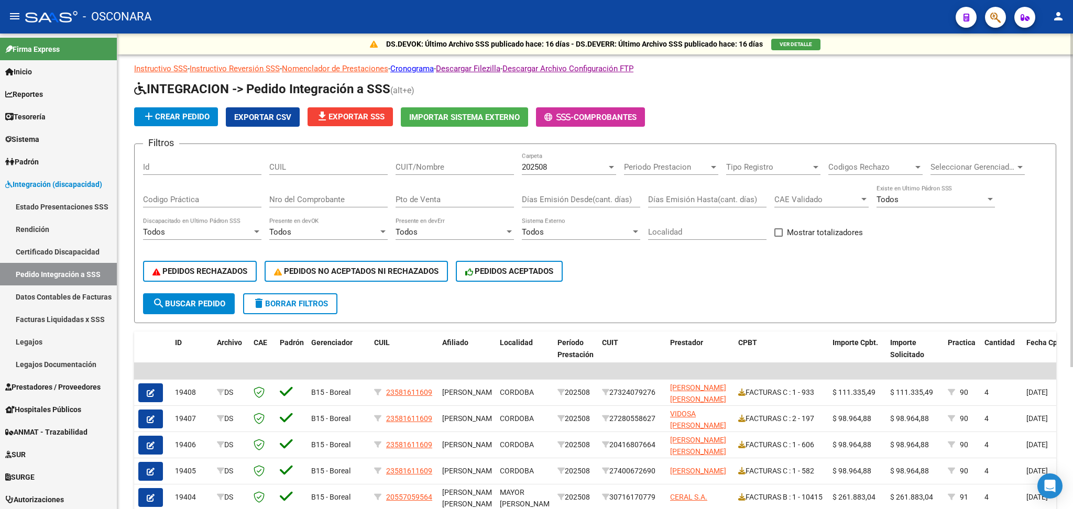
click at [792, 231] on span "Mostrar totalizadores" at bounding box center [825, 232] width 76 height 13
click at [779, 237] on input "Mostrar totalizadores" at bounding box center [778, 237] width 1 height 1
click at [209, 300] on span "search Buscar Pedido" at bounding box center [188, 303] width 73 height 9
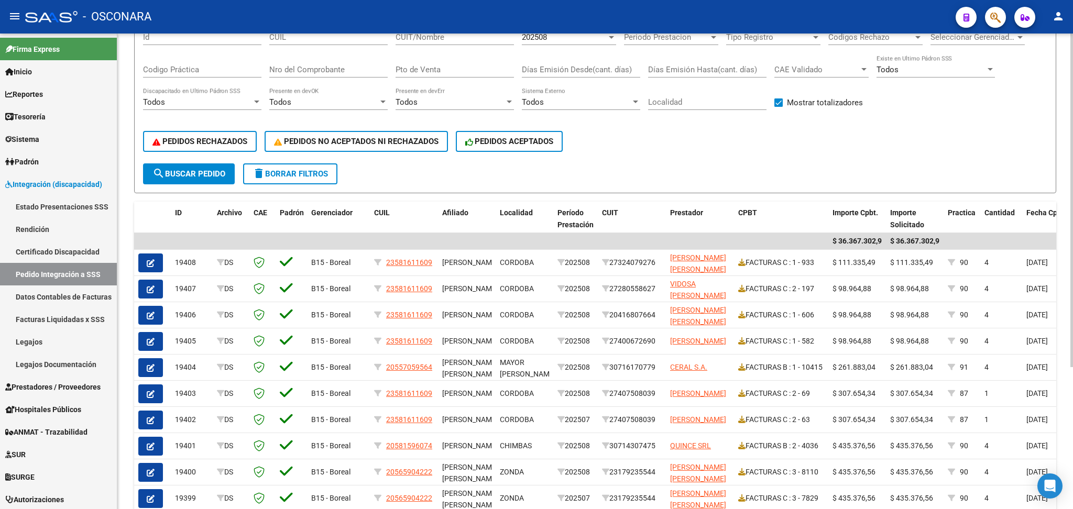
scroll to position [63, 0]
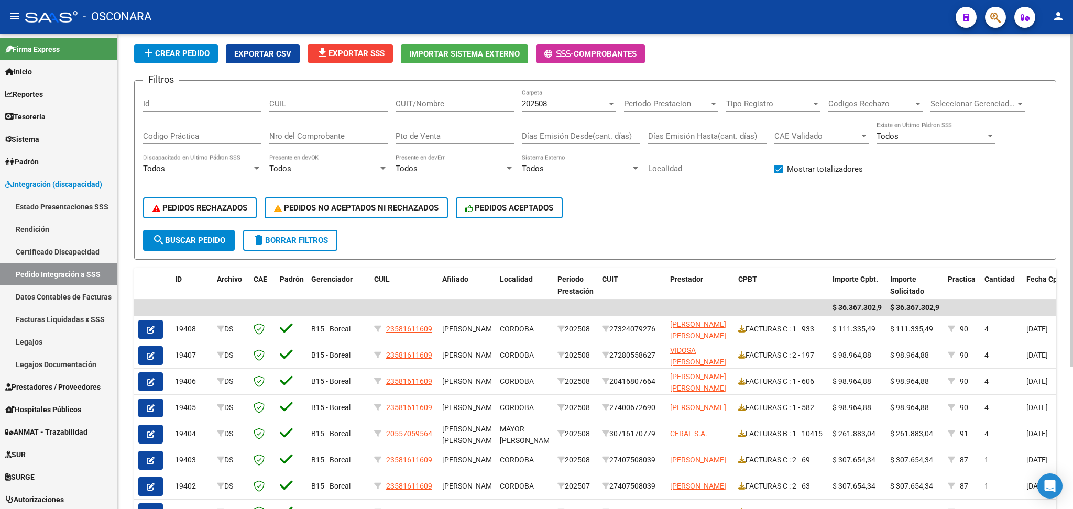
click at [790, 165] on span "Mostrar totalizadores" at bounding box center [825, 169] width 76 height 13
click at [779, 173] on input "Mostrar totalizadores" at bounding box center [778, 173] width 1 height 1
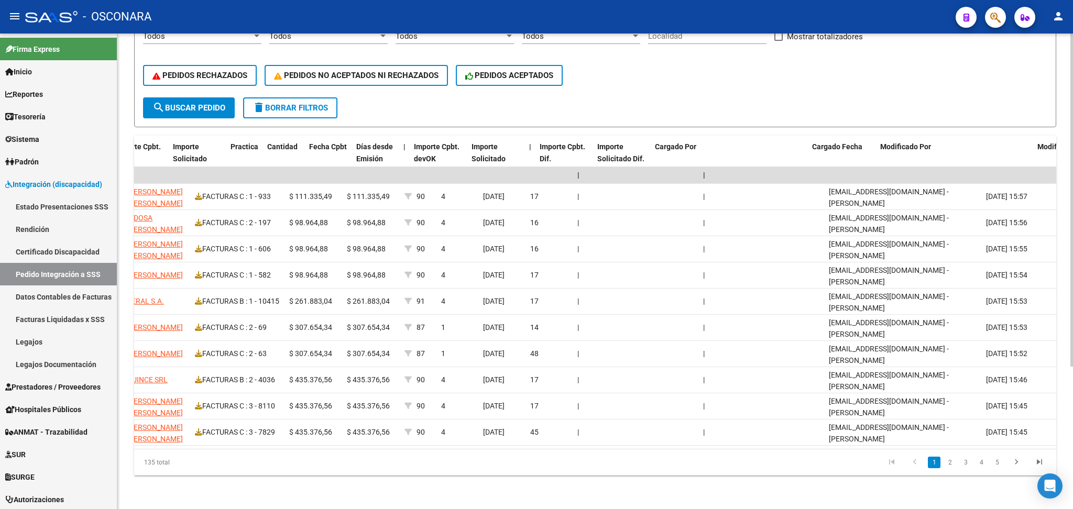
scroll to position [0, 762]
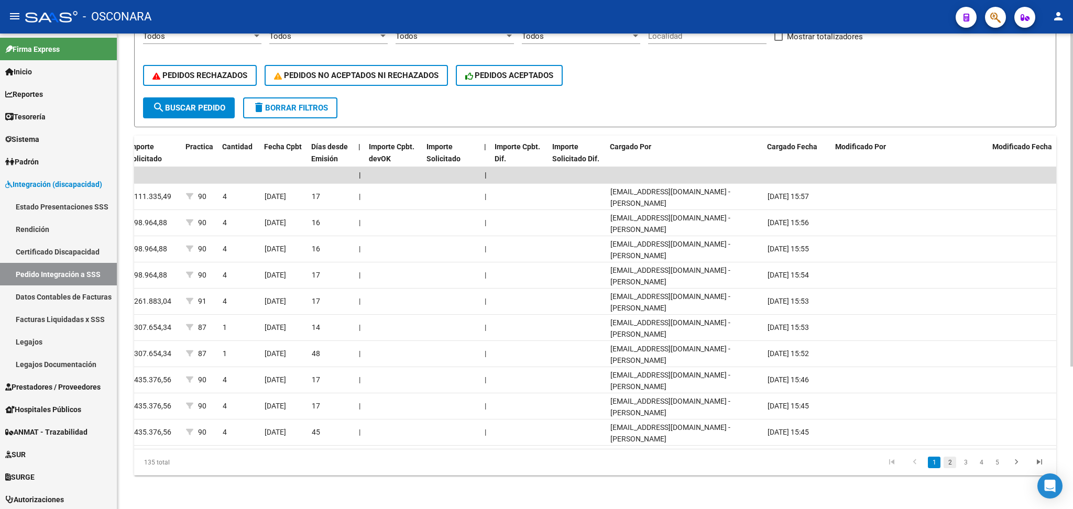
click at [949, 462] on link "2" at bounding box center [950, 463] width 13 height 12
click at [965, 463] on link "3" at bounding box center [965, 463] width 13 height 12
click at [948, 464] on link "2" at bounding box center [950, 463] width 13 height 12
click at [935, 460] on link "1" at bounding box center [934, 463] width 13 height 12
click at [947, 462] on link "2" at bounding box center [950, 463] width 13 height 12
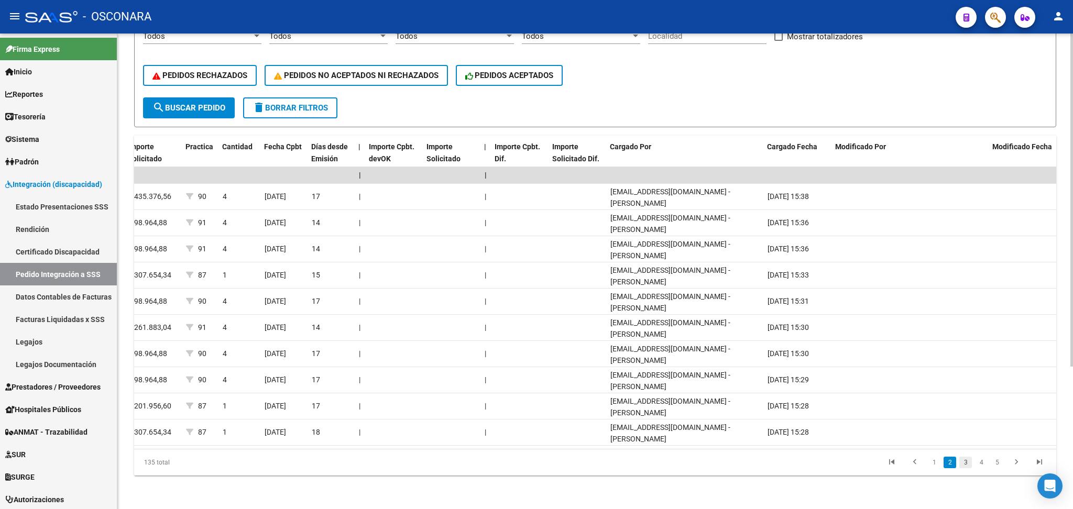
click at [965, 462] on link "3" at bounding box center [965, 463] width 13 height 12
click at [981, 462] on link "4" at bounding box center [981, 463] width 13 height 12
click at [983, 463] on link "5" at bounding box center [981, 463] width 13 height 12
click at [984, 464] on link "6" at bounding box center [981, 463] width 13 height 12
click at [980, 463] on link "7" at bounding box center [981, 463] width 13 height 12
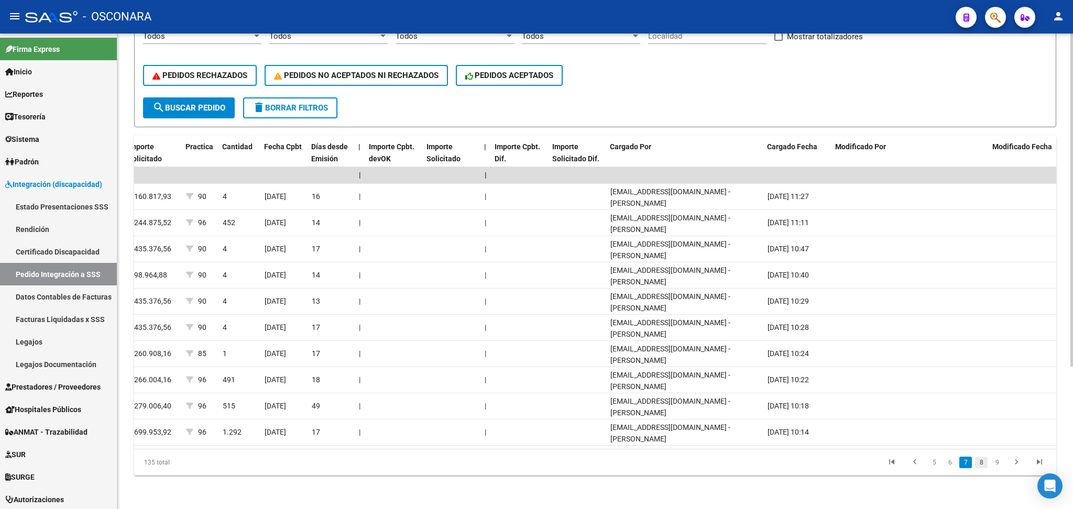
click at [984, 463] on link "8" at bounding box center [981, 463] width 13 height 12
click at [979, 461] on link "9" at bounding box center [980, 463] width 13 height 12
click at [891, 460] on icon "go to first page" at bounding box center [890, 463] width 14 height 13
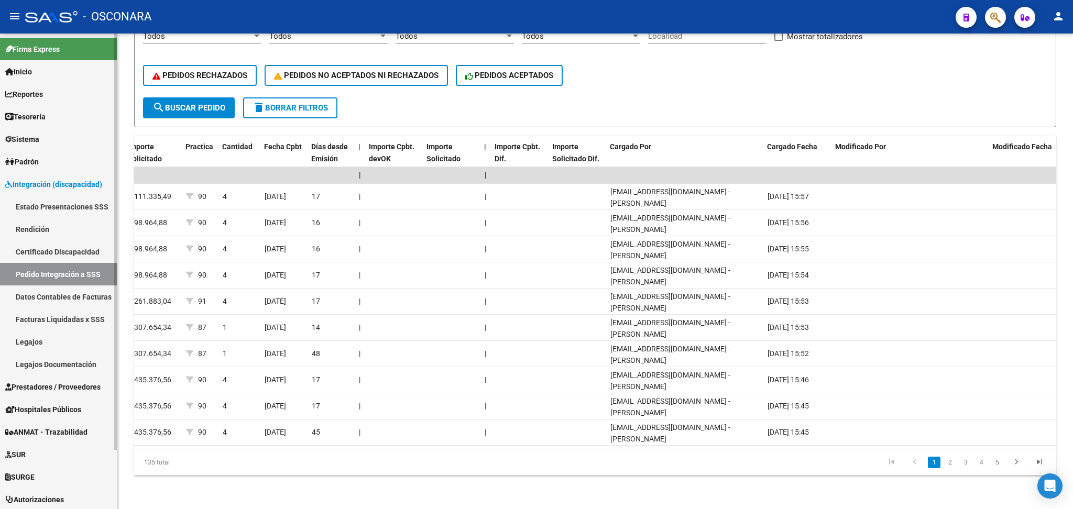
click at [60, 179] on span "Integración (discapacidad)" at bounding box center [53, 185] width 97 height 12
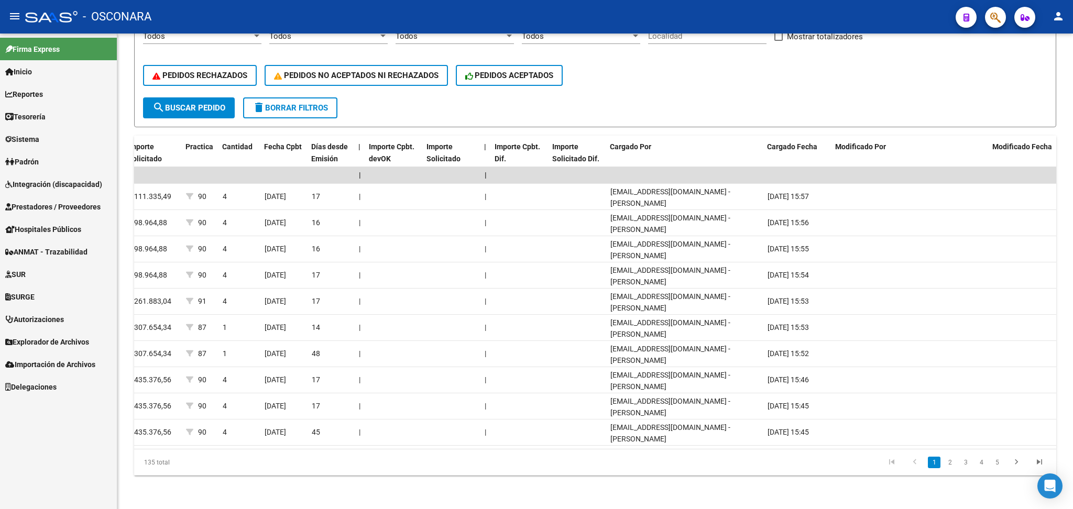
click at [49, 210] on span "Prestadores / Proveedores" at bounding box center [52, 207] width 95 height 12
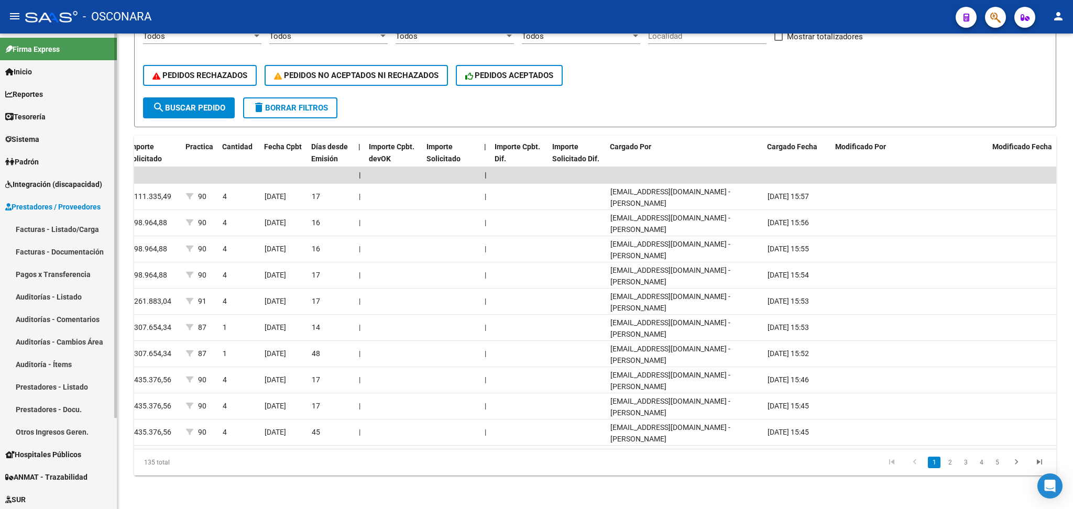
click at [45, 236] on link "Facturas - Listado/Carga" at bounding box center [58, 229] width 117 height 23
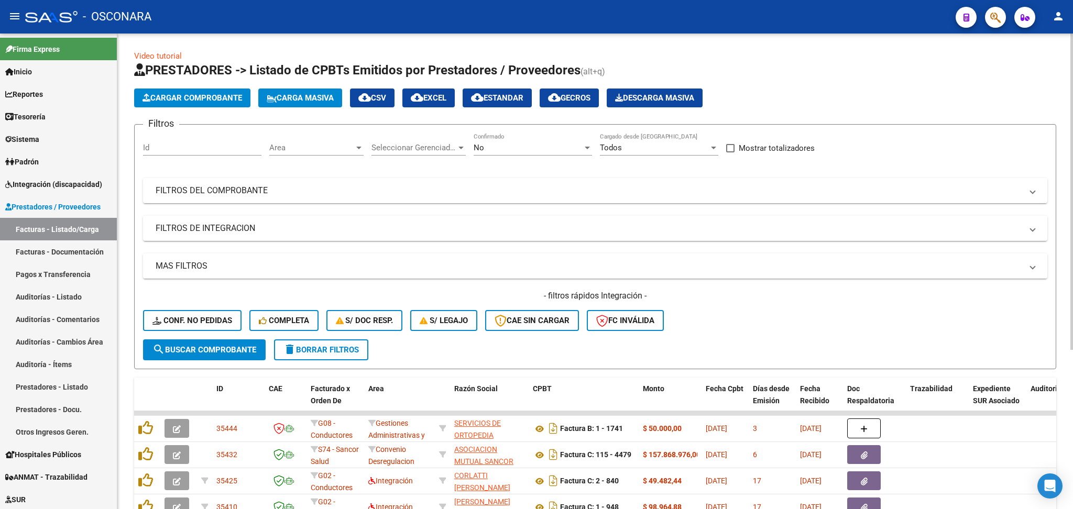
click at [490, 143] on div "No" at bounding box center [528, 147] width 109 height 9
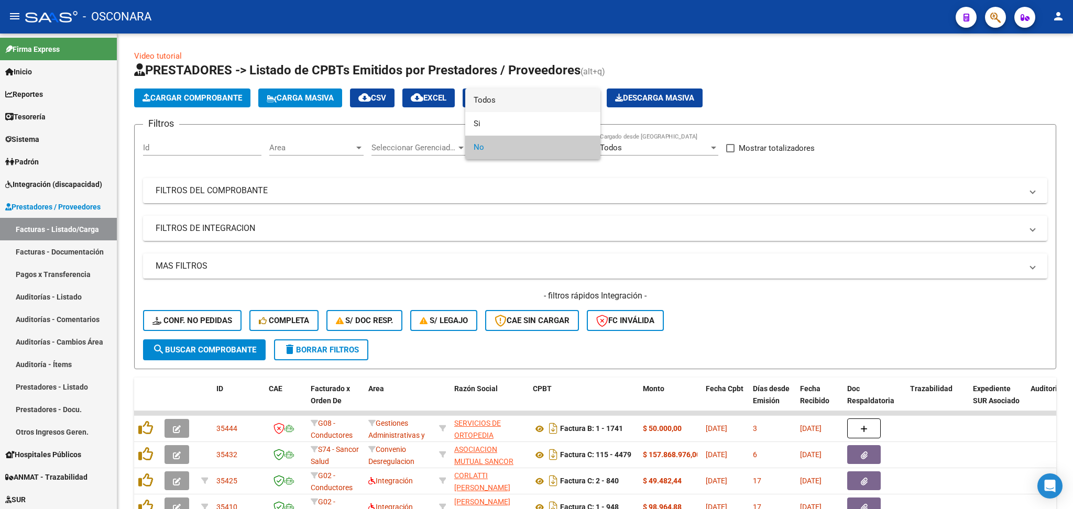
click at [490, 94] on span "Todos" at bounding box center [533, 101] width 118 height 24
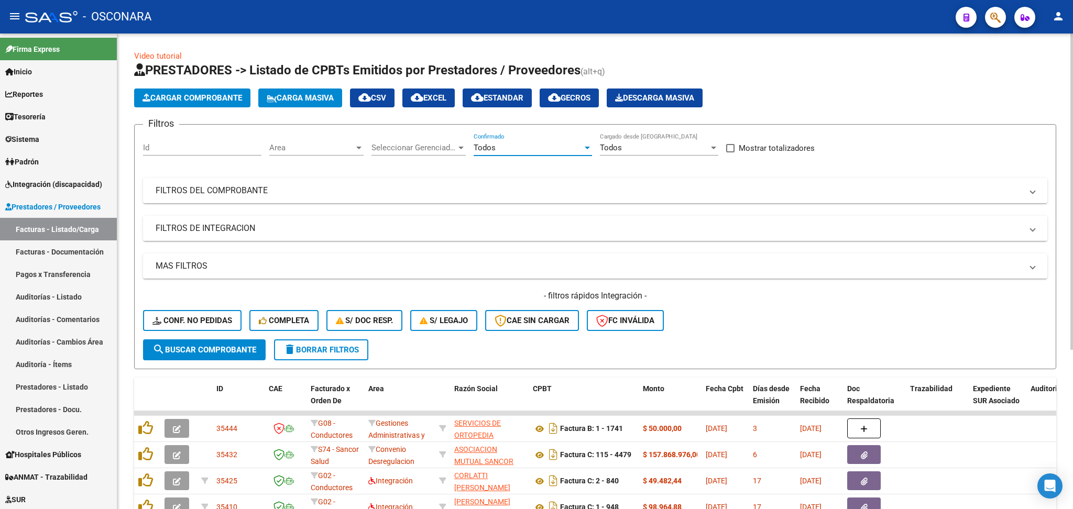
click at [222, 230] on mat-panel-title "FILTROS DE INTEGRACION" at bounding box center [589, 229] width 867 height 12
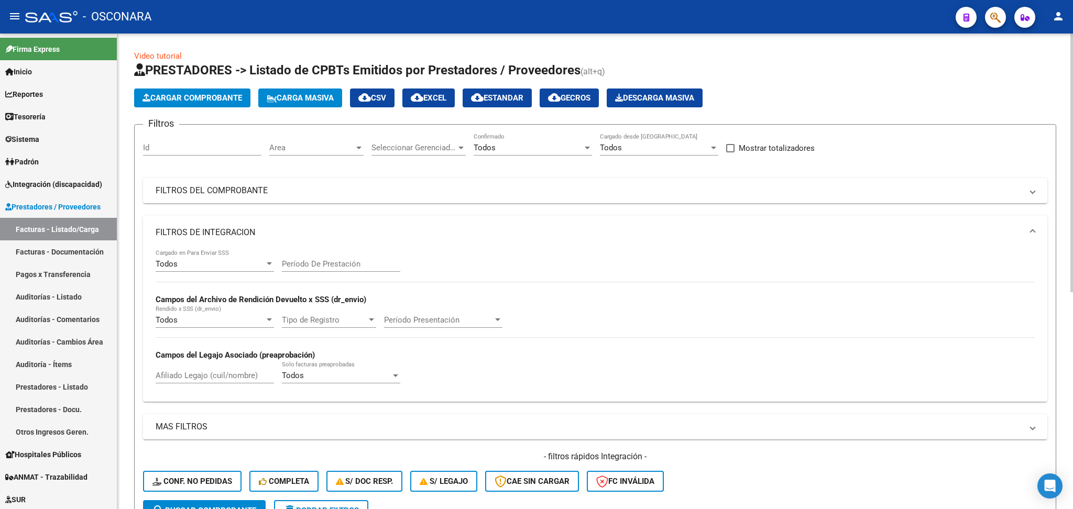
click at [206, 368] on div "Afiliado Legajo (cuil/nombre)" at bounding box center [215, 372] width 118 height 23
paste input "OBALLES [PERSON_NAME] [PERSON_NAME]"
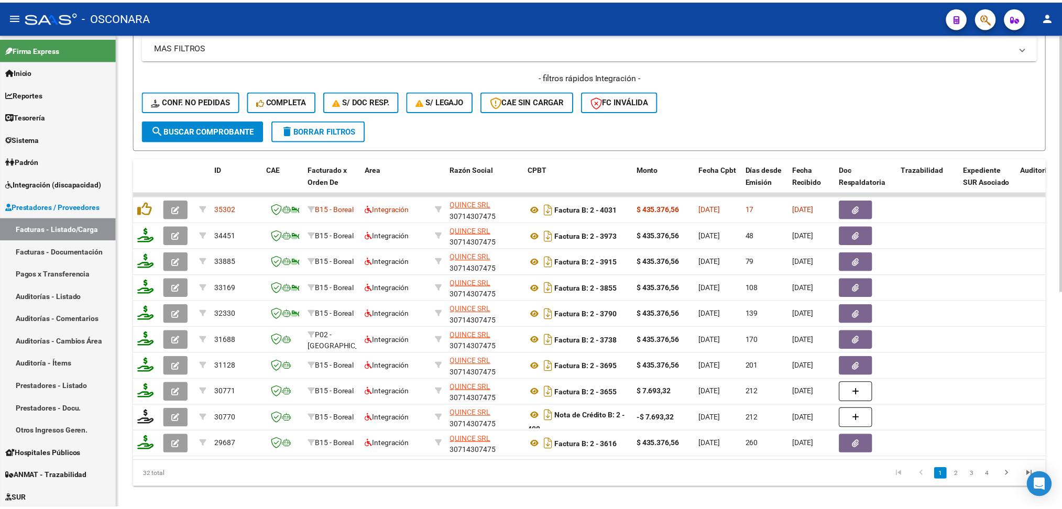
scroll to position [401, 0]
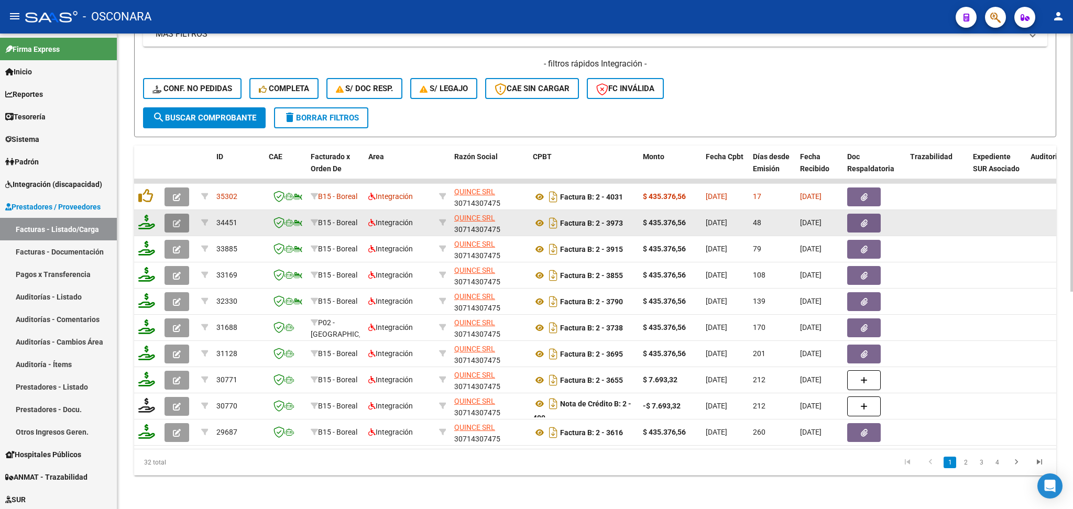
click at [182, 214] on button "button" at bounding box center [177, 223] width 25 height 19
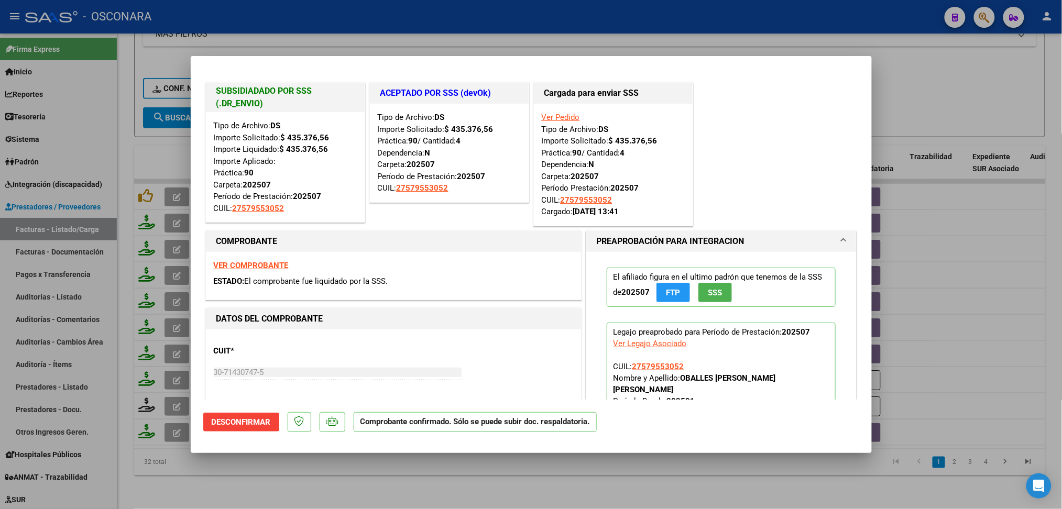
click at [400, 487] on div at bounding box center [531, 254] width 1062 height 509
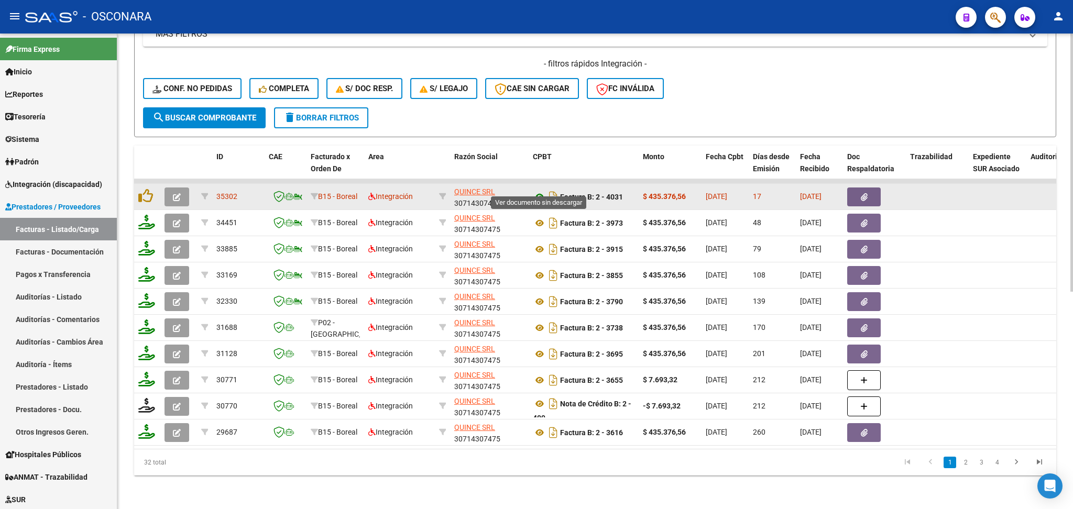
click at [540, 191] on icon at bounding box center [540, 197] width 14 height 13
click at [173, 193] on icon "button" at bounding box center [177, 197] width 8 height 8
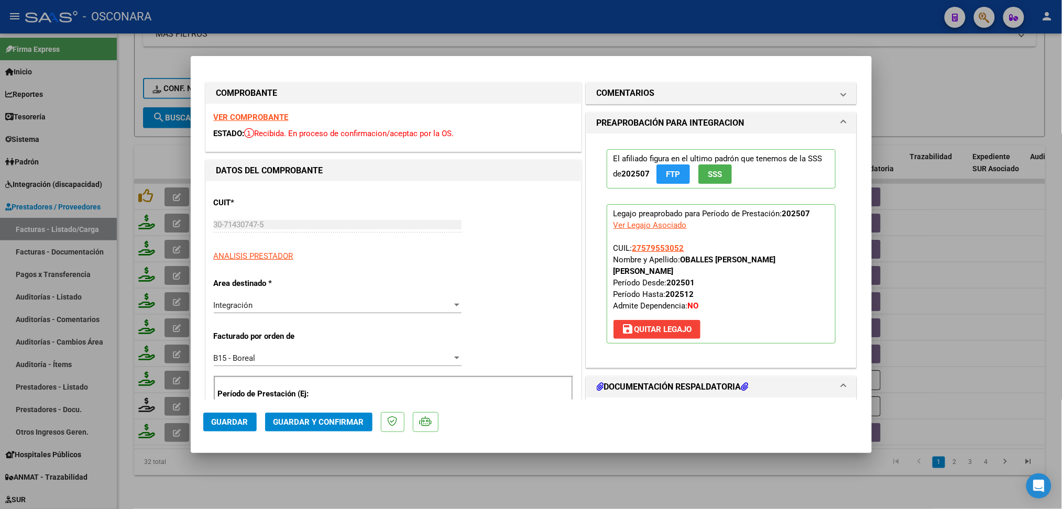
click at [645, 320] on button "save [PERSON_NAME]" at bounding box center [657, 329] width 87 height 19
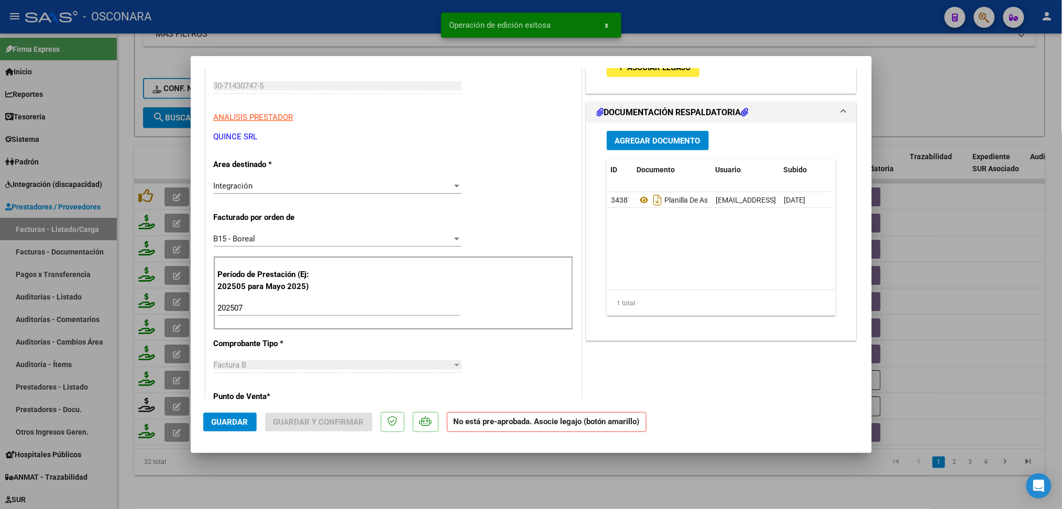
scroll to position [139, 0]
click at [257, 309] on input "202507" at bounding box center [339, 307] width 242 height 9
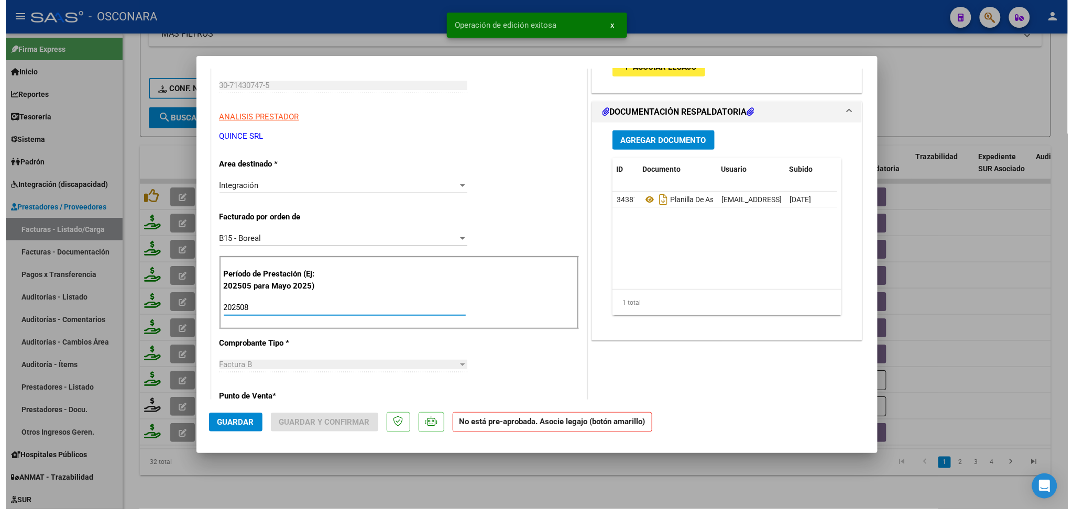
scroll to position [0, 0]
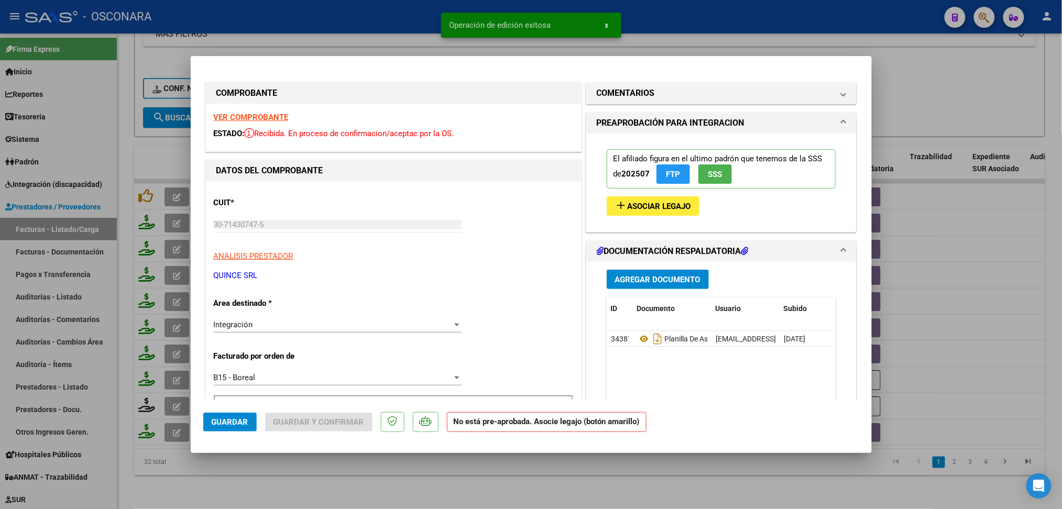
click at [667, 208] on span "Asociar Legajo" at bounding box center [659, 206] width 63 height 9
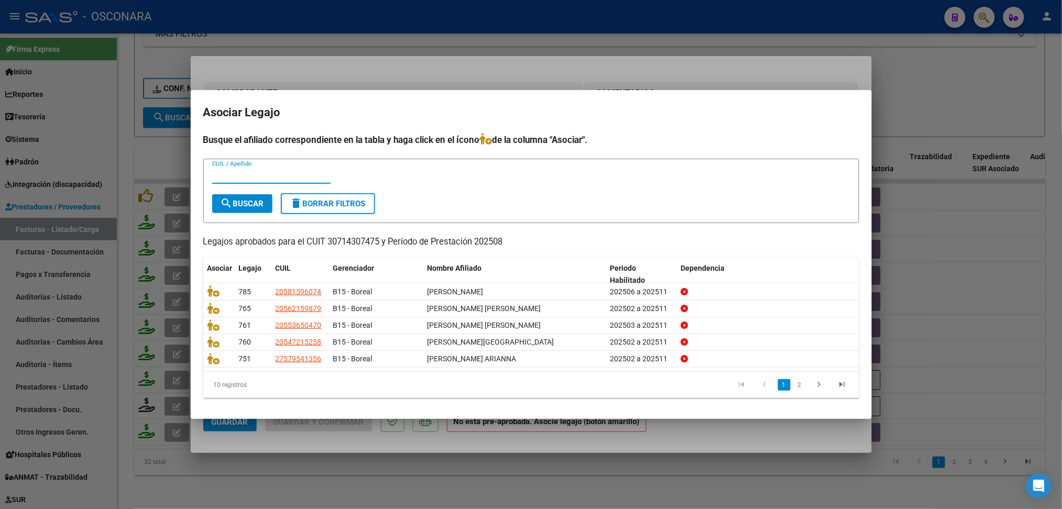
drag, startPoint x: 802, startPoint y: 386, endPoint x: 791, endPoint y: 394, distance: 13.5
click at [802, 386] on link "2" at bounding box center [800, 385] width 13 height 12
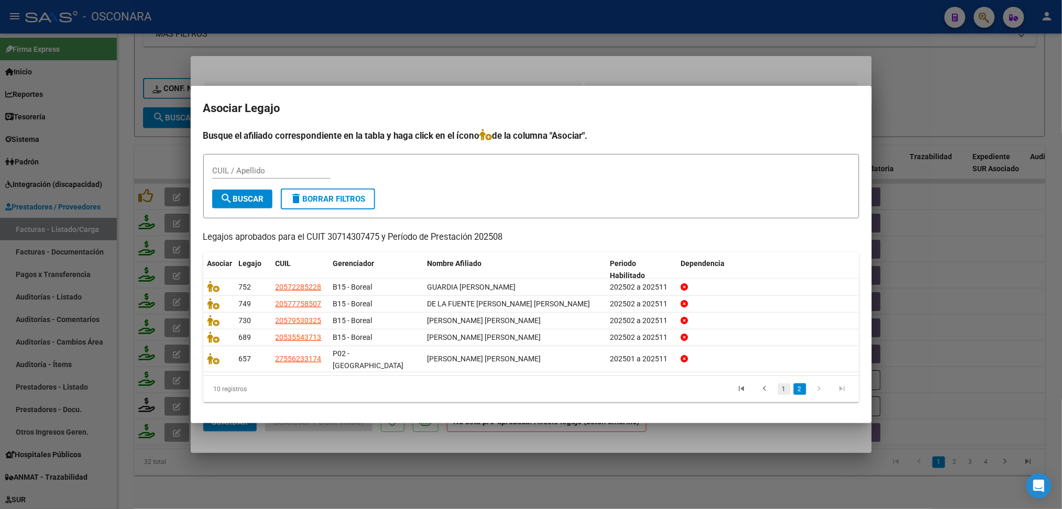
click at [785, 386] on link "1" at bounding box center [784, 390] width 13 height 12
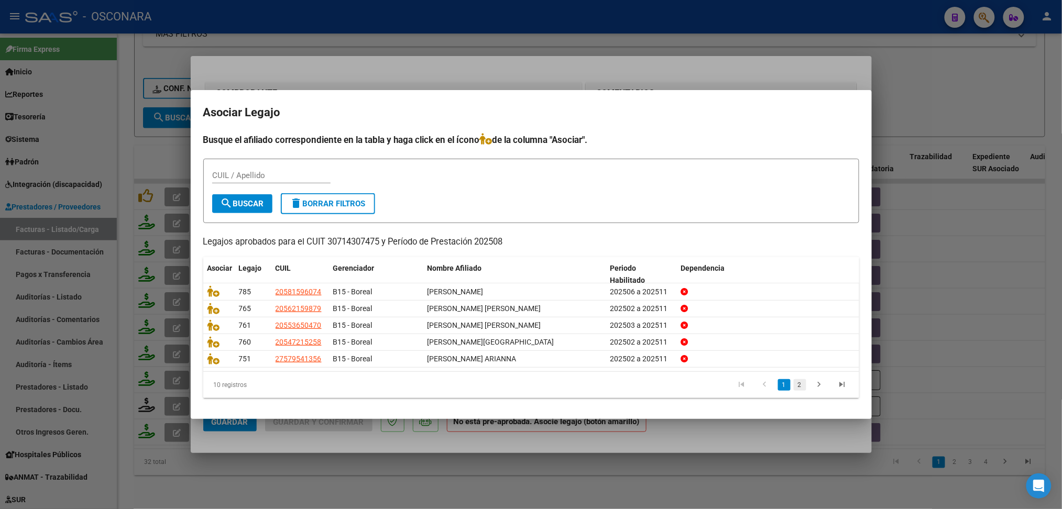
click at [803, 386] on link "2" at bounding box center [800, 385] width 13 height 12
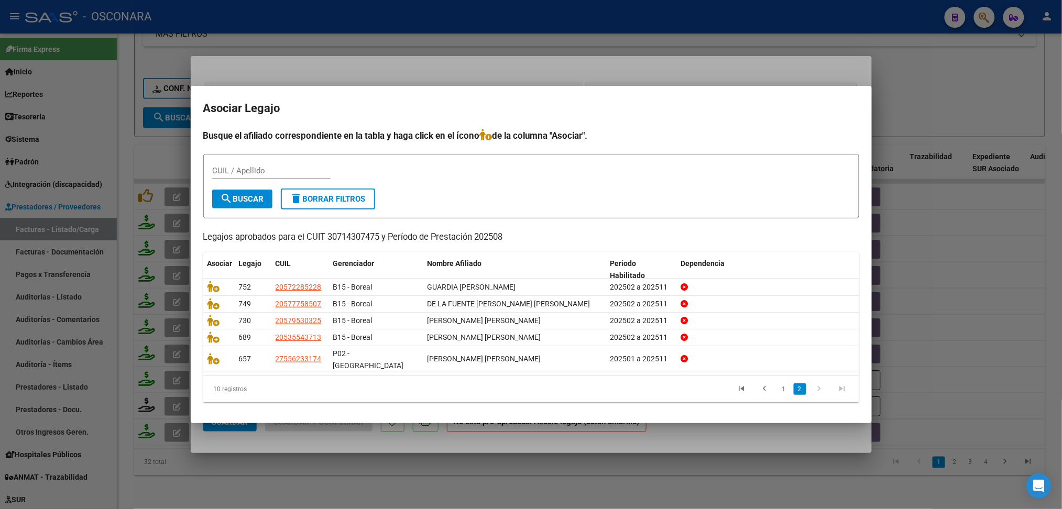
click at [728, 438] on div at bounding box center [531, 254] width 1062 height 509
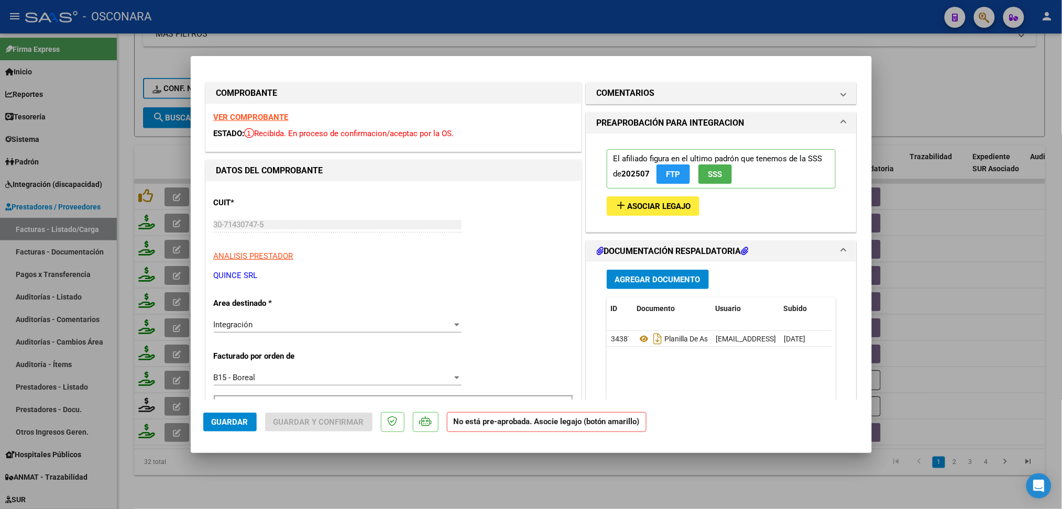
click at [672, 479] on div at bounding box center [531, 254] width 1062 height 509
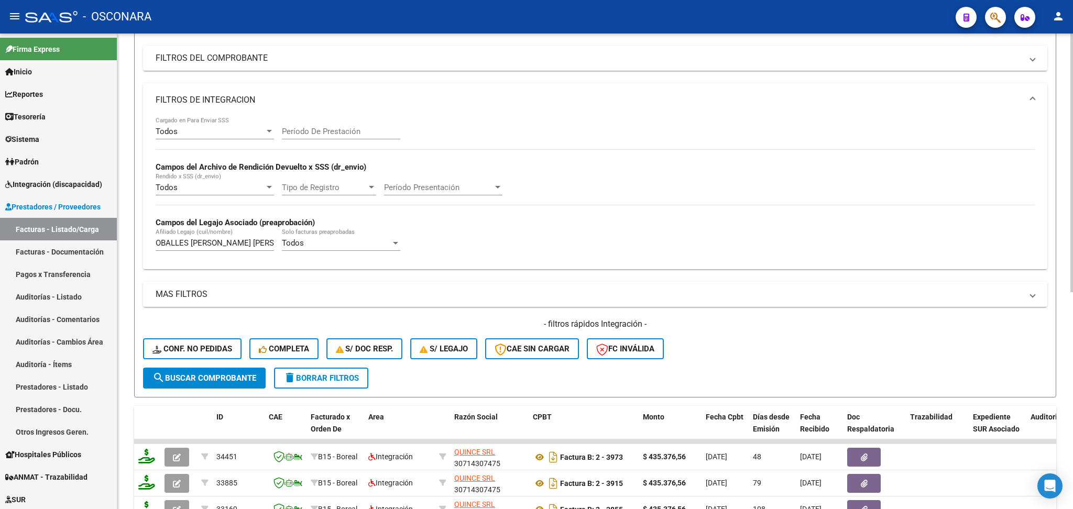
scroll to position [52, 0]
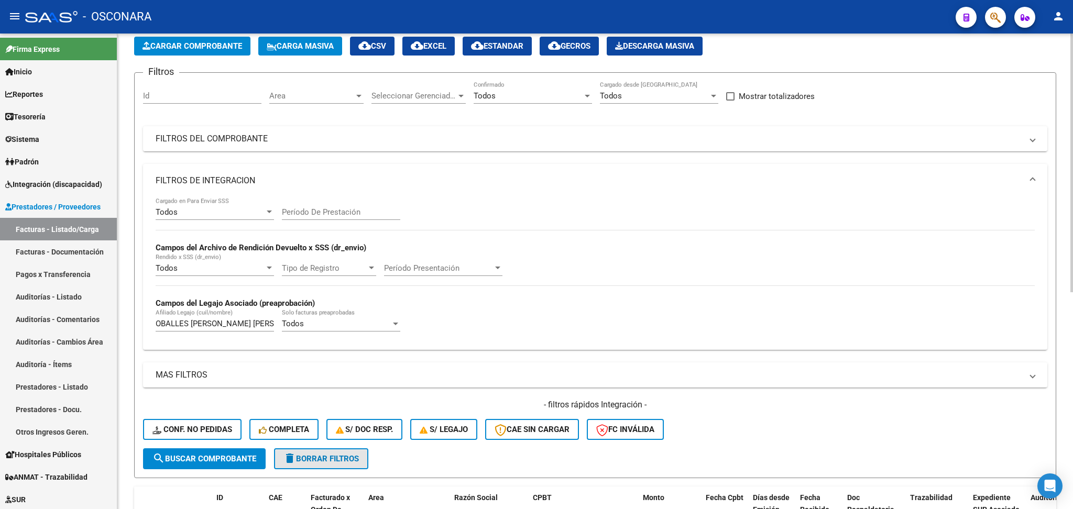
click at [299, 457] on span "delete Borrar Filtros" at bounding box center [320, 458] width 75 height 9
click at [219, 86] on div "Id" at bounding box center [202, 92] width 118 height 23
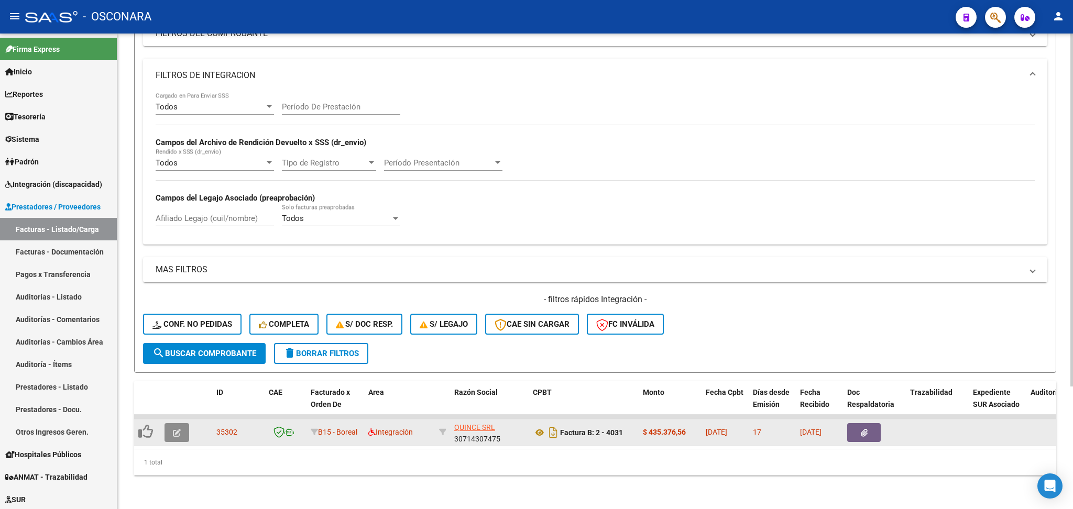
click at [173, 423] on button "button" at bounding box center [177, 432] width 25 height 19
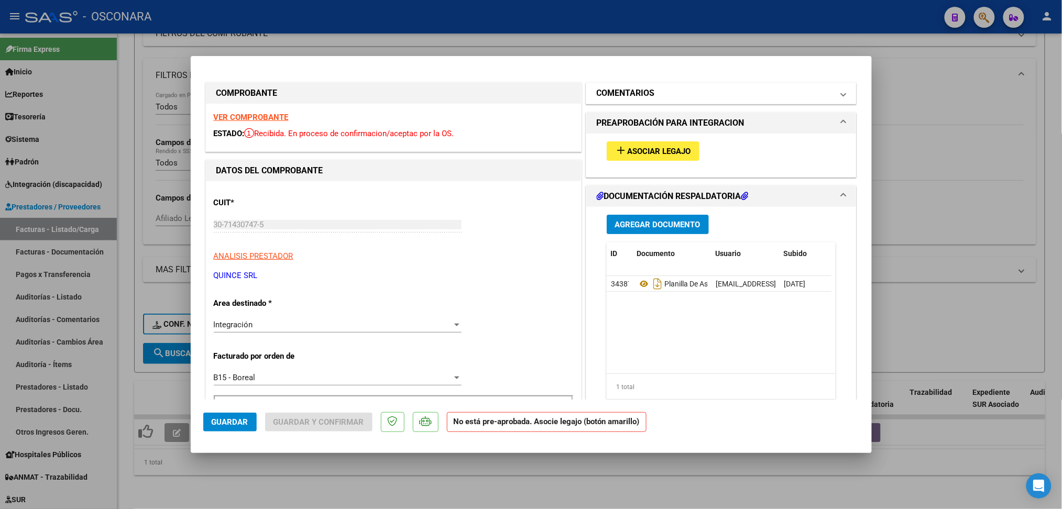
click at [643, 91] on h1 "COMENTARIOS" at bounding box center [626, 93] width 58 height 13
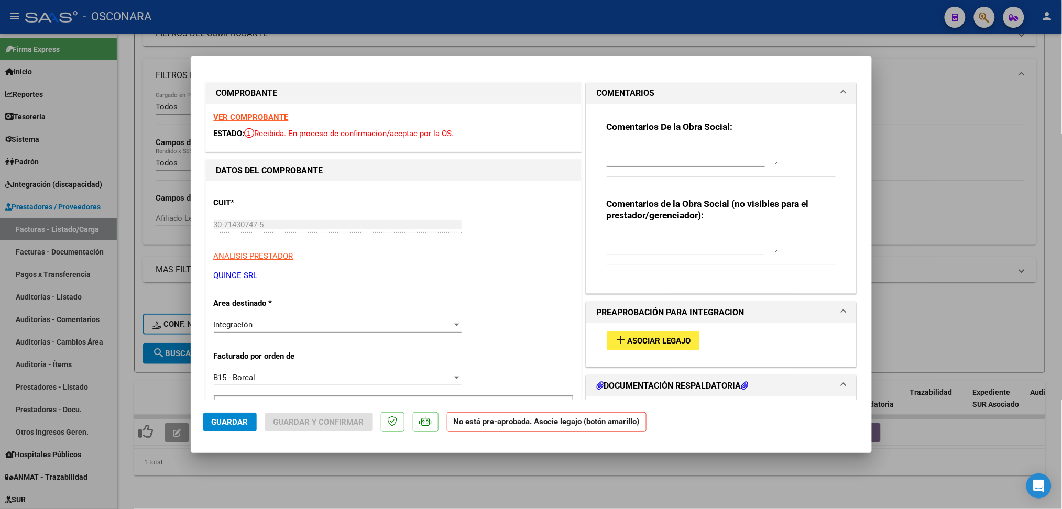
click at [648, 152] on textarea at bounding box center [693, 154] width 173 height 21
click at [238, 426] on span "Guardar" at bounding box center [230, 422] width 37 height 9
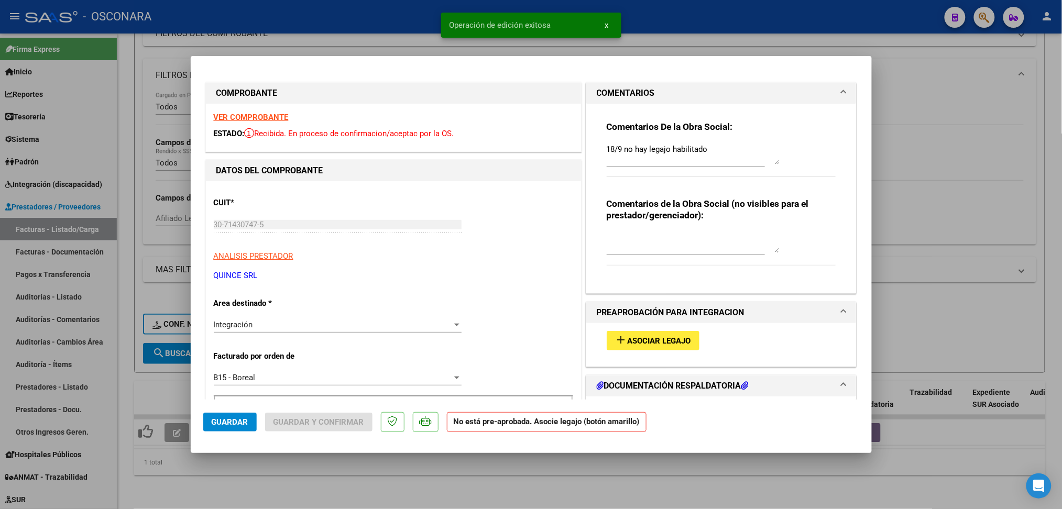
click at [283, 472] on div at bounding box center [531, 254] width 1062 height 509
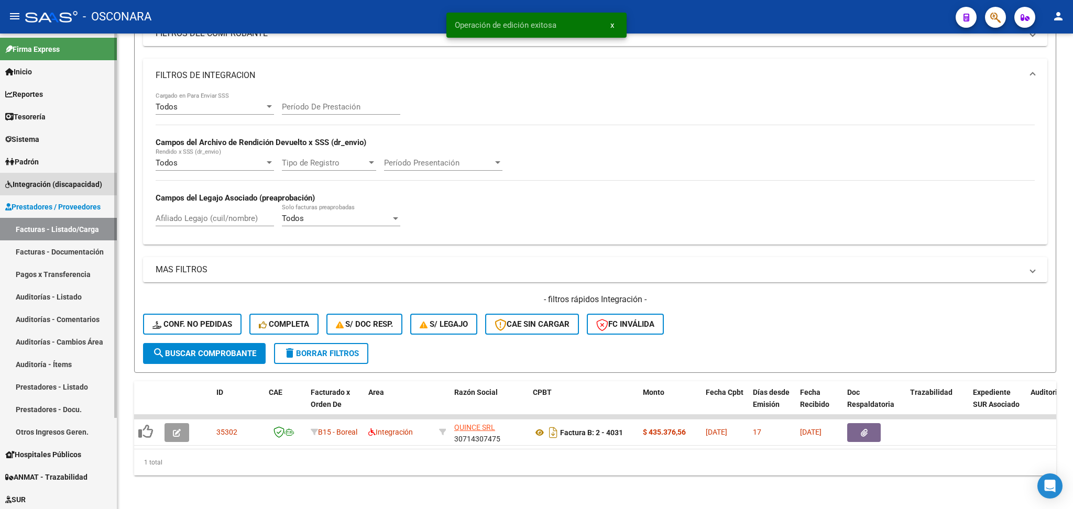
click at [61, 180] on span "Integración (discapacidad)" at bounding box center [53, 185] width 97 height 12
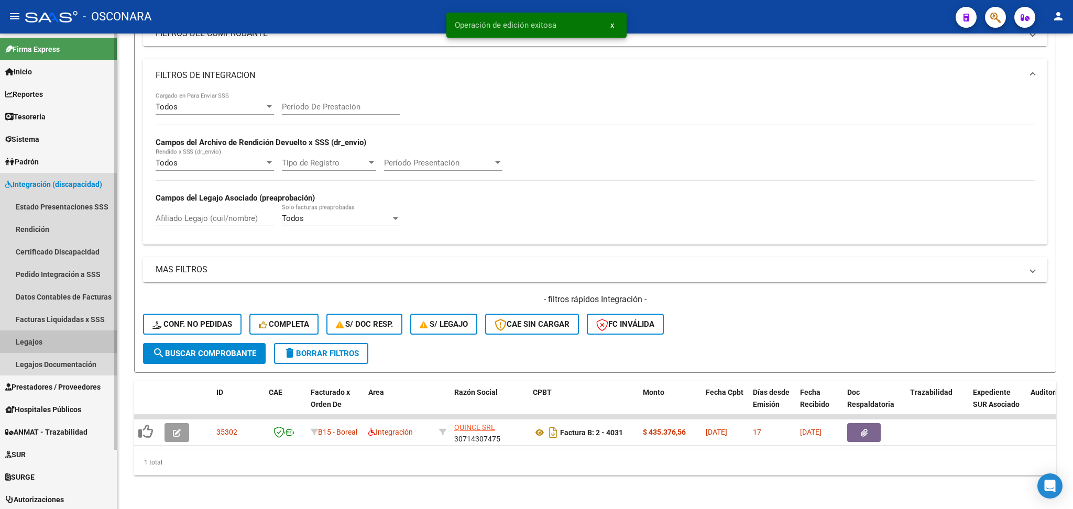
click at [47, 343] on link "Legajos" at bounding box center [58, 342] width 117 height 23
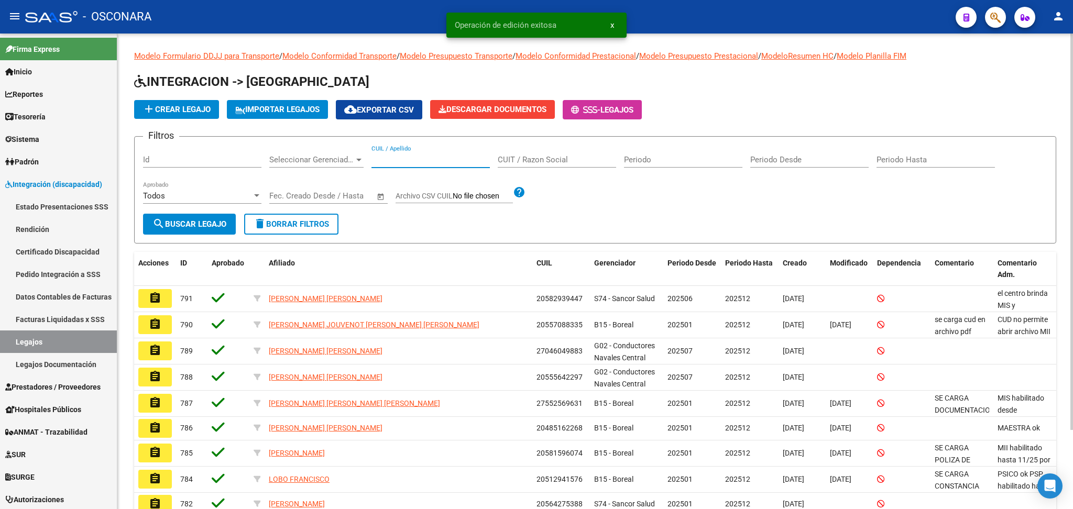
click at [392, 159] on input "CUIL / Apellido" at bounding box center [431, 159] width 118 height 9
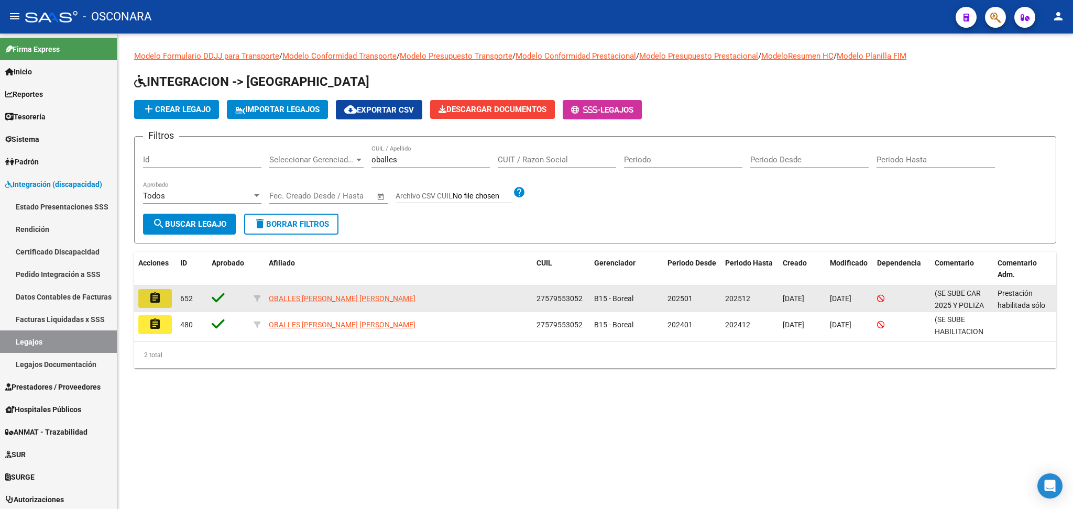
click at [151, 298] on mat-icon "assignment" at bounding box center [155, 298] width 13 height 13
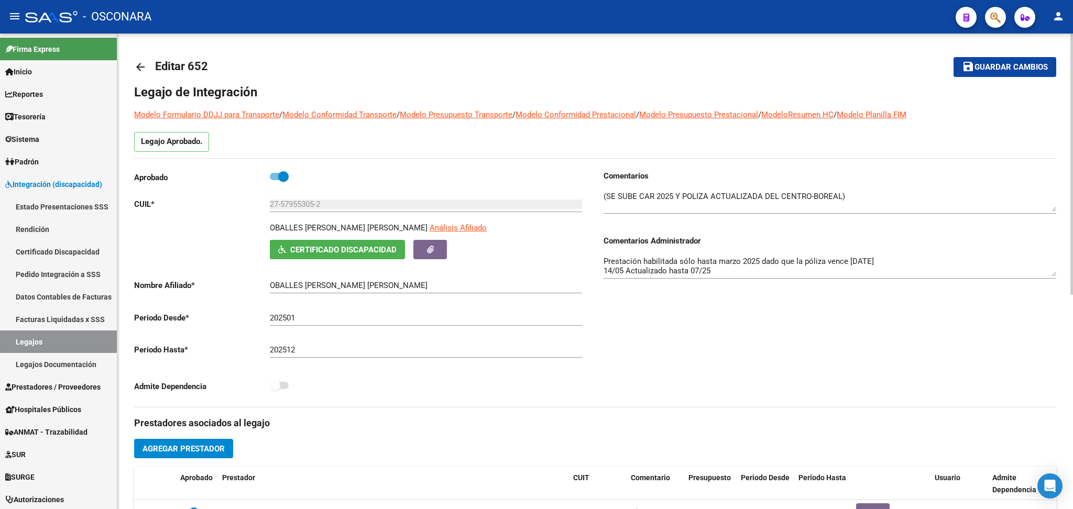
scroll to position [210, 0]
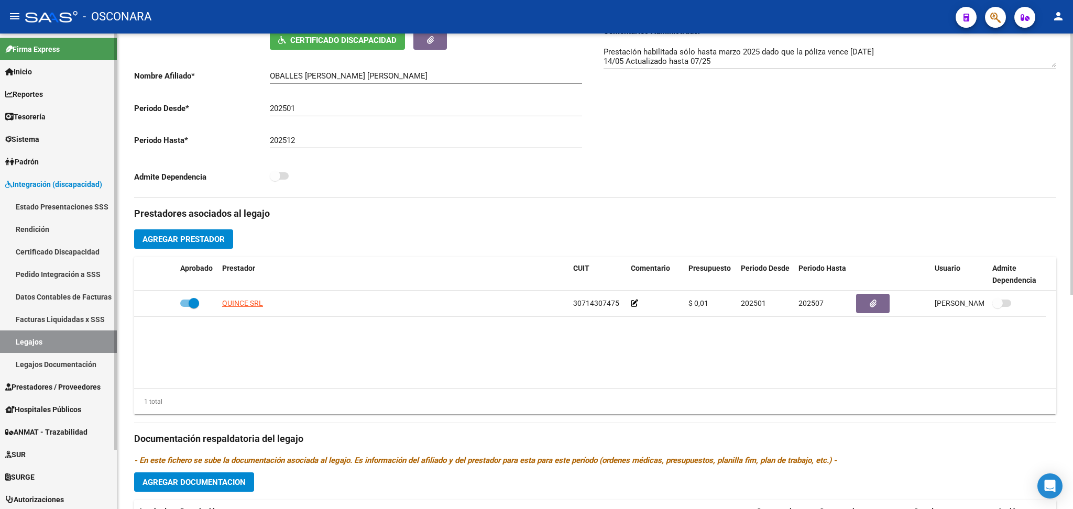
click at [76, 386] on span "Prestadores / Proveedores" at bounding box center [52, 387] width 95 height 12
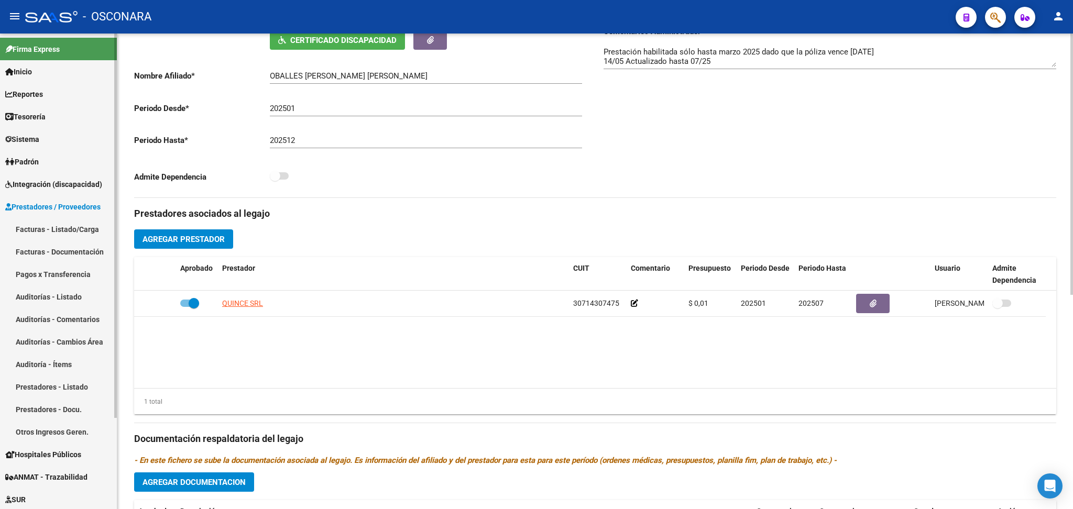
click at [83, 225] on link "Facturas - Listado/Carga" at bounding box center [58, 229] width 117 height 23
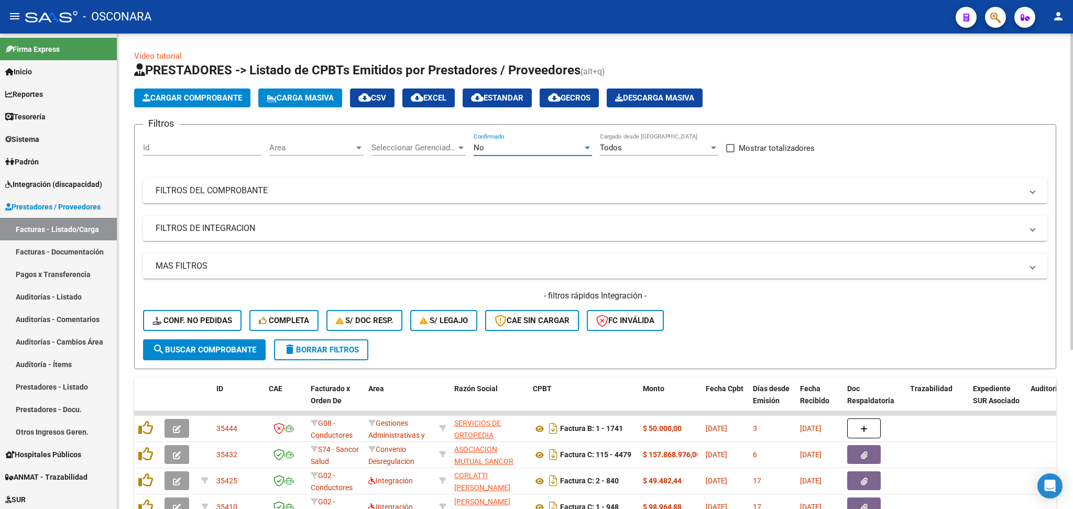
click at [491, 147] on div "No" at bounding box center [528, 147] width 109 height 9
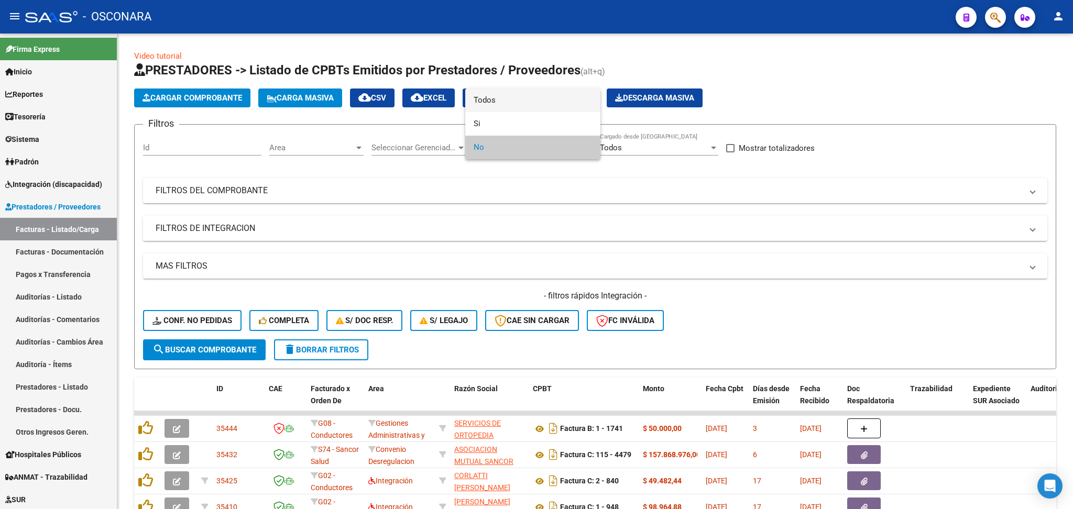
click at [490, 96] on span "Todos" at bounding box center [533, 101] width 118 height 24
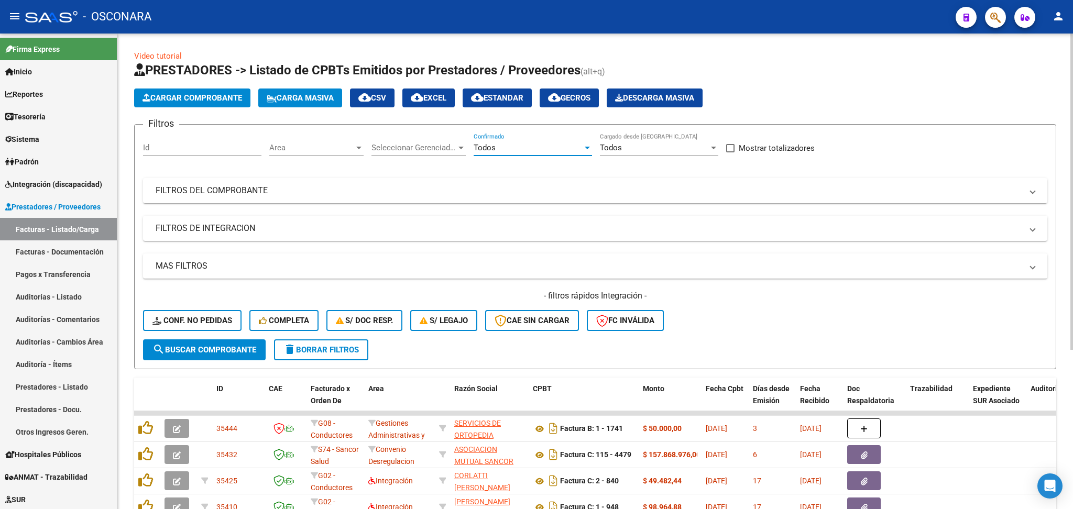
click at [193, 150] on input "Id" at bounding box center [202, 147] width 118 height 9
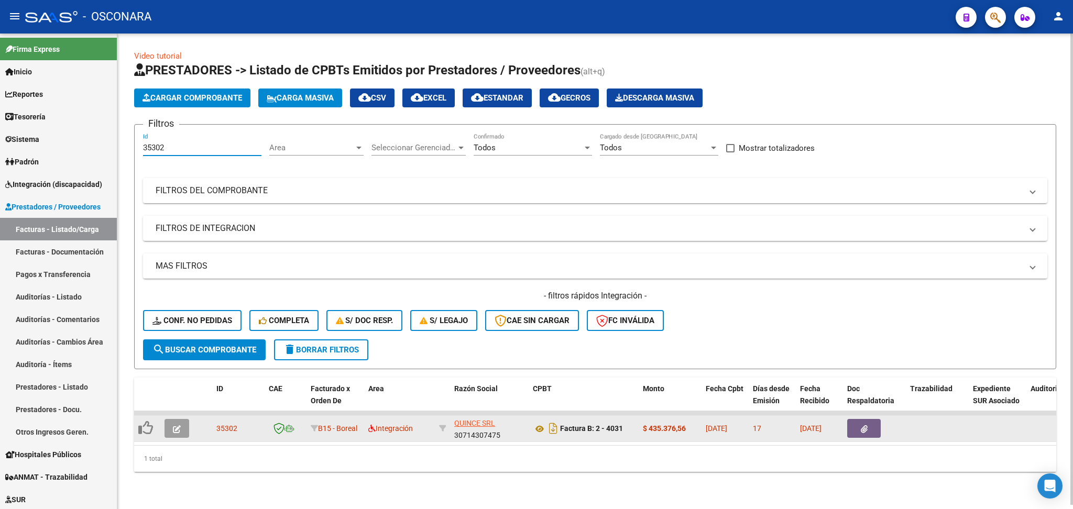
type input "35302"
click at [173, 419] on button "button" at bounding box center [177, 428] width 25 height 19
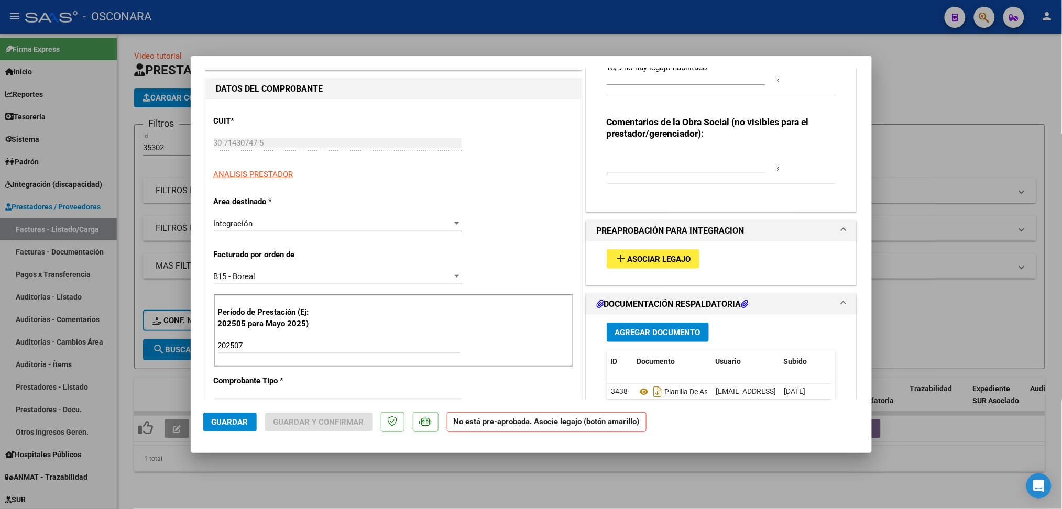
scroll to position [139, 0]
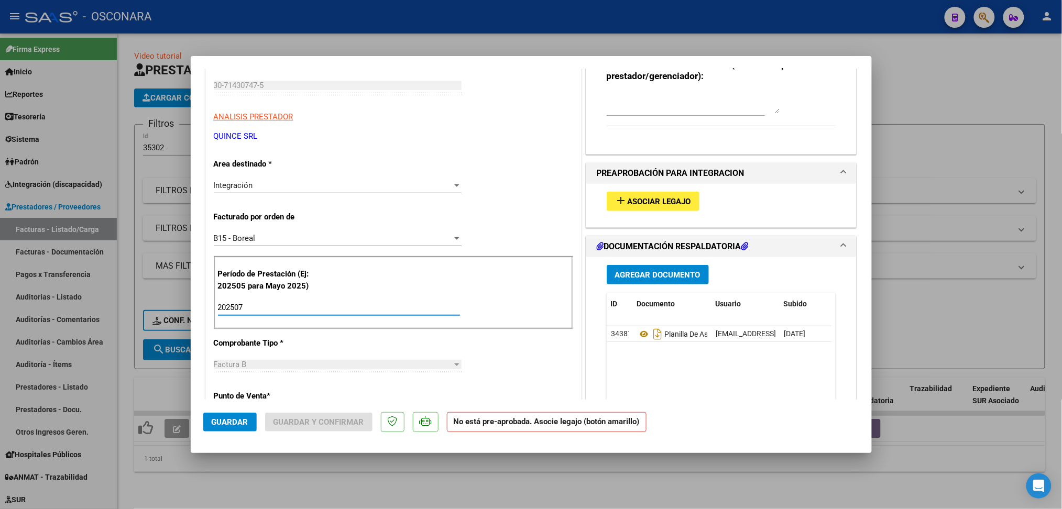
click at [263, 304] on input "202507" at bounding box center [339, 307] width 242 height 9
type input "202508"
click at [237, 419] on span "Guardar" at bounding box center [230, 422] width 37 height 9
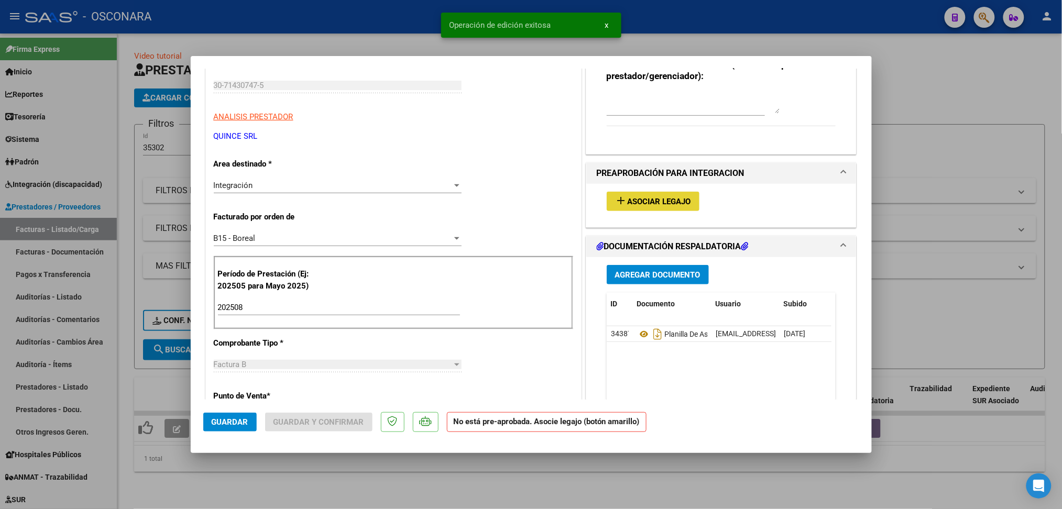
click at [636, 195] on button "add Asociar Legajo" at bounding box center [653, 201] width 93 height 19
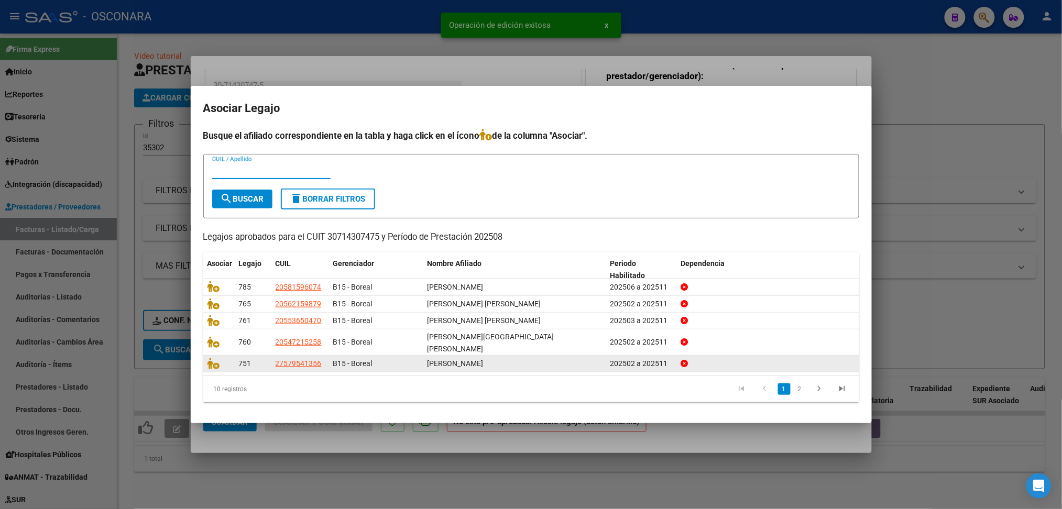
drag, startPoint x: 803, startPoint y: 387, endPoint x: 795, endPoint y: 389, distance: 8.0
click at [803, 387] on link "2" at bounding box center [800, 390] width 13 height 12
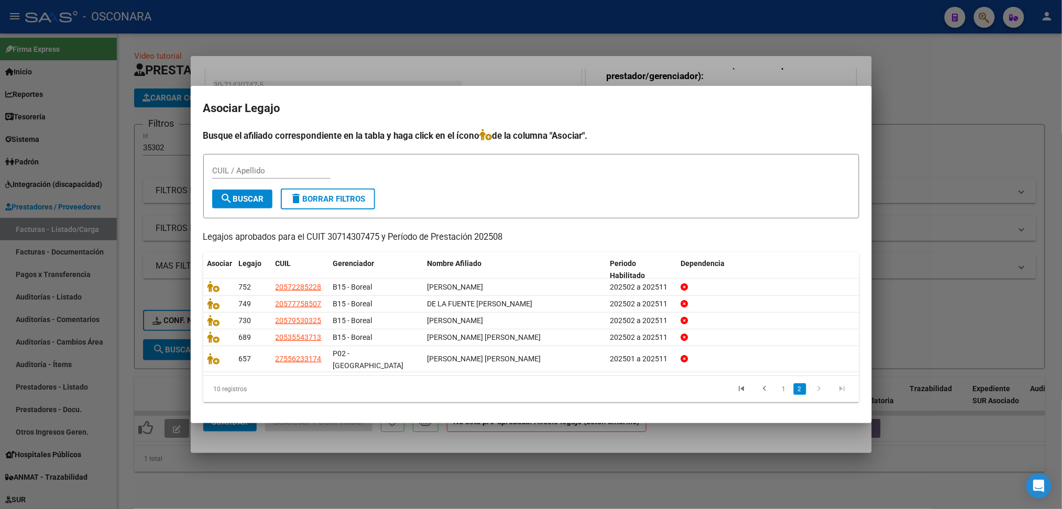
click at [629, 445] on div at bounding box center [531, 254] width 1062 height 509
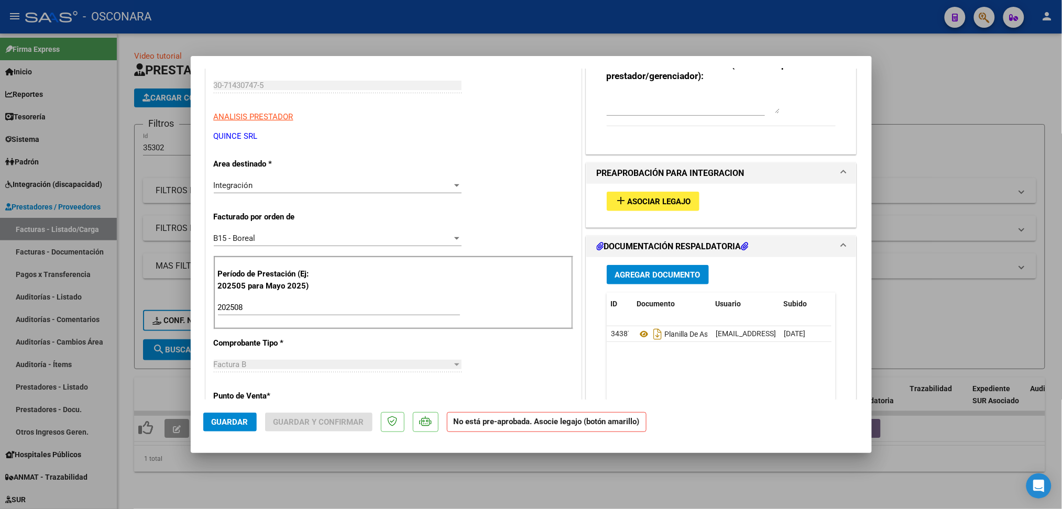
click at [238, 420] on span "Guardar" at bounding box center [230, 422] width 37 height 9
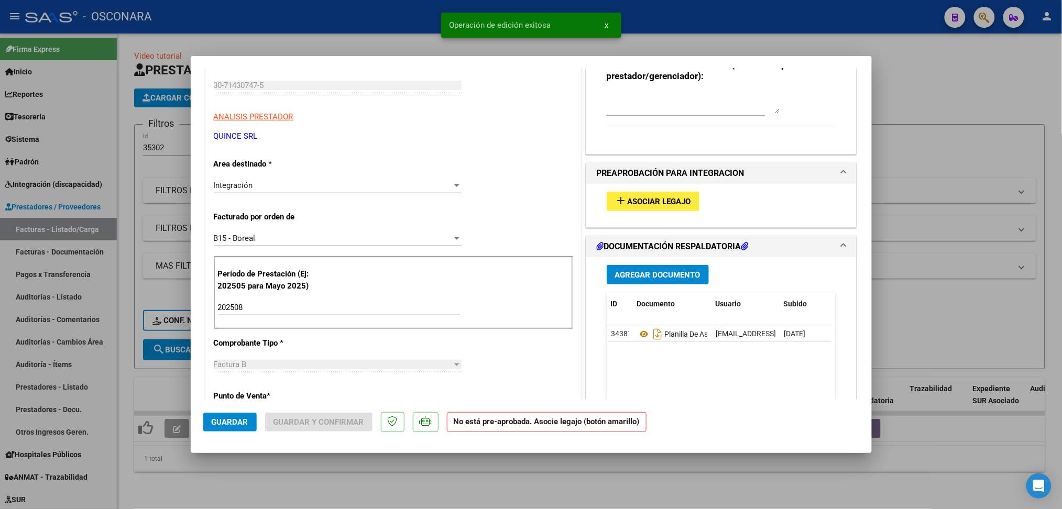
click at [258, 490] on div at bounding box center [531, 254] width 1062 height 509
type input "$ 0,00"
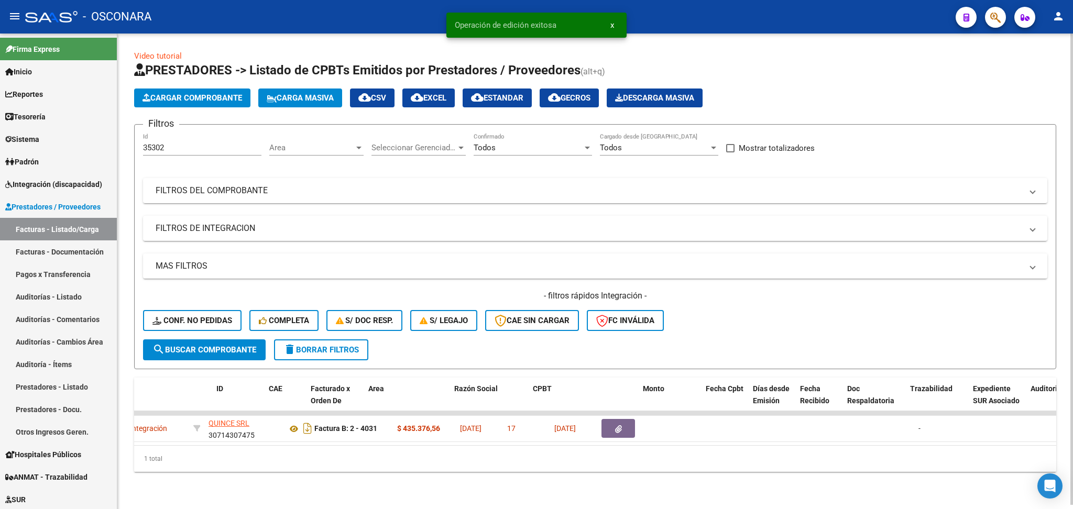
scroll to position [0, 0]
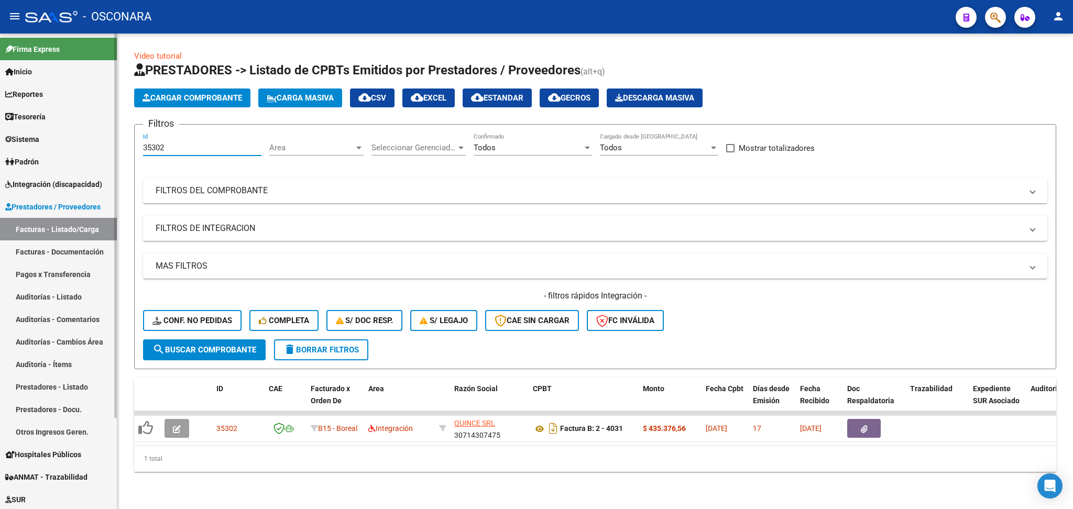
drag, startPoint x: 194, startPoint y: 145, endPoint x: 82, endPoint y: 130, distance: 113.1
click at [82, 130] on mat-sidenav-container "Firma Express Inicio Calendario SSS Instructivos Contacto OS Reportes Ingresos …" at bounding box center [536, 272] width 1073 height 476
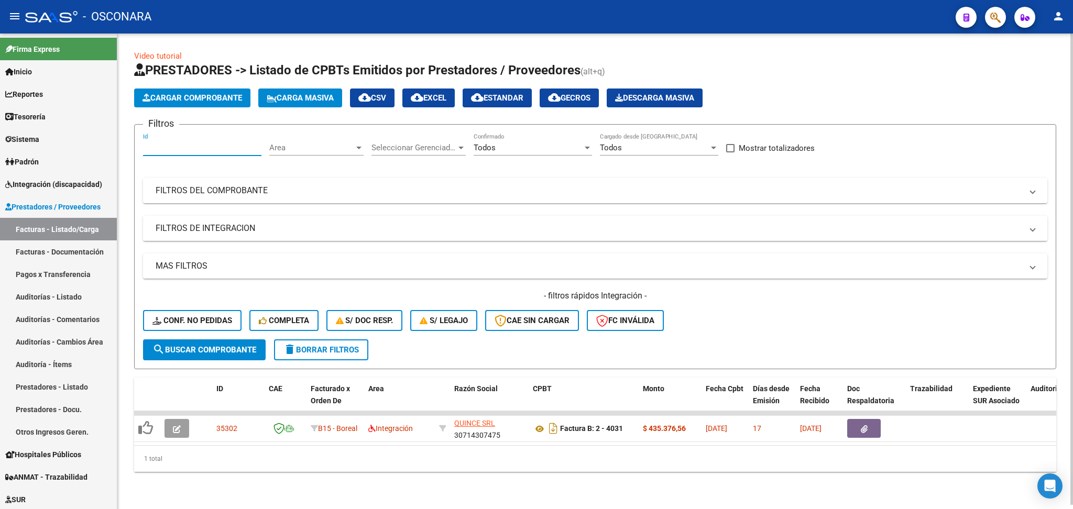
click at [253, 227] on mat-panel-title "FILTROS DE INTEGRACION" at bounding box center [589, 229] width 867 height 12
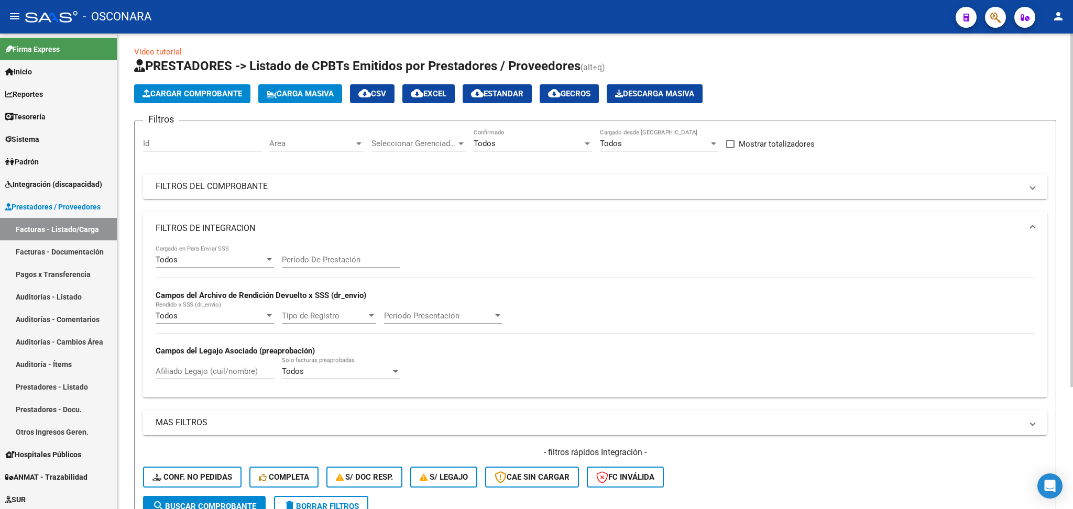
click at [213, 367] on input "Afiliado Legajo (cuil/nombre)" at bounding box center [215, 371] width 118 height 9
paste input "NIETO ARGAÑARAZ BRUNO ISMAEL"
type input "NIETO ARGAÑARAZ BRUNO ISMAEL"
click at [743, 368] on div "Todos Cargado en Para Enviar SSS Período De Prestación Campos del Archivo de Re…" at bounding box center [595, 317] width 879 height 144
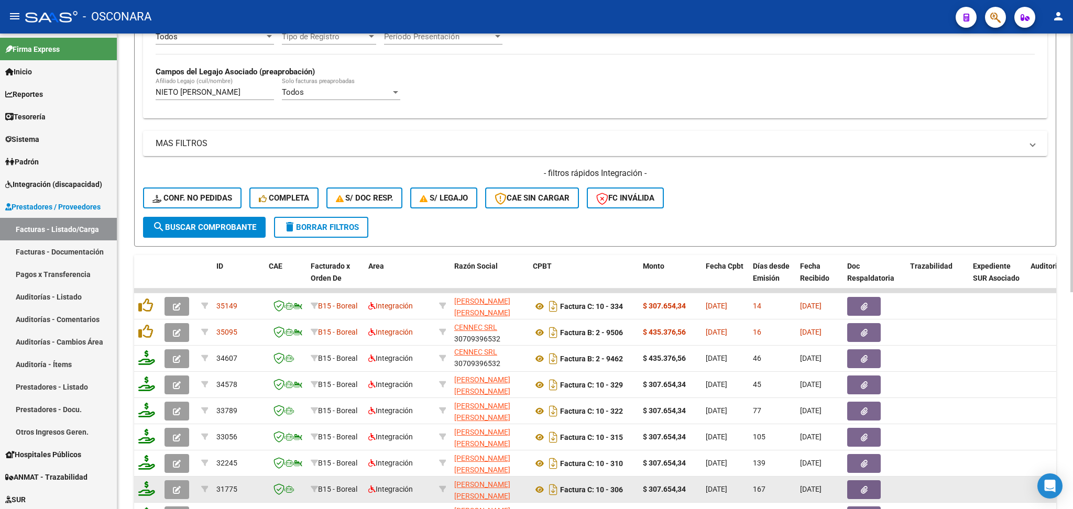
scroll to position [401, 0]
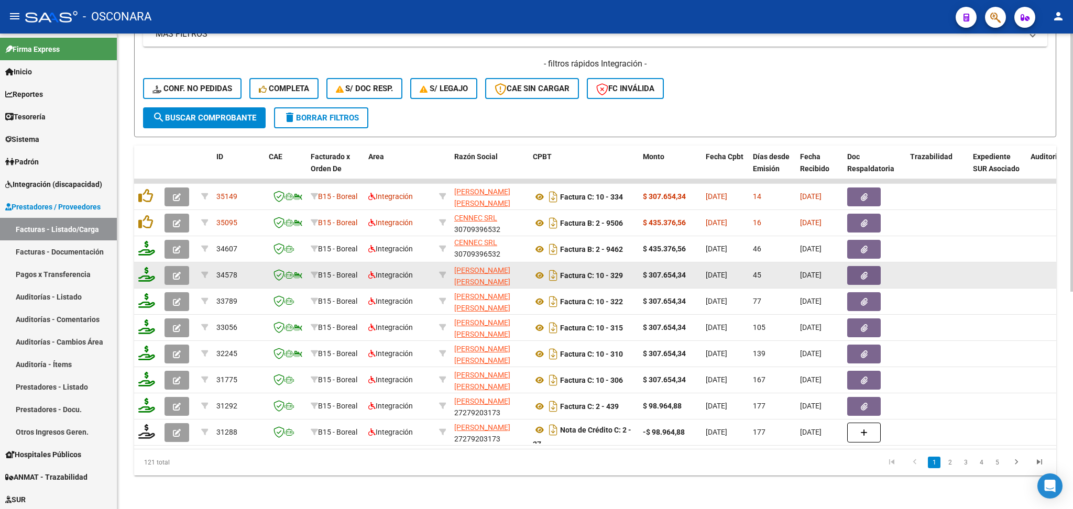
click at [173, 272] on icon "button" at bounding box center [177, 276] width 8 height 8
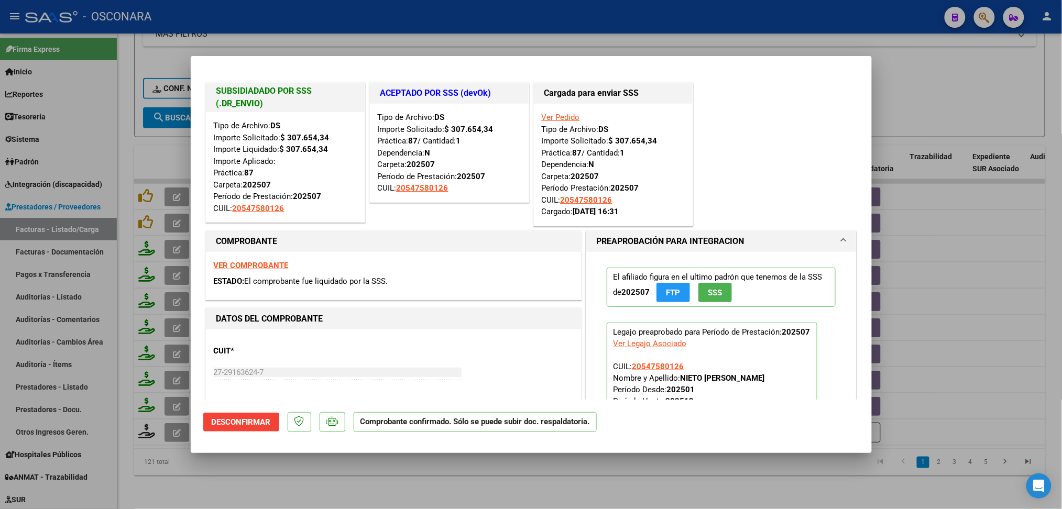
drag, startPoint x: 267, startPoint y: 494, endPoint x: 224, endPoint y: 410, distance: 94.7
click at [267, 494] on div at bounding box center [531, 254] width 1062 height 509
type input "$ 0,00"
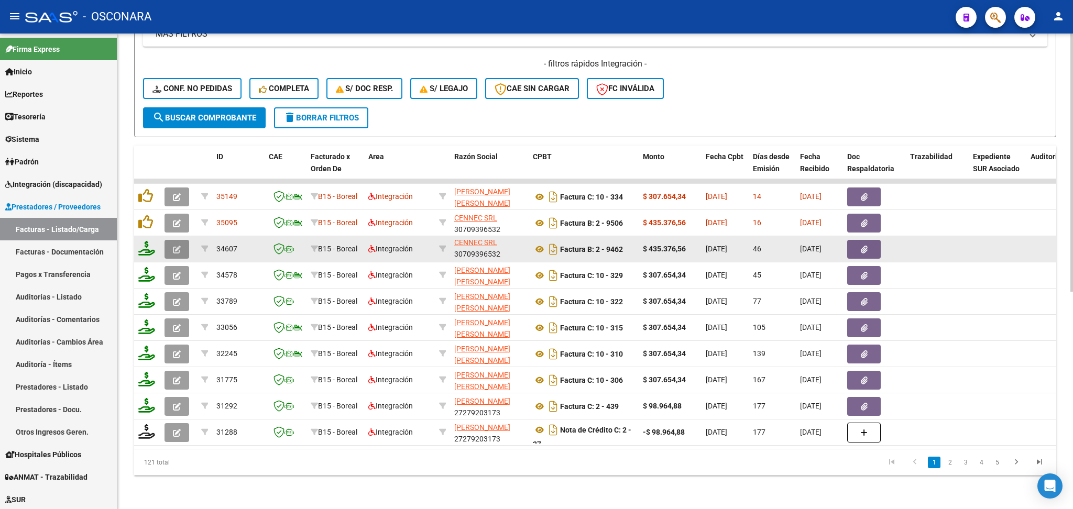
click at [174, 246] on icon "button" at bounding box center [177, 250] width 8 height 8
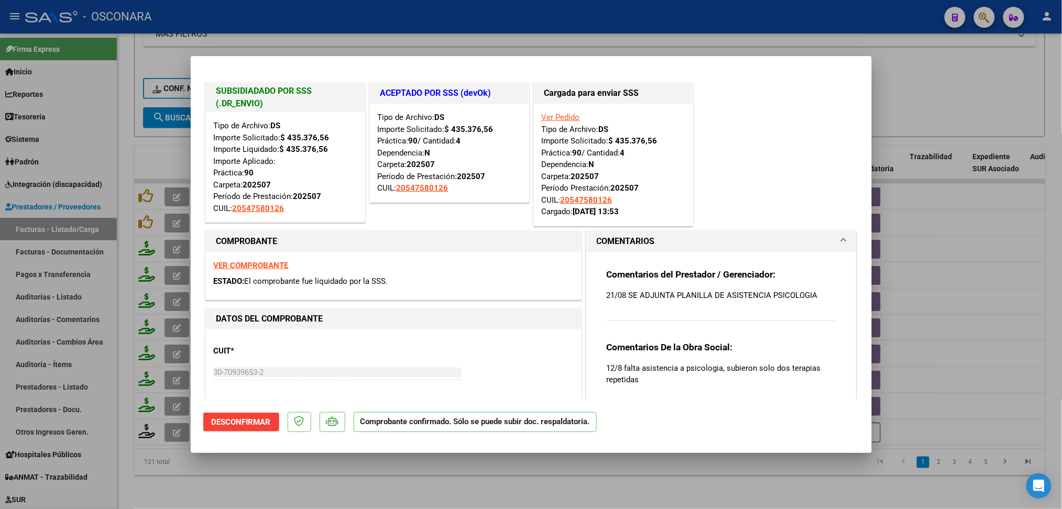
click at [395, 486] on div at bounding box center [531, 254] width 1062 height 509
type input "$ 0,00"
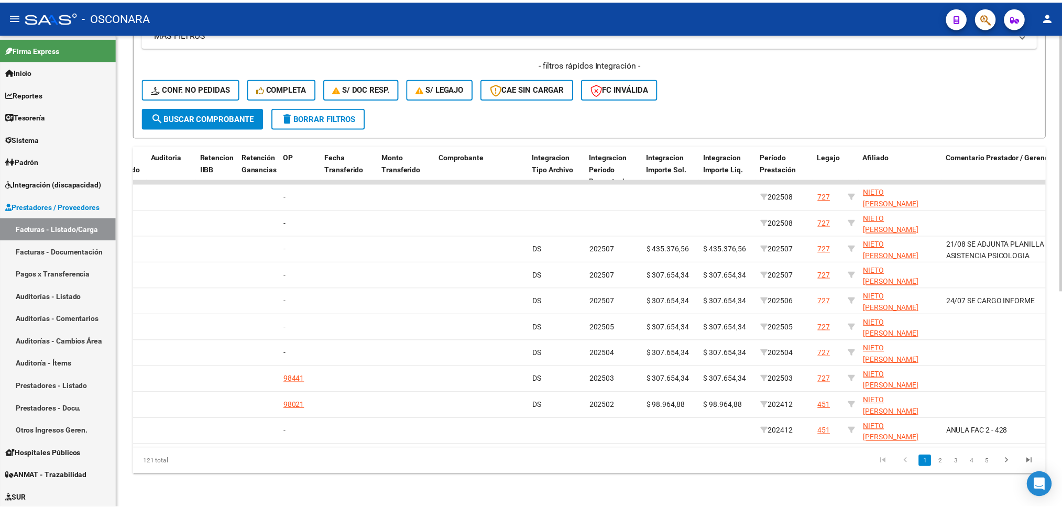
scroll to position [0, 0]
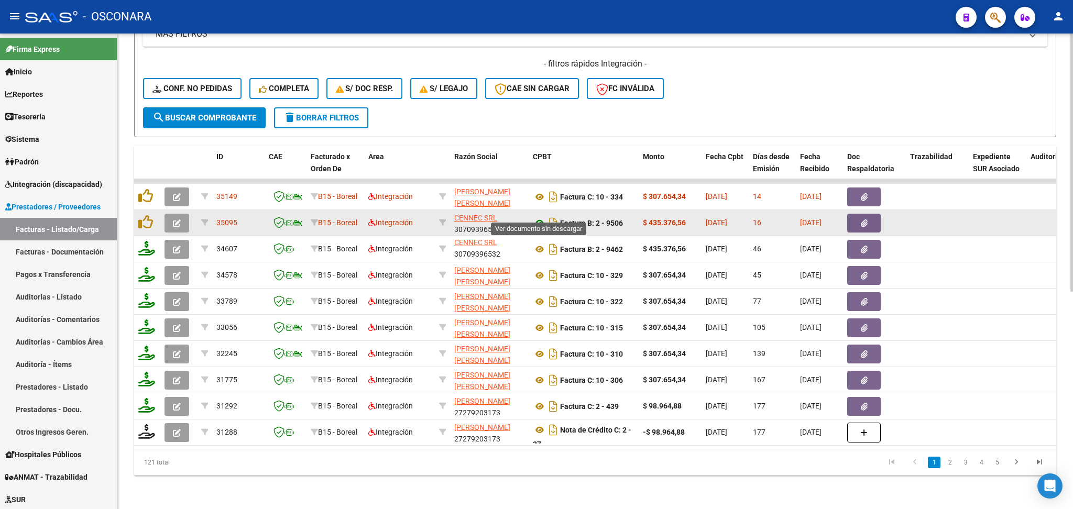
click at [538, 217] on icon at bounding box center [540, 223] width 14 height 13
click at [862, 214] on button "button" at bounding box center [864, 223] width 34 height 19
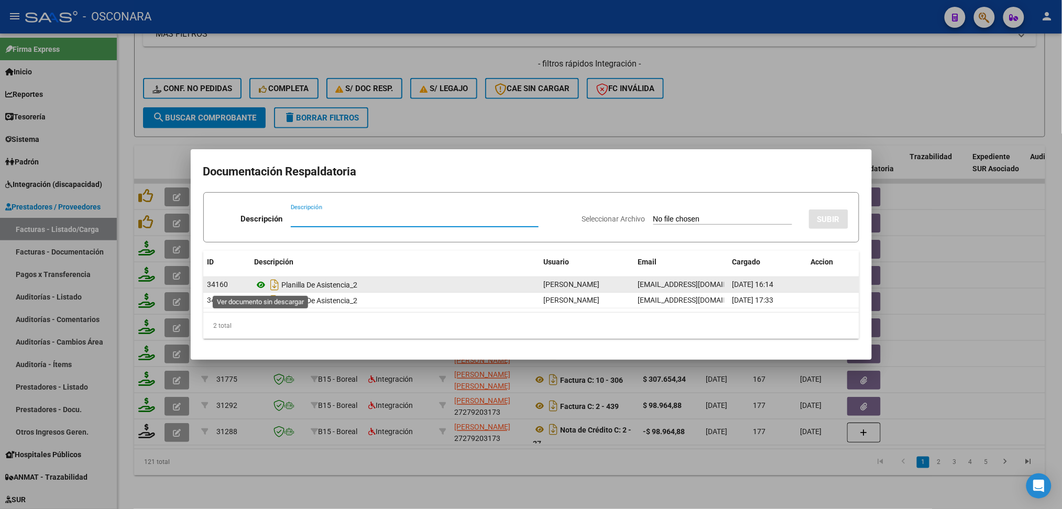
click at [263, 289] on icon at bounding box center [262, 285] width 14 height 13
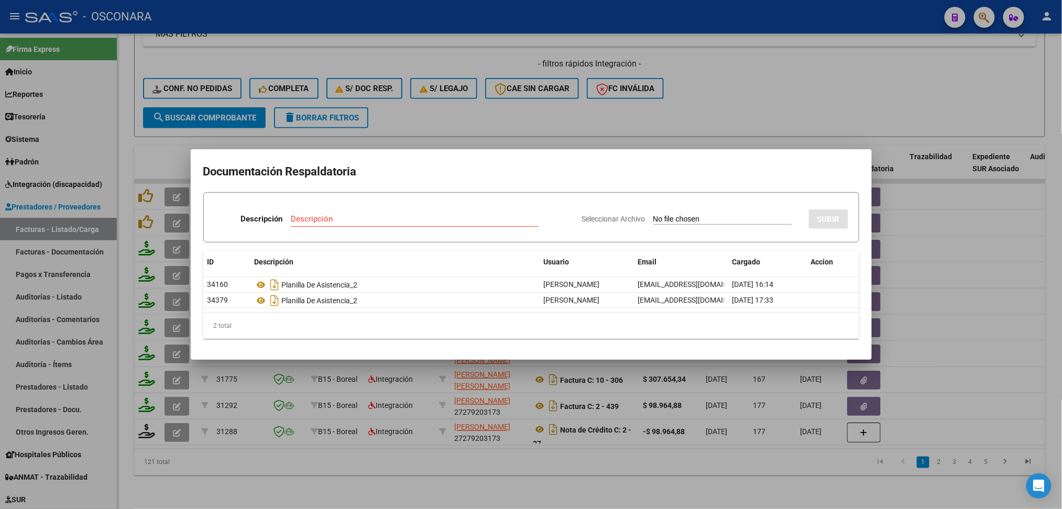
click at [514, 101] on div at bounding box center [531, 254] width 1062 height 509
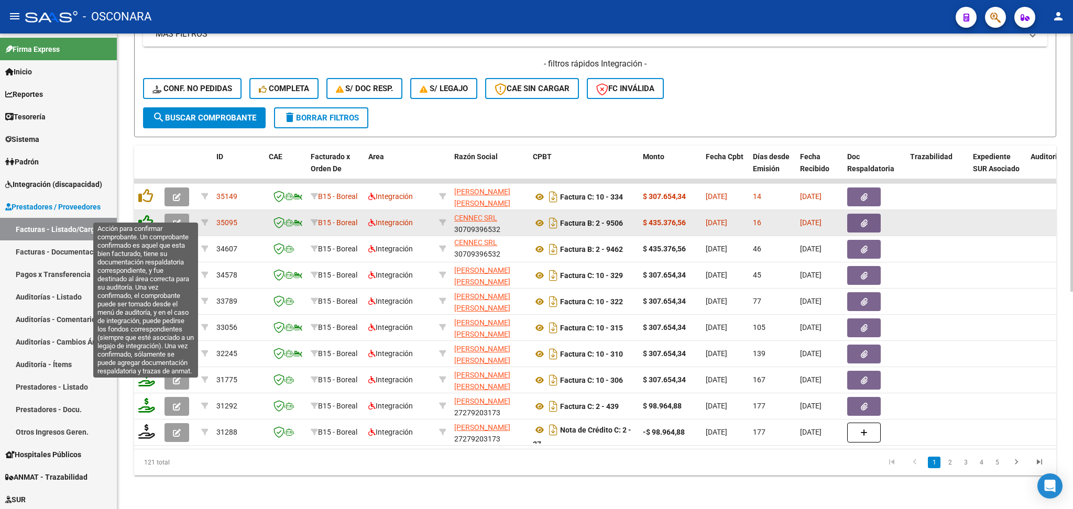
click at [146, 215] on icon at bounding box center [145, 222] width 15 height 15
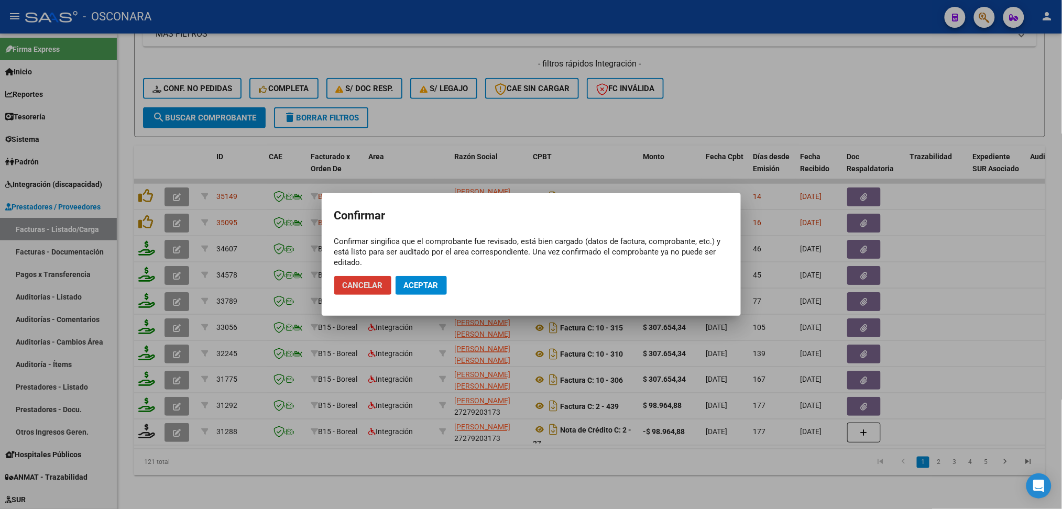
click at [406, 289] on span "Aceptar" at bounding box center [421, 285] width 35 height 9
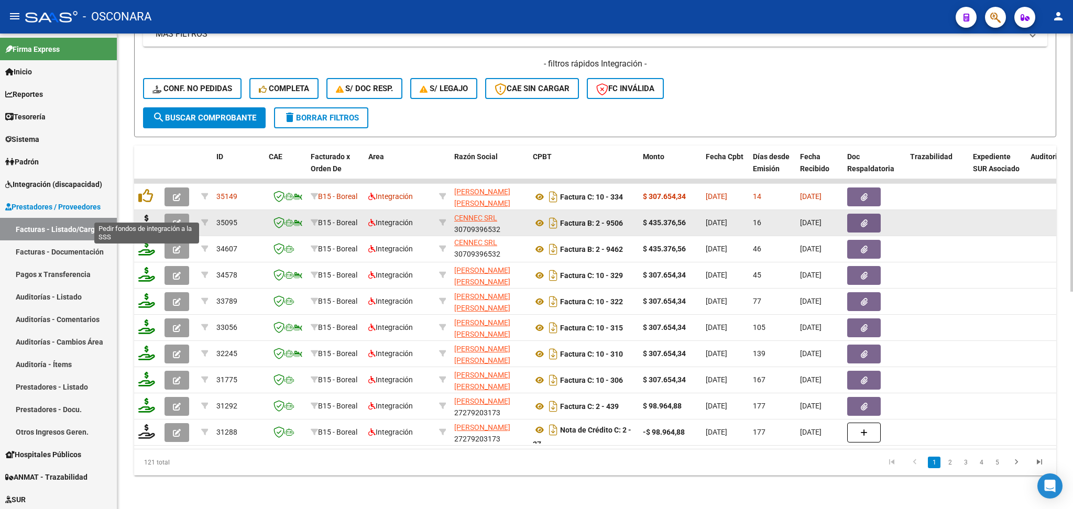
click at [145, 215] on icon at bounding box center [146, 222] width 17 height 15
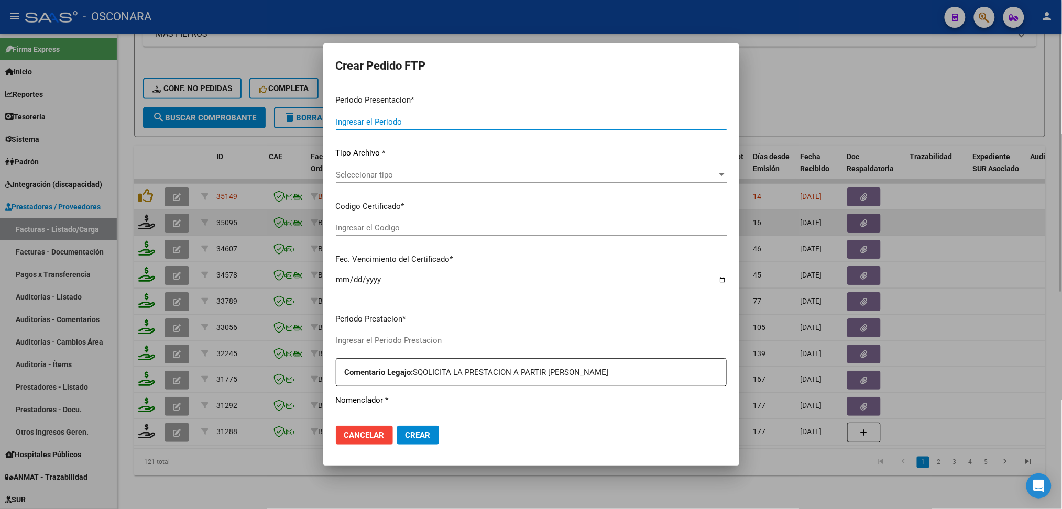
type input "202508"
type input "$ 435.376,56"
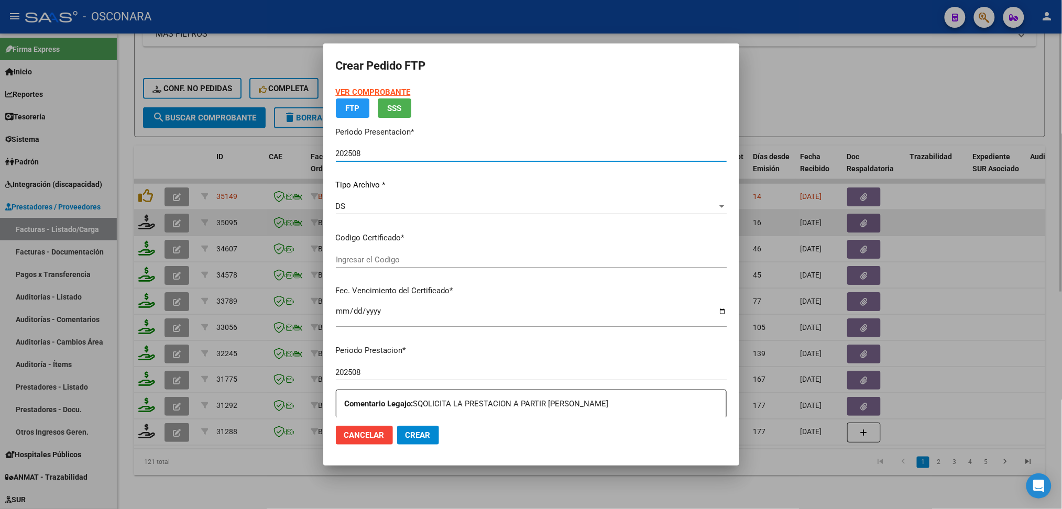
type input "ARG02000547580122022051920270519COR234"
type input "2027-05-19"
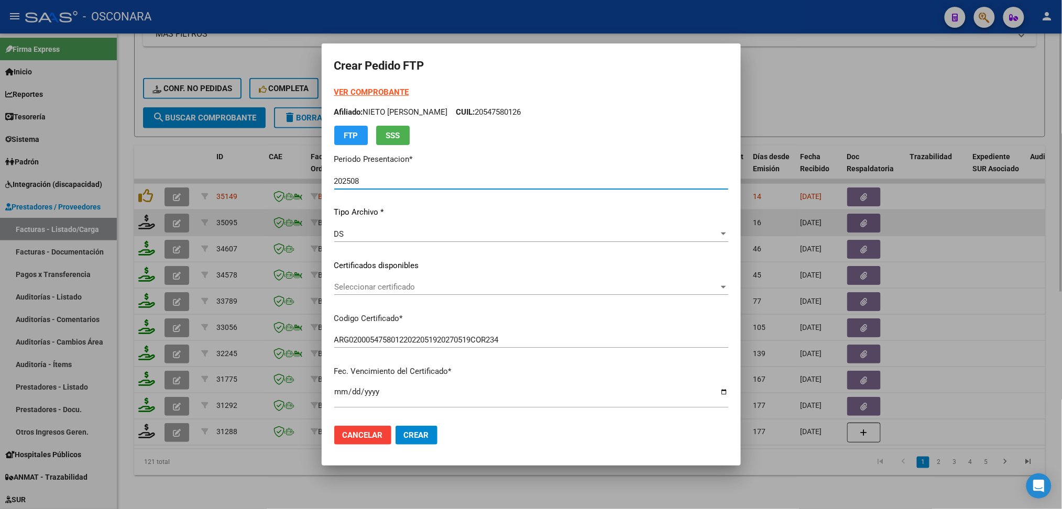
click at [403, 281] on div "Seleccionar certificado Seleccionar certificado" at bounding box center [531, 287] width 394 height 16
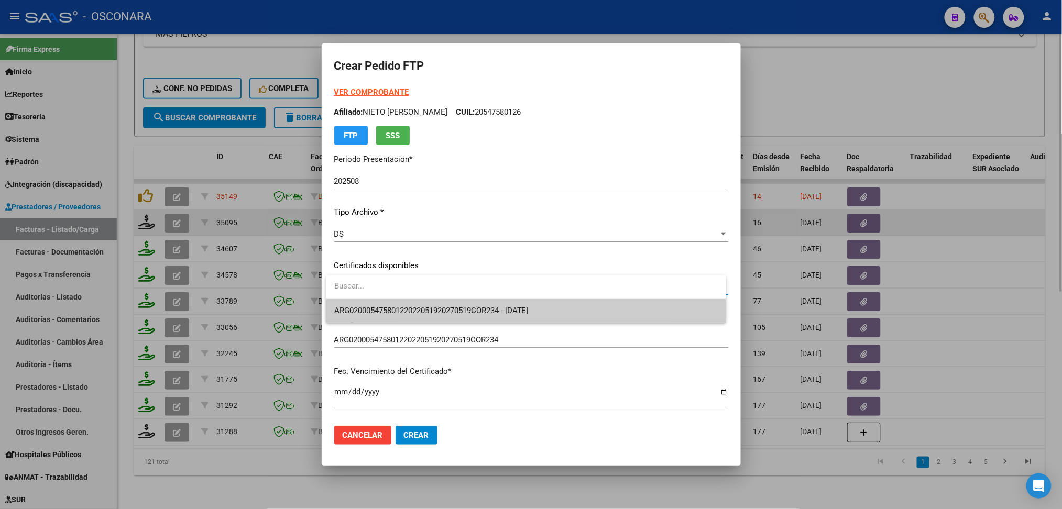
click at [405, 303] on span "ARG02000547580122022051920270519COR234 - 2027-05-19" at bounding box center [526, 311] width 384 height 24
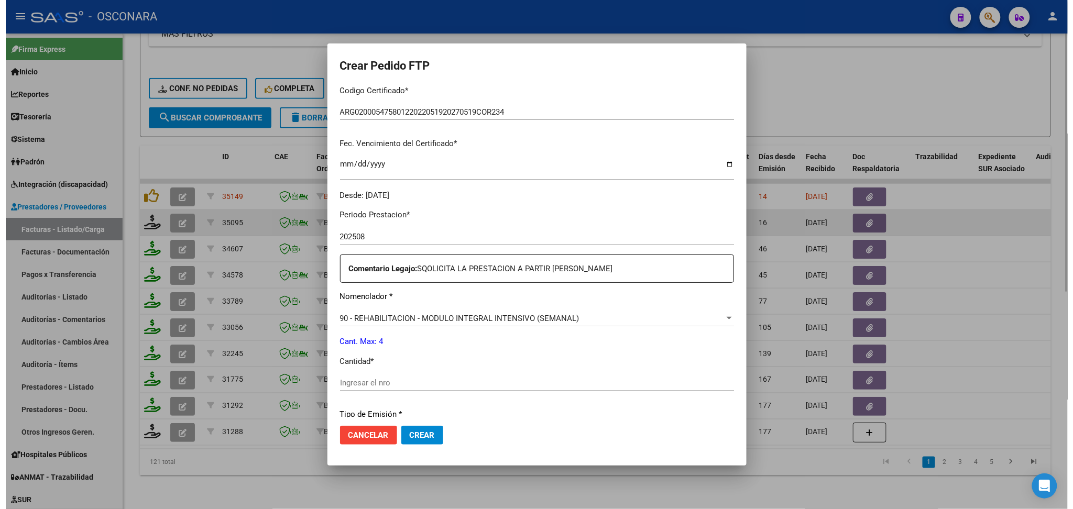
scroll to position [279, 0]
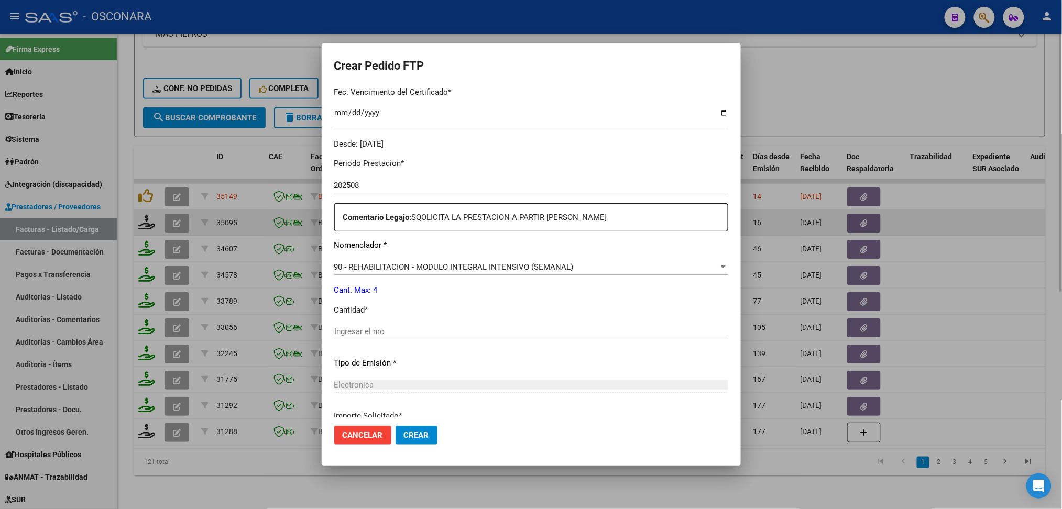
click at [378, 329] on input "Ingresar el nro" at bounding box center [531, 331] width 394 height 9
type input "4"
click at [396, 426] on button "Crear" at bounding box center [417, 435] width 42 height 19
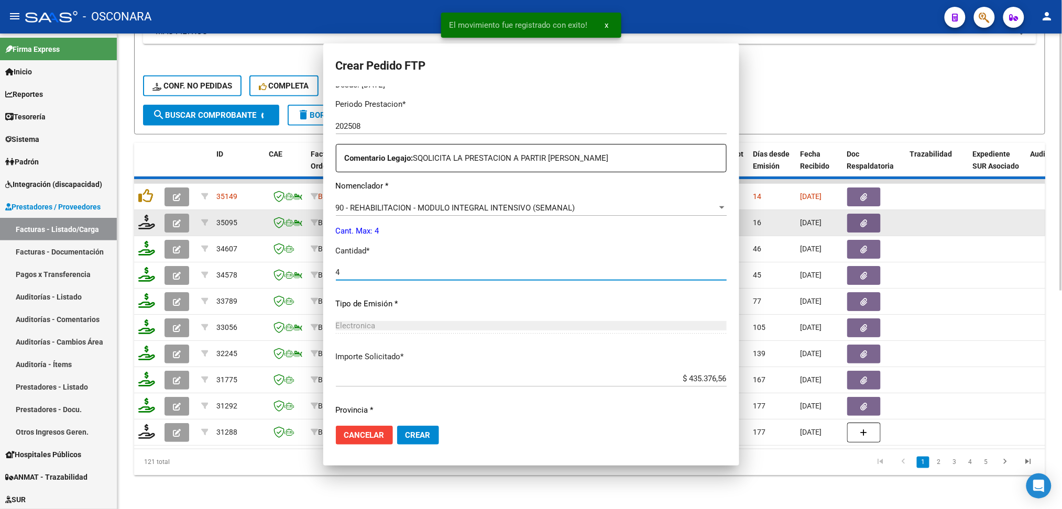
scroll to position [0, 0]
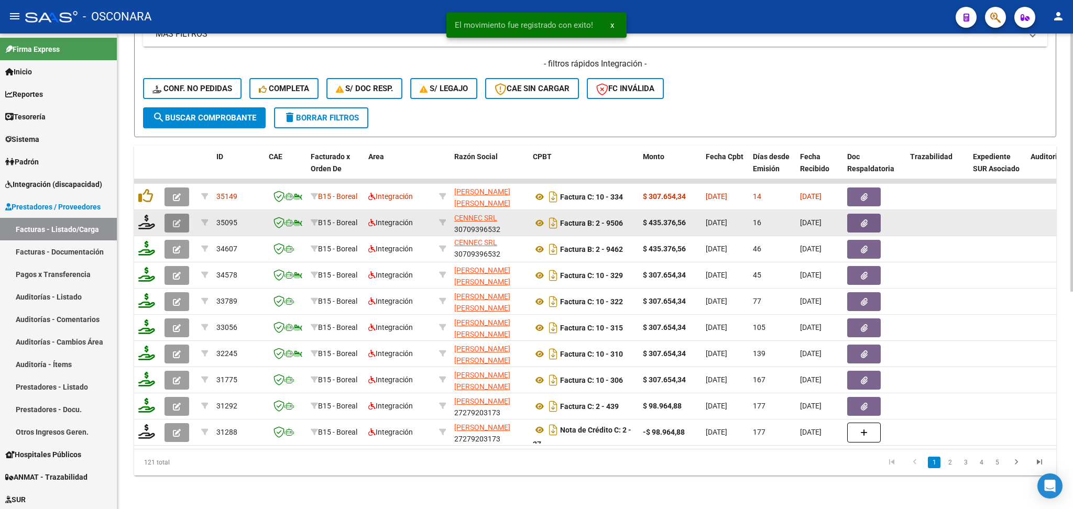
click at [174, 220] on icon "button" at bounding box center [177, 224] width 8 height 8
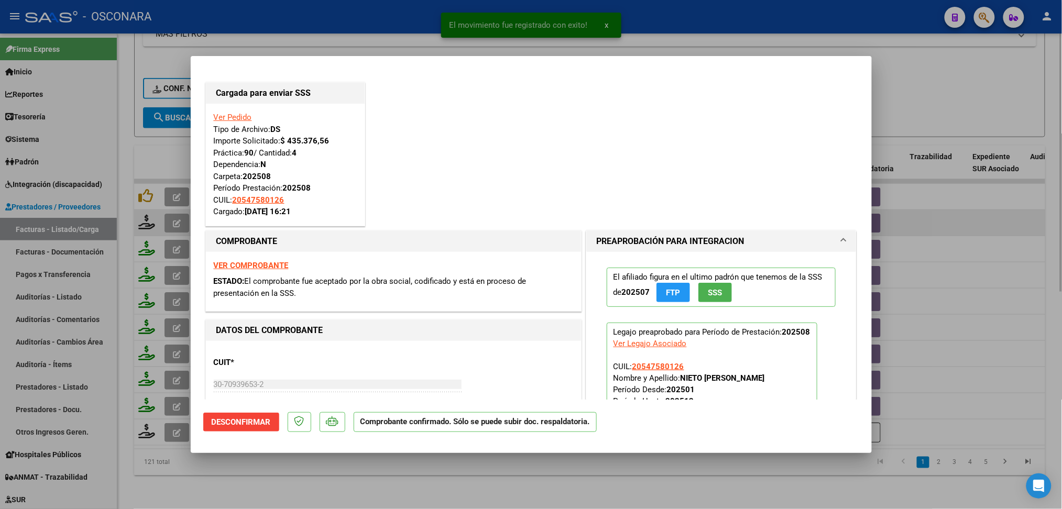
click at [320, 474] on div at bounding box center [531, 254] width 1062 height 509
type input "$ 0,00"
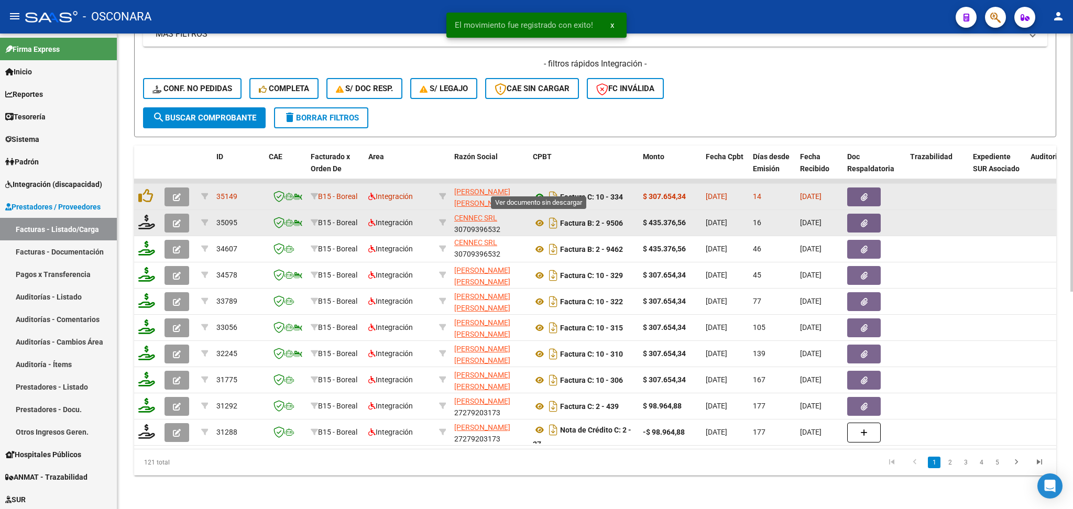
click at [539, 191] on icon at bounding box center [540, 197] width 14 height 13
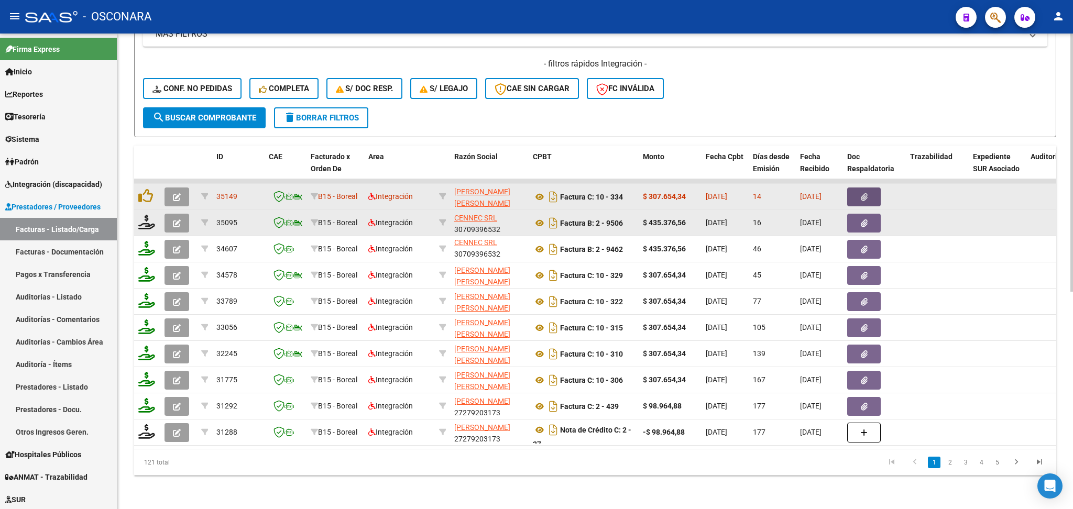
click at [858, 188] on button "button" at bounding box center [864, 197] width 34 height 19
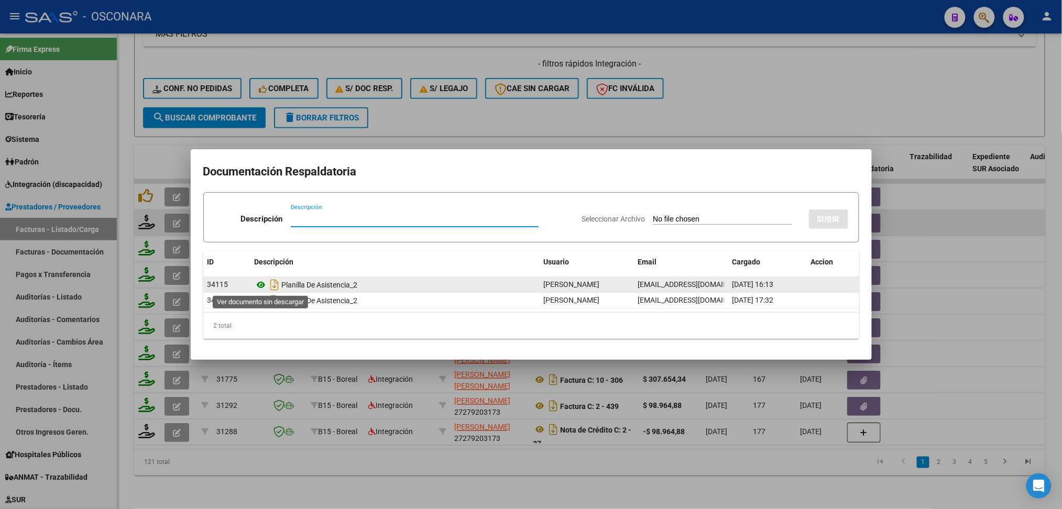
click at [262, 287] on icon at bounding box center [262, 285] width 14 height 13
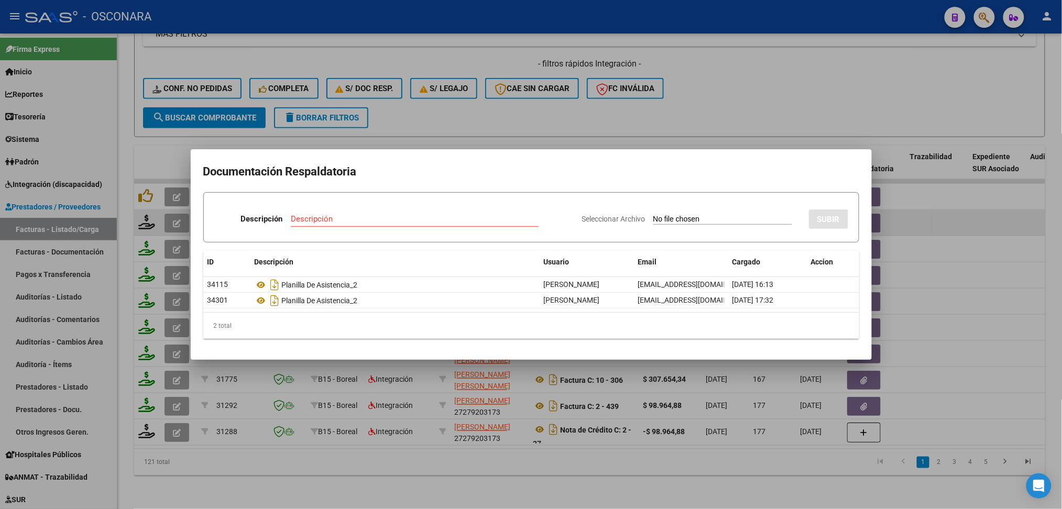
click at [545, 119] on div at bounding box center [531, 254] width 1062 height 509
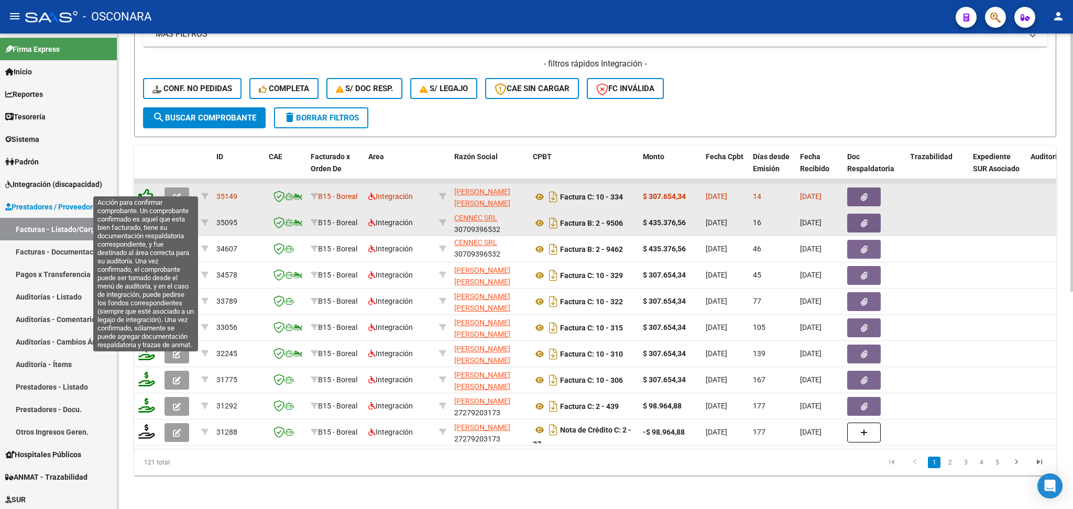
click at [151, 189] on icon at bounding box center [145, 196] width 15 height 15
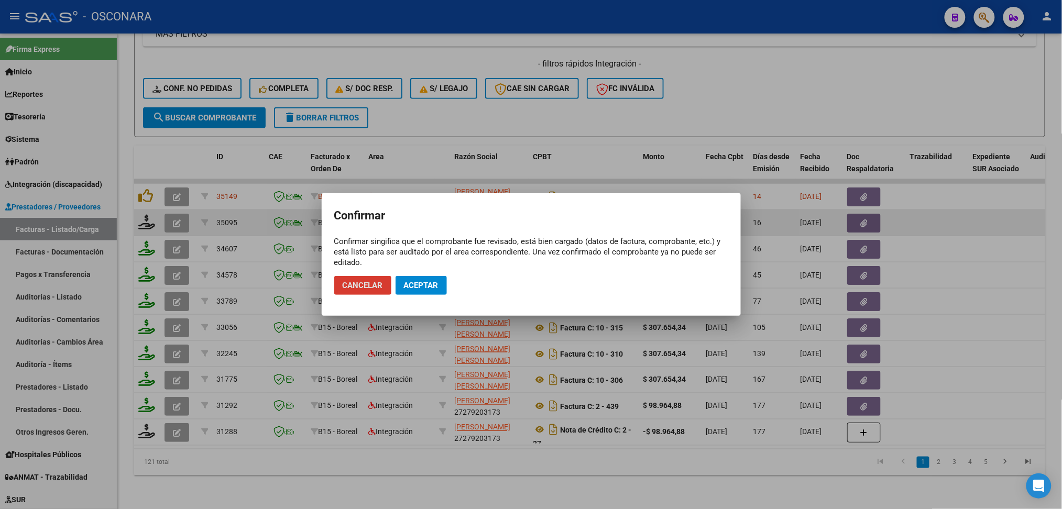
click at [421, 286] on span "Aceptar" at bounding box center [421, 285] width 35 height 9
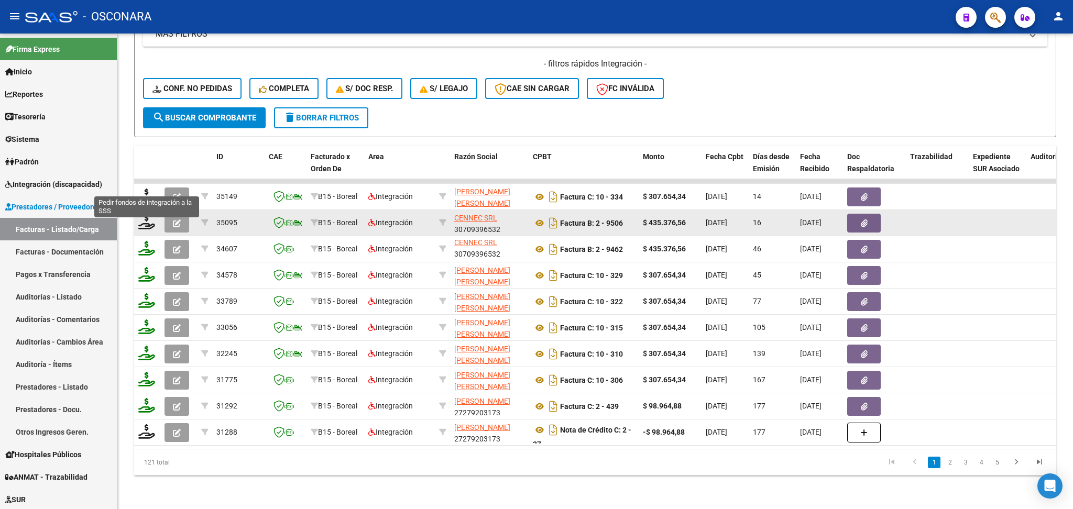
click at [147, 189] on icon at bounding box center [146, 196] width 17 height 15
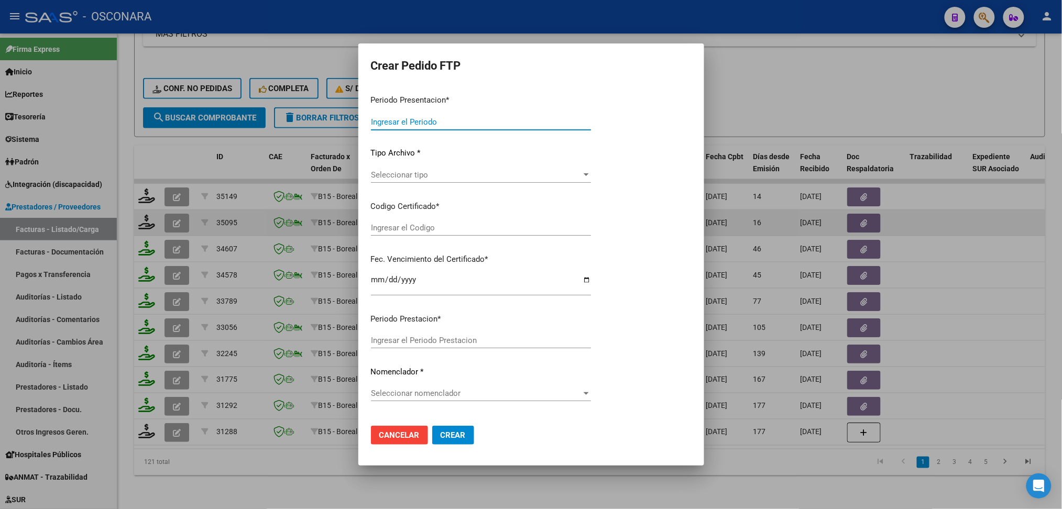
type input "202508"
type input "$ 307.654,34"
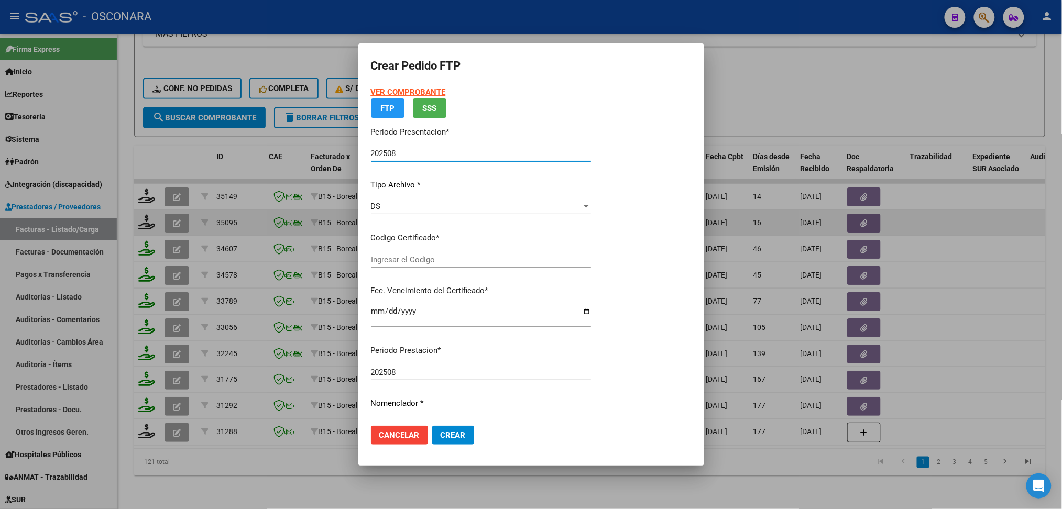
type input "ARG02000547580122022051920270519COR234"
type input "2027-05-19"
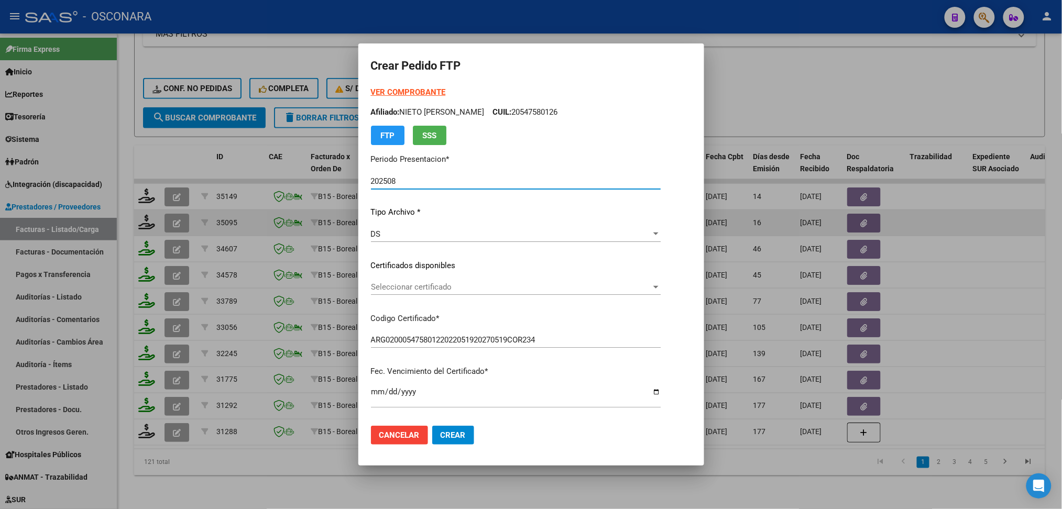
click at [416, 286] on span "Seleccionar certificado" at bounding box center [511, 286] width 280 height 9
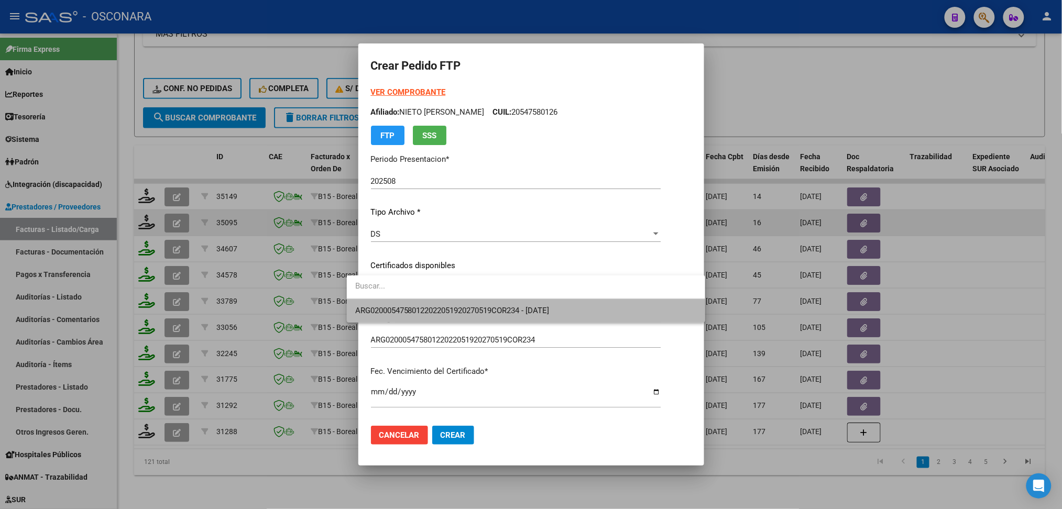
click at [417, 315] on span "ARG02000547580122022051920270519COR234 - 2027-05-19" at bounding box center [526, 311] width 342 height 24
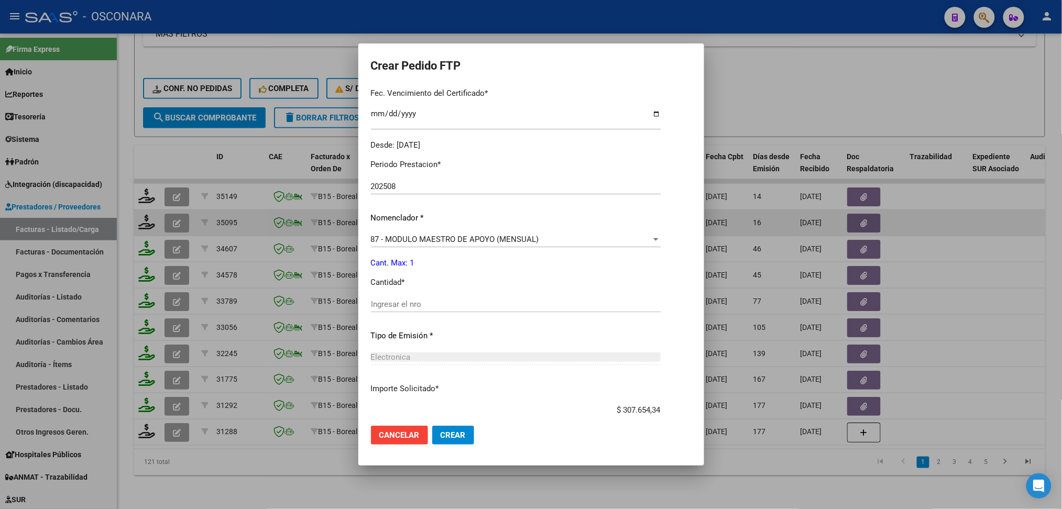
scroll to position [279, 0]
click at [372, 312] on div "Ingresar el nro" at bounding box center [516, 309] width 290 height 26
click at [371, 299] on input "Ingresar el nro" at bounding box center [516, 303] width 290 height 9
type input "1"
click at [432, 426] on button "Crear" at bounding box center [453, 435] width 42 height 19
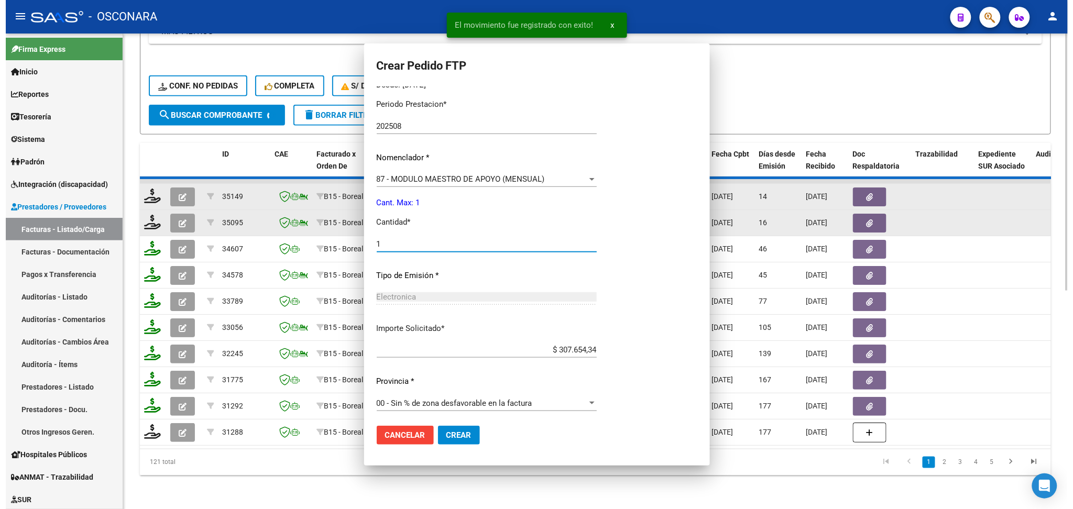
scroll to position [0, 0]
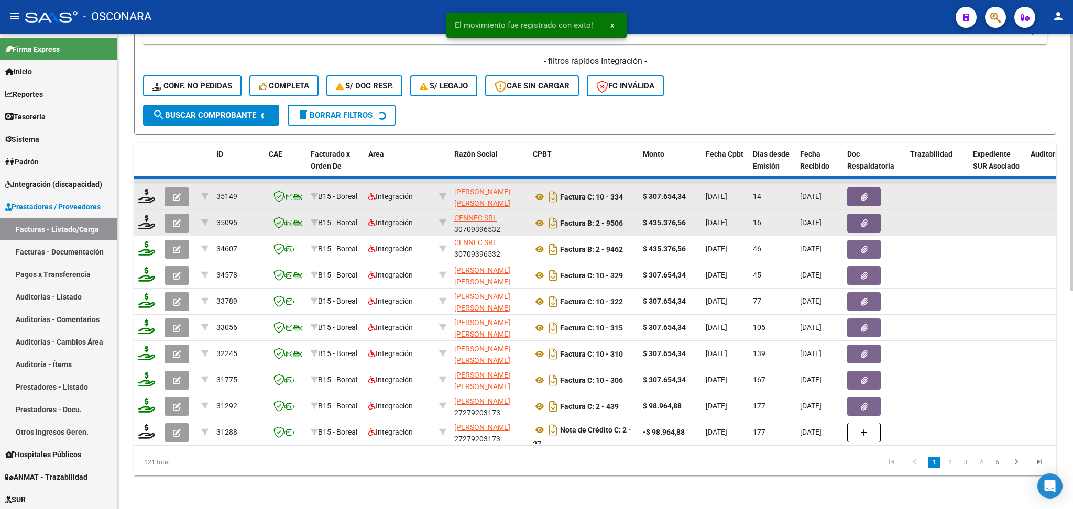
click at [178, 193] on icon "button" at bounding box center [177, 197] width 8 height 8
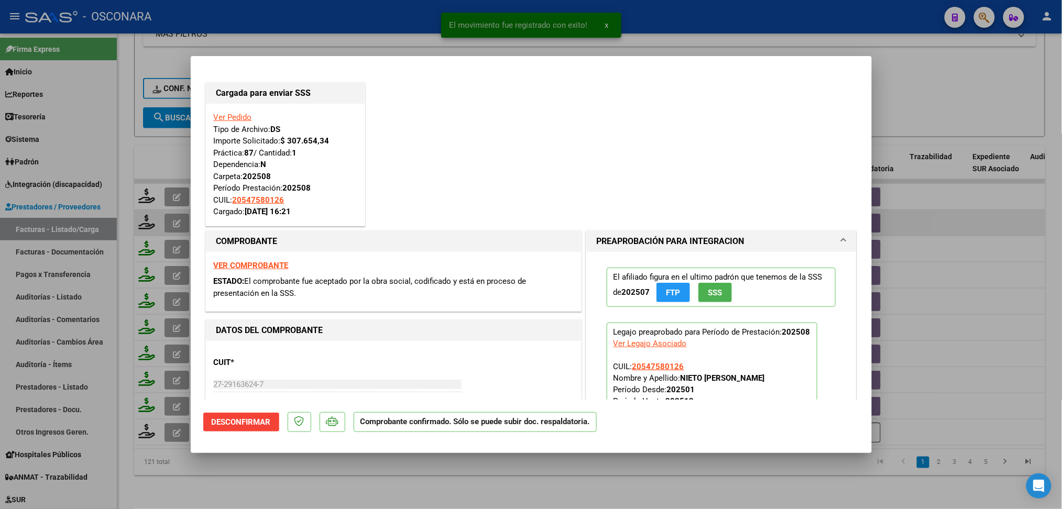
click at [361, 488] on div at bounding box center [531, 254] width 1062 height 509
type input "$ 0,00"
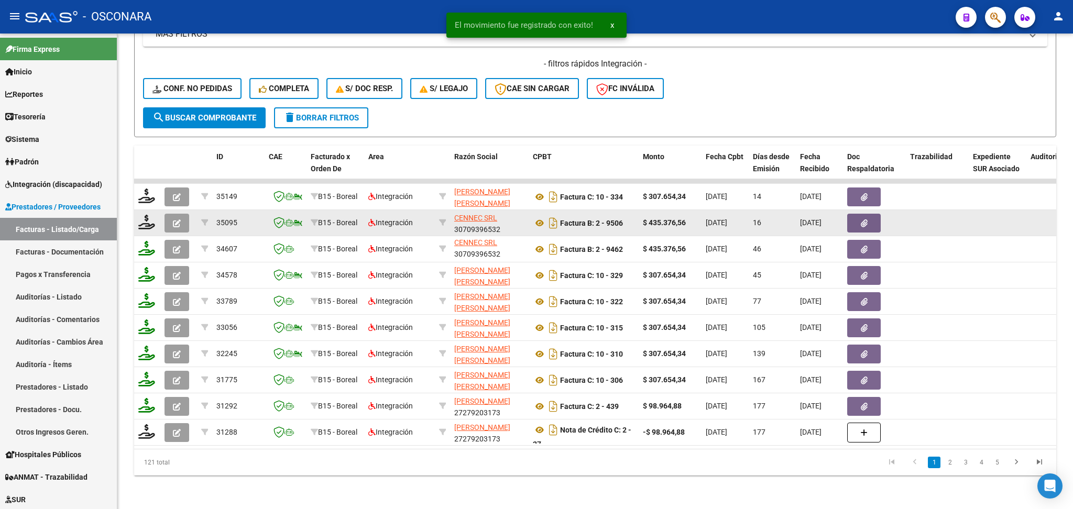
click at [177, 220] on icon "button" at bounding box center [177, 224] width 8 height 8
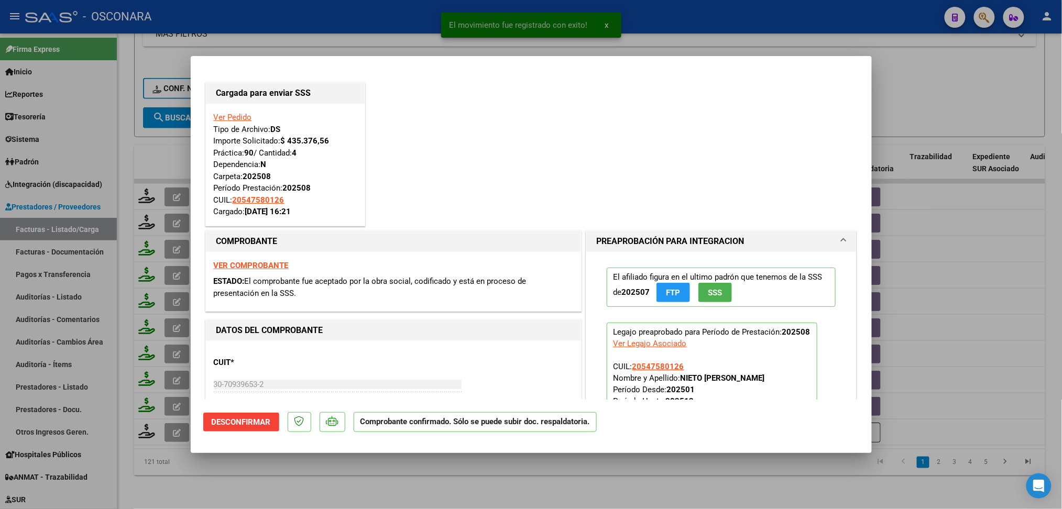
click at [366, 472] on div at bounding box center [531, 254] width 1062 height 509
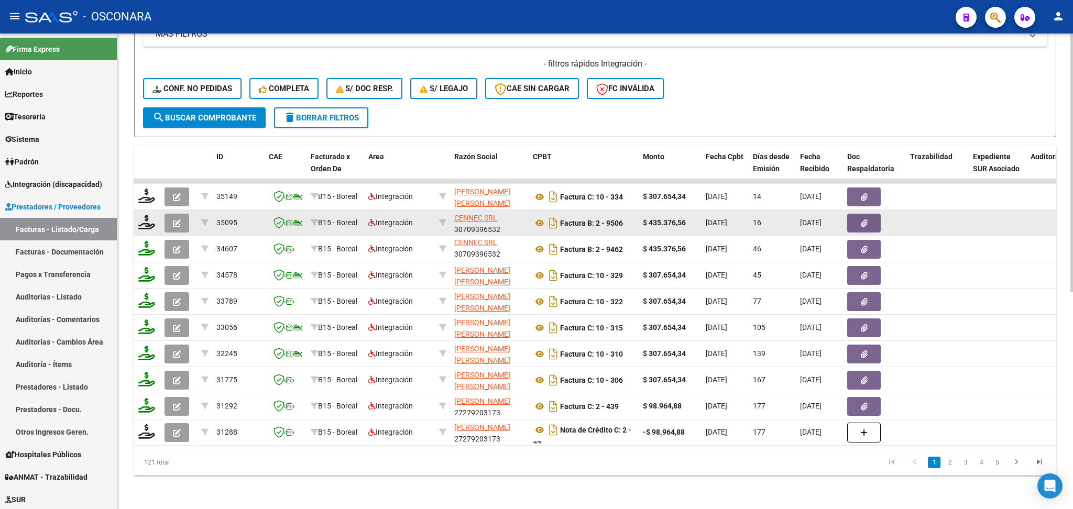
click at [177, 220] on icon "button" at bounding box center [177, 224] width 8 height 8
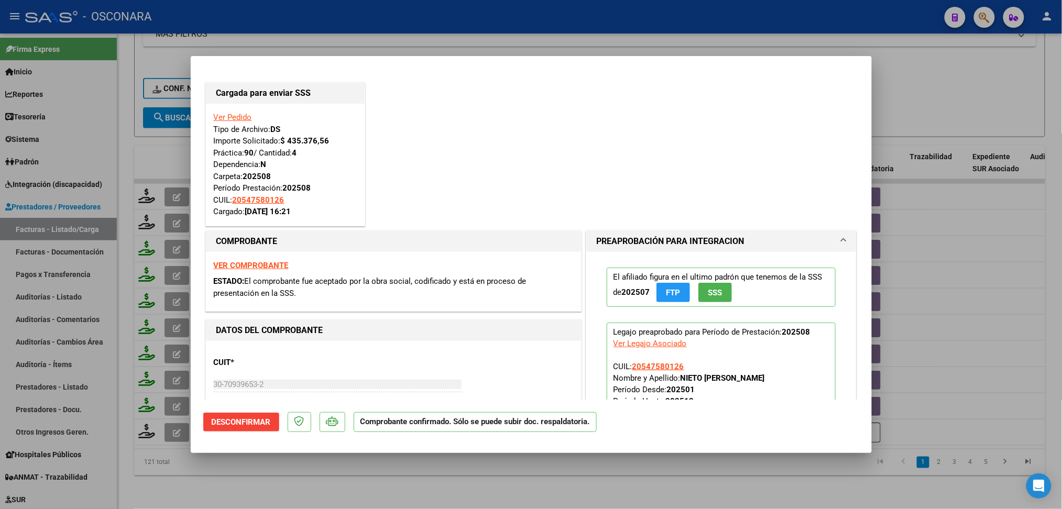
click at [307, 473] on div at bounding box center [531, 254] width 1062 height 509
type input "$ 0,00"
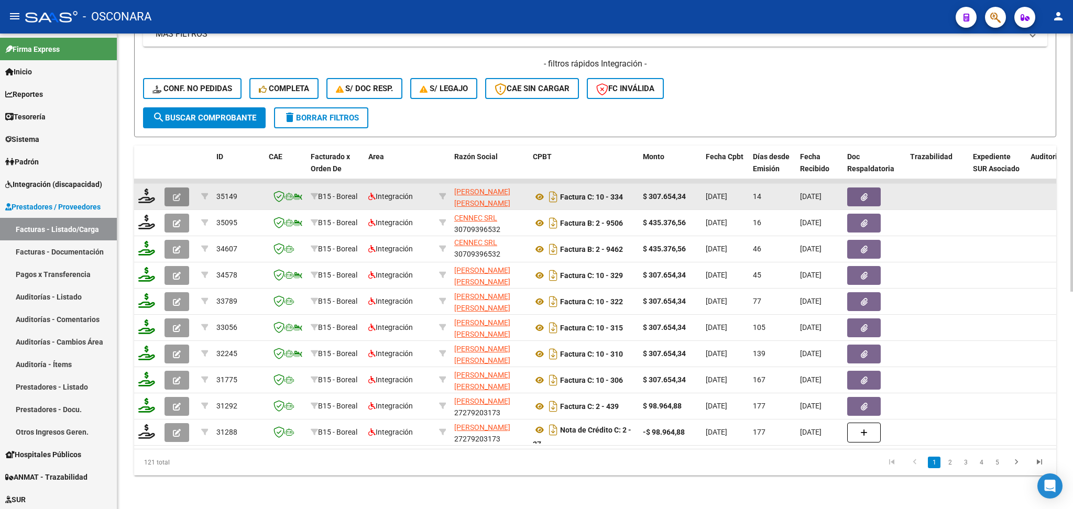
click at [178, 193] on icon "button" at bounding box center [177, 197] width 8 height 8
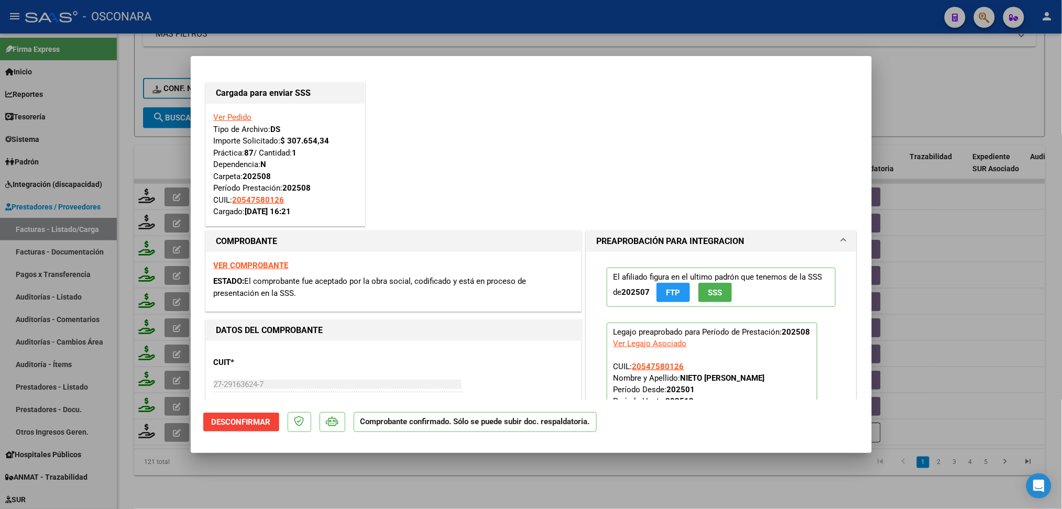
click at [410, 488] on div at bounding box center [531, 254] width 1062 height 509
type input "$ 0,00"
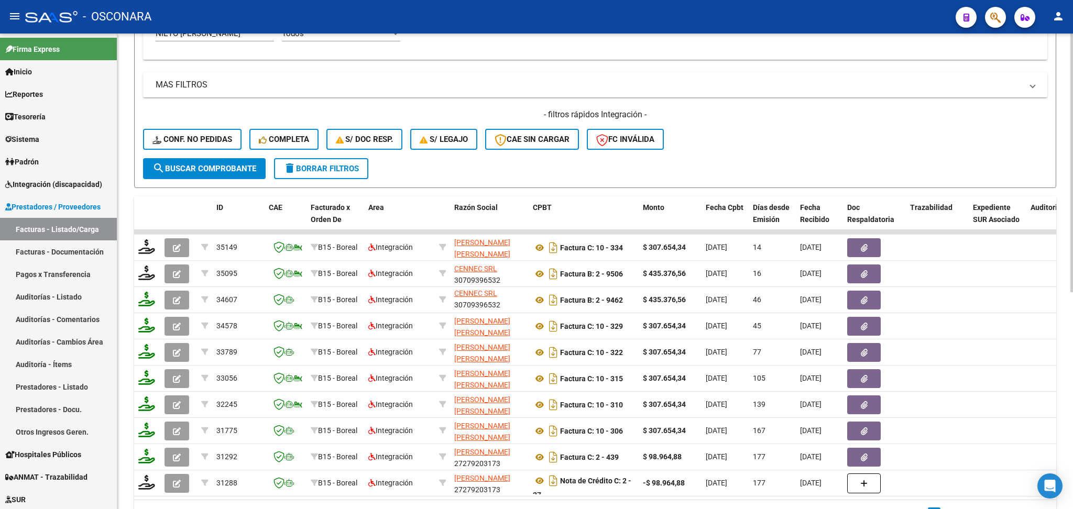
scroll to position [261, 0]
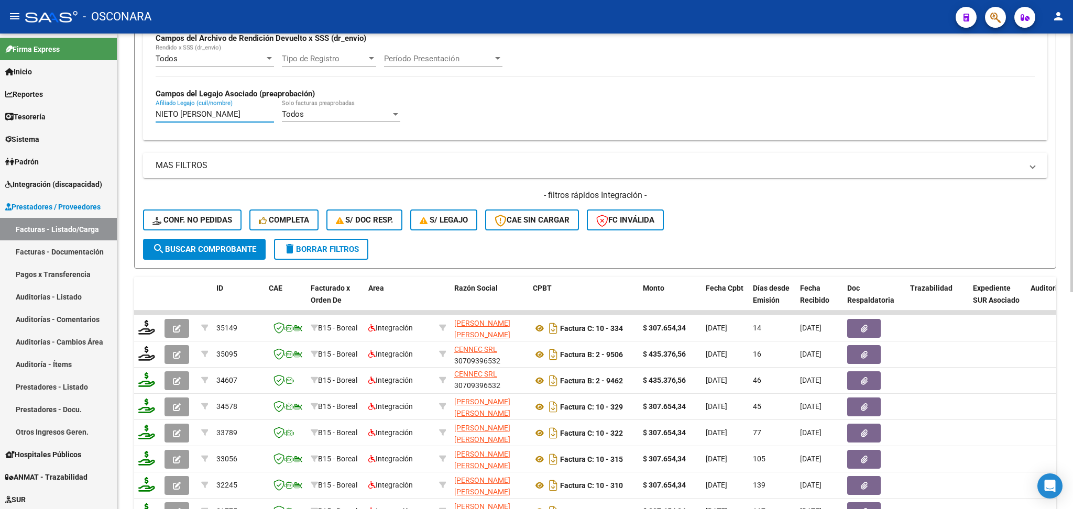
drag, startPoint x: 262, startPoint y: 113, endPoint x: 156, endPoint y: 126, distance: 106.6
click at [156, 126] on div "NIETO ARGAÑARAZ BRUNO ISMAEL Afiliado Legajo (cuil/nombre)" at bounding box center [215, 116] width 118 height 32
type input "L"
paste input "NIETO ANTONIO GAEL"
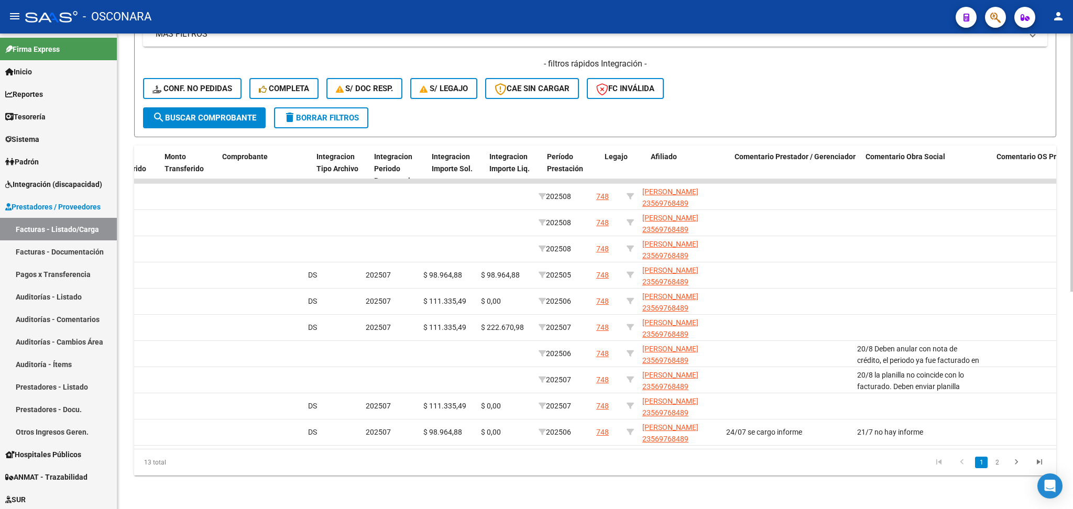
scroll to position [0, 0]
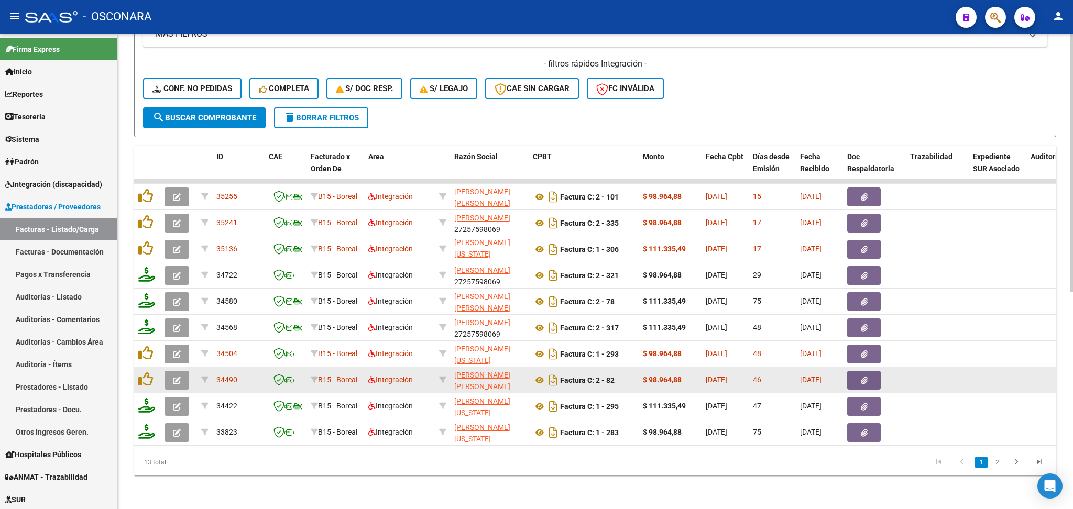
type input "NIETO ANTONIO GAEL"
click at [856, 371] on button "button" at bounding box center [864, 380] width 34 height 19
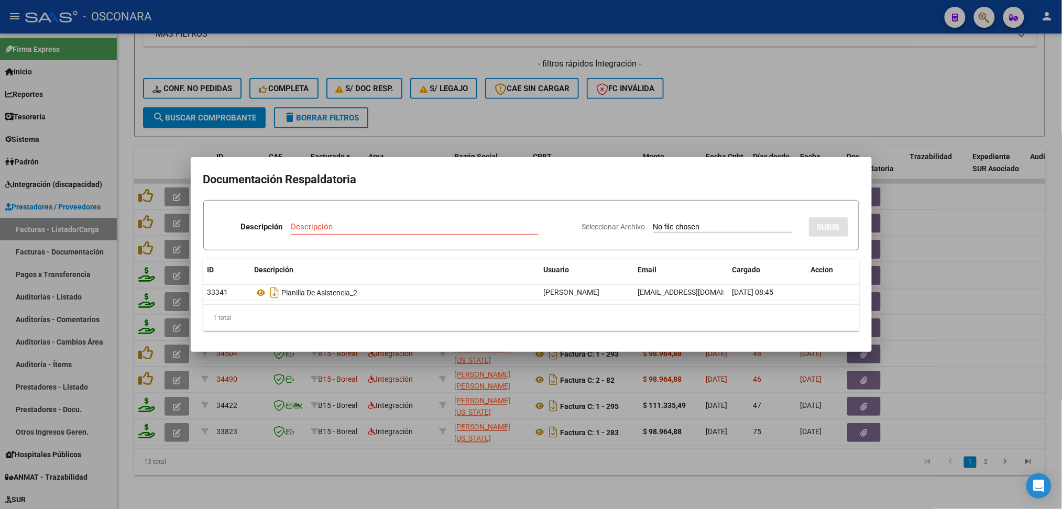
click at [847, 480] on div at bounding box center [531, 254] width 1062 height 509
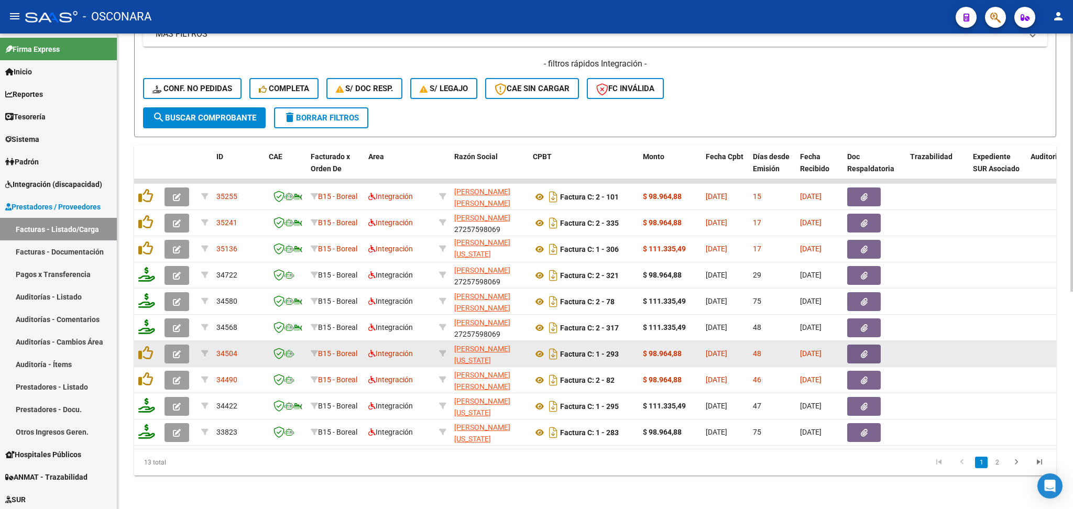
click at [863, 351] on icon "button" at bounding box center [864, 355] width 7 height 8
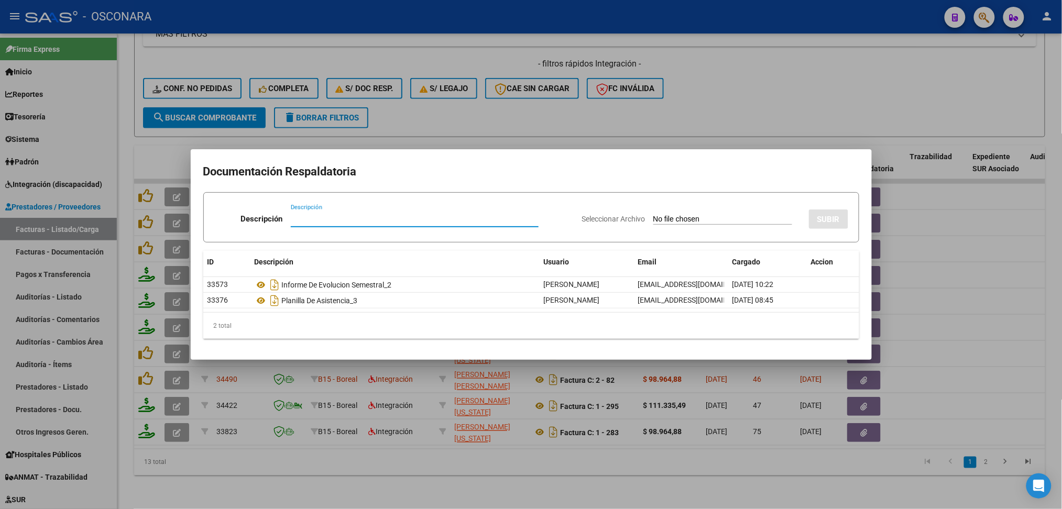
click at [783, 487] on div at bounding box center [531, 254] width 1062 height 509
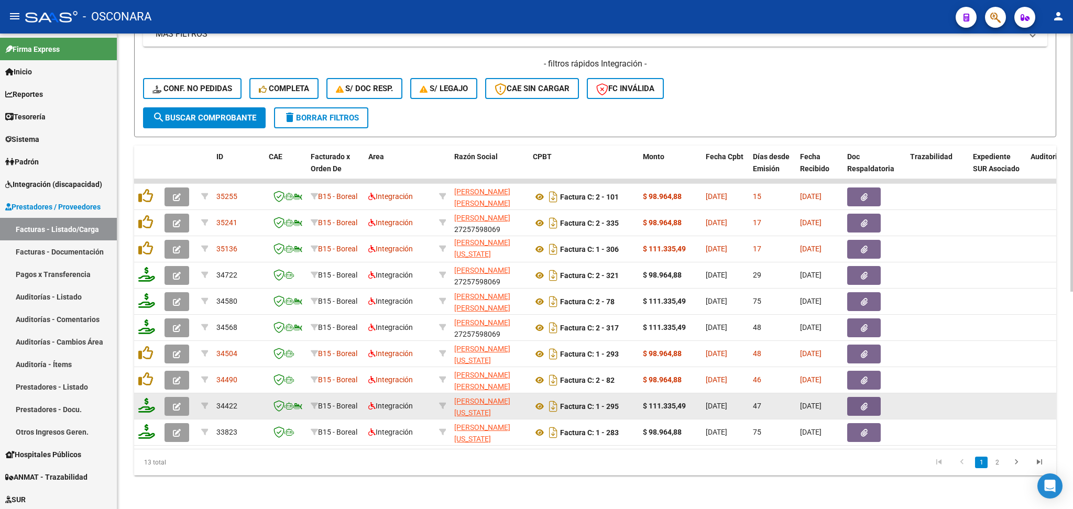
click at [177, 403] on icon "button" at bounding box center [177, 407] width 8 height 8
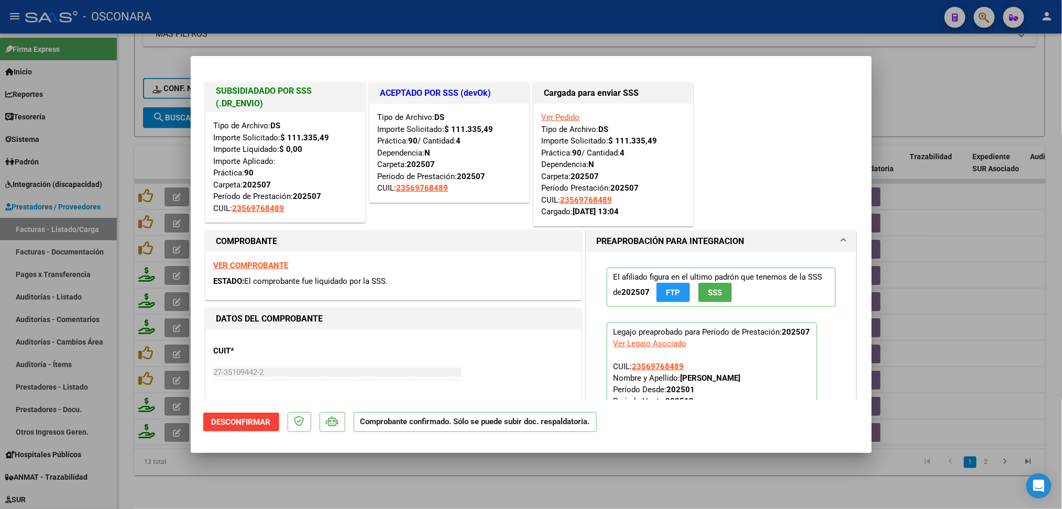
click at [449, 477] on div at bounding box center [531, 254] width 1062 height 509
type input "$ 0,00"
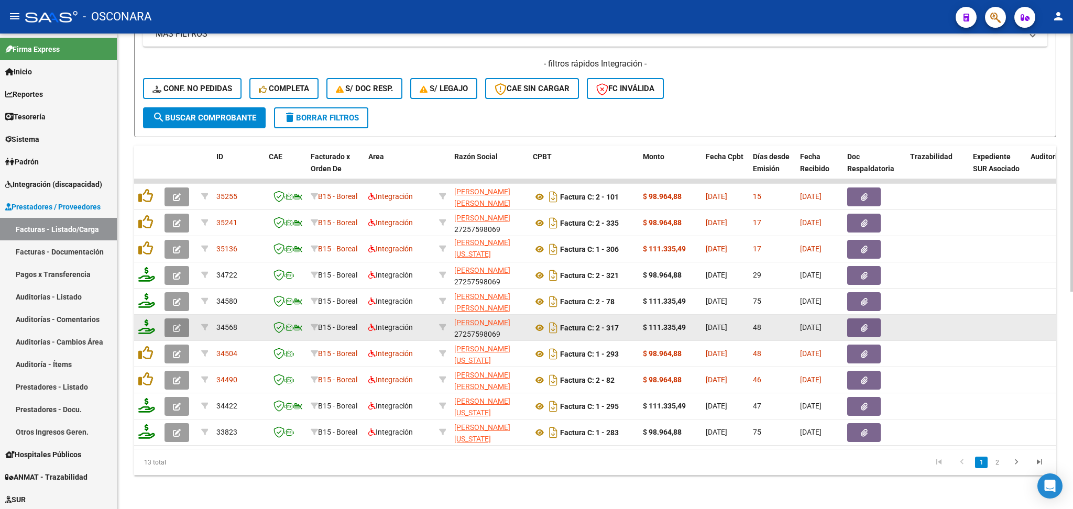
click at [181, 319] on button "button" at bounding box center [177, 328] width 25 height 19
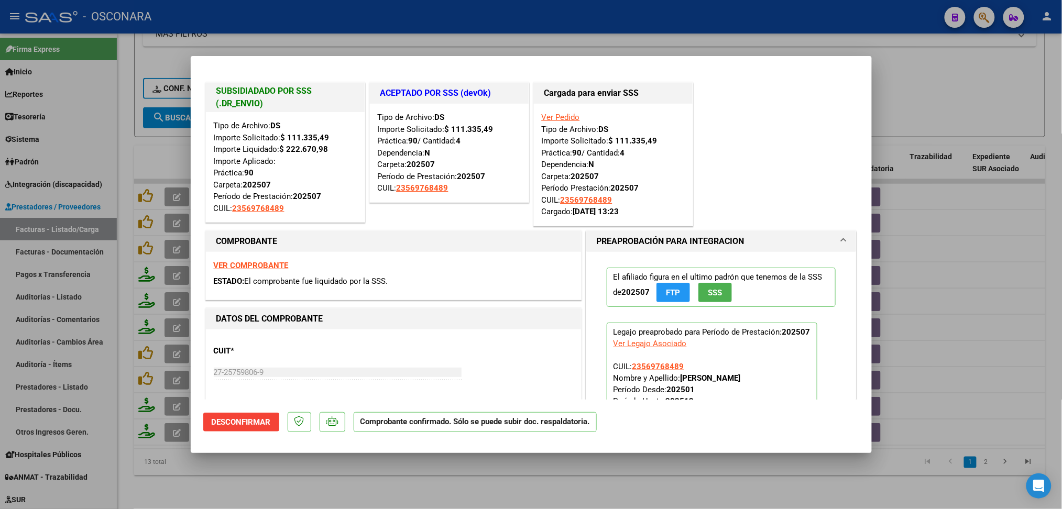
click at [499, 486] on div at bounding box center [531, 254] width 1062 height 509
type input "$ 0,00"
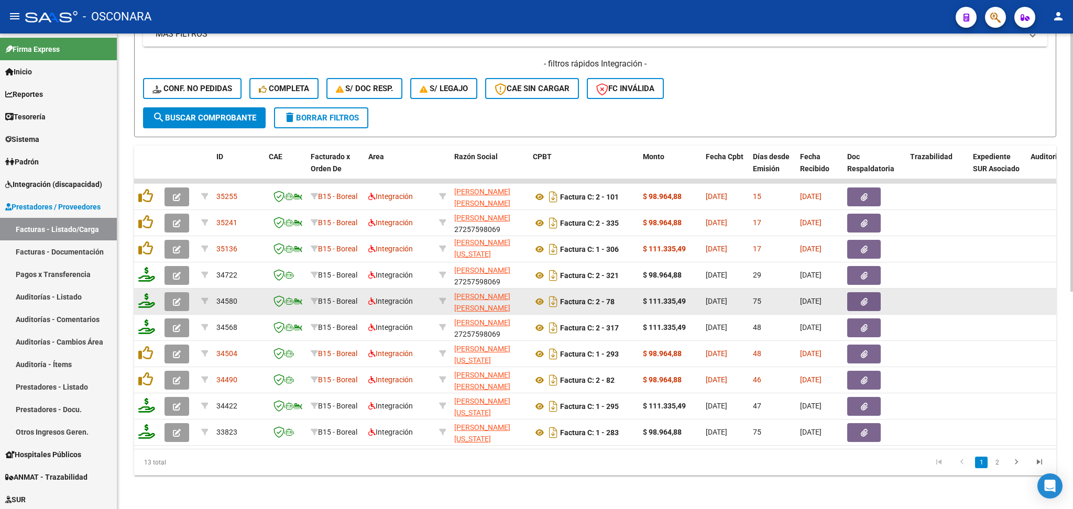
click at [177, 292] on button "button" at bounding box center [177, 301] width 25 height 19
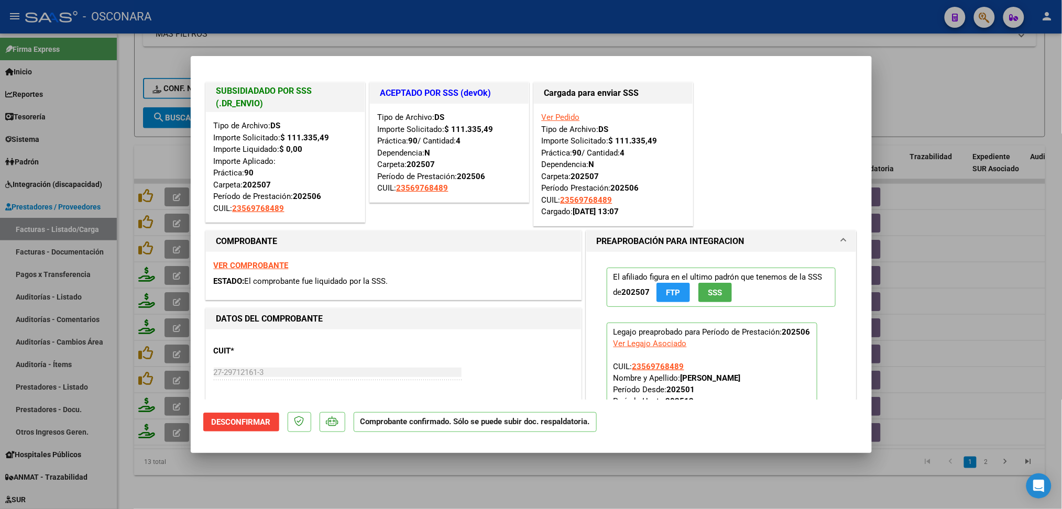
click at [462, 488] on div at bounding box center [531, 254] width 1062 height 509
type input "$ 0,00"
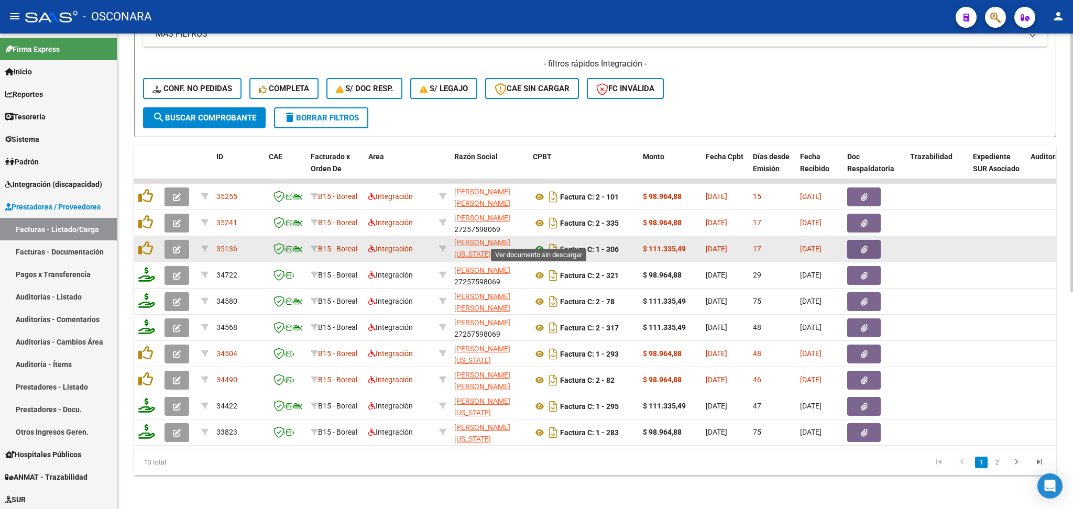
click at [538, 243] on icon at bounding box center [540, 249] width 14 height 13
click at [858, 242] on button "button" at bounding box center [864, 249] width 34 height 19
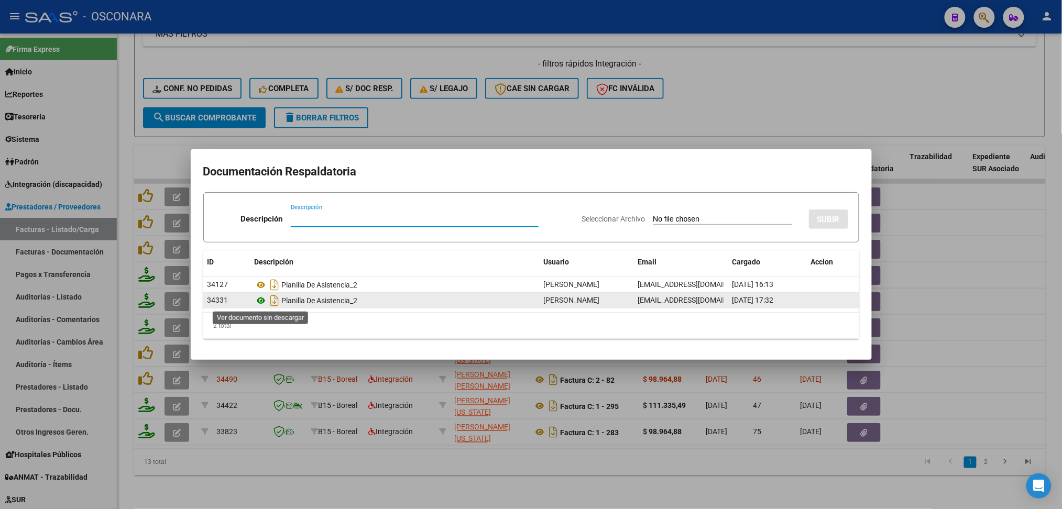
click at [263, 298] on icon at bounding box center [262, 300] width 14 height 13
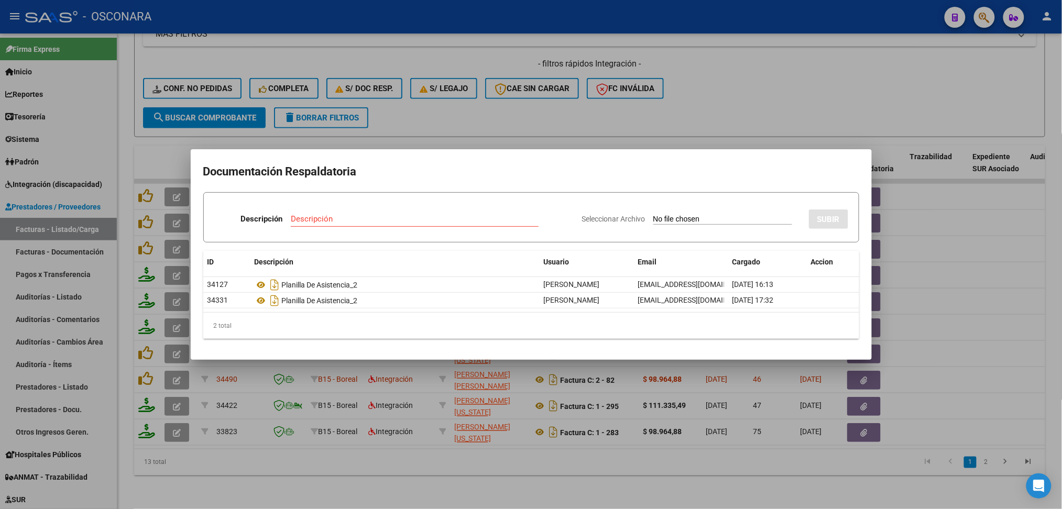
click at [527, 95] on div at bounding box center [531, 254] width 1062 height 509
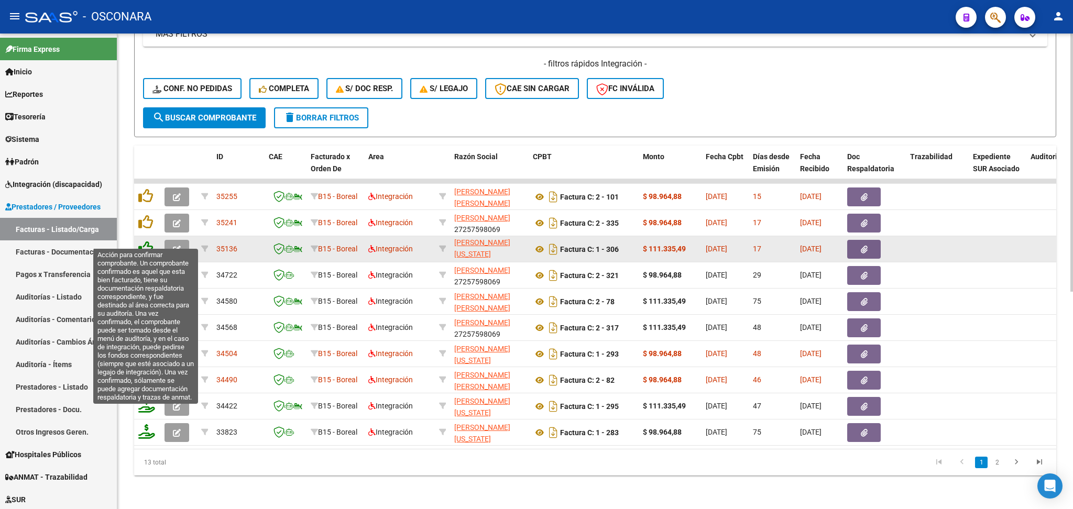
click at [145, 241] on icon at bounding box center [145, 248] width 15 height 15
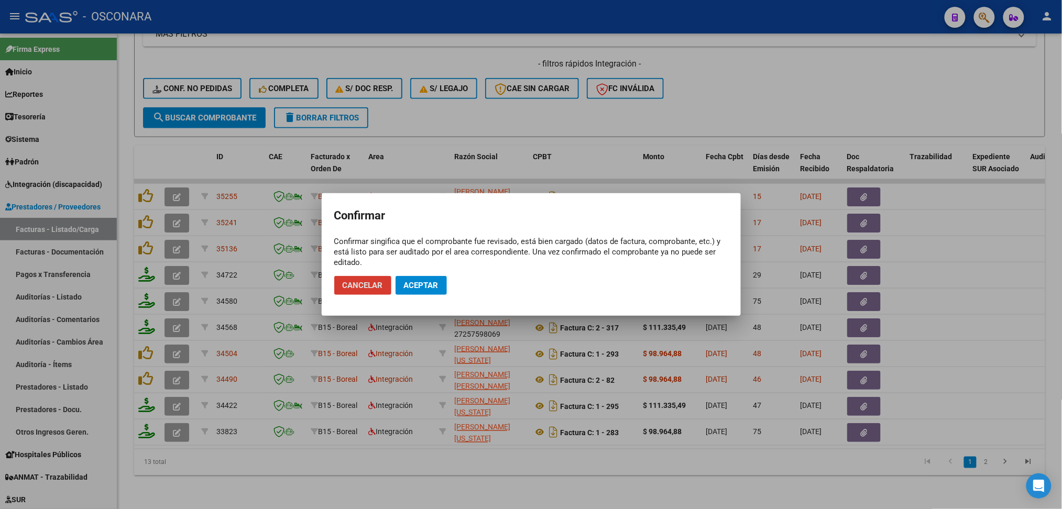
click at [433, 288] on span "Aceptar" at bounding box center [421, 285] width 35 height 9
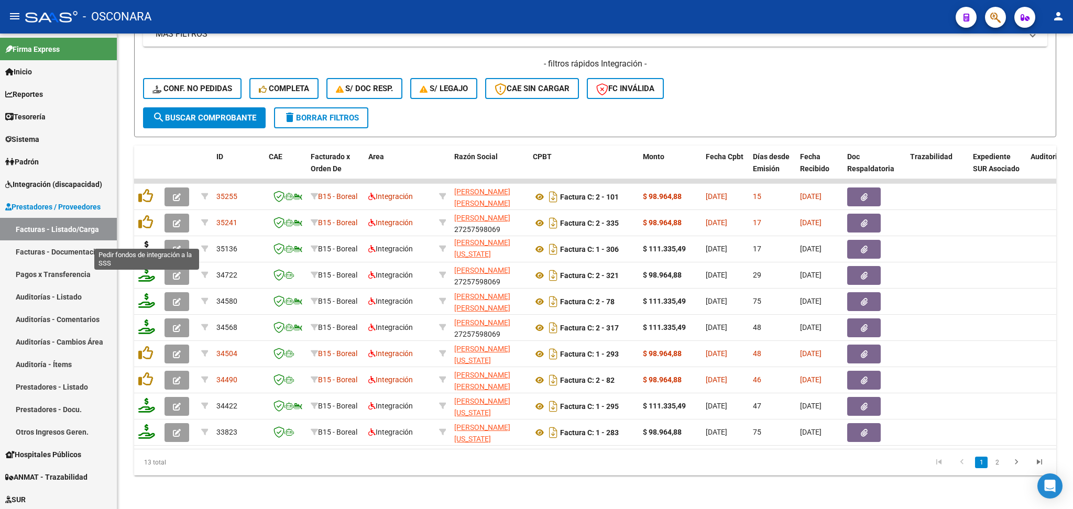
click at [146, 241] on icon at bounding box center [146, 248] width 17 height 15
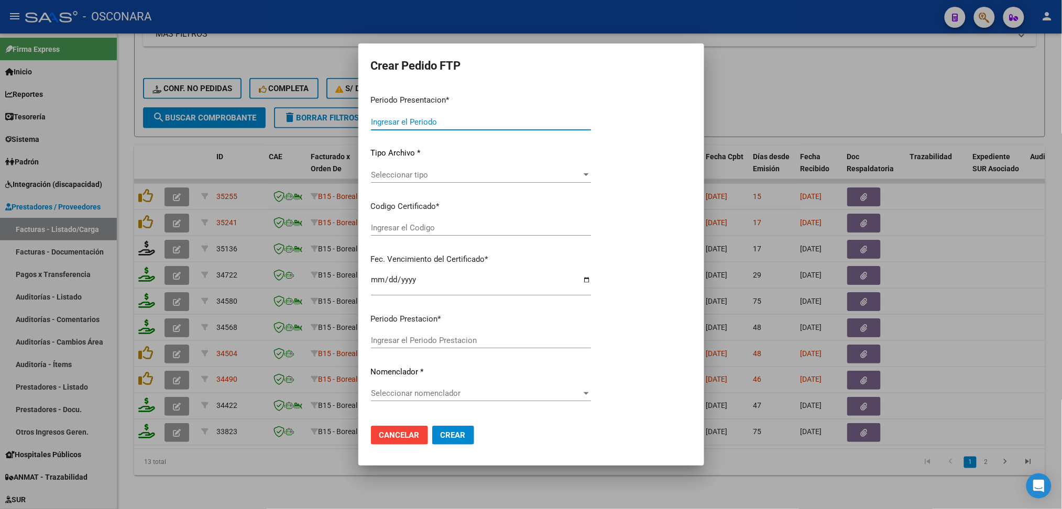
type input "202508"
type input "$ 111.335,49"
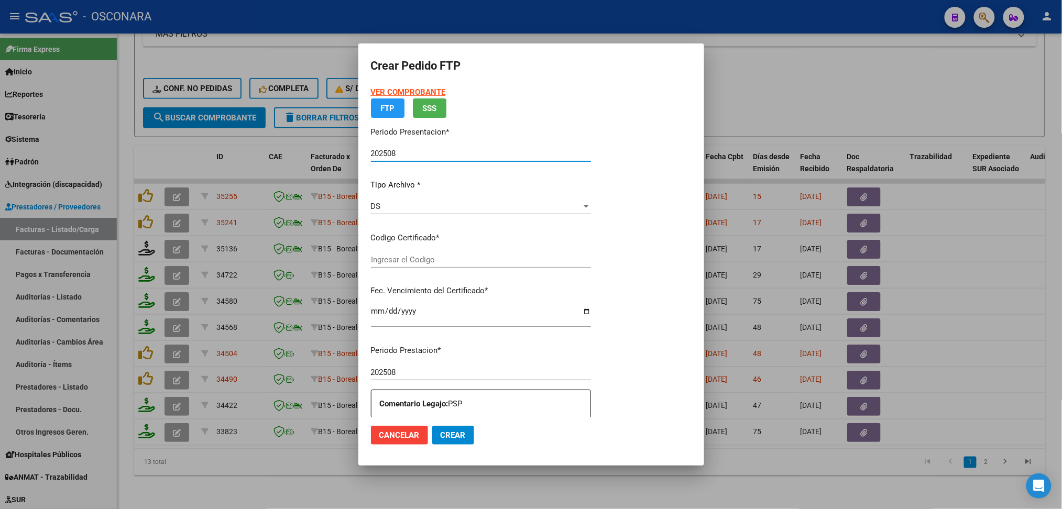
type input "ARG0200056976848-20250124-20270124"
type input "2027-01-24"
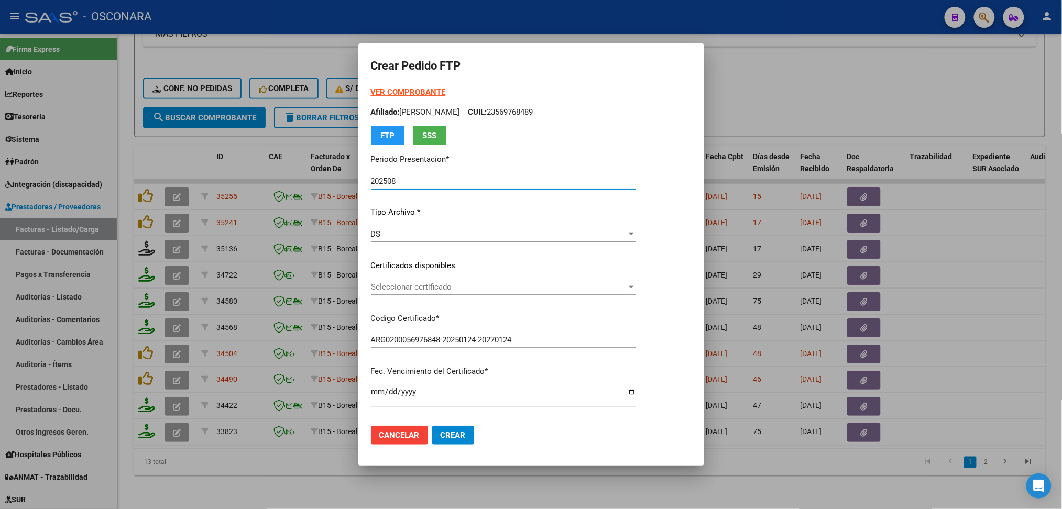
click at [420, 287] on span "Seleccionar certificado" at bounding box center [499, 286] width 256 height 9
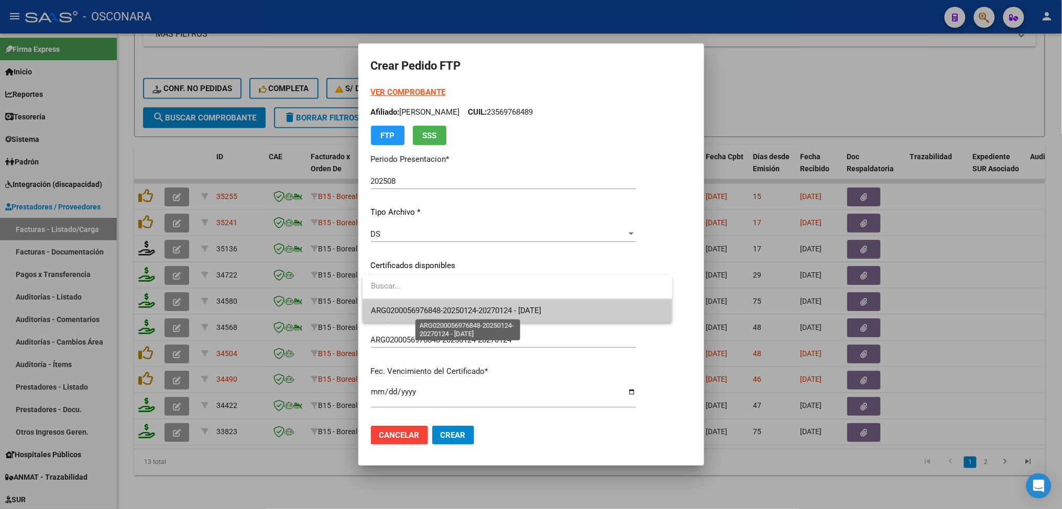
click at [421, 306] on span "ARG0200056976848-20250124-20270124 - 2027-01-24" at bounding box center [456, 310] width 171 height 9
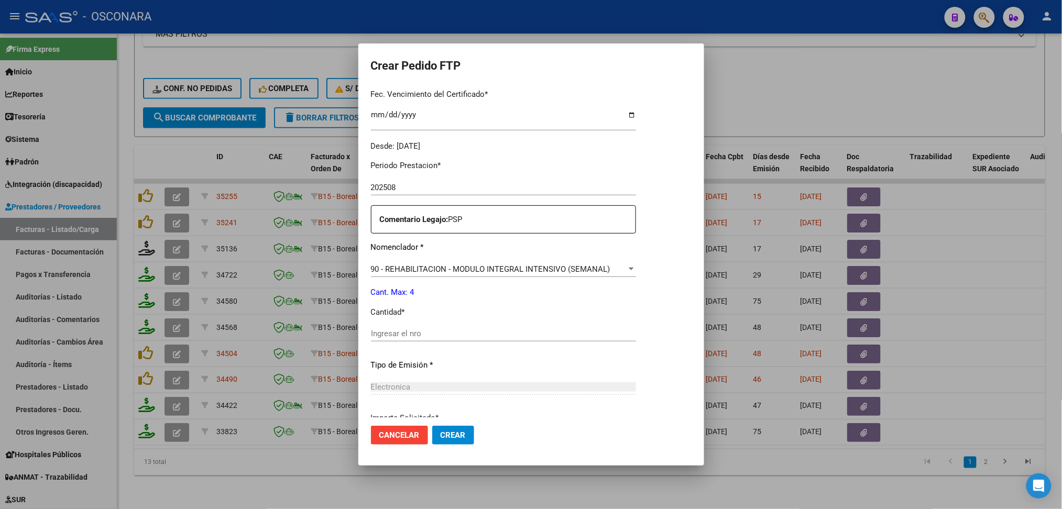
scroll to position [279, 0]
click at [421, 335] on input "Ingresar el nro" at bounding box center [503, 331] width 265 height 9
type input "4"
click at [432, 426] on button "Crear" at bounding box center [453, 435] width 42 height 19
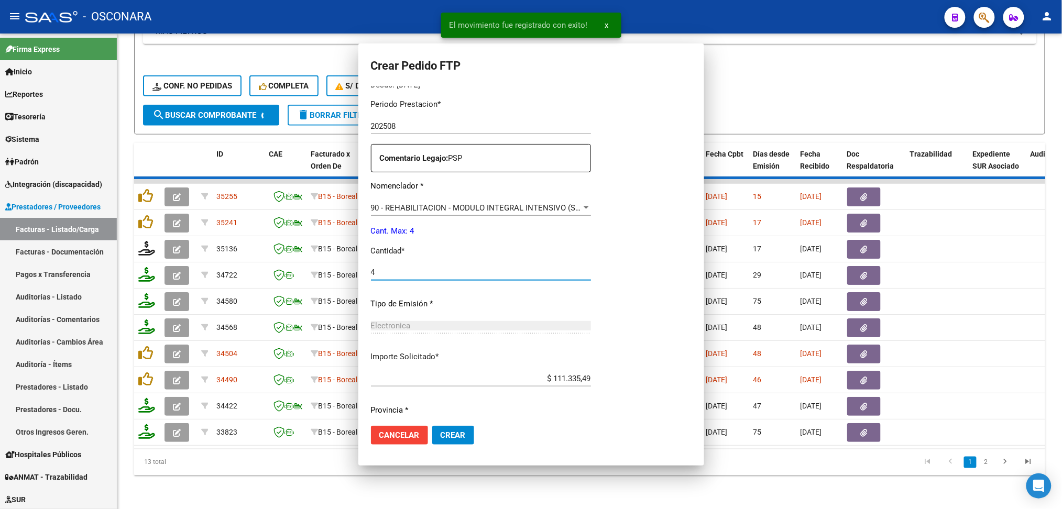
scroll to position [221, 0]
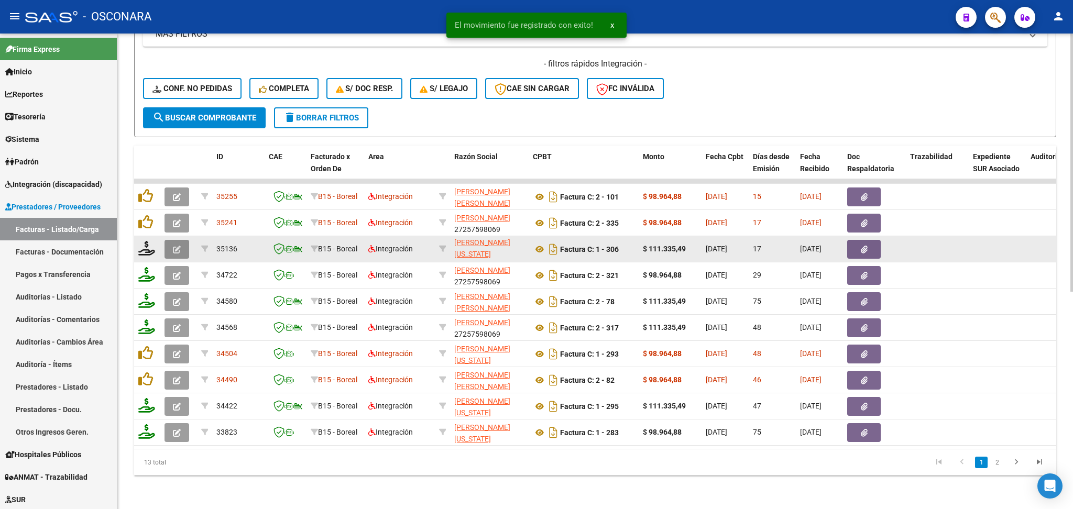
click at [185, 240] on button "button" at bounding box center [177, 249] width 25 height 19
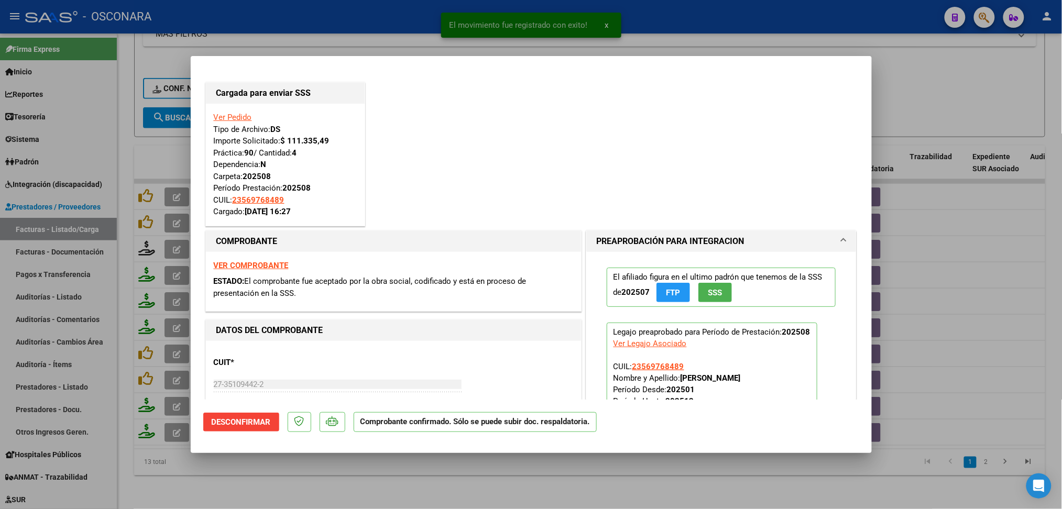
click at [448, 498] on div at bounding box center [531, 254] width 1062 height 509
type input "$ 0,00"
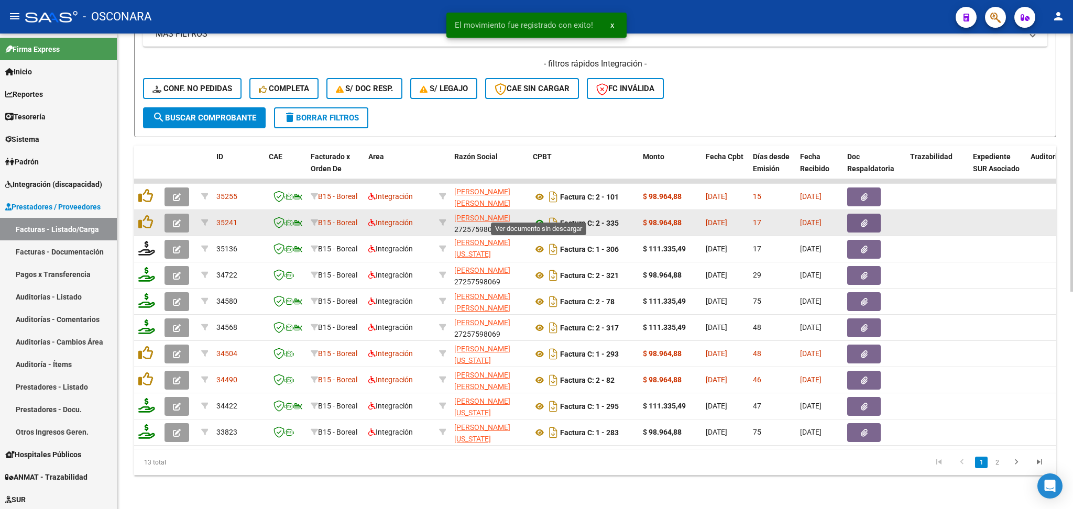
click at [541, 217] on icon at bounding box center [540, 223] width 14 height 13
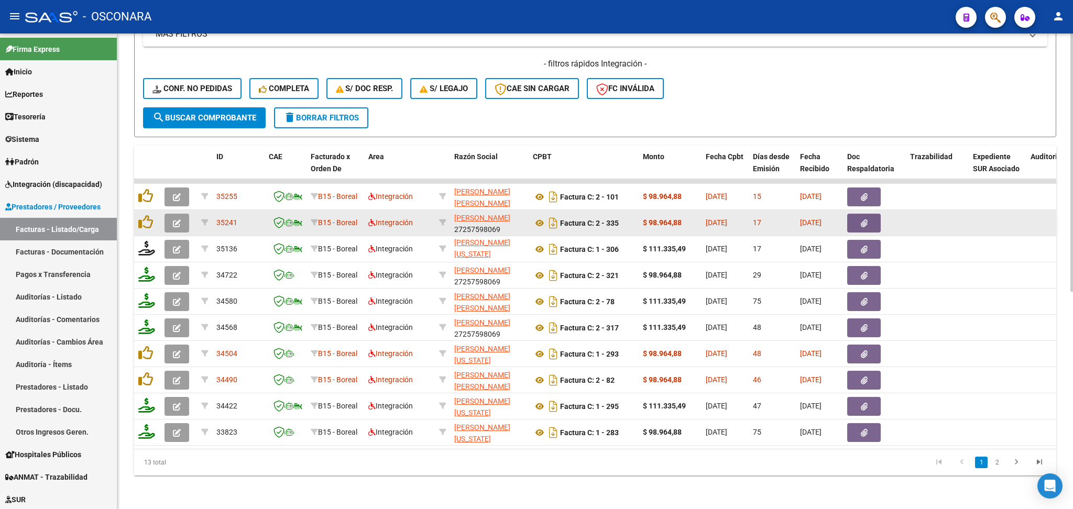
click at [863, 220] on icon "button" at bounding box center [864, 224] width 7 height 8
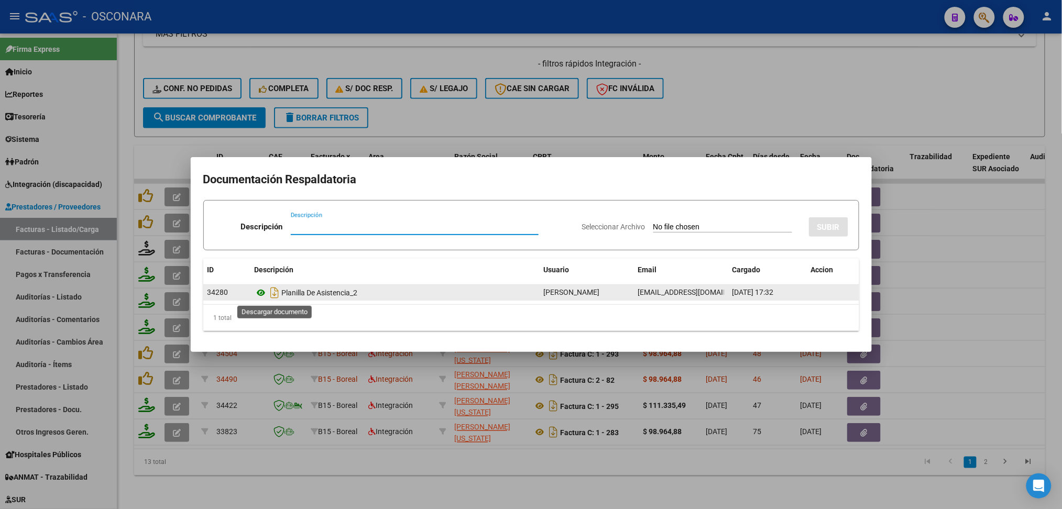
click at [263, 292] on icon at bounding box center [262, 293] width 14 height 13
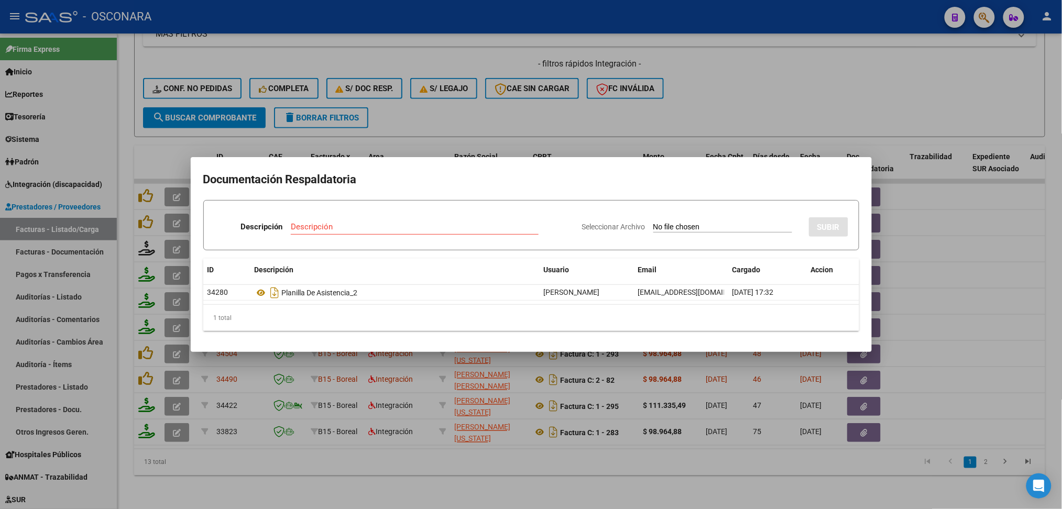
click at [399, 108] on div at bounding box center [531, 254] width 1062 height 509
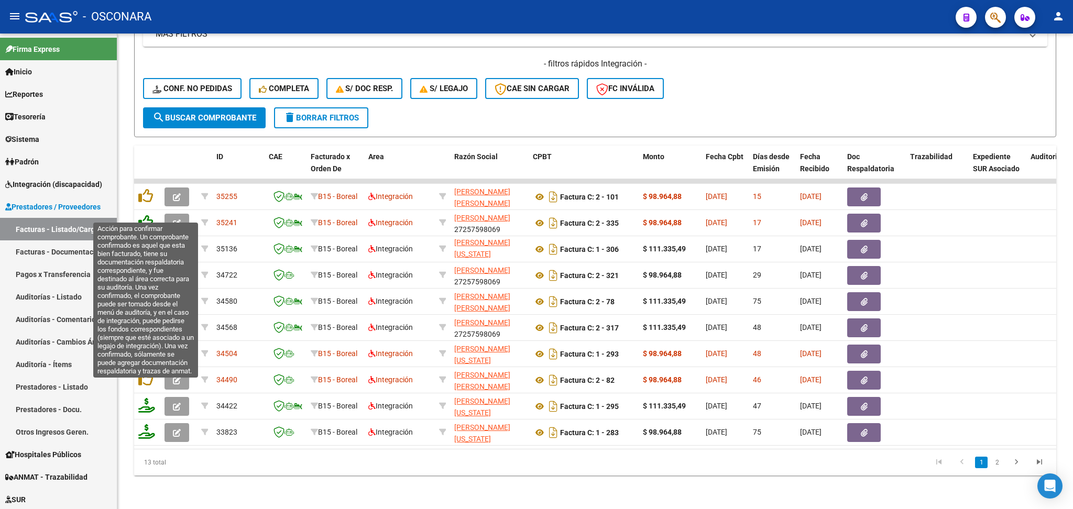
click at [149, 215] on icon at bounding box center [145, 222] width 15 height 15
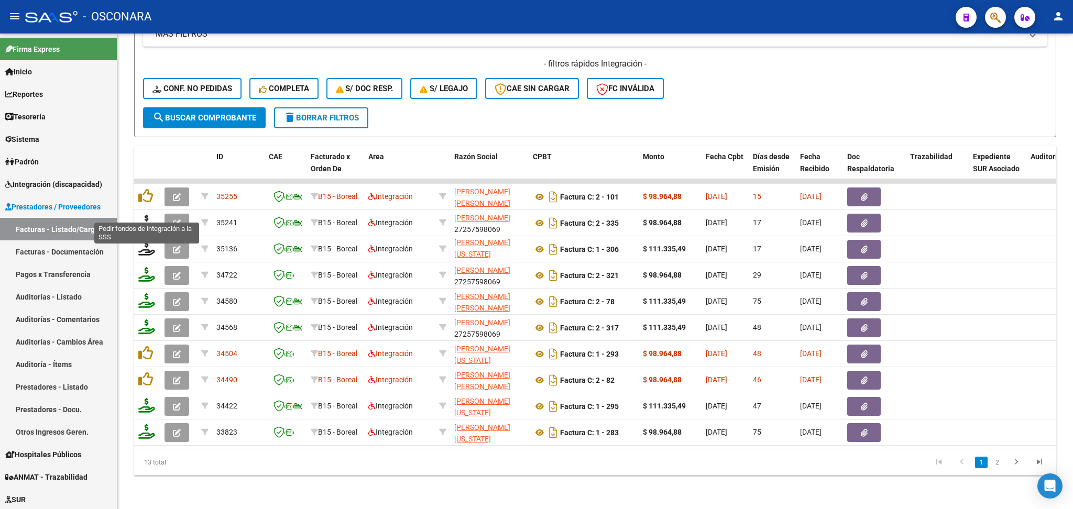
click at [147, 215] on icon at bounding box center [146, 222] width 17 height 15
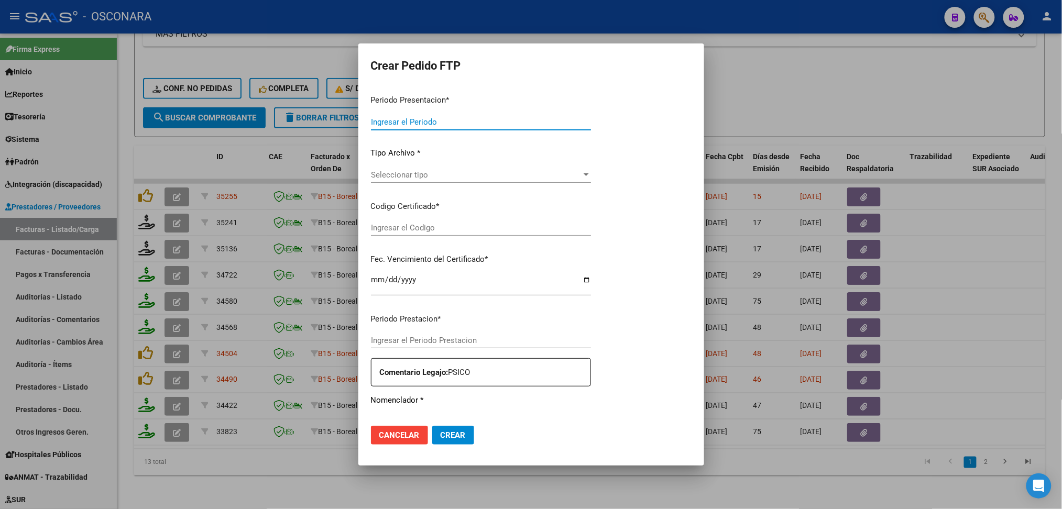
type input "202508"
type input "$ 98.964,88"
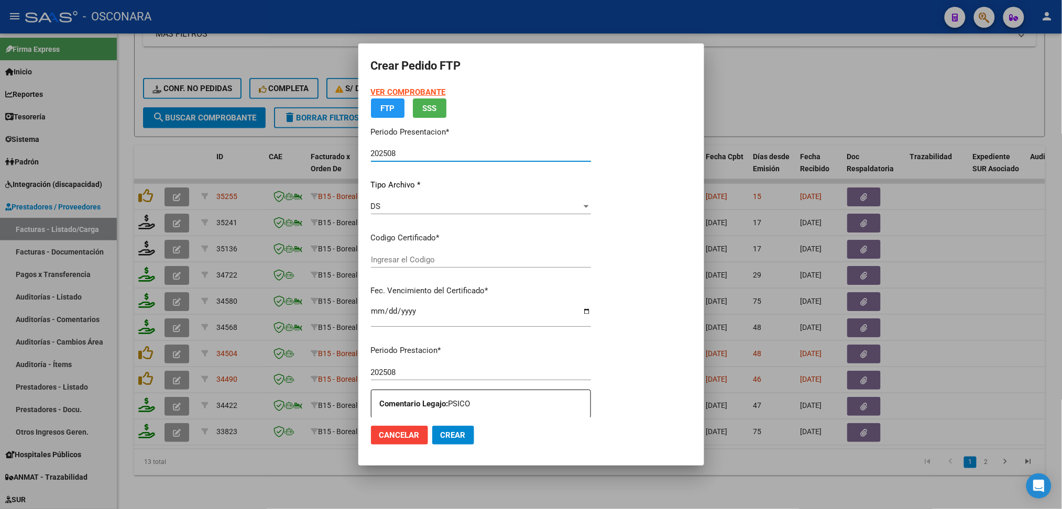
type input "ARG0200056976848-20250124-20270124"
type input "2027-01-24"
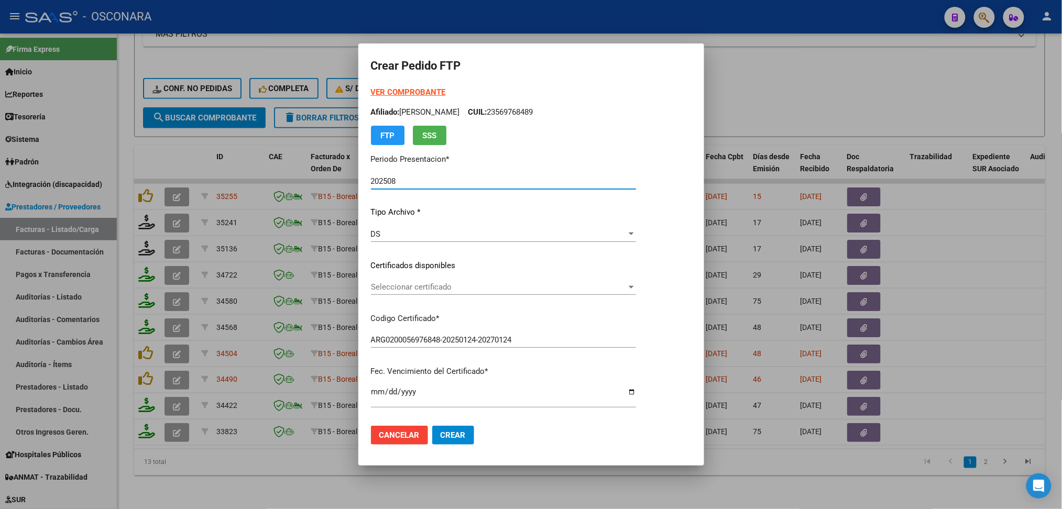
click at [405, 286] on span "Seleccionar certificado" at bounding box center [499, 286] width 256 height 9
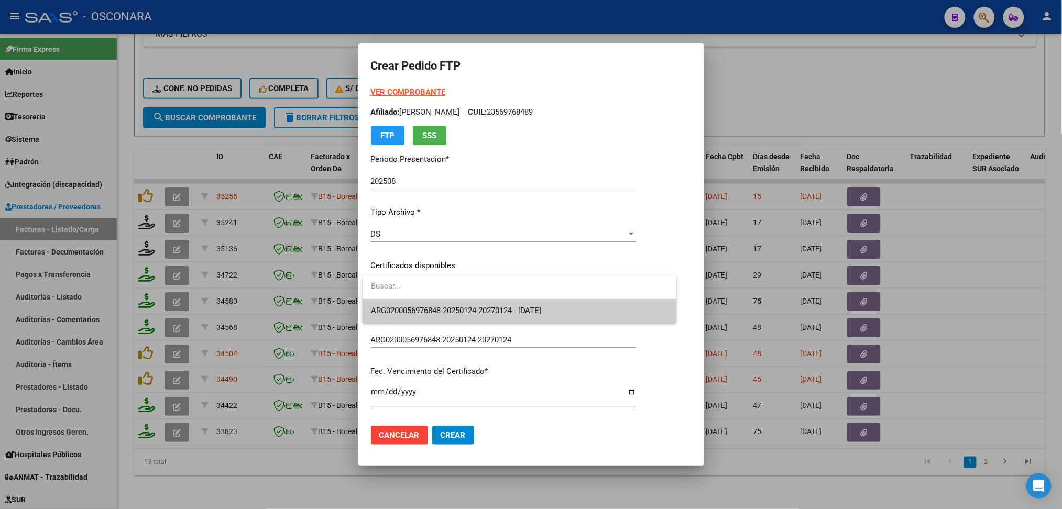
click at [411, 306] on span "ARG0200056976848-20250124-20270124 - 2027-01-24" at bounding box center [456, 310] width 171 height 9
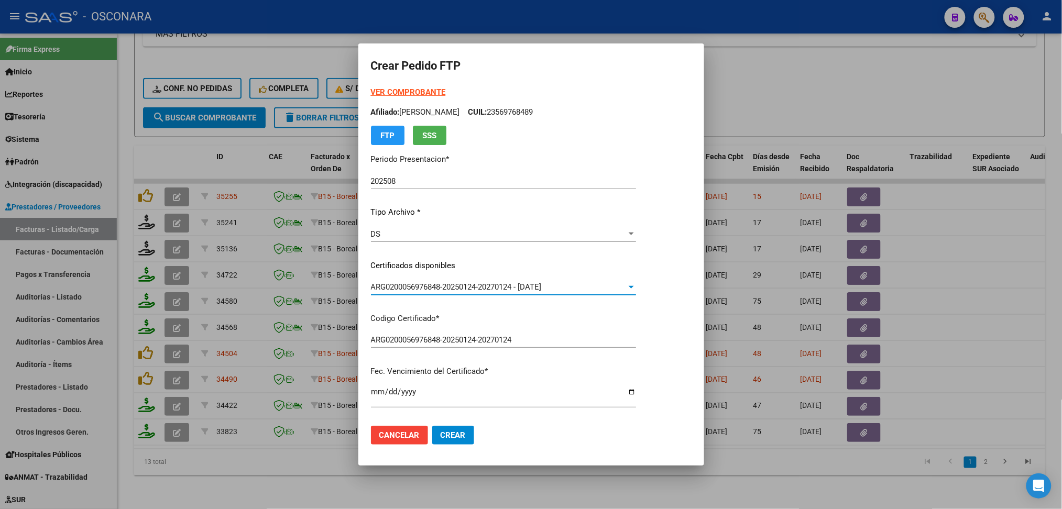
scroll to position [279, 0]
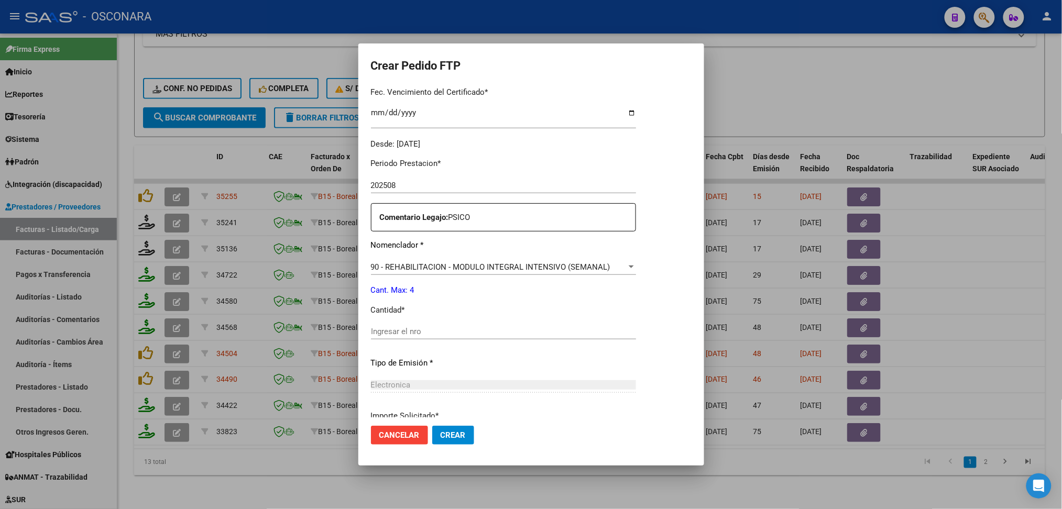
click at [418, 331] on input "Ingresar el nro" at bounding box center [503, 331] width 265 height 9
type input "4"
click at [432, 426] on button "Crear" at bounding box center [453, 435] width 42 height 19
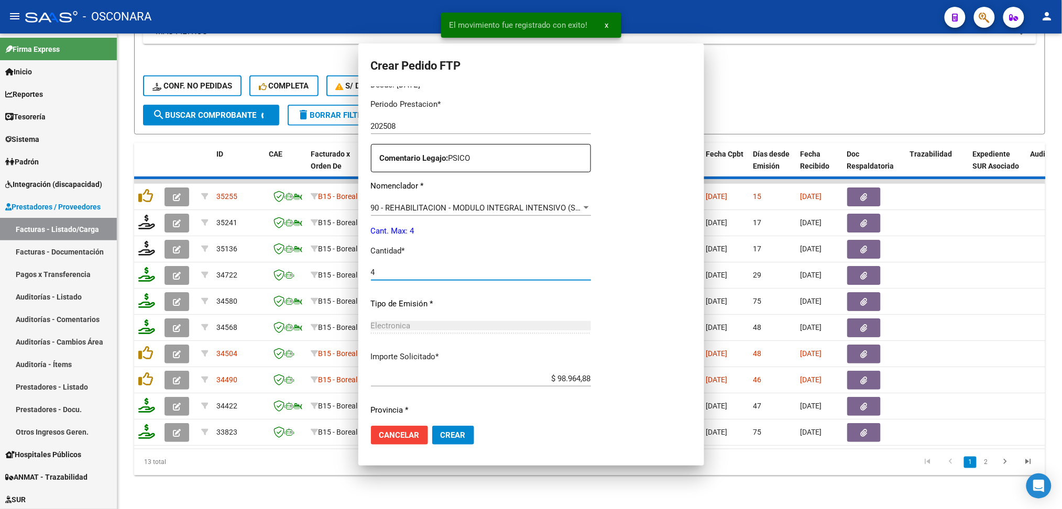
scroll to position [221, 0]
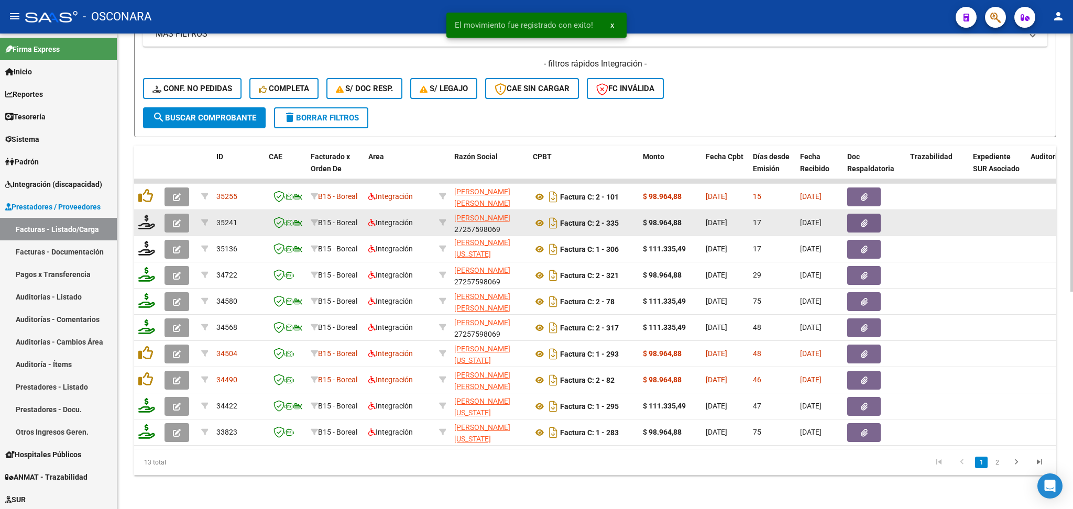
click at [173, 220] on icon "button" at bounding box center [177, 224] width 8 height 8
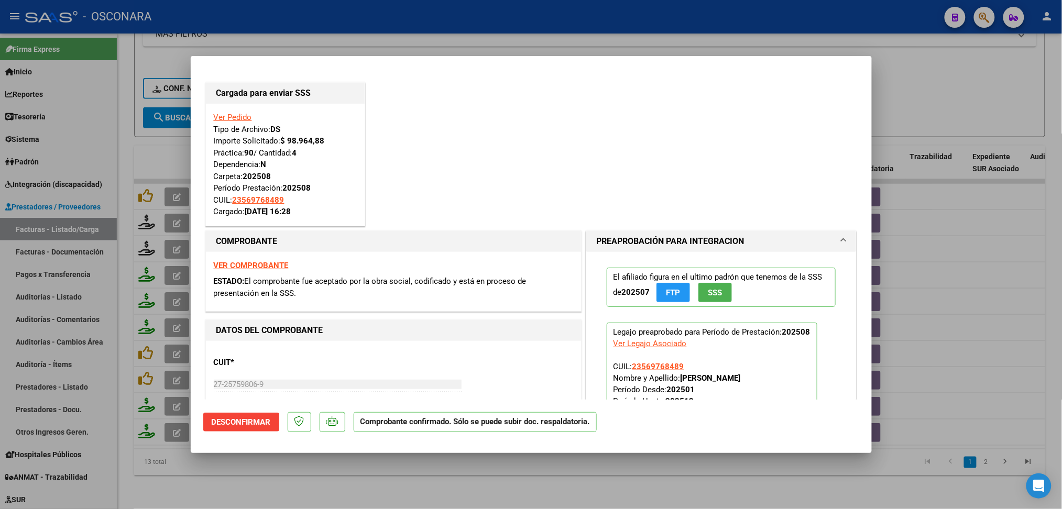
click at [387, 465] on div at bounding box center [531, 254] width 1062 height 509
type input "$ 0,00"
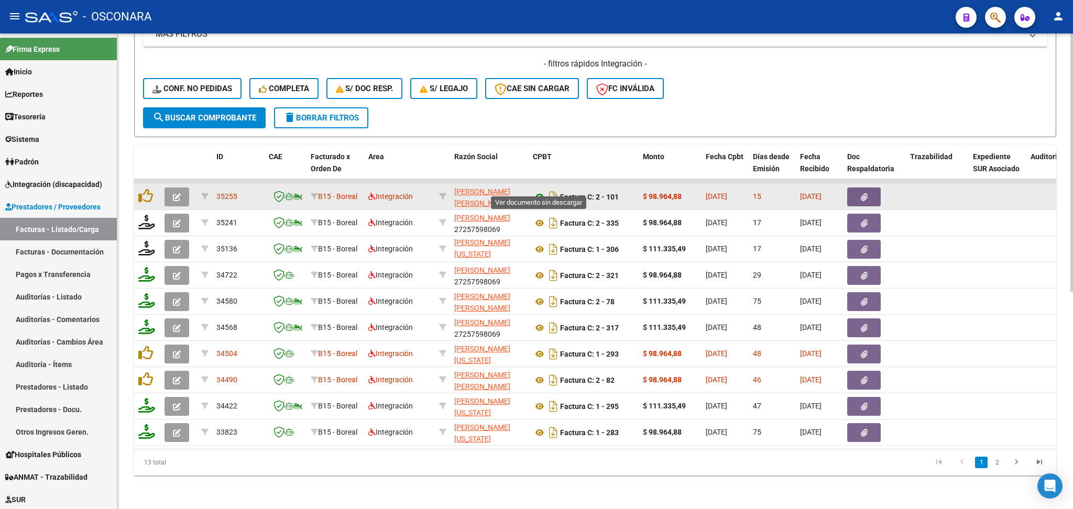
click at [541, 191] on icon at bounding box center [540, 197] width 14 height 13
click at [868, 188] on button "button" at bounding box center [864, 197] width 34 height 19
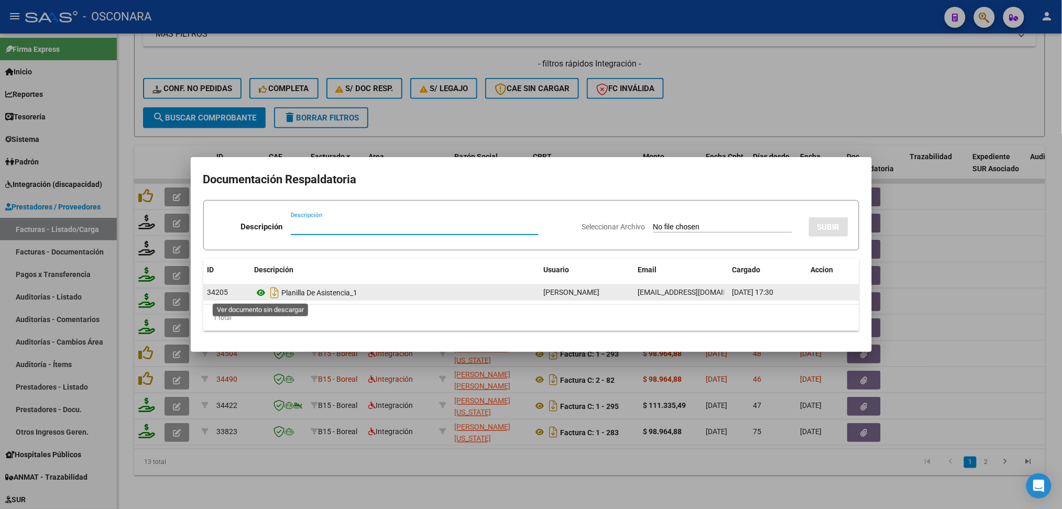
click at [260, 296] on icon at bounding box center [262, 293] width 14 height 13
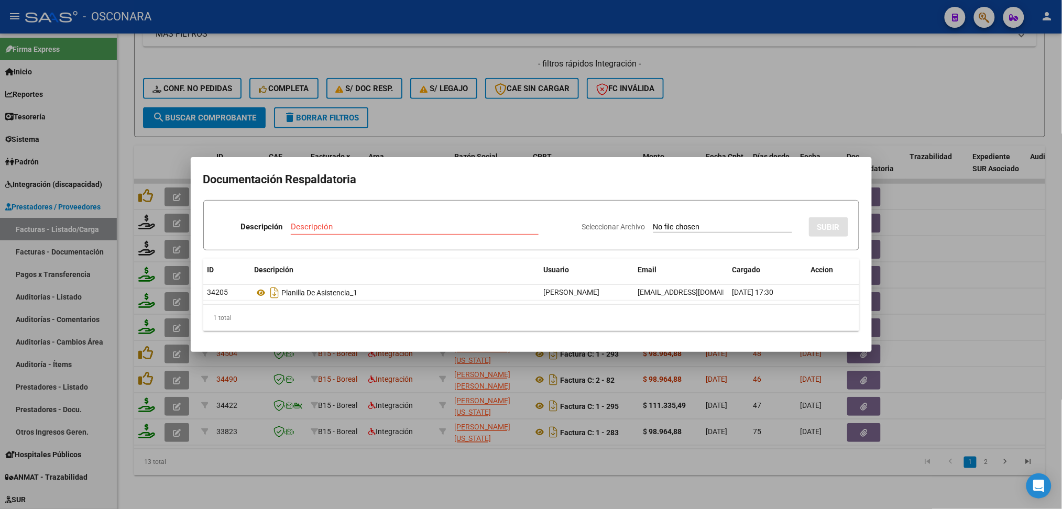
click at [433, 108] on div at bounding box center [531, 254] width 1062 height 509
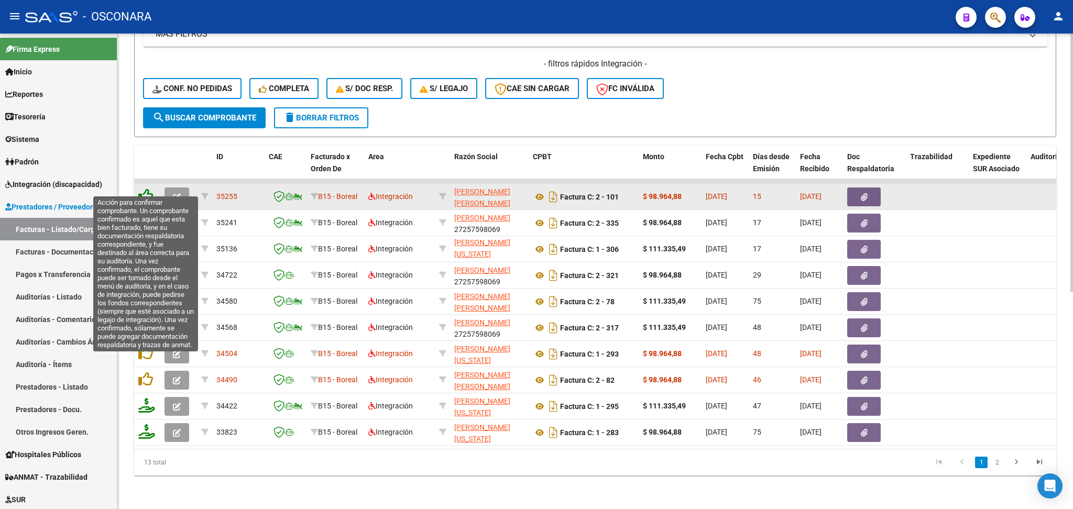
click at [145, 189] on icon at bounding box center [145, 196] width 15 height 15
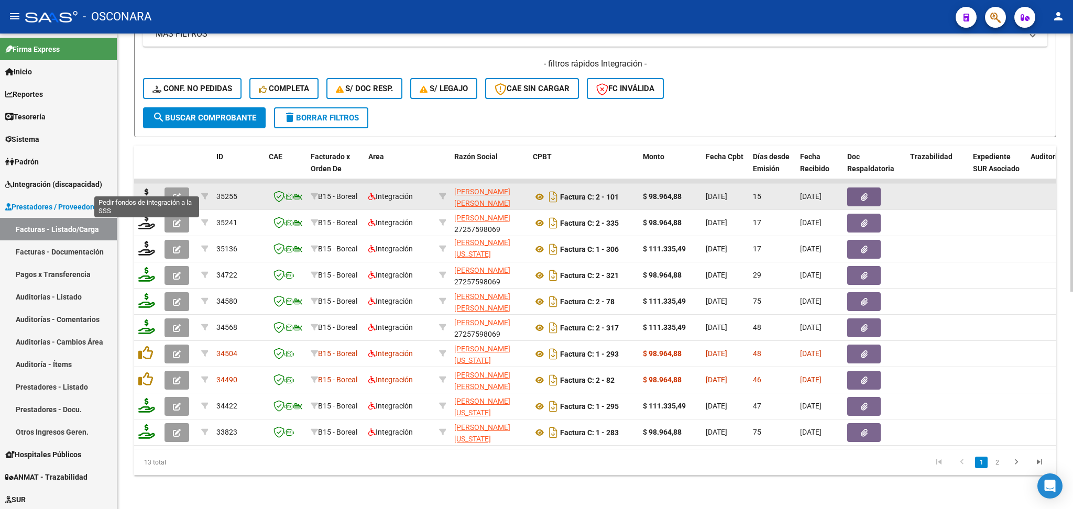
click at [147, 189] on icon at bounding box center [146, 196] width 17 height 15
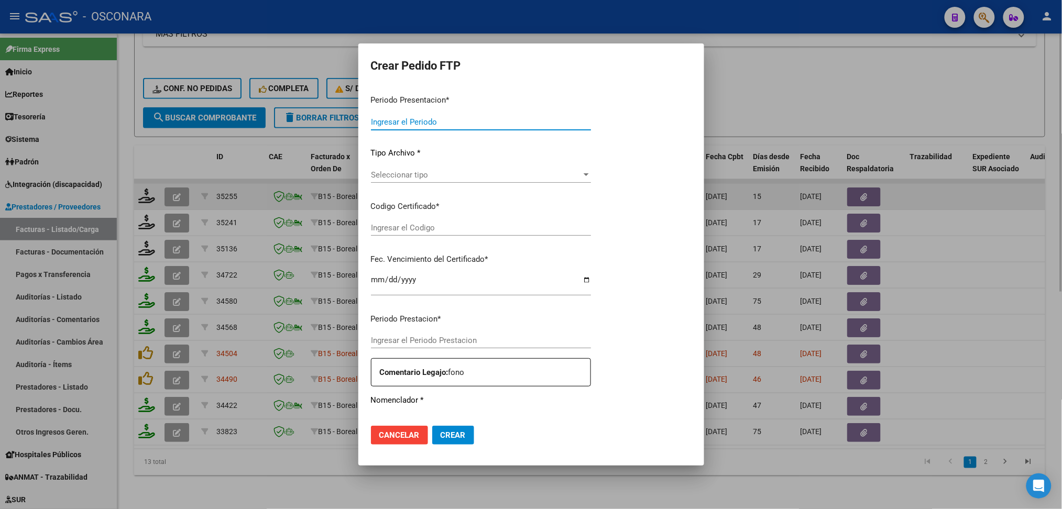
type input "202508"
type input "$ 98.964,88"
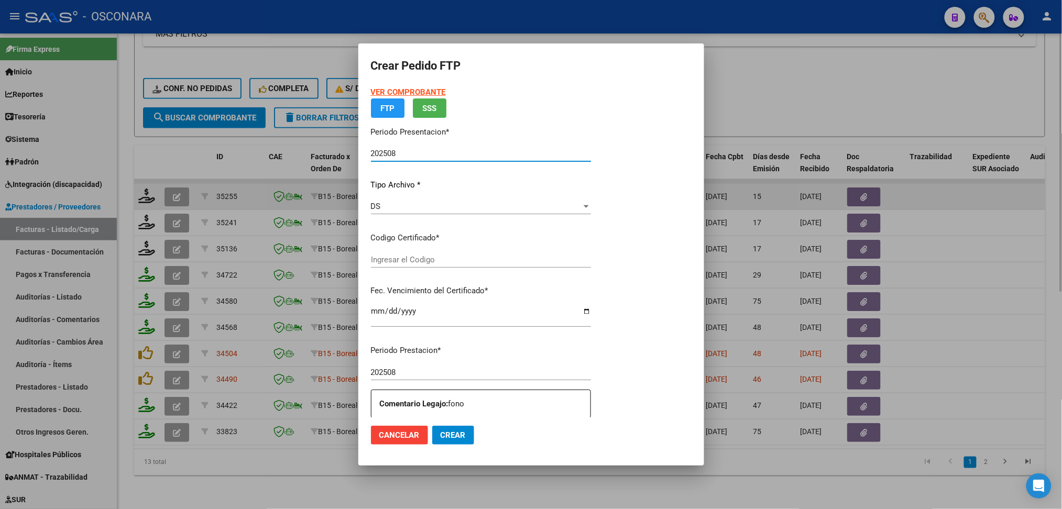
type input "ARG0200056976848-20250124-20270124"
type input "2027-01-24"
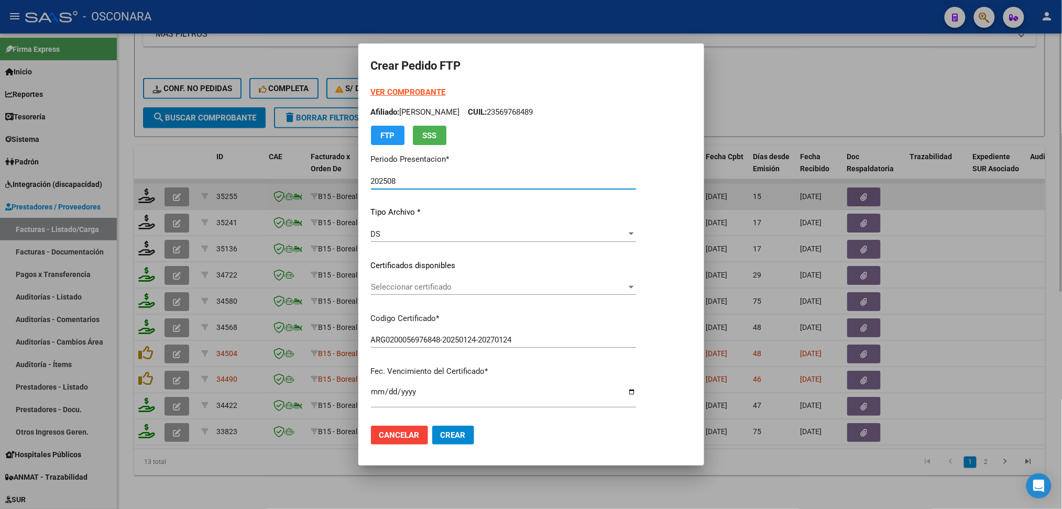
click at [418, 283] on span "Seleccionar certificado" at bounding box center [499, 286] width 256 height 9
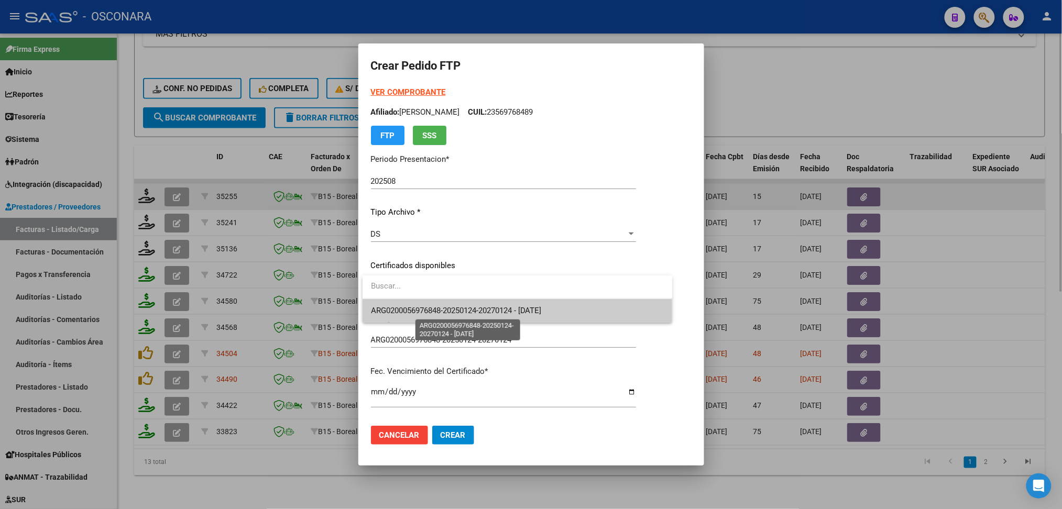
click at [428, 307] on span "ARG0200056976848-20250124-20270124 - 2027-01-24" at bounding box center [456, 310] width 171 height 9
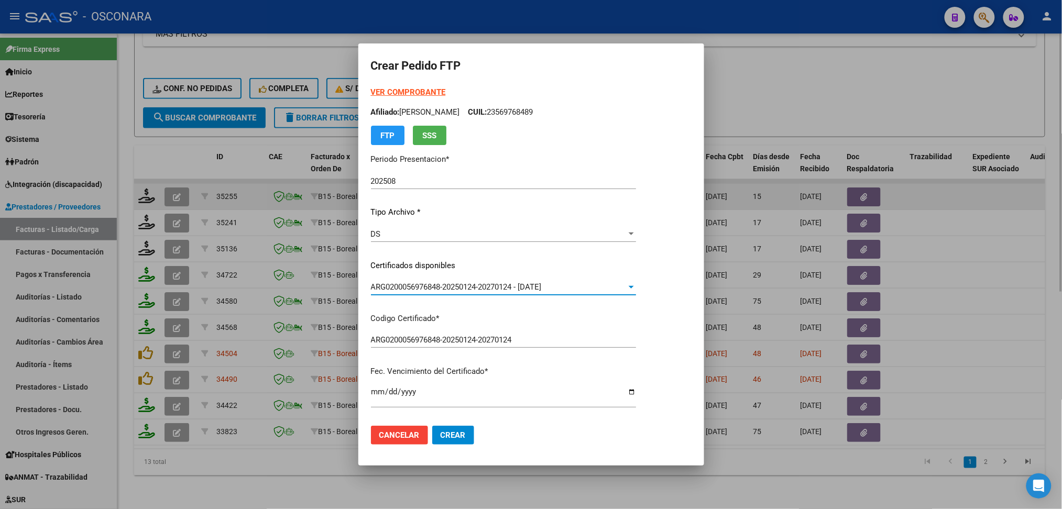
scroll to position [349, 0]
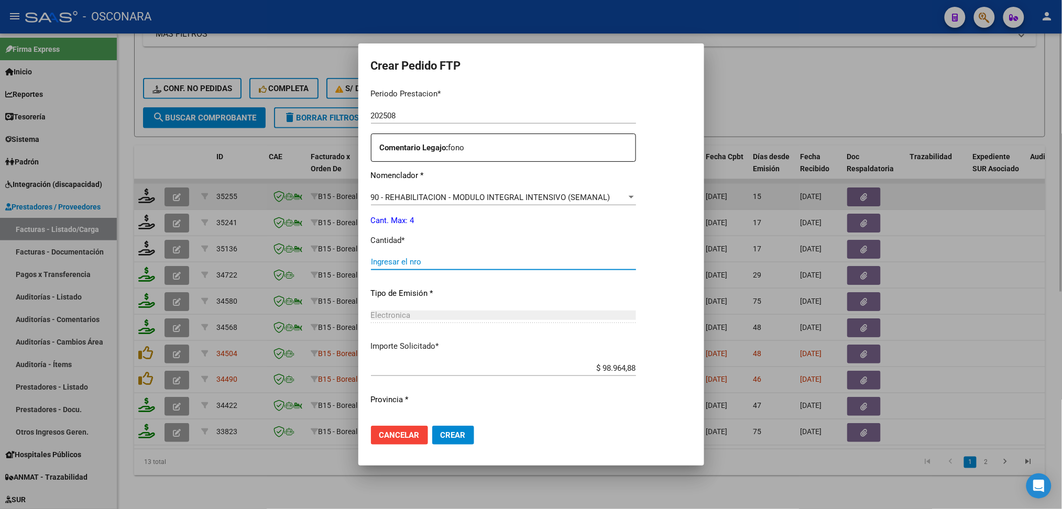
click at [416, 261] on input "Ingresar el nro" at bounding box center [503, 261] width 265 height 9
type input "4"
click at [432, 426] on button "Crear" at bounding box center [453, 435] width 42 height 19
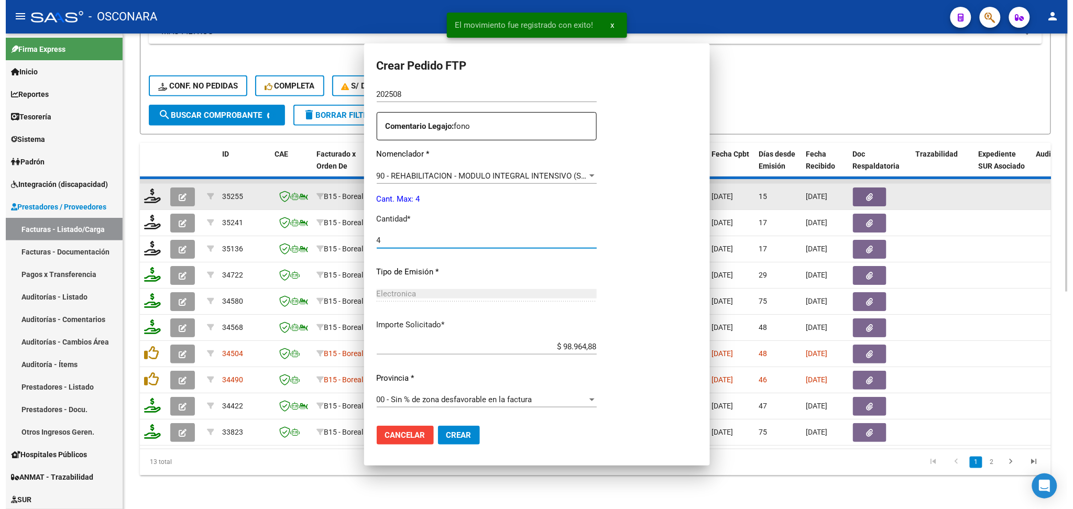
scroll to position [290, 0]
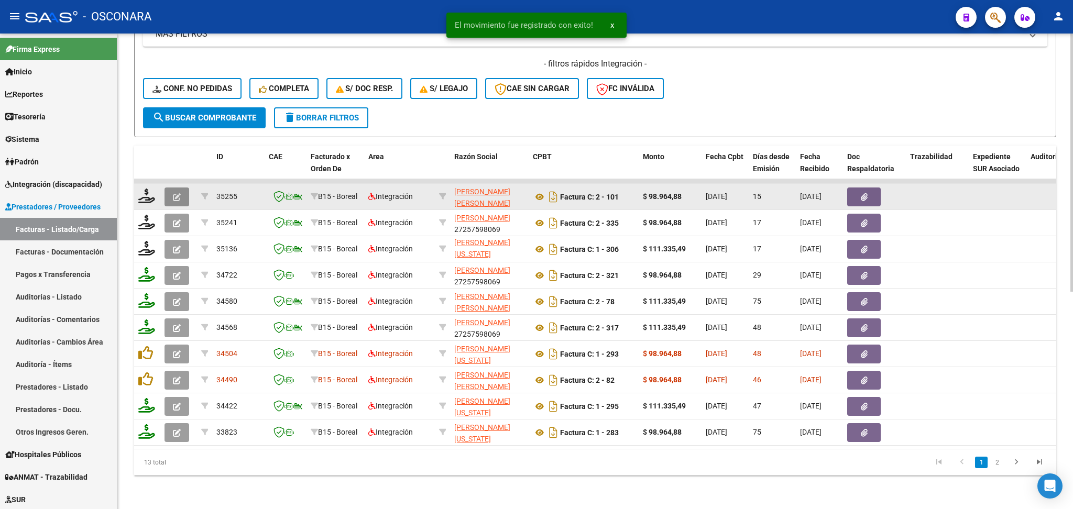
click at [177, 193] on icon "button" at bounding box center [177, 197] width 8 height 8
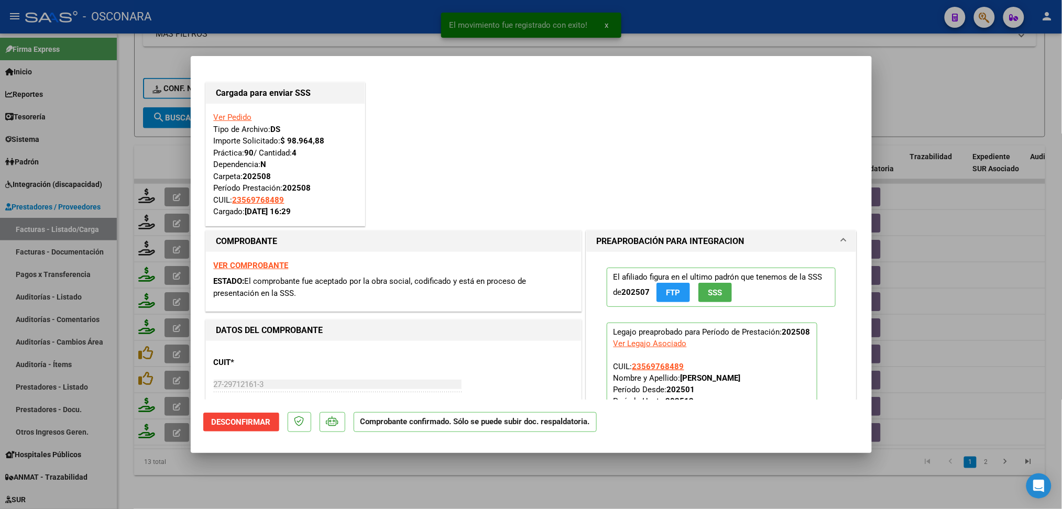
click at [647, 45] on div at bounding box center [531, 254] width 1062 height 509
type input "$ 0,00"
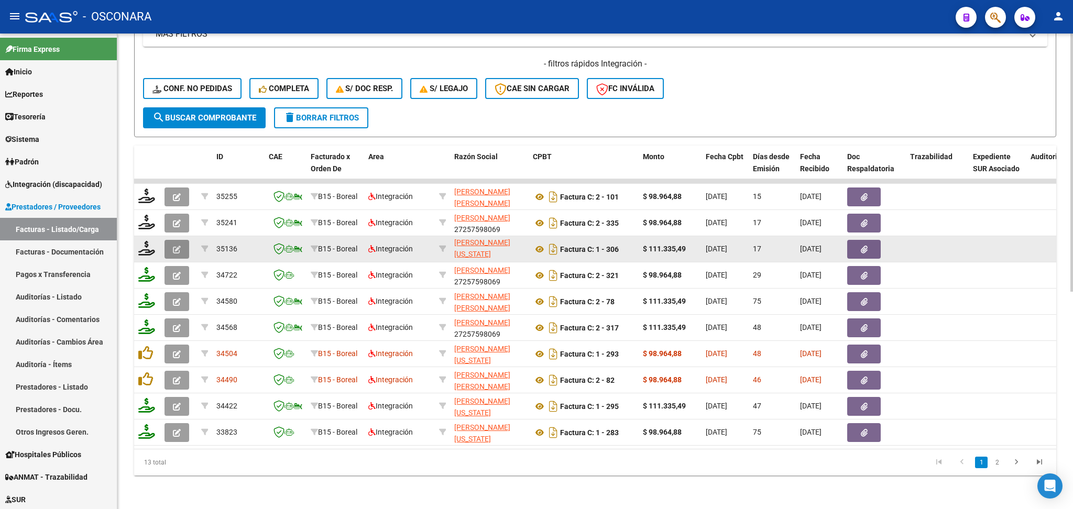
click at [181, 240] on button "button" at bounding box center [177, 249] width 25 height 19
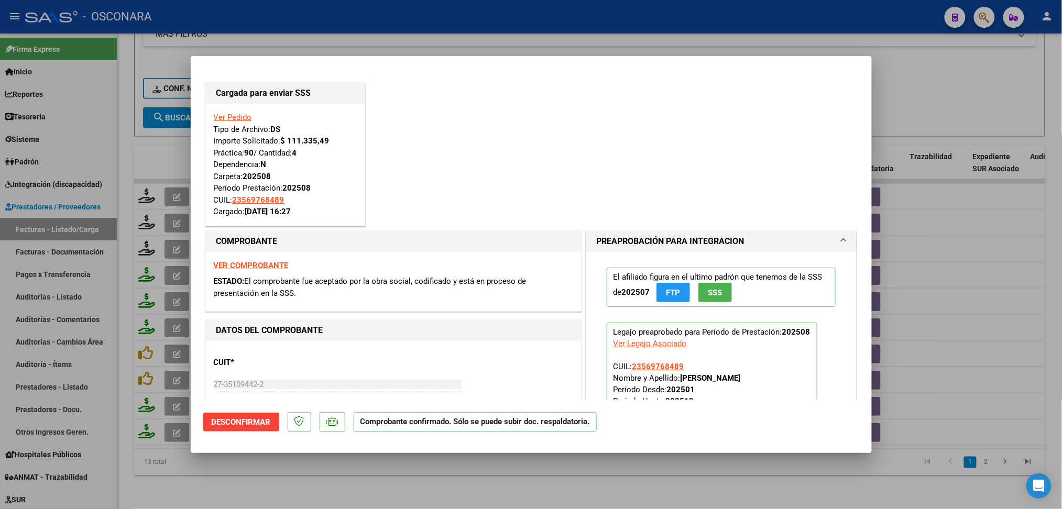
click at [261, 482] on div at bounding box center [531, 254] width 1062 height 509
type input "$ 0,00"
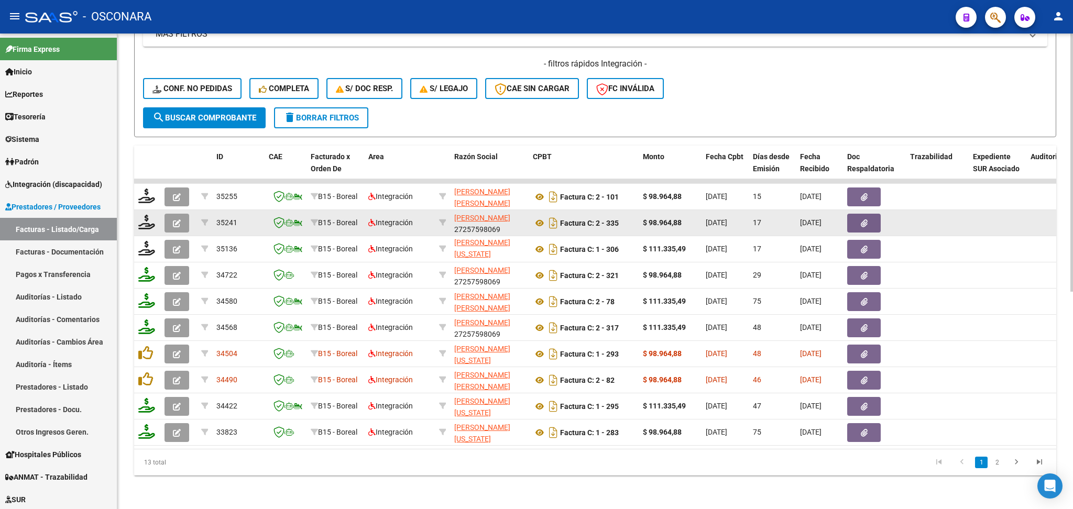
click at [172, 214] on button "button" at bounding box center [177, 223] width 25 height 19
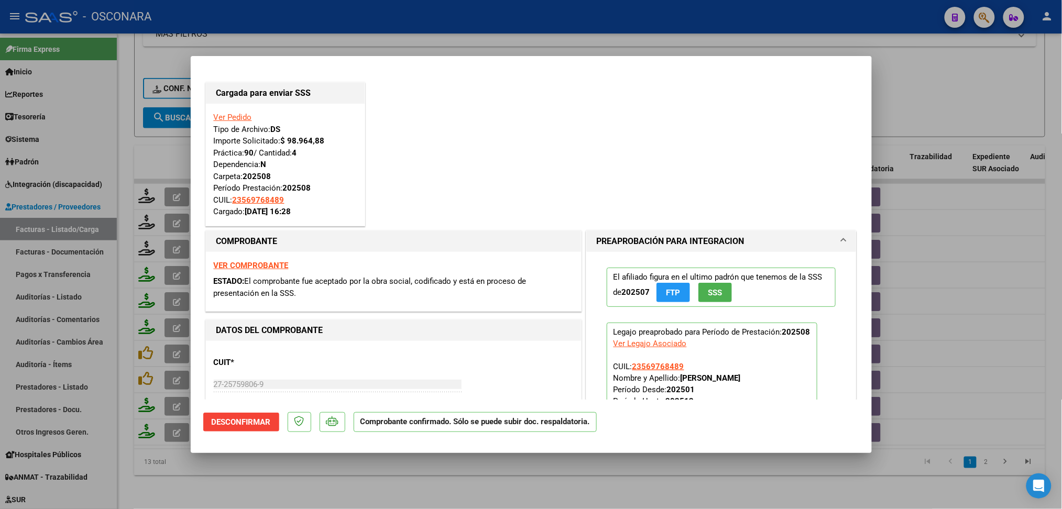
click at [269, 474] on div at bounding box center [531, 254] width 1062 height 509
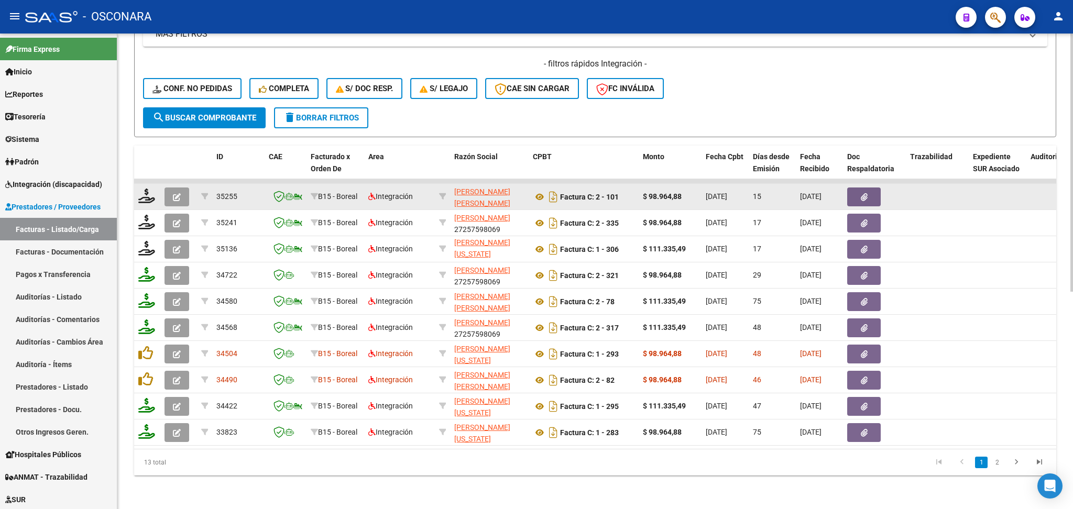
click at [180, 193] on icon "button" at bounding box center [177, 197] width 8 height 8
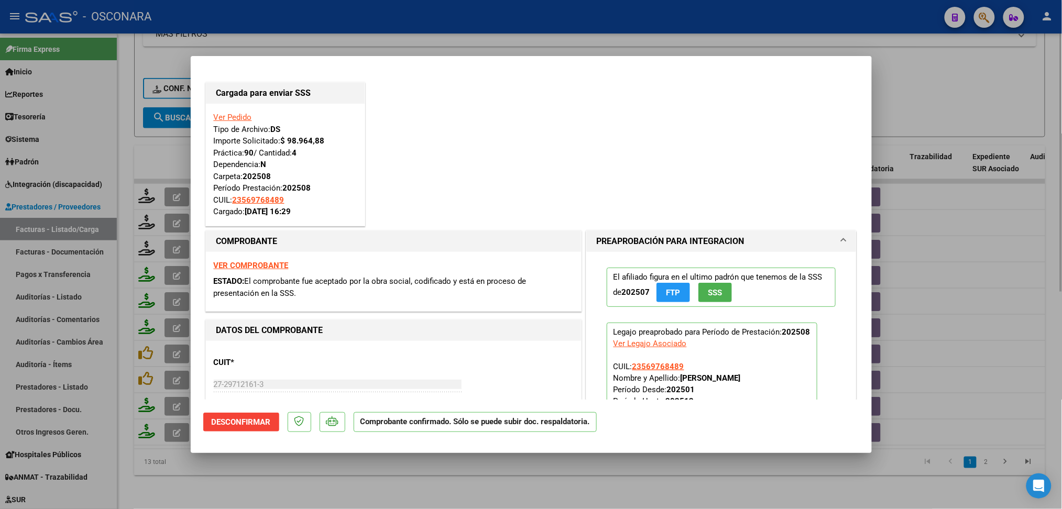
click at [325, 472] on div at bounding box center [531, 254] width 1062 height 509
type input "$ 0,00"
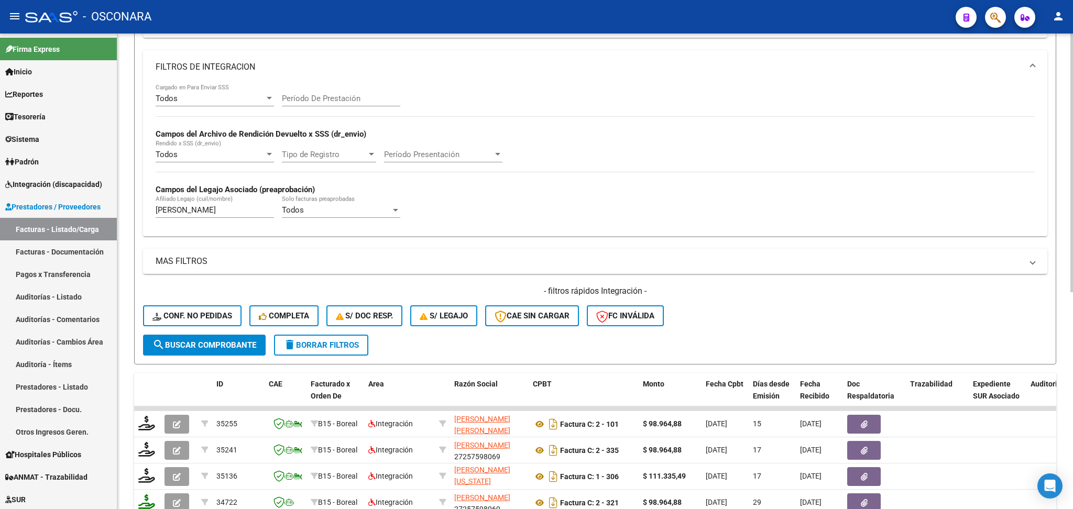
scroll to position [122, 0]
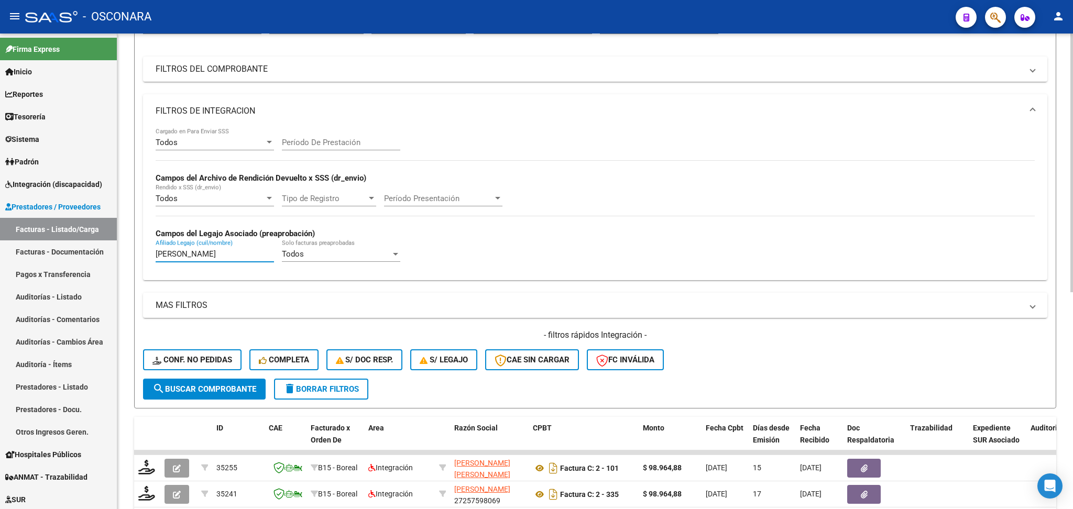
drag, startPoint x: 247, startPoint y: 250, endPoint x: 125, endPoint y: 255, distance: 122.2
click at [125, 255] on div "Video tutorial PRESTADORES -> Listado de CPBTs Emitidos por Prestadores / Prove…" at bounding box center [595, 346] width 956 height 869
paste input "MUÑOZ PINTO SOFIA VICTORIA"
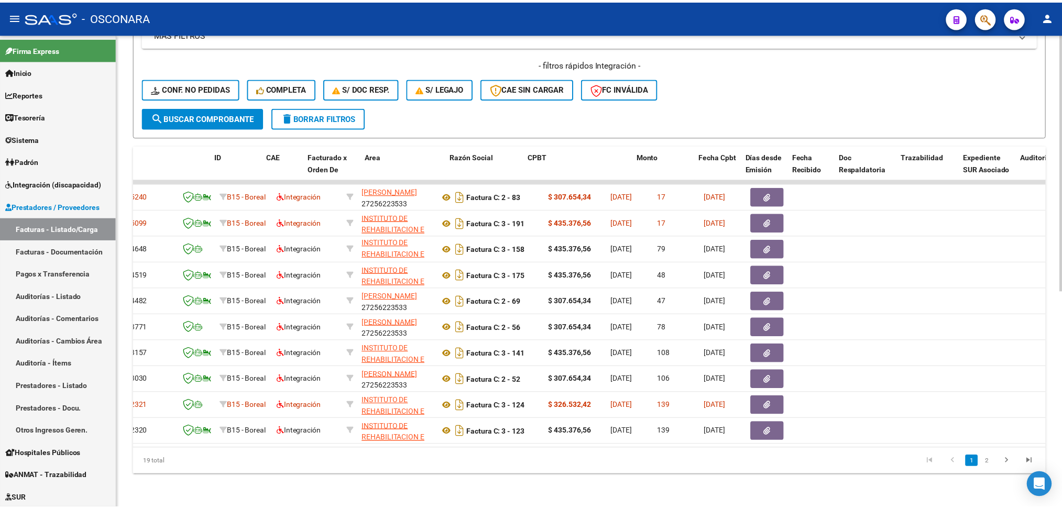
scroll to position [0, 0]
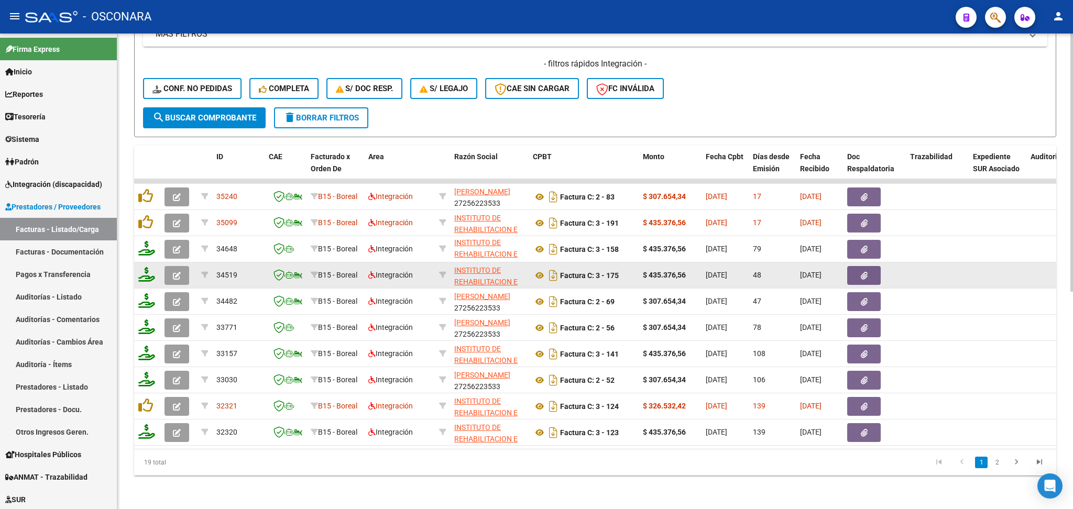
type input "MUÑOZ PINTO SOFIA VICTORIA"
click at [181, 266] on button "button" at bounding box center [177, 275] width 25 height 19
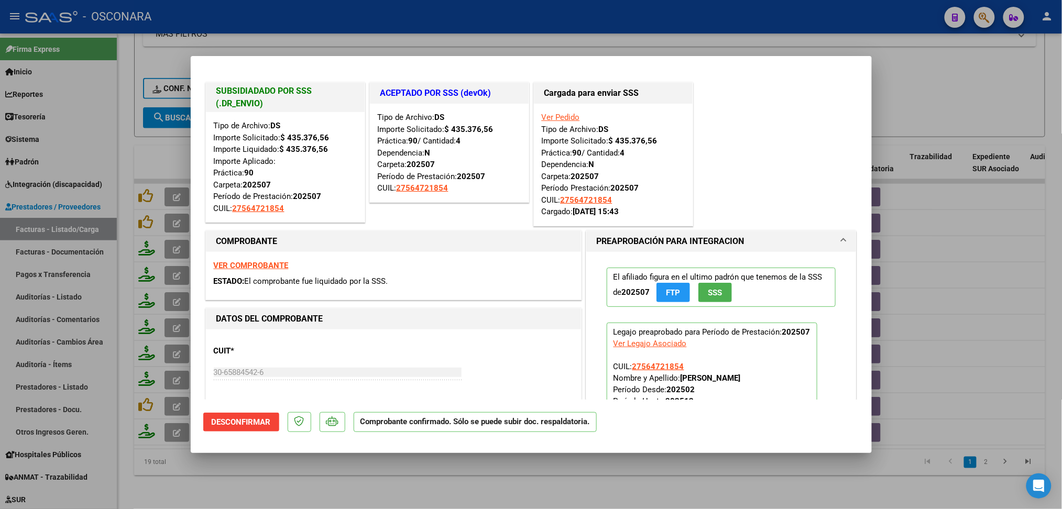
click at [354, 483] on div at bounding box center [531, 254] width 1062 height 509
type input "$ 0,00"
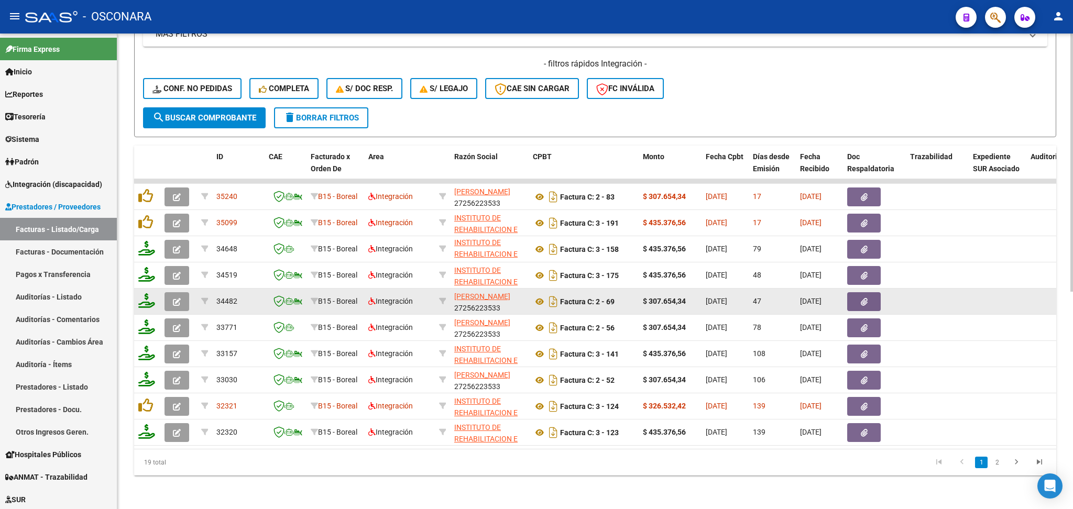
click at [175, 298] on icon "button" at bounding box center [177, 302] width 8 height 8
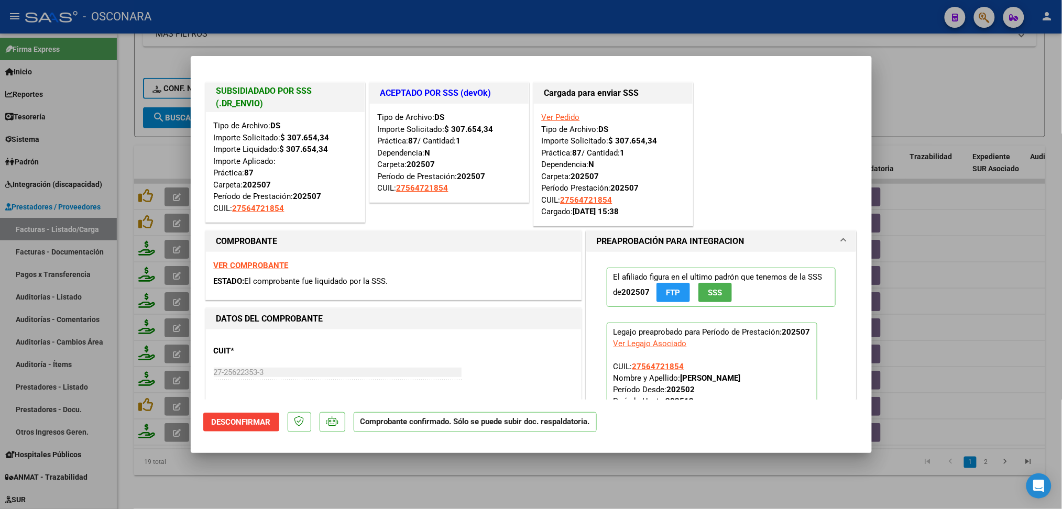
click at [433, 494] on div at bounding box center [531, 254] width 1062 height 509
type input "$ 0,00"
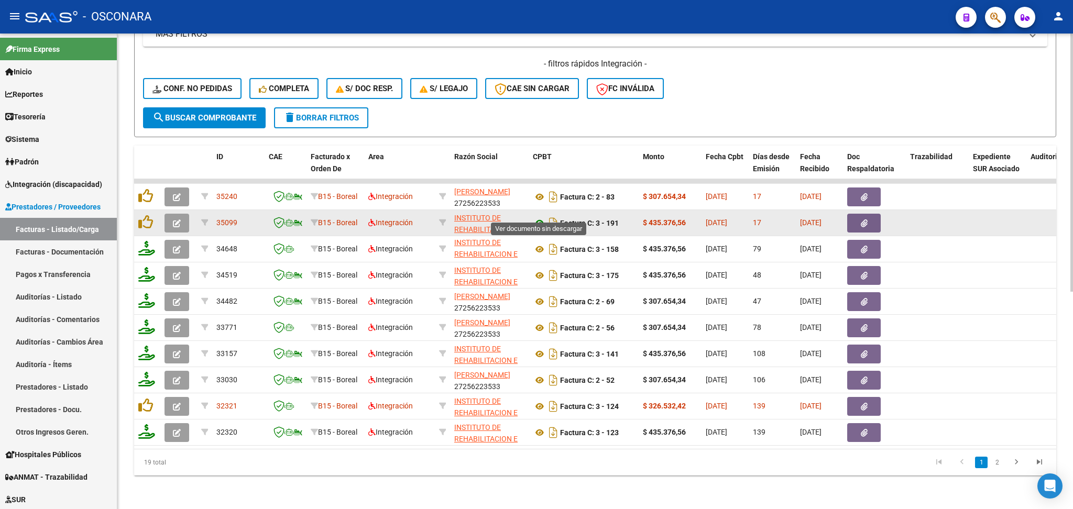
click at [540, 217] on icon at bounding box center [540, 223] width 14 height 13
click at [870, 214] on button "button" at bounding box center [864, 223] width 34 height 19
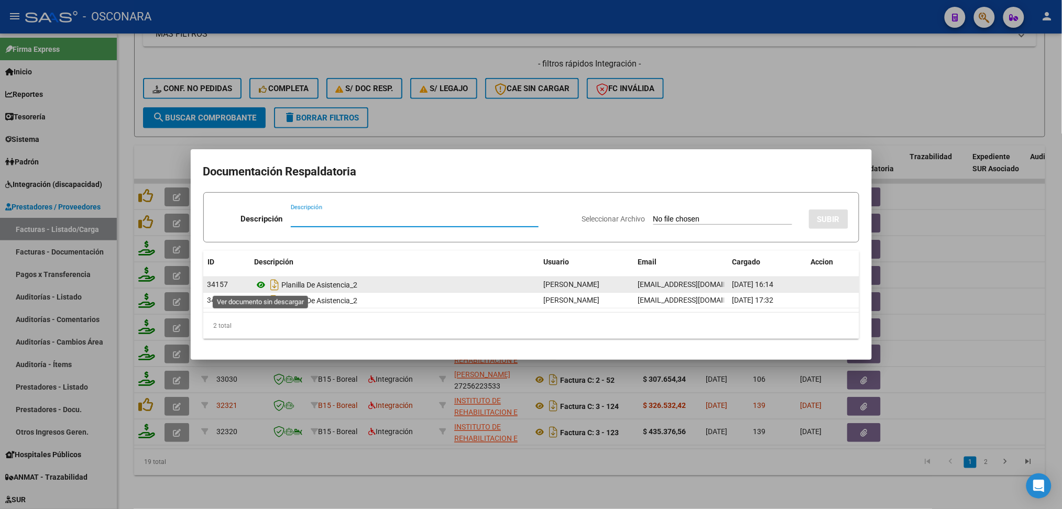
click at [261, 286] on icon at bounding box center [262, 285] width 14 height 13
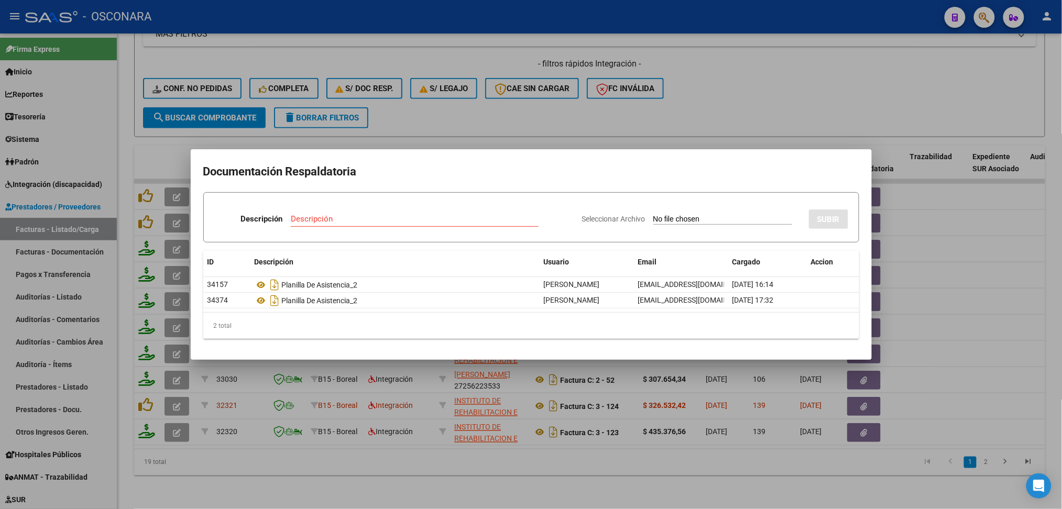
click at [405, 119] on div at bounding box center [531, 254] width 1062 height 509
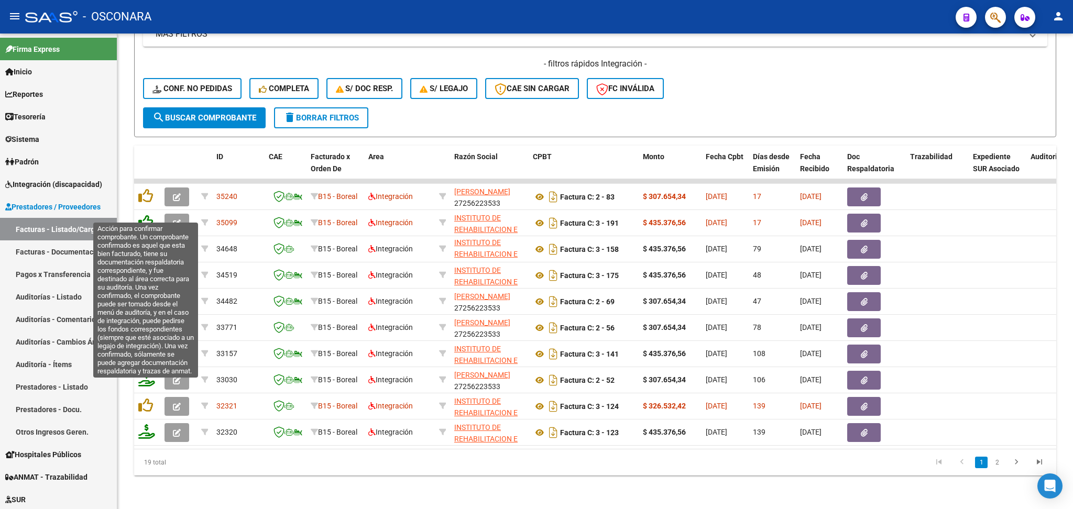
click at [144, 215] on icon at bounding box center [145, 222] width 15 height 15
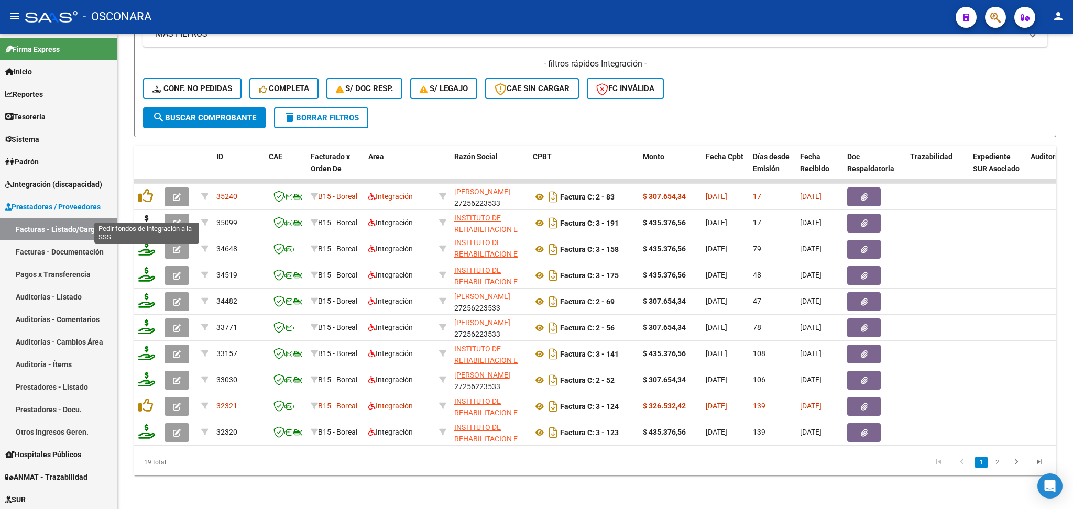
click at [146, 215] on icon at bounding box center [146, 222] width 17 height 15
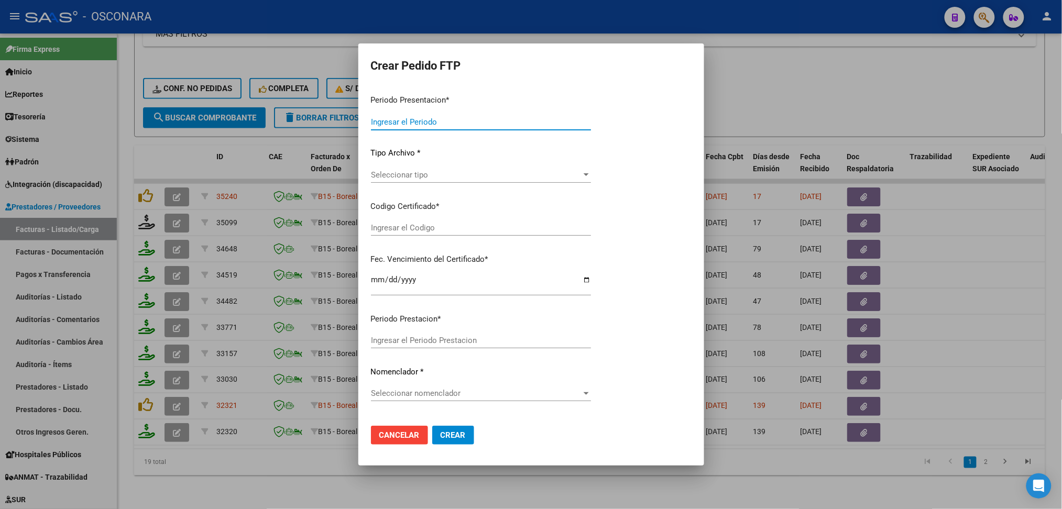
type input "202508"
type input "$ 435.376,56"
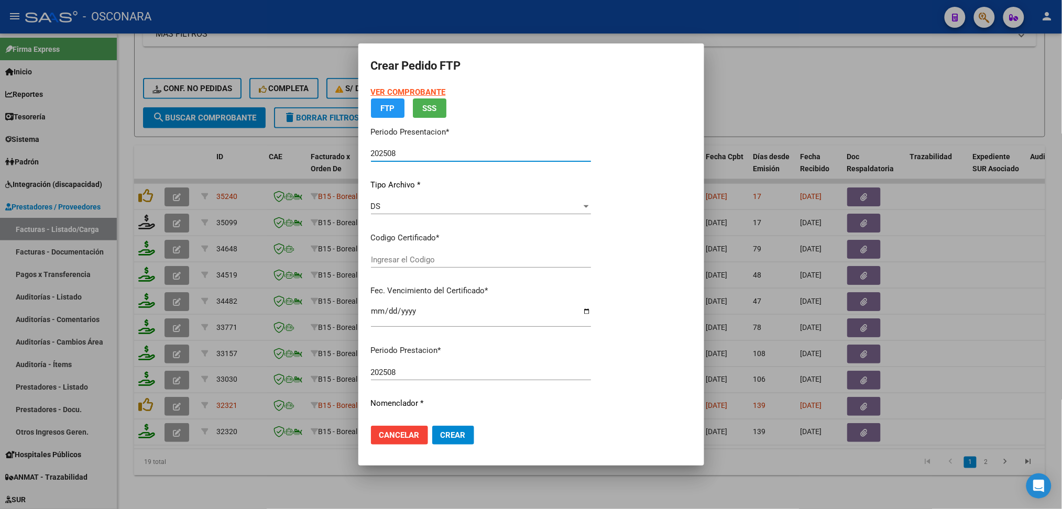
type input "ARG01000564721852024052220270522MEN204"
type input "2027-05-23"
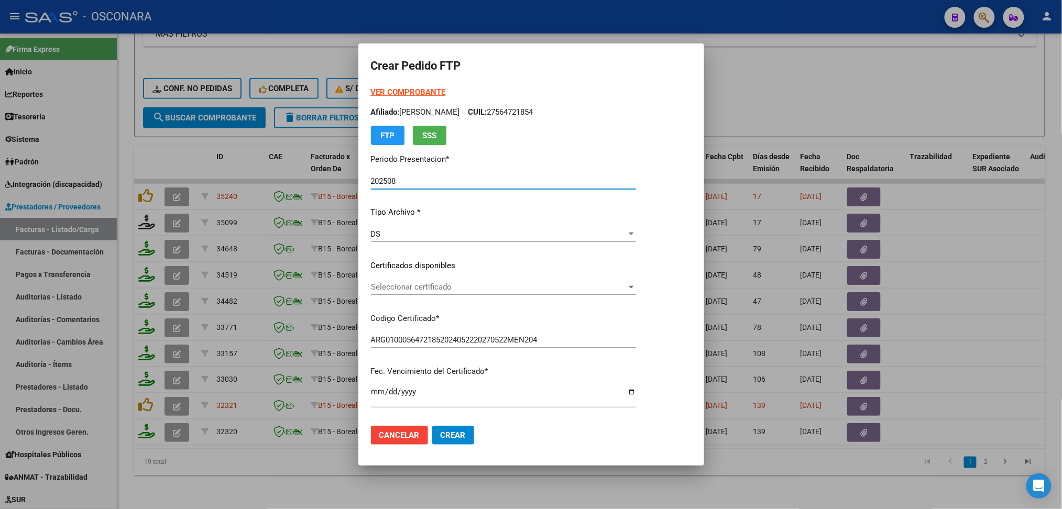
click at [396, 282] on span "Seleccionar certificado" at bounding box center [499, 286] width 256 height 9
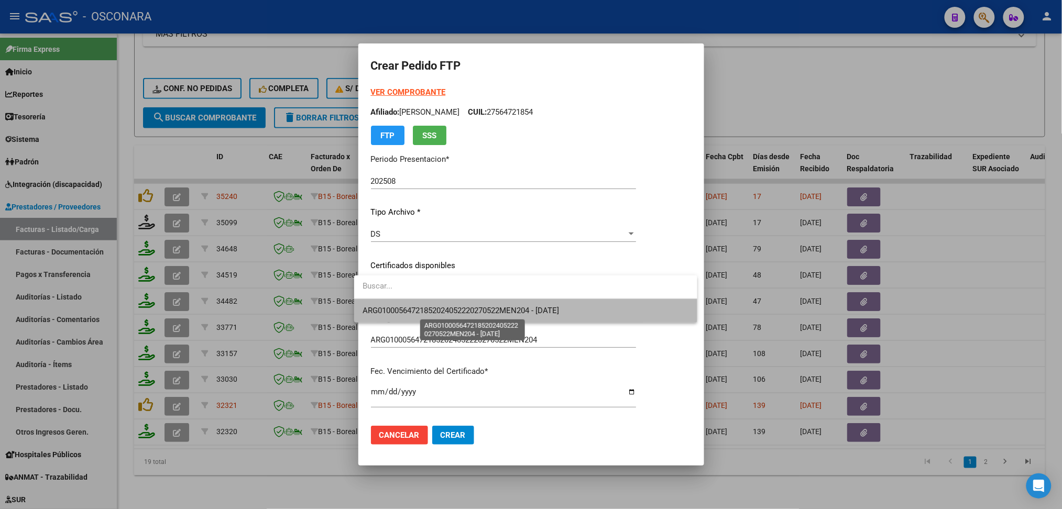
click at [404, 307] on span "ARG01000564721852024052220270522MEN204 - 2027-05-23" at bounding box center [461, 310] width 197 height 9
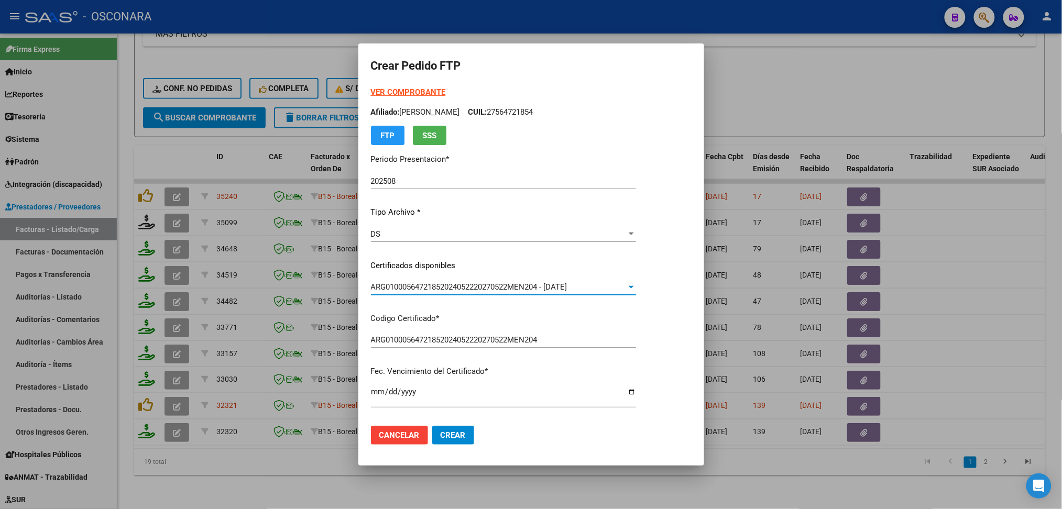
scroll to position [279, 0]
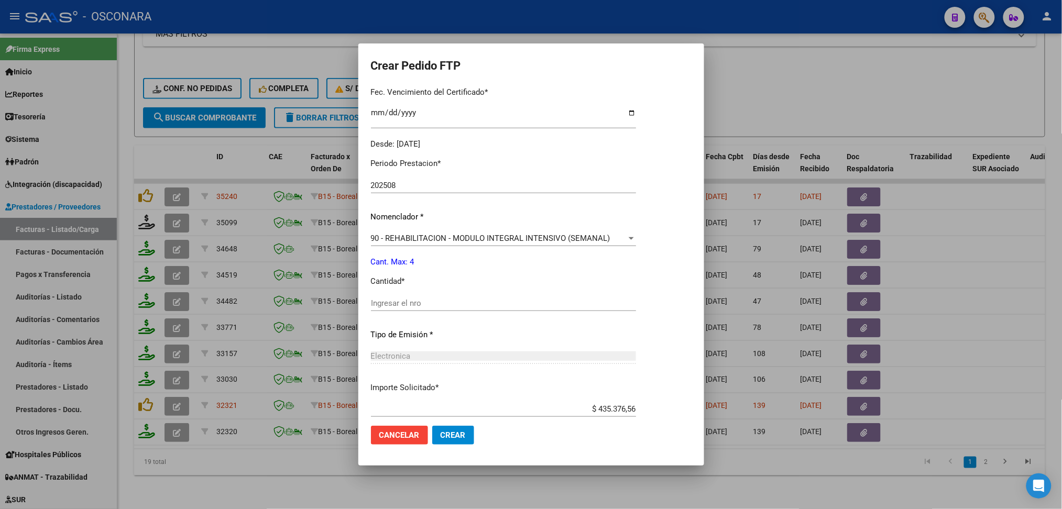
click at [400, 297] on div "Ingresar el nro" at bounding box center [503, 304] width 265 height 16
type input "4"
click at [432, 426] on button "Crear" at bounding box center [453, 435] width 42 height 19
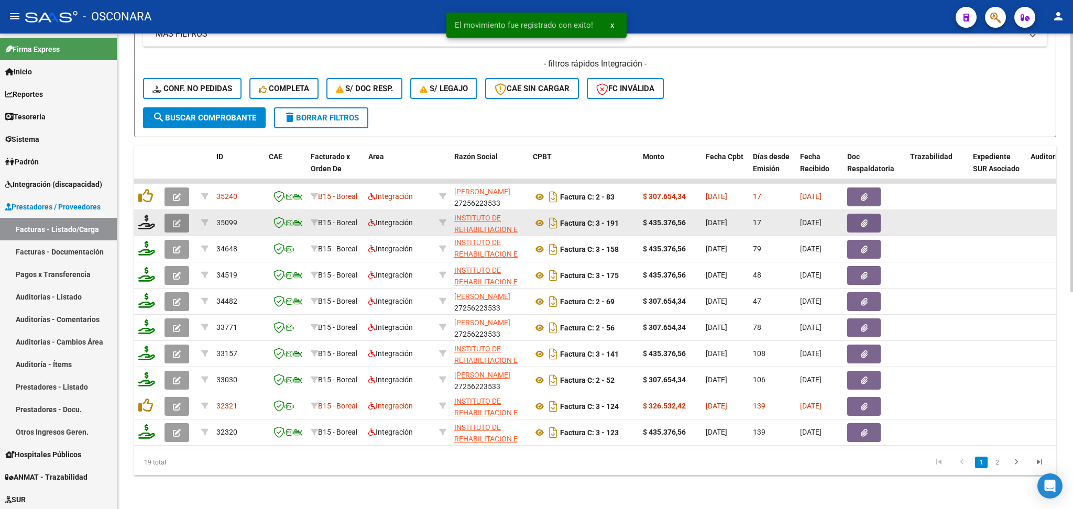
click at [180, 220] on icon "button" at bounding box center [177, 224] width 8 height 8
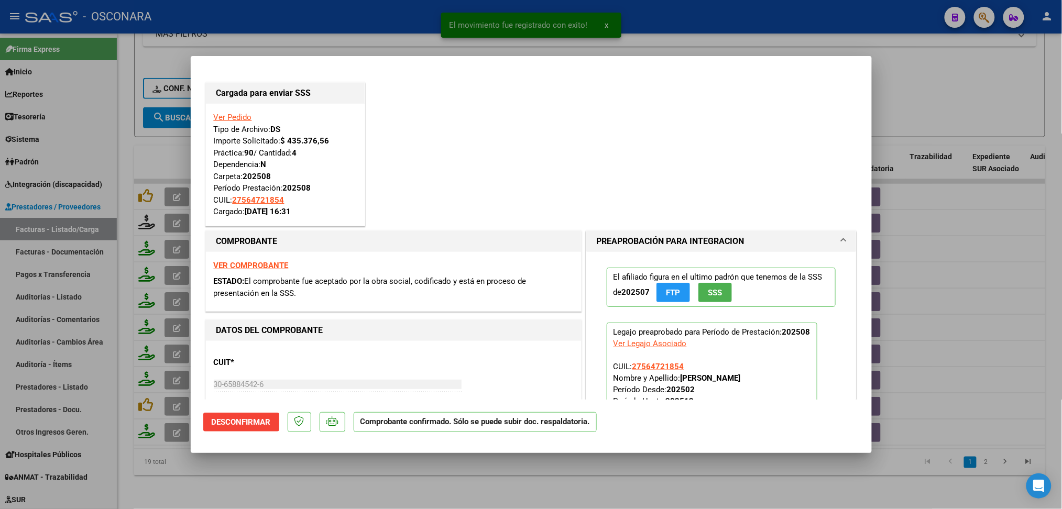
click at [369, 470] on div at bounding box center [531, 254] width 1062 height 509
type input "$ 0,00"
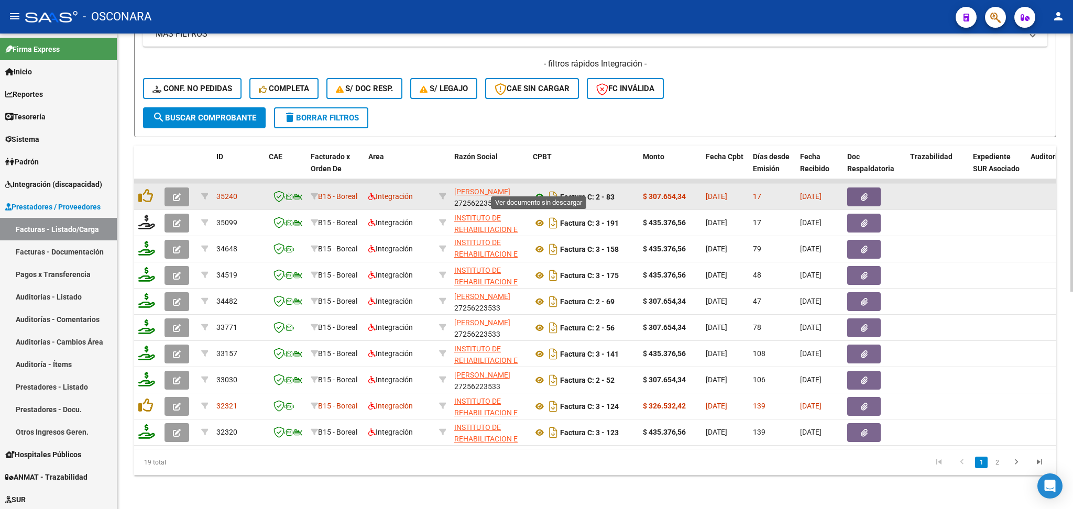
click at [539, 191] on icon at bounding box center [540, 197] width 14 height 13
click at [859, 188] on button "button" at bounding box center [864, 197] width 34 height 19
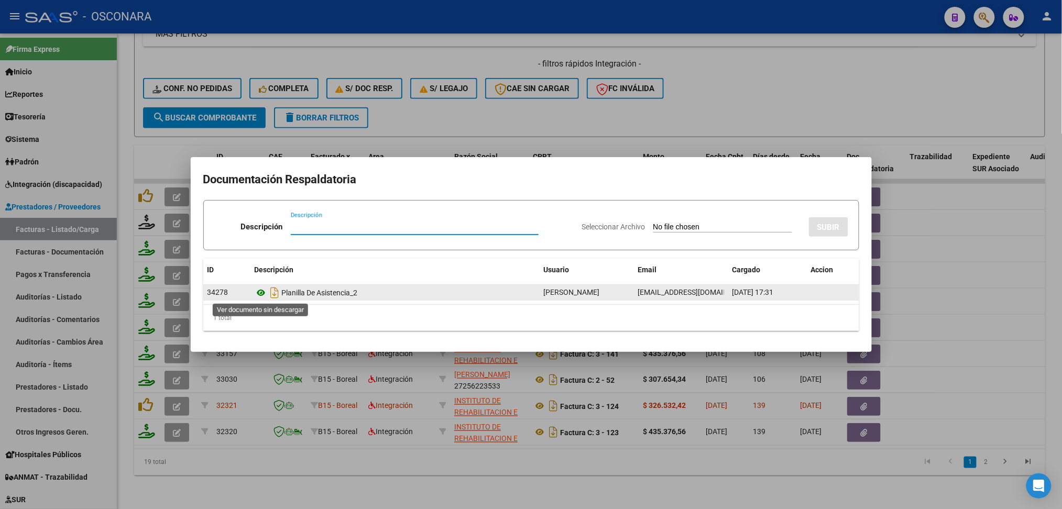
click at [261, 294] on icon at bounding box center [262, 293] width 14 height 13
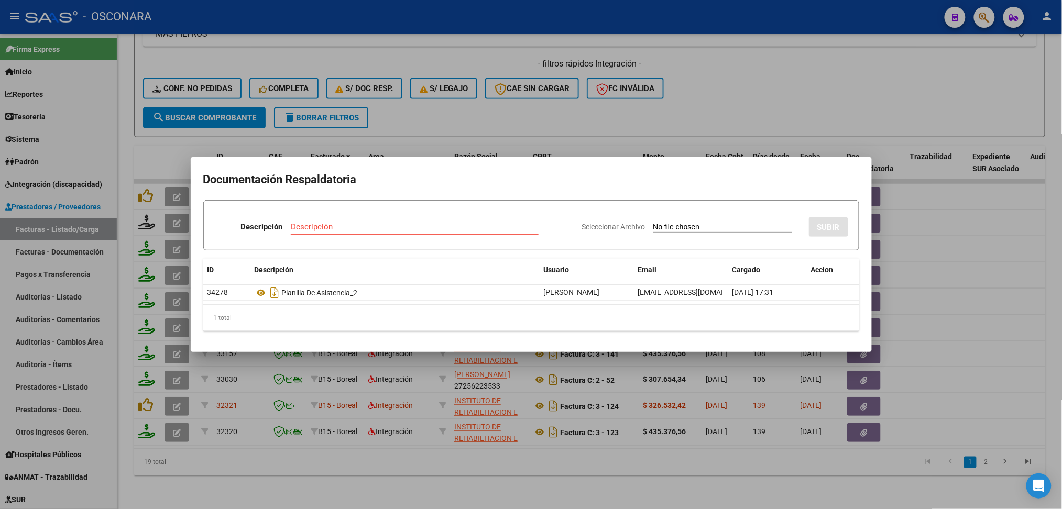
click at [405, 97] on div at bounding box center [531, 254] width 1062 height 509
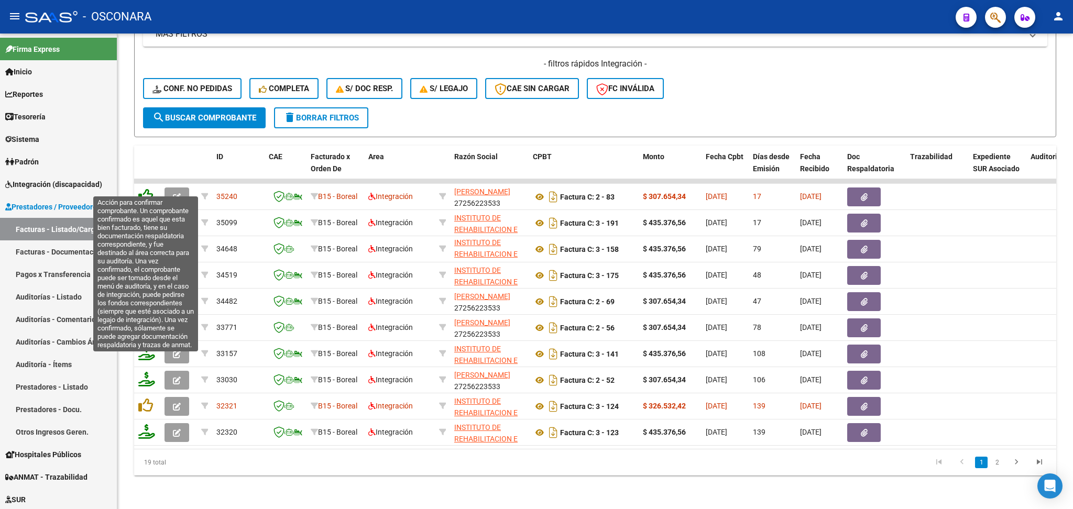
click at [147, 189] on icon at bounding box center [145, 196] width 15 height 15
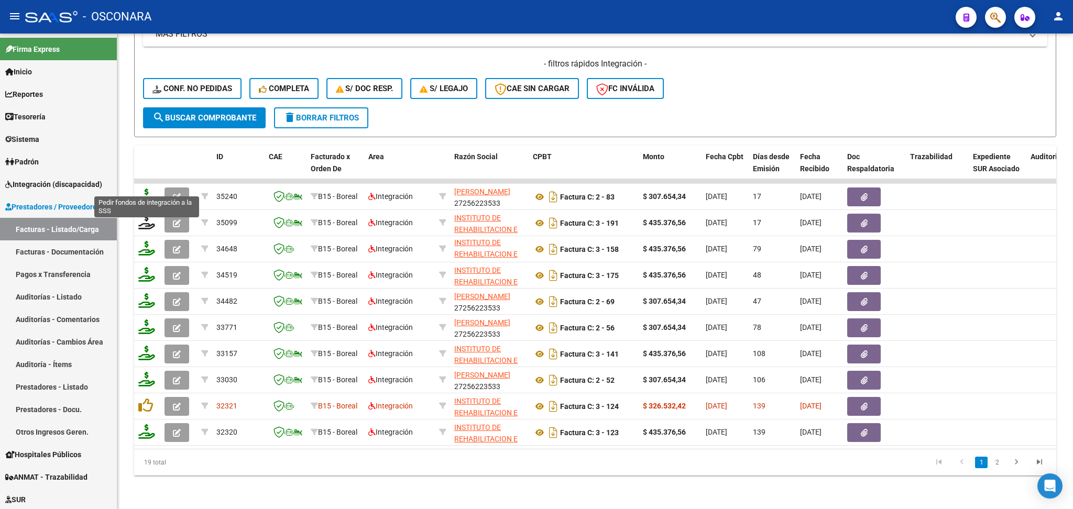
click at [144, 189] on icon at bounding box center [146, 196] width 17 height 15
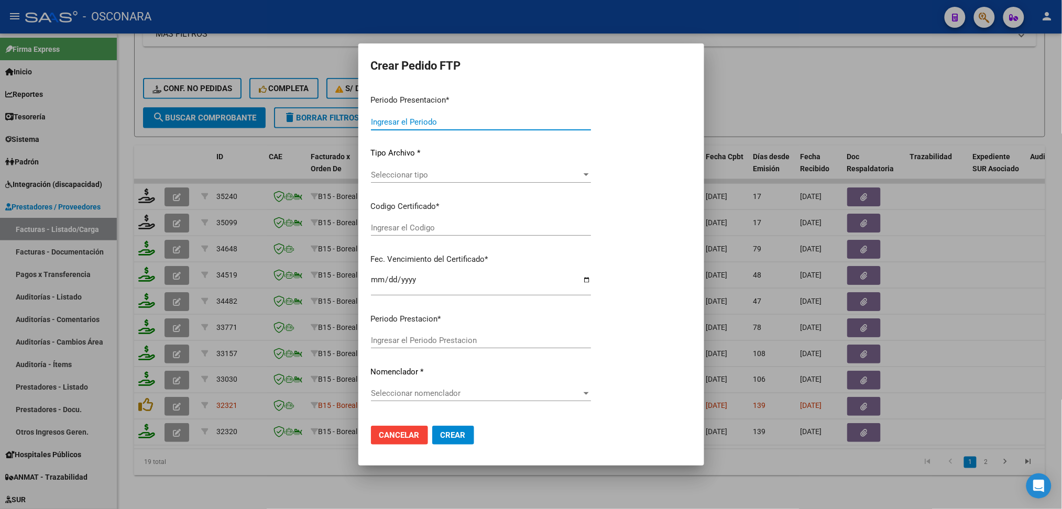
type input "202508"
type input "$ 307.654,34"
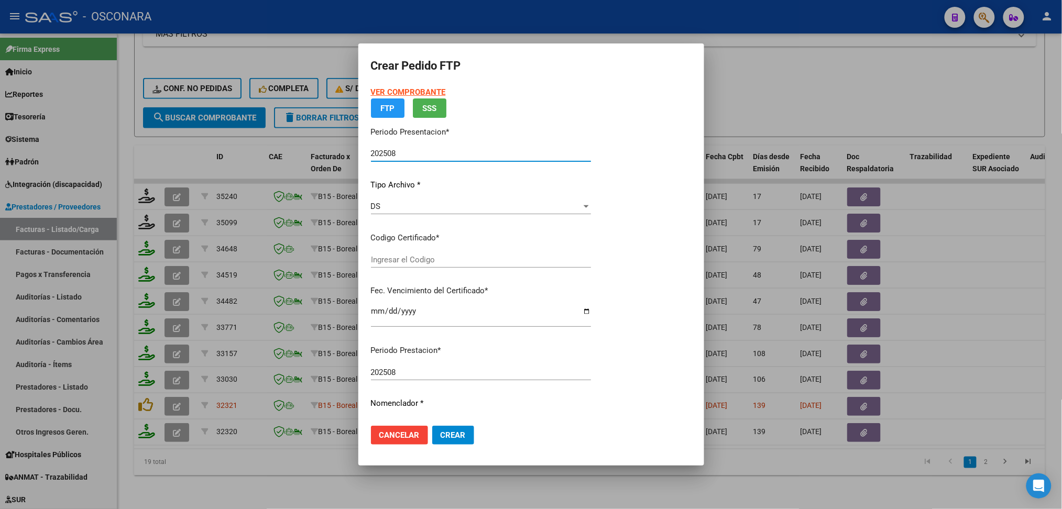
type input "ARG01000564721852024052220270522MEN204"
type input "2027-05-23"
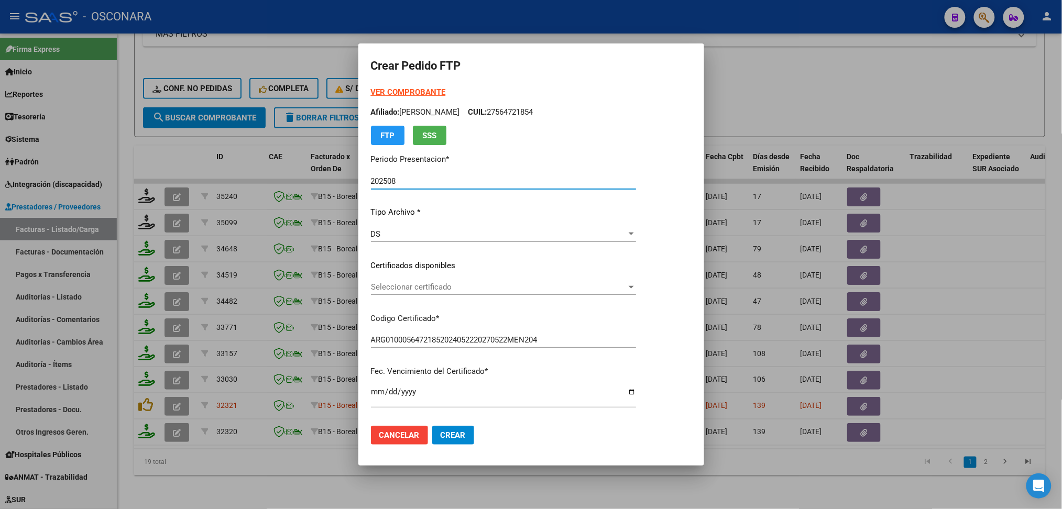
click at [420, 286] on span "Seleccionar certificado" at bounding box center [499, 286] width 256 height 9
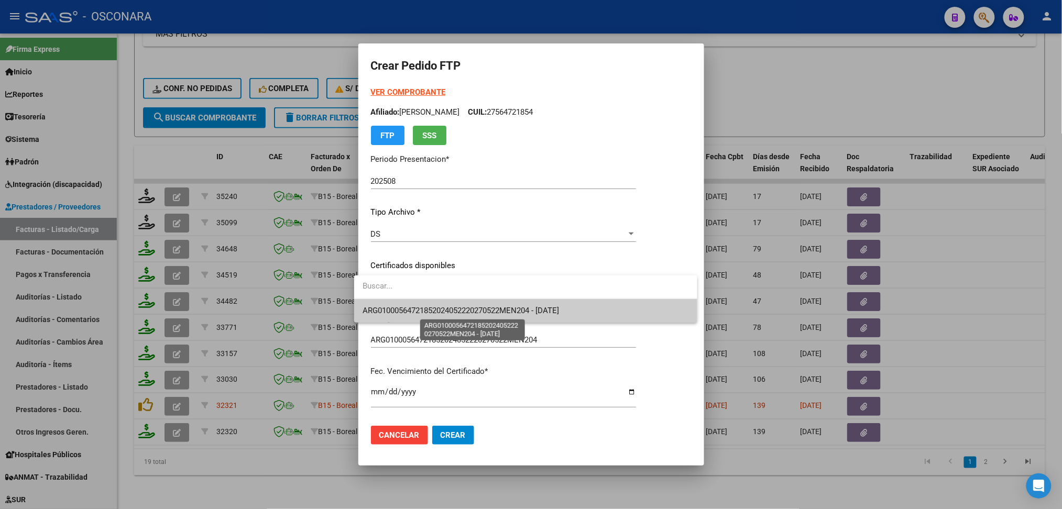
click at [421, 312] on span "ARG01000564721852024052220270522MEN204 - 2027-05-23" at bounding box center [461, 310] width 197 height 9
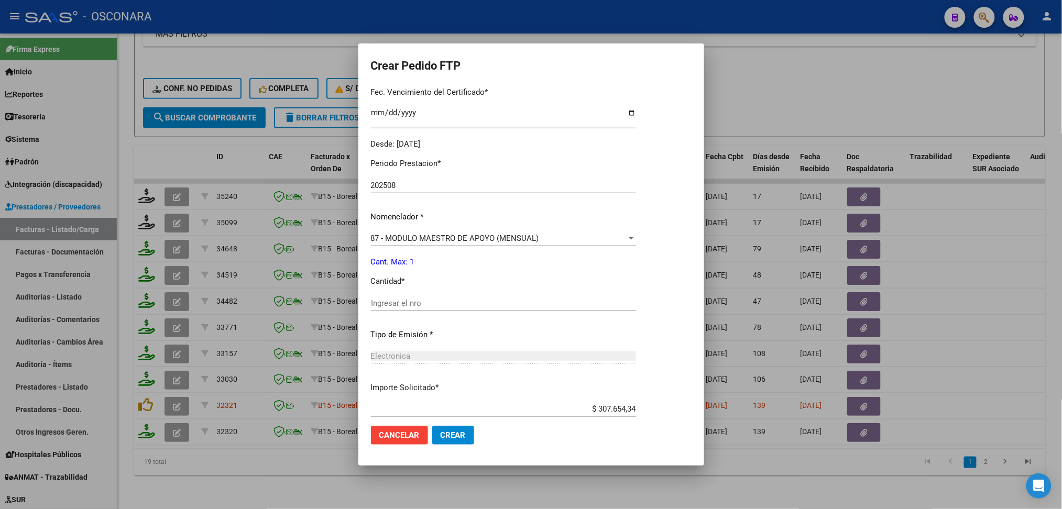
click at [421, 304] on input "Ingresar el nro" at bounding box center [503, 303] width 265 height 9
type input "1"
click at [432, 426] on button "Crear" at bounding box center [453, 435] width 42 height 19
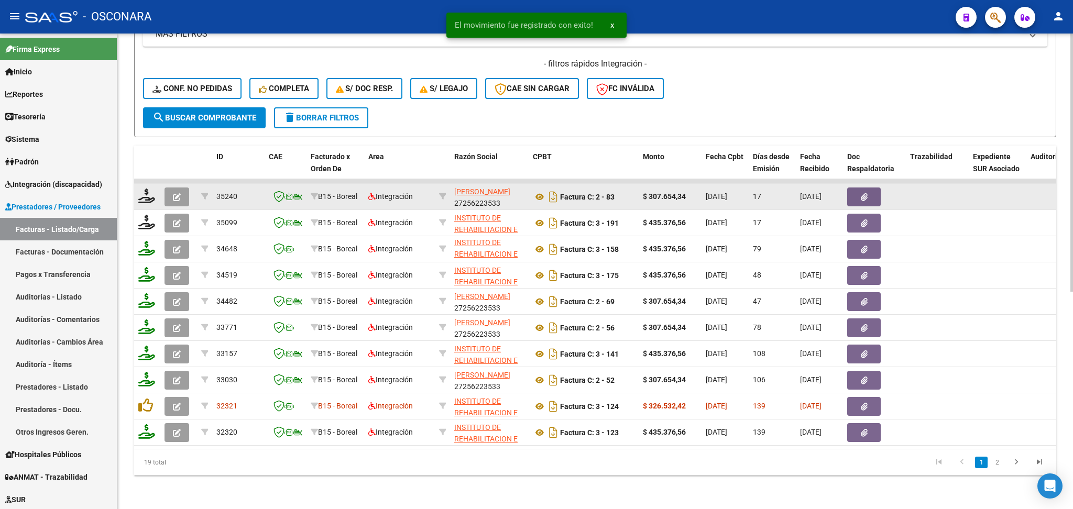
click at [180, 193] on icon "button" at bounding box center [177, 197] width 8 height 8
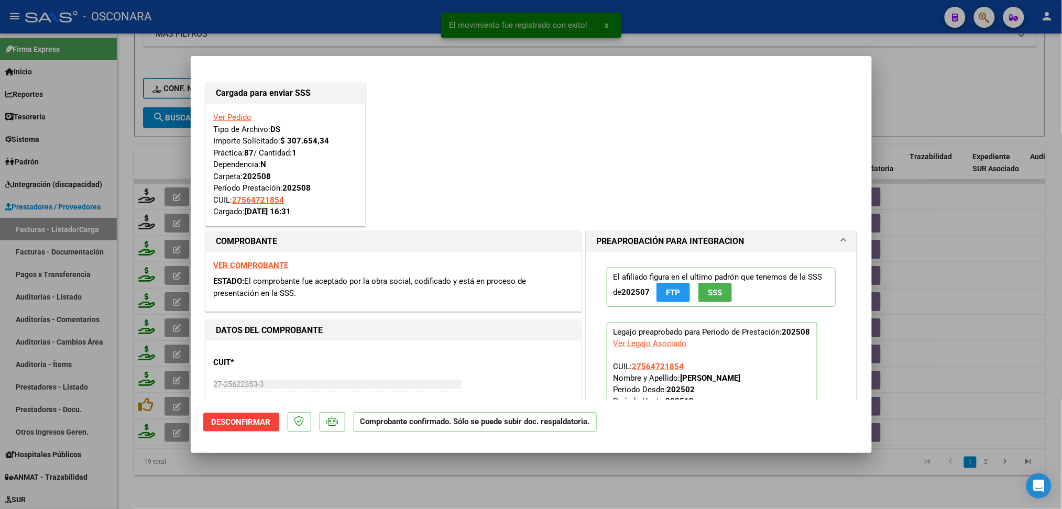
click at [396, 481] on div at bounding box center [531, 254] width 1062 height 509
type input "$ 0,00"
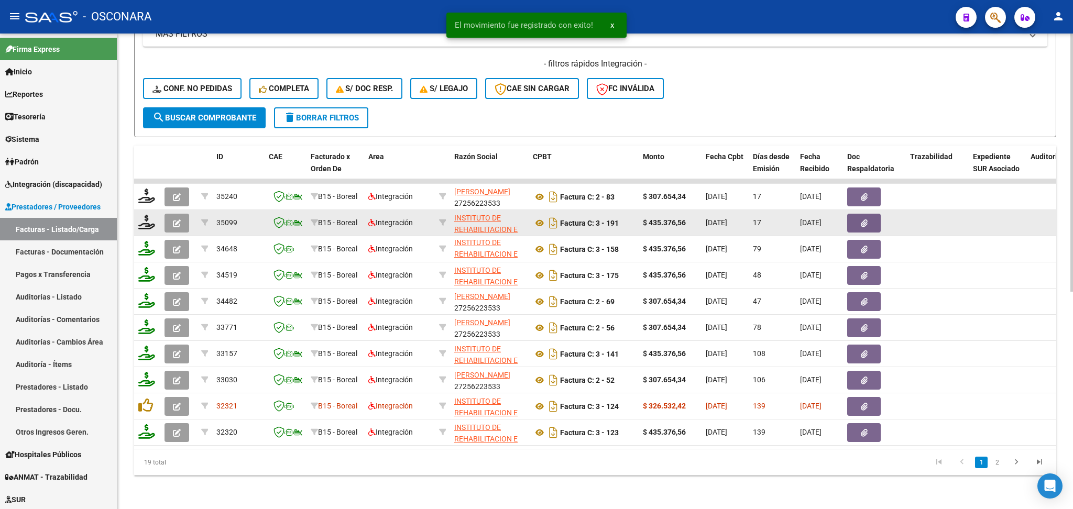
click at [171, 214] on button "button" at bounding box center [177, 223] width 25 height 19
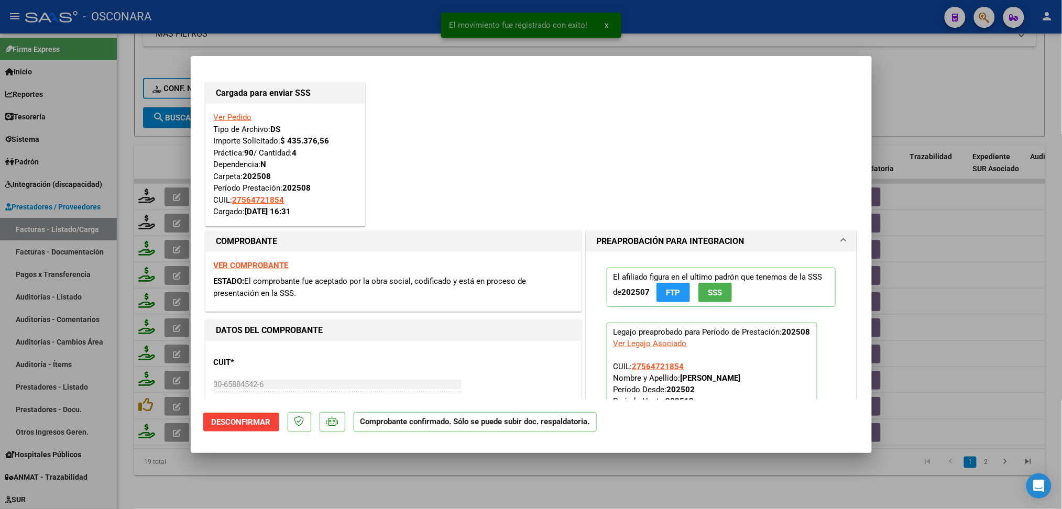
click at [299, 469] on div at bounding box center [531, 254] width 1062 height 509
type input "$ 0,00"
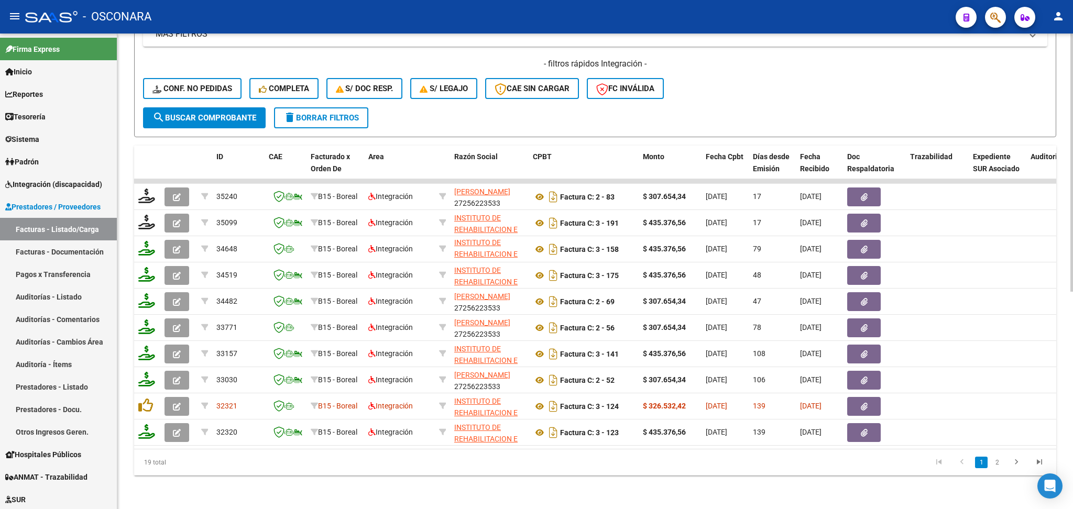
click at [326, 113] on span "delete Borrar Filtros" at bounding box center [320, 117] width 75 height 9
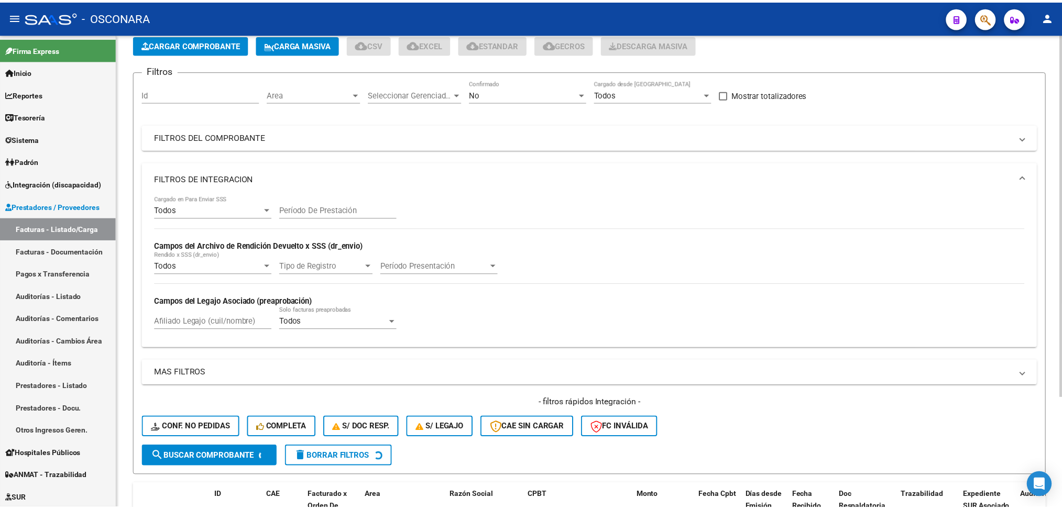
scroll to position [0, 0]
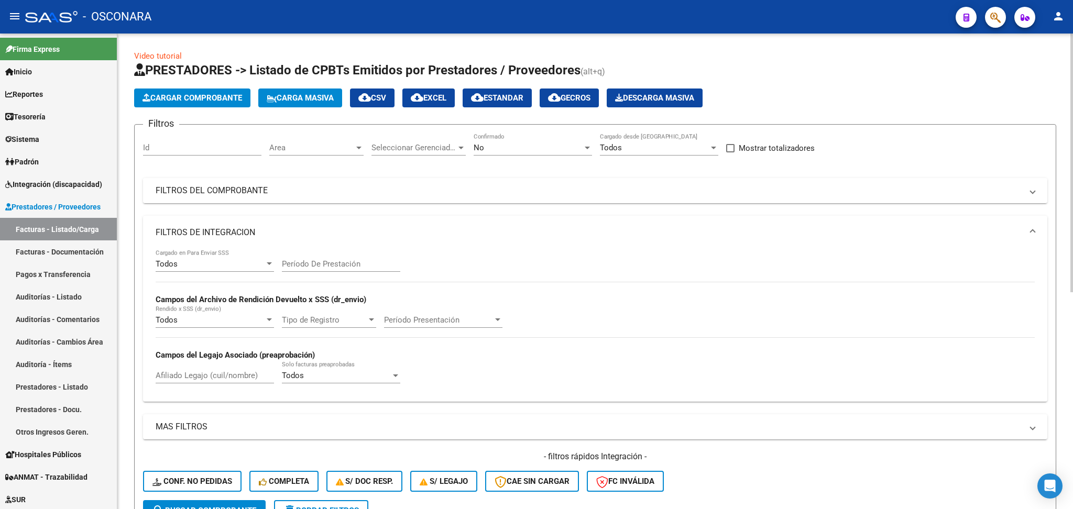
click at [232, 191] on mat-panel-title "FILTROS DEL COMPROBANTE" at bounding box center [589, 191] width 867 height 12
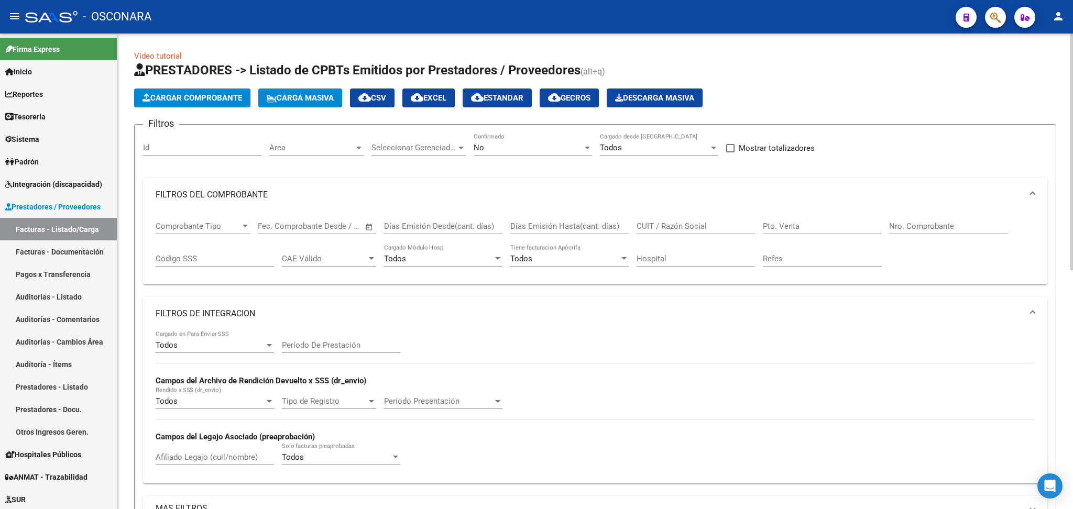
click at [218, 198] on mat-panel-title "FILTROS DEL COMPROBANTE" at bounding box center [589, 195] width 867 height 12
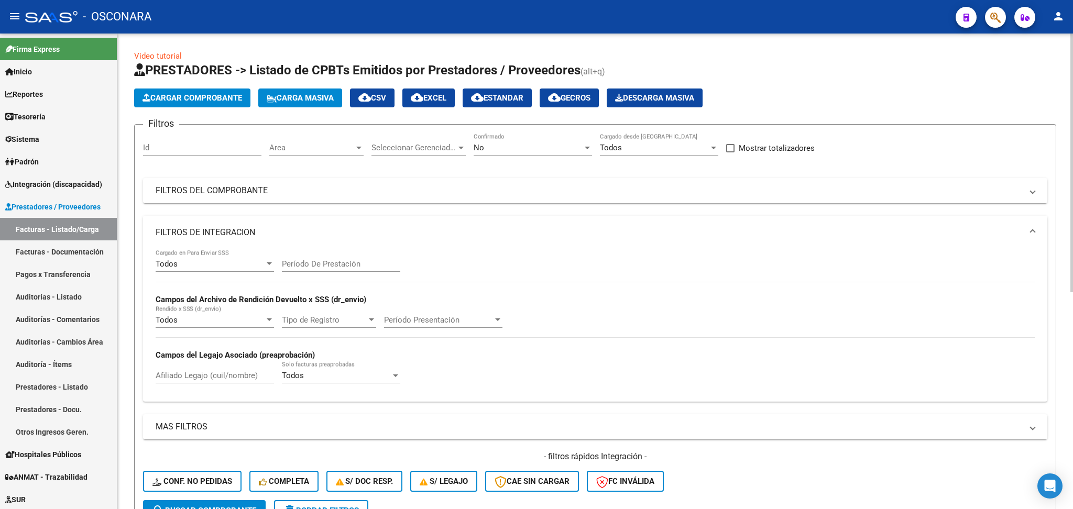
click at [205, 222] on mat-expansion-panel-header "FILTROS DE INTEGRACION" at bounding box center [595, 233] width 904 height 34
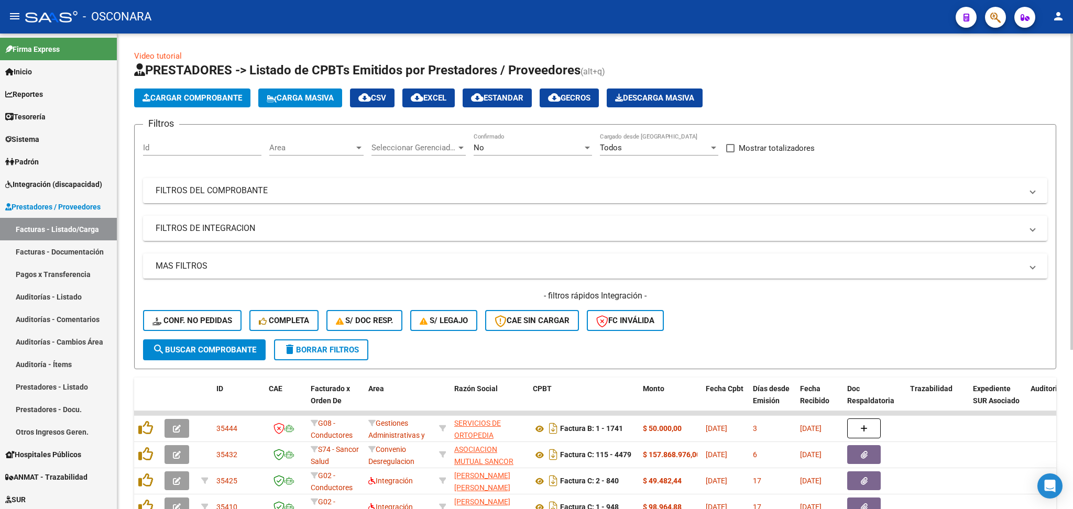
click at [206, 150] on input "Id" at bounding box center [202, 147] width 118 height 9
type input "35113"
click at [224, 341] on button "search Buscar Comprobante" at bounding box center [204, 350] width 123 height 21
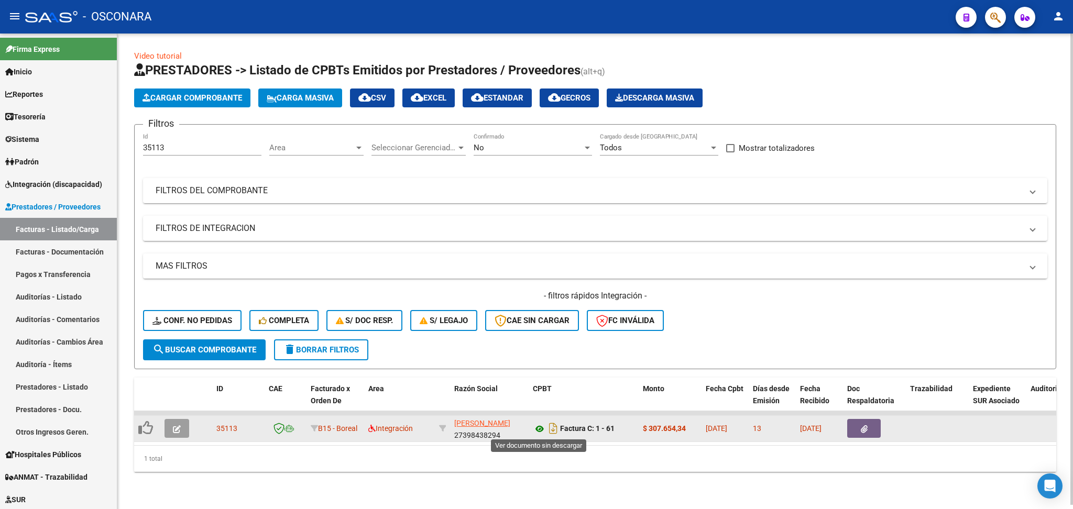
click at [538, 429] on icon at bounding box center [540, 429] width 14 height 13
click at [174, 419] on button "button" at bounding box center [177, 428] width 25 height 19
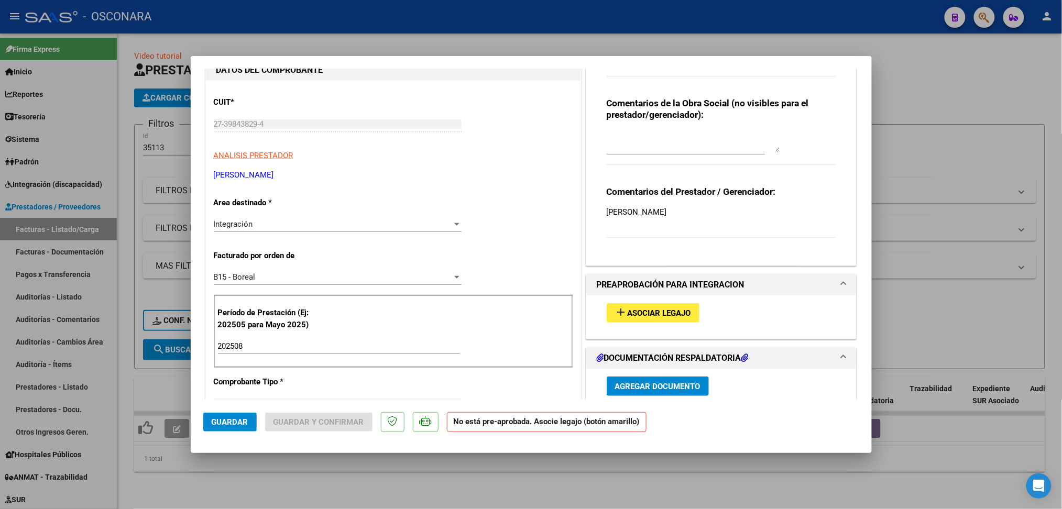
scroll to position [210, 0]
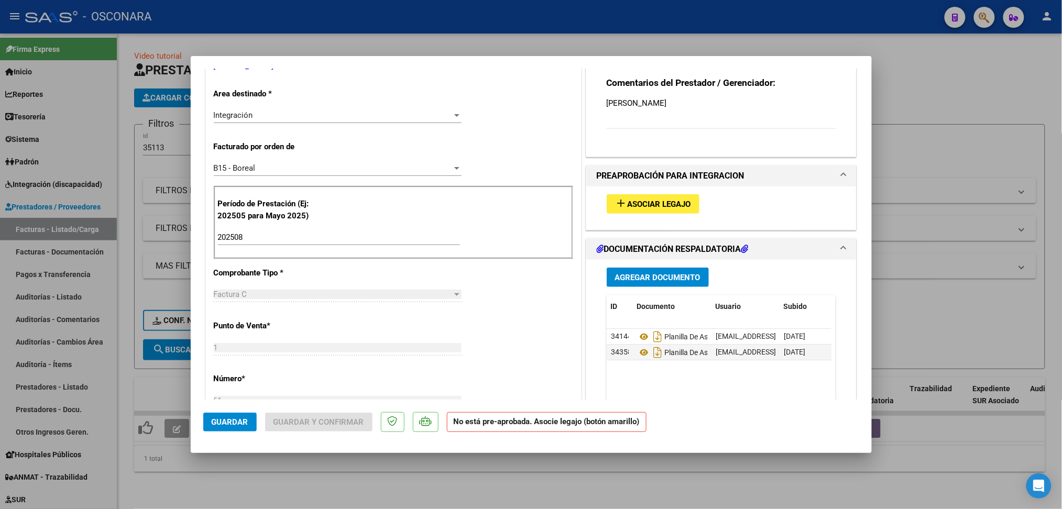
click at [645, 203] on span "Asociar Legajo" at bounding box center [659, 204] width 63 height 9
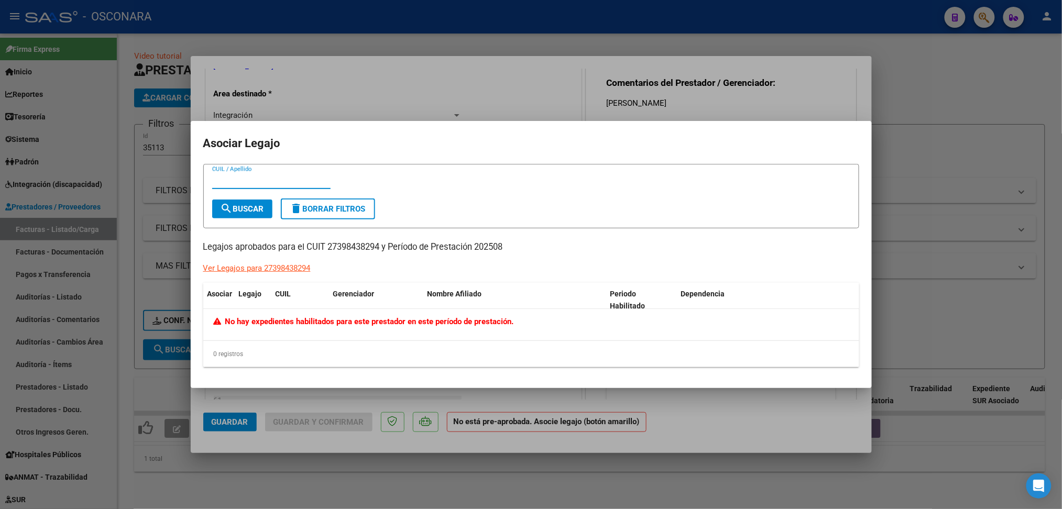
click at [663, 77] on div at bounding box center [531, 254] width 1062 height 509
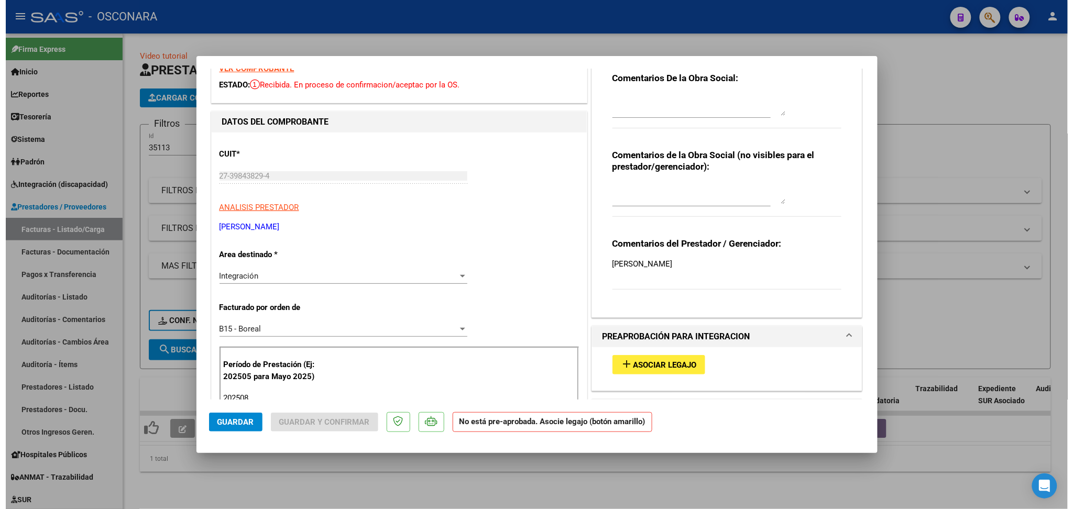
scroll to position [0, 0]
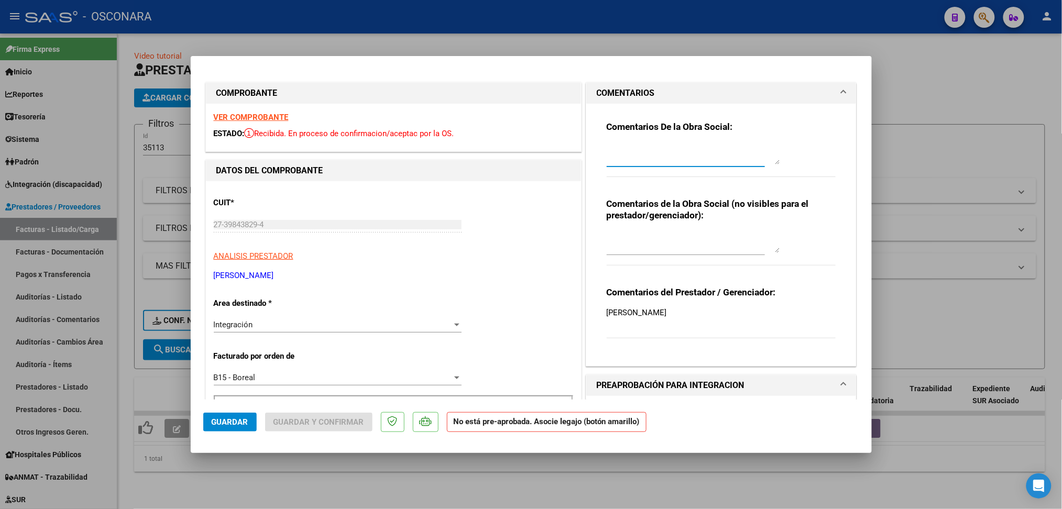
click at [656, 149] on textarea at bounding box center [693, 154] width 173 height 21
drag, startPoint x: 710, startPoint y: 147, endPoint x: 572, endPoint y: 150, distance: 137.3
type textarea "18/9 no hay legajo habilitado"
click at [224, 426] on span "Guardar" at bounding box center [230, 422] width 37 height 9
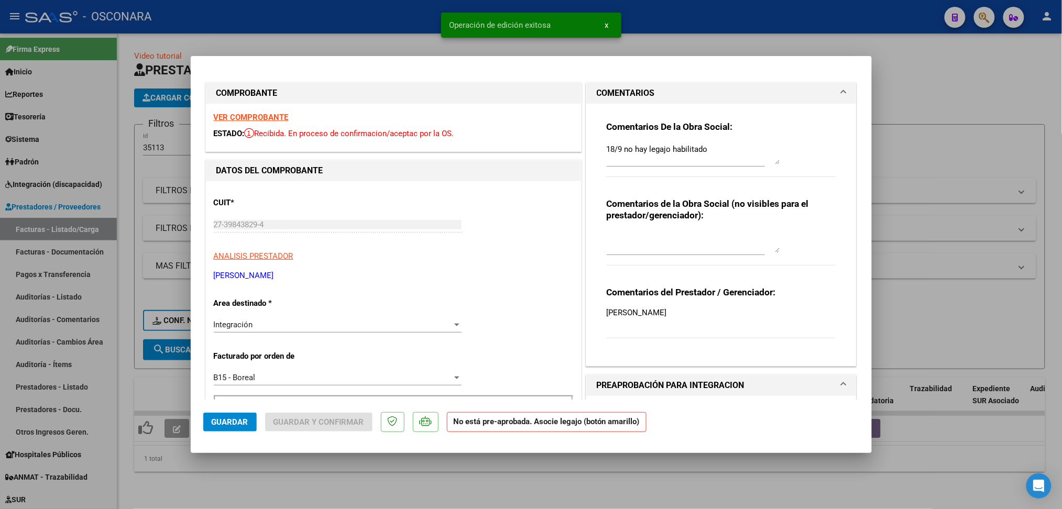
click at [316, 485] on div at bounding box center [531, 254] width 1062 height 509
type input "$ 0,00"
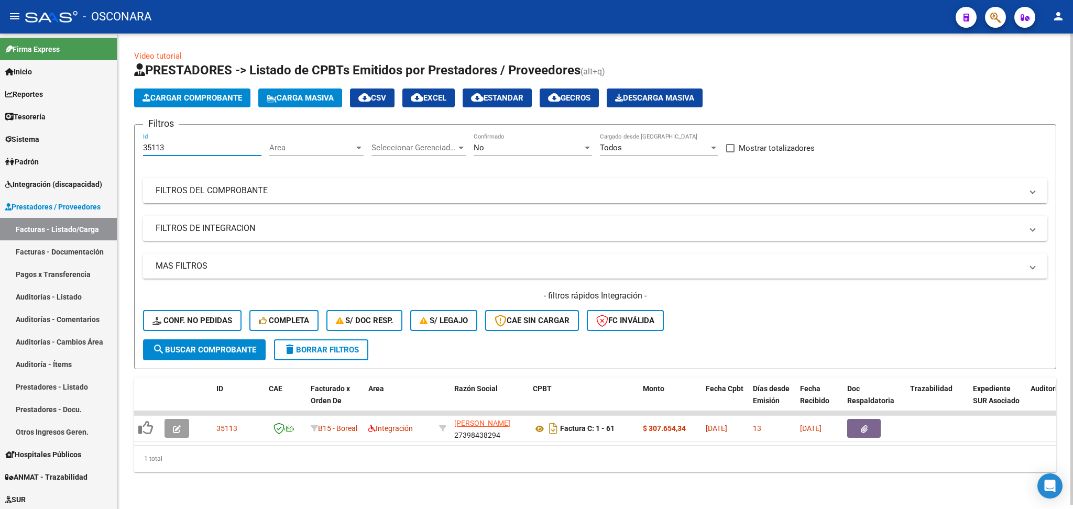
drag, startPoint x: 158, startPoint y: 146, endPoint x: 199, endPoint y: 146, distance: 40.9
click at [199, 146] on input "35113" at bounding box center [202, 147] width 118 height 9
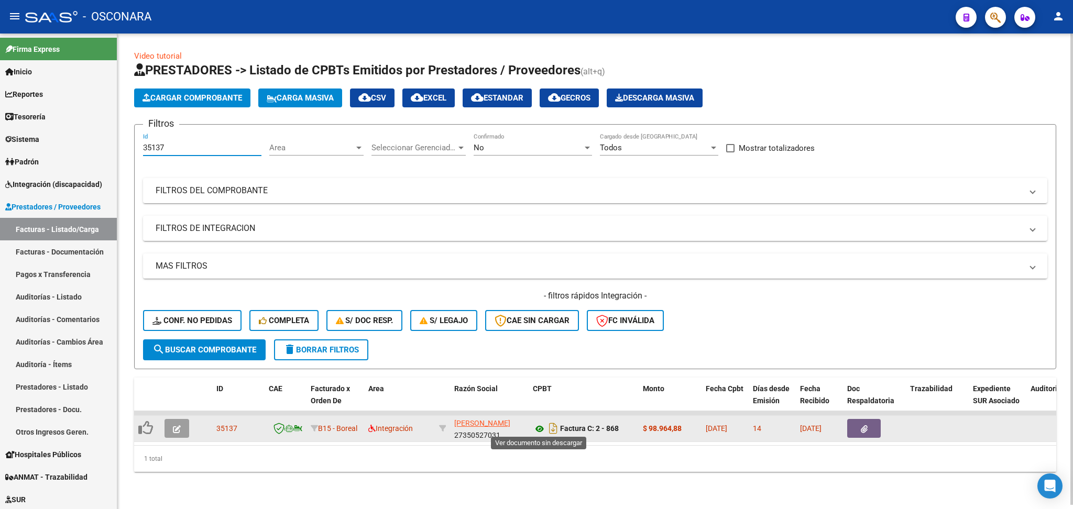
click at [535, 428] on icon at bounding box center [540, 429] width 14 height 13
click at [179, 429] on icon "button" at bounding box center [177, 429] width 8 height 8
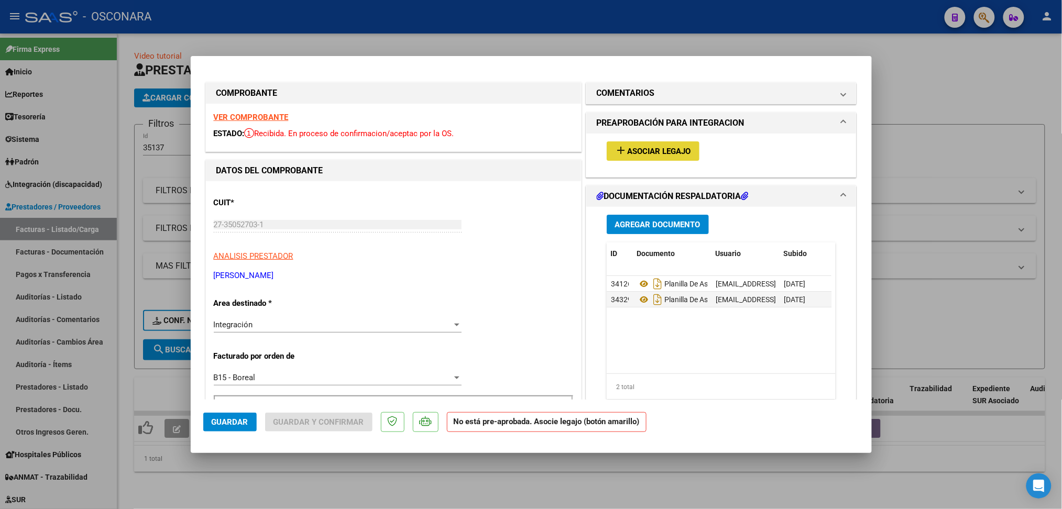
click at [650, 145] on button "add Asociar Legajo" at bounding box center [653, 150] width 93 height 19
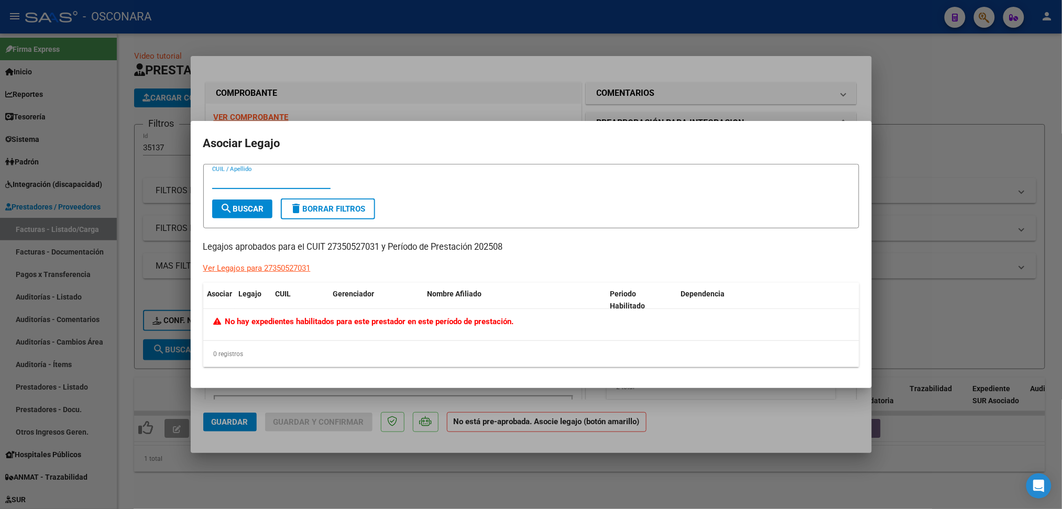
click at [651, 115] on div at bounding box center [531, 254] width 1062 height 509
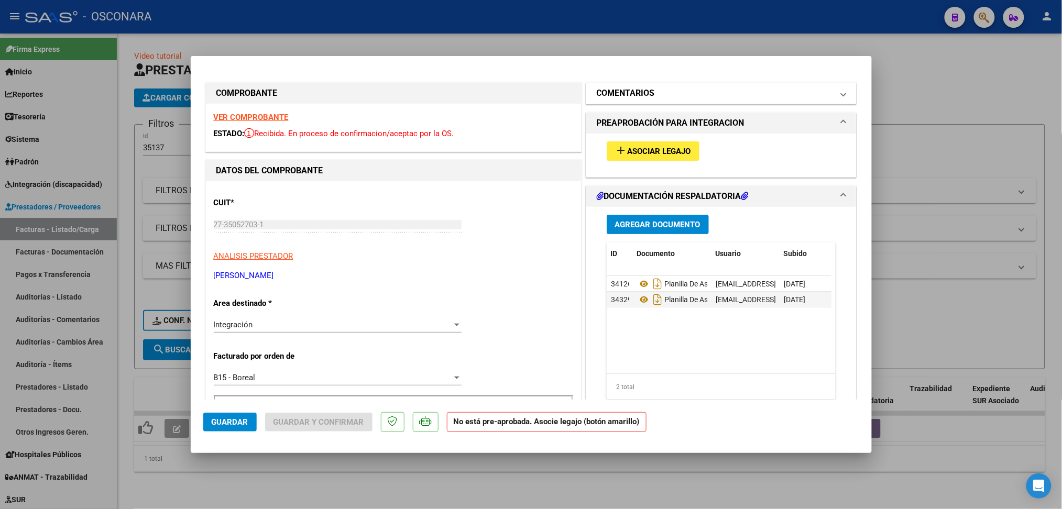
click at [651, 92] on mat-panel-title "COMENTARIOS" at bounding box center [715, 93] width 237 height 13
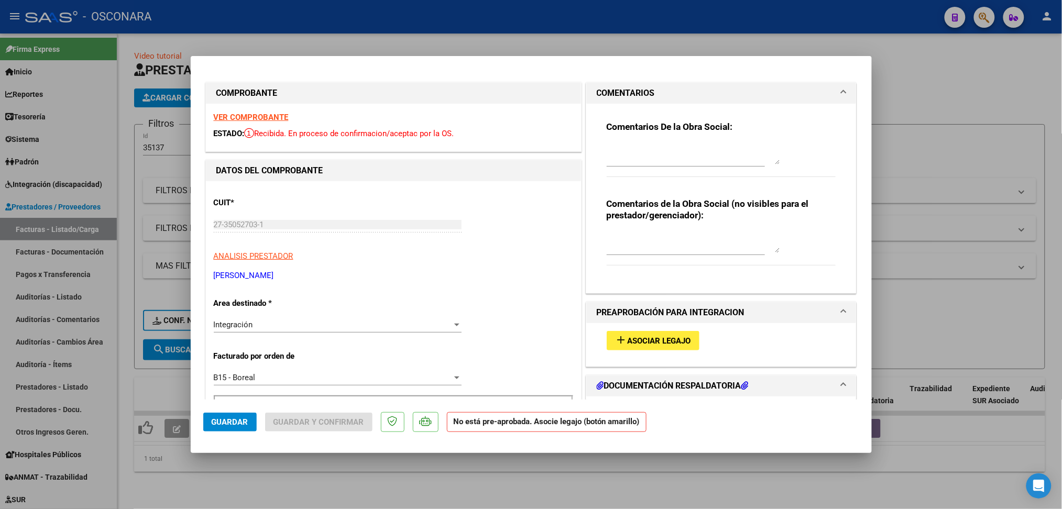
click at [632, 148] on textarea at bounding box center [693, 154] width 173 height 21
paste textarea "18/9 no hay legajo habilitado"
click at [222, 427] on span "Guardar" at bounding box center [230, 422] width 37 height 9
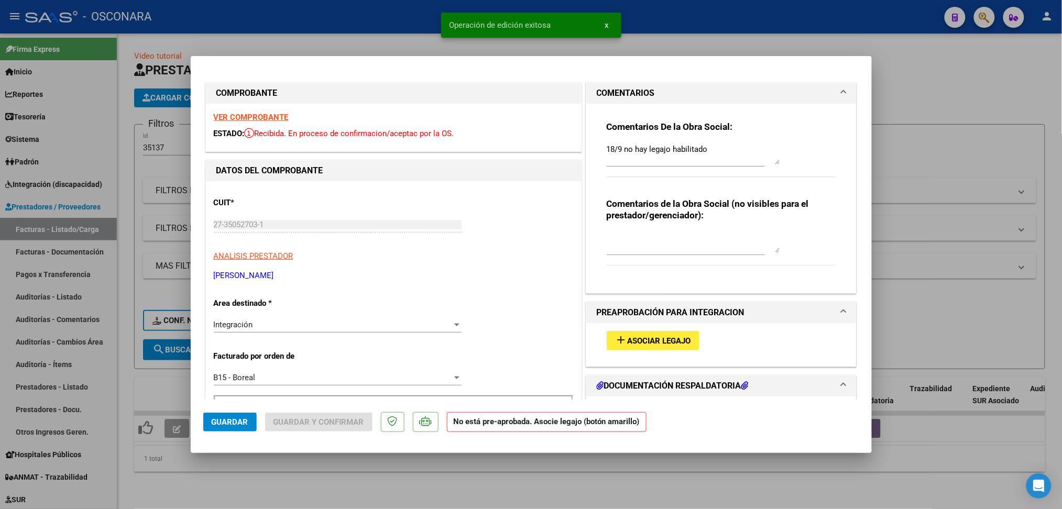
click at [318, 486] on div at bounding box center [531, 254] width 1062 height 509
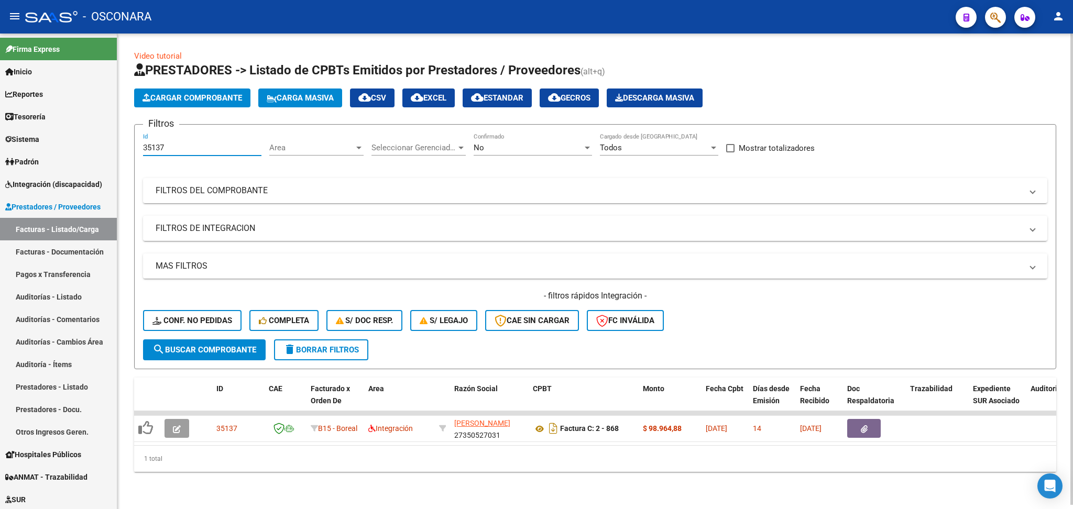
drag, startPoint x: 157, startPoint y: 143, endPoint x: 185, endPoint y: 143, distance: 28.3
click at [187, 143] on input "35137" at bounding box center [202, 147] width 118 height 9
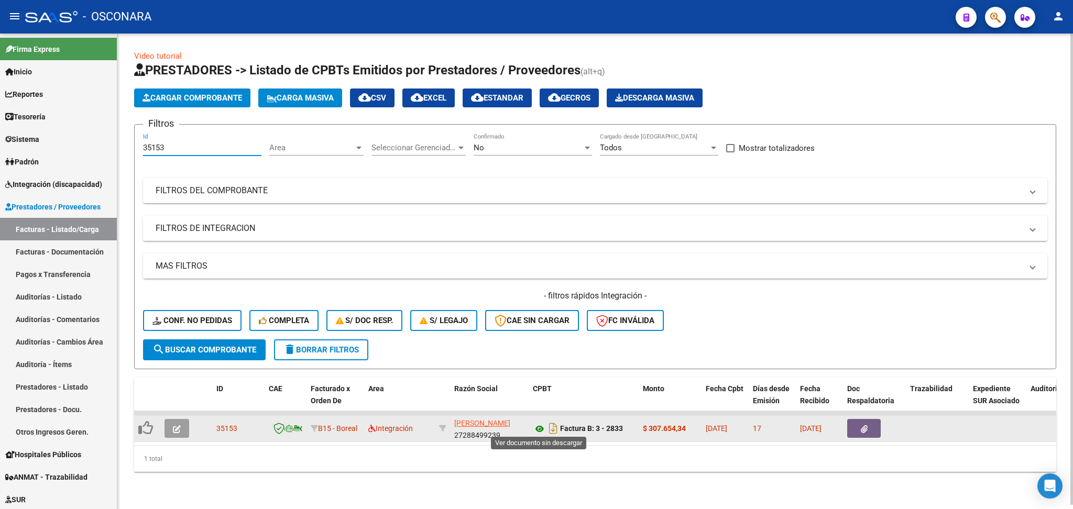
click at [533, 428] on icon at bounding box center [540, 429] width 14 height 13
click at [174, 428] on icon "button" at bounding box center [177, 429] width 8 height 8
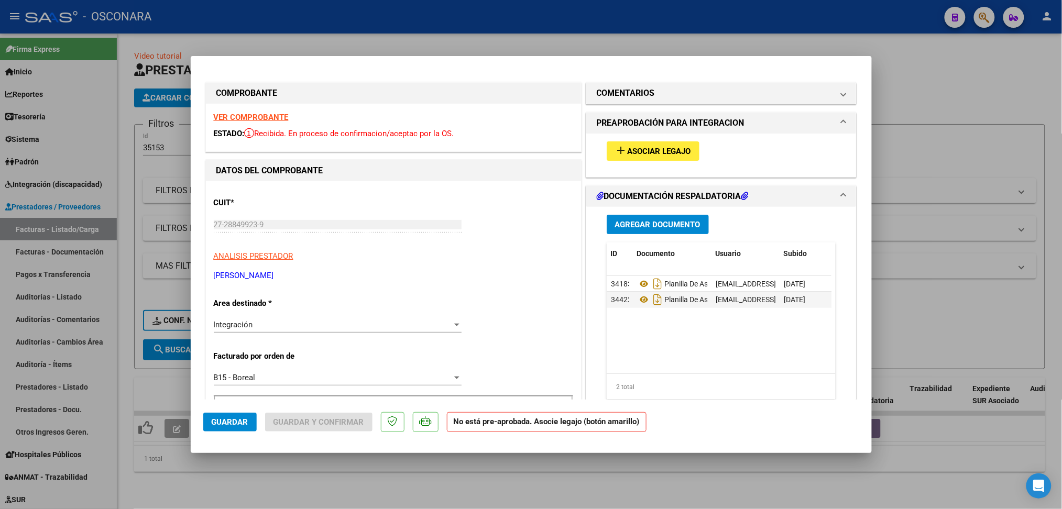
click at [650, 150] on span "Asociar Legajo" at bounding box center [659, 151] width 63 height 9
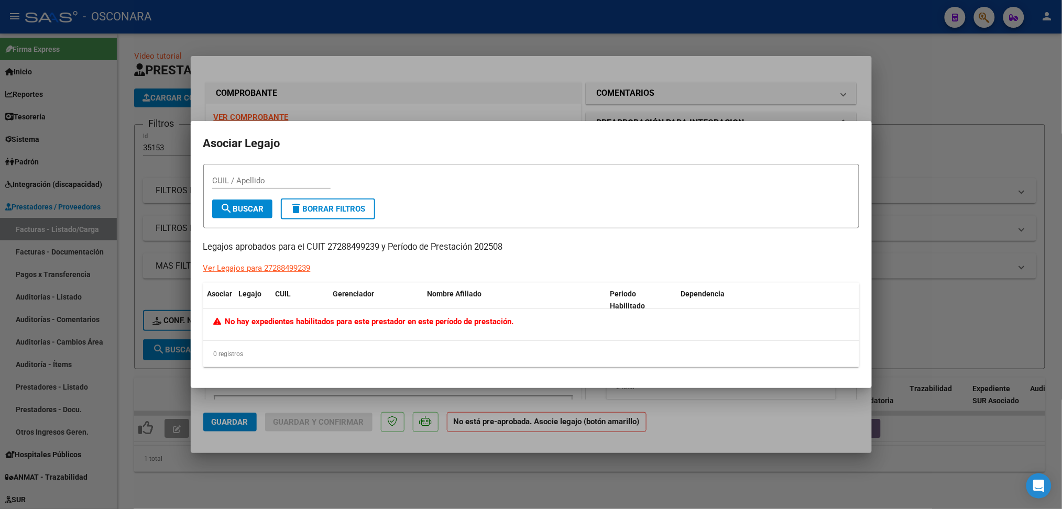
click at [649, 96] on div at bounding box center [531, 254] width 1062 height 509
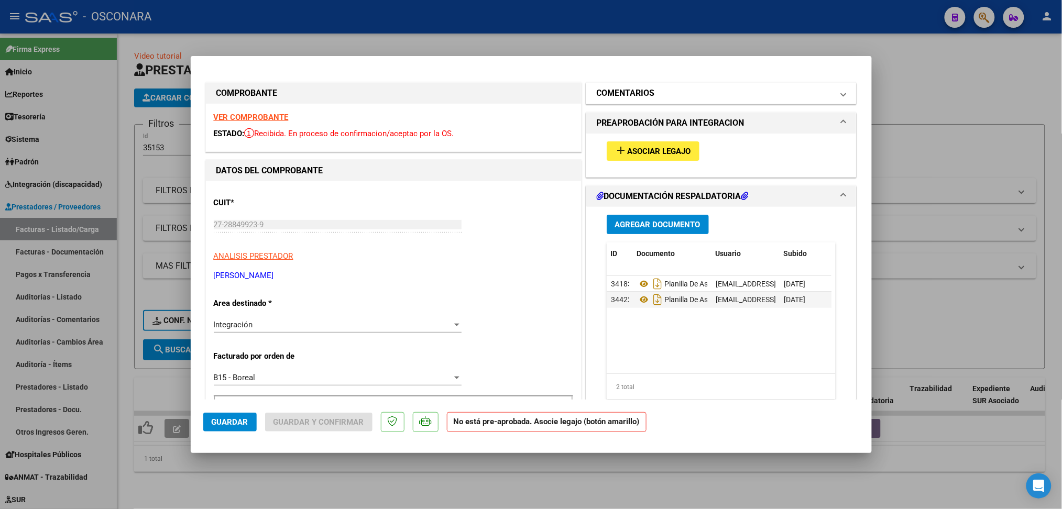
click at [661, 96] on mat-panel-title "COMENTARIOS" at bounding box center [715, 93] width 237 height 13
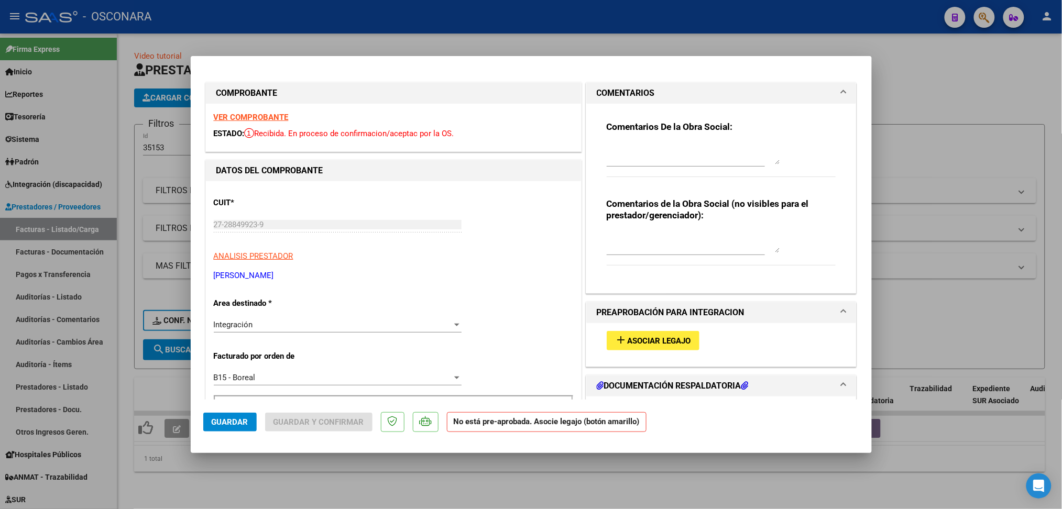
click at [648, 161] on textarea at bounding box center [693, 154] width 173 height 21
paste textarea "18/9 no hay legajo habilitado"
click at [238, 428] on button "Guardar" at bounding box center [229, 422] width 53 height 19
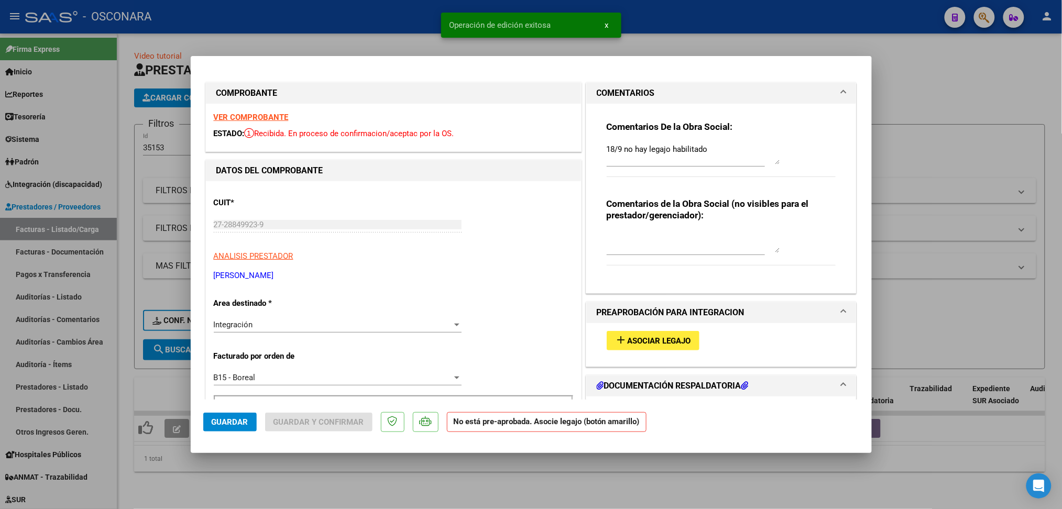
click at [330, 497] on div at bounding box center [531, 254] width 1062 height 509
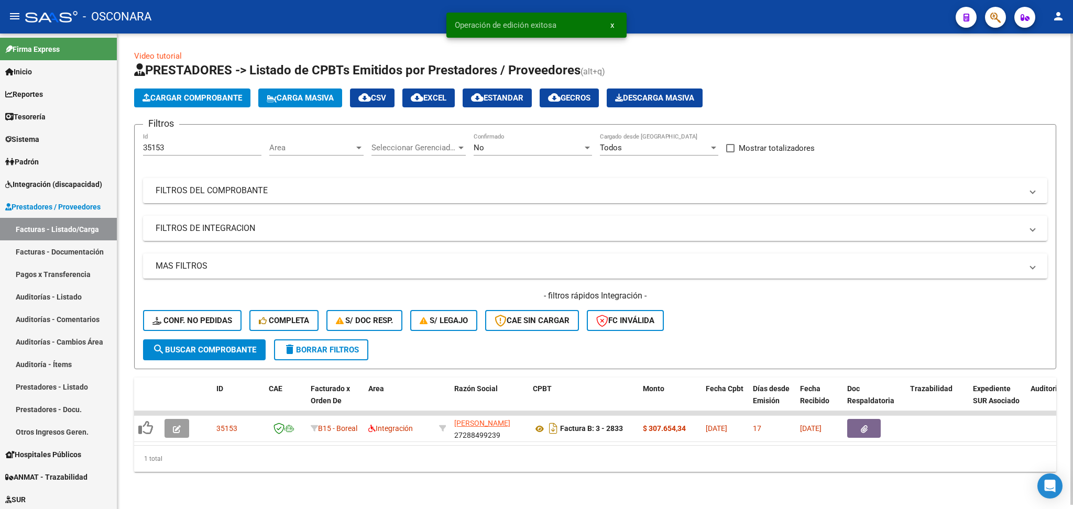
click at [202, 137] on div "35153 Id" at bounding box center [202, 144] width 118 height 23
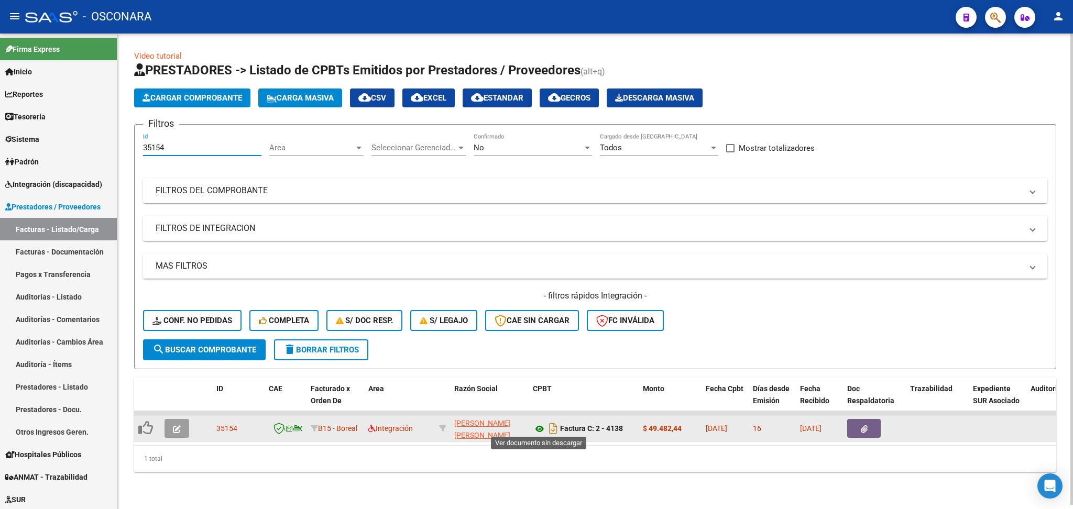
click at [542, 427] on icon at bounding box center [540, 429] width 14 height 13
click at [183, 427] on button "button" at bounding box center [177, 428] width 25 height 19
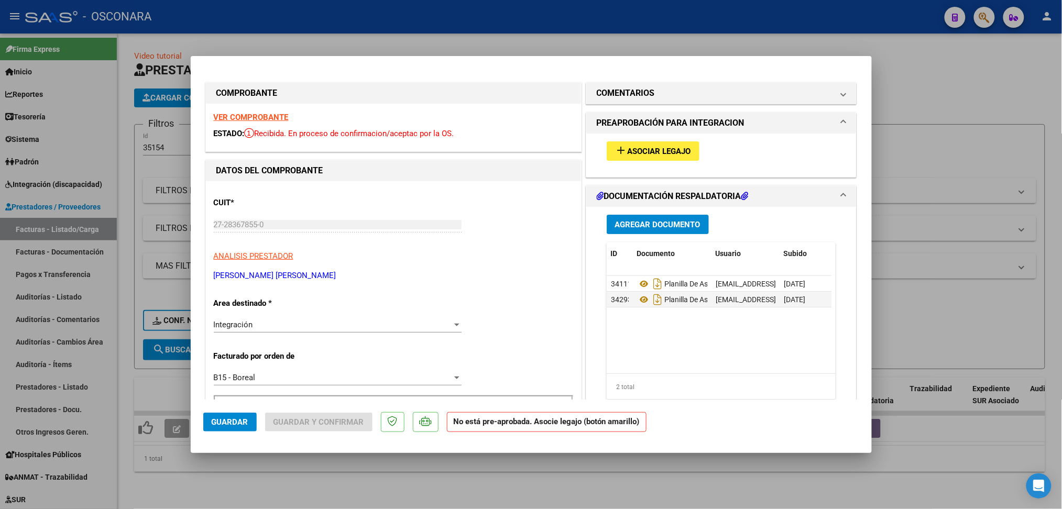
click at [653, 152] on span "Asociar Legajo" at bounding box center [659, 151] width 63 height 9
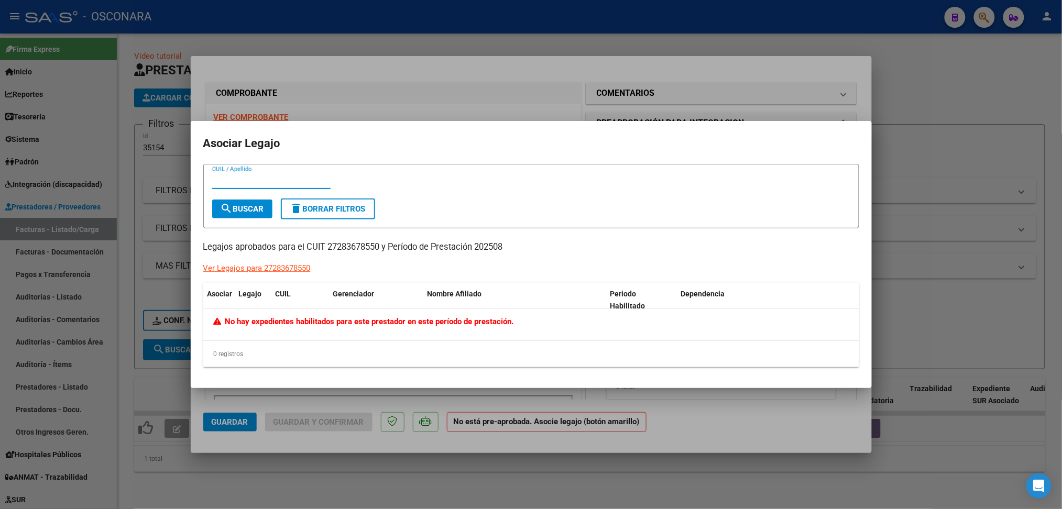
click at [640, 119] on div at bounding box center [531, 254] width 1062 height 509
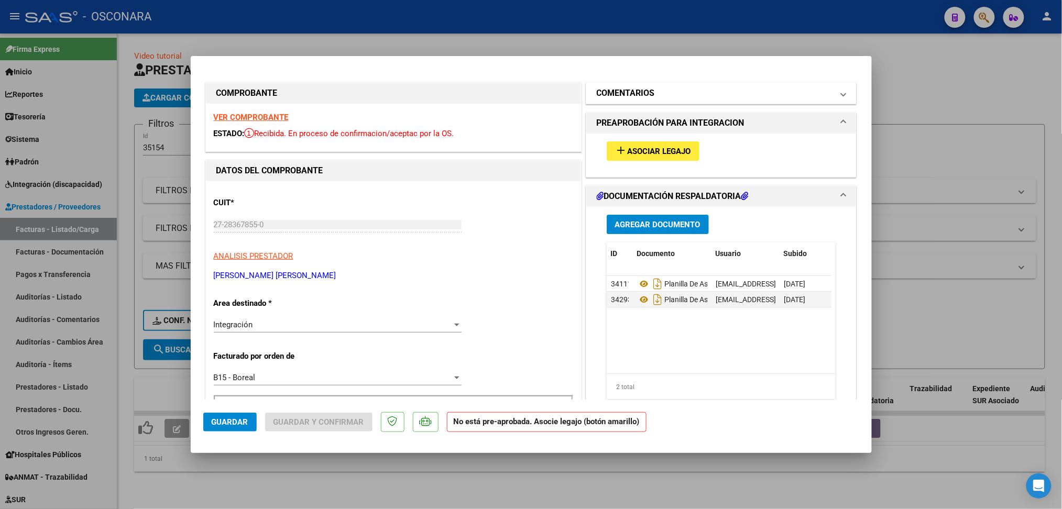
click at [646, 95] on h1 "COMENTARIOS" at bounding box center [626, 93] width 58 height 13
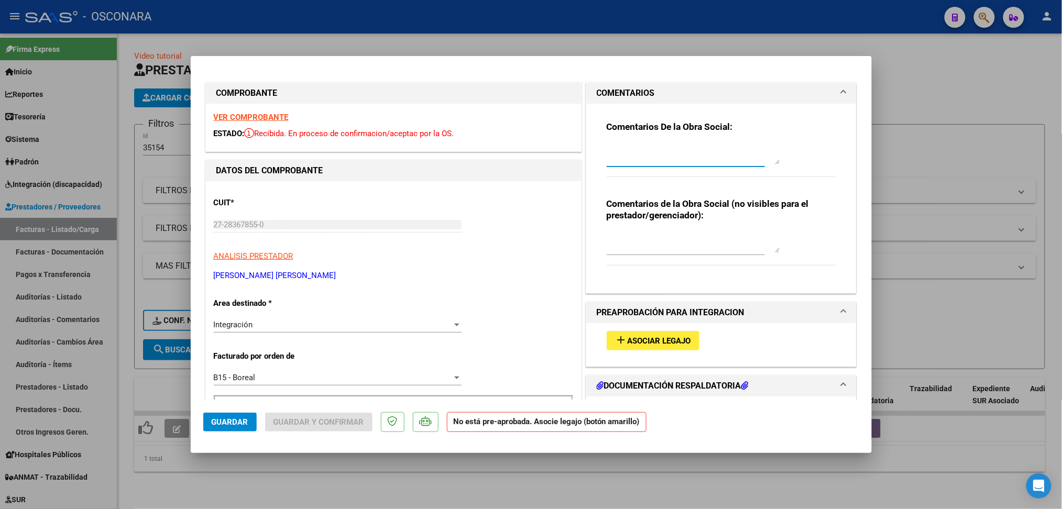
click at [656, 152] on textarea at bounding box center [693, 154] width 173 height 21
paste textarea "18/9 no hay legajo habilitado"
click at [232, 420] on span "Guardar" at bounding box center [230, 422] width 37 height 9
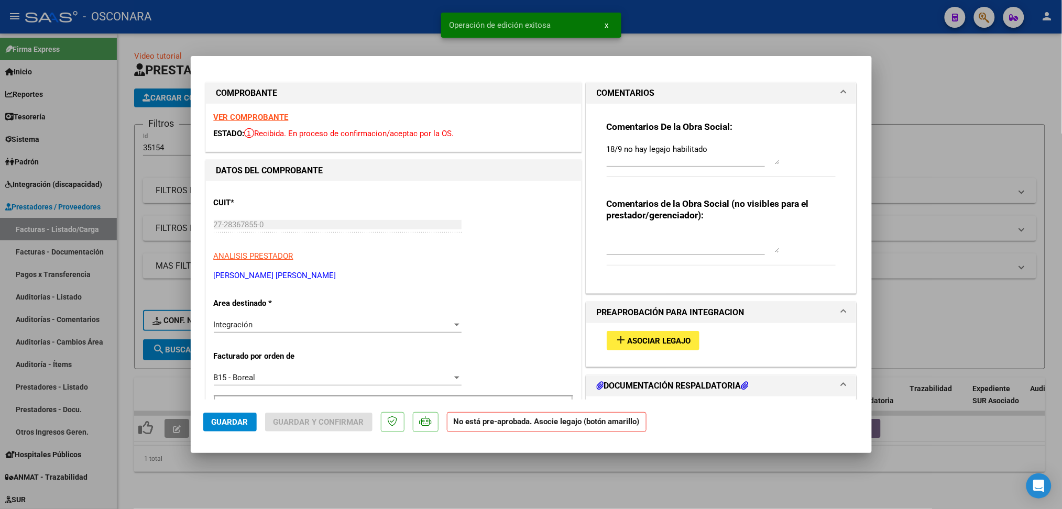
click at [335, 469] on div at bounding box center [531, 254] width 1062 height 509
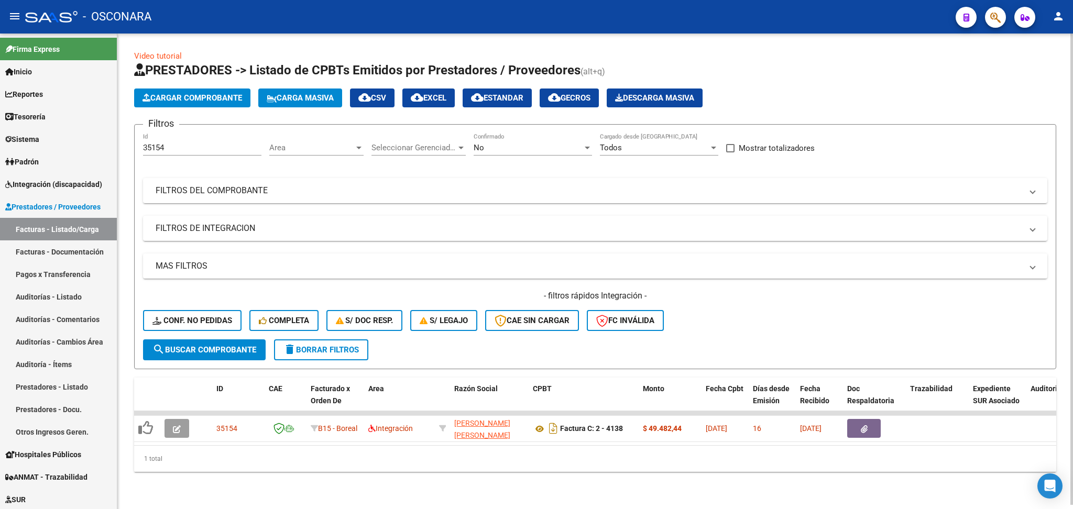
click at [330, 347] on span "delete Borrar Filtros" at bounding box center [320, 349] width 75 height 9
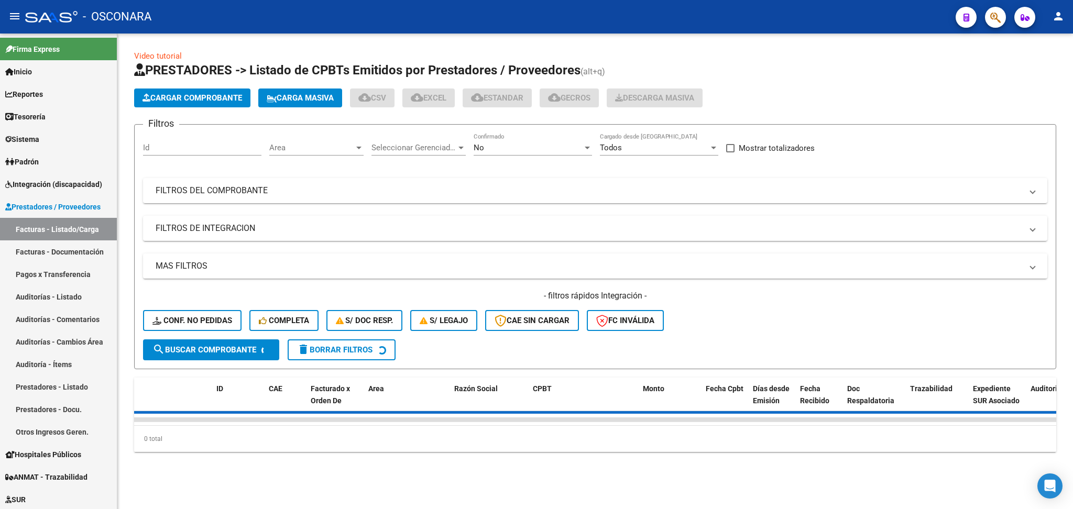
click at [512, 147] on div "No" at bounding box center [528, 147] width 109 height 9
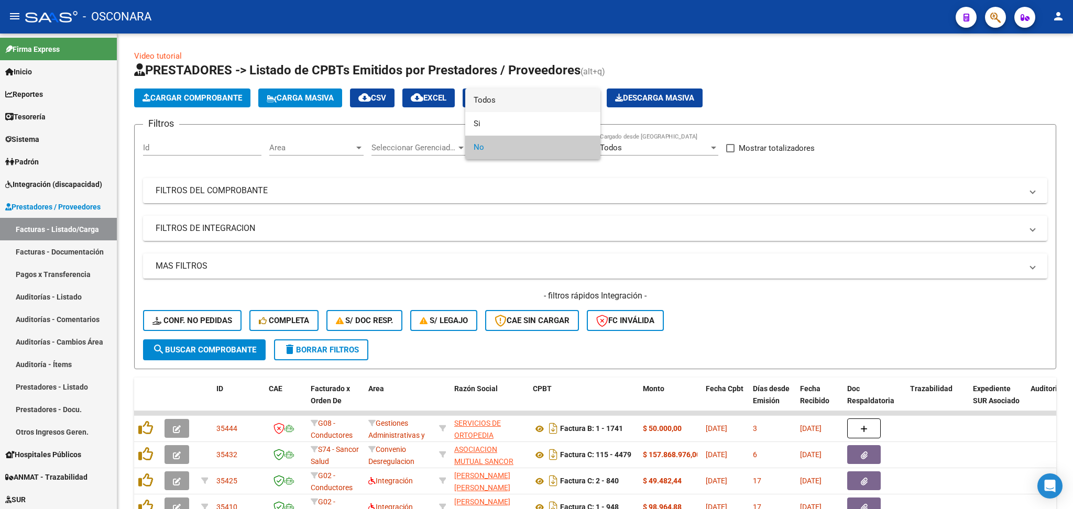
click at [507, 103] on span "Todos" at bounding box center [533, 101] width 118 height 24
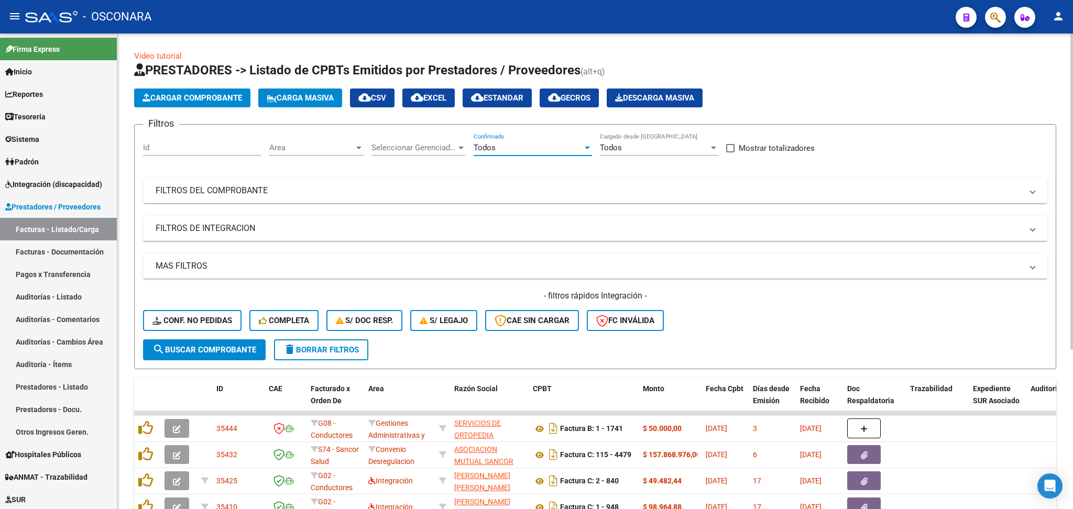
click at [308, 225] on mat-panel-title "FILTROS DE INTEGRACION" at bounding box center [589, 229] width 867 height 12
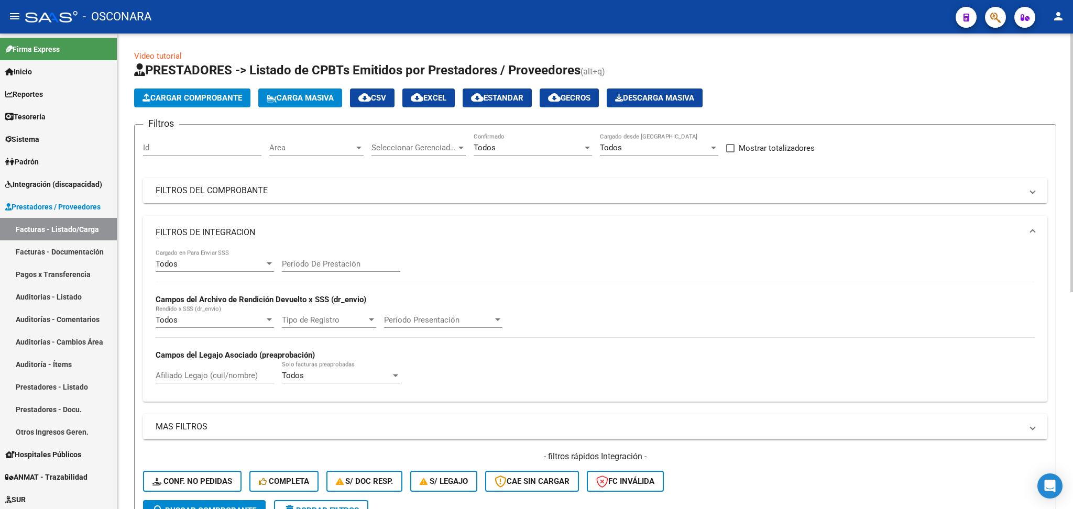
click at [220, 375] on input "Afiliado Legajo (cuil/nombre)" at bounding box center [215, 375] width 118 height 9
paste input "MOYANO OJEDA AUGUSTO SEBASTIAN"
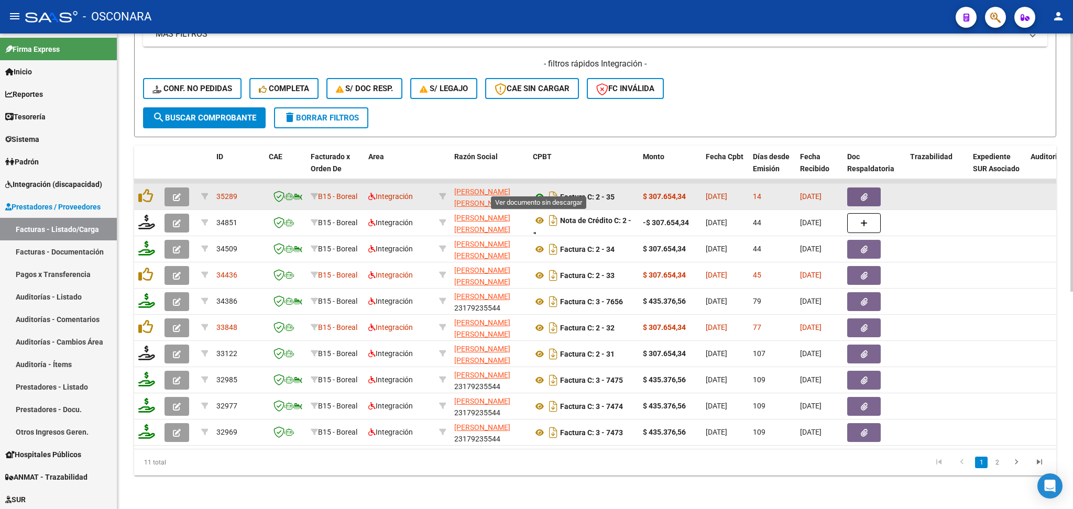
click at [540, 191] on icon at bounding box center [540, 197] width 14 height 13
click at [183, 188] on button "button" at bounding box center [177, 197] width 25 height 19
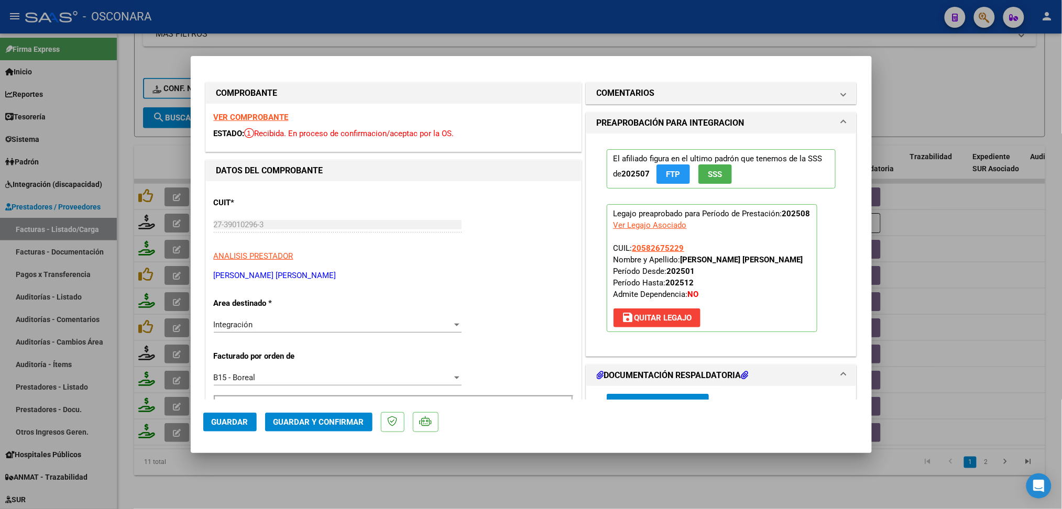
click at [510, 474] on div at bounding box center [531, 254] width 1062 height 509
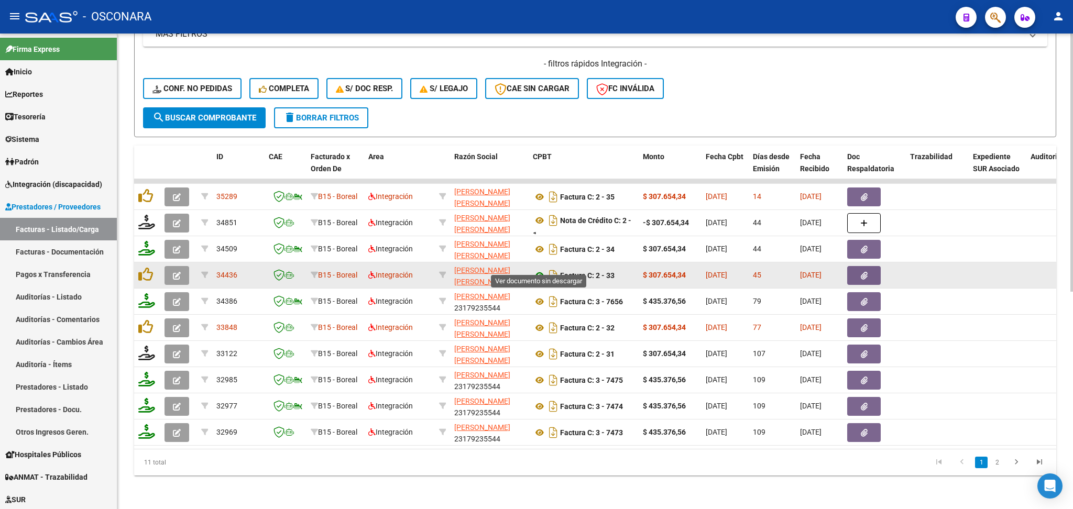
click at [539, 269] on icon at bounding box center [540, 275] width 14 height 13
click at [868, 269] on button "button" at bounding box center [864, 275] width 34 height 19
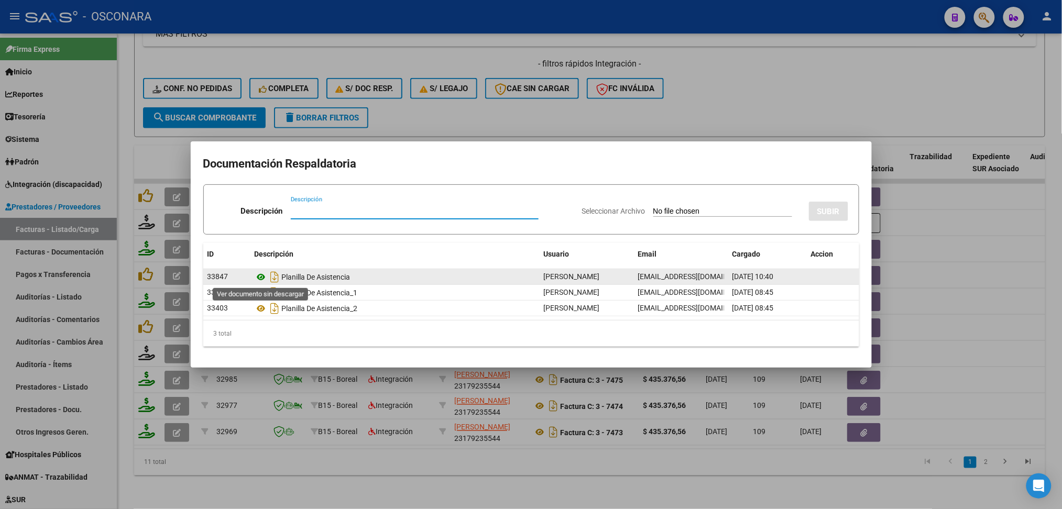
click at [263, 276] on icon at bounding box center [262, 277] width 14 height 13
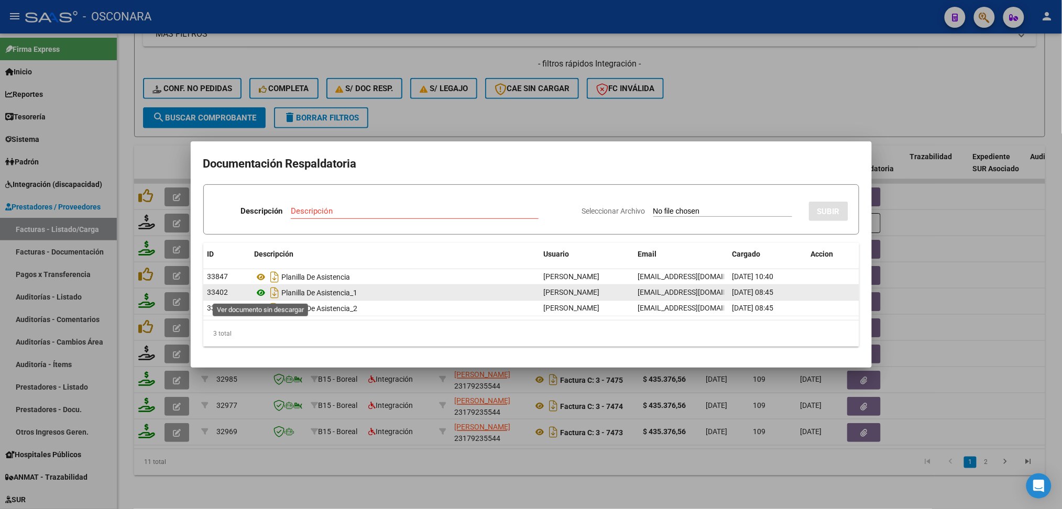
click at [261, 290] on icon at bounding box center [262, 293] width 14 height 13
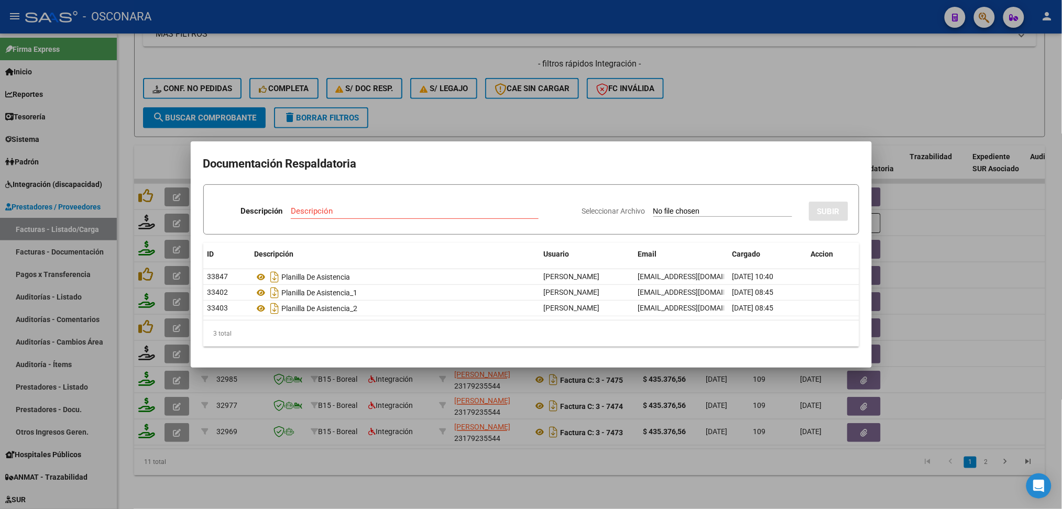
click at [393, 99] on div at bounding box center [531, 254] width 1062 height 509
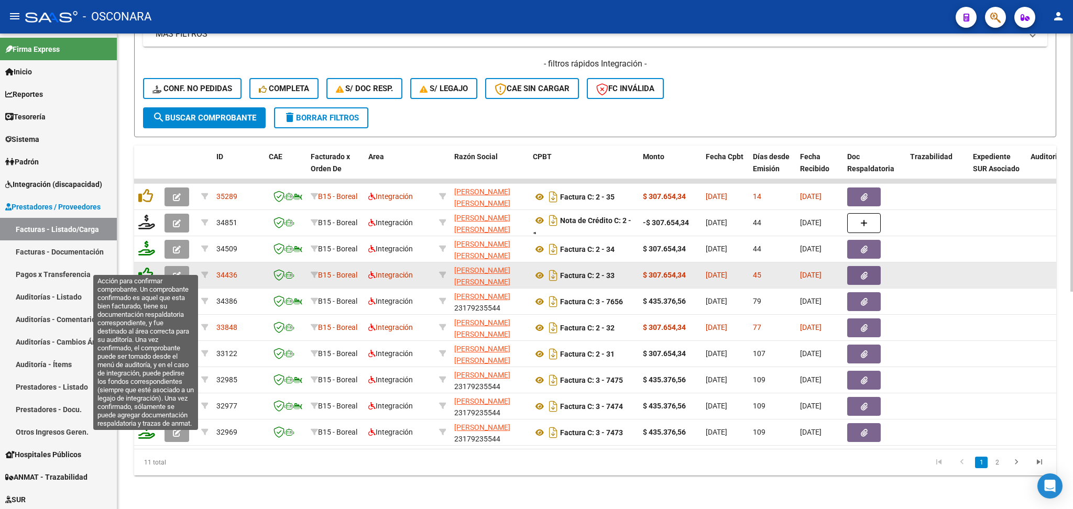
click at [141, 267] on icon at bounding box center [145, 274] width 15 height 15
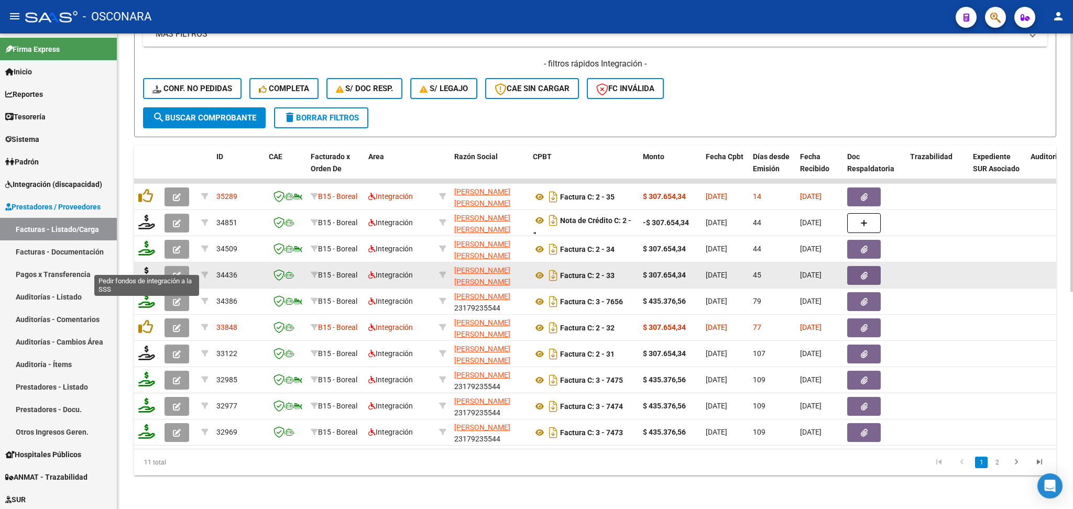
click at [147, 267] on icon at bounding box center [146, 274] width 17 height 15
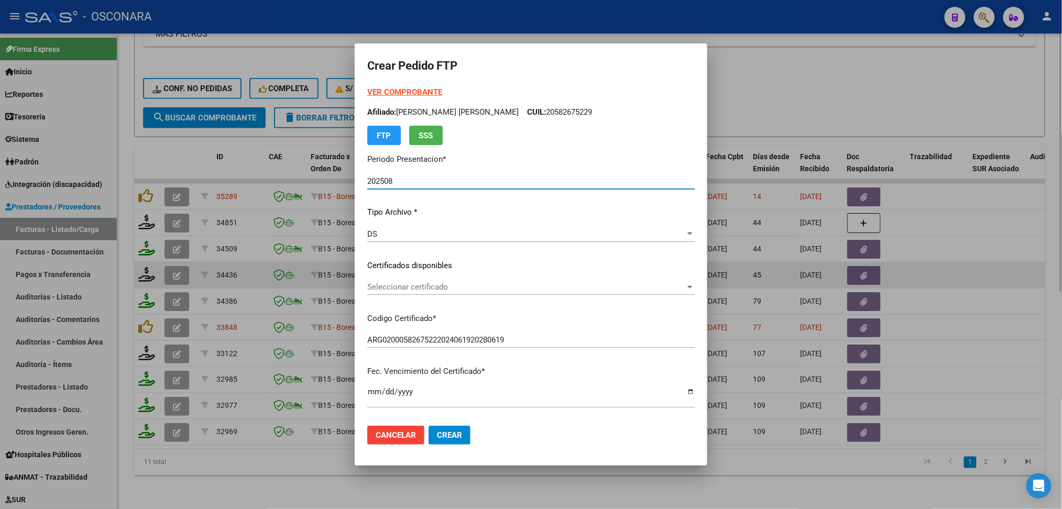
click at [404, 287] on span "Seleccionar certificado" at bounding box center [526, 286] width 318 height 9
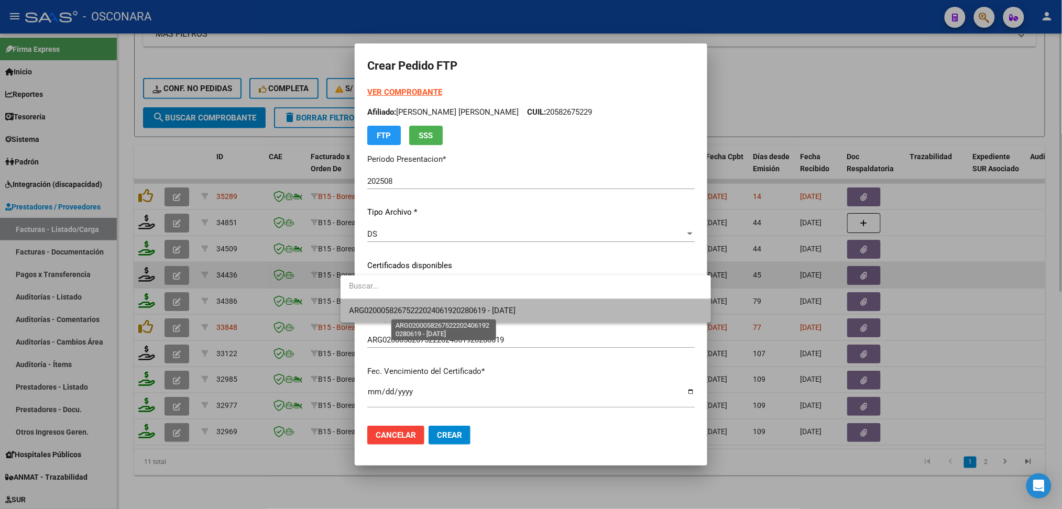
click at [407, 314] on span "ARG02000582675222024061920280619 - 2028-06-01" at bounding box center [432, 310] width 167 height 9
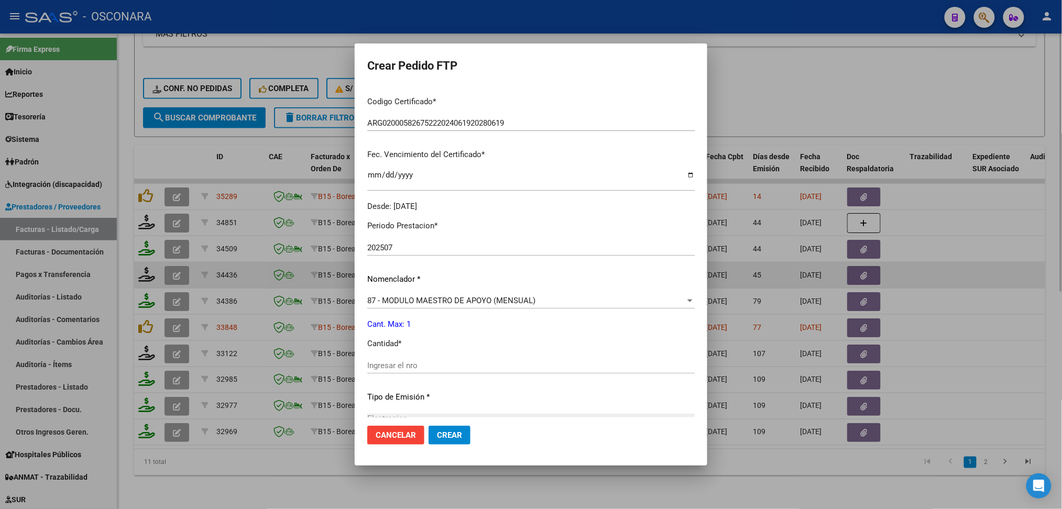
scroll to position [279, 0]
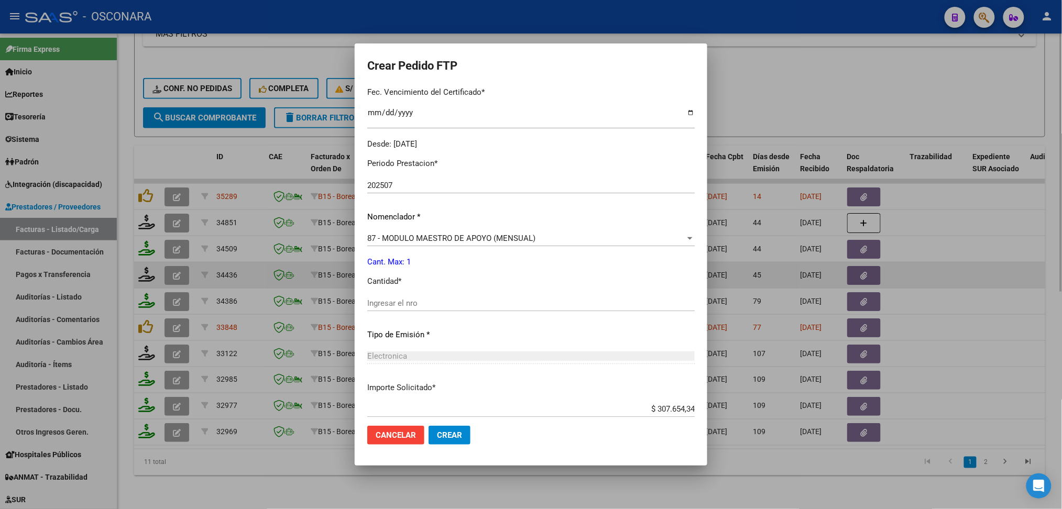
click at [396, 305] on input "Ingresar el nro" at bounding box center [531, 303] width 328 height 9
click at [429, 426] on button "Crear" at bounding box center [450, 435] width 42 height 19
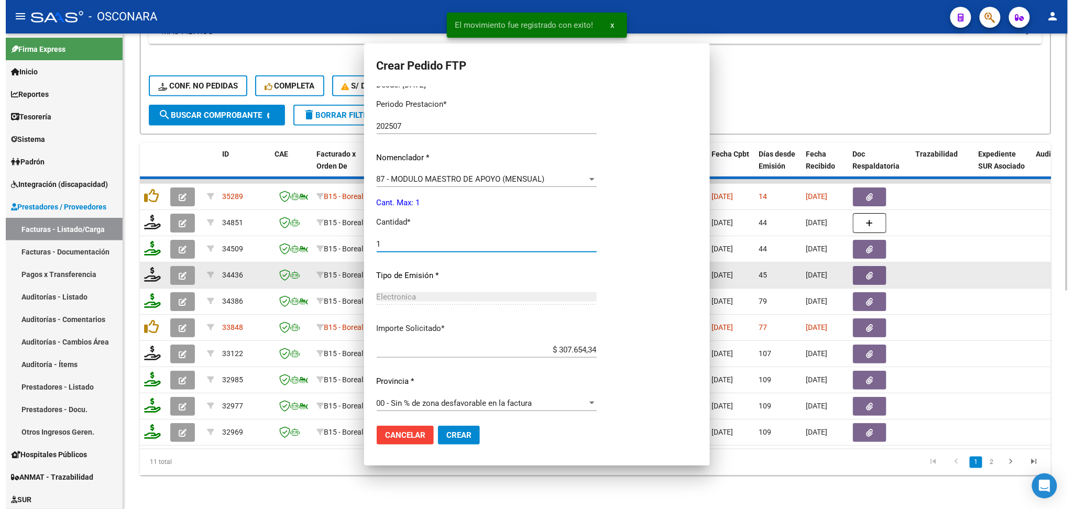
scroll to position [0, 0]
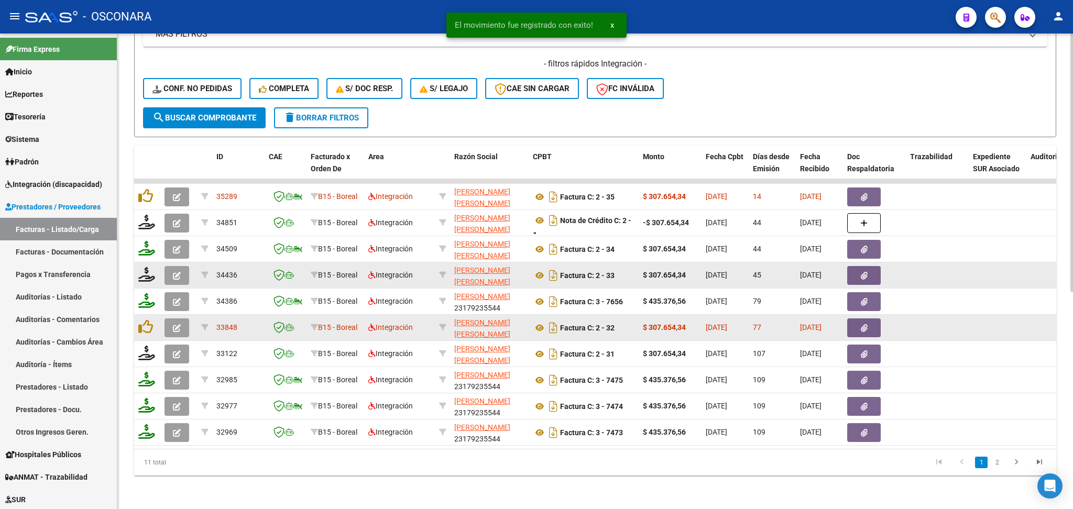
click at [859, 320] on button "button" at bounding box center [864, 328] width 34 height 19
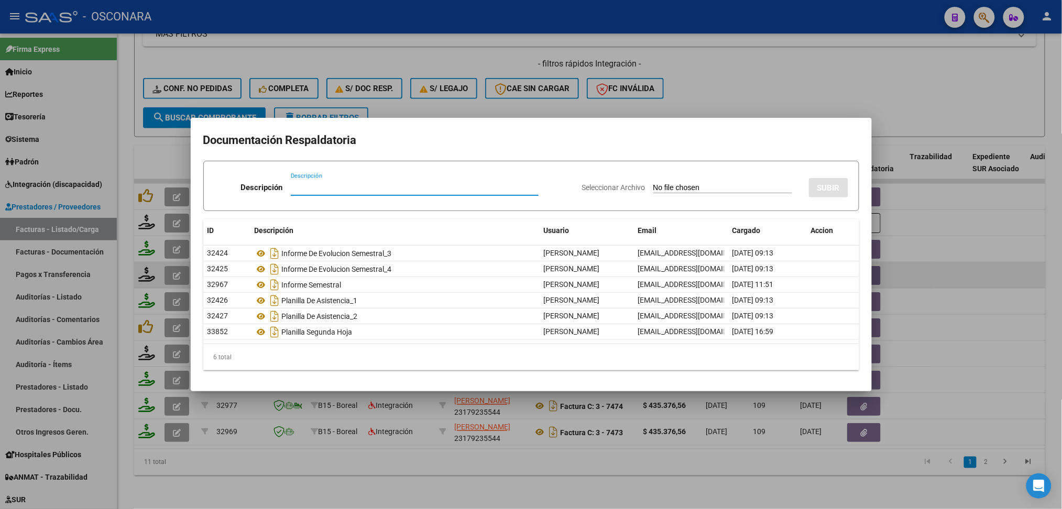
click at [344, 468] on div at bounding box center [531, 254] width 1062 height 509
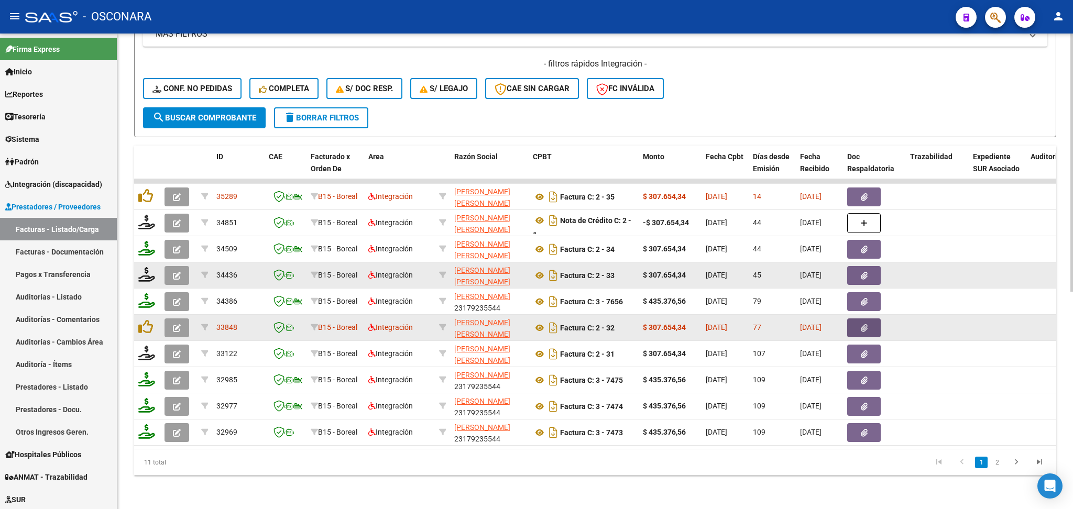
click at [861, 324] on icon "button" at bounding box center [864, 328] width 7 height 8
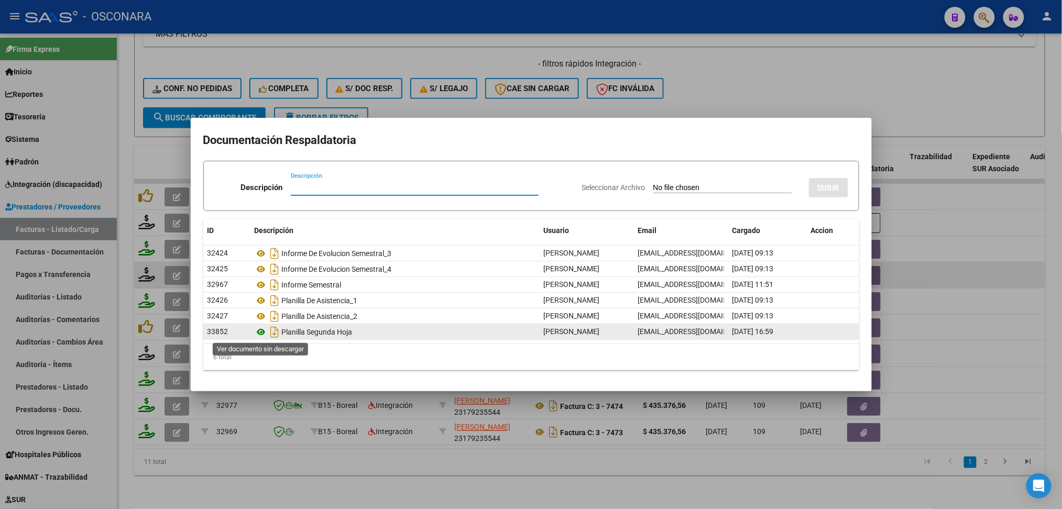
click at [262, 334] on icon at bounding box center [262, 332] width 14 height 13
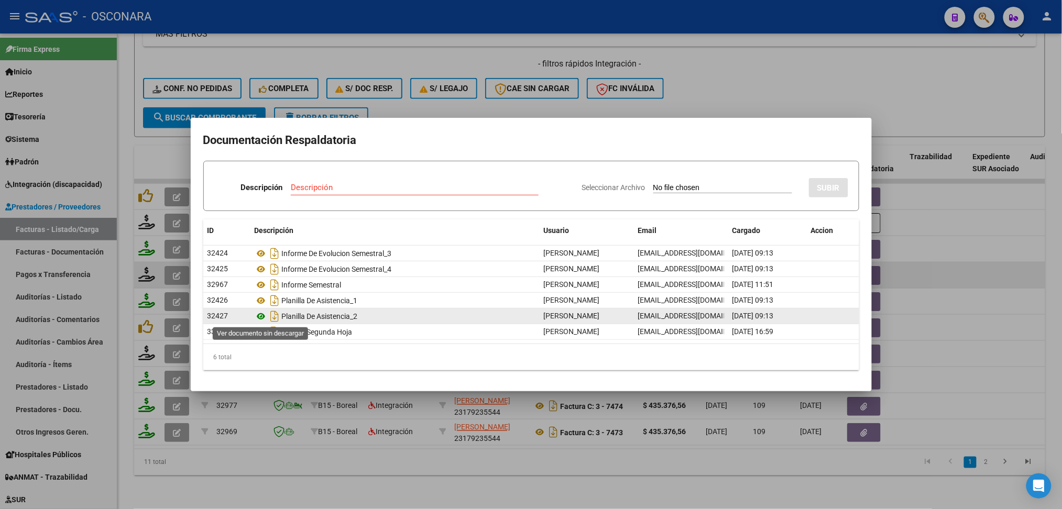
click at [260, 315] on icon at bounding box center [262, 316] width 14 height 13
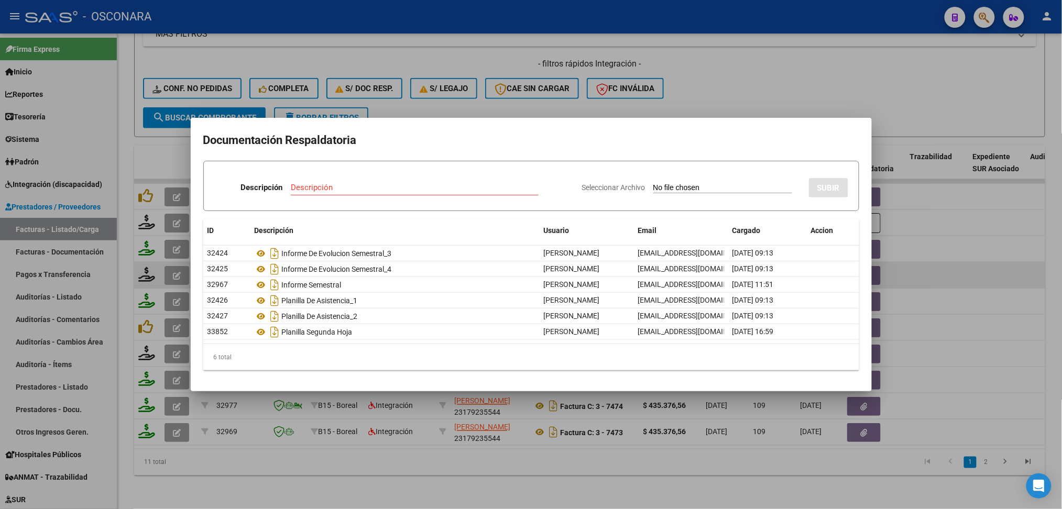
click at [375, 481] on div at bounding box center [531, 254] width 1062 height 509
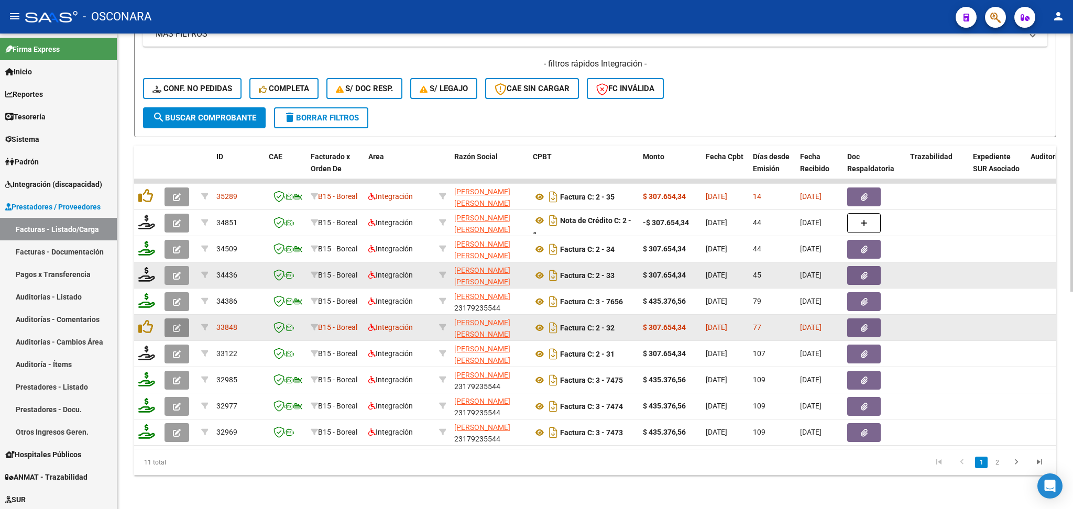
click at [169, 319] on button "button" at bounding box center [177, 328] width 25 height 19
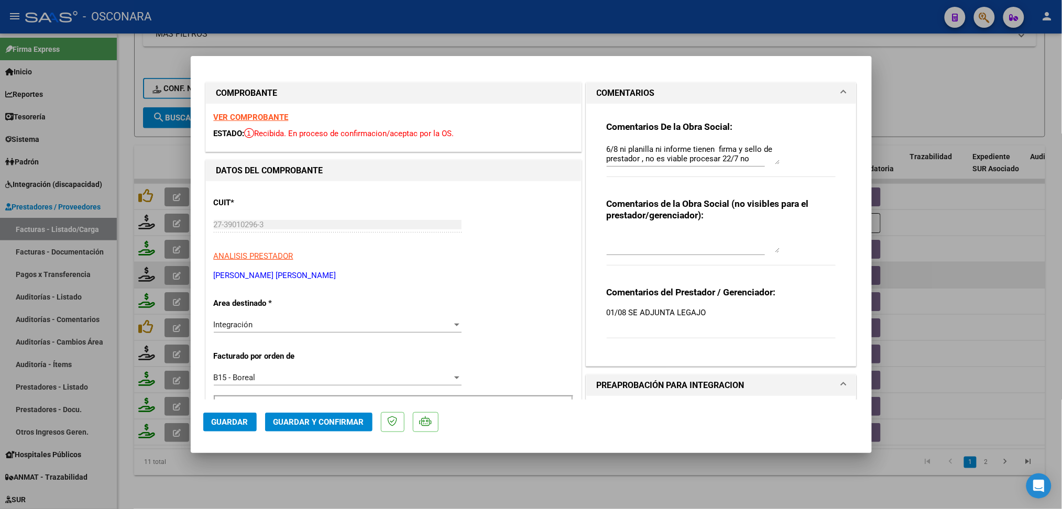
click at [599, 147] on div "Comentarios De la Obra Social: 6/8 ni planilla ni informe tienen firma y sello …" at bounding box center [721, 231] width 245 height 254
click at [599, 148] on div "Comentarios De la Obra Social: 6/8 ni planilla ni informe tienen firma y sello …" at bounding box center [721, 231] width 245 height 254
click at [607, 146] on textarea "6/8 ni planilla ni informe tienen firma y sello de prestador , no es viable pro…" at bounding box center [693, 154] width 173 height 21
drag, startPoint x: 684, startPoint y: 158, endPoint x: 594, endPoint y: 145, distance: 91.6
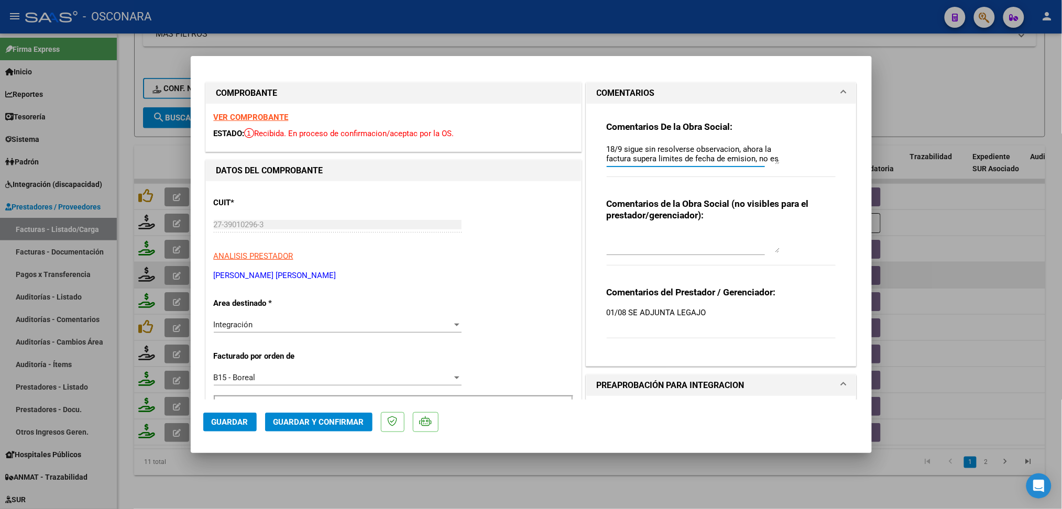
click at [599, 145] on div "Comentarios De la Obra Social: 18/9 sigue sin resolverse observacion, ahora la …" at bounding box center [721, 231] width 245 height 254
click at [245, 420] on span "Guardar" at bounding box center [230, 422] width 37 height 9
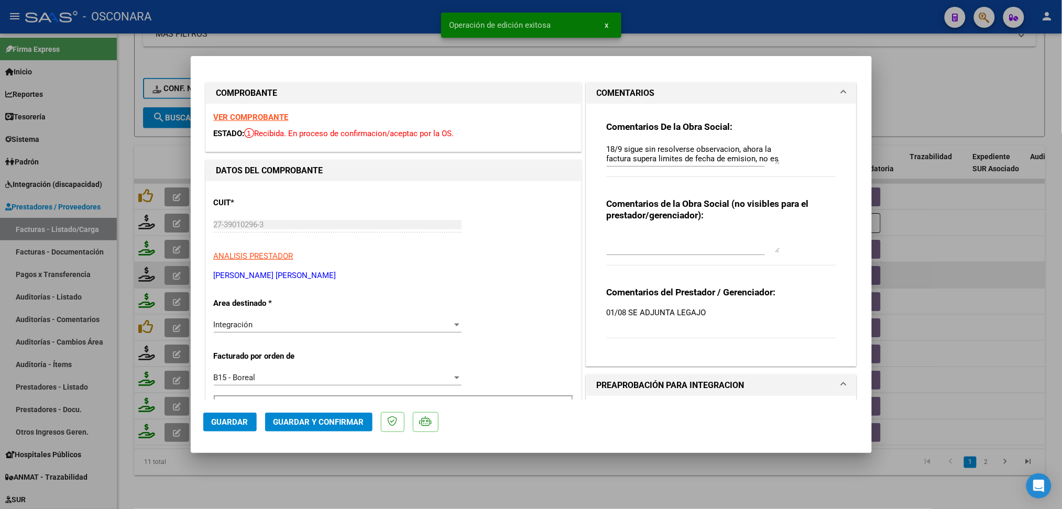
click at [329, 488] on div at bounding box center [531, 254] width 1062 height 509
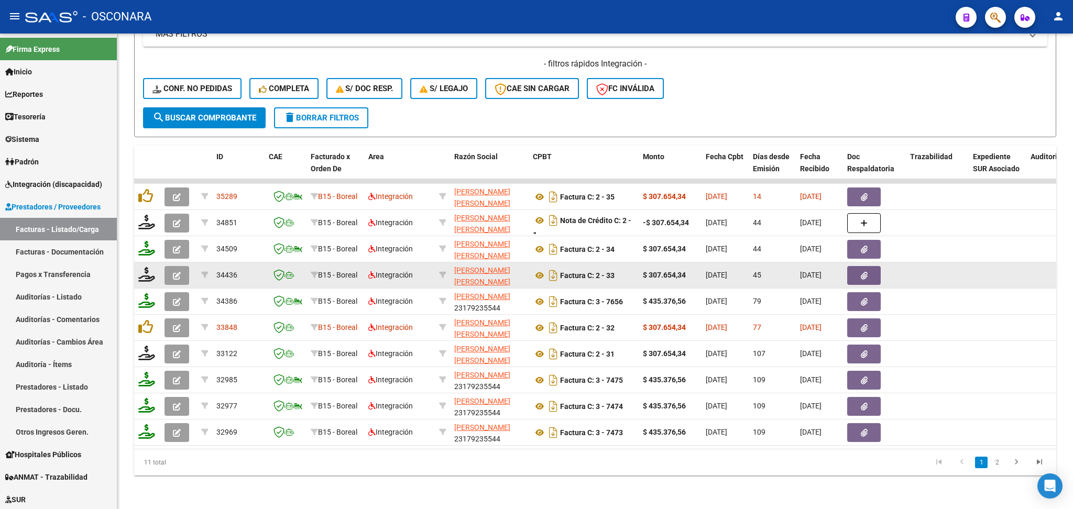
click at [174, 272] on icon "button" at bounding box center [177, 276] width 8 height 8
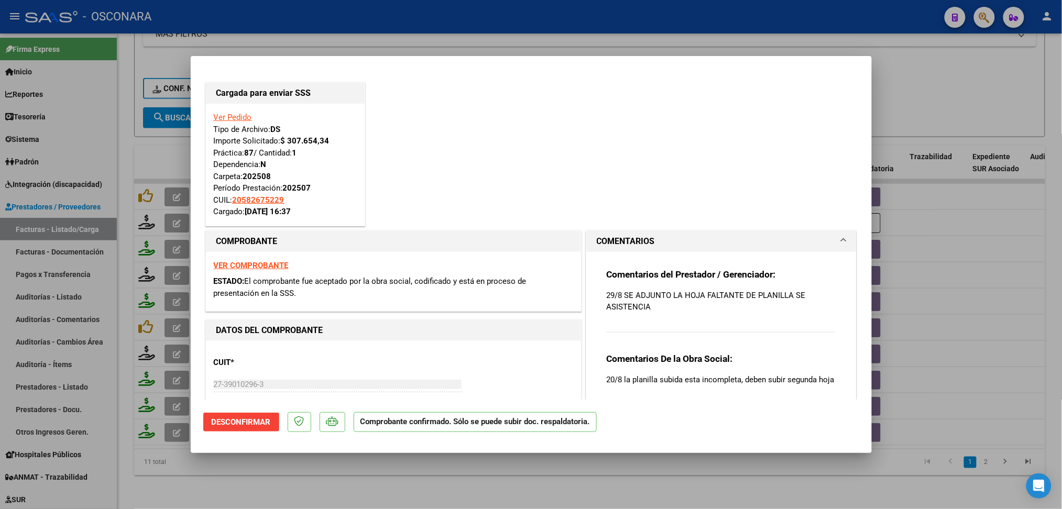
click at [412, 479] on div at bounding box center [531, 254] width 1062 height 509
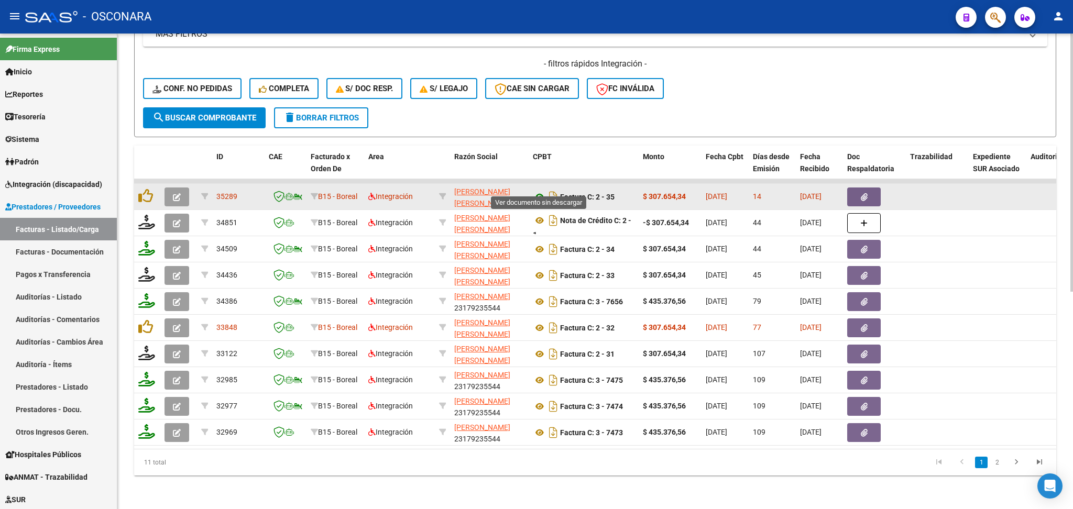
click at [542, 191] on icon at bounding box center [540, 197] width 14 height 13
click at [870, 188] on button "button" at bounding box center [864, 197] width 34 height 19
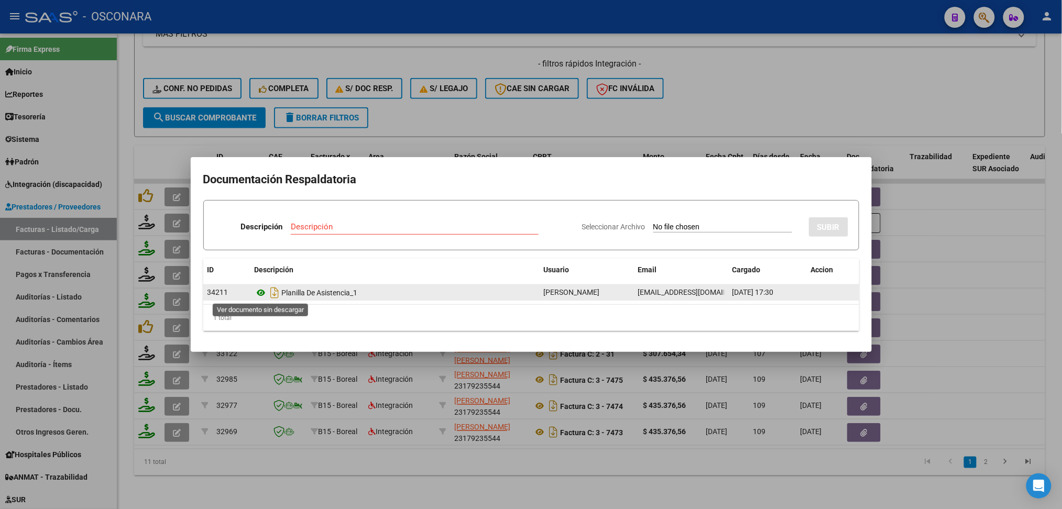
click at [260, 294] on icon at bounding box center [262, 293] width 14 height 13
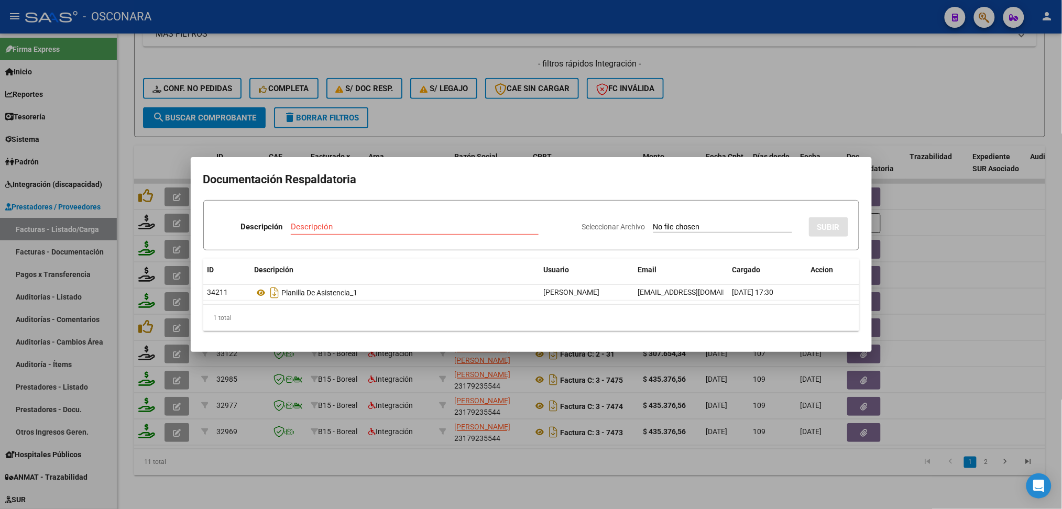
click at [154, 184] on div at bounding box center [531, 254] width 1062 height 509
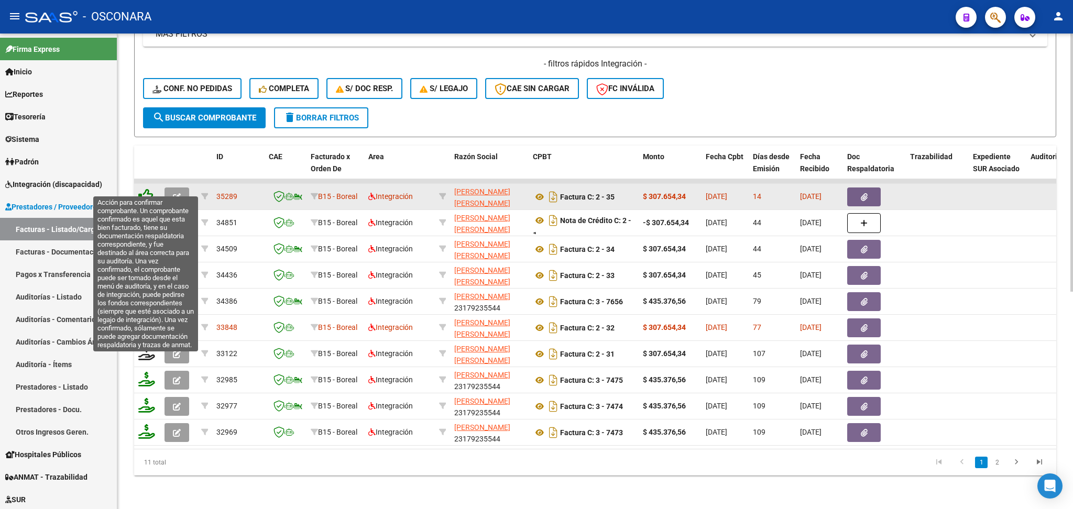
click at [145, 189] on icon at bounding box center [145, 196] width 15 height 15
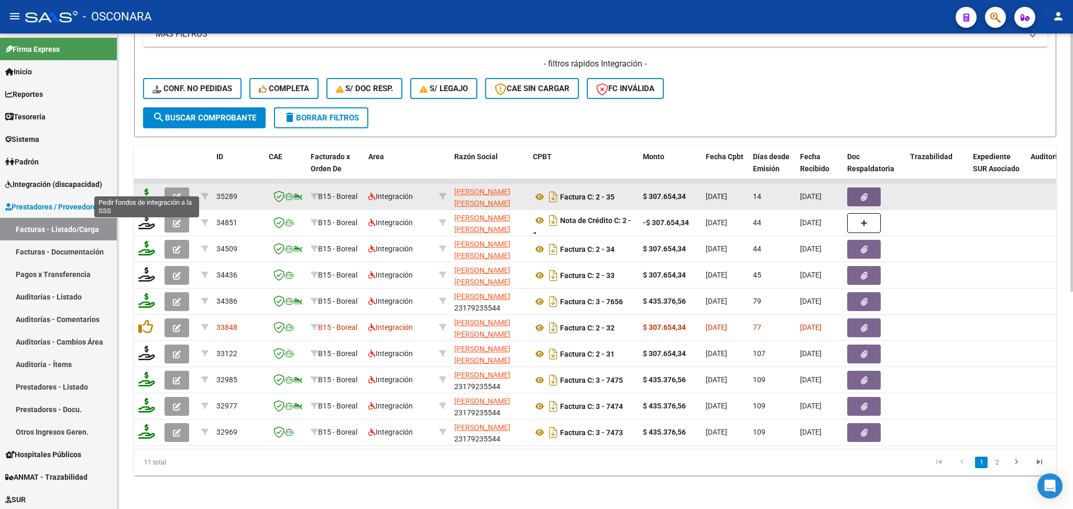
click at [143, 189] on icon at bounding box center [146, 196] width 17 height 15
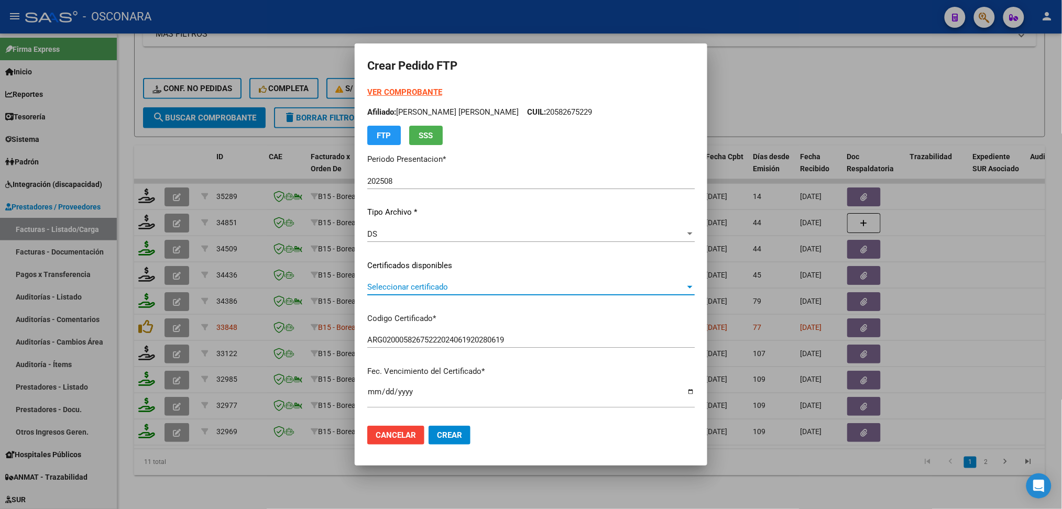
click at [419, 285] on span "Seleccionar certificado" at bounding box center [526, 286] width 318 height 9
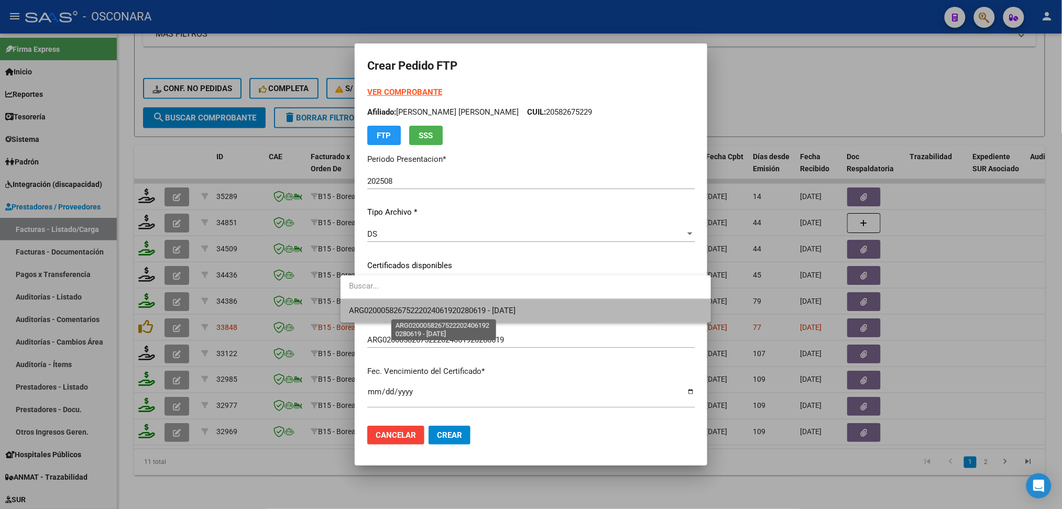
click at [419, 306] on span "ARG02000582675222024061920280619 - 2028-06-01" at bounding box center [432, 310] width 167 height 9
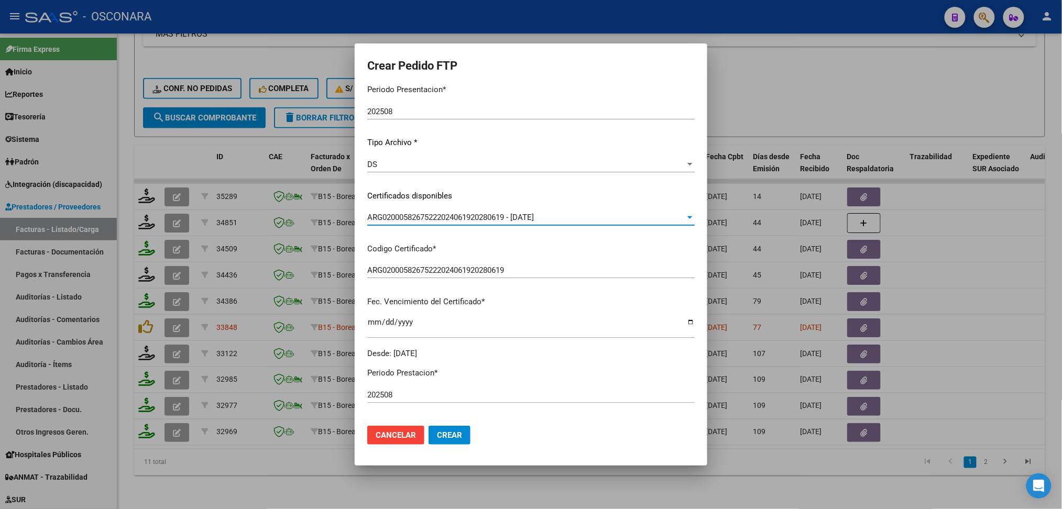
scroll to position [210, 0]
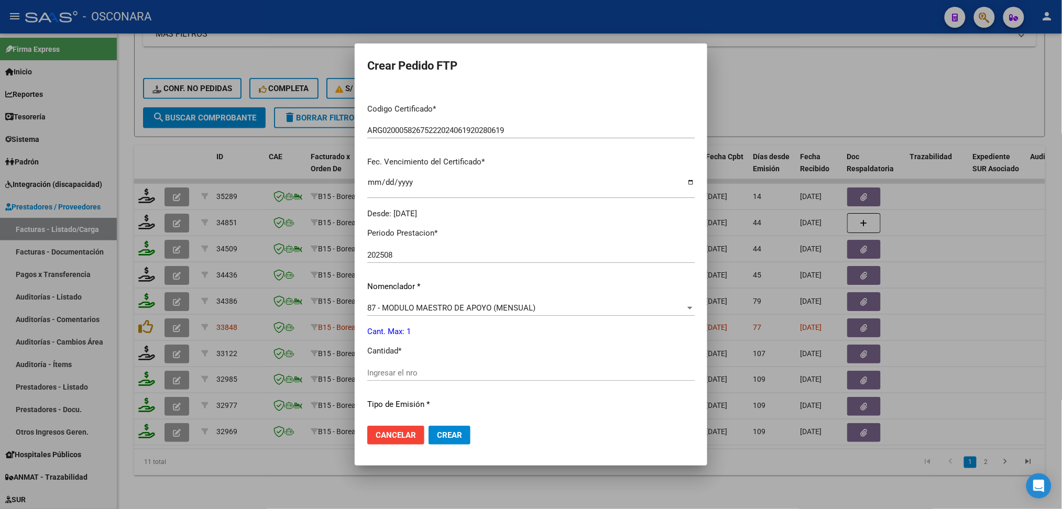
click at [393, 368] on input "Ingresar el nro" at bounding box center [531, 372] width 328 height 9
click at [429, 426] on button "Crear" at bounding box center [450, 435] width 42 height 19
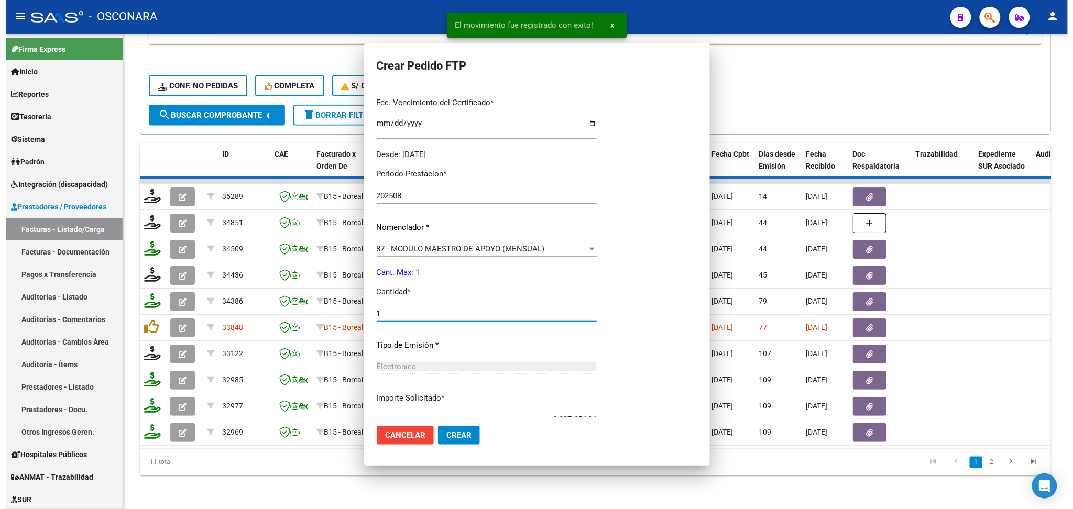
scroll to position [151, 0]
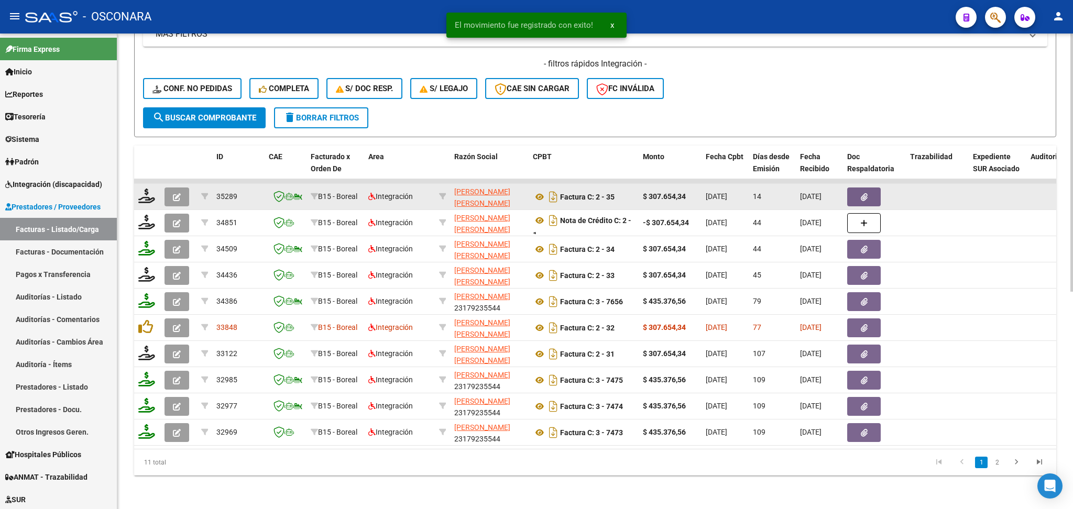
click at [182, 188] on button "button" at bounding box center [177, 197] width 25 height 19
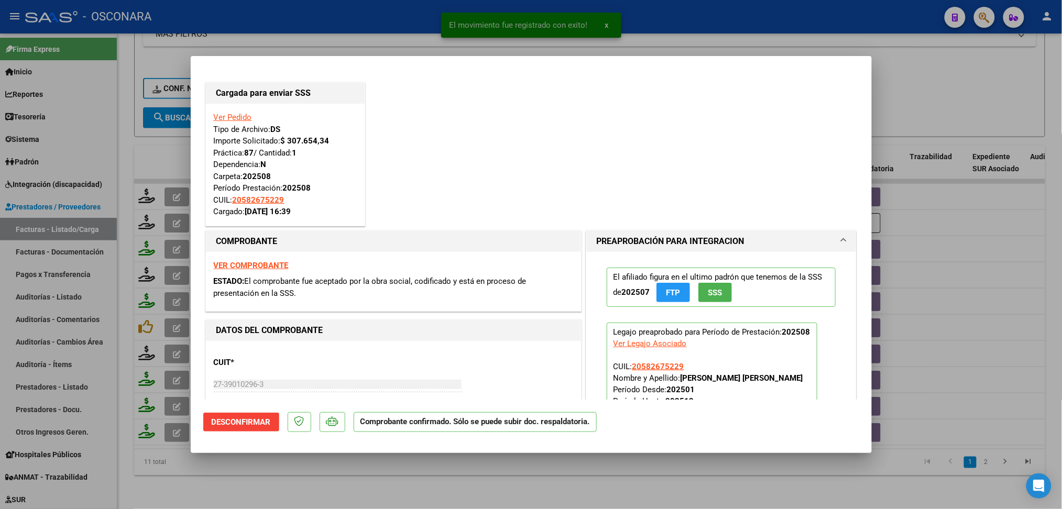
click at [414, 477] on div at bounding box center [531, 254] width 1062 height 509
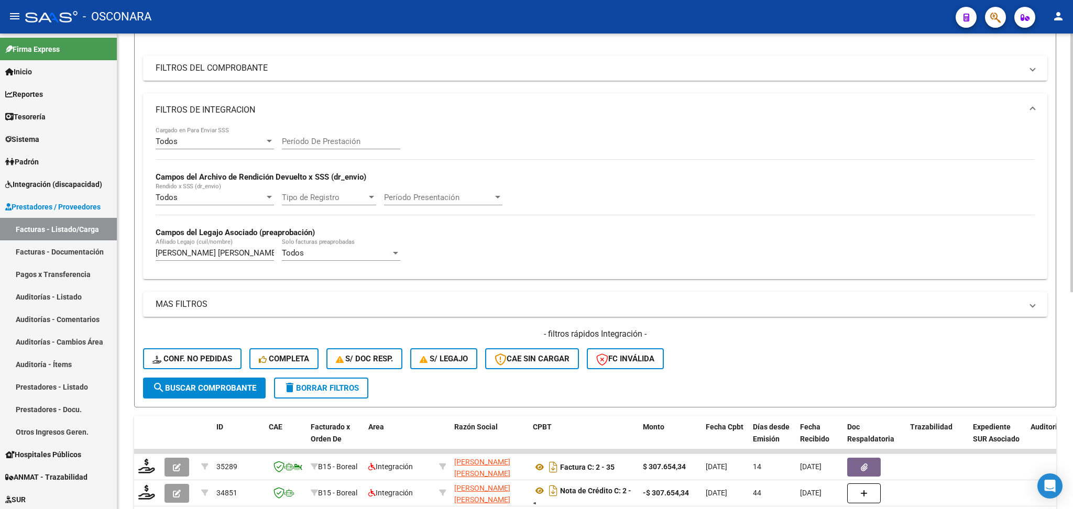
scroll to position [122, 0]
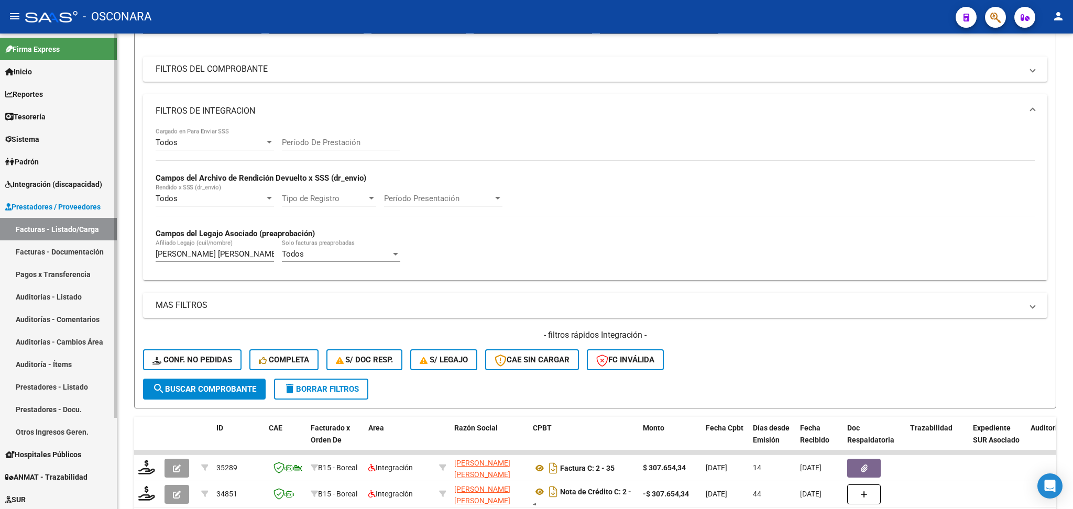
click at [82, 179] on span "Integración (discapacidad)" at bounding box center [53, 185] width 97 height 12
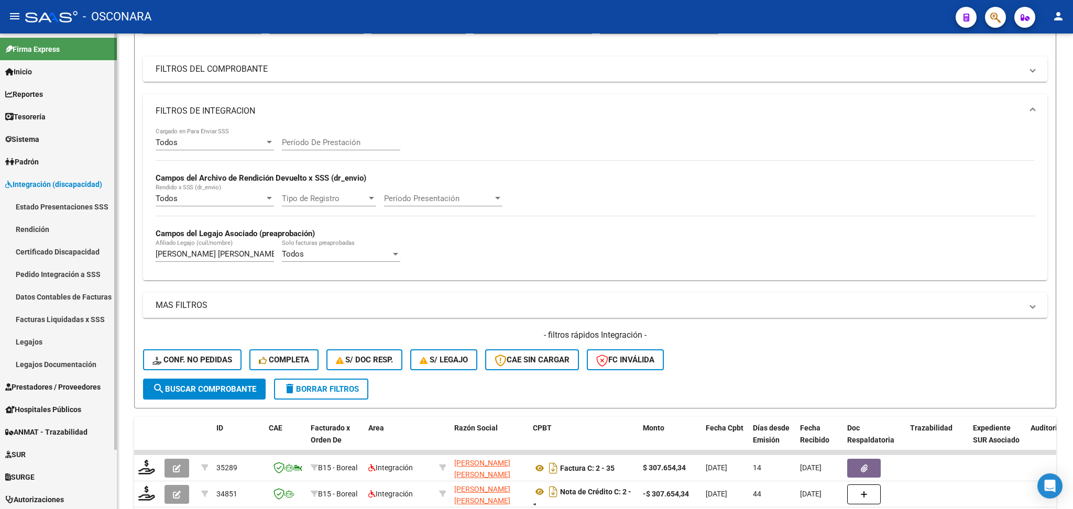
click at [61, 275] on link "Pedido Integración a SSS" at bounding box center [58, 274] width 117 height 23
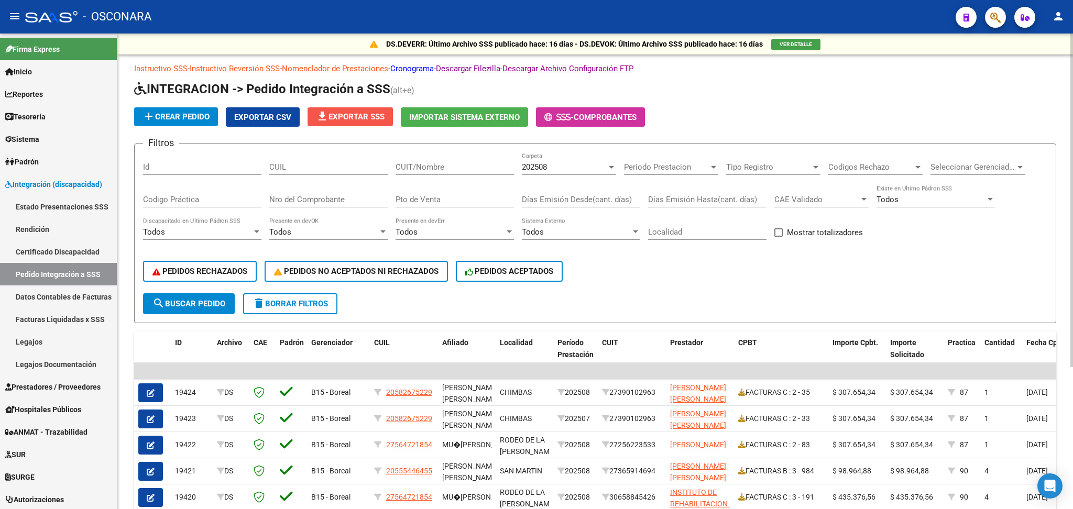
click at [357, 112] on span "file_download Exportar SSS" at bounding box center [350, 116] width 69 height 9
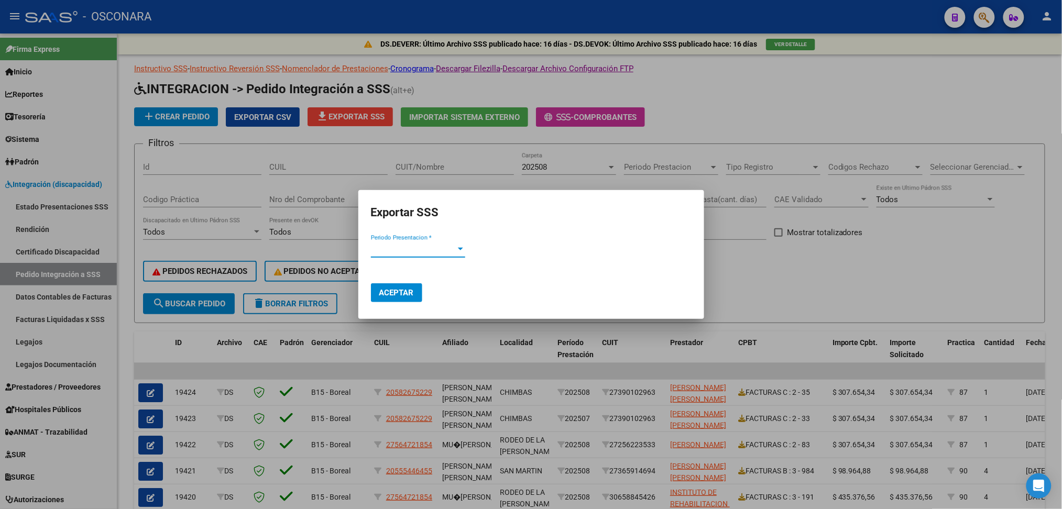
click at [432, 250] on span "Periodo Presentacion *" at bounding box center [413, 249] width 85 height 9
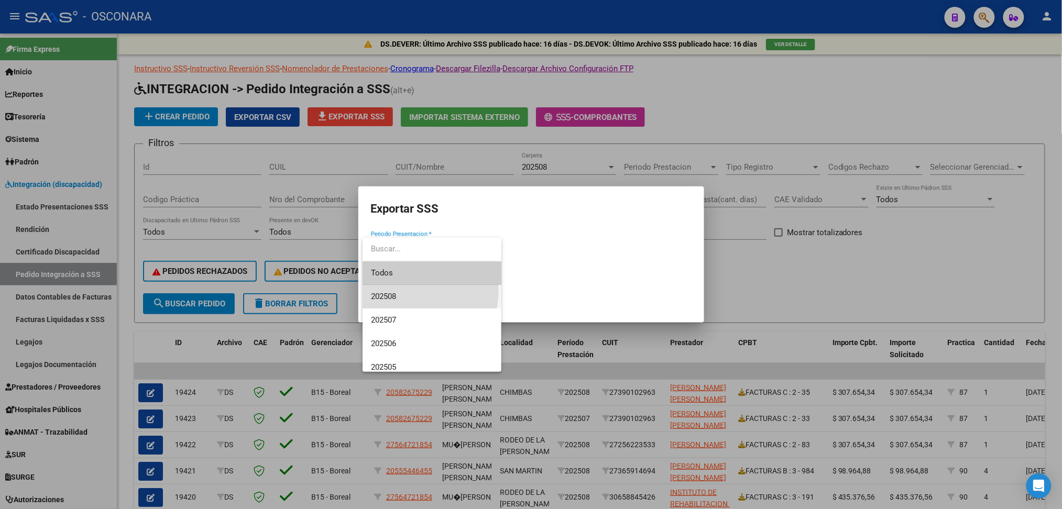
click at [407, 290] on span "202508" at bounding box center [432, 297] width 122 height 24
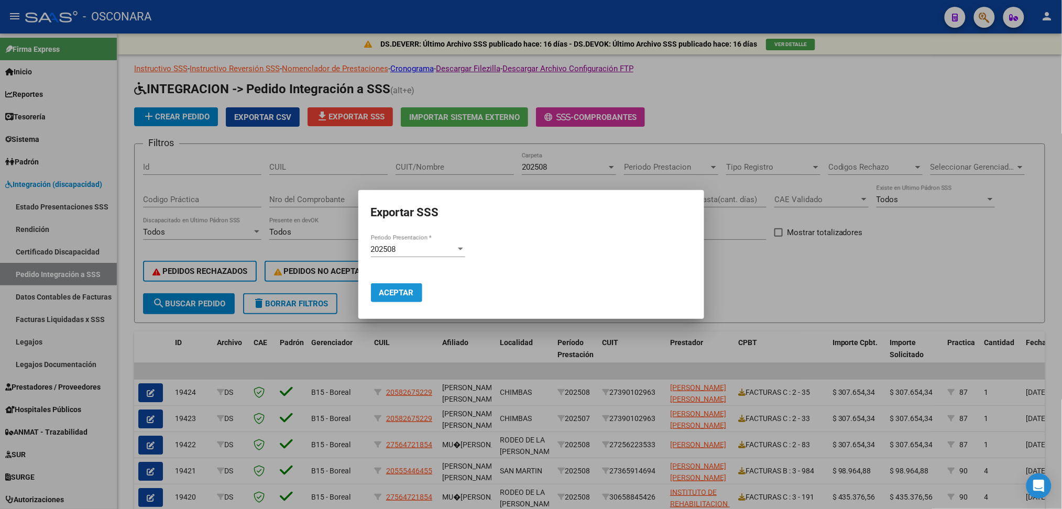
click at [408, 290] on span "Aceptar" at bounding box center [396, 292] width 35 height 9
click at [766, 269] on div at bounding box center [531, 254] width 1062 height 509
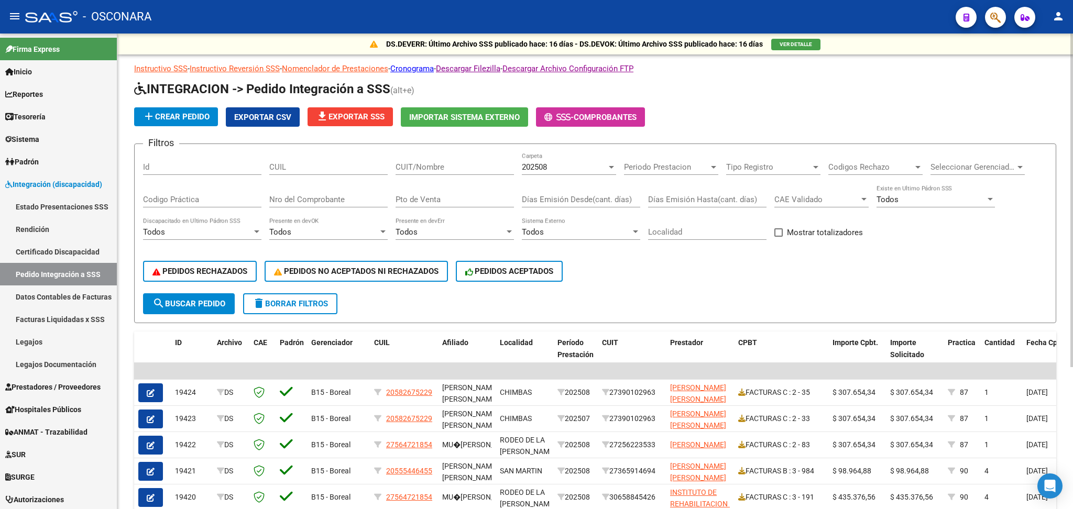
click at [355, 116] on span "file_download Exportar SSS" at bounding box center [350, 116] width 69 height 9
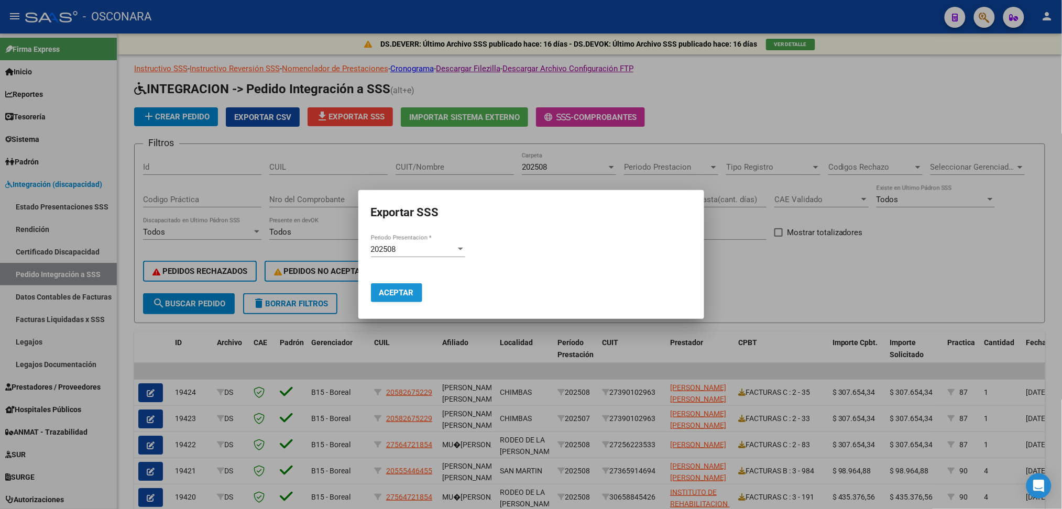
click at [409, 290] on span "Aceptar" at bounding box center [396, 292] width 35 height 9
drag, startPoint x: 759, startPoint y: 111, endPoint x: 690, endPoint y: 73, distance: 78.8
click at [759, 111] on div at bounding box center [531, 254] width 1062 height 509
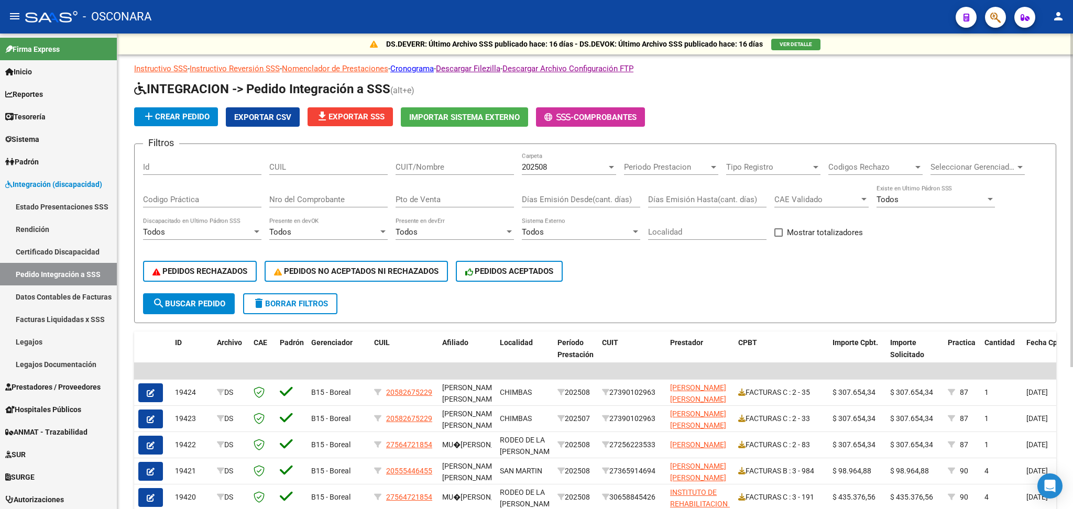
click at [744, 286] on div "PEDIDOS RECHAZADOS PEDIDOS NO ACEPTADOS NI RECHAZADOS PEDIDOS ACEPTADOS" at bounding box center [595, 271] width 904 height 44
click at [650, 271] on div "PEDIDOS RECHAZADOS PEDIDOS NO ACEPTADOS NI RECHAZADOS PEDIDOS ACEPTADOS" at bounding box center [595, 271] width 904 height 44
click at [812, 230] on span "Mostrar totalizadores" at bounding box center [825, 232] width 76 height 13
click at [779, 237] on input "Mostrar totalizadores" at bounding box center [778, 237] width 1 height 1
click at [210, 301] on span "search Buscar Pedido" at bounding box center [188, 303] width 73 height 9
